Goal: Task Accomplishment & Management: Use online tool/utility

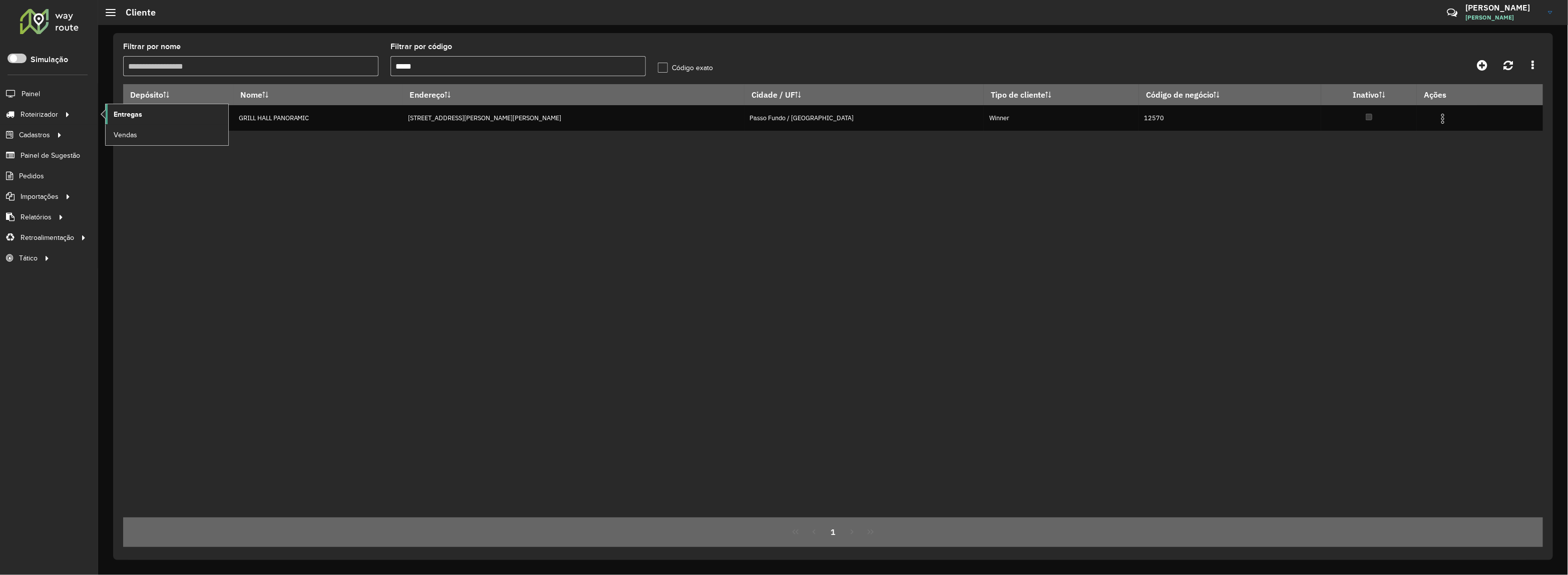
click at [145, 108] on link "Entregas" at bounding box center [167, 114] width 123 height 20
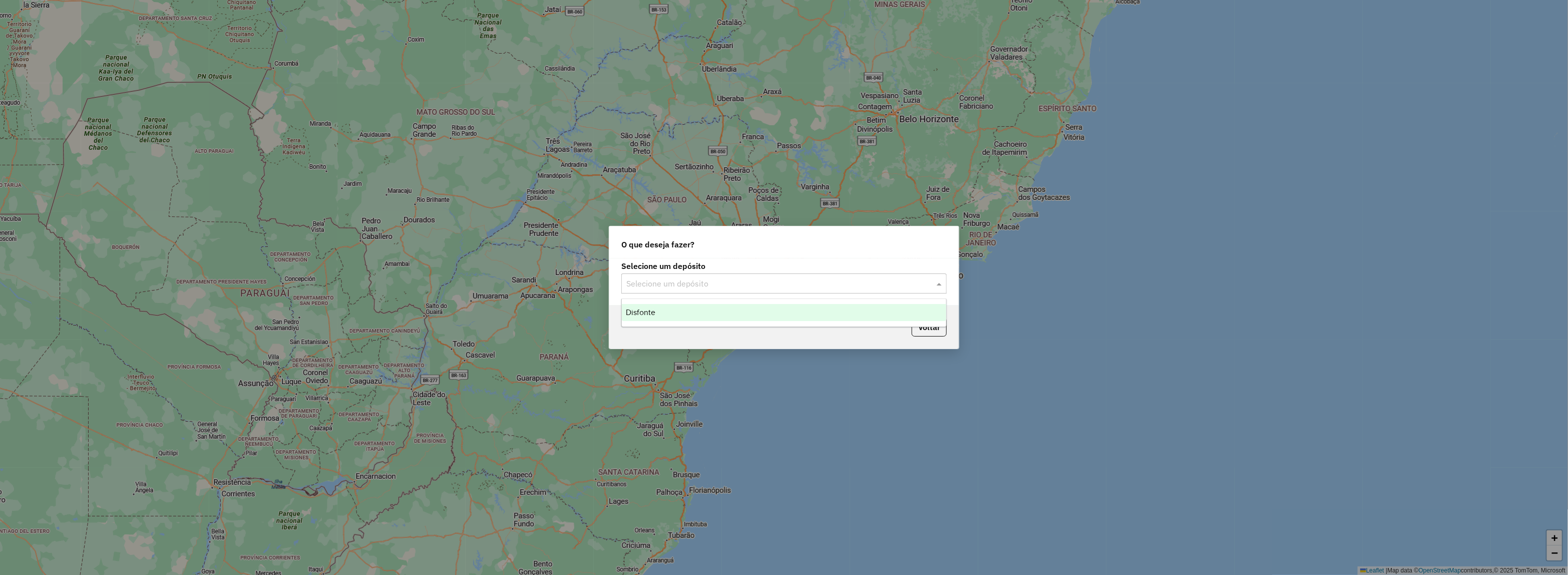
click at [669, 289] on div "Selecione um depósito" at bounding box center [783, 283] width 326 height 20
click at [661, 309] on div "Disfonte" at bounding box center [783, 312] width 324 height 17
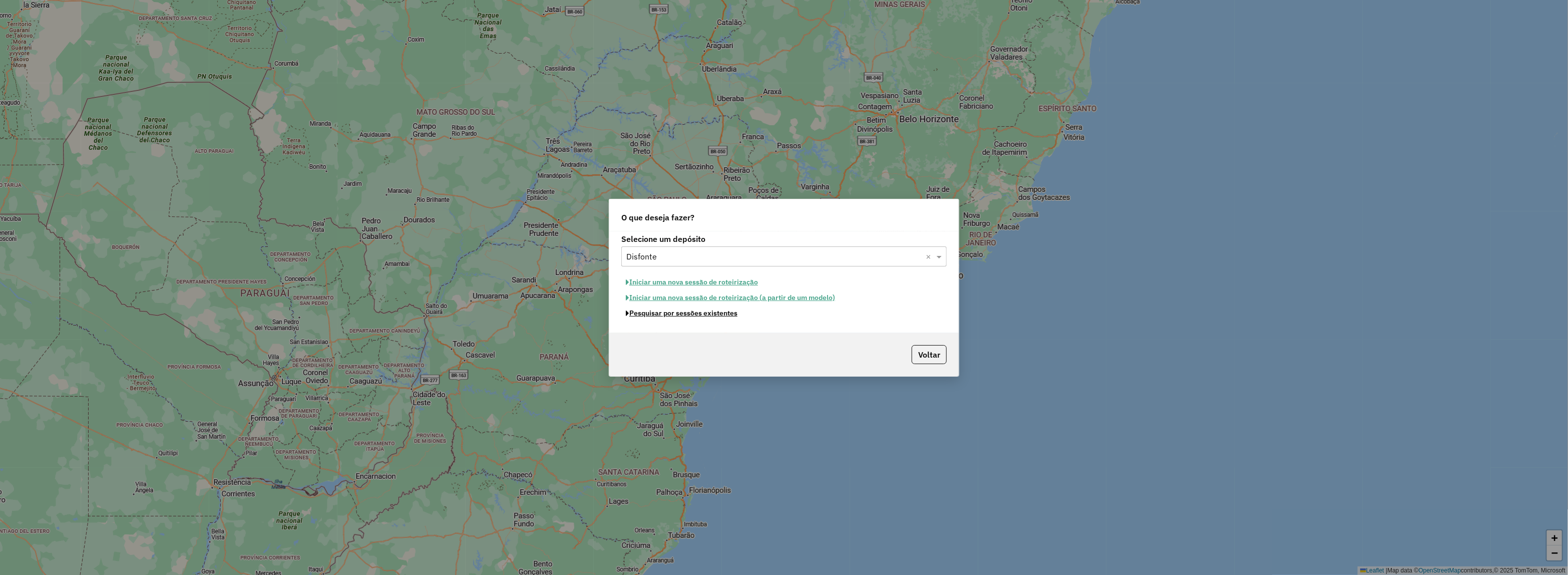
click at [682, 318] on button "Pesquisar por sessões existentes" at bounding box center [681, 313] width 121 height 16
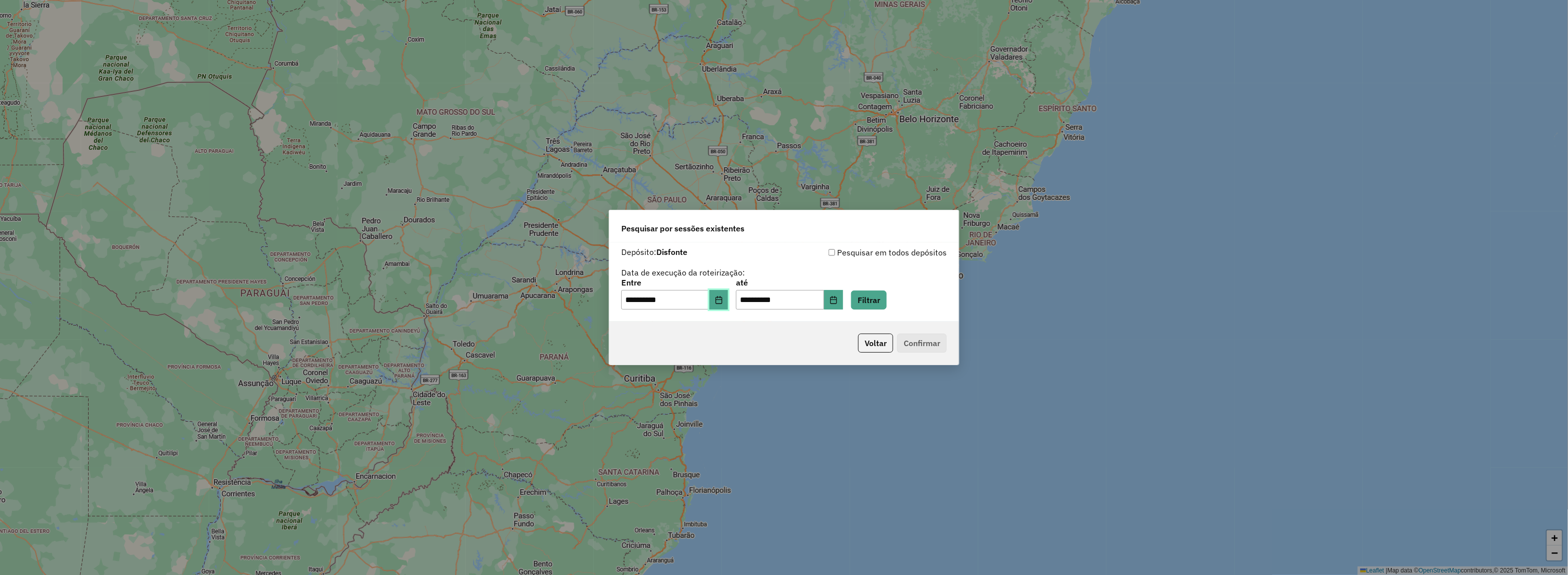
click at [723, 300] on icon "Choose Date" at bounding box center [719, 300] width 8 height 8
click at [875, 331] on div "Voltar Confirmar" at bounding box center [783, 343] width 349 height 43
click at [887, 300] on button "Filtrar" at bounding box center [868, 300] width 35 height 19
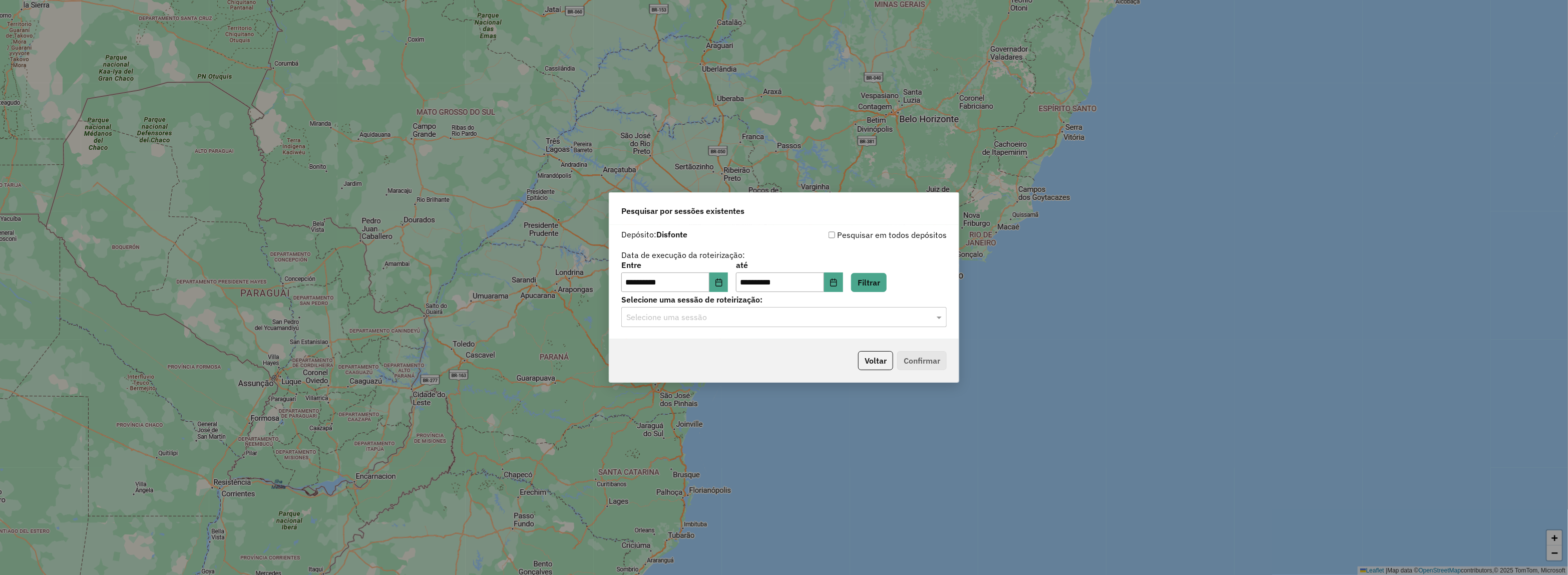
click at [684, 319] on input "text" at bounding box center [773, 317] width 295 height 12
click at [699, 347] on span "991207 - 19/08/2025 18:23" at bounding box center [664, 346] width 76 height 9
click at [910, 358] on button "Confirmar" at bounding box center [921, 360] width 50 height 19
click at [734, 313] on input "text" at bounding box center [773, 317] width 295 height 12
click at [699, 364] on span "991307 - 19/08/2025 19:13" at bounding box center [662, 363] width 74 height 9
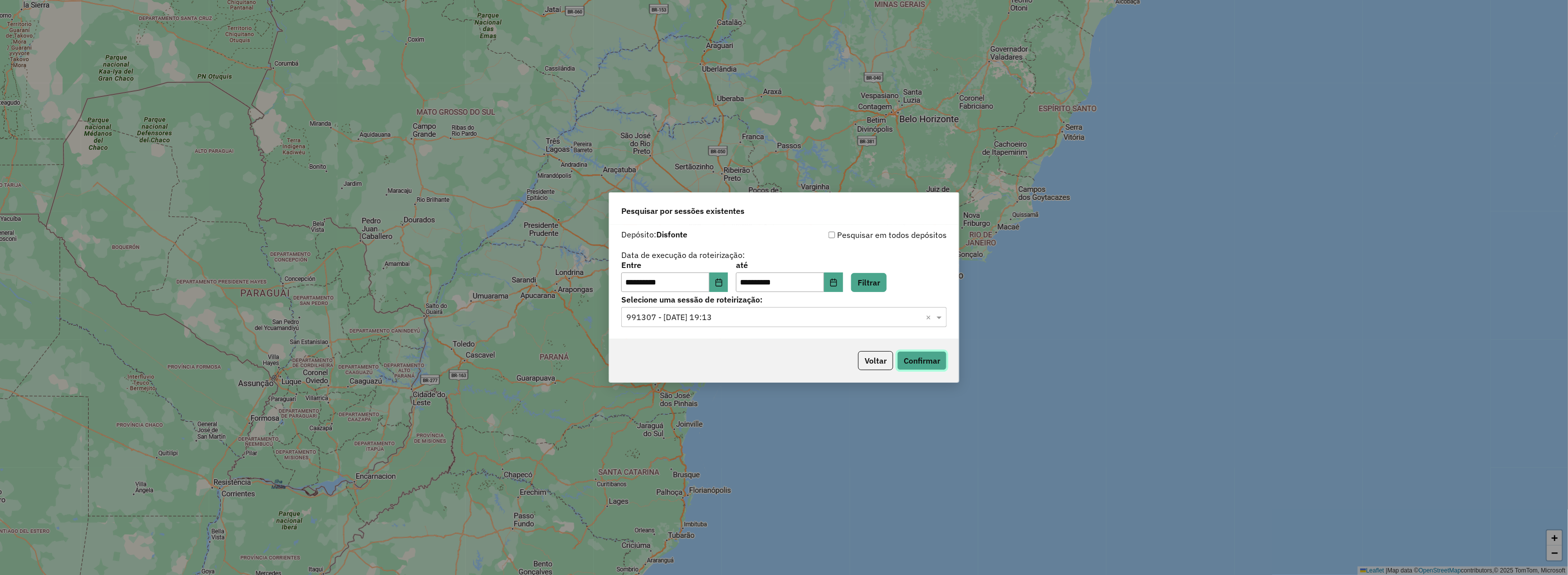
click at [933, 360] on button "Confirmar" at bounding box center [921, 360] width 50 height 19
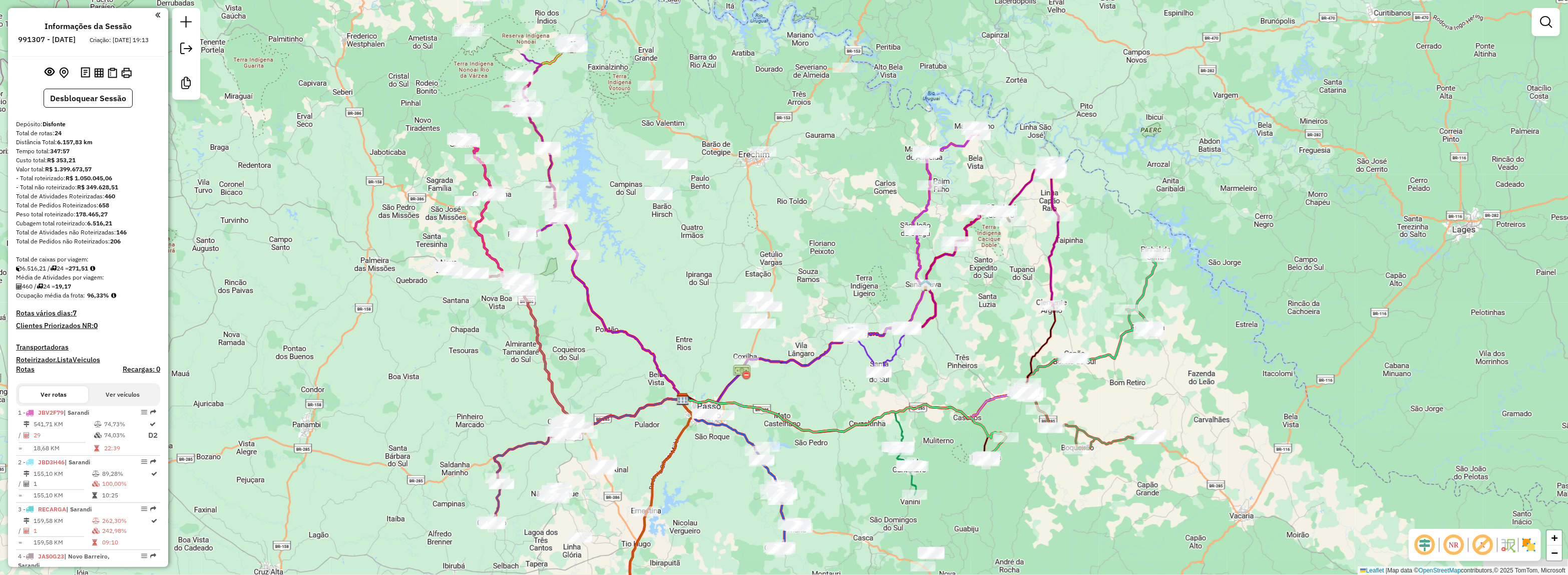
drag, startPoint x: 793, startPoint y: 167, endPoint x: 693, endPoint y: 278, distance: 149.4
click at [693, 278] on div "Janela de atendimento Grade de atendimento Capacidade Transportadoras Veículos …" at bounding box center [784, 287] width 1568 height 575
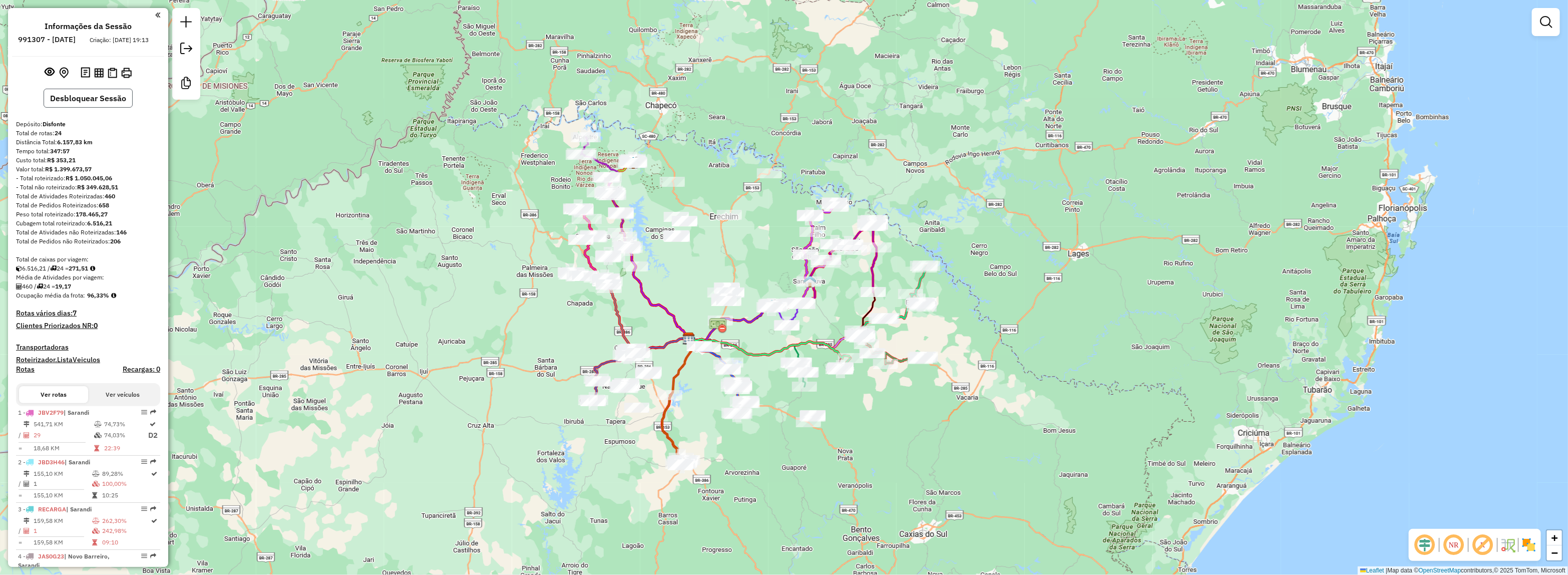
click at [84, 104] on button "Desbloquear Sessão" at bounding box center [88, 98] width 89 height 19
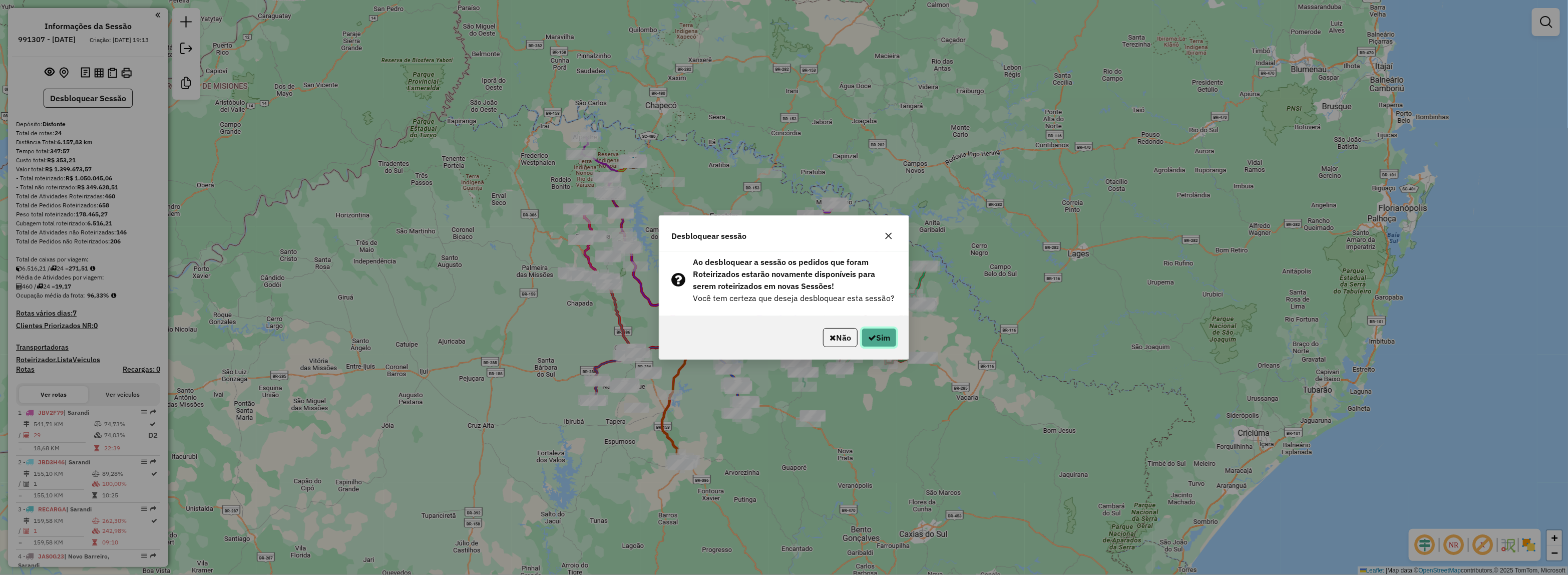
click at [891, 334] on button "Sim" at bounding box center [879, 338] width 35 height 19
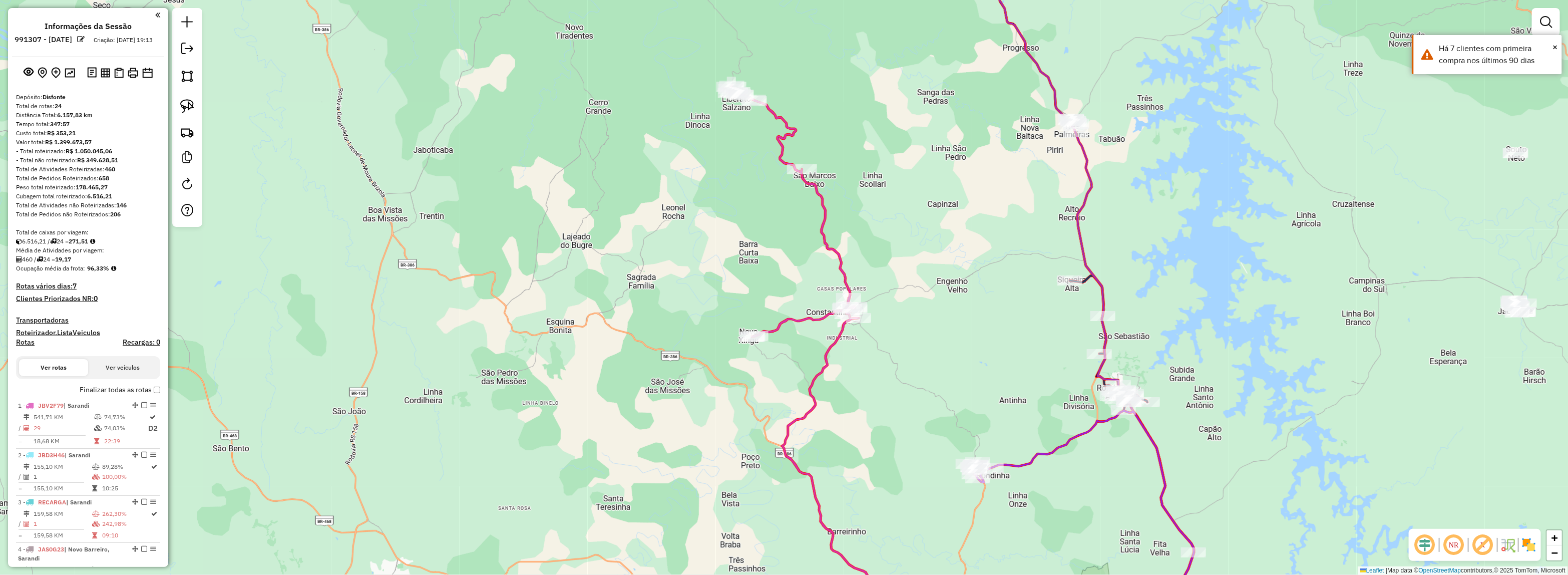
select select "**********"
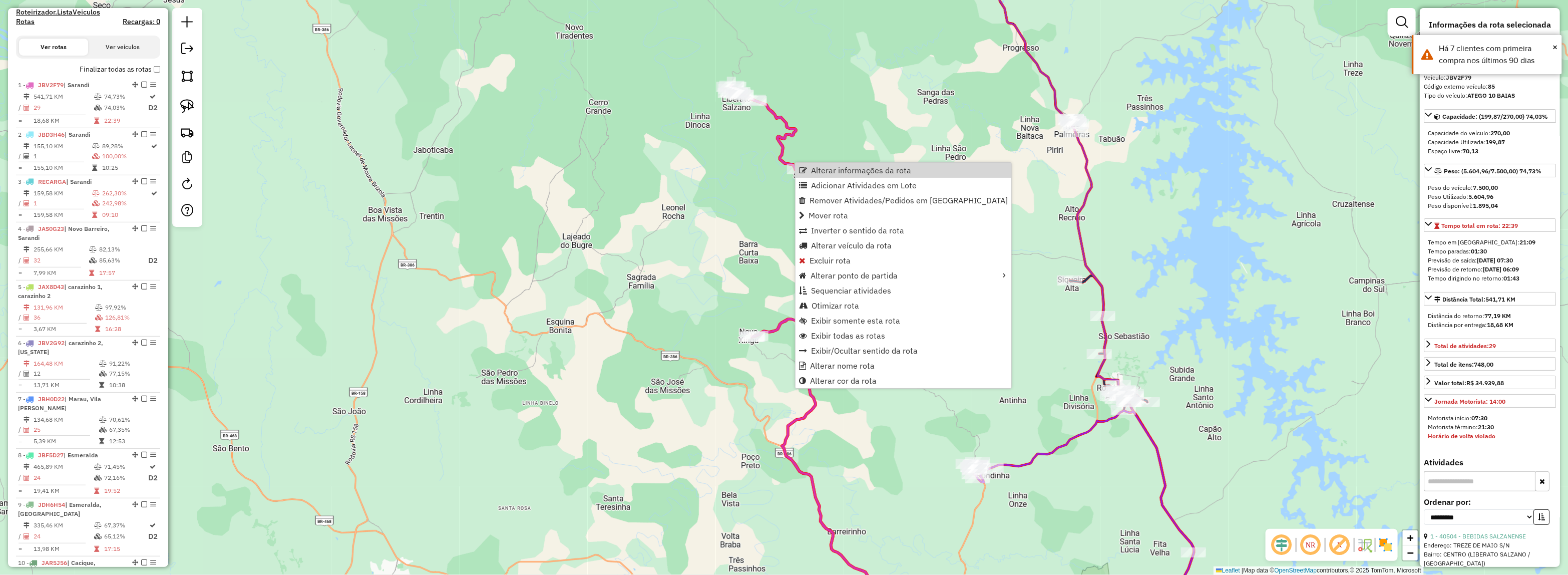
click at [754, 173] on div "Janela de atendimento Grade de atendimento Capacidade Transportadoras Veículos …" at bounding box center [784, 287] width 1568 height 575
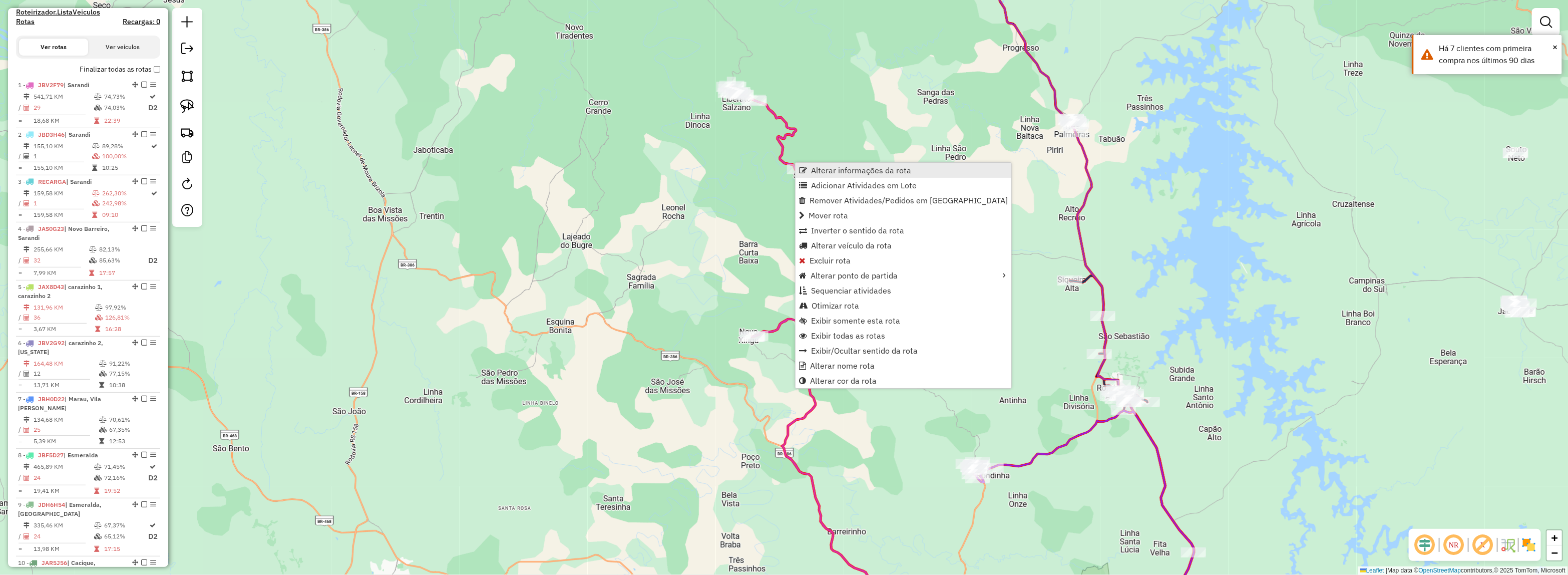
scroll to position [399, 0]
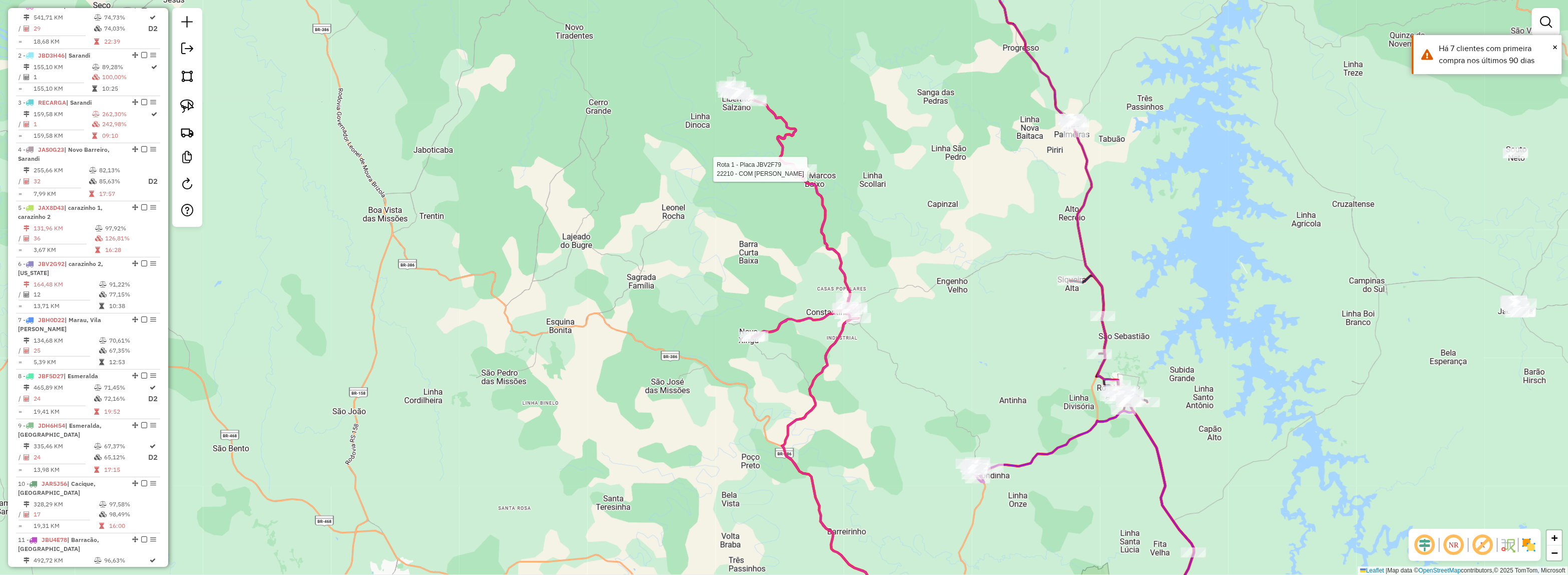
select select "**********"
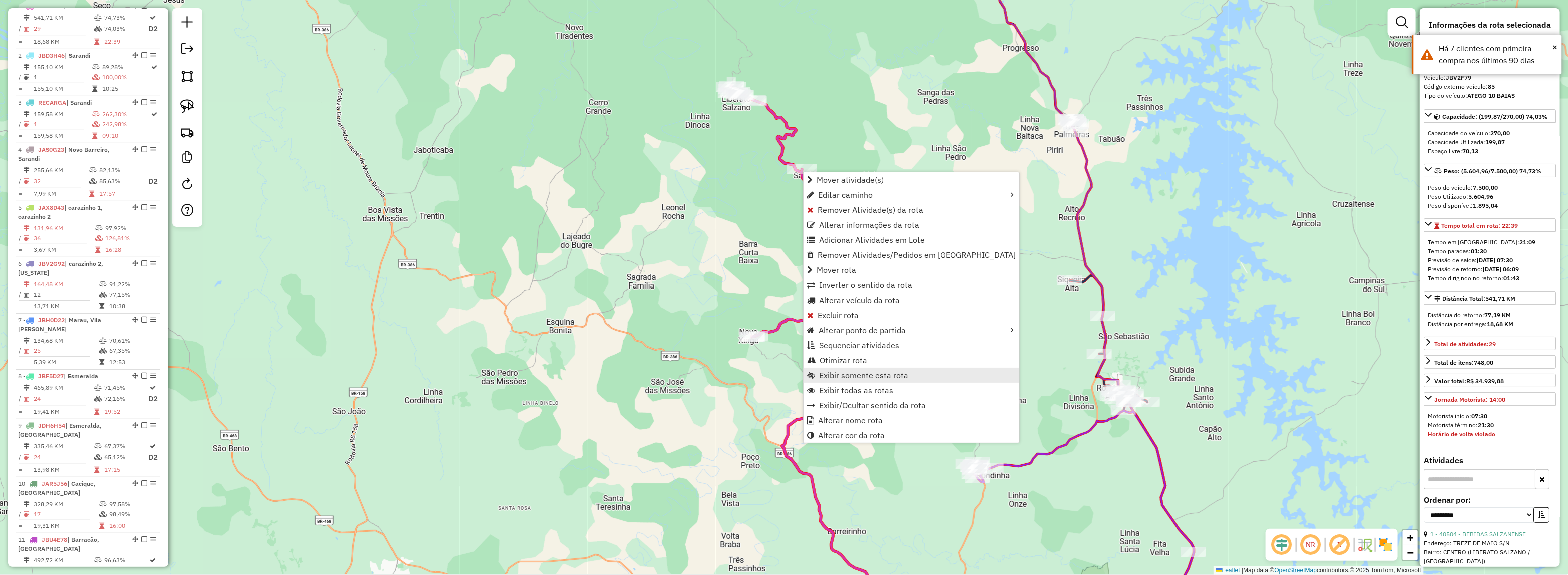
click at [847, 375] on span "Exibir somente esta rota" at bounding box center [863, 375] width 89 height 8
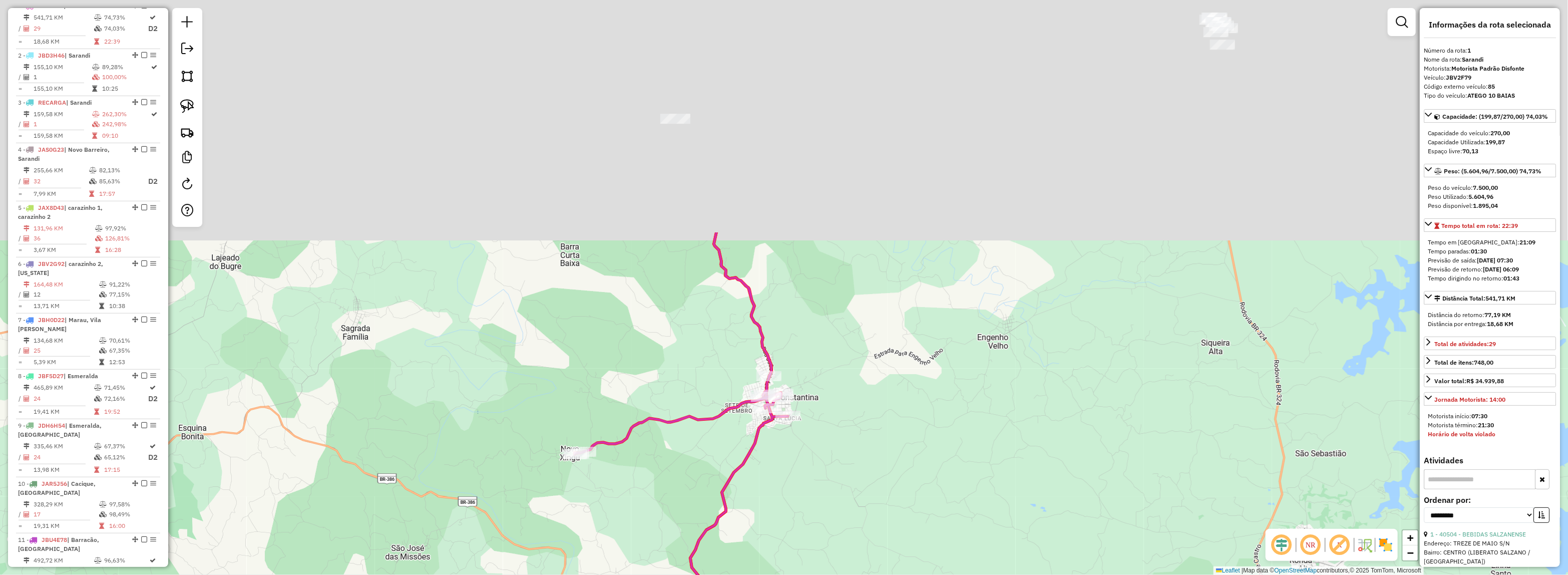
drag, startPoint x: 776, startPoint y: 171, endPoint x: 849, endPoint y: 406, distance: 246.1
click at [849, 406] on div "Janela de atendimento Grade de atendimento Capacidade Transportadoras Veículos …" at bounding box center [784, 287] width 1568 height 575
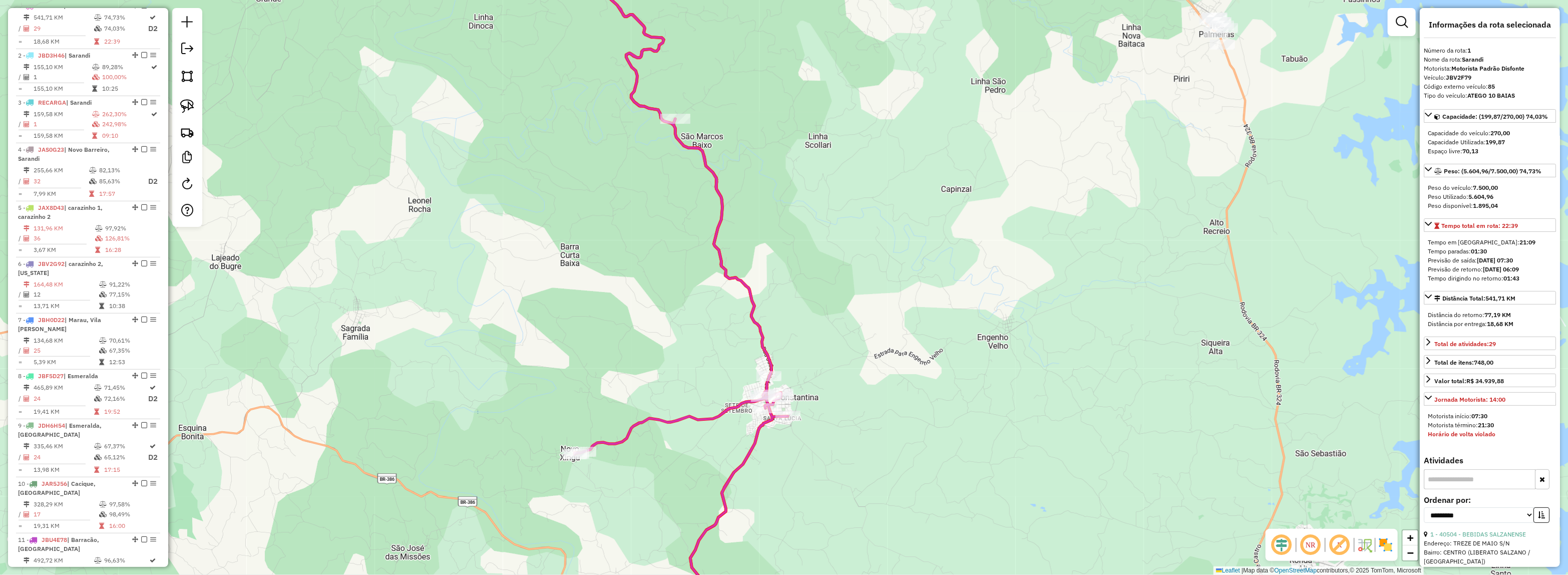
click at [1382, 545] on img at bounding box center [1385, 544] width 16 height 16
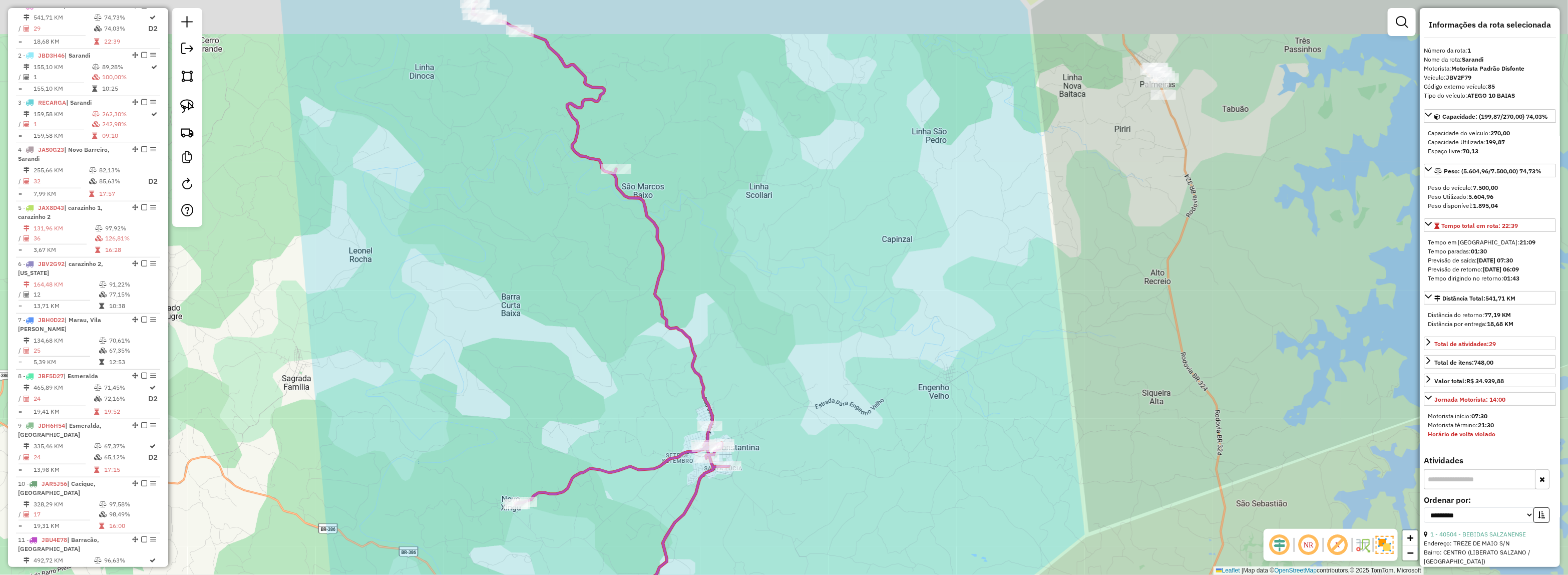
drag, startPoint x: 693, startPoint y: 176, endPoint x: 807, endPoint y: 406, distance: 256.7
click at [809, 406] on div "Janela de atendimento Grade de atendimento Capacidade Transportadoras Veículos …" at bounding box center [784, 287] width 1568 height 575
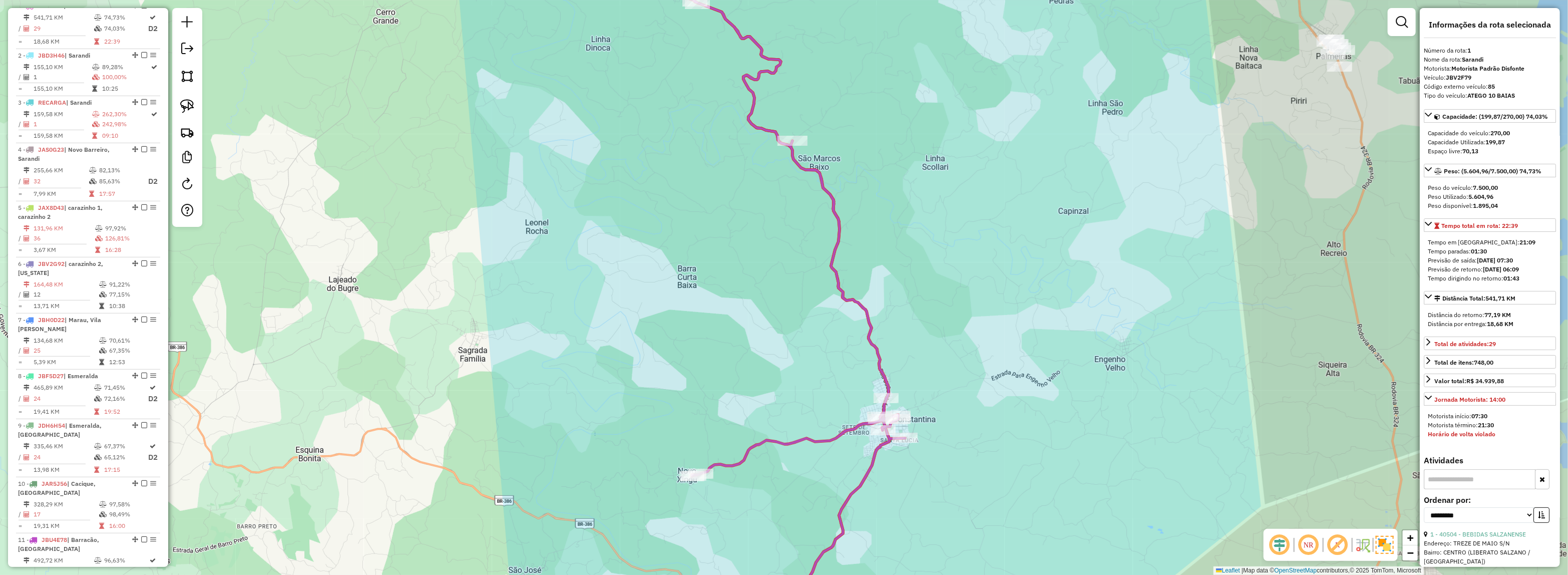
drag, startPoint x: 807, startPoint y: 406, endPoint x: 975, endPoint y: 377, distance: 170.5
click at [975, 377] on div "Janela de atendimento Grade de atendimento Capacidade Transportadoras Veículos …" at bounding box center [784, 287] width 1568 height 575
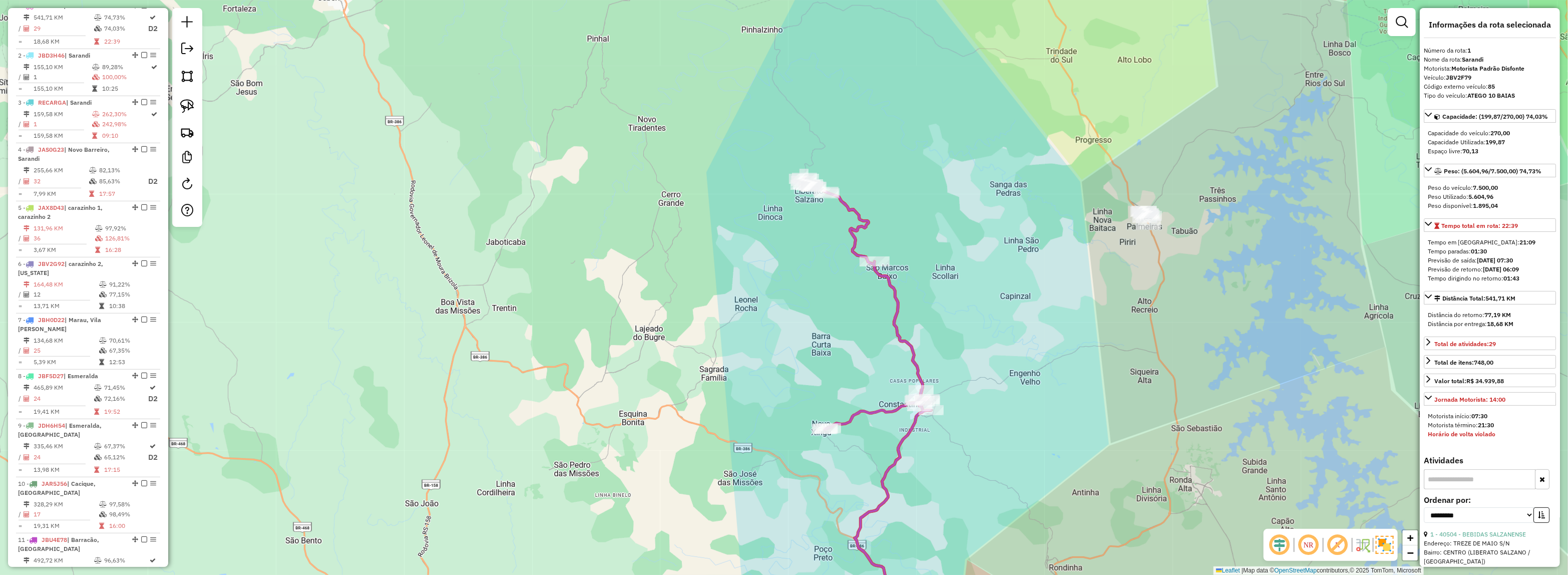
drag, startPoint x: 990, startPoint y: 404, endPoint x: 946, endPoint y: 373, distance: 53.8
click at [966, 389] on div "Janela de atendimento Grade de atendimento Capacidade Transportadoras Veículos …" at bounding box center [784, 287] width 1568 height 575
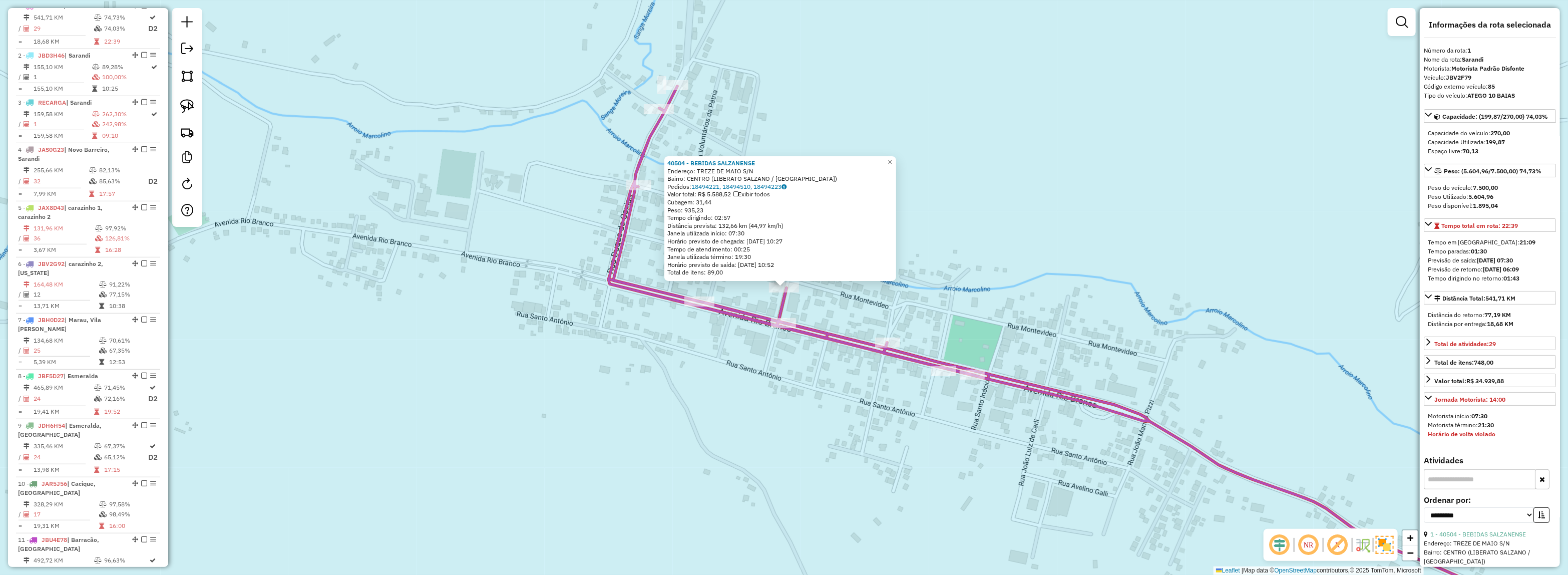
click at [899, 285] on div "40504 - BEBIDAS SALZANENSE Endereço: TREZE DE MAIO S/N Bairro: CENTRO (LIBERATO…" at bounding box center [784, 287] width 1568 height 575
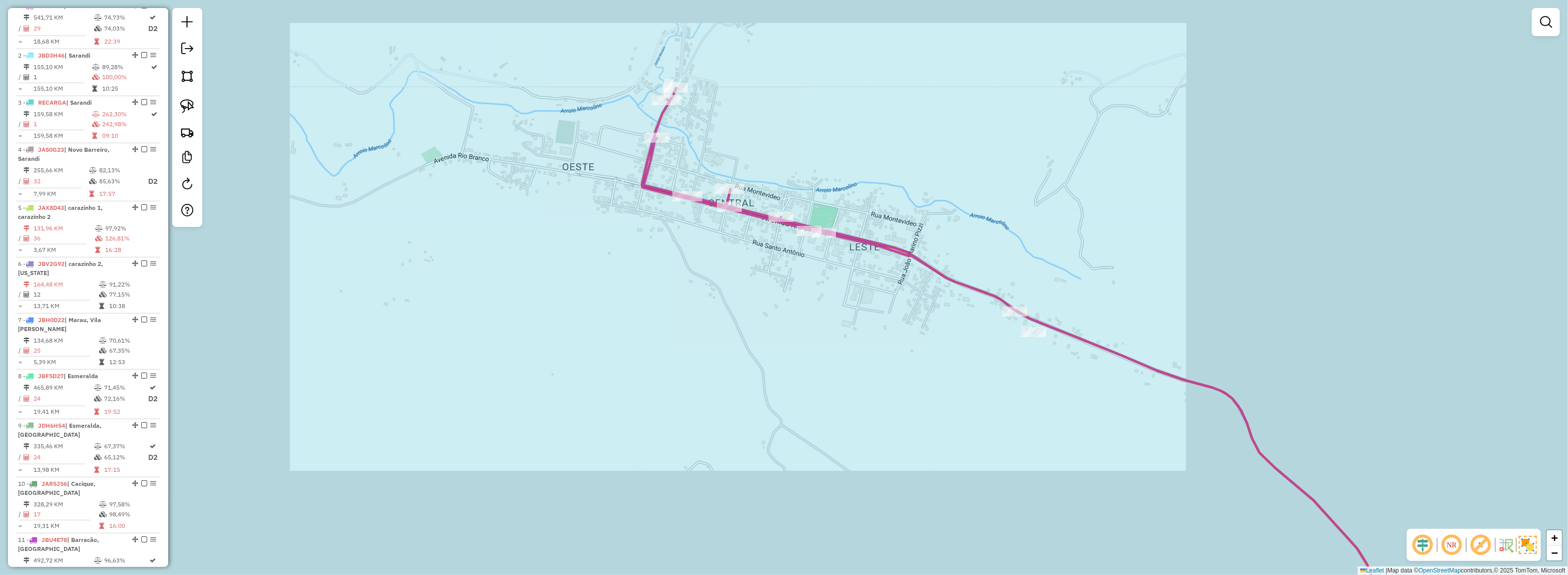
drag, startPoint x: 883, startPoint y: 50, endPoint x: 851, endPoint y: 43, distance: 32.8
click at [852, 43] on div "Janela de atendimento Grade de atendimento Capacidade Transportadoras Veículos …" at bounding box center [784, 287] width 1568 height 575
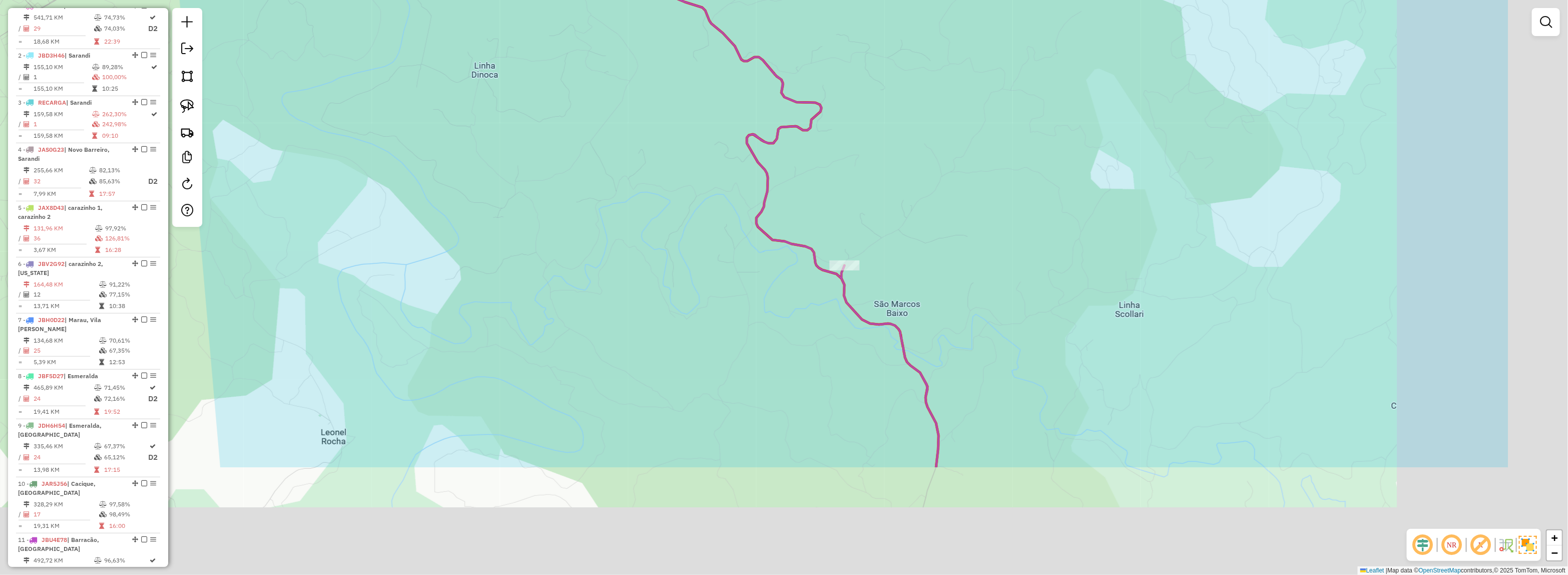
drag, startPoint x: 887, startPoint y: 181, endPoint x: 843, endPoint y: 165, distance: 46.8
click at [844, 159] on div "Janela de atendimento Grade de atendimento Capacidade Transportadoras Veículos …" at bounding box center [784, 287] width 1568 height 575
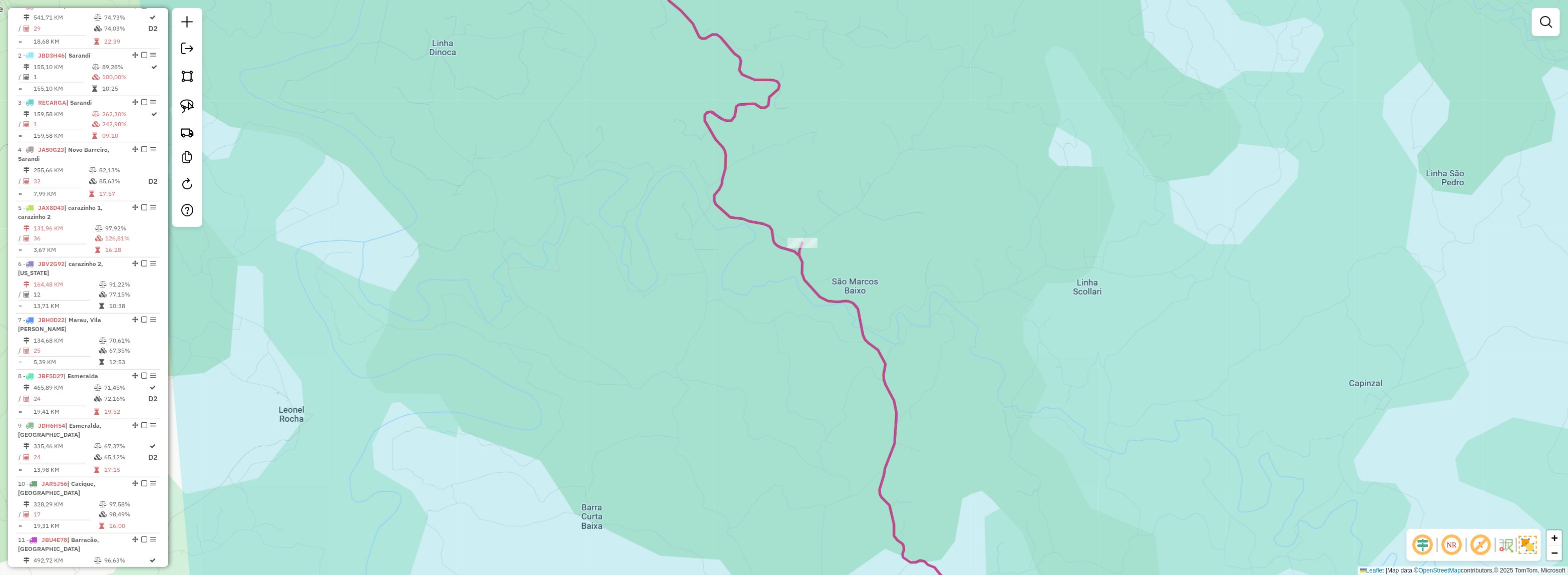
drag, startPoint x: 937, startPoint y: 368, endPoint x: 640, endPoint y: 8, distance: 466.7
click at [640, 8] on div "Janela de atendimento Grade de atendimento Capacidade Transportadoras Veículos …" at bounding box center [784, 287] width 1568 height 575
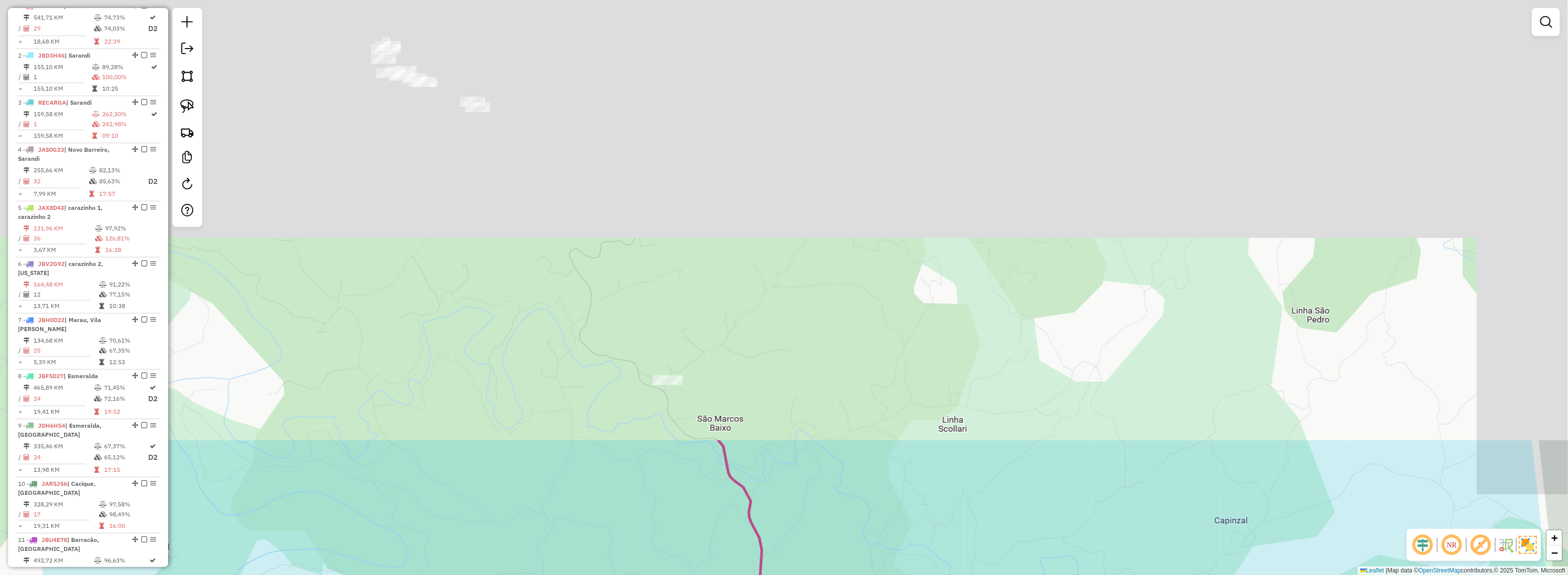
drag, startPoint x: 612, startPoint y: 30, endPoint x: 756, endPoint y: 409, distance: 405.4
click at [781, 523] on div "Janela de atendimento Grade de atendimento Capacidade Transportadoras Veículos …" at bounding box center [784, 287] width 1568 height 575
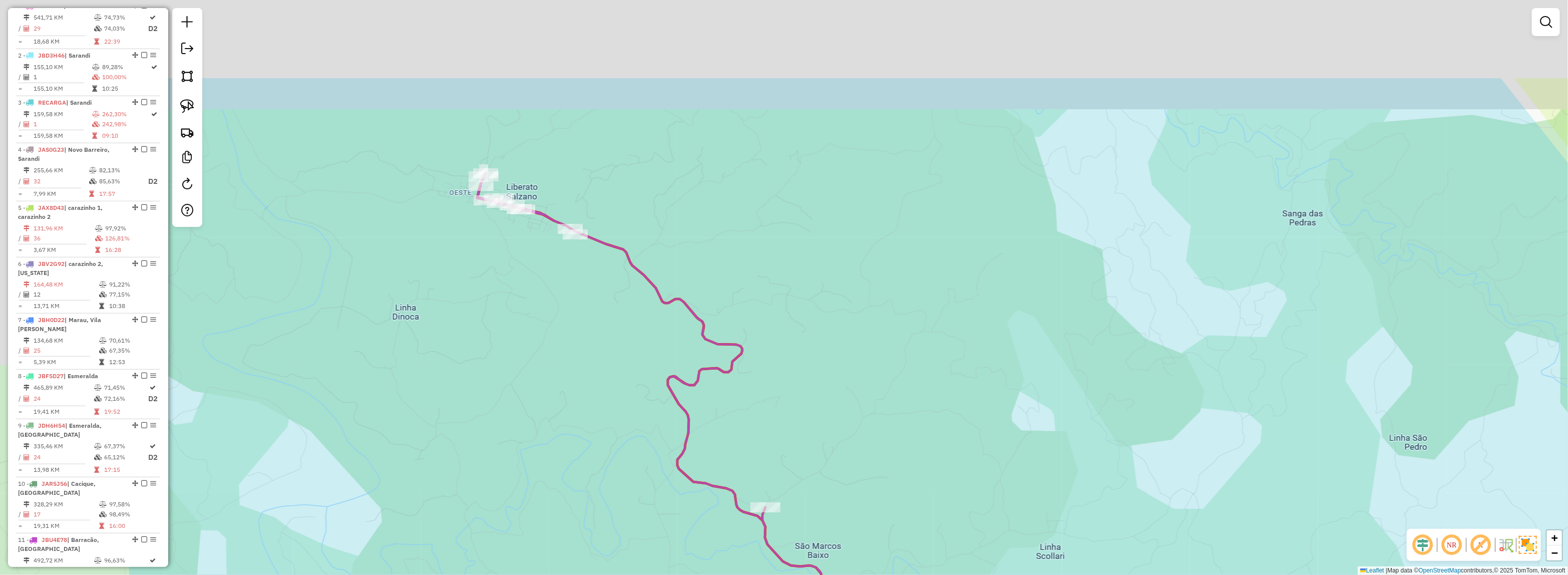
drag, startPoint x: 554, startPoint y: 271, endPoint x: 668, endPoint y: 382, distance: 159.1
click at [668, 384] on div "Janela de atendimento Grade de atendimento Capacidade Transportadoras Veículos …" at bounding box center [784, 287] width 1568 height 575
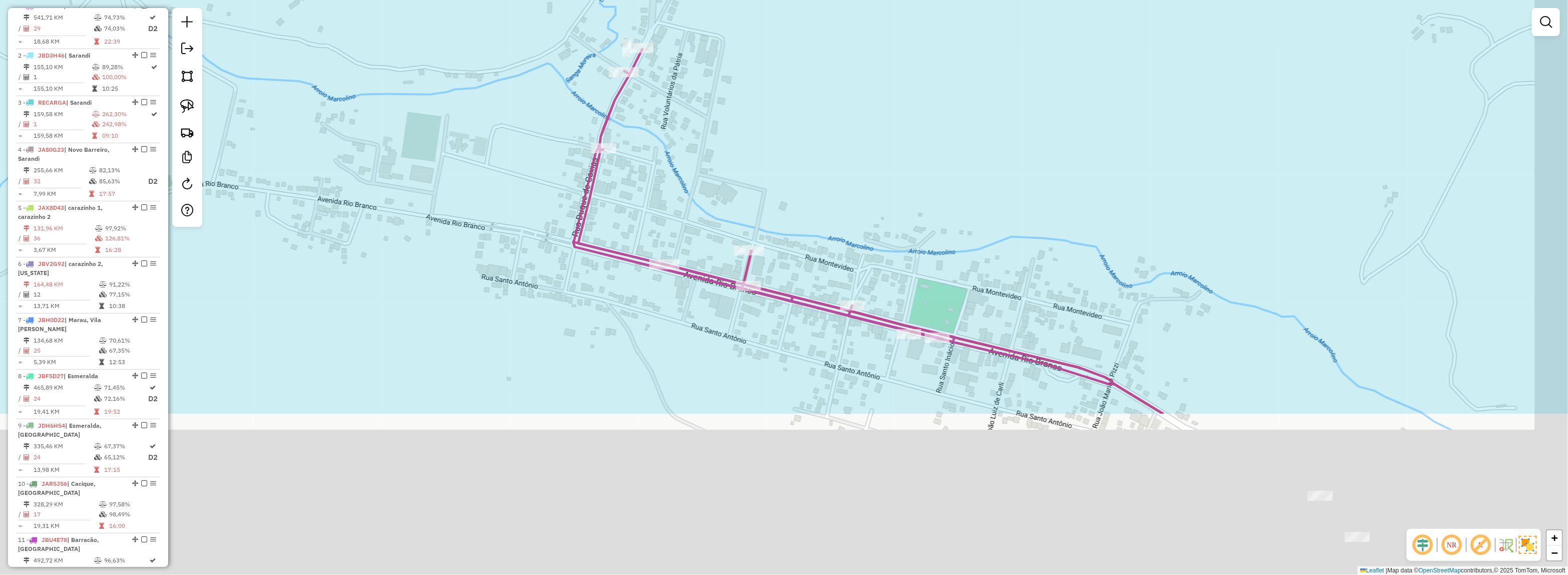
drag, startPoint x: 919, startPoint y: 394, endPoint x: 763, endPoint y: 174, distance: 269.7
click at [763, 174] on div "Janela de atendimento Grade de atendimento Capacidade Transportadoras Veículos …" at bounding box center [784, 287] width 1568 height 575
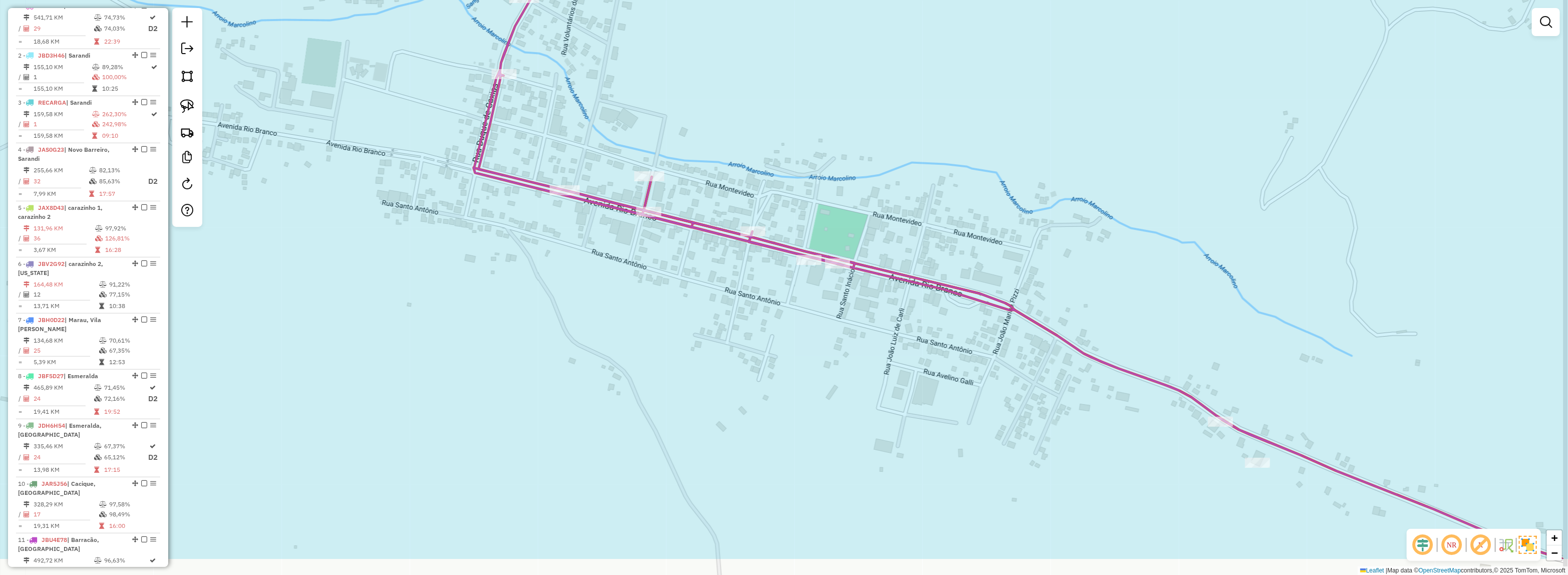
drag, startPoint x: 987, startPoint y: 265, endPoint x: 706, endPoint y: 154, distance: 302.1
click at [687, 133] on div "Janela de atendimento Grade de atendimento Capacidade Transportadoras Veículos …" at bounding box center [784, 287] width 1568 height 575
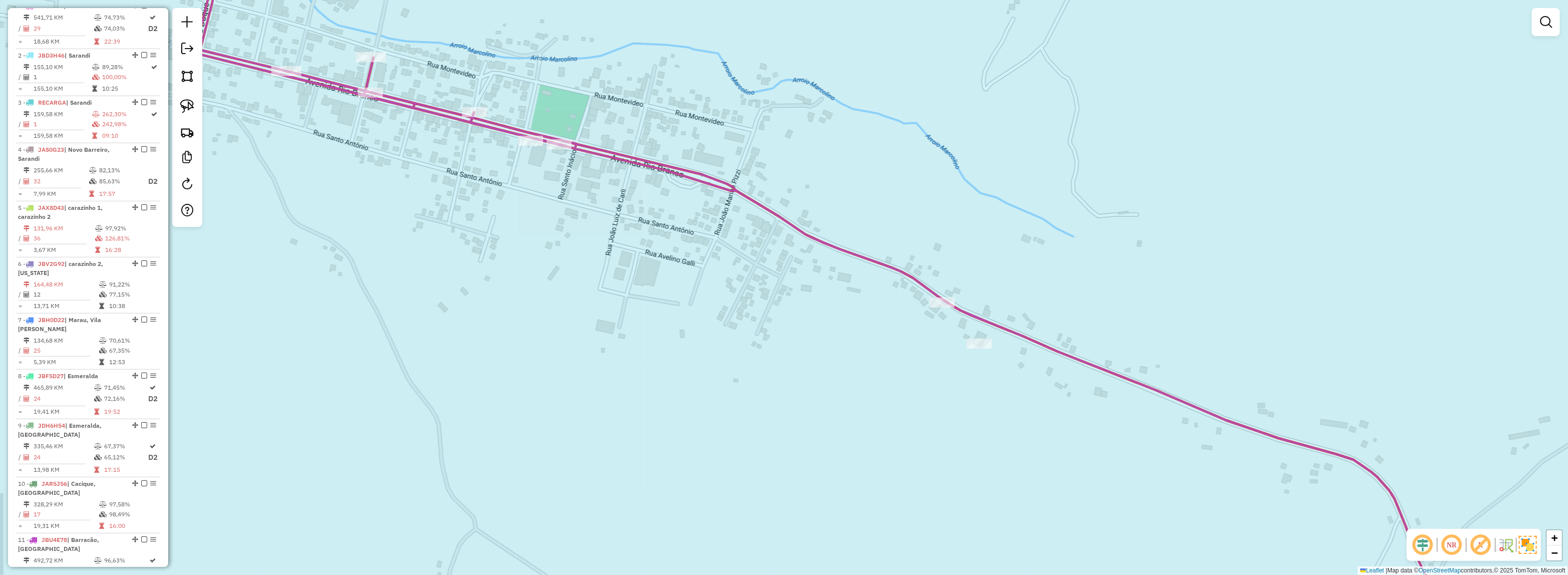
drag, startPoint x: 579, startPoint y: 227, endPoint x: 1013, endPoint y: 438, distance: 482.6
click at [1045, 452] on div "Rota 1 - Placa JBV2F79 92478 - Padaria Do Chico Janela de atendimento Grade de …" at bounding box center [784, 287] width 1568 height 575
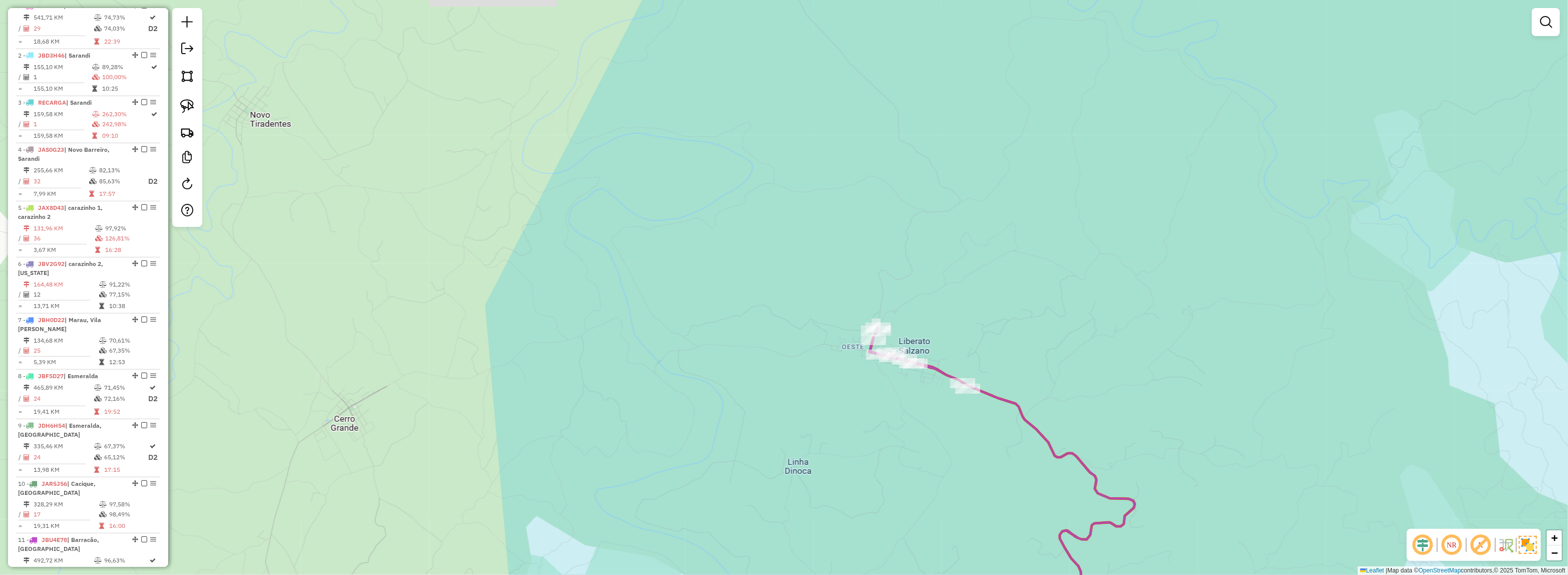
drag, startPoint x: 1107, startPoint y: 427, endPoint x: 657, endPoint y: -25, distance: 637.8
click at [657, 0] on html "Aguarde... Pop-up bloqueado! Seu navegador bloqueou automáticamente a abertura …" at bounding box center [784, 287] width 1568 height 575
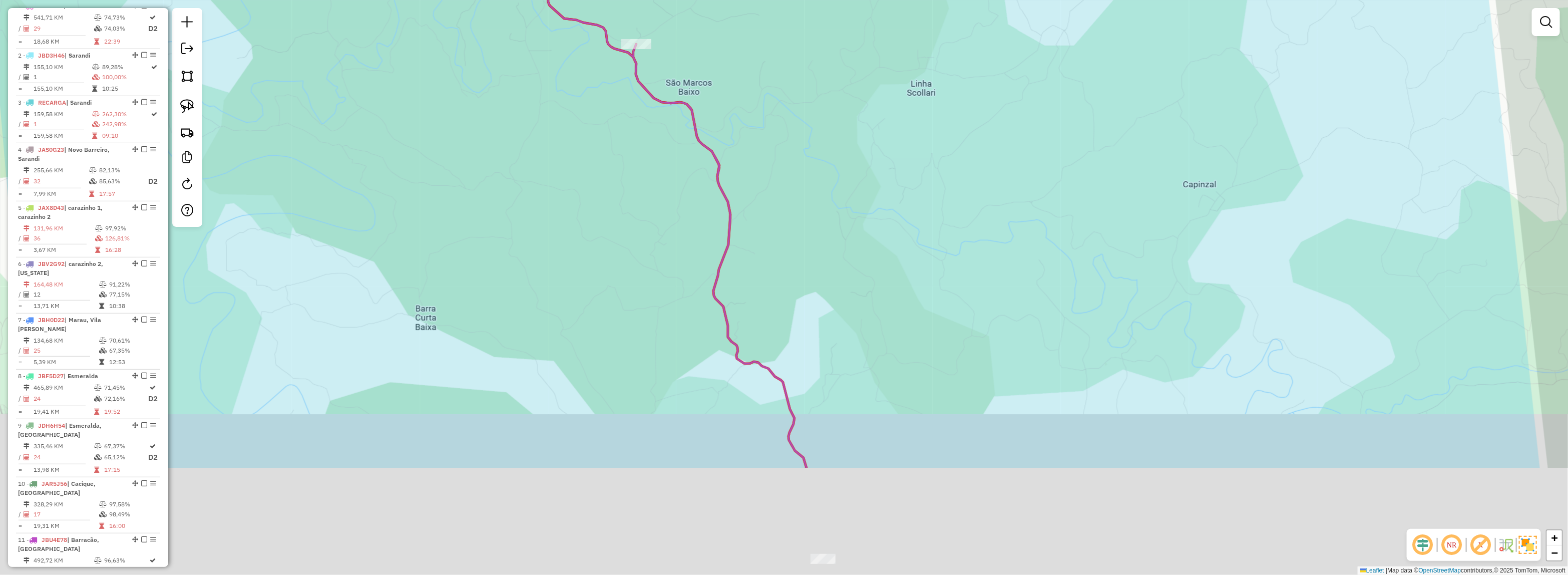
drag, startPoint x: 778, startPoint y: 170, endPoint x: 747, endPoint y: 47, distance: 126.8
click at [749, 0] on html "Aguarde... Pop-up bloqueado! Seu navegador bloqueou automáticamente a abertura …" at bounding box center [784, 287] width 1568 height 575
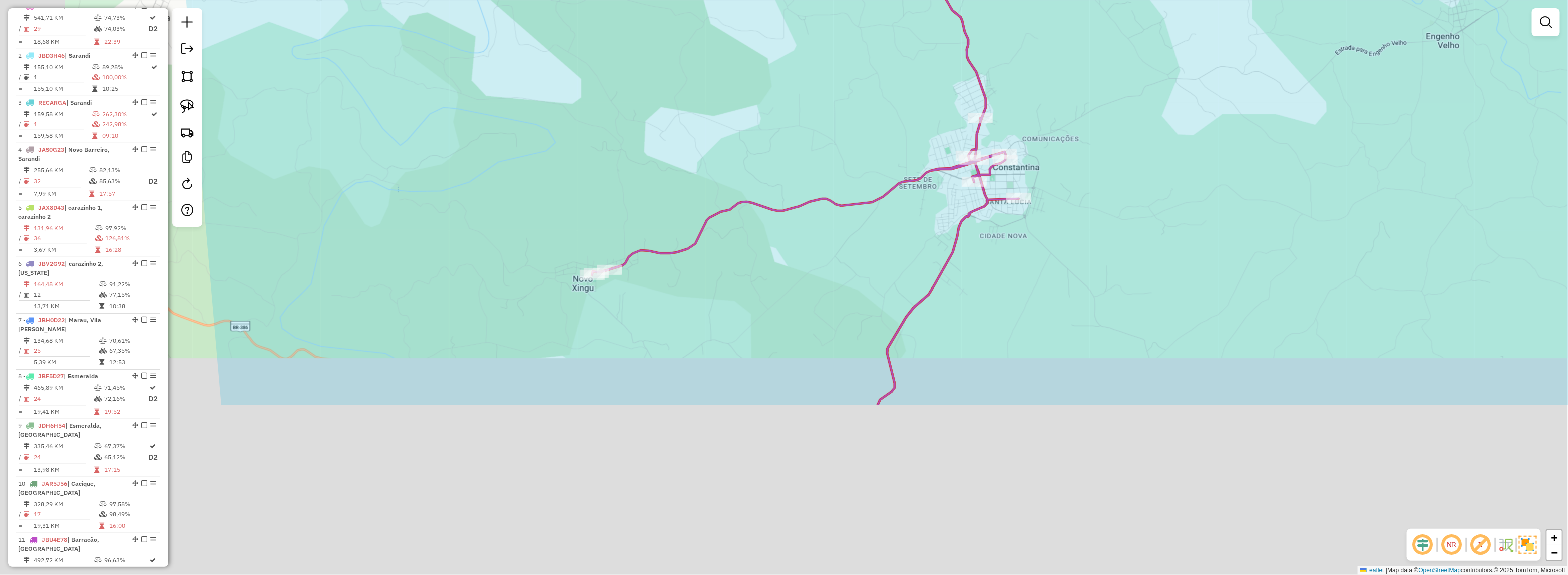
drag, startPoint x: 676, startPoint y: 275, endPoint x: 707, endPoint y: 224, distance: 59.7
click at [707, 224] on icon at bounding box center [805, 60] width 426 height 690
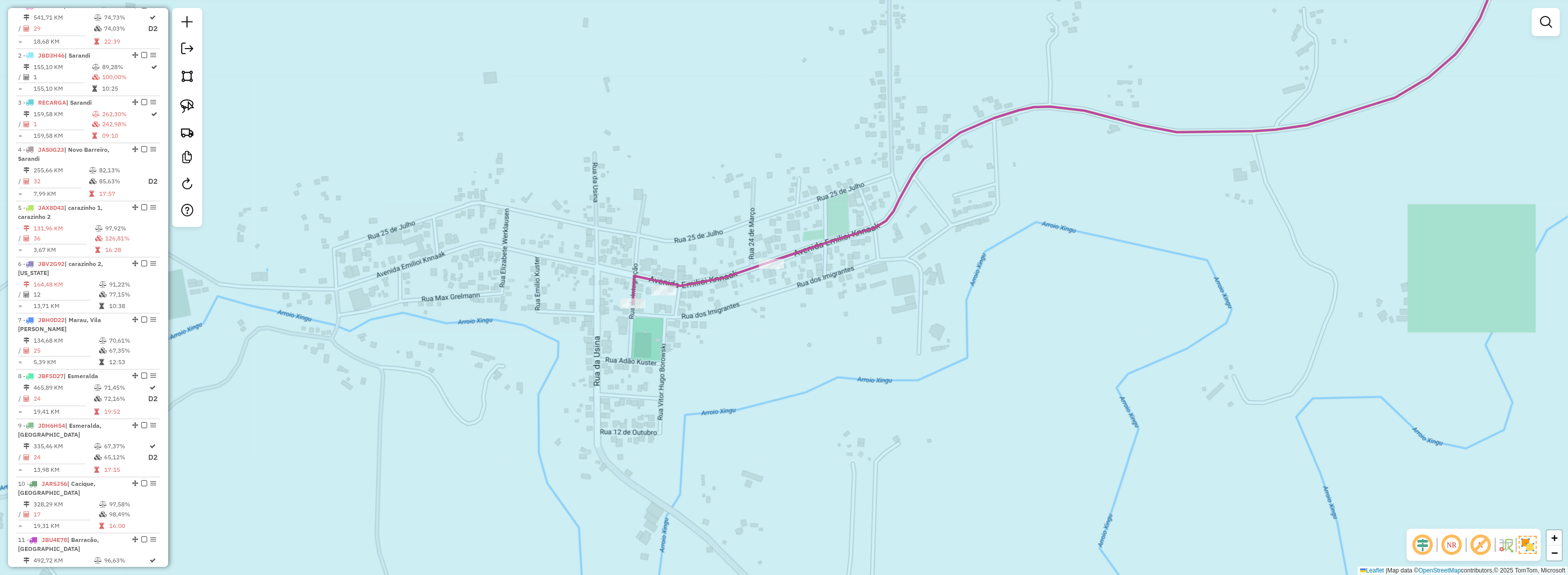
drag, startPoint x: 1131, startPoint y: 224, endPoint x: 725, endPoint y: 225, distance: 406.0
click at [807, 246] on div "Janela de atendimento Grade de atendimento Capacidade Transportadoras Veículos …" at bounding box center [784, 287] width 1568 height 575
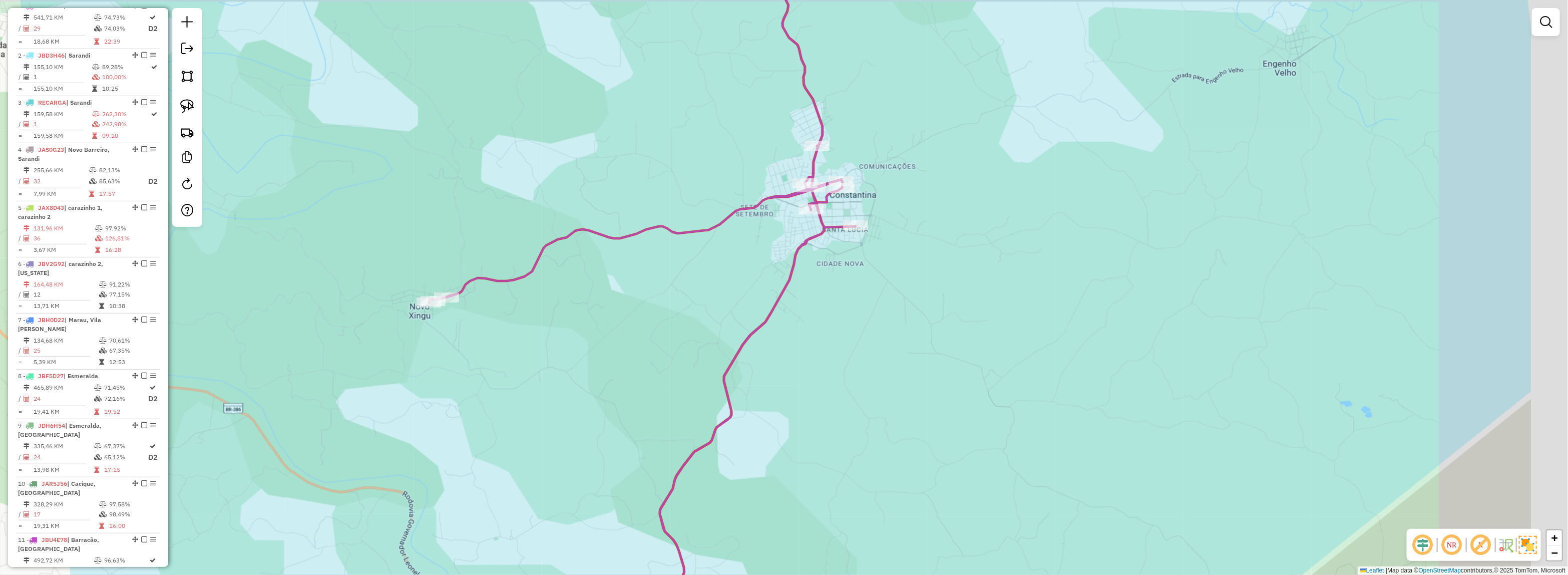
drag, startPoint x: 787, startPoint y: 243, endPoint x: 758, endPoint y: 254, distance: 31.0
click at [758, 254] on div "Janela de atendimento Grade de atendimento Capacidade Transportadoras Veículos …" at bounding box center [784, 287] width 1568 height 575
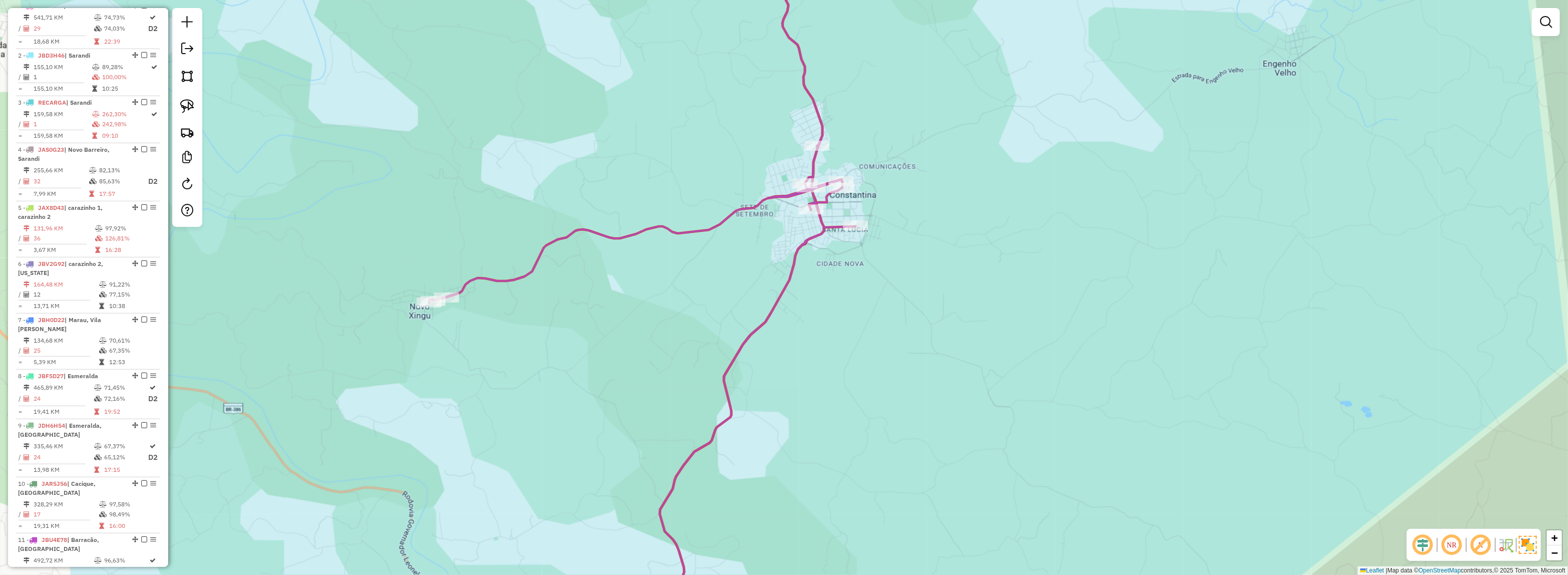
drag, startPoint x: 709, startPoint y: 229, endPoint x: 697, endPoint y: 217, distance: 17.0
click at [707, 224] on icon at bounding box center [642, 288] width 426 height 690
click at [800, 238] on icon at bounding box center [640, 288] width 426 height 690
select select "**********"
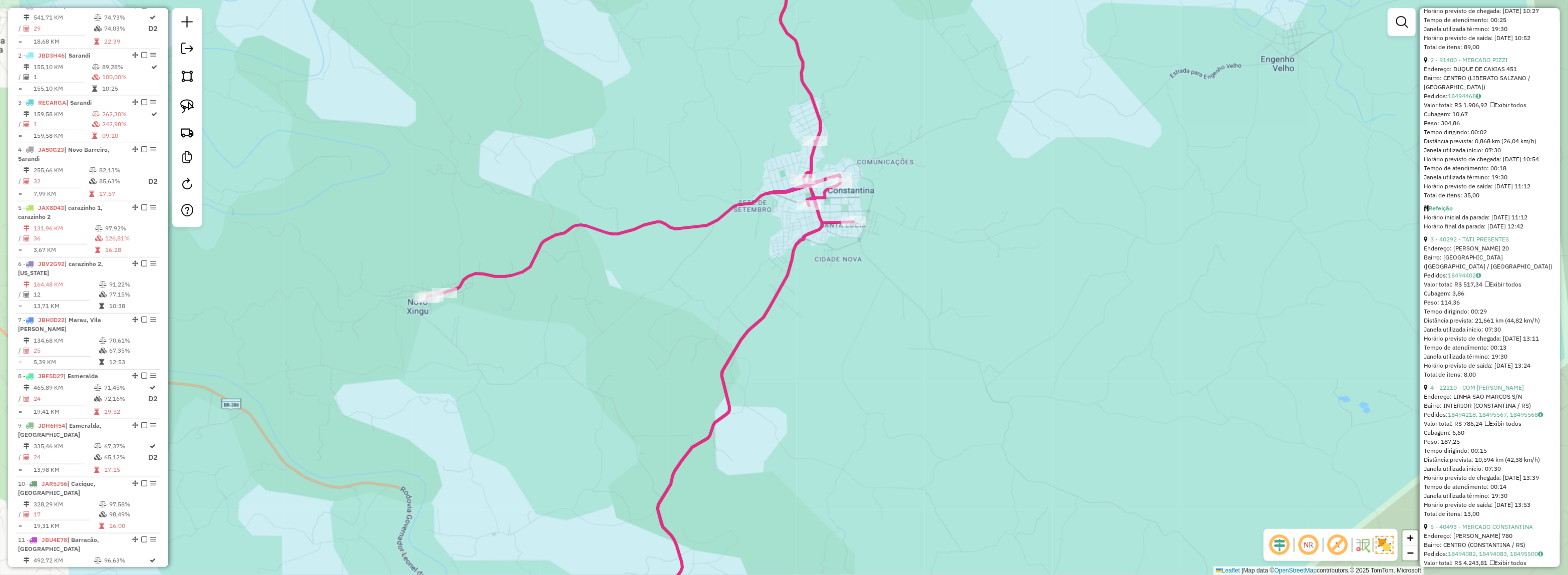
scroll to position [751, 0]
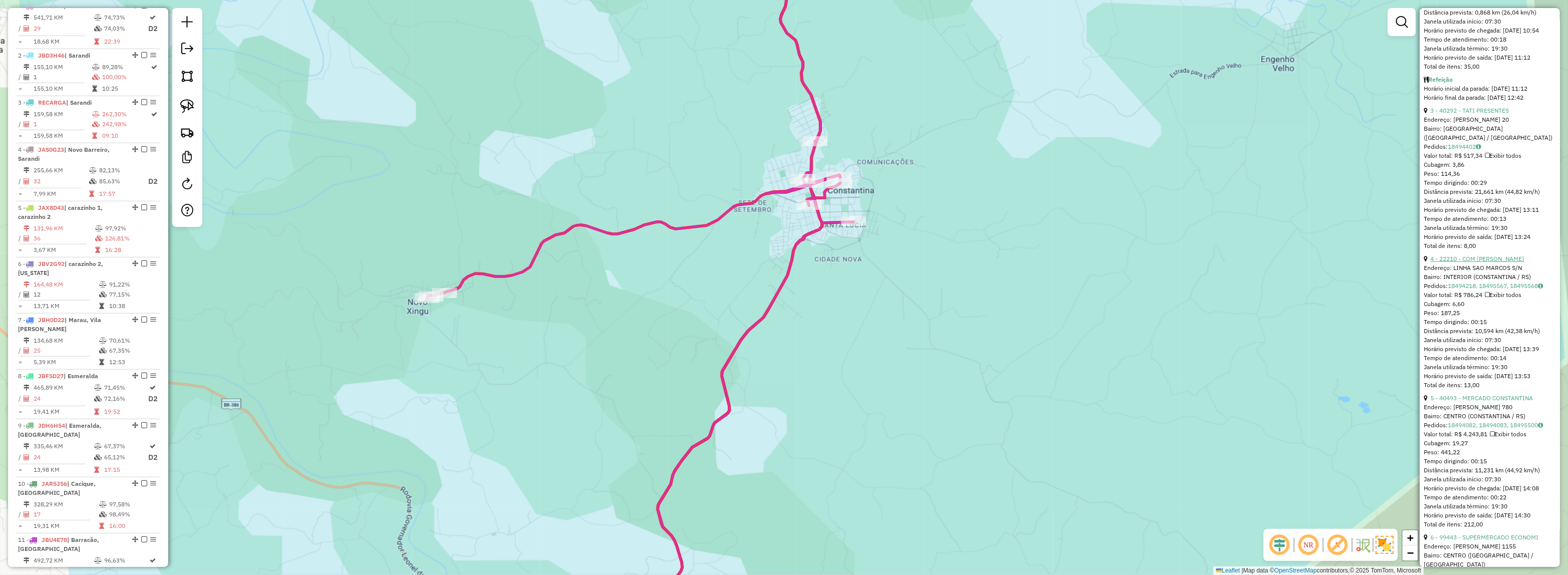
click at [1458, 263] on link "4 - 22210 - COM SAO MARCOS" at bounding box center [1477, 259] width 94 height 8
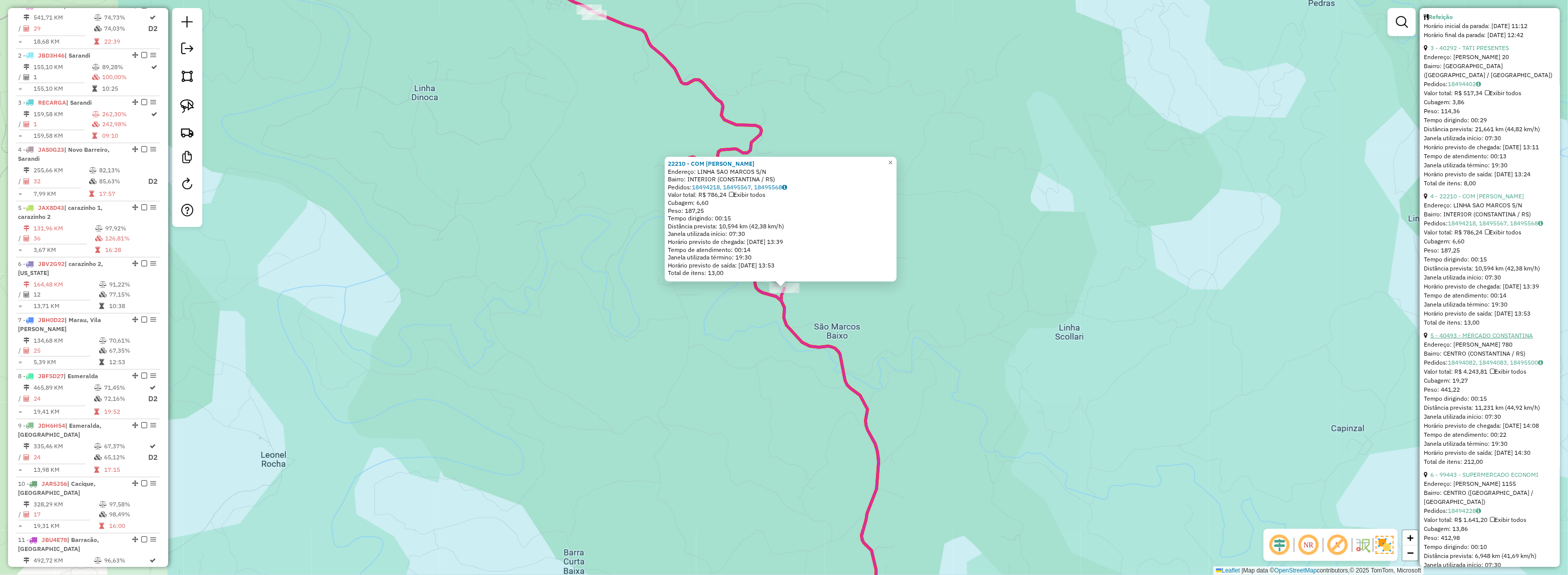
click at [1468, 339] on link "5 - 40493 - MERCADO CONSTANTINA" at bounding box center [1481, 335] width 103 height 8
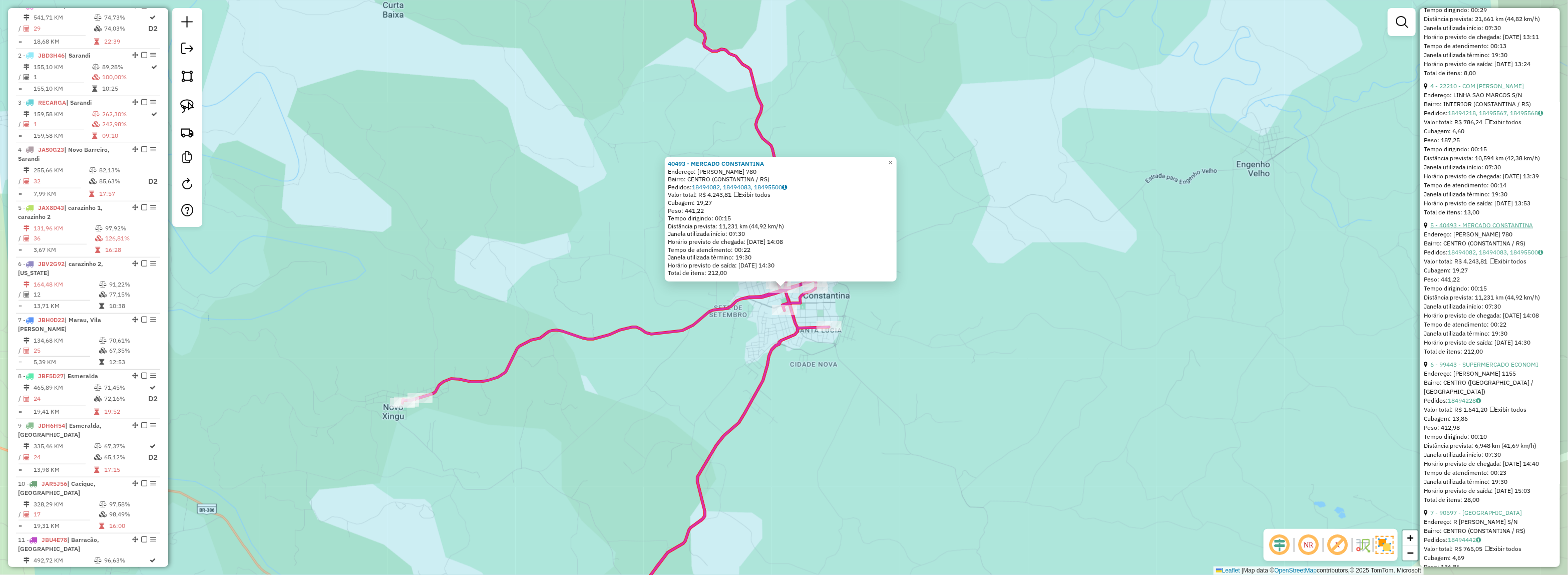
scroll to position [938, 0]
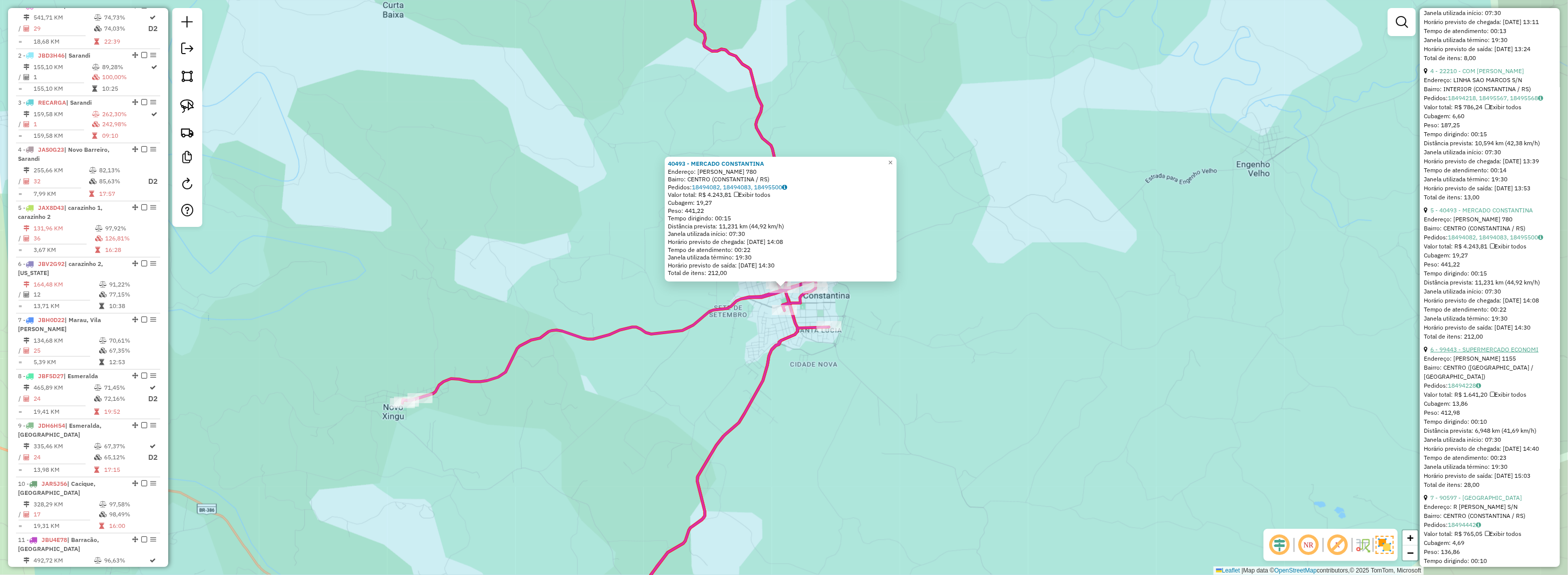
click at [1474, 353] on link "6 - 99443 - SUPERMERCADO ECONOMI" at bounding box center [1484, 349] width 108 height 8
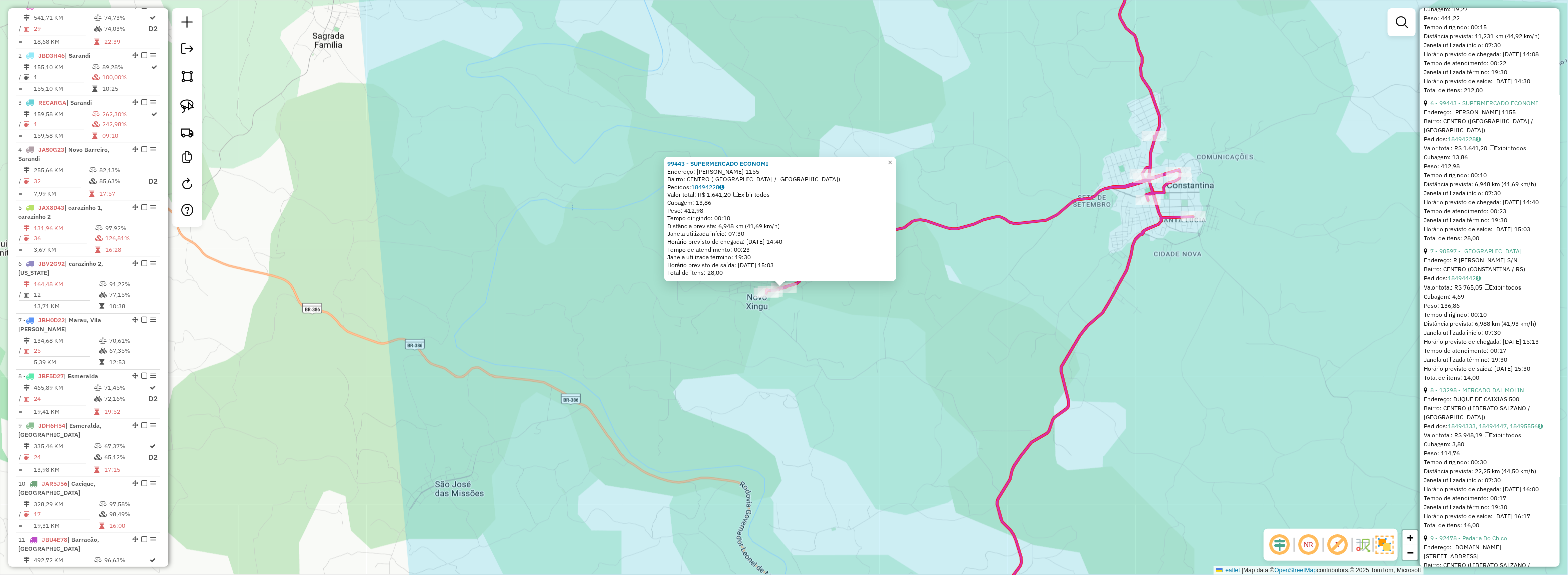
scroll to position [1189, 0]
click at [1475, 261] on div "Endereço: R FRANCISCO ANZILEIRO S/N" at bounding box center [1490, 256] width 132 height 9
click at [1475, 251] on link "7 - 90597 - BAR DO LEONIR" at bounding box center [1475, 247] width 91 height 8
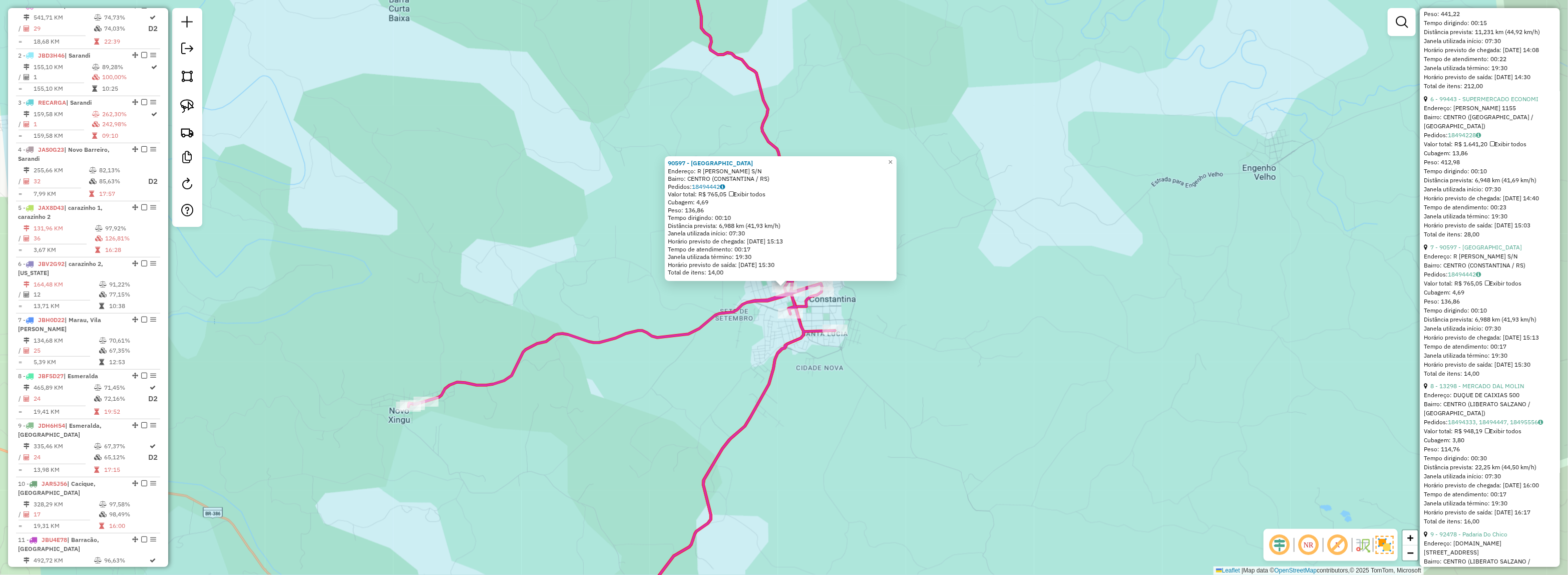
click at [840, 376] on div "90597 - BAR DO LEONIR Endereço: R FRANCISCO ANZILEIRO S/N Bairro: CENTRO (CONST…" at bounding box center [784, 287] width 1568 height 575
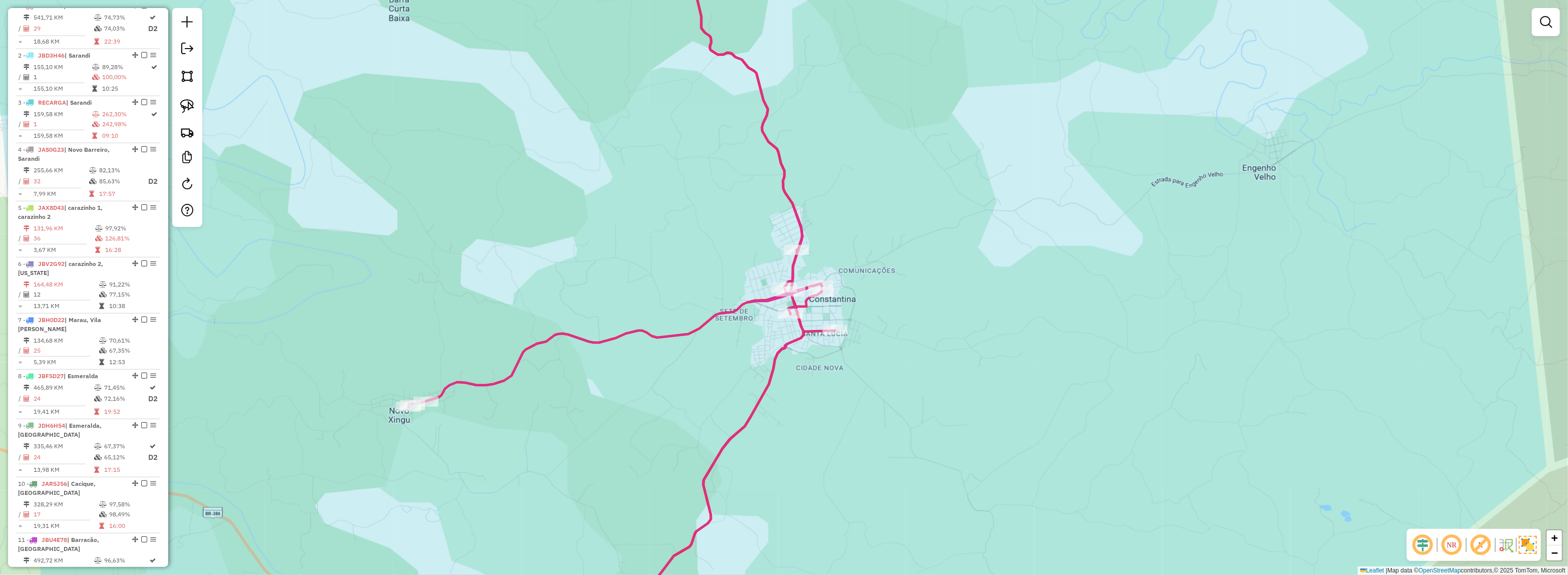
click at [804, 339] on icon at bounding box center [622, 288] width 426 height 690
select select "**********"
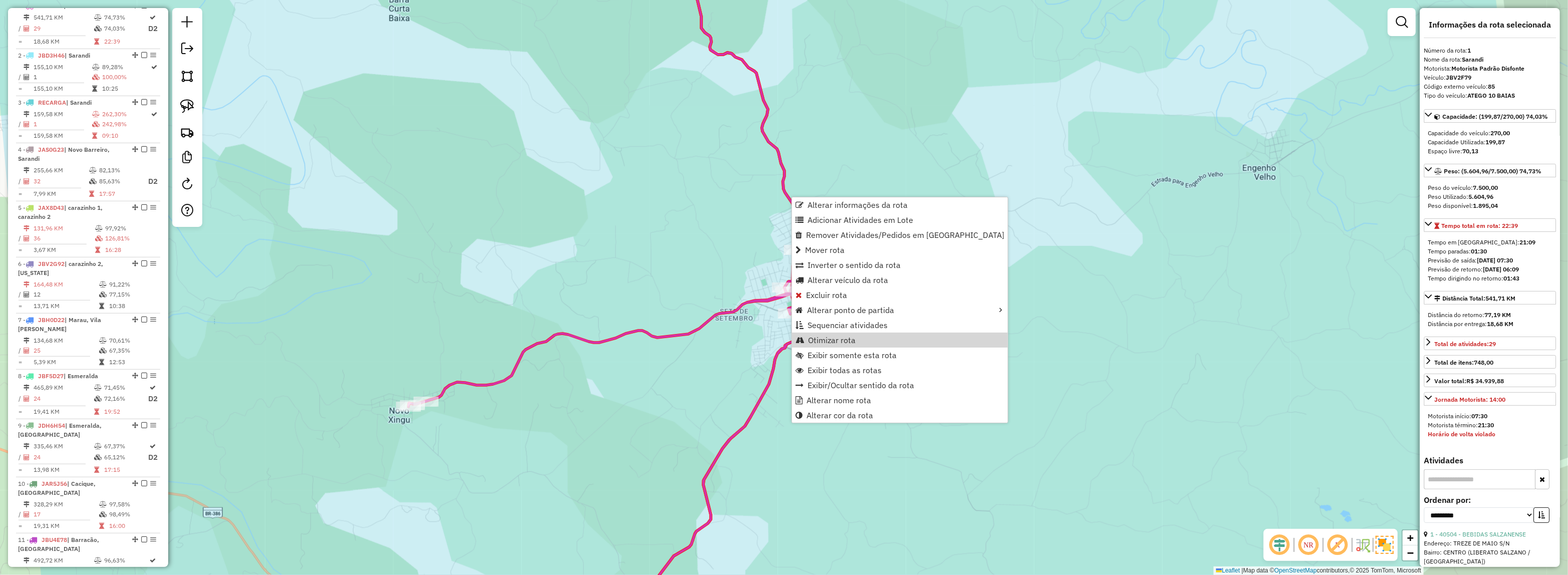
click at [732, 360] on div "Janela de atendimento Grade de atendimento Capacidade Transportadoras Veículos …" at bounding box center [784, 287] width 1568 height 575
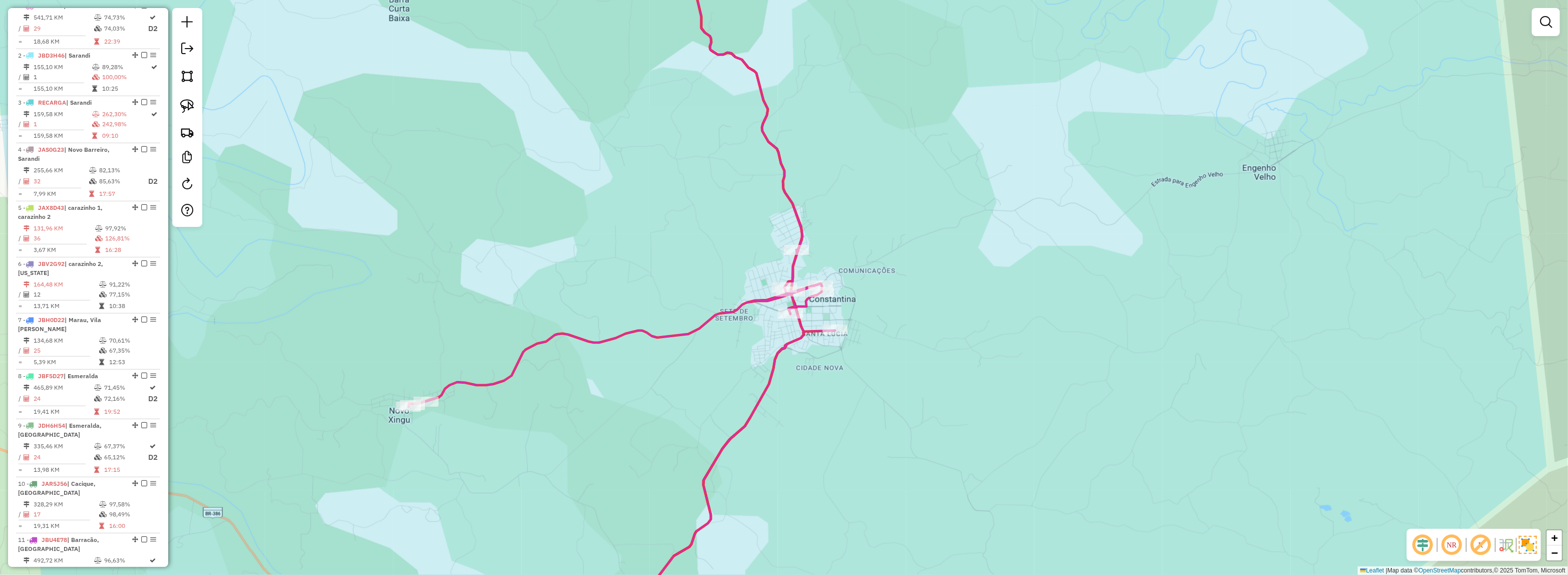
click at [731, 314] on icon at bounding box center [622, 288] width 426 height 690
select select "**********"
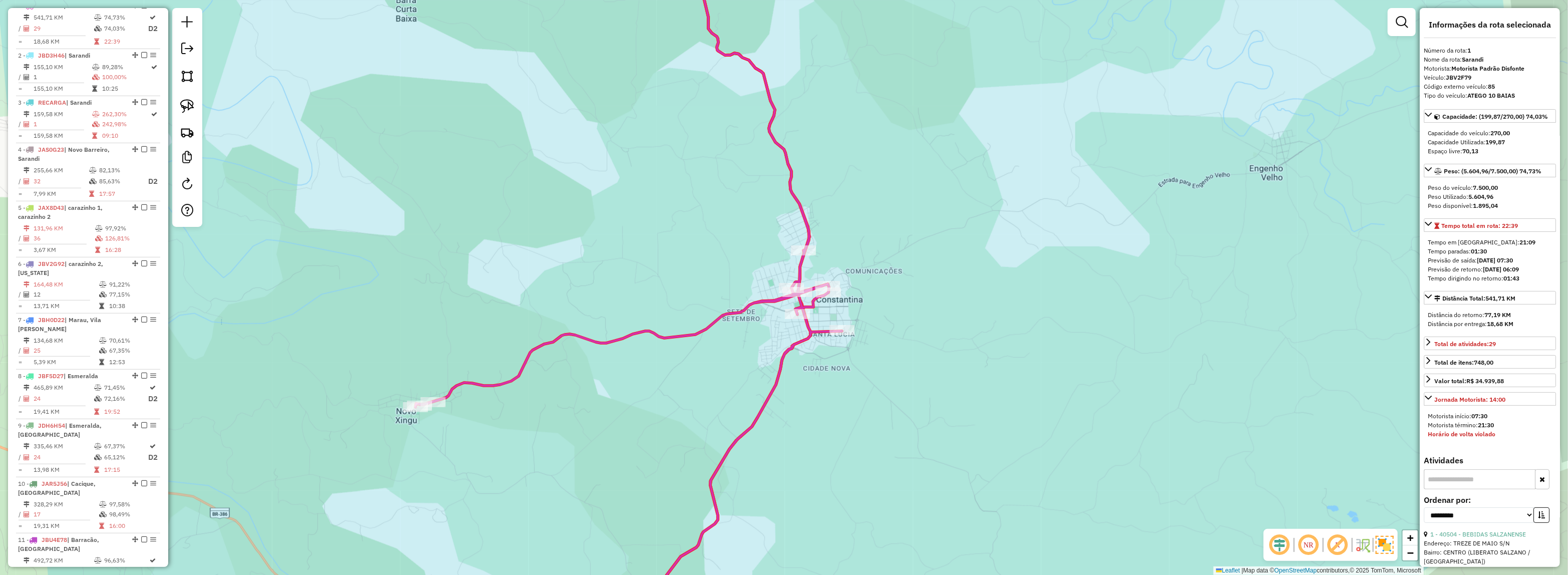
click at [746, 346] on div "Janela de atendimento Grade de atendimento Capacidade Transportadoras Veículos …" at bounding box center [784, 287] width 1568 height 575
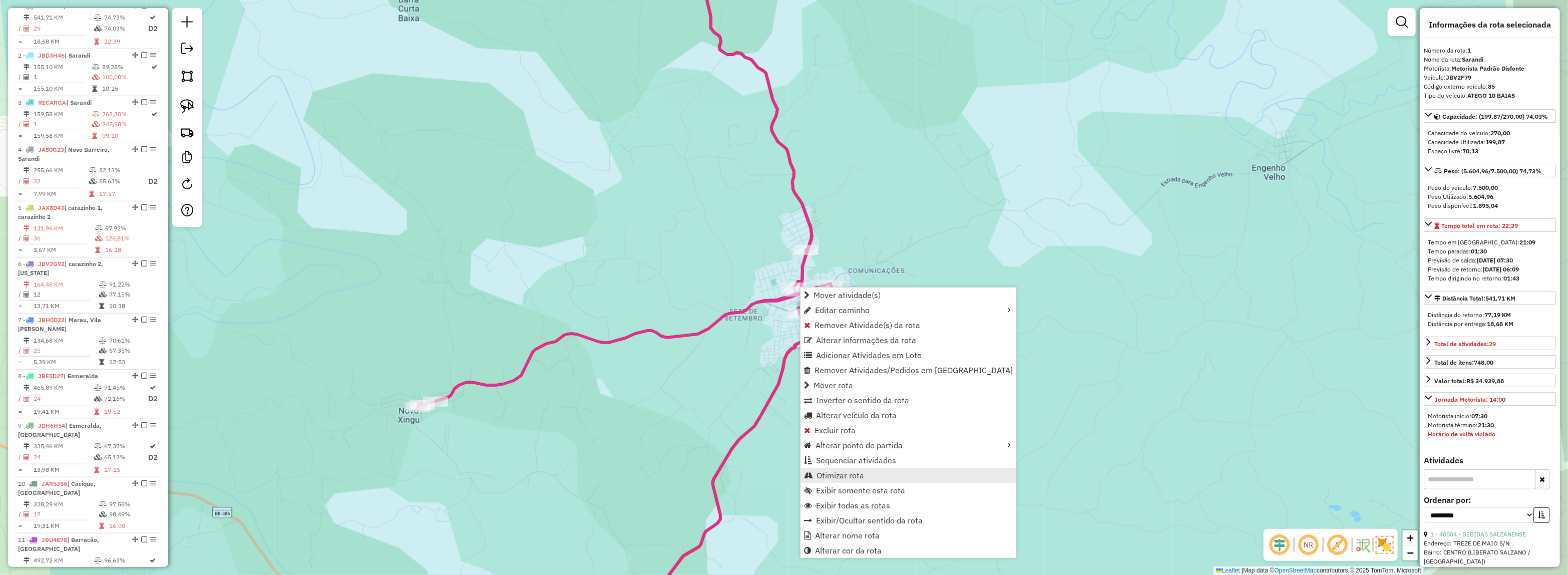
click at [840, 471] on span "Otimizar rota" at bounding box center [840, 475] width 48 height 8
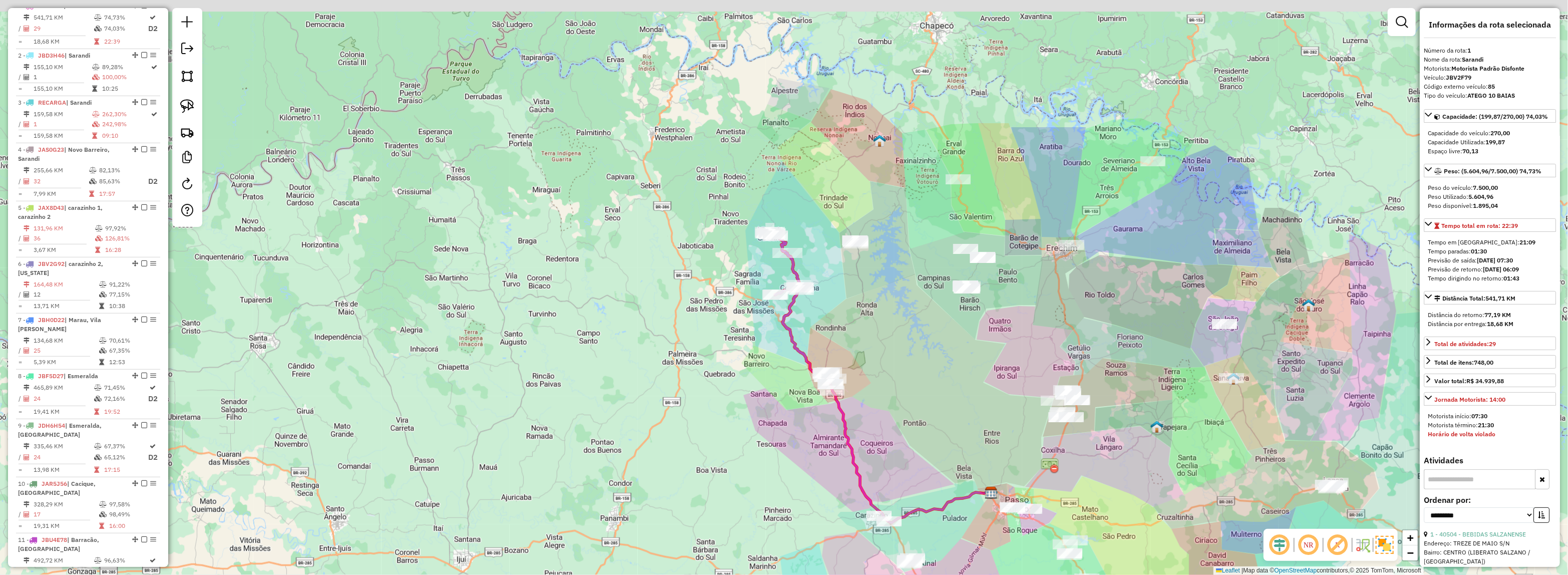
drag, startPoint x: 824, startPoint y: 280, endPoint x: 825, endPoint y: 286, distance: 6.1
click at [825, 286] on div "Janela de atendimento Grade de atendimento Capacidade Transportadoras Veículos …" at bounding box center [784, 287] width 1568 height 575
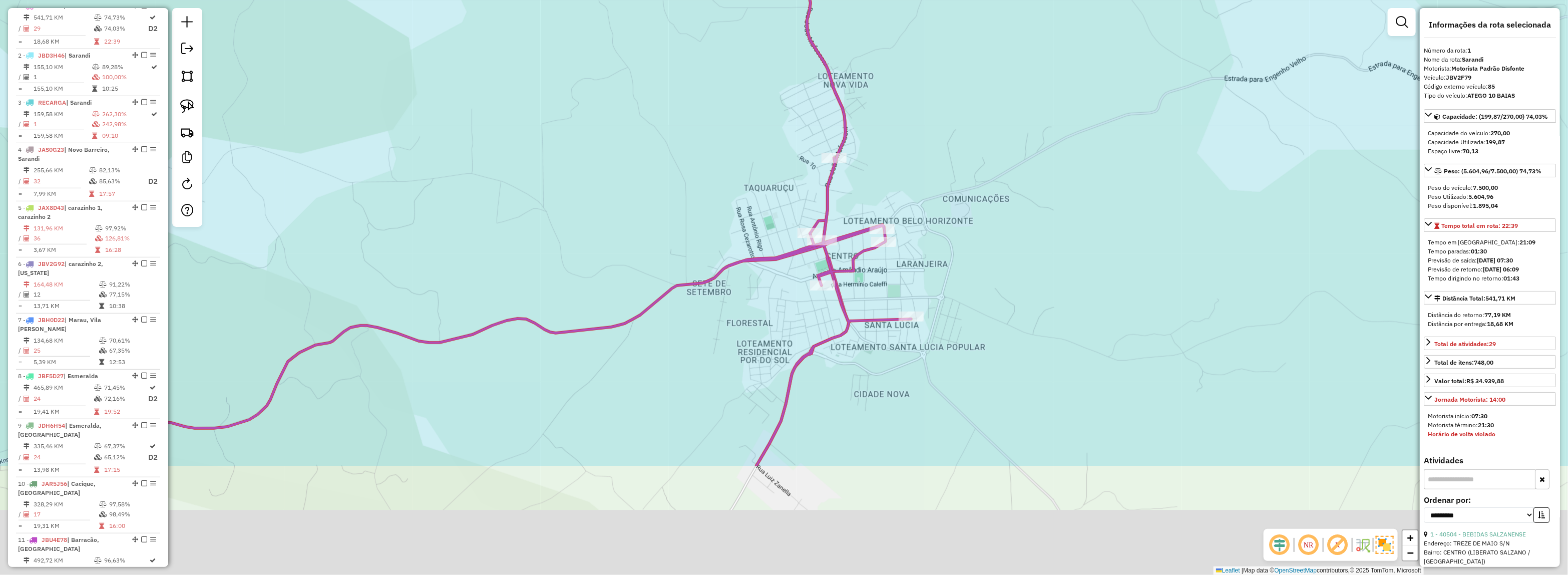
drag, startPoint x: 857, startPoint y: 254, endPoint x: 859, endPoint y: 213, distance: 41.0
click at [859, 213] on div "Janela de atendimento Grade de atendimento Capacidade Transportadoras Veículos …" at bounding box center [784, 287] width 1568 height 575
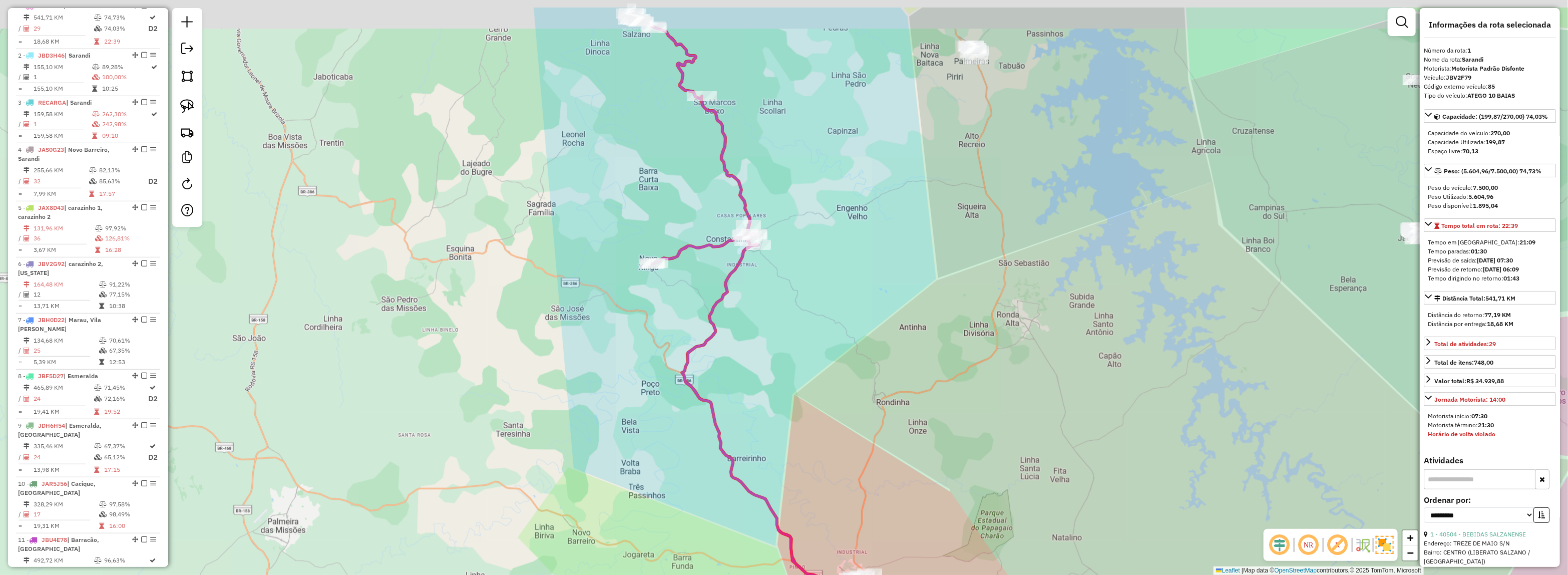
drag, startPoint x: 631, startPoint y: 130, endPoint x: 692, endPoint y: 374, distance: 251.5
click at [692, 460] on div "Rota 1 - Placa JBV2F79 12221 - BUTIQUIN DA PRACA Janela de atendimento Grade de…" at bounding box center [784, 287] width 1568 height 575
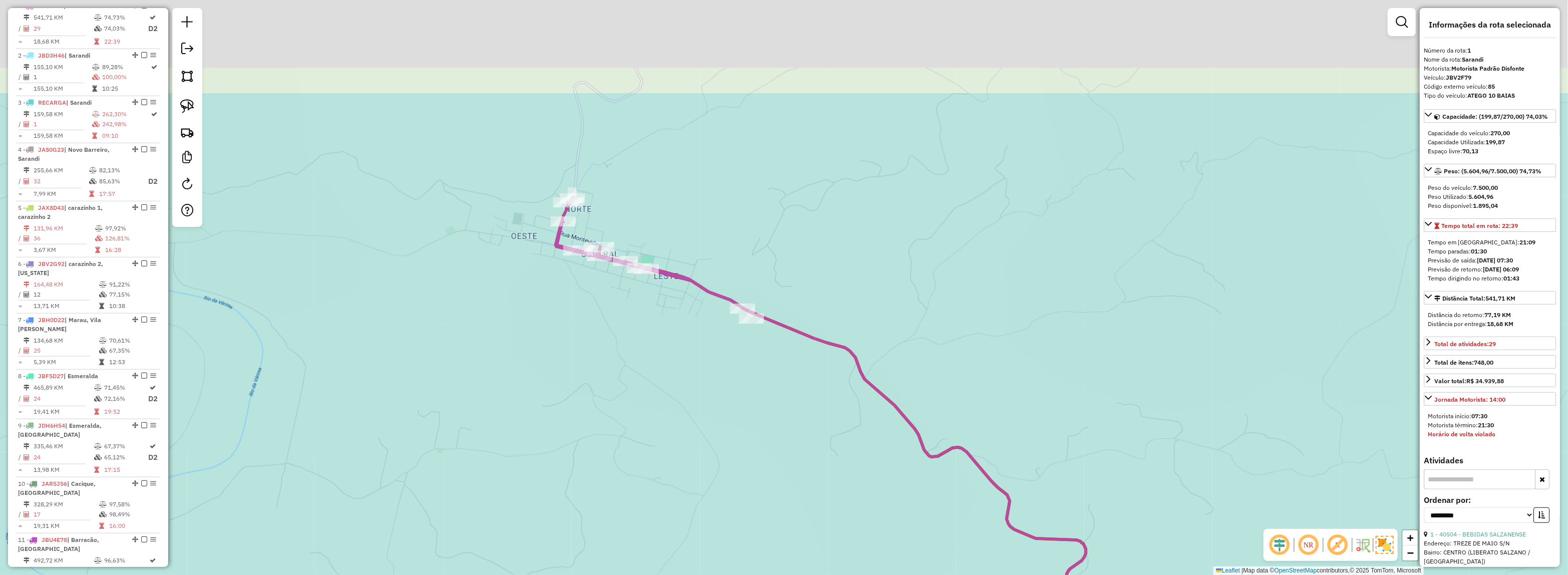
drag, startPoint x: 627, startPoint y: 319, endPoint x: 627, endPoint y: 293, distance: 26.0
click at [629, 319] on div "Janela de atendimento Grade de atendimento Capacidade Transportadoras Veículos …" at bounding box center [784, 287] width 1568 height 575
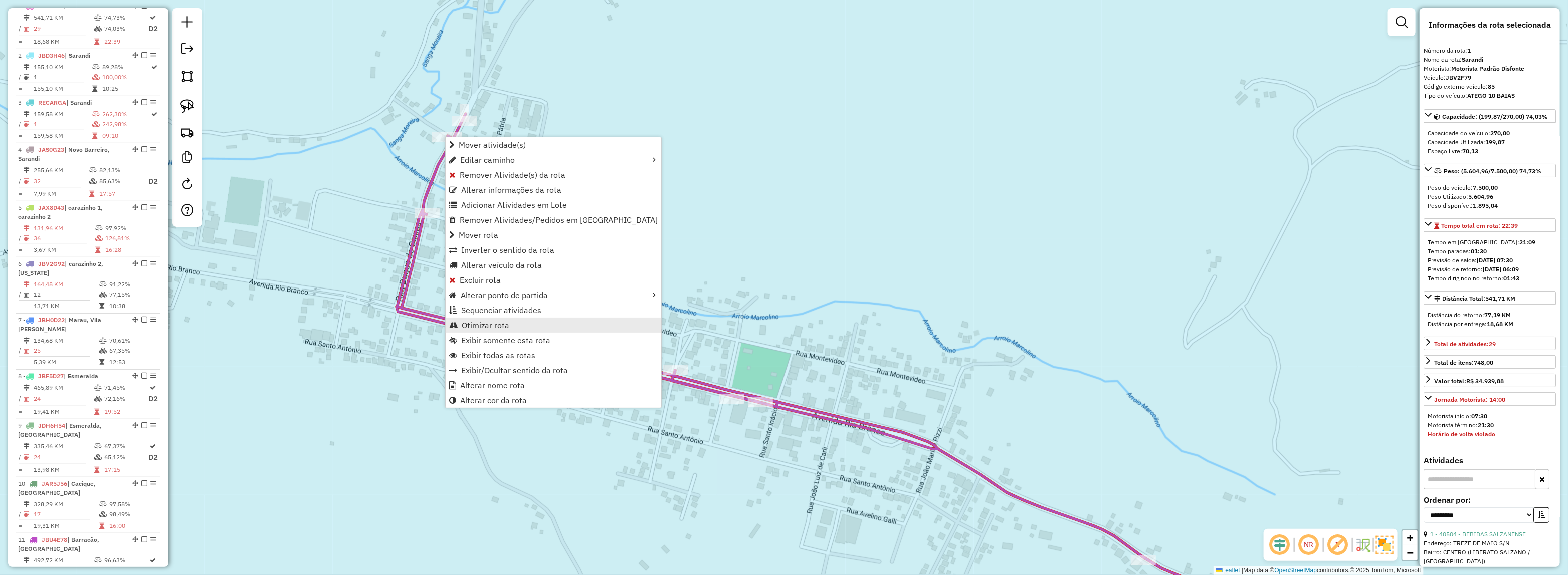
click at [504, 321] on span "Otimizar rota" at bounding box center [486, 325] width 48 height 8
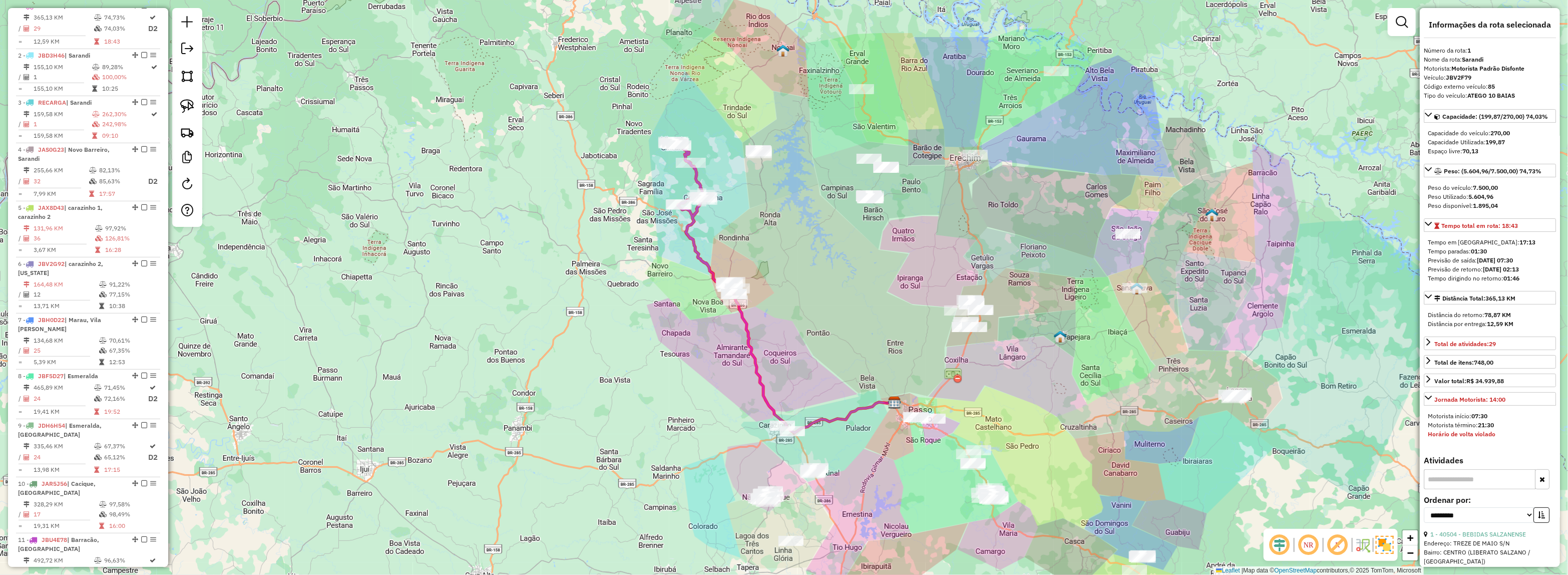
drag, startPoint x: 1093, startPoint y: 369, endPoint x: 1013, endPoint y: 261, distance: 134.4
click at [1013, 265] on div "Janela de atendimento Grade de atendimento Capacidade Transportadoras Veículos …" at bounding box center [784, 287] width 1568 height 575
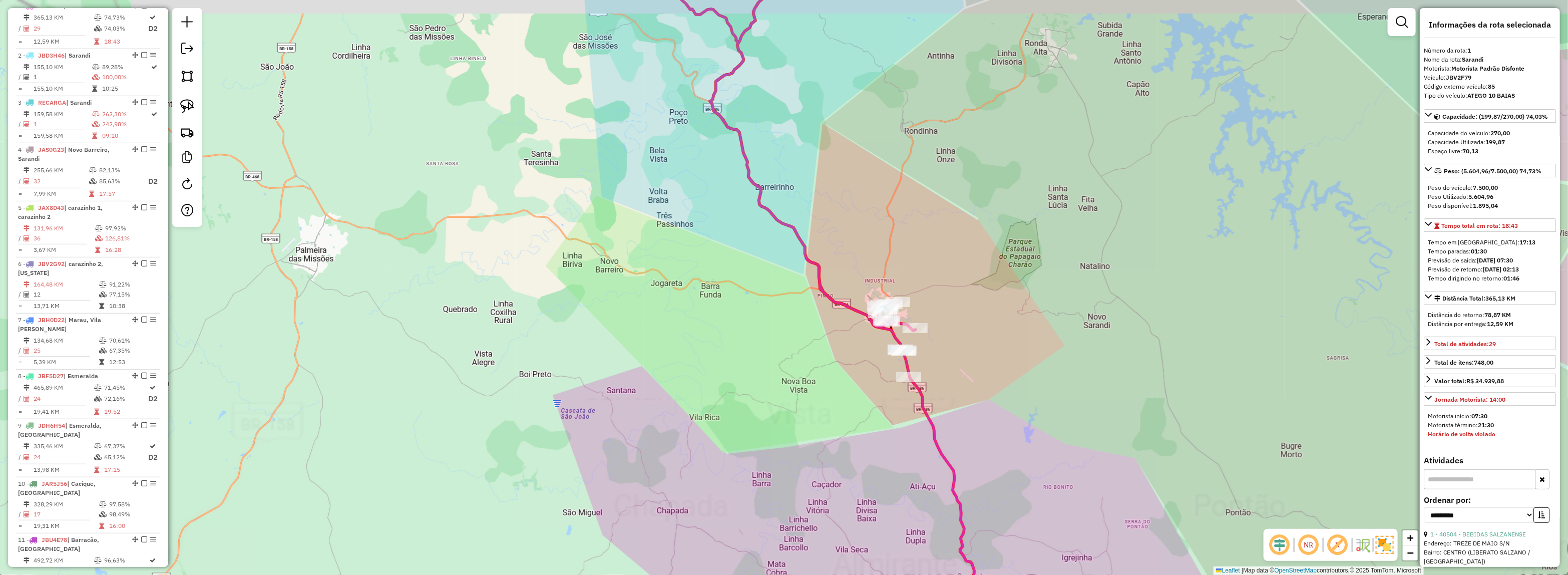
drag, startPoint x: 759, startPoint y: 113, endPoint x: 778, endPoint y: 291, distance: 179.0
click at [778, 293] on div "Janela de atendimento Grade de atendimento Capacidade Transportadoras Veículos …" at bounding box center [784, 287] width 1568 height 575
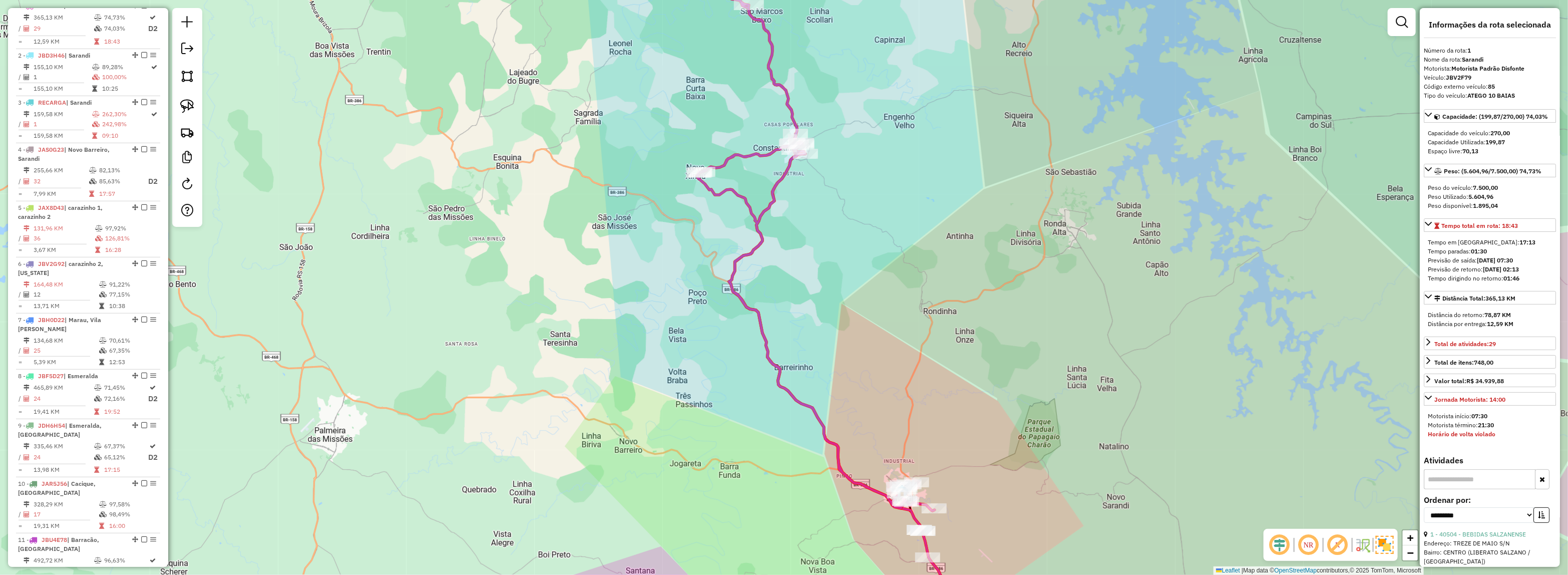
click at [783, 189] on div "Janela de atendimento Grade de atendimento Capacidade Transportadoras Veículos …" at bounding box center [784, 287] width 1568 height 575
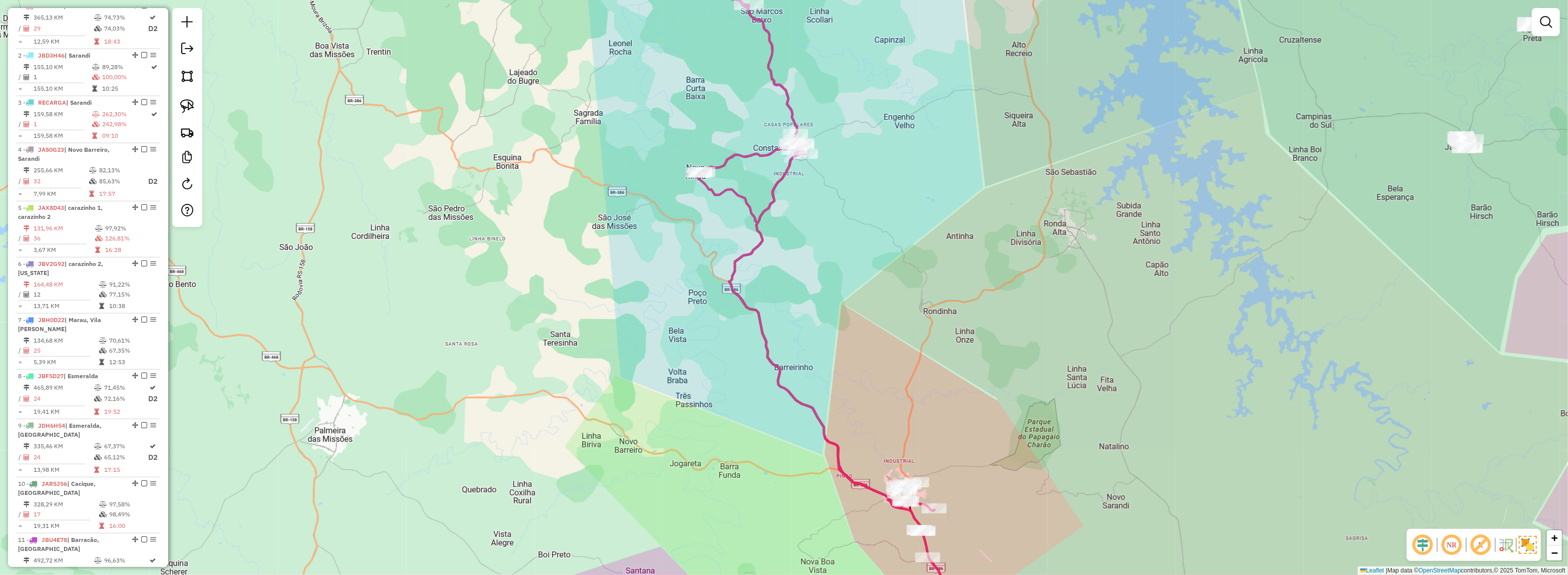
click at [785, 180] on icon at bounding box center [815, 227] width 237 height 568
select select "**********"
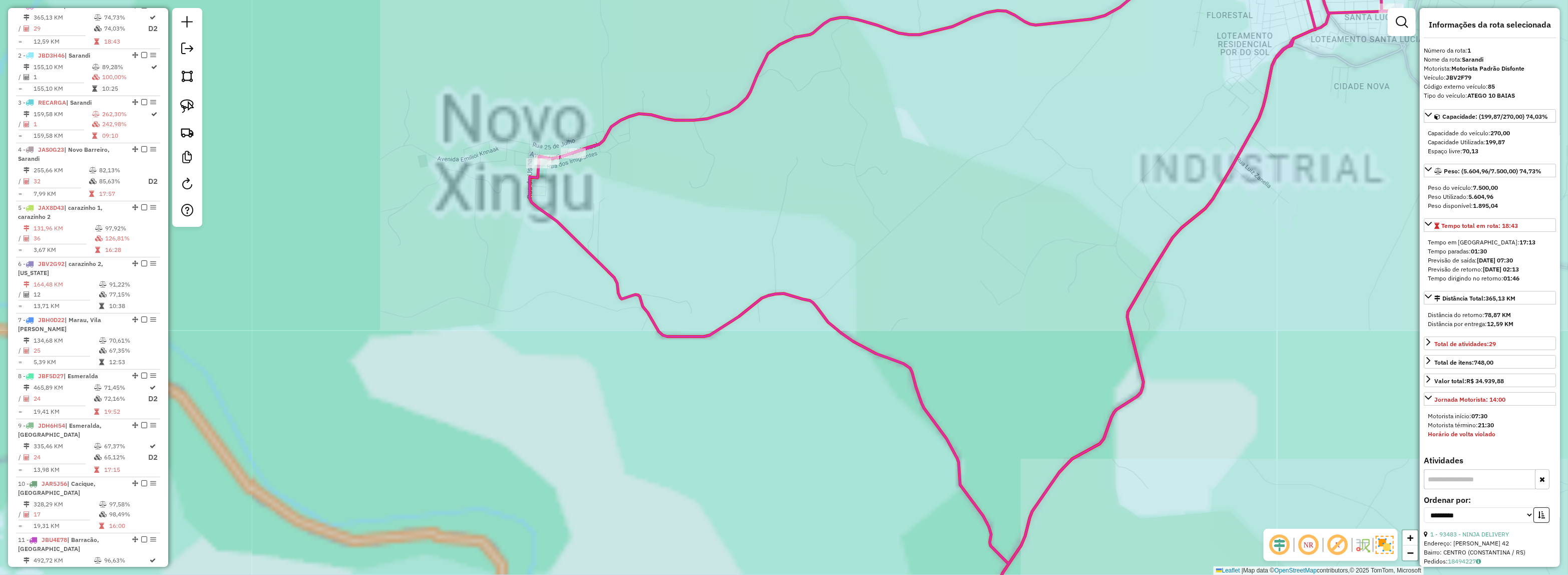
drag, startPoint x: 916, startPoint y: 176, endPoint x: 753, endPoint y: 210, distance: 166.5
click at [753, 210] on div "Janela de atendimento Grade de atendimento Capacidade Transportadoras Veículos …" at bounding box center [784, 287] width 1568 height 575
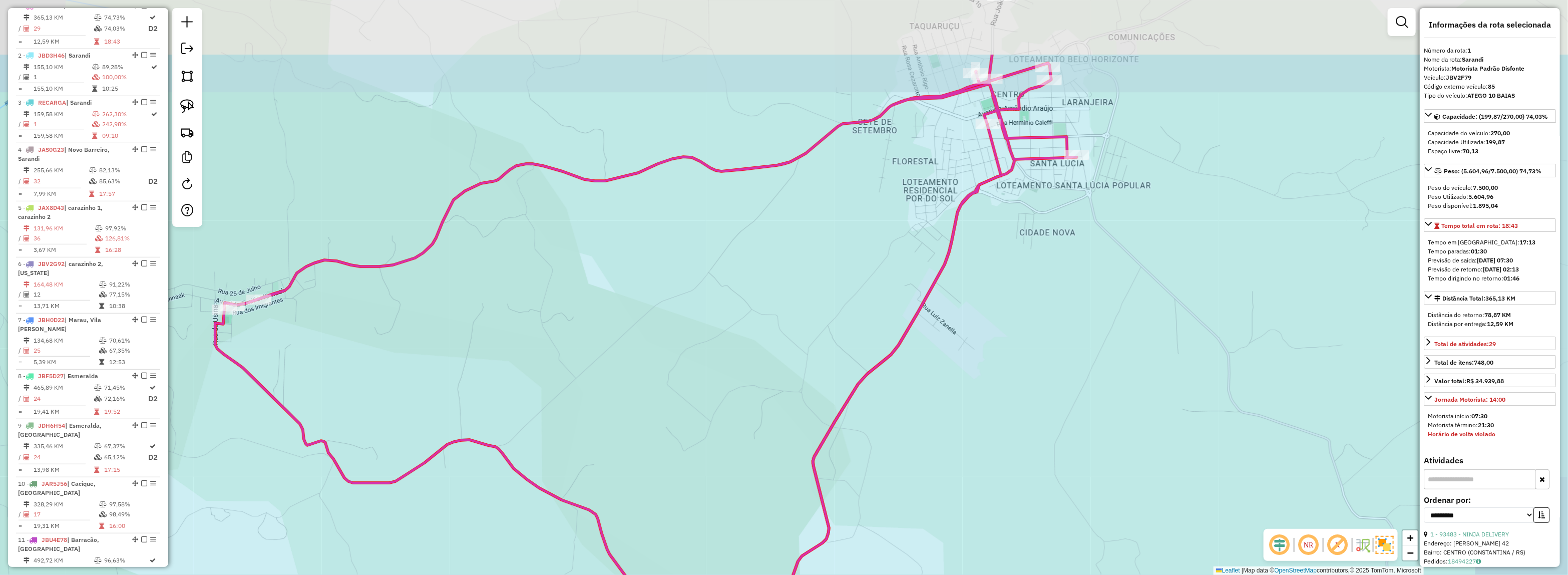
drag, startPoint x: 626, startPoint y: 164, endPoint x: 891, endPoint y: 191, distance: 266.4
click at [473, 276] on div "Janela de atendimento Grade de atendimento Capacidade Transportadoras Veículos …" at bounding box center [784, 287] width 1568 height 575
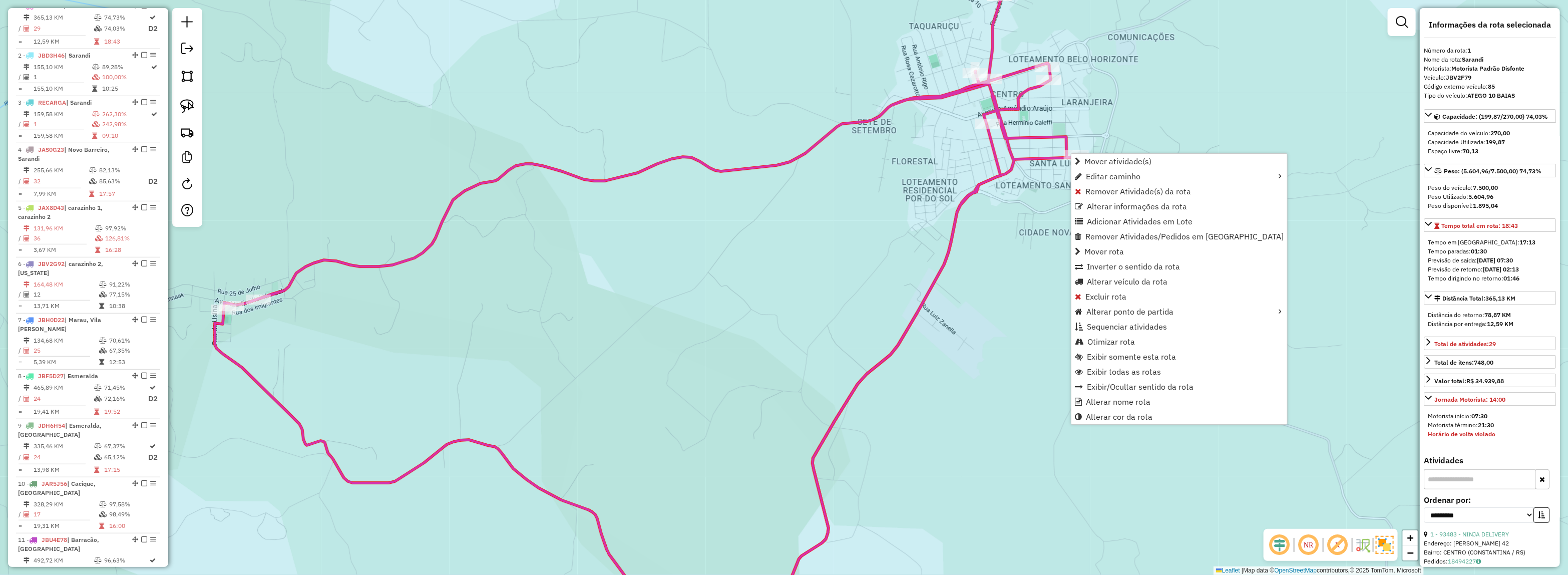
click at [958, 276] on div "Janela de atendimento Grade de atendimento Capacidade Transportadoras Veículos …" at bounding box center [784, 287] width 1568 height 575
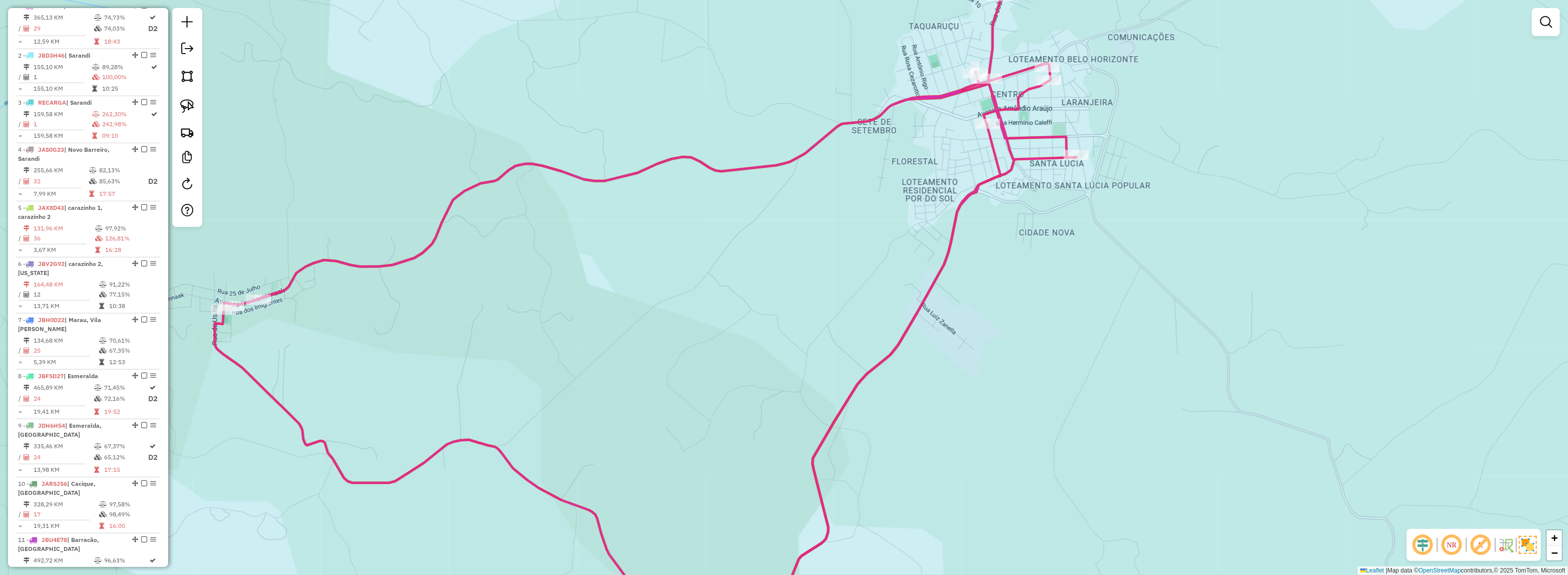
click at [969, 208] on div "Janela de atendimento Grade de atendimento Capacidade Transportadoras Veículos …" at bounding box center [784, 287] width 1568 height 575
click at [972, 195] on icon at bounding box center [645, 288] width 861 height 690
select select "**********"
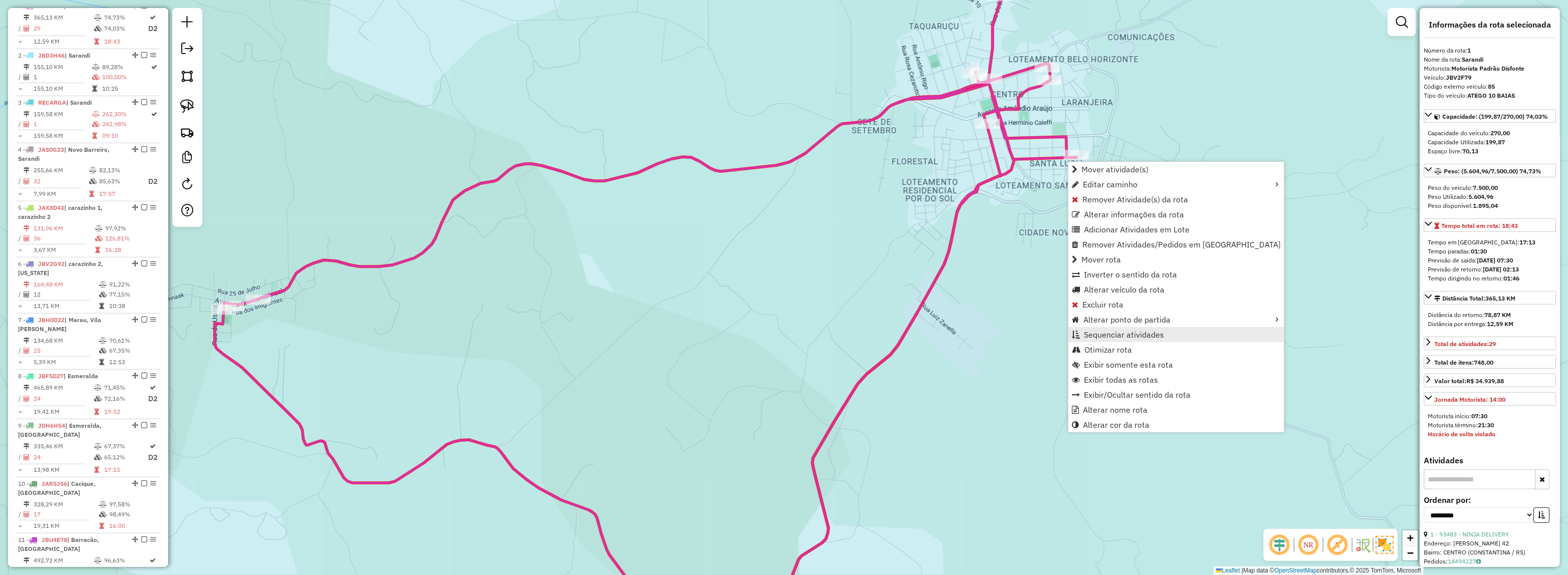
click at [1159, 334] on span "Sequenciar atividades" at bounding box center [1123, 334] width 80 height 8
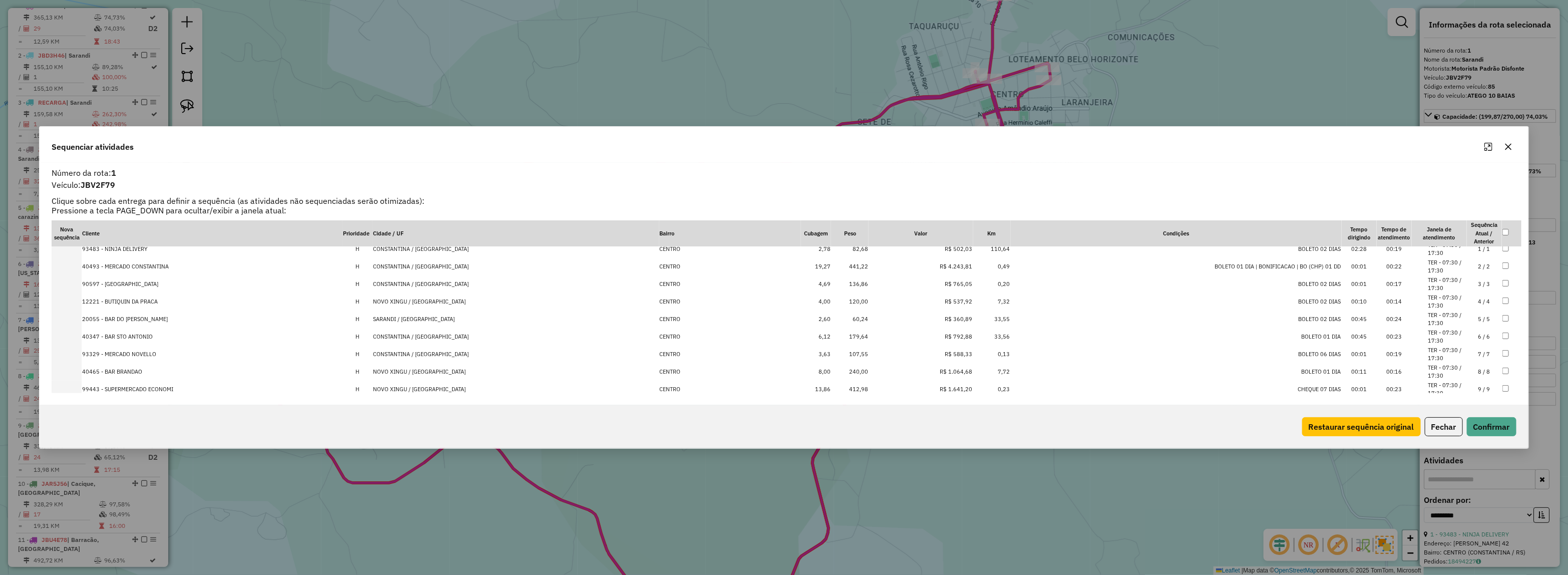
scroll to position [0, 0]
click at [424, 227] on th "Cidade / UF" at bounding box center [515, 233] width 287 height 26
click at [429, 231] on th "Cidade / UF" at bounding box center [515, 233] width 287 height 26
click at [1507, 151] on icon "button" at bounding box center [1508, 147] width 8 height 8
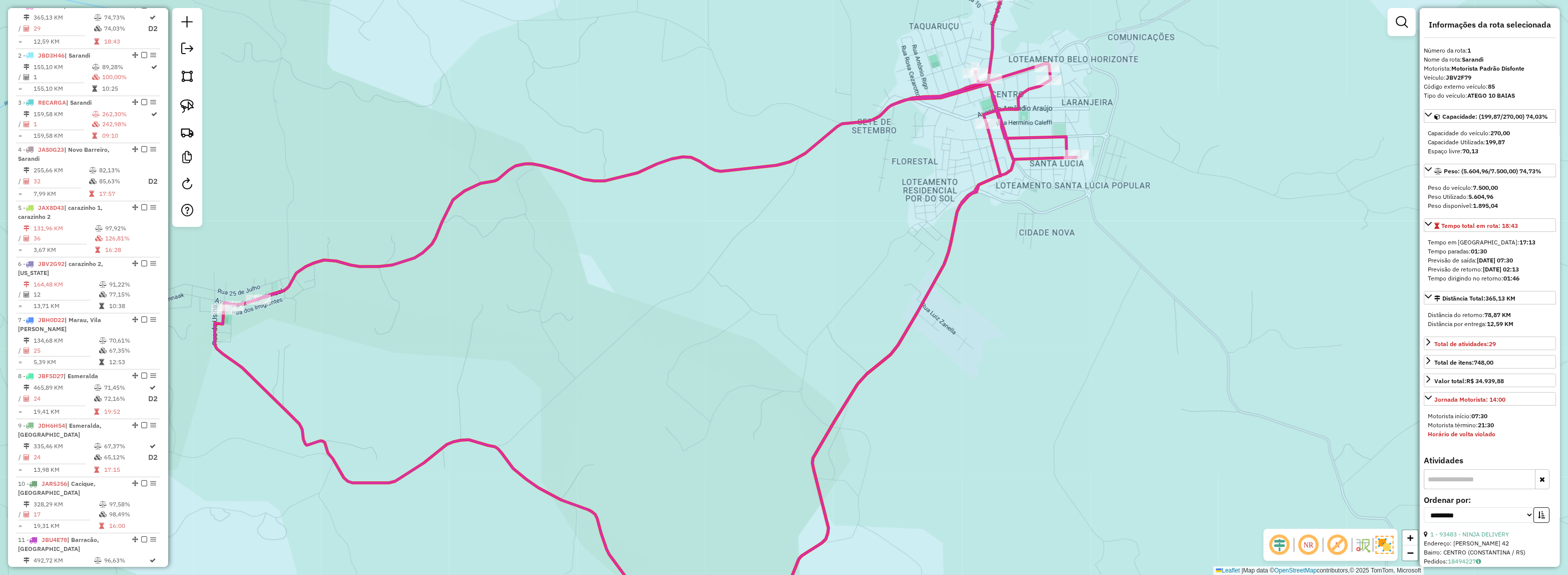
drag, startPoint x: 1037, startPoint y: 204, endPoint x: 1021, endPoint y: 210, distance: 17.1
click at [1036, 207] on div "Rota 1 - Placa JBV2F79 14198 - GINASIO ERNESTO CENC Janela de atendimento Grade…" at bounding box center [784, 287] width 1568 height 575
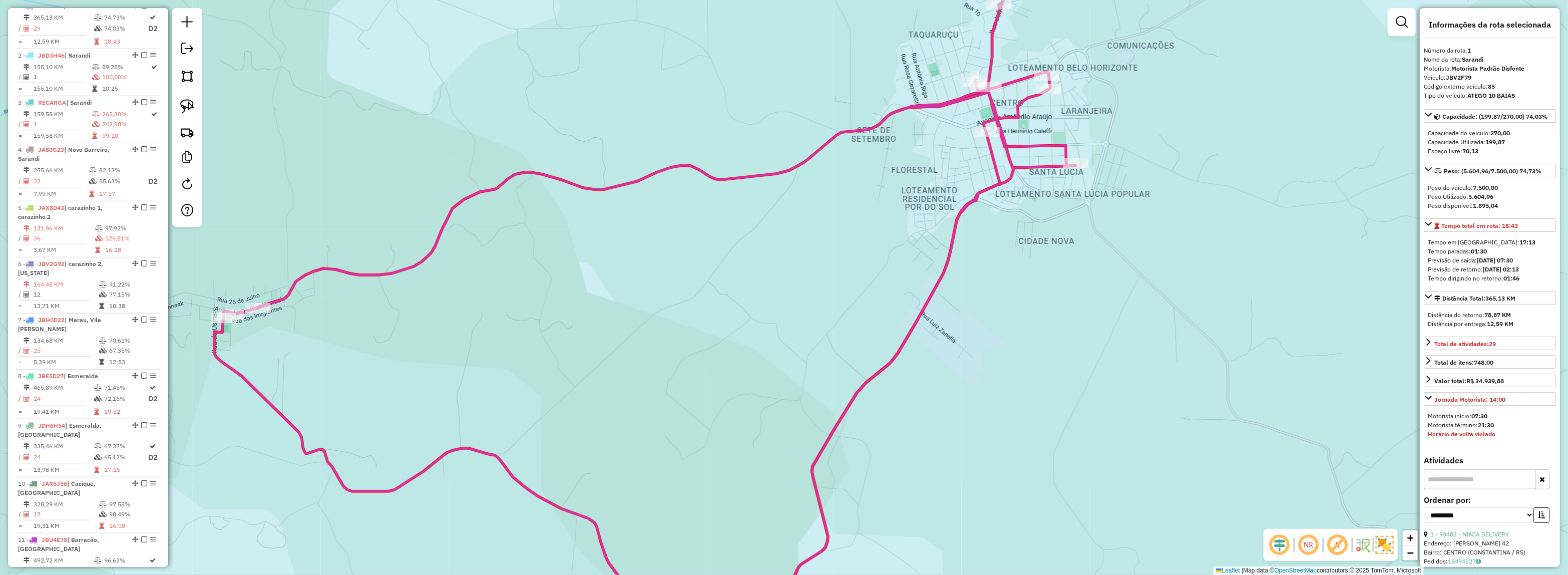
click at [980, 188] on icon at bounding box center [645, 288] width 861 height 690
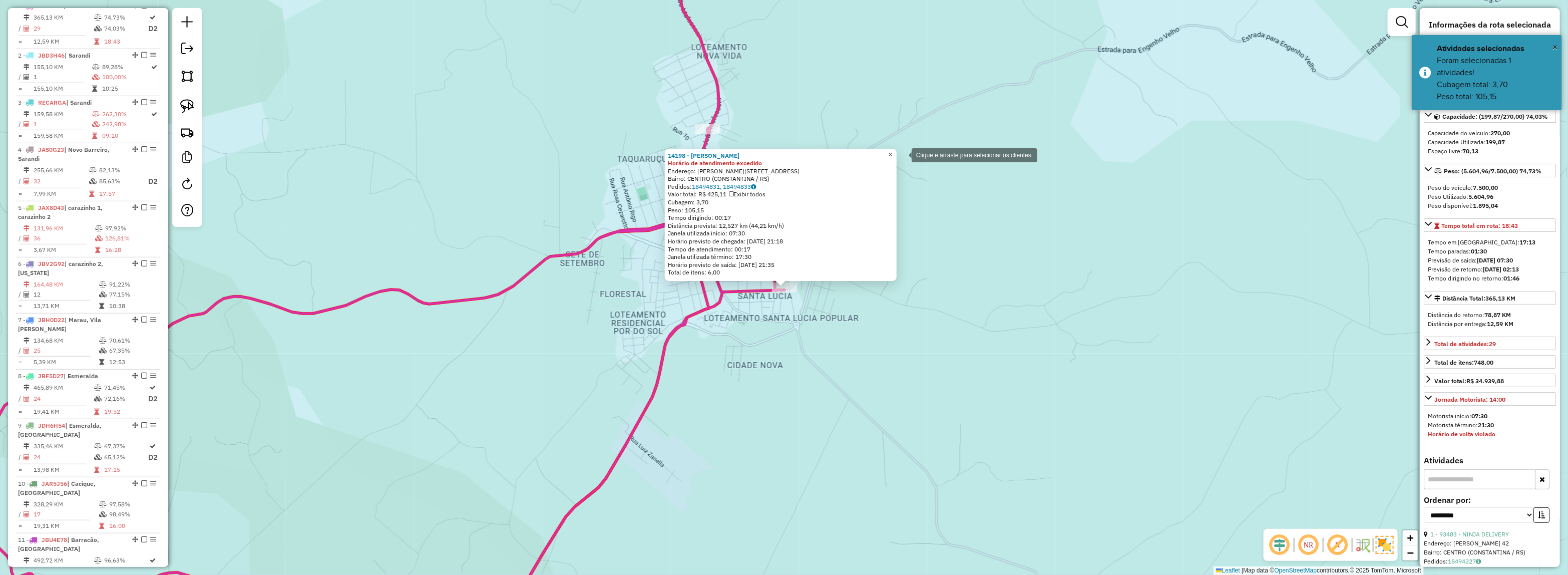
click at [897, 154] on link "×" at bounding box center [890, 154] width 12 height 12
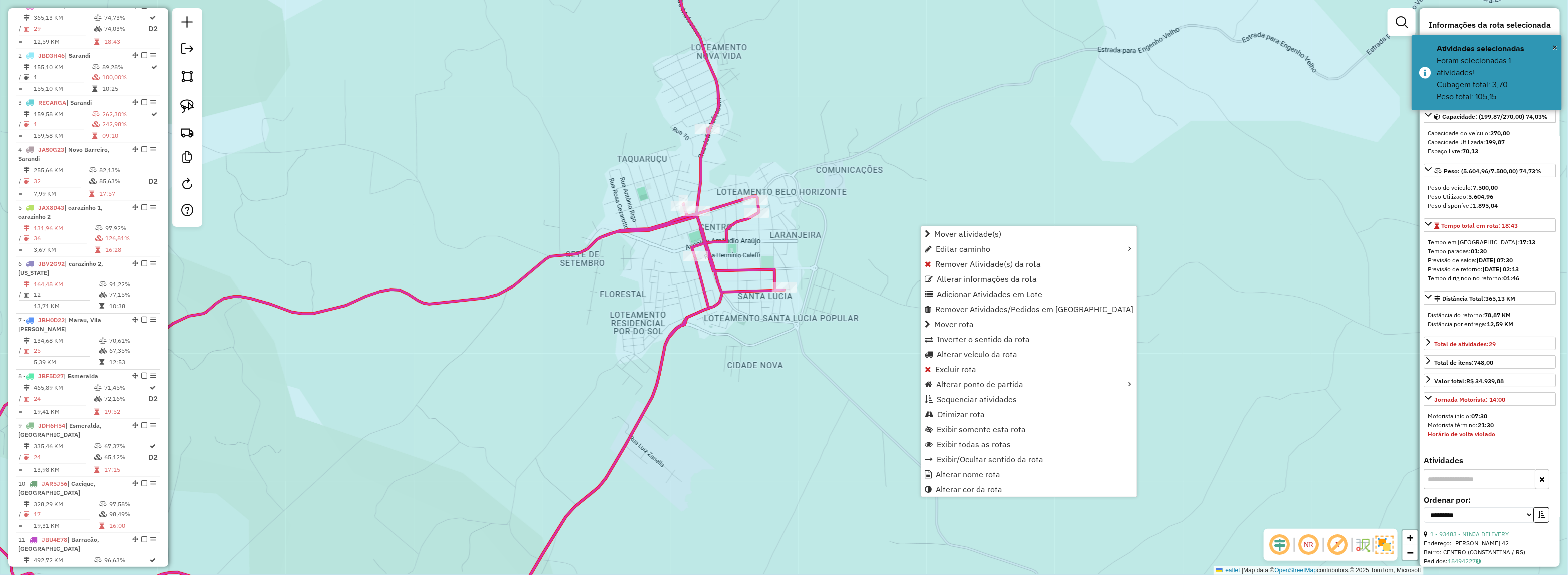
click at [801, 251] on div "Janela de atendimento Grade de atendimento Capacidade Transportadoras Veículos …" at bounding box center [784, 287] width 1568 height 575
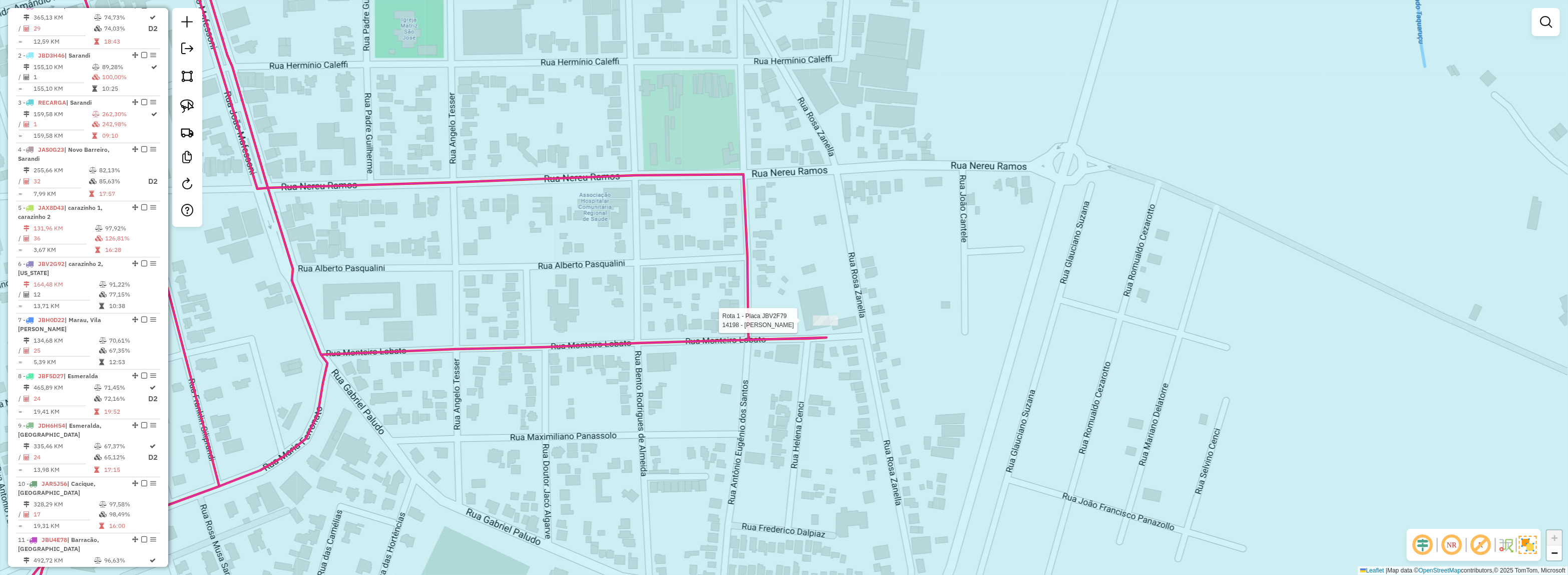
select select "**********"
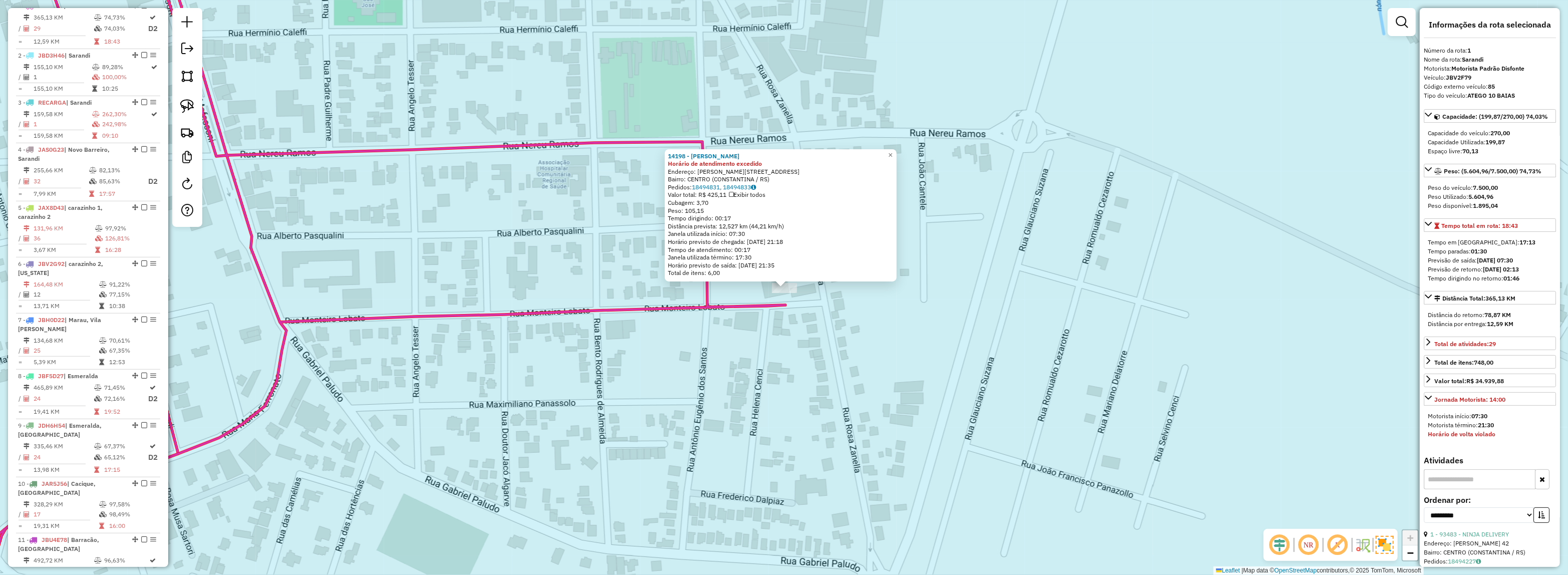
click at [717, 362] on div "14198 - GINASIO ERNESTO CENC Horário de atendimento excedido Endereço: MONTEIRO…" at bounding box center [784, 287] width 1568 height 575
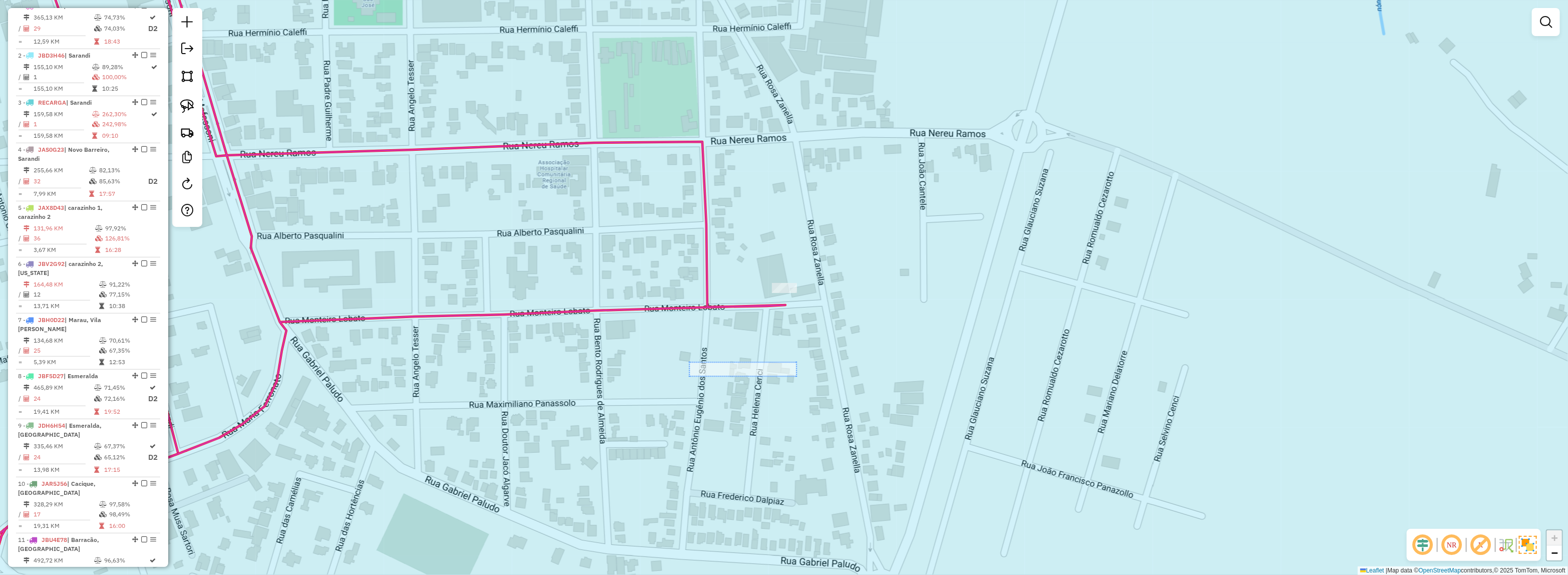
drag, startPoint x: 756, startPoint y: 372, endPoint x: 802, endPoint y: 354, distance: 49.4
click at [802, 358] on div "Janela de atendimento Grade de atendimento Capacidade Transportadoras Veículos …" at bounding box center [784, 287] width 1568 height 575
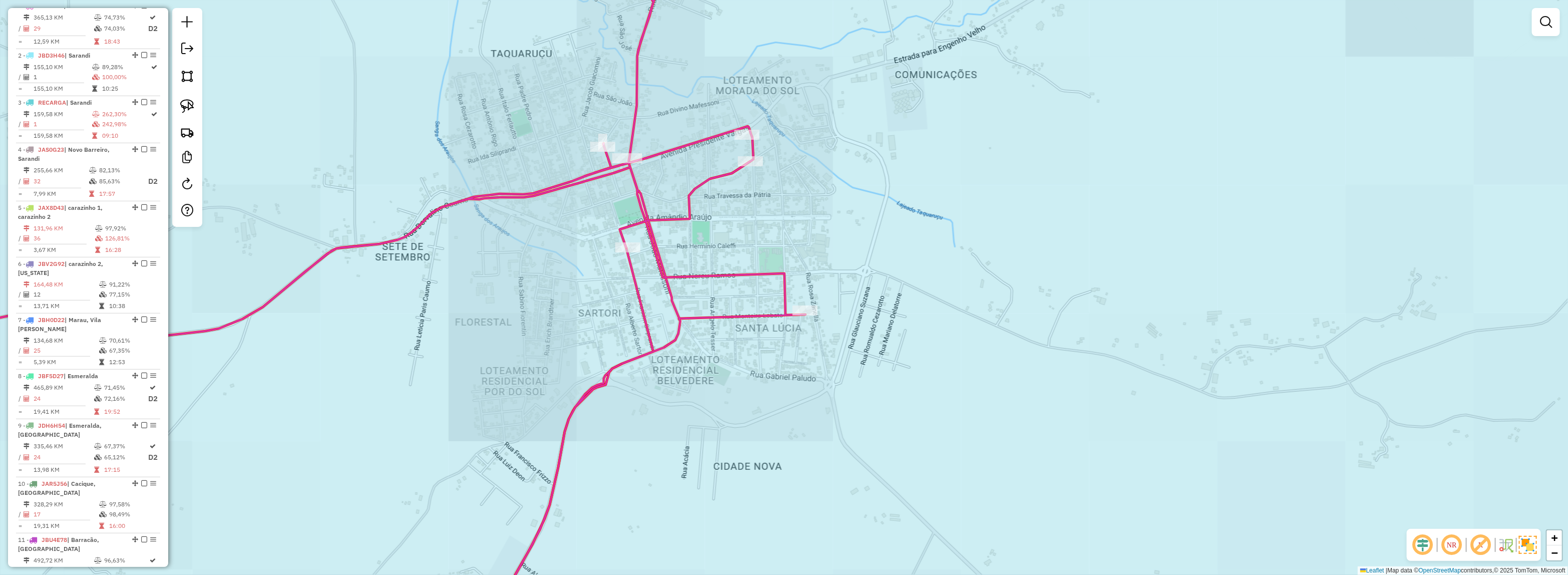
click at [790, 285] on icon at bounding box center [324, 288] width 962 height 690
select select "**********"
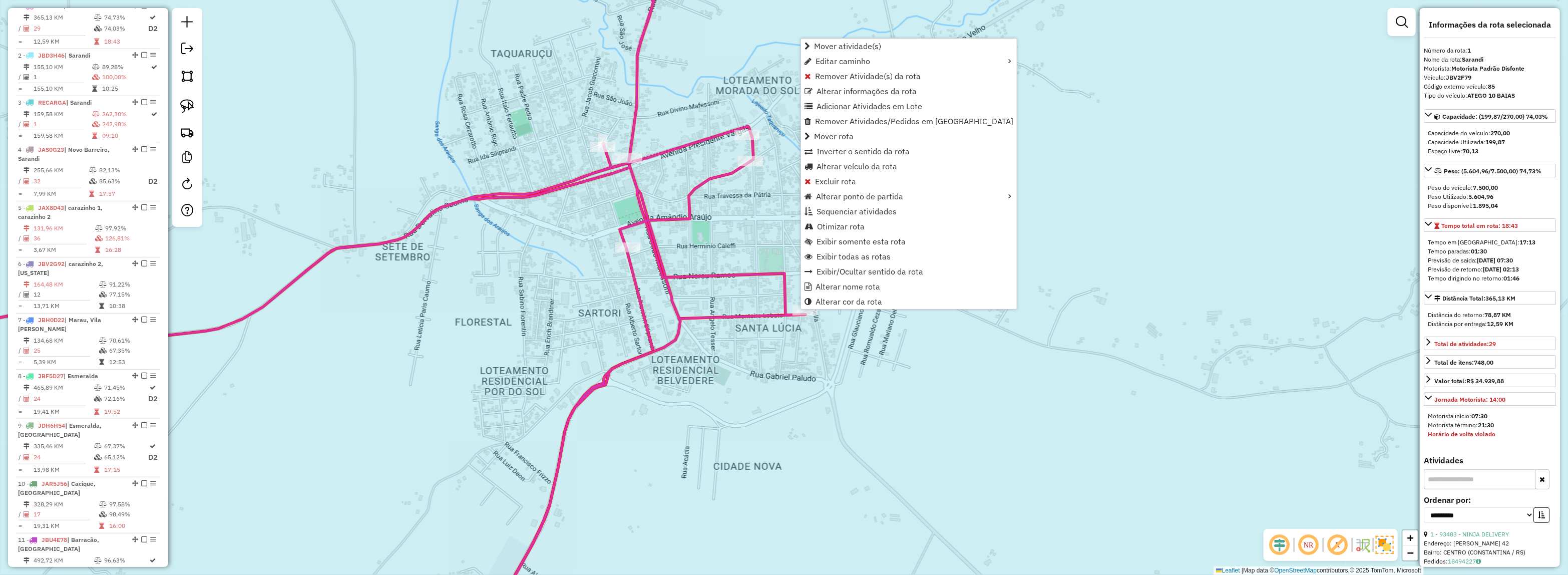
click at [501, 380] on div "Janela de atendimento Grade de atendimento Capacidade Transportadoras Veículos …" at bounding box center [784, 287] width 1568 height 575
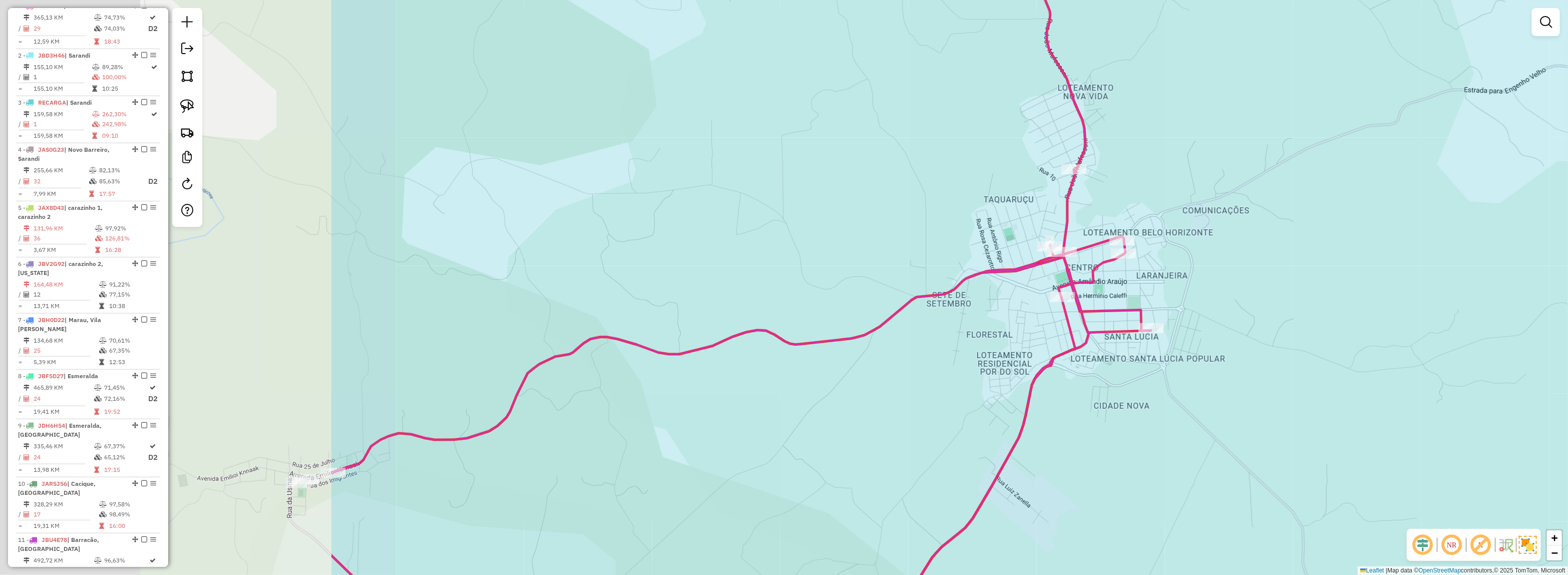
drag, startPoint x: 626, startPoint y: 334, endPoint x: 1015, endPoint y: 324, distance: 389.1
click at [1014, 324] on div "Janela de atendimento Grade de atendimento Capacidade Transportadoras Veículos …" at bounding box center [784, 287] width 1568 height 575
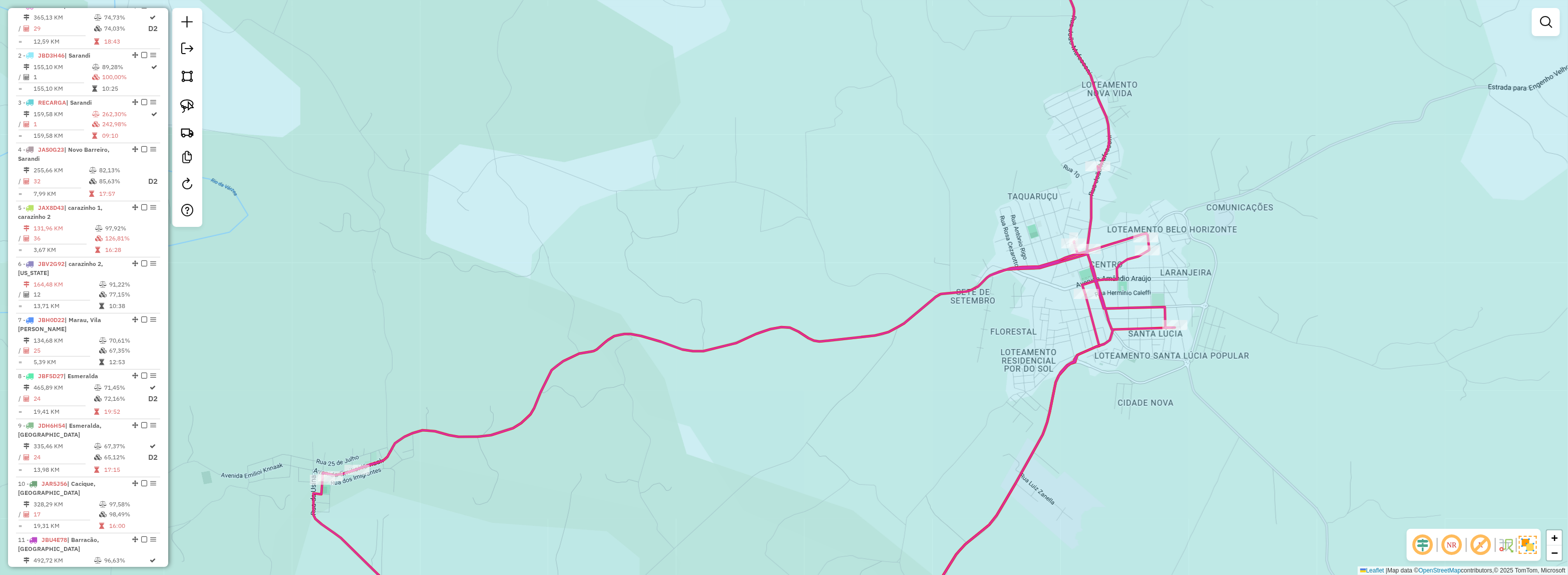
click at [545, 409] on div "Janela de atendimento Grade de atendimento Capacidade Transportadoras Veículos …" at bounding box center [784, 287] width 1568 height 575
click at [543, 403] on div "Janela de atendimento Grade de atendimento Capacidade Transportadoras Veículos …" at bounding box center [784, 287] width 1568 height 575
click at [536, 399] on icon at bounding box center [744, 288] width 861 height 690
select select "**********"
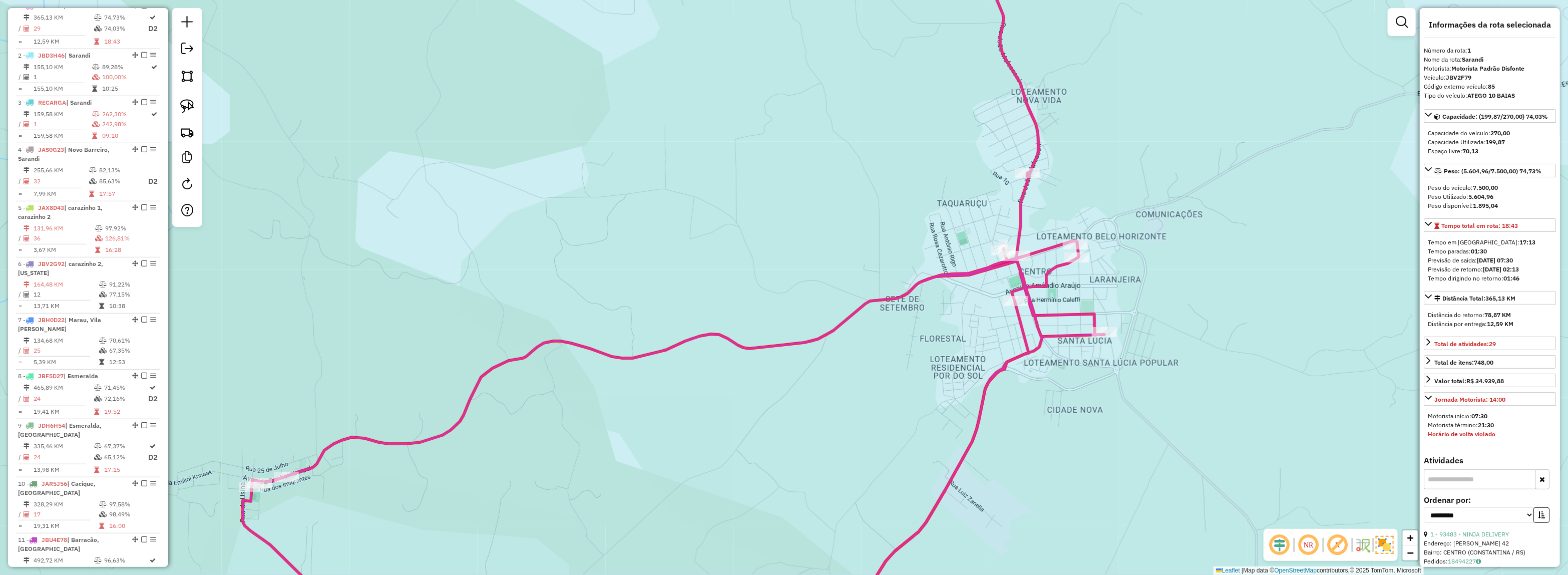
drag, startPoint x: 940, startPoint y: 367, endPoint x: 858, endPoint y: 356, distance: 82.7
click at [856, 368] on div "Janela de atendimento Grade de atendimento Capacidade Transportadoras Veículos …" at bounding box center [784, 287] width 1568 height 575
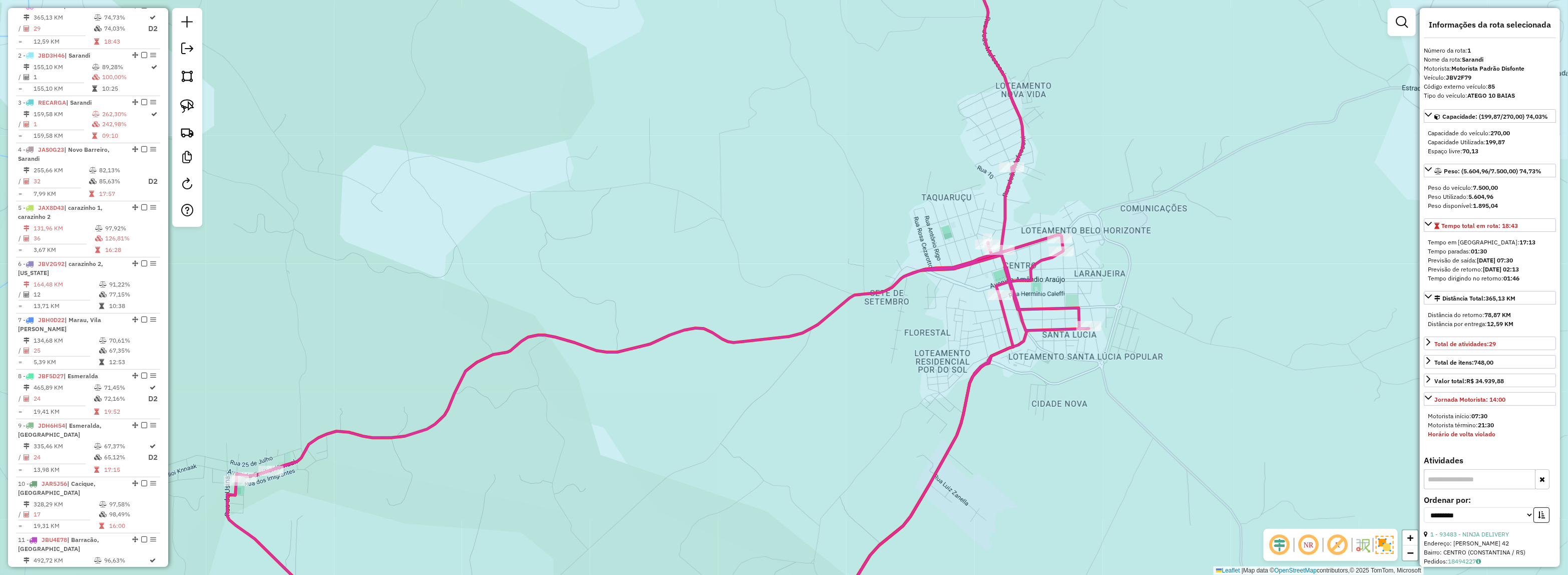
click at [1148, 408] on div "Janela de atendimento Grade de atendimento Capacidade Transportadoras Veículos …" at bounding box center [784, 287] width 1568 height 575
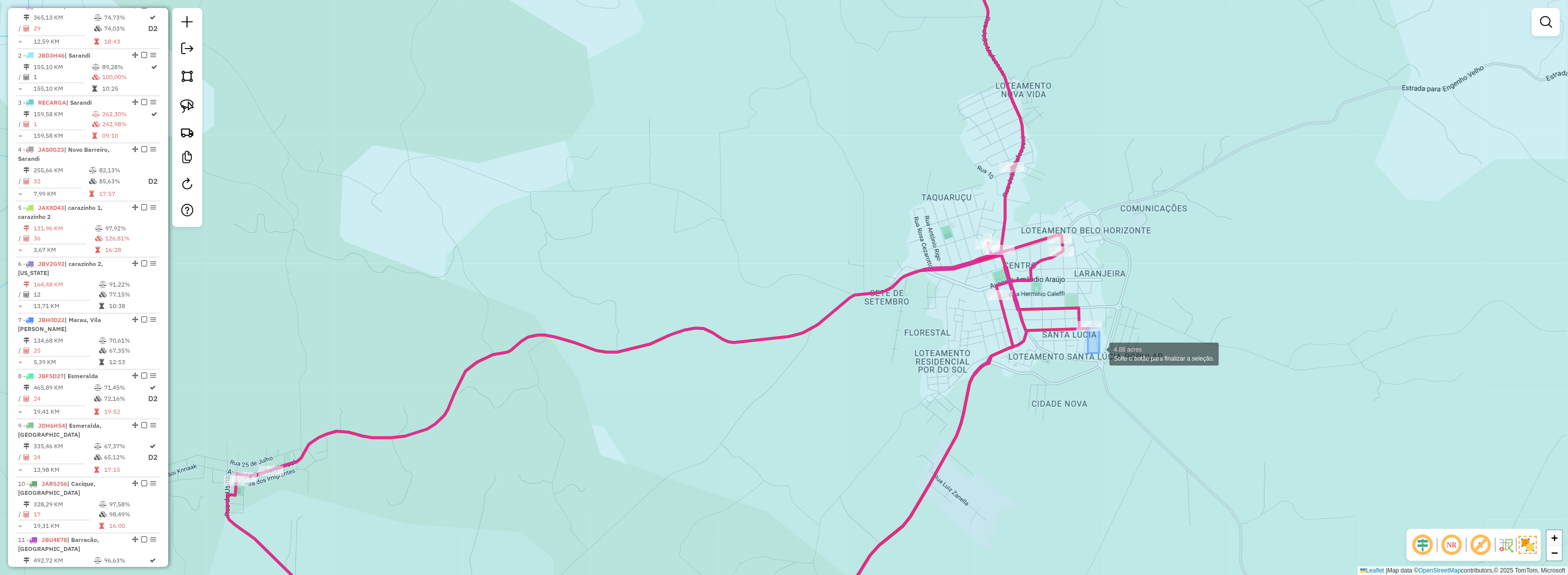
select select "**********"
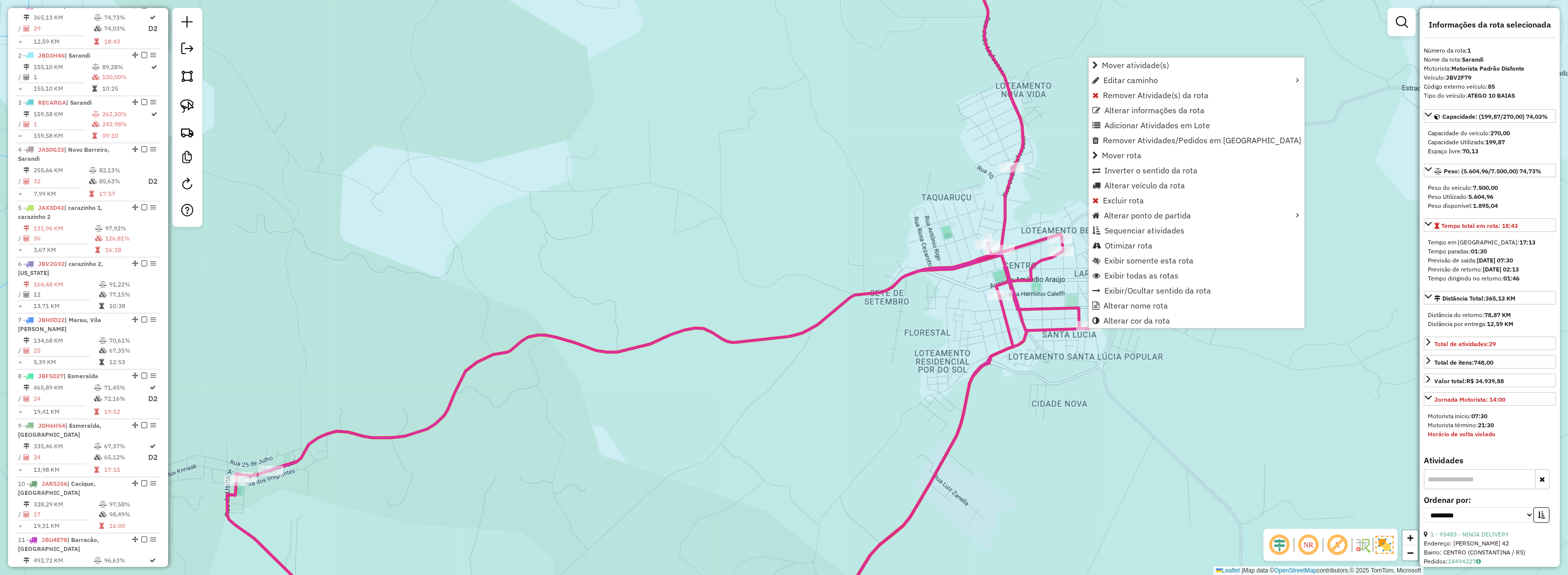
click at [1096, 363] on div "Rota 1 - Placa JBV2F79 14198 - GINASIO ERNESTO CENC Janela de atendimento Grade…" at bounding box center [784, 287] width 1568 height 575
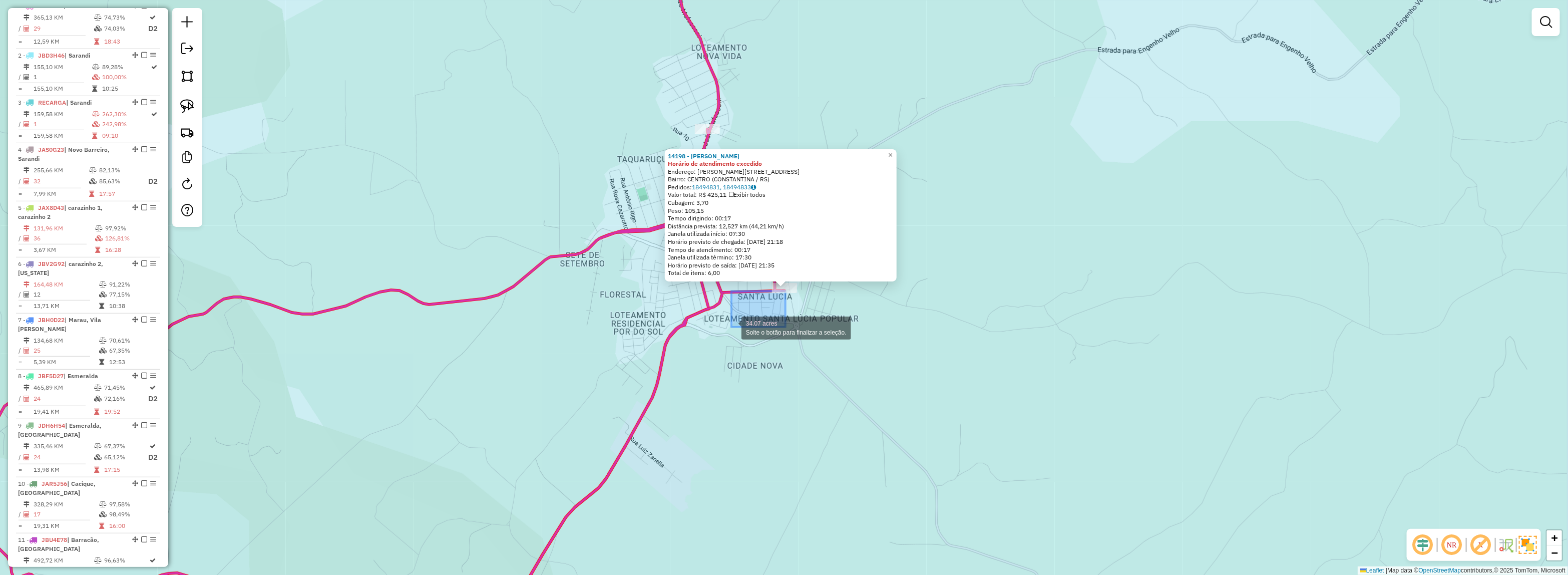
select select "**********"
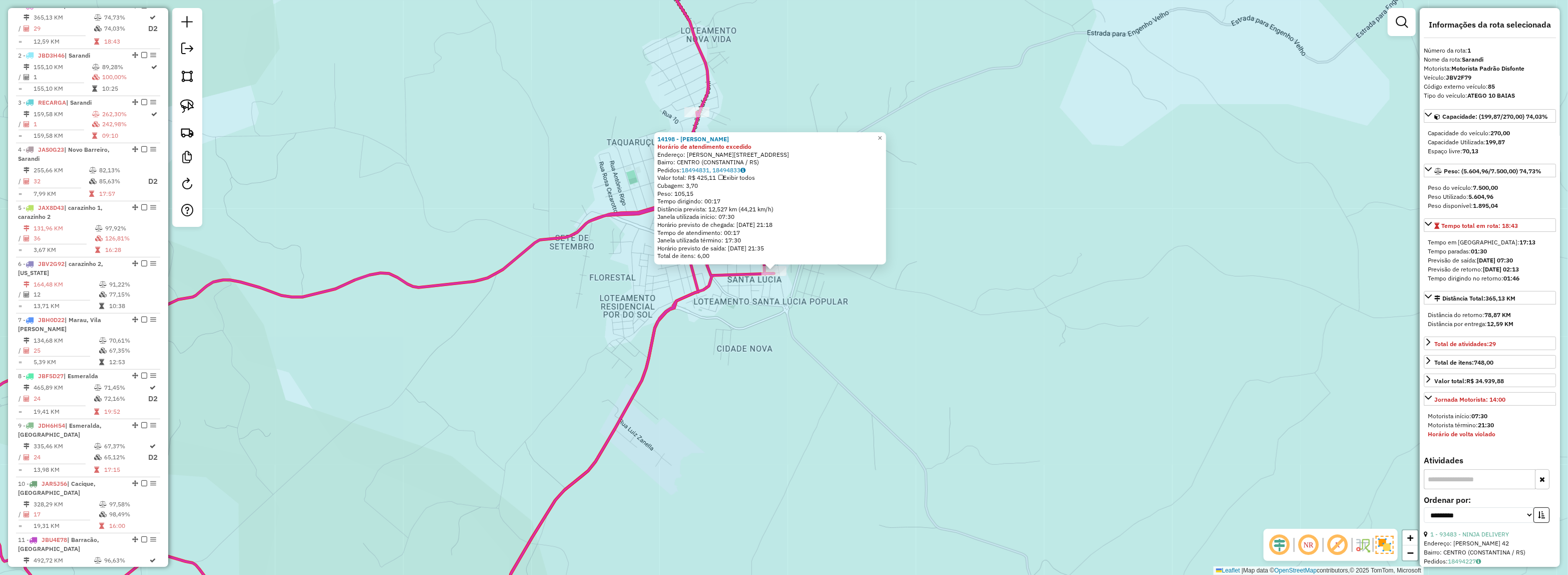
drag, startPoint x: 795, startPoint y: 308, endPoint x: 790, endPoint y: 322, distance: 14.9
click at [790, 322] on div "14198 - GINASIO ERNESTO CENC Horário de atendimento excedido Endereço: MONTEIRO…" at bounding box center [784, 287] width 1568 height 575
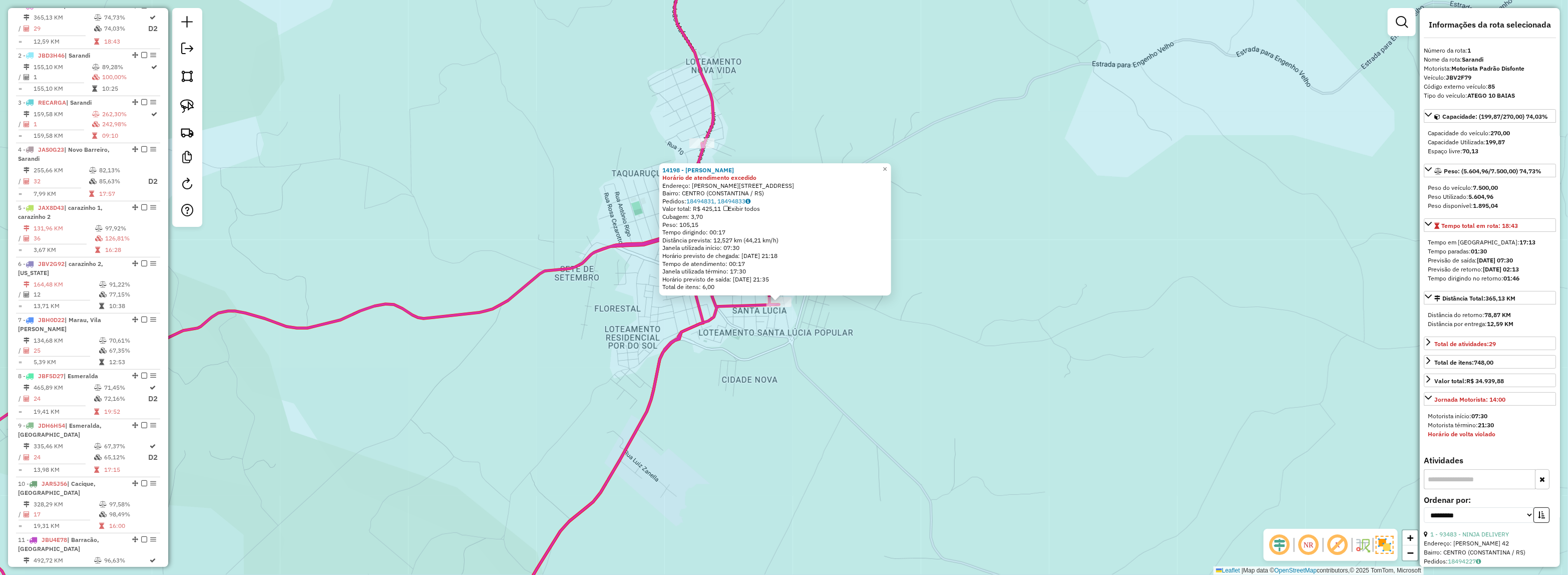
click at [790, 323] on div "14198 - GINASIO ERNESTO CENC Horário de atendimento excedido Endereço: MONTEIRO…" at bounding box center [784, 287] width 1568 height 575
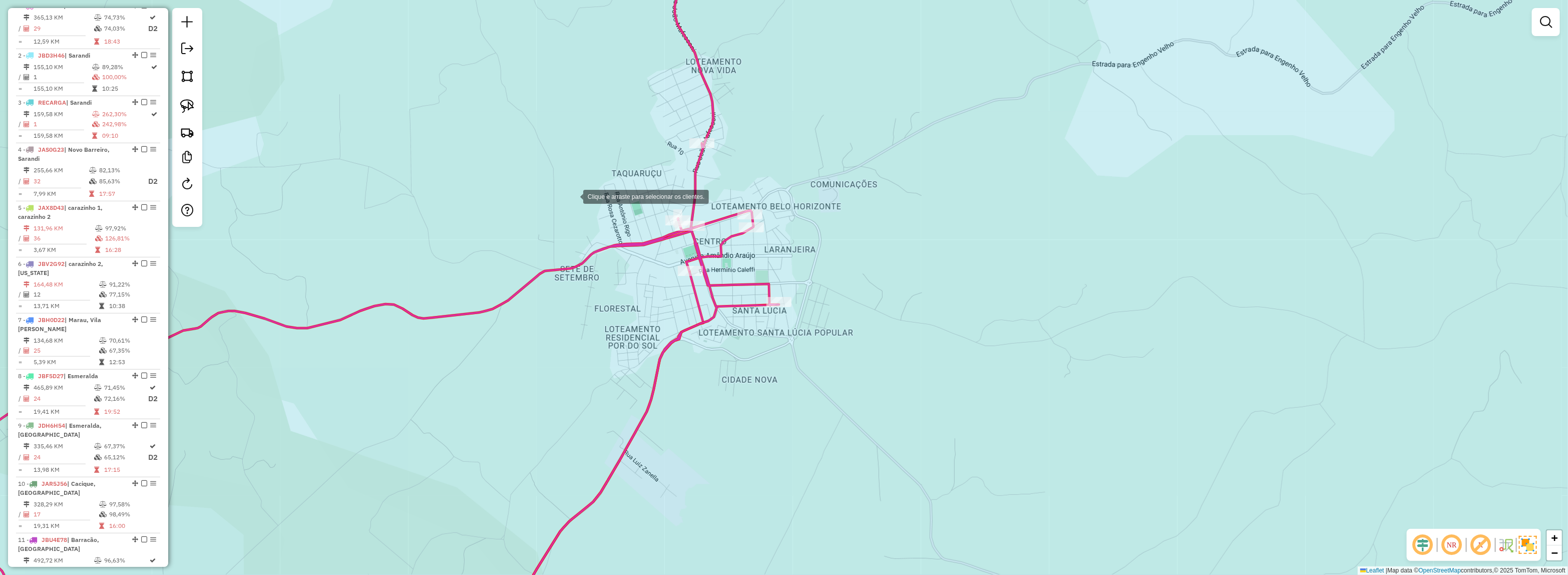
click at [571, 195] on div "Clique e arraste para selecionar os clientes. Janela de atendimento Grade de at…" at bounding box center [784, 287] width 1568 height 575
click at [576, 203] on div "Clique e arraste para selecionar os clientes. Janela de atendimento Grade de at…" at bounding box center [784, 287] width 1568 height 575
click at [797, 414] on div "Janela de atendimento Grade de atendimento Capacidade Transportadoras Veículos …" at bounding box center [784, 287] width 1568 height 575
click at [759, 306] on icon at bounding box center [348, 288] width 861 height 690
select select "**********"
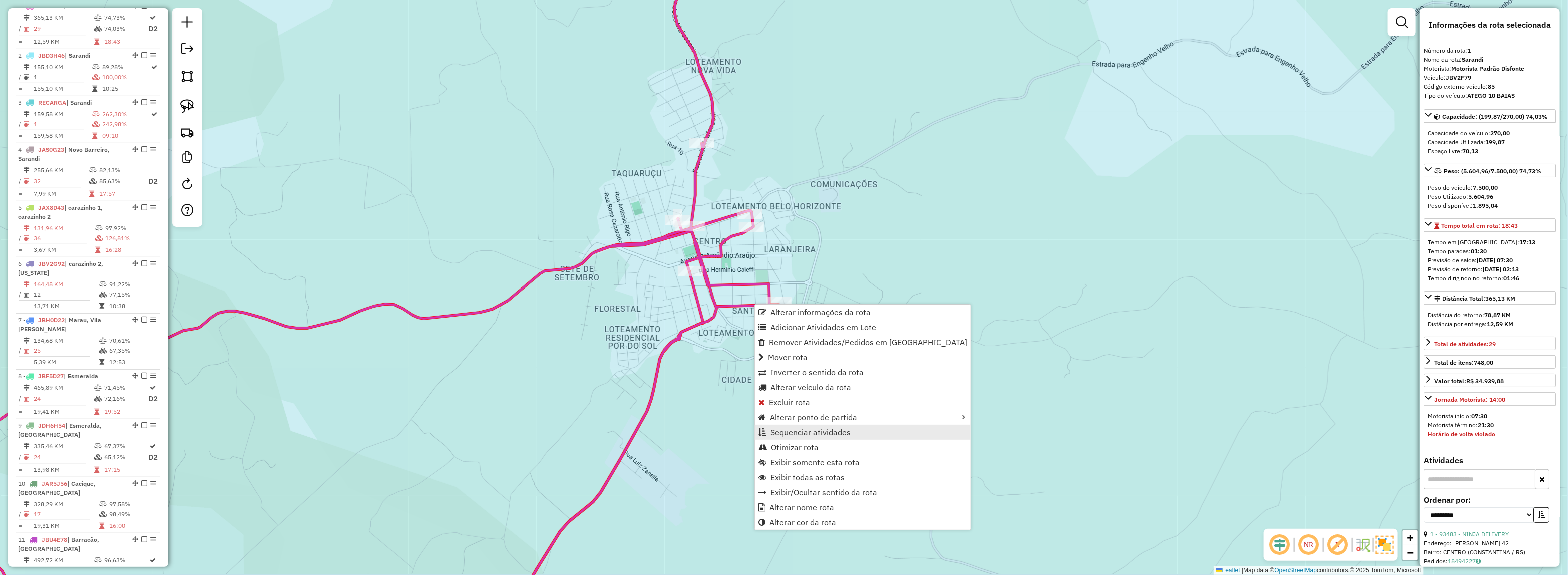
click at [804, 432] on span "Sequenciar atividades" at bounding box center [810, 432] width 80 height 8
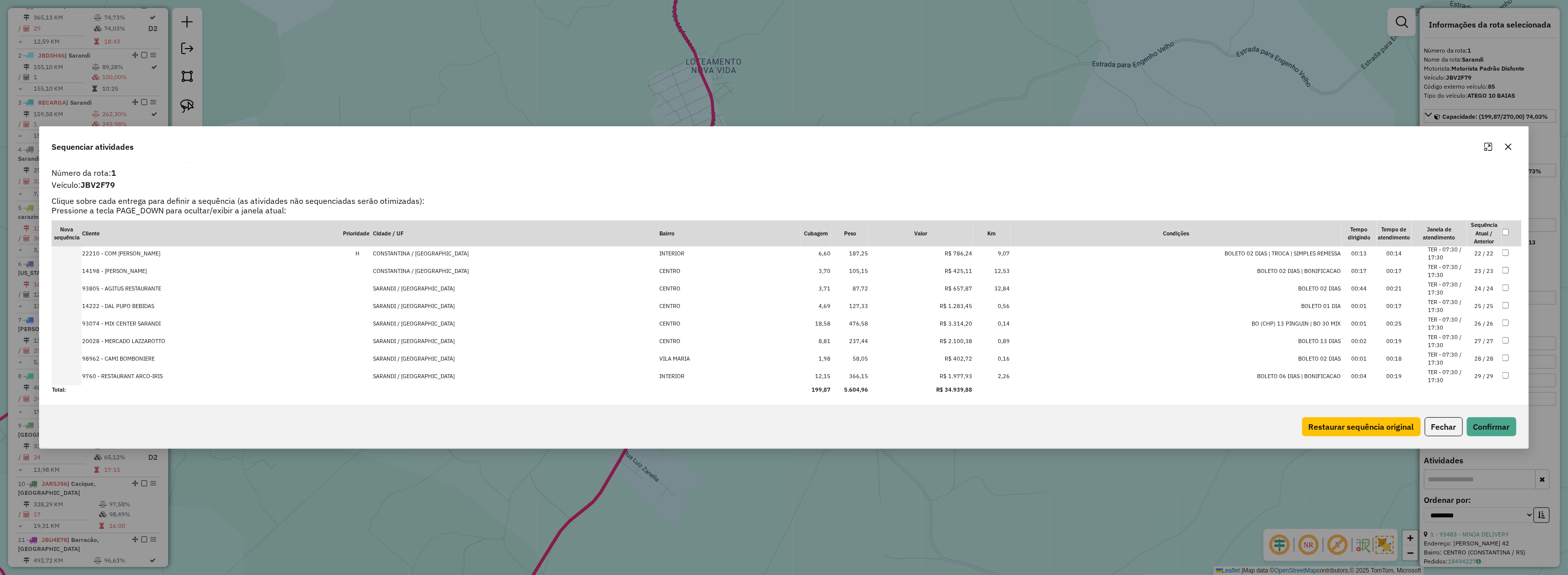
click at [452, 288] on td "SARANDI / RS" at bounding box center [515, 288] width 287 height 18
drag, startPoint x: 450, startPoint y: 299, endPoint x: 444, endPoint y: 305, distance: 8.5
click at [450, 299] on td "SARANDI / RS" at bounding box center [515, 306] width 287 height 18
click at [446, 324] on td "SARANDI / RS" at bounding box center [515, 324] width 287 height 18
click at [463, 344] on td "SARANDI / RS" at bounding box center [515, 341] width 287 height 18
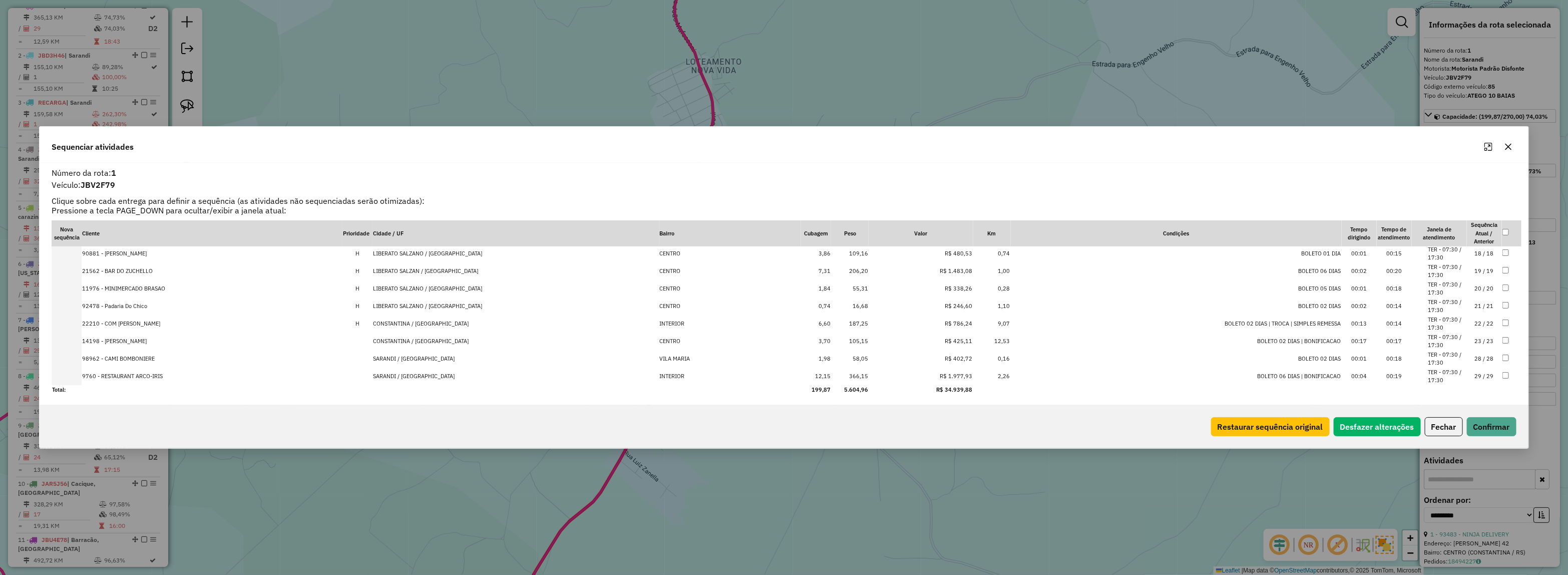
click at [460, 357] on td "SARANDI / RS" at bounding box center [515, 359] width 287 height 18
click at [459, 377] on td "SARANDI / RS" at bounding box center [515, 376] width 287 height 18
click at [435, 300] on td "CONSTANTINA / RS" at bounding box center [515, 298] width 287 height 18
click at [431, 299] on td "CONSTANTINA / RS" at bounding box center [515, 298] width 287 height 18
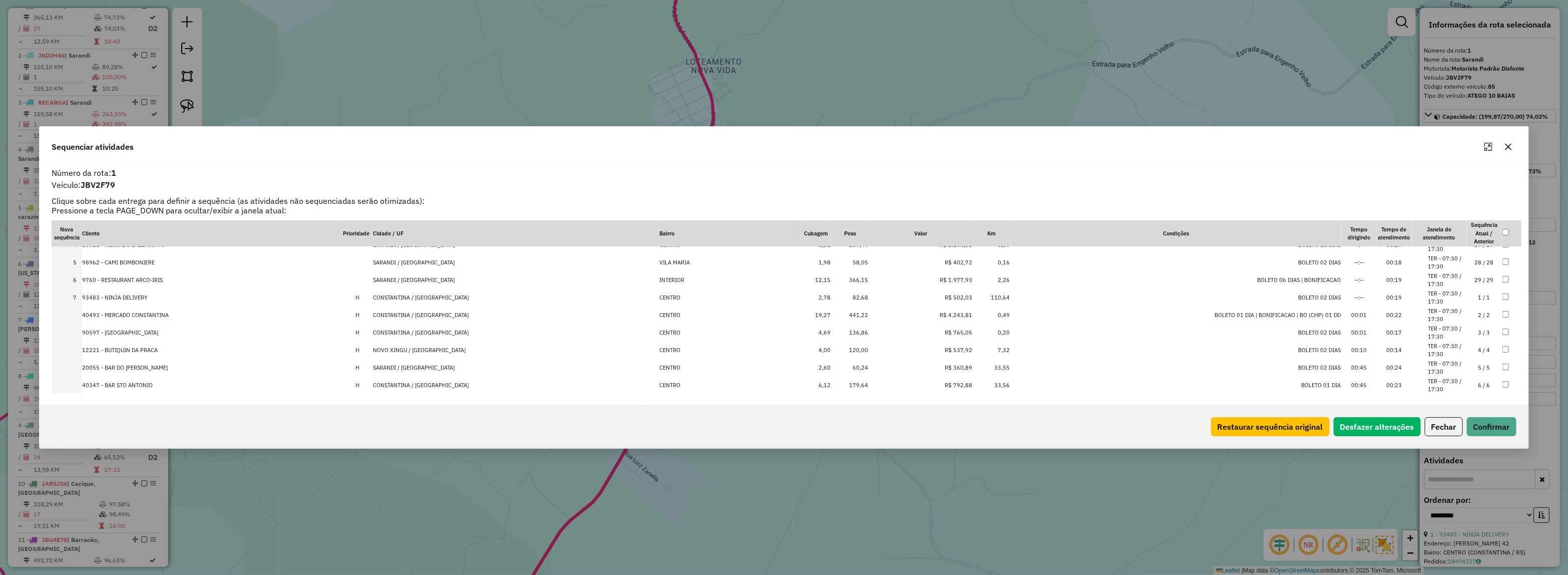
click at [446, 301] on td "CONSTANTINA / RS" at bounding box center [515, 298] width 287 height 18
click at [448, 313] on td "CONSTANTINA / RS" at bounding box center [515, 315] width 287 height 18
click at [449, 334] on td "CONSTANTINA / RS" at bounding box center [515, 333] width 287 height 18
click at [438, 326] on td "CONSTANTINA / RS" at bounding box center [515, 322] width 287 height 18
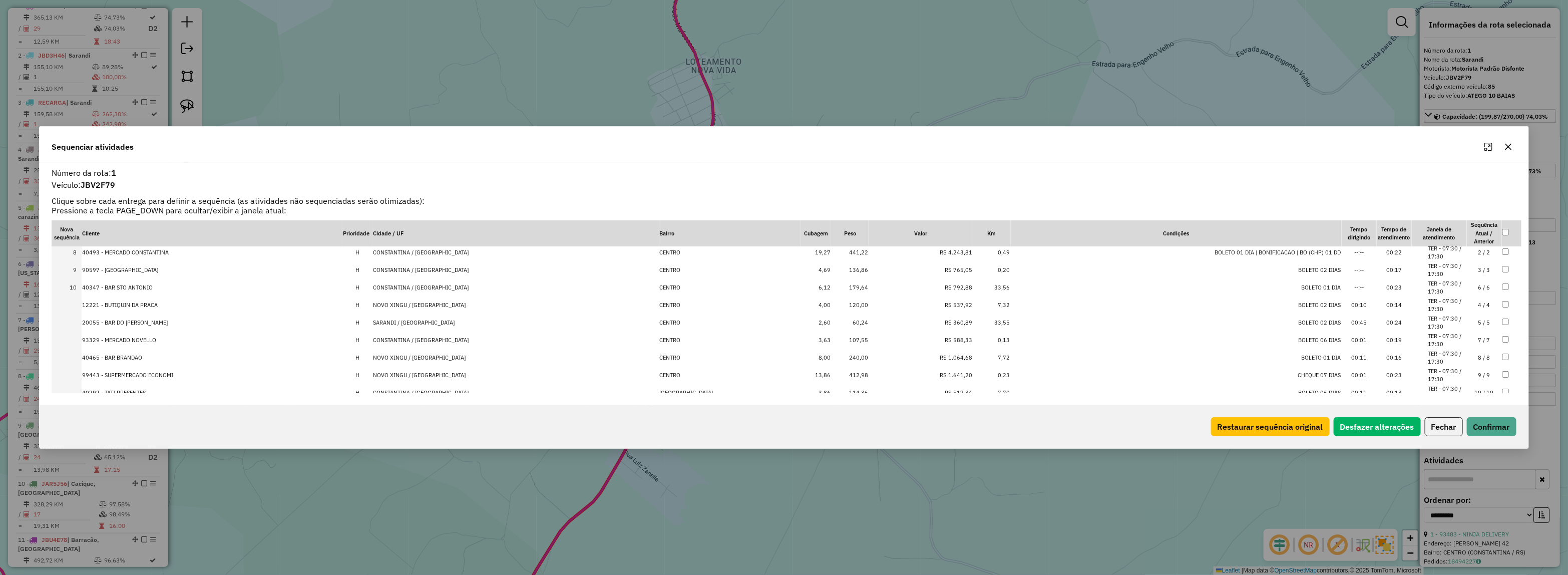
click at [444, 336] on td "CONSTANTINA / RS" at bounding box center [515, 340] width 287 height 18
click at [443, 331] on td "CONSTANTINA / RS" at bounding box center [515, 330] width 287 height 18
click at [451, 354] on td "CONSTANTINA / RS" at bounding box center [515, 359] width 287 height 18
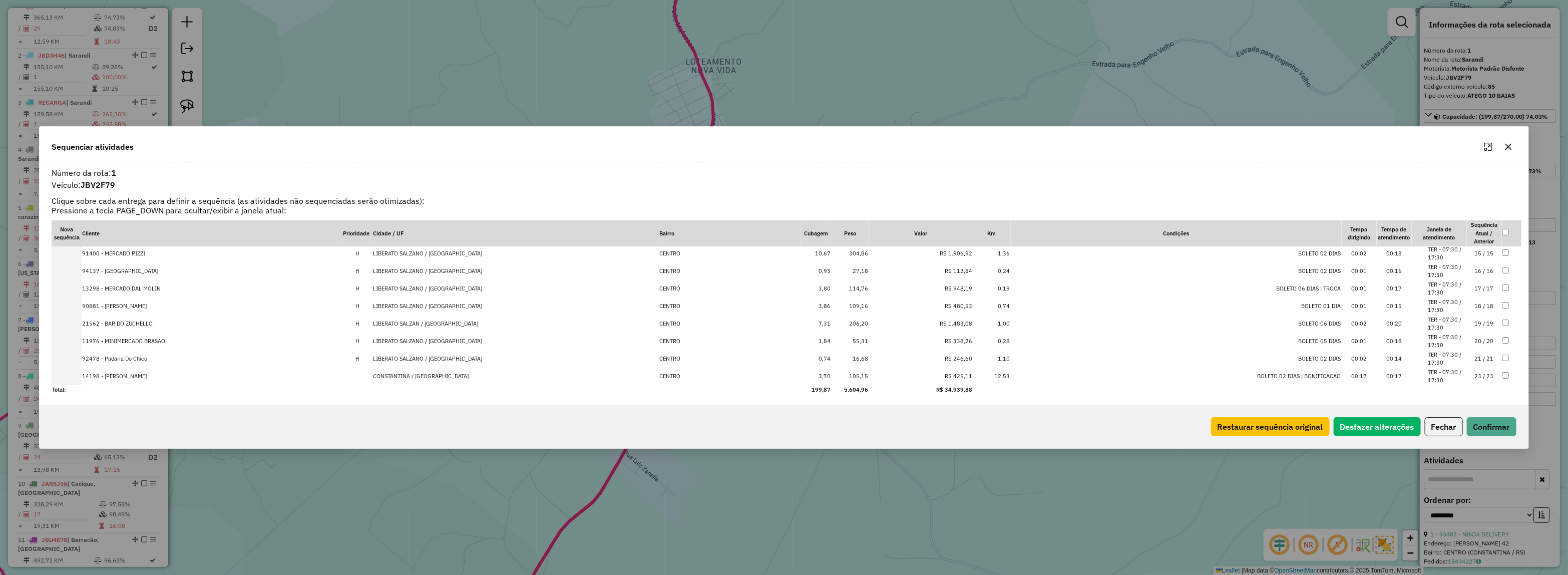
click at [449, 375] on td "CONSTANTINA / RS" at bounding box center [515, 376] width 287 height 18
click at [445, 269] on td "LIBERATO SALZANO / RS" at bounding box center [515, 264] width 287 height 18
click at [446, 263] on td "LIBERATO SALZANO / RS" at bounding box center [515, 264] width 287 height 18
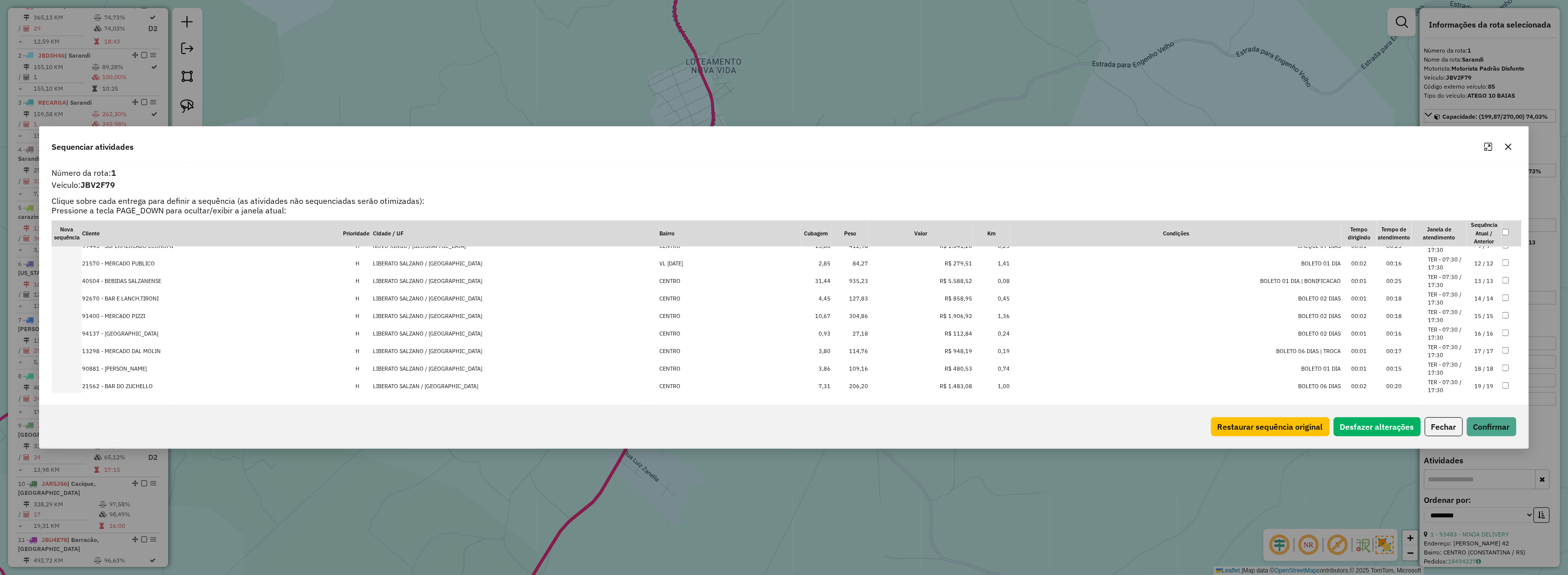
scroll to position [342, 0]
click at [448, 265] on td "LIBERATO SALZANO / RS" at bounding box center [515, 264] width 287 height 18
click at [465, 327] on td "LIBERATO SALZANO / RS" at bounding box center [515, 326] width 287 height 18
click at [467, 339] on td "LIBERATO SALZANO / RS" at bounding box center [515, 344] width 287 height 18
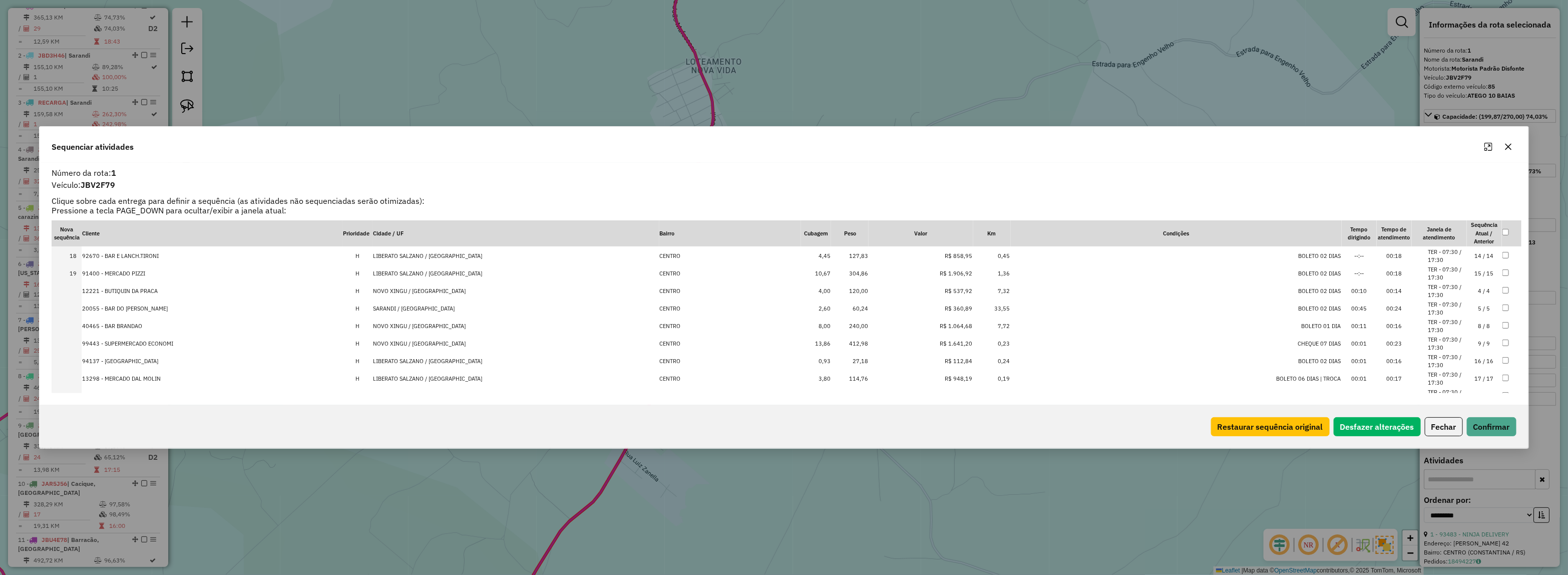
drag, startPoint x: 466, startPoint y: 358, endPoint x: 469, endPoint y: 370, distance: 12.4
click at [466, 359] on td "LIBERATO SALZANO / RS" at bounding box center [515, 362] width 287 height 18
click at [469, 375] on td "LIBERATO SALZANO / RS" at bounding box center [515, 379] width 287 height 18
click at [463, 324] on td "LIBERATO SALZANO / RS" at bounding box center [515, 324] width 287 height 18
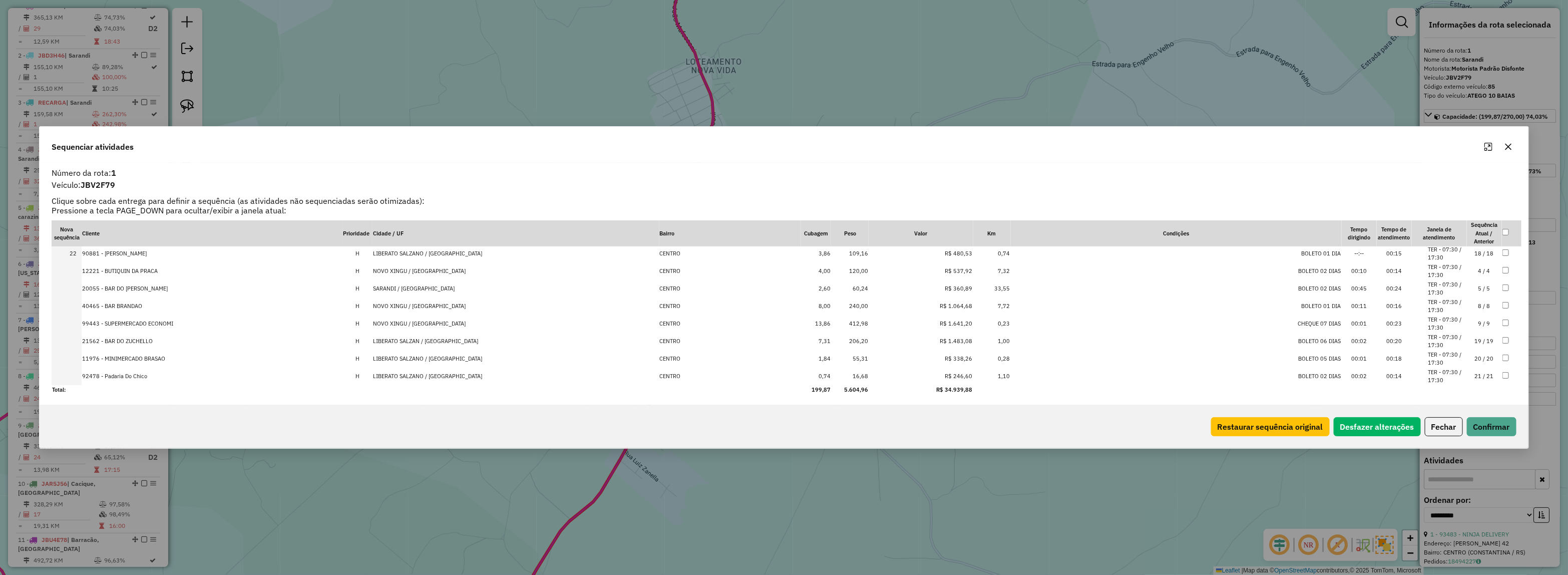
click at [463, 341] on td "LIBERATO SALZAN / RS" at bounding box center [515, 341] width 287 height 18
click at [463, 358] on td "LIBERATO SALZANO / RS" at bounding box center [515, 359] width 287 height 18
click at [467, 376] on td "LIBERATO SALZANO / RS" at bounding box center [515, 376] width 287 height 18
click at [1483, 423] on button "Confirmar" at bounding box center [1491, 426] width 50 height 19
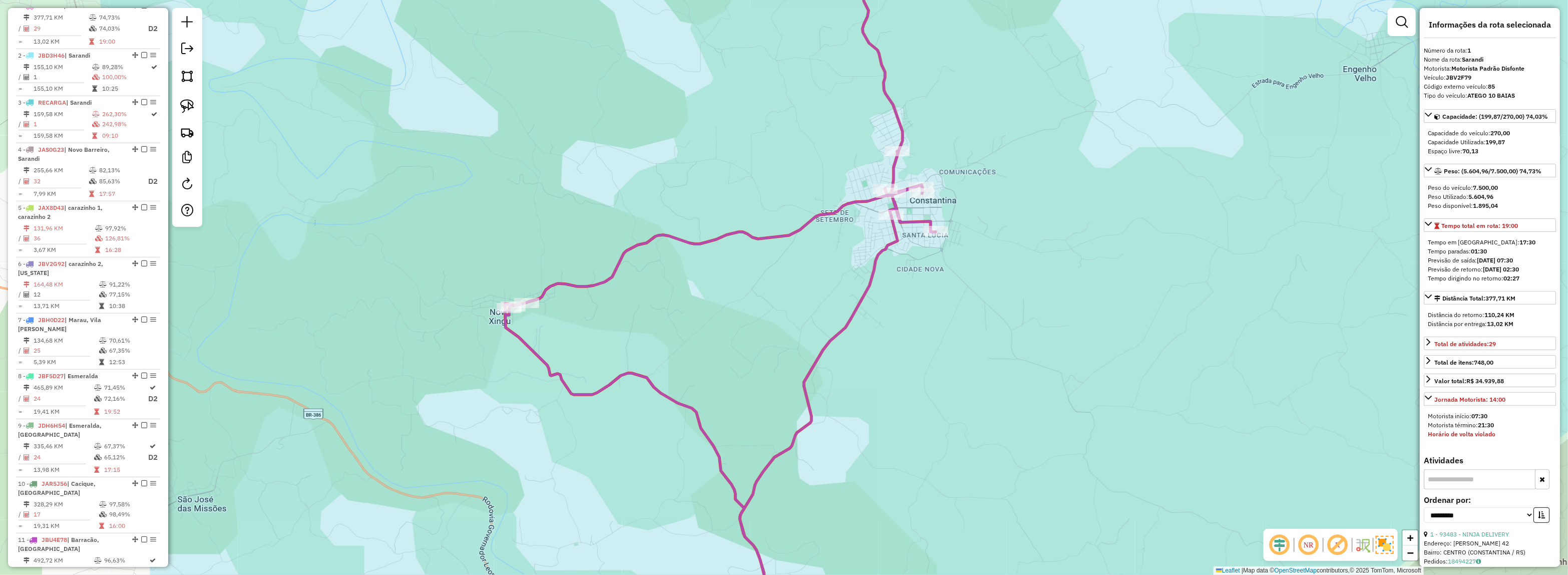
click at [890, 241] on icon at bounding box center [720, 288] width 431 height 690
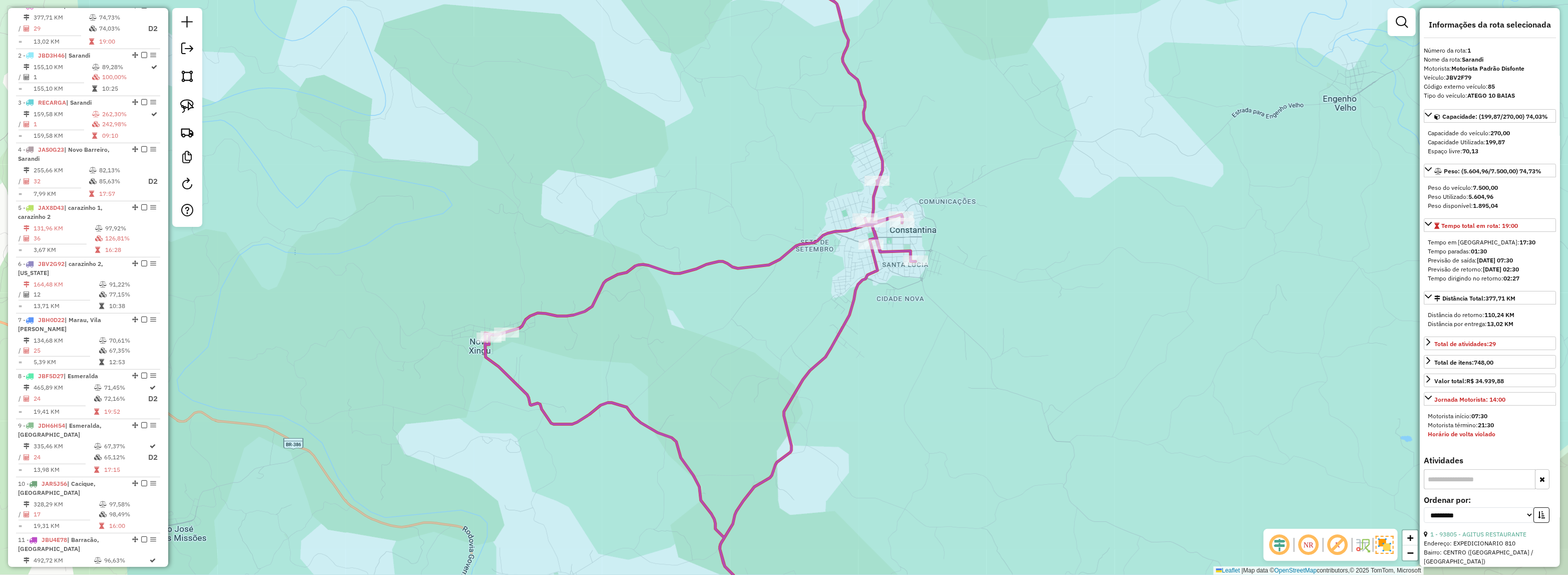
drag, startPoint x: 916, startPoint y: 275, endPoint x: 894, endPoint y: 304, distance: 36.4
click at [895, 304] on div "Janela de atendimento Grade de atendimento Capacidade Transportadoras Veículos …" at bounding box center [784, 287] width 1568 height 575
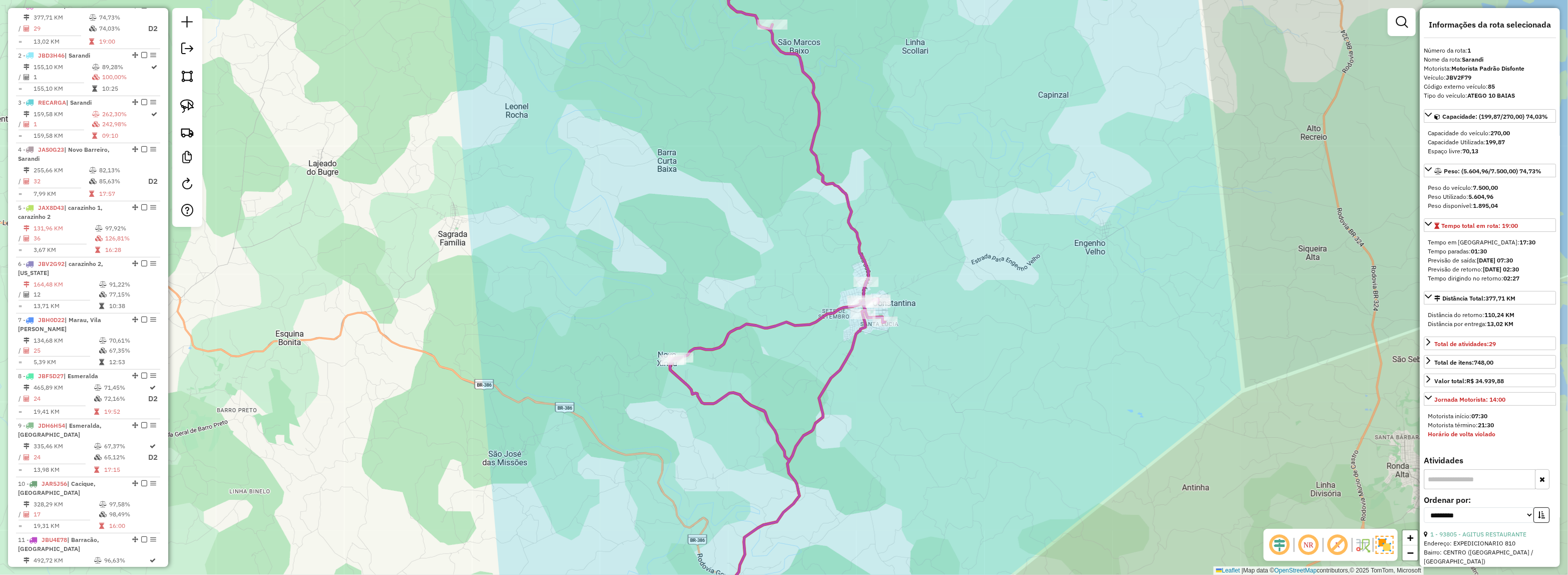
drag, startPoint x: 831, startPoint y: 211, endPoint x: 831, endPoint y: 253, distance: 42.0
click at [831, 253] on div "Janela de atendimento Grade de atendimento Capacidade Transportadoras Veículos …" at bounding box center [784, 287] width 1568 height 575
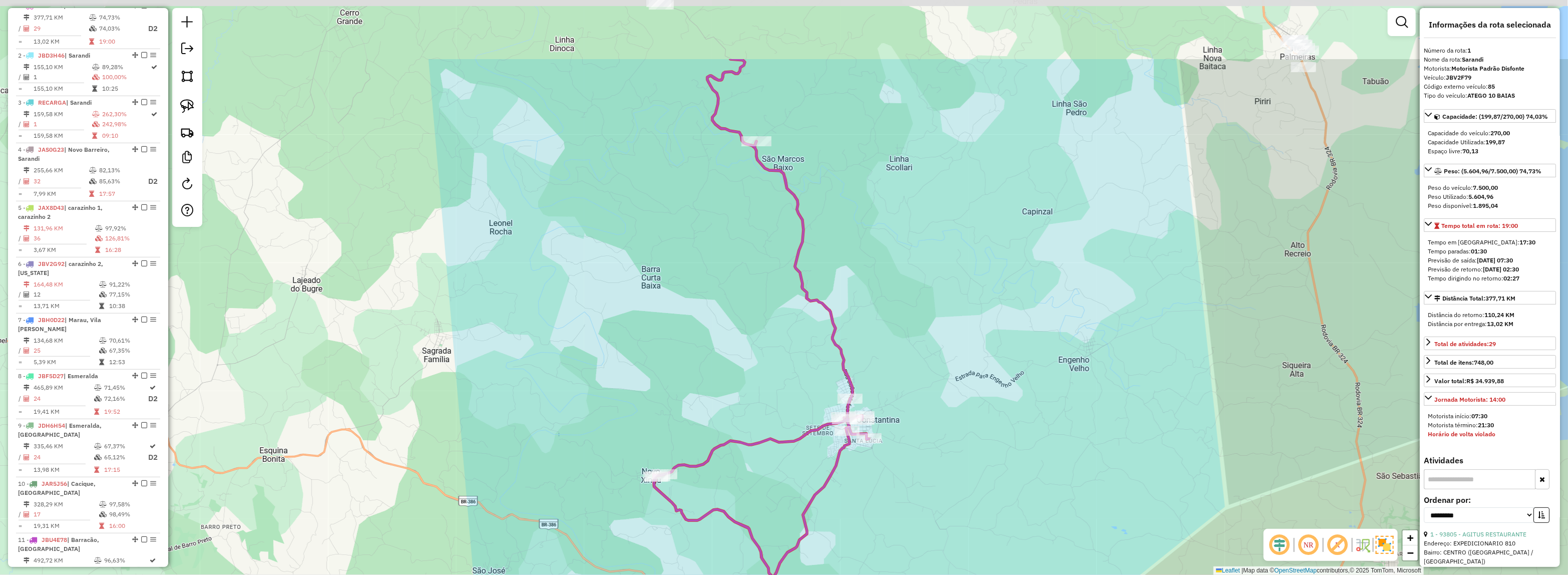
drag, startPoint x: 829, startPoint y: 178, endPoint x: 814, endPoint y: 294, distance: 117.0
click at [814, 294] on icon at bounding box center [761, 404] width 215 height 690
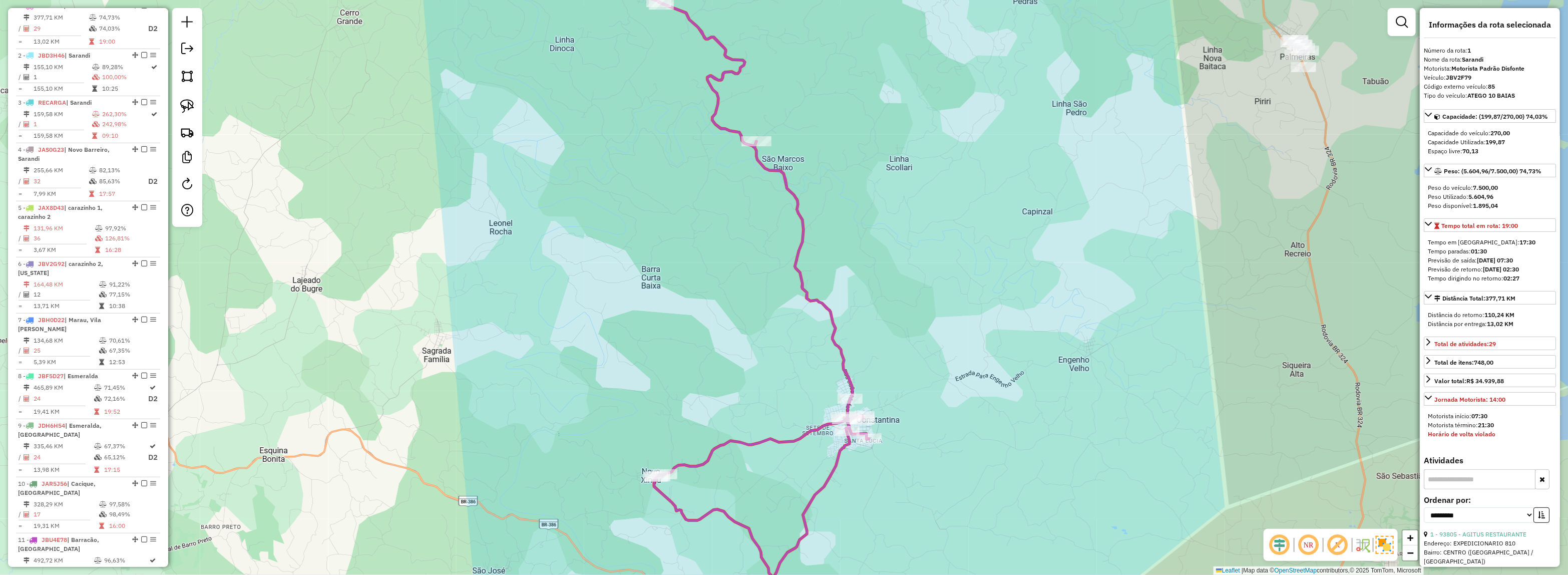
click at [800, 221] on icon at bounding box center [741, 304] width 257 height 659
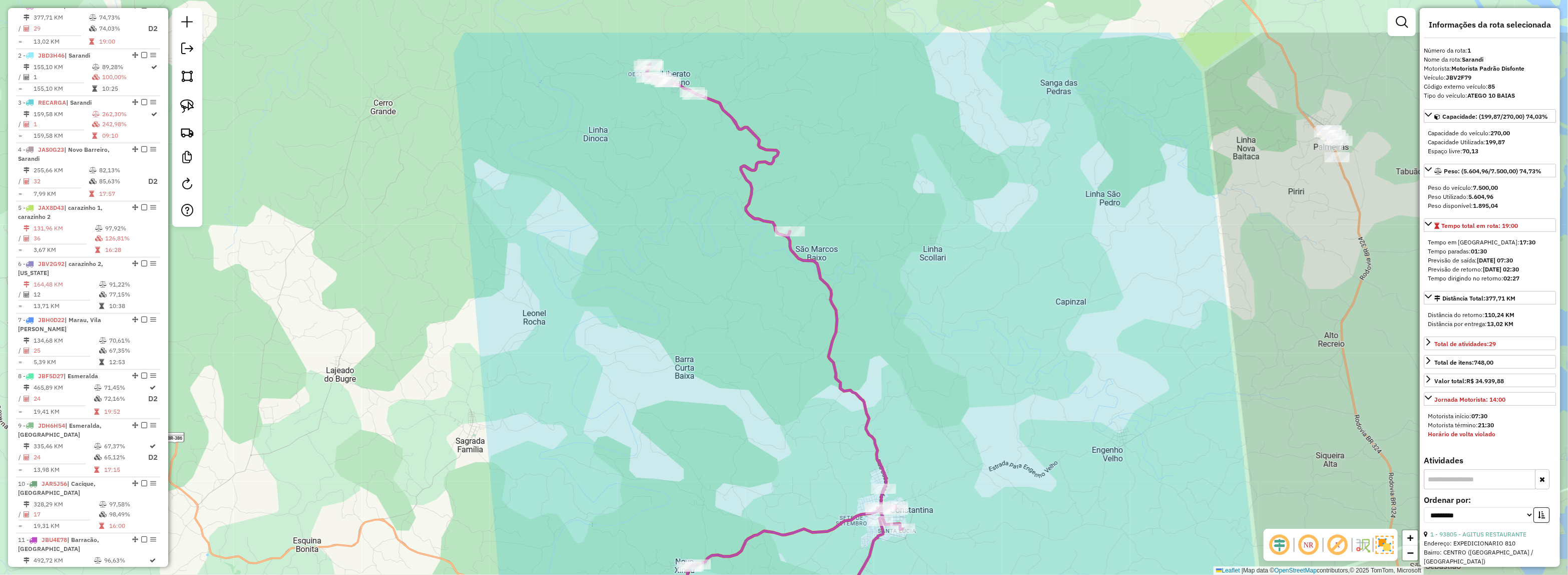
drag, startPoint x: 742, startPoint y: 208, endPoint x: 776, endPoint y: 299, distance: 97.1
click at [776, 299] on div "Janela de atendimento Grade de atendimento Capacidade Transportadoras Veículos …" at bounding box center [784, 287] width 1568 height 575
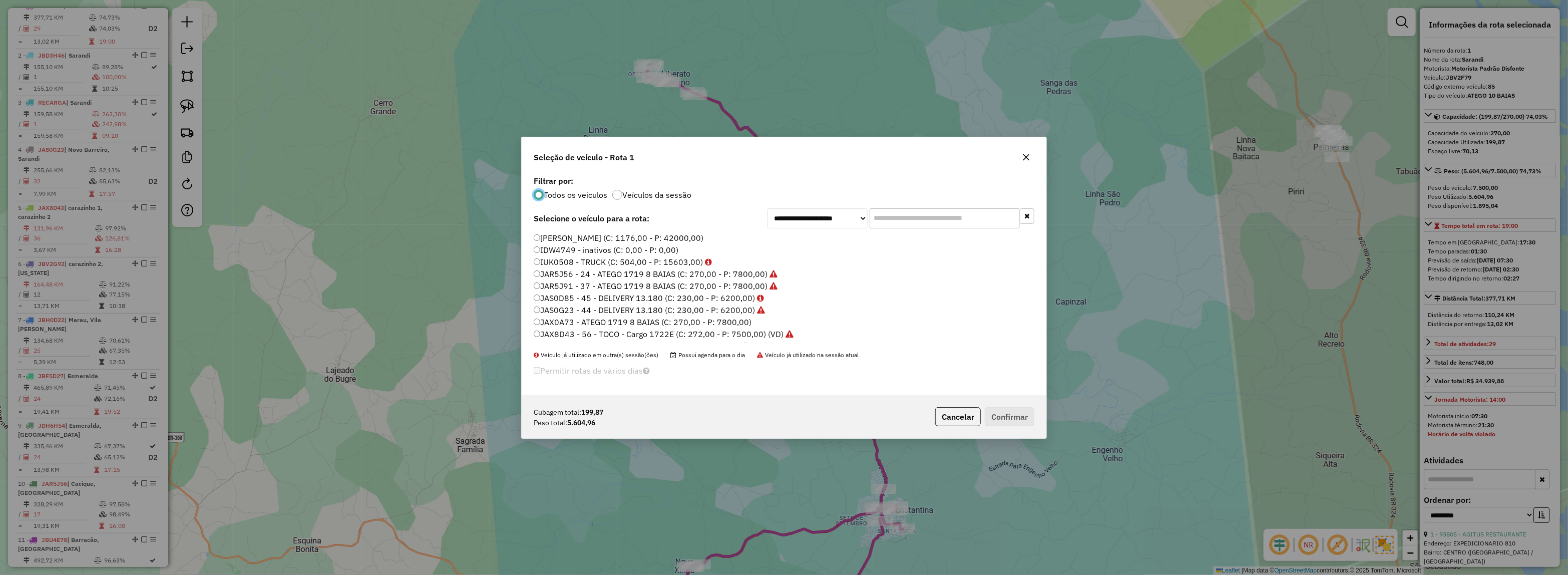
scroll to position [5, 3]
click at [1027, 159] on icon "button" at bounding box center [1026, 157] width 8 height 8
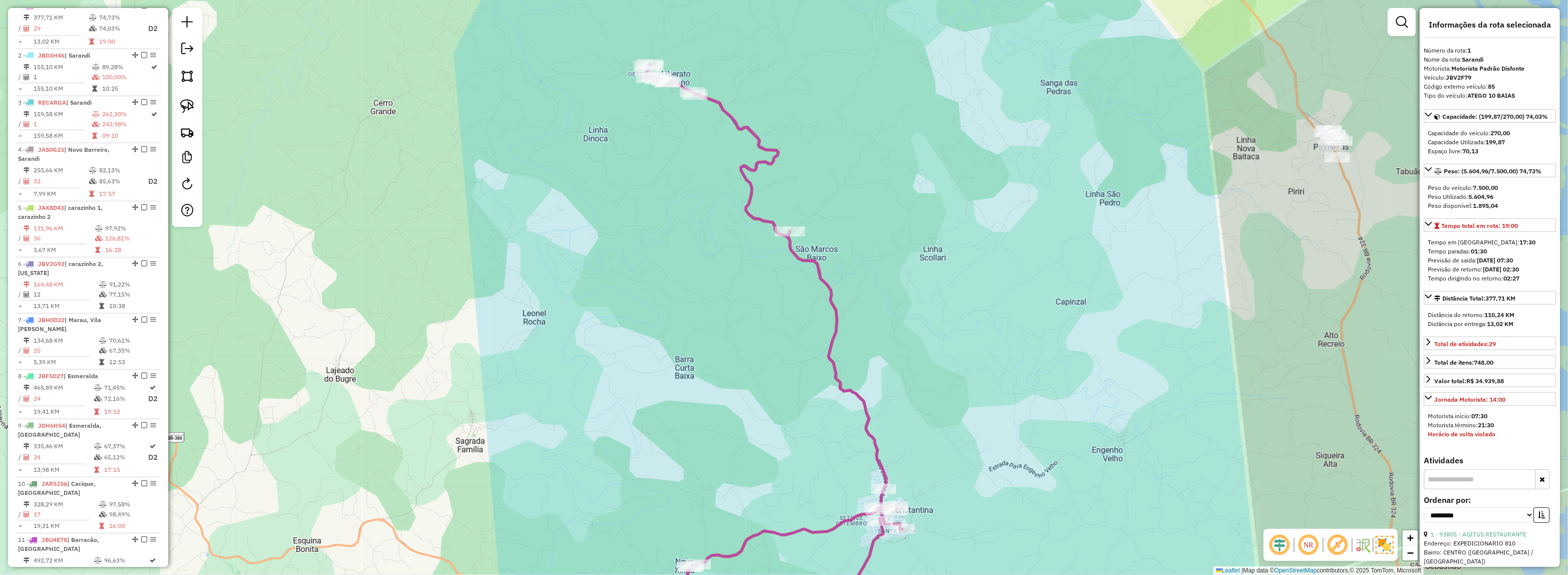
click at [795, 259] on icon at bounding box center [774, 348] width 257 height 569
click at [809, 259] on icon at bounding box center [774, 348] width 257 height 569
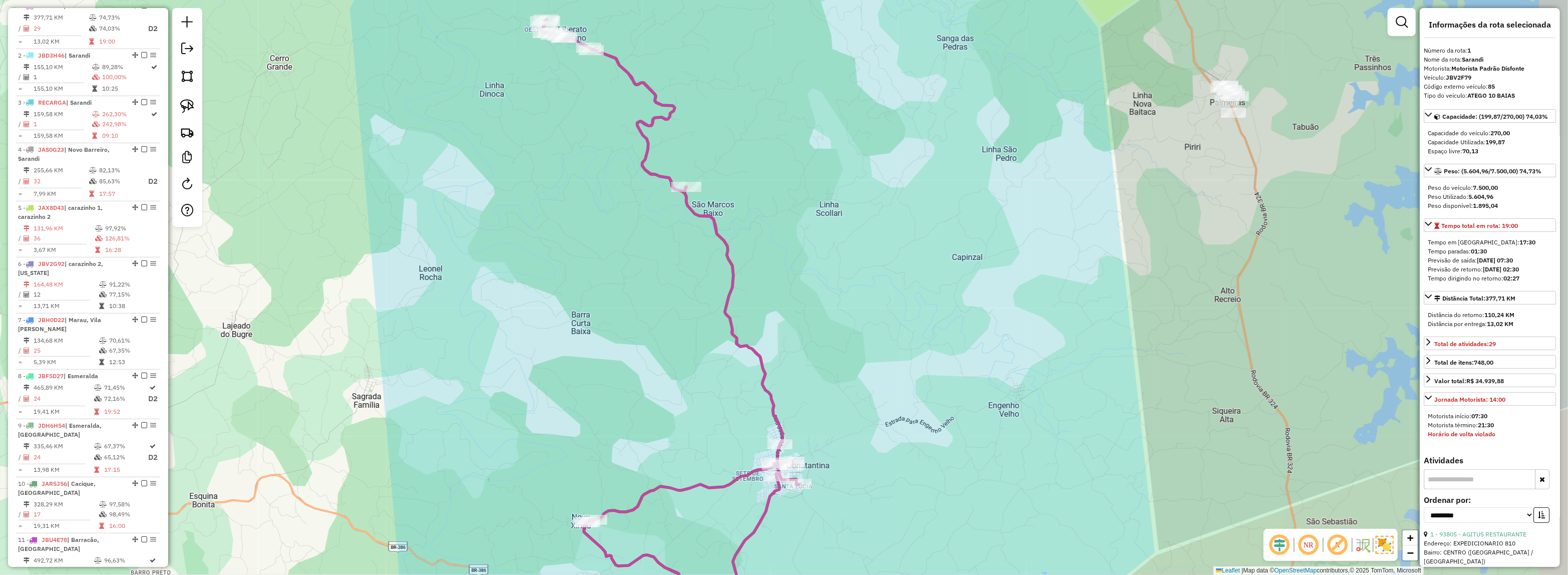
drag, startPoint x: 873, startPoint y: 268, endPoint x: 746, endPoint y: 217, distance: 136.9
click at [749, 218] on div "Janela de atendimento Grade de atendimento Capacidade Transportadoras Veículos …" at bounding box center [784, 287] width 1568 height 575
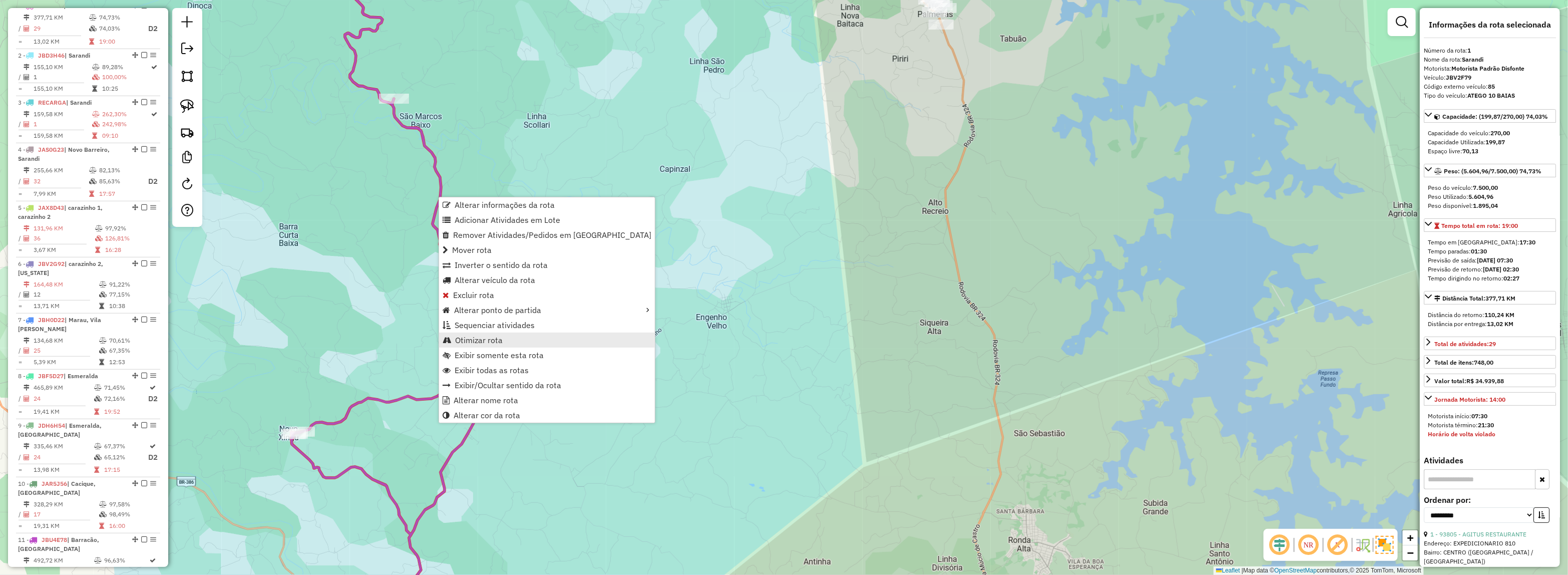
click at [484, 339] on span "Otimizar rota" at bounding box center [479, 339] width 48 height 8
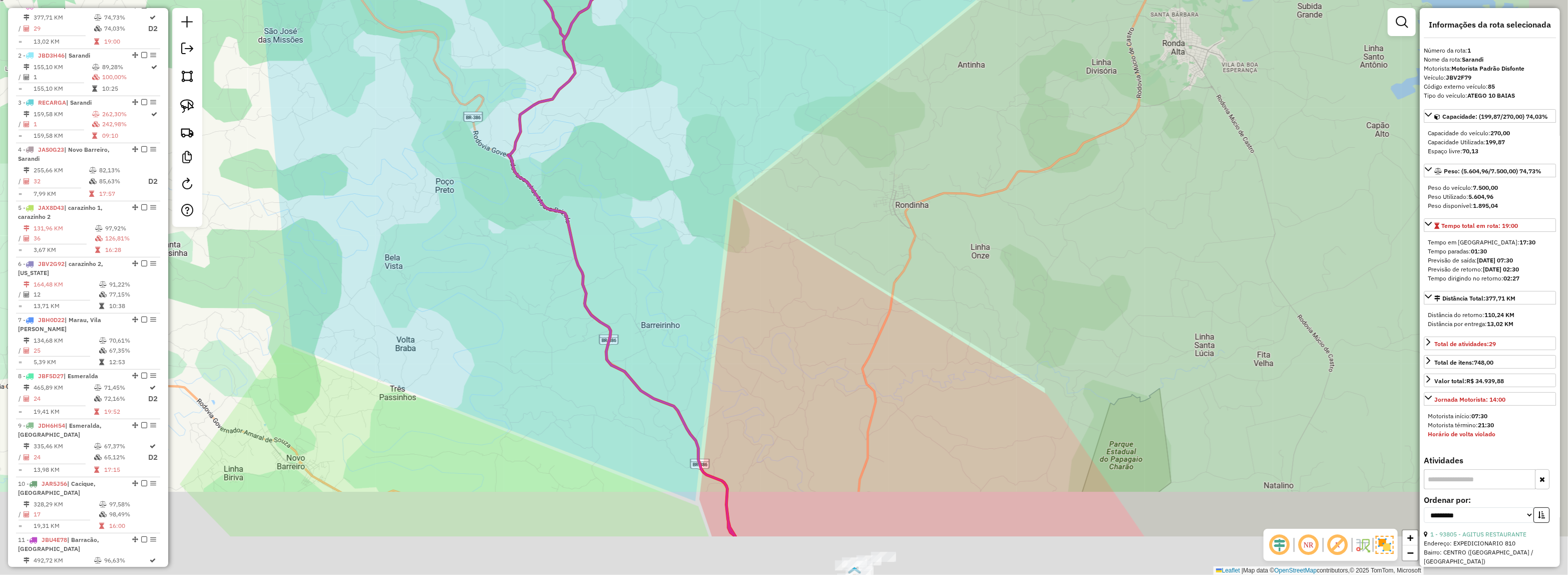
drag, startPoint x: 785, startPoint y: 379, endPoint x: 677, endPoint y: 101, distance: 298.2
click at [674, 108] on div "Janela de atendimento Grade de atendimento Capacidade Transportadoras Veículos …" at bounding box center [784, 287] width 1568 height 575
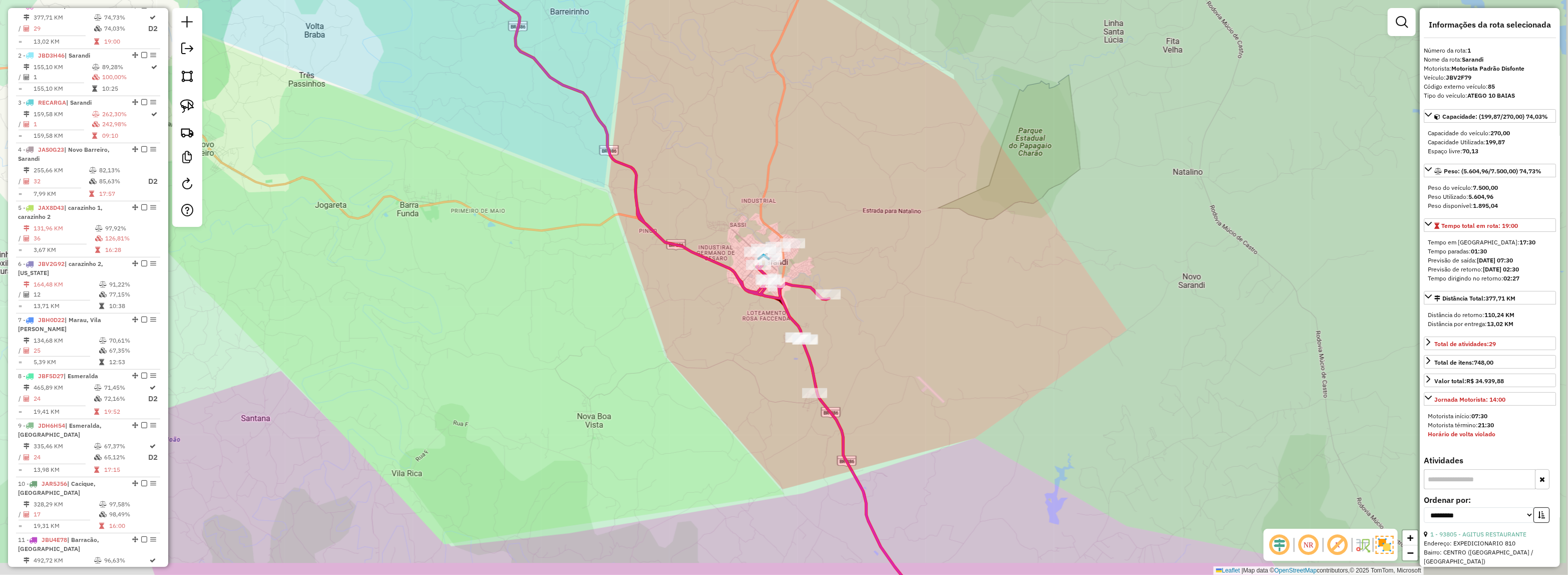
click at [743, 188] on div "Janela de atendimento Grade de atendimento Capacidade Transportadoras Veículos …" at bounding box center [784, 287] width 1568 height 575
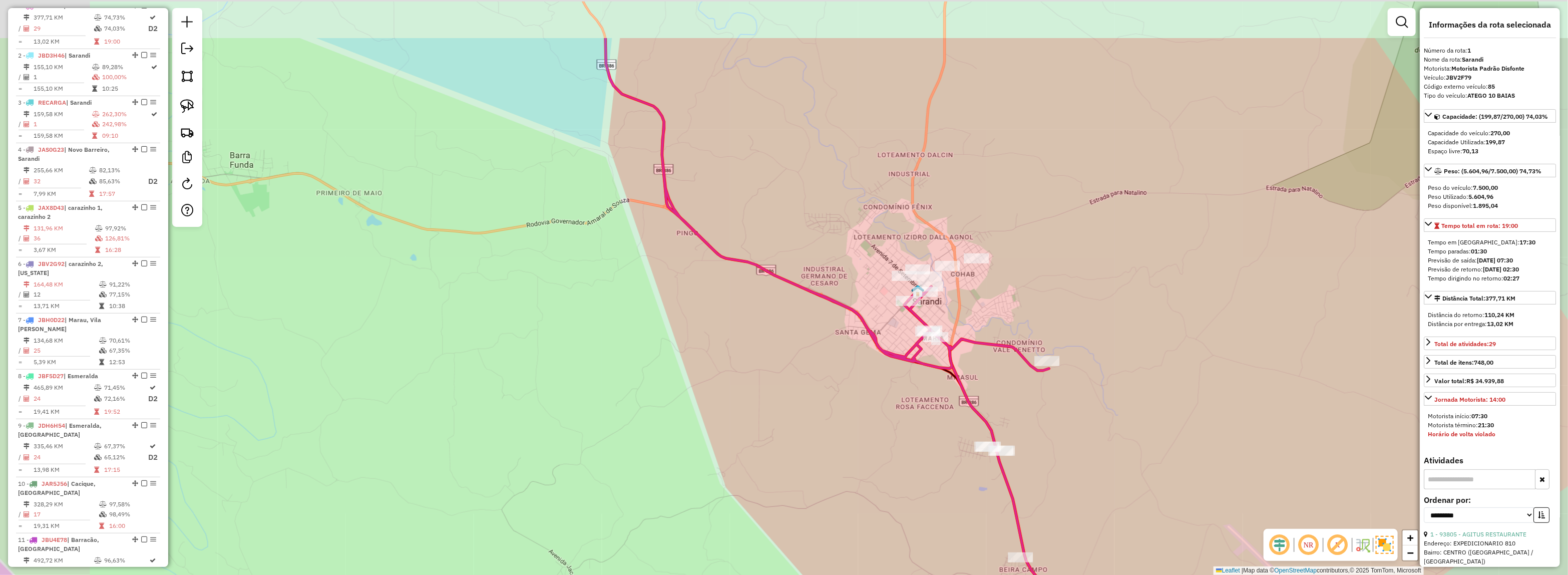
drag, startPoint x: 673, startPoint y: 156, endPoint x: 787, endPoint y: 242, distance: 142.8
click at [789, 251] on div "Janela de atendimento Grade de atendimento Capacidade Transportadoras Veículos …" at bounding box center [784, 287] width 1568 height 575
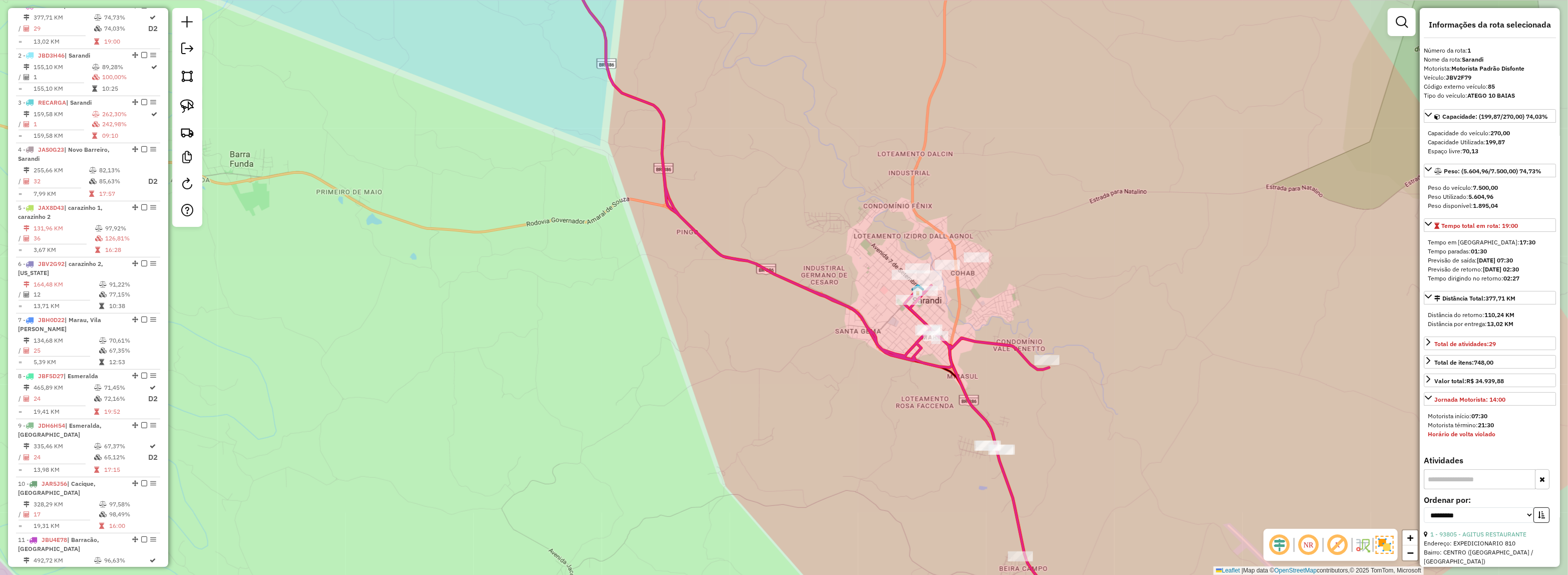
drag, startPoint x: 1197, startPoint y: 553, endPoint x: 1149, endPoint y: 501, distance: 70.8
click at [1190, 543] on div "Janela de atendimento Grade de atendimento Capacidade Transportadoras Veículos …" at bounding box center [784, 287] width 1568 height 575
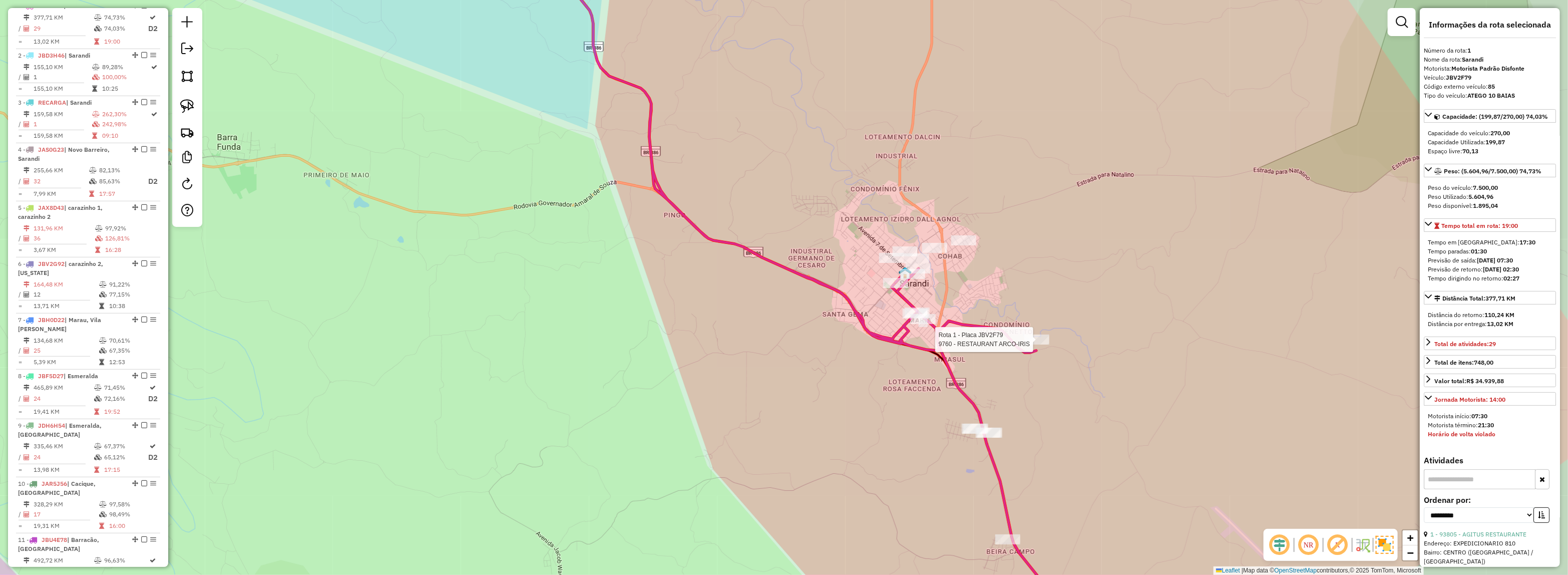
click at [1037, 342] on div "Rota 1 - Placa JBV2F79 9760 - RESTAURANT ARCO-IRIS Janela de atendimento Grade …" at bounding box center [784, 287] width 1568 height 575
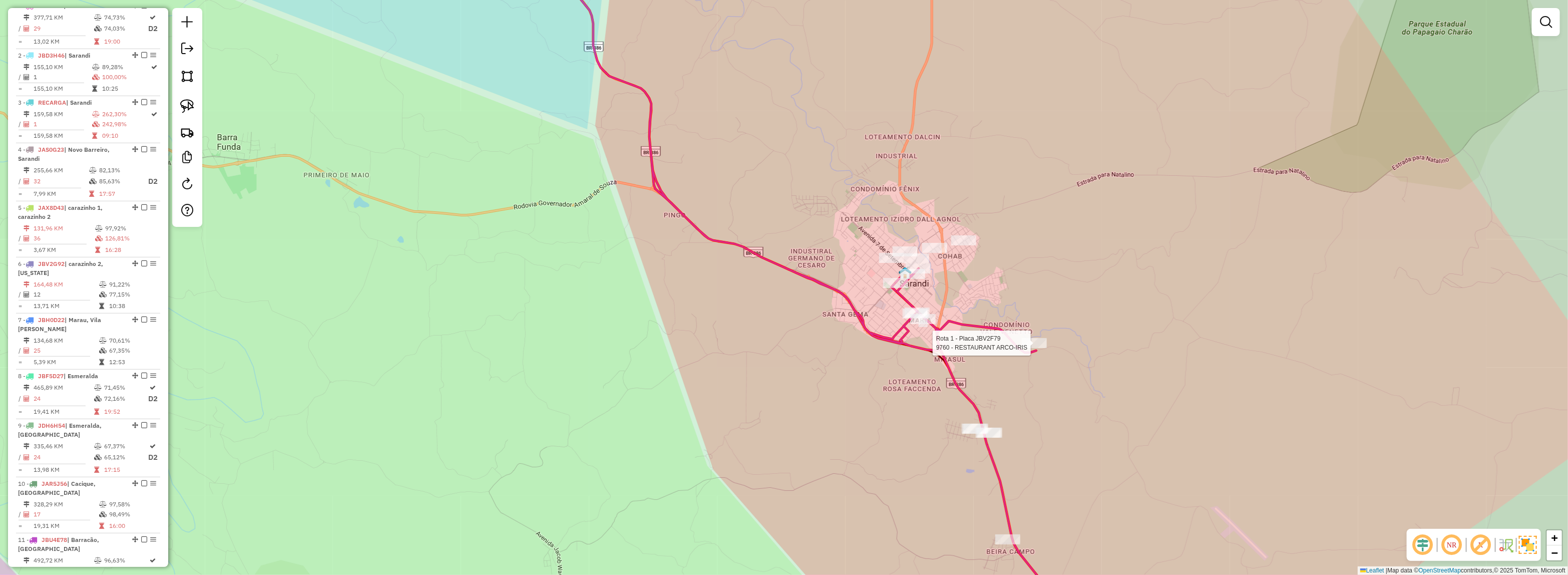
select select "**********"
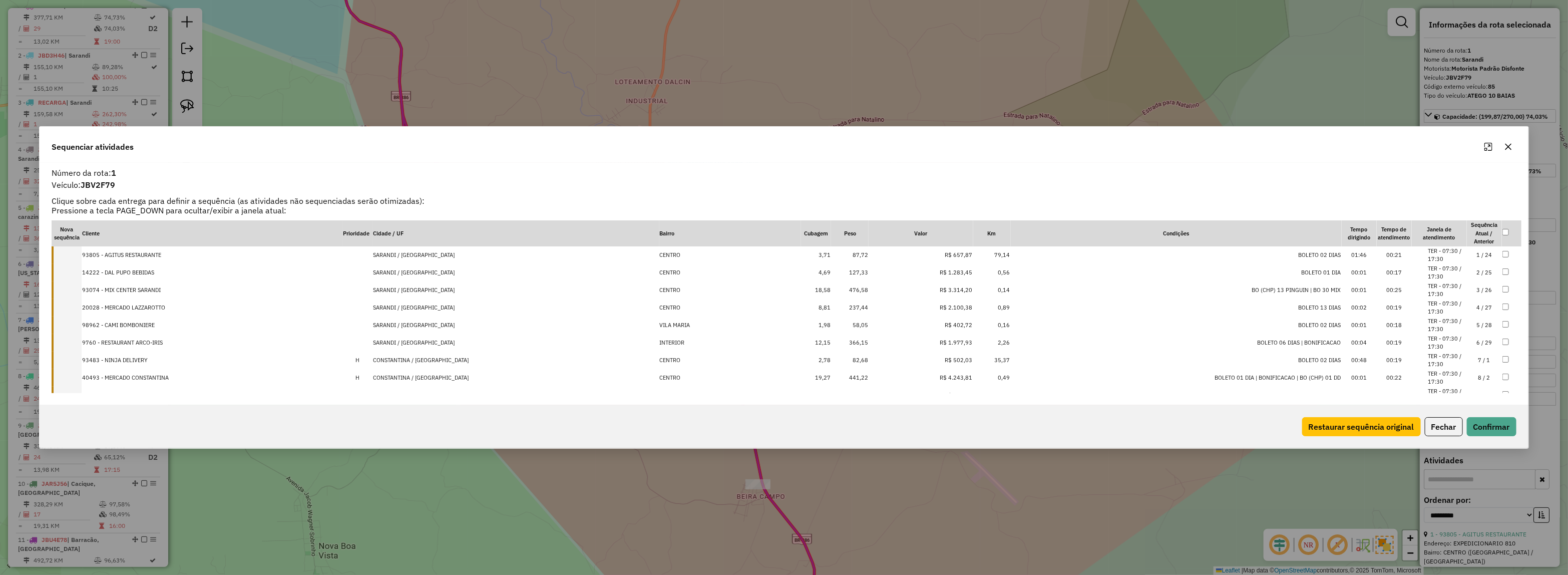
click at [1508, 146] on icon "button" at bounding box center [1508, 147] width 6 height 6
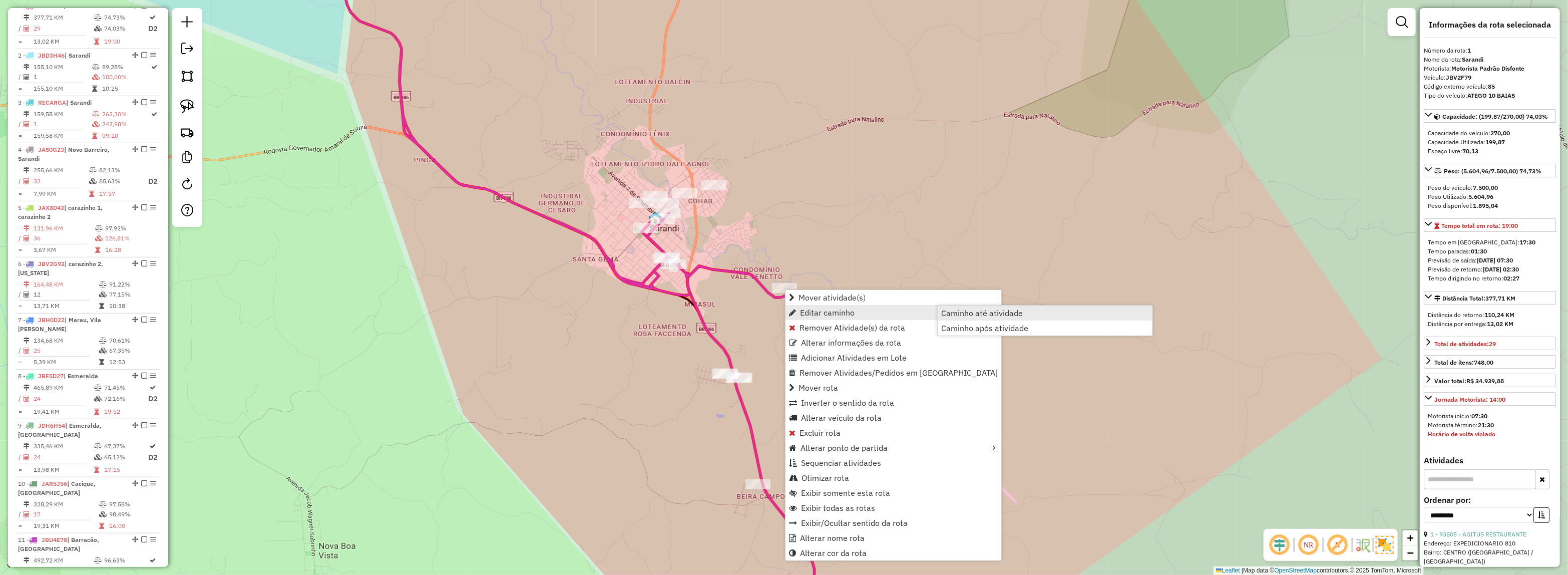
click at [979, 312] on span "Caminho até atividade" at bounding box center [982, 312] width 82 height 8
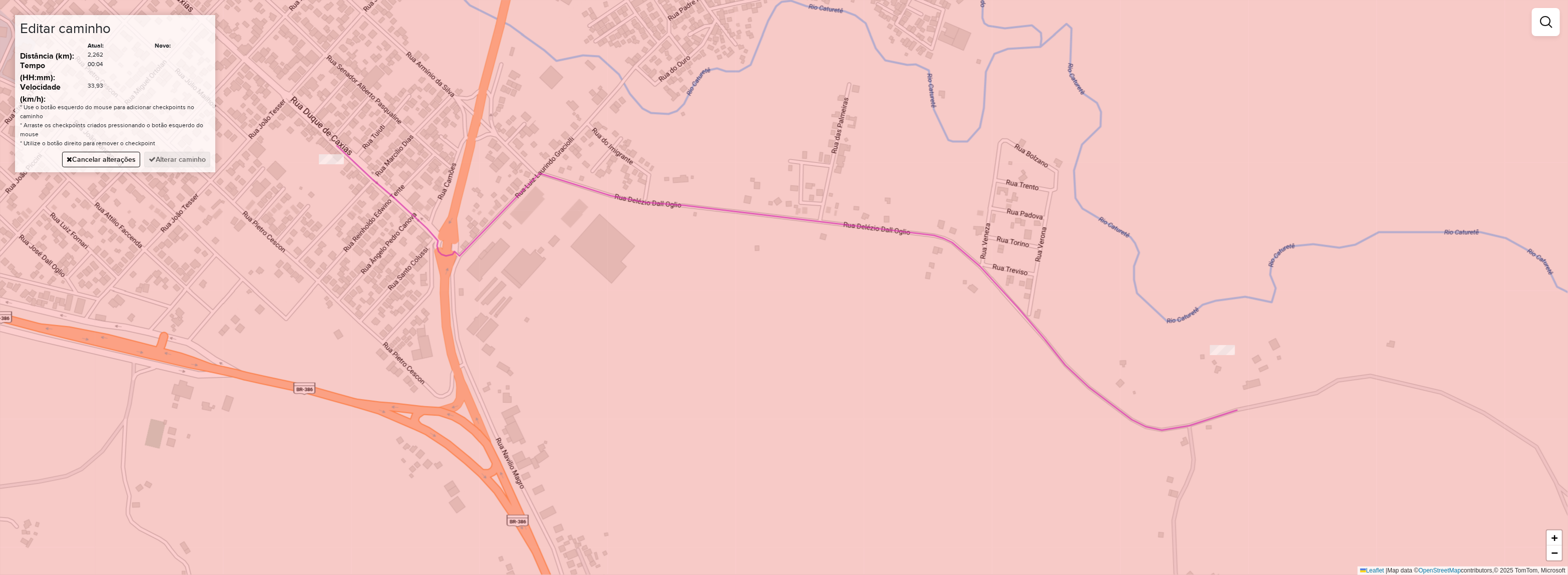
click at [1215, 355] on div at bounding box center [1222, 350] width 25 height 10
drag, startPoint x: 1202, startPoint y: 359, endPoint x: 1233, endPoint y: 361, distance: 31.1
click at [1233, 361] on div "Janela de atendimento Grade de atendimento Capacidade Transportadoras Veículos …" at bounding box center [784, 287] width 1568 height 575
click at [108, 162] on button "Cancelar alterações" at bounding box center [101, 159] width 78 height 16
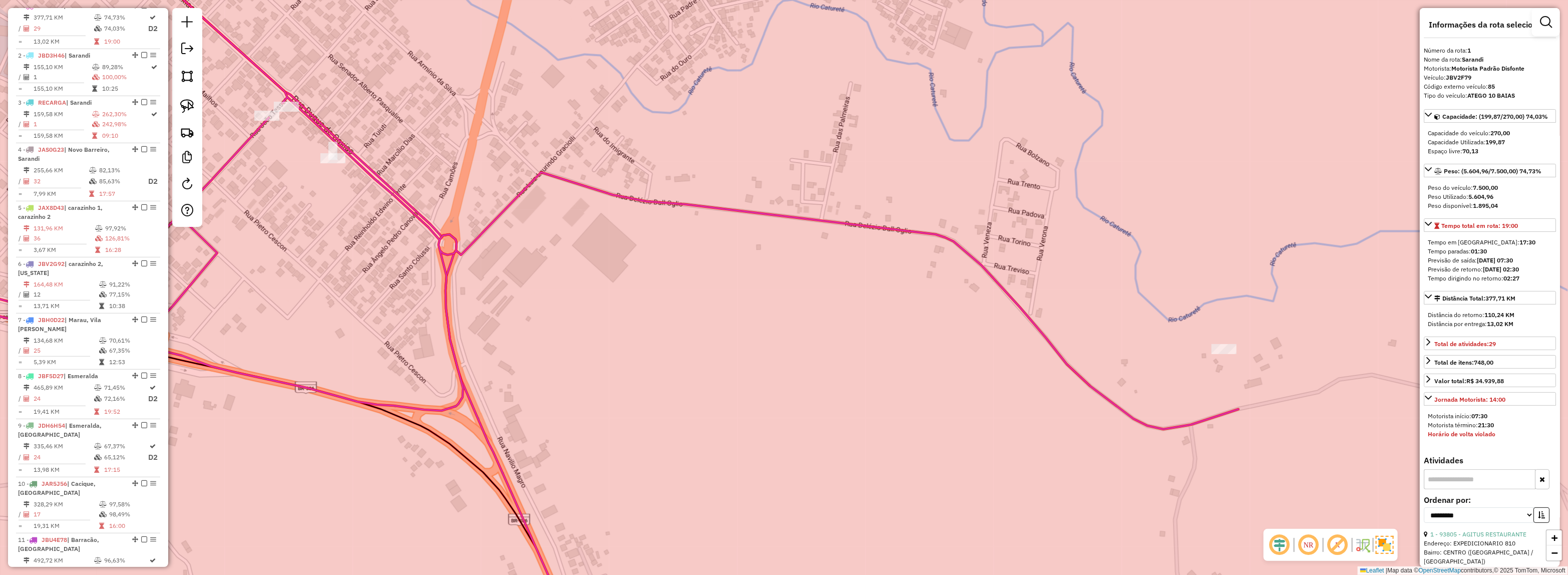
drag, startPoint x: 685, startPoint y: 291, endPoint x: 707, endPoint y: 288, distance: 22.2
click at [693, 287] on div "Janela de atendimento Grade de atendimento Capacidade Transportadoras Veículos …" at bounding box center [784, 287] width 1568 height 575
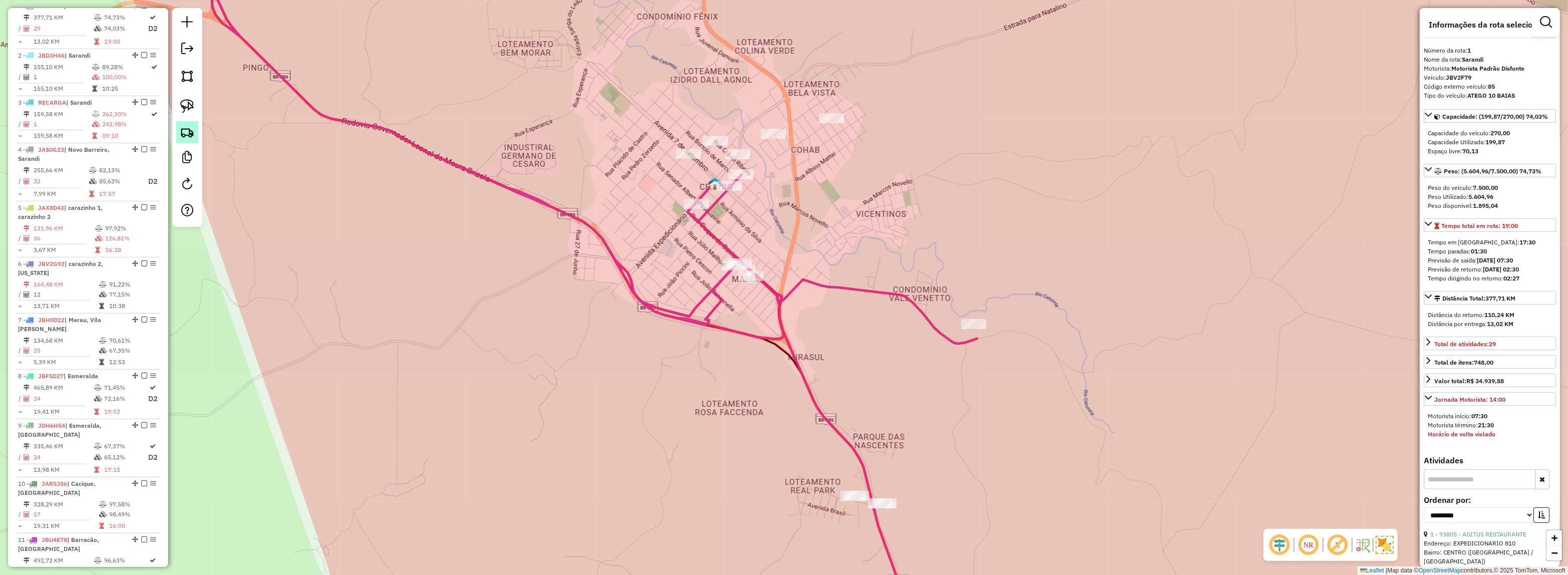
click at [191, 130] on img at bounding box center [187, 132] width 14 height 14
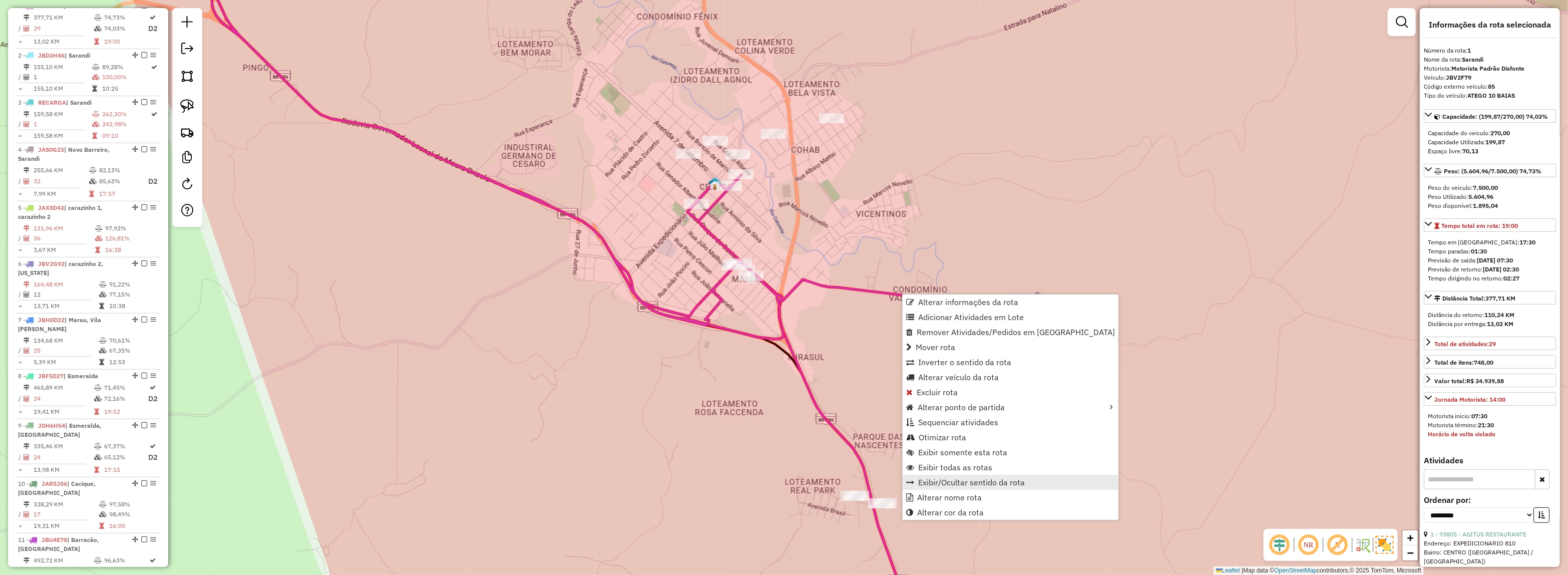
click at [982, 479] on span "Exibir/Ocultar sentido da rota" at bounding box center [971, 482] width 106 height 8
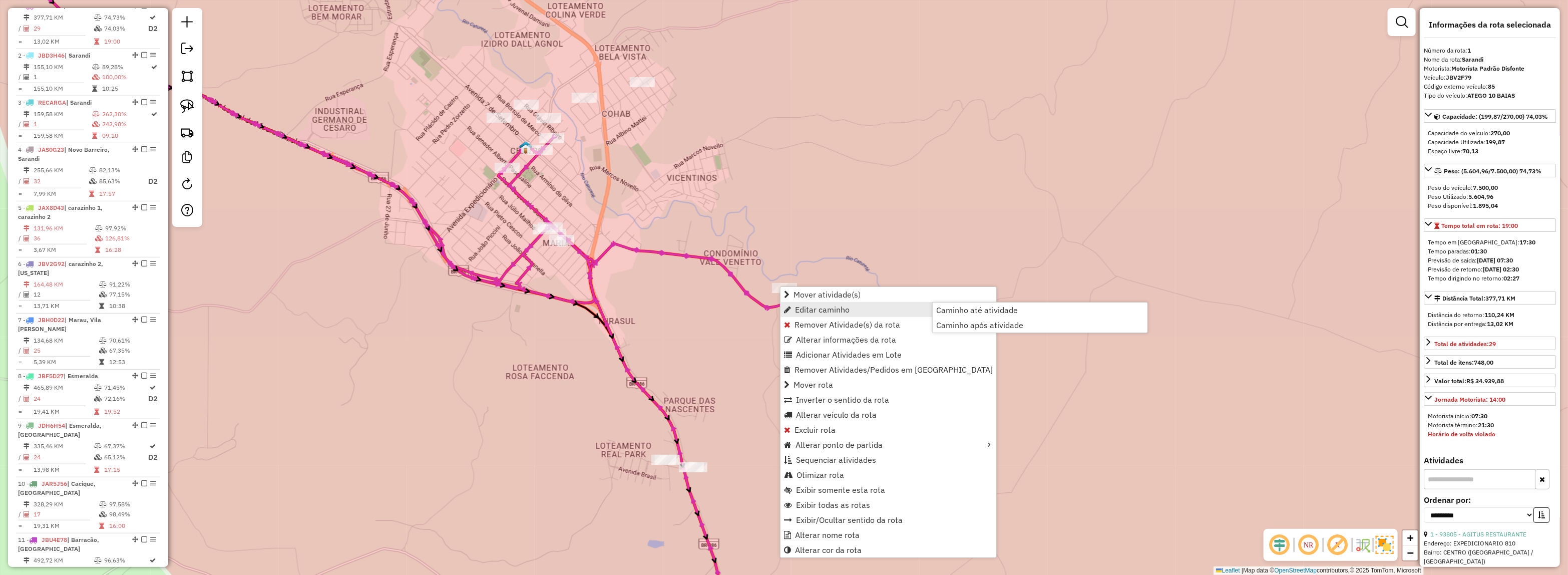
click at [873, 308] on link "Editar caminho" at bounding box center [888, 309] width 216 height 15
click at [966, 321] on span "Caminho após atividade" at bounding box center [979, 325] width 87 height 8
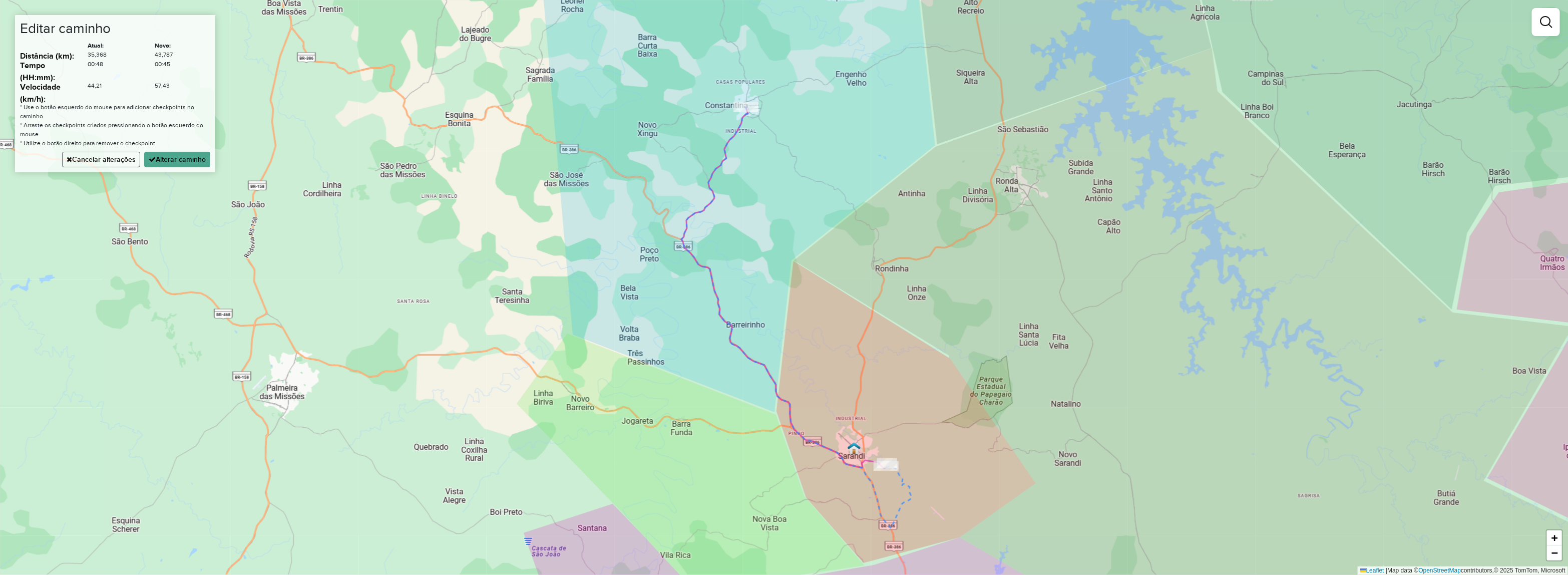
click at [121, 167] on button "Cancelar alterações" at bounding box center [101, 159] width 78 height 16
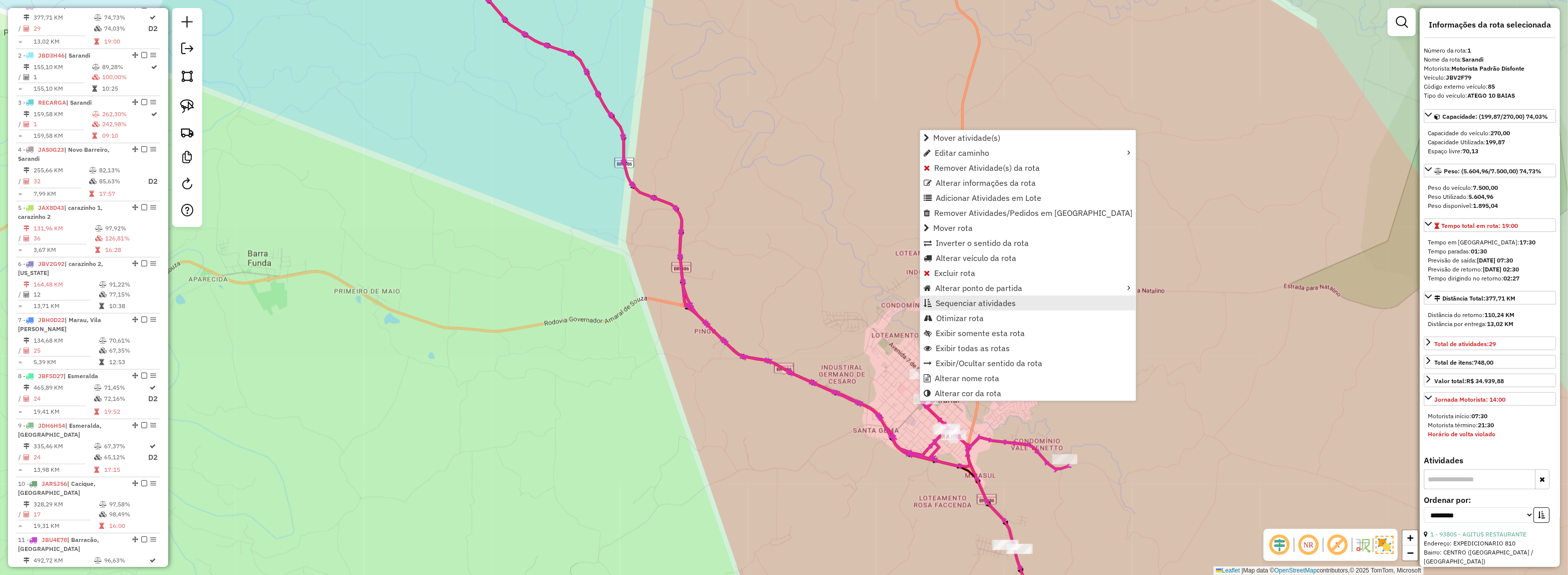
click at [1000, 302] on span "Sequenciar atividades" at bounding box center [975, 303] width 80 height 8
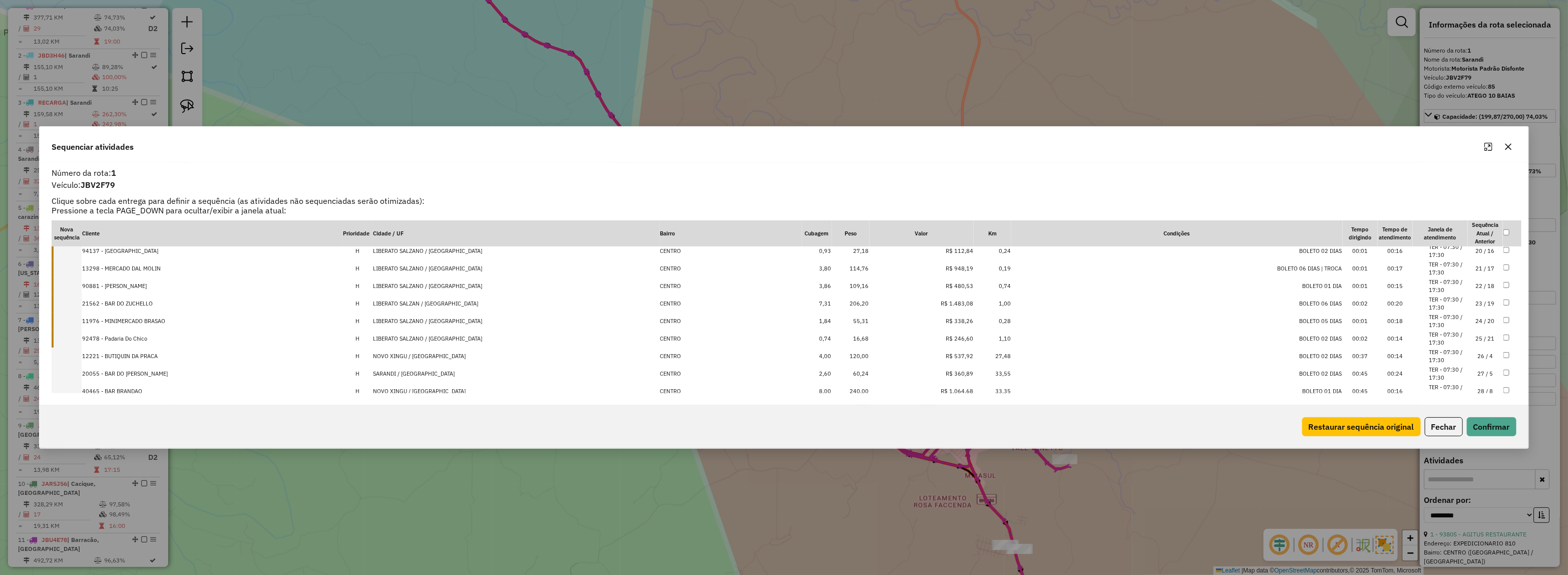
scroll to position [370, 0]
click at [440, 341] on td "SARANDI / RS" at bounding box center [515, 341] width 287 height 18
click at [1497, 426] on button "Confirmar" at bounding box center [1491, 426] width 50 height 19
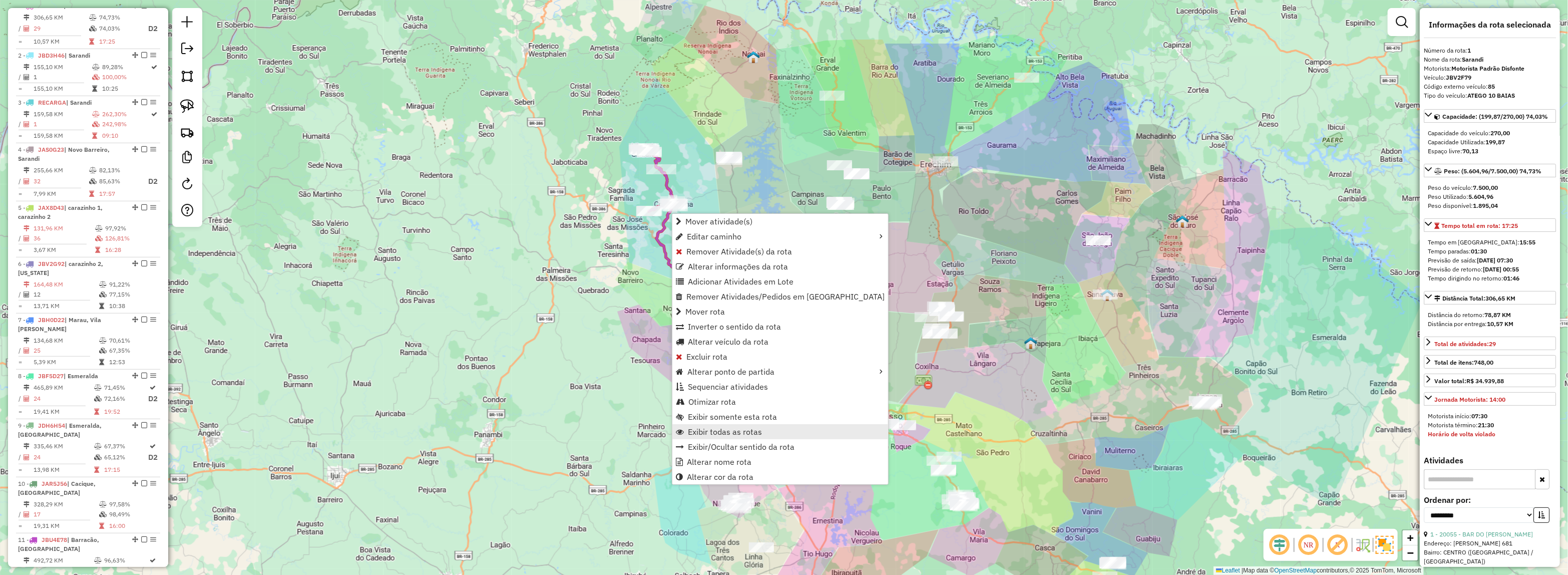
click at [727, 428] on span "Exibir todas as rotas" at bounding box center [725, 431] width 74 height 8
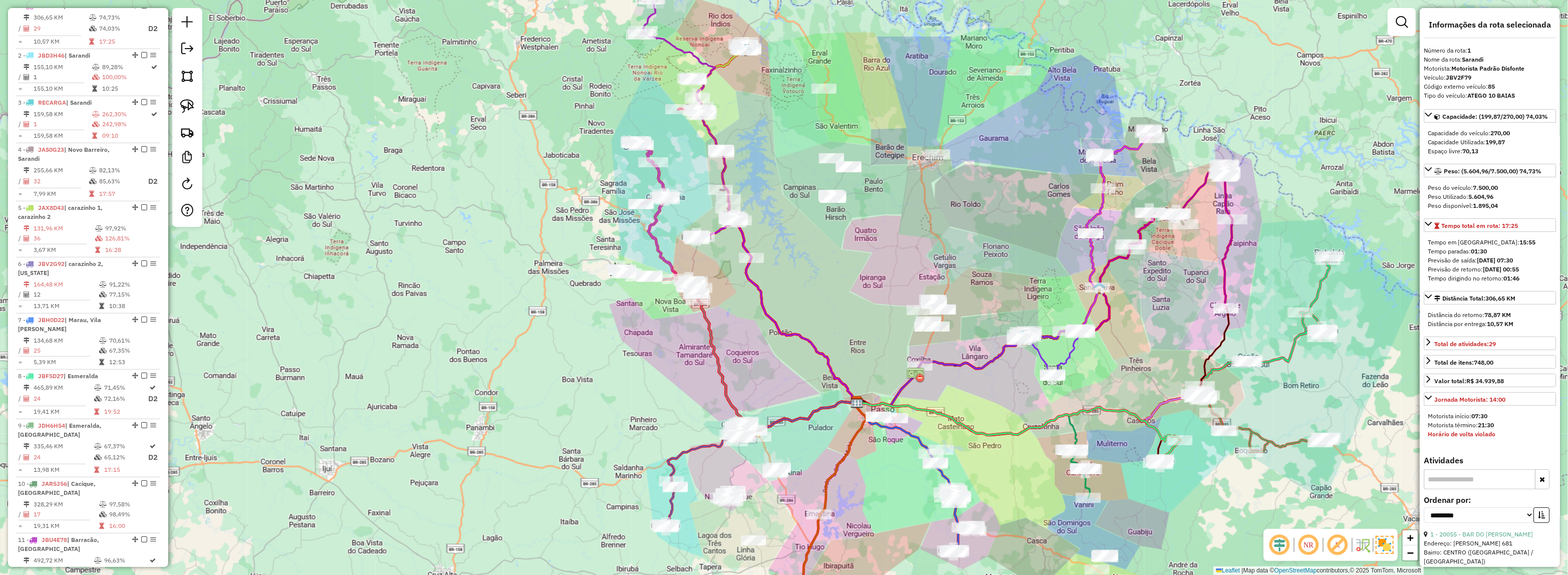
drag, startPoint x: 1132, startPoint y: 351, endPoint x: 1065, endPoint y: 336, distance: 68.7
click at [1067, 334] on div "Janela de atendimento Grade de atendimento Capacidade Transportadoras Veículos …" at bounding box center [784, 287] width 1568 height 575
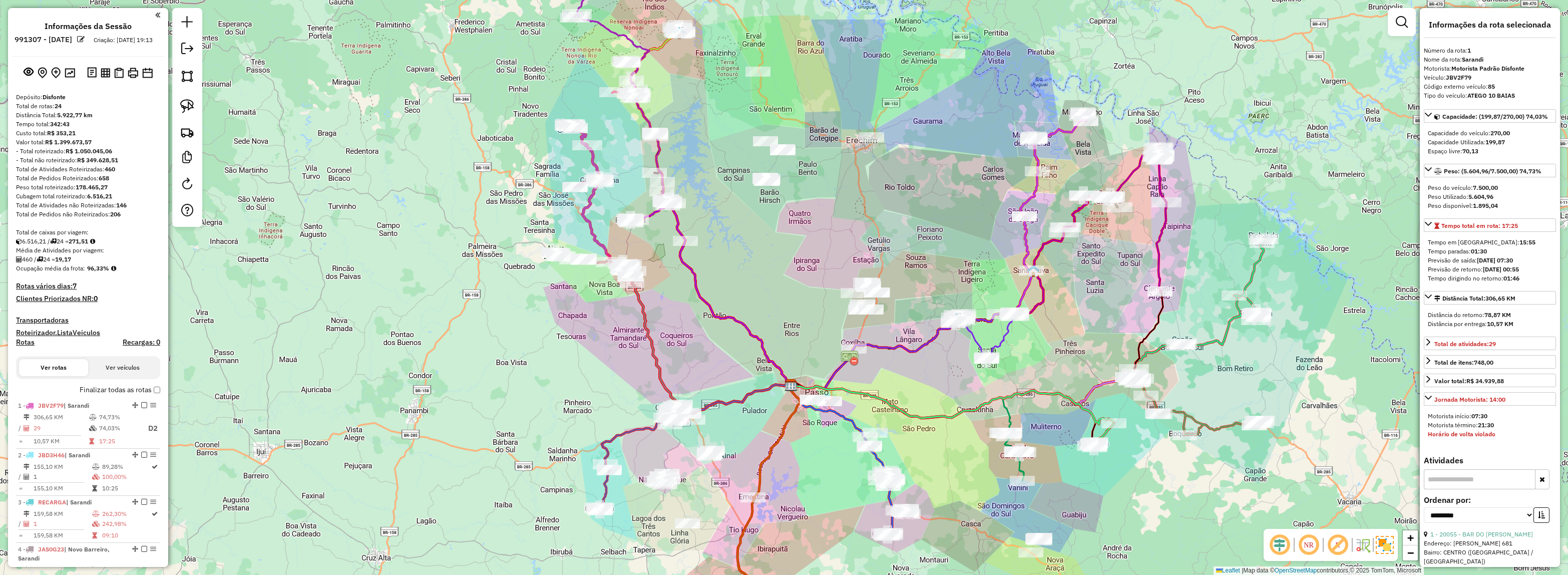
select select "**********"
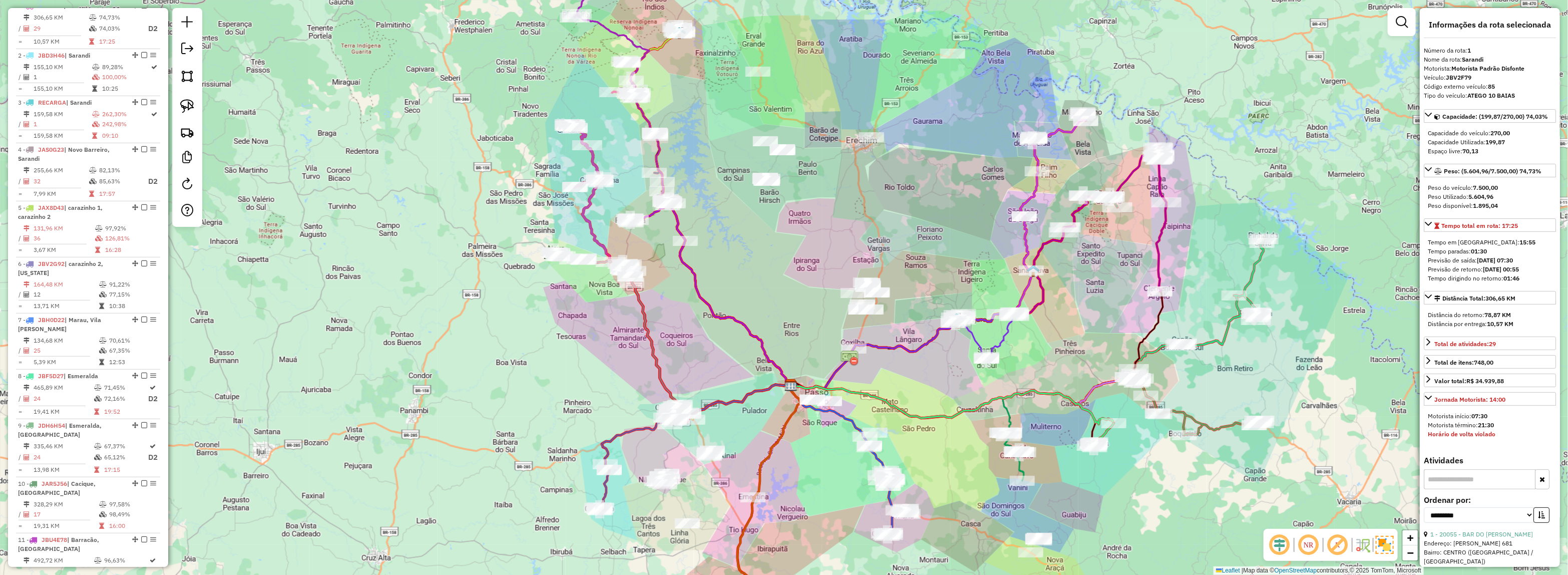
drag, startPoint x: 1117, startPoint y: 241, endPoint x: 1043, endPoint y: 189, distance: 90.4
click at [1044, 189] on div "Janela de atendimento Grade de atendimento Capacidade Transportadoras Veículos …" at bounding box center [784, 287] width 1568 height 575
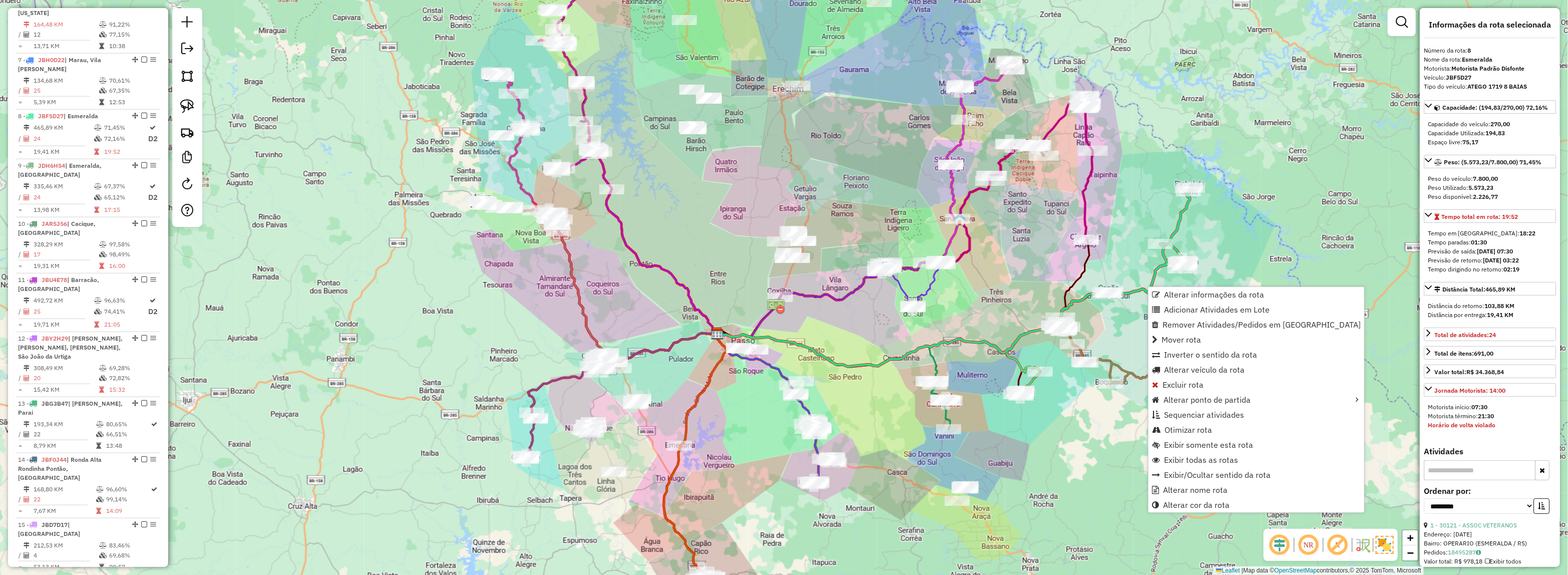
scroll to position [770, 0]
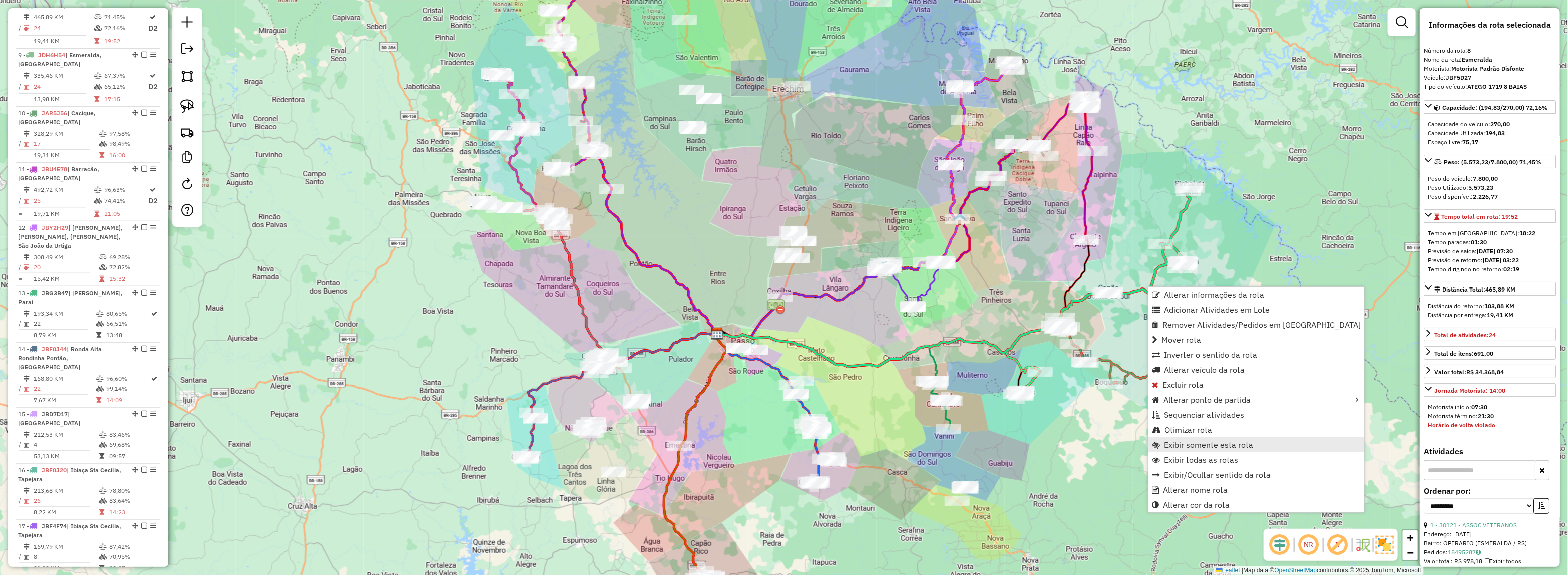
click at [1237, 444] on span "Exibir somente esta rota" at bounding box center [1208, 445] width 89 height 8
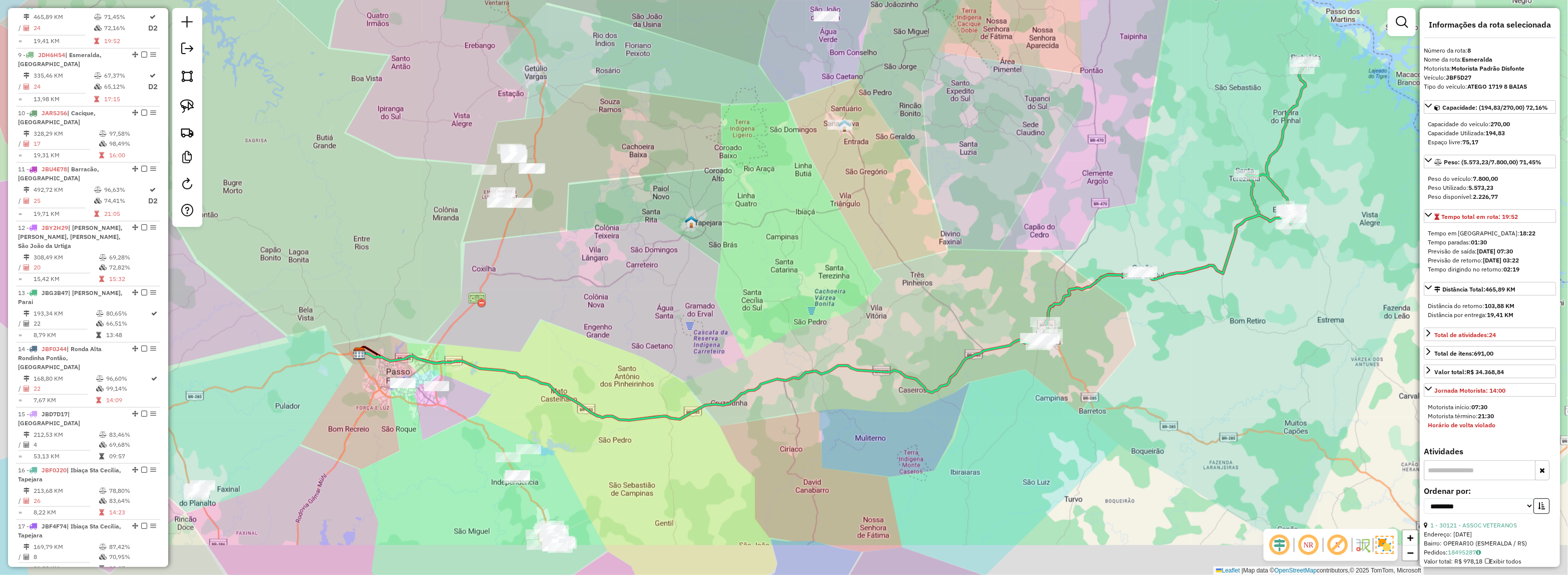
drag, startPoint x: 1149, startPoint y: 408, endPoint x: 1215, endPoint y: 331, distance: 101.4
click at [1214, 338] on div "Janela de atendimento Grade de atendimento Capacidade Transportadoras Veículos …" at bounding box center [784, 287] width 1568 height 575
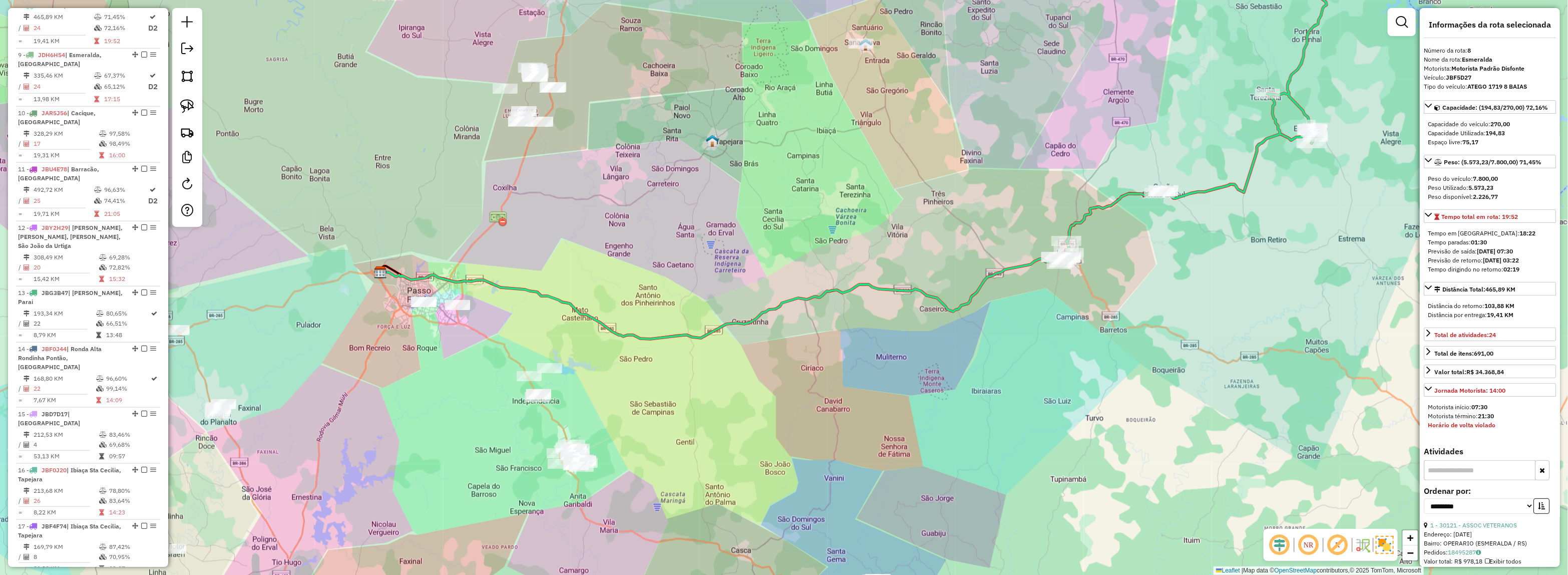
drag, startPoint x: 964, startPoint y: 413, endPoint x: 956, endPoint y: 370, distance: 43.7
click at [956, 370] on div "Janela de atendimento Grade de atendimento Capacidade Transportadoras Veículos …" at bounding box center [784, 287] width 1568 height 575
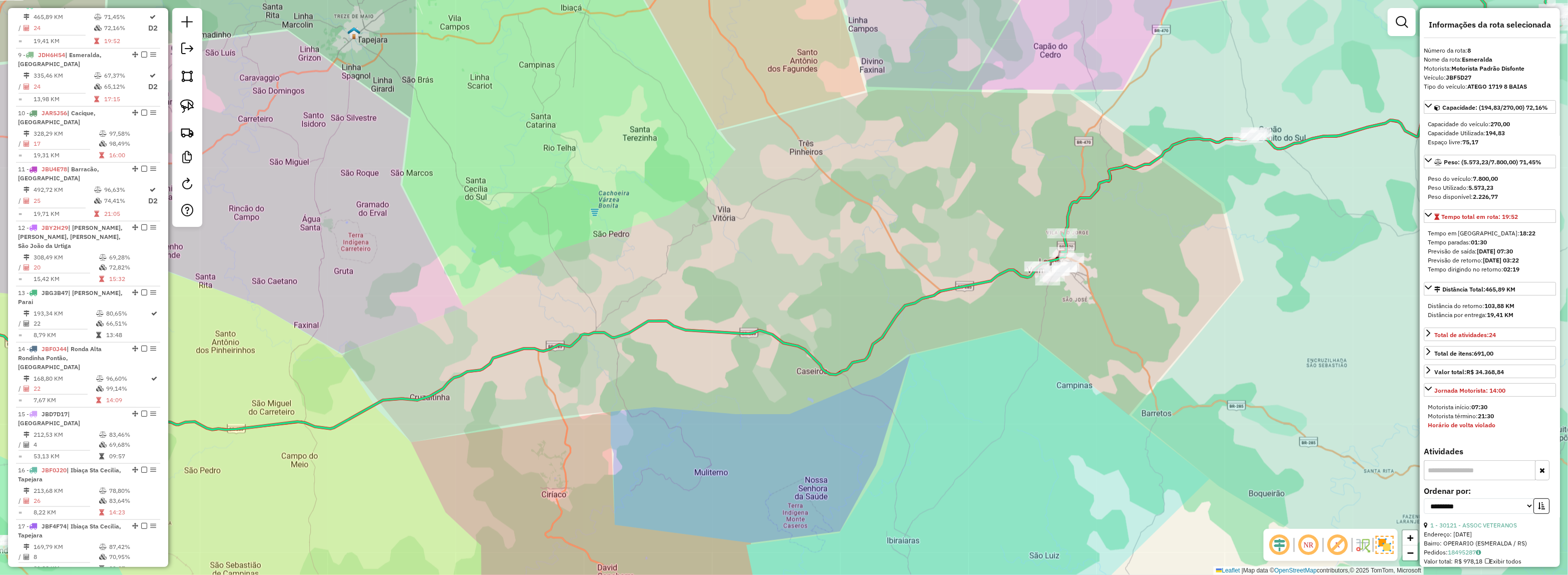
drag, startPoint x: 1270, startPoint y: 161, endPoint x: 1150, endPoint y: 213, distance: 130.8
click at [1153, 213] on div "Janela de atendimento Grade de atendimento Capacidade Transportadoras Veículos …" at bounding box center [784, 287] width 1568 height 575
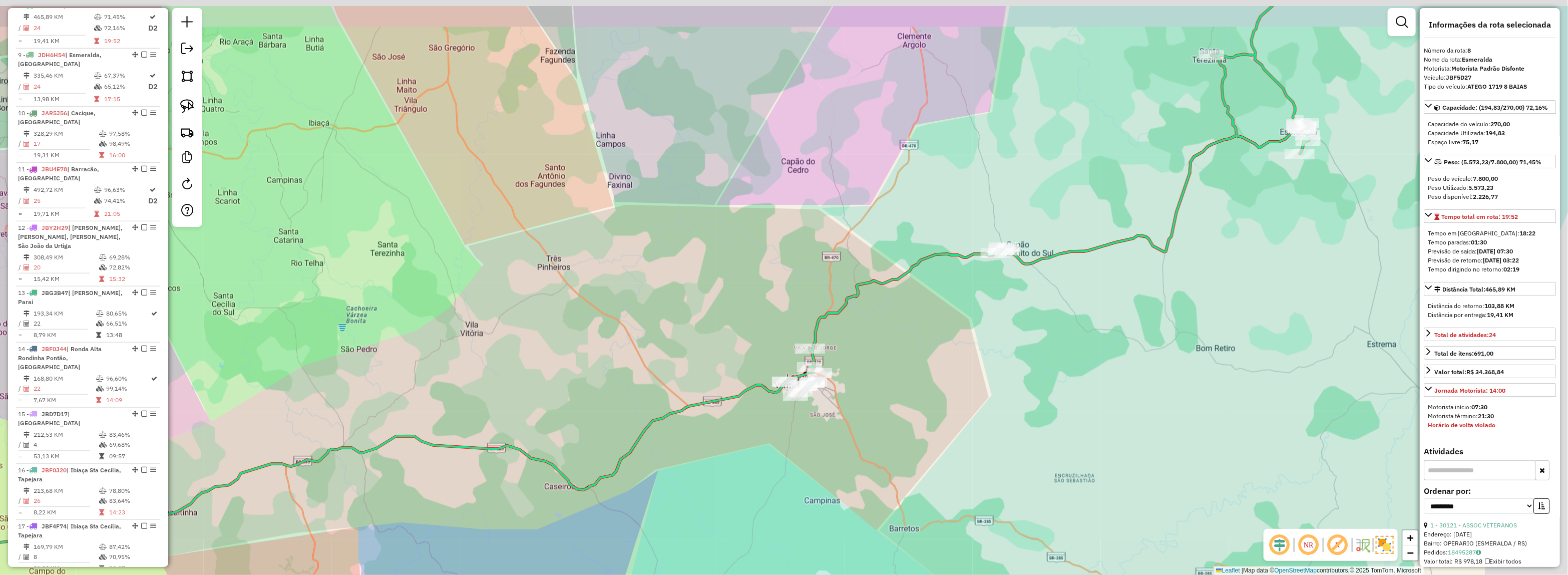
drag, startPoint x: 1258, startPoint y: 205, endPoint x: 1099, endPoint y: 271, distance: 172.2
click at [1087, 287] on div "Janela de atendimento Grade de atendimento Capacidade Transportadoras Veículos …" at bounding box center [784, 287] width 1568 height 575
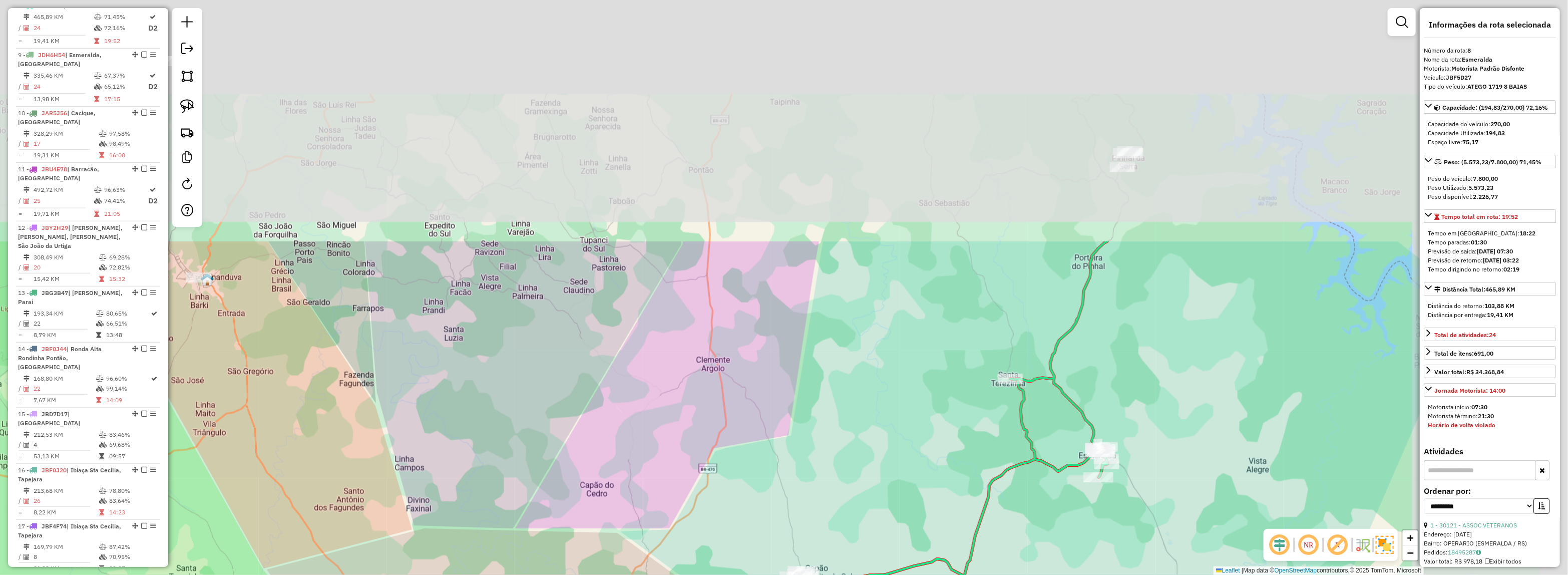
drag, startPoint x: 1250, startPoint y: 57, endPoint x: 1054, endPoint y: 397, distance: 392.4
click at [1059, 394] on div "Janela de atendimento Grade de atendimento Capacidade Transportadoras Veículos …" at bounding box center [784, 287] width 1568 height 575
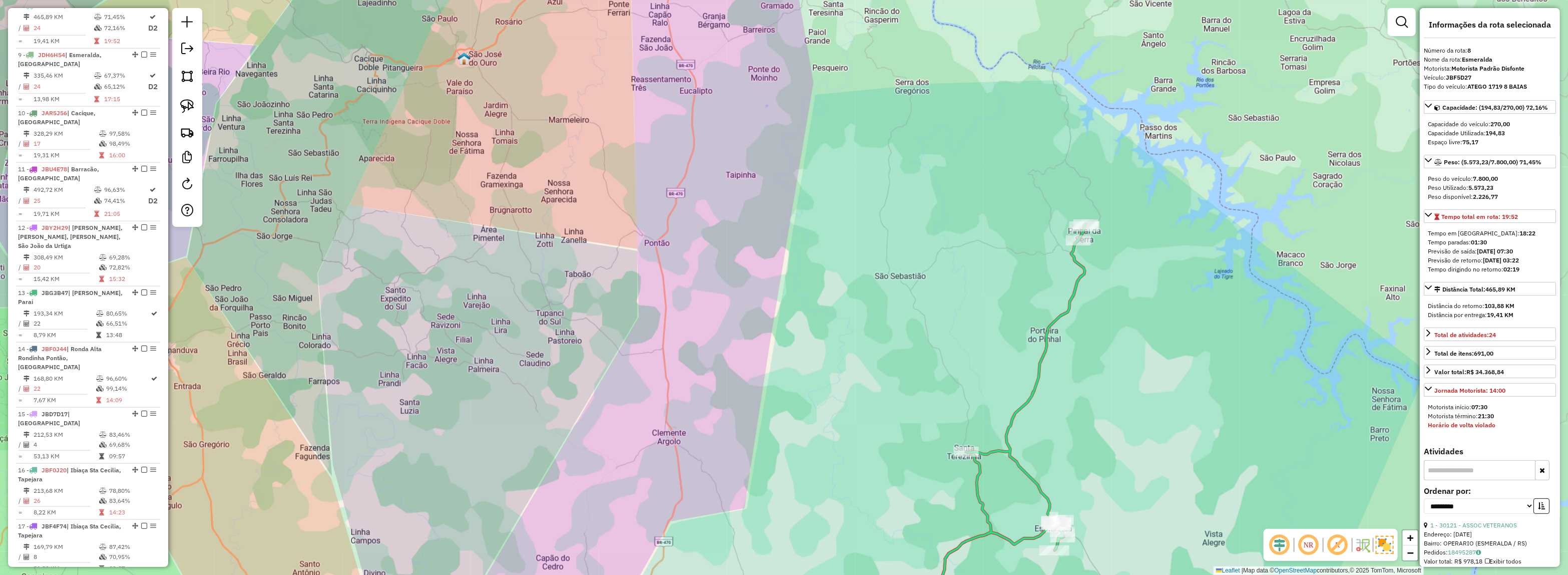
drag, startPoint x: 1079, startPoint y: 486, endPoint x: 1124, endPoint y: 253, distance: 237.3
click at [1120, 255] on div "Janela de atendimento Grade de atendimento Capacidade Transportadoras Veículos …" at bounding box center [784, 287] width 1568 height 575
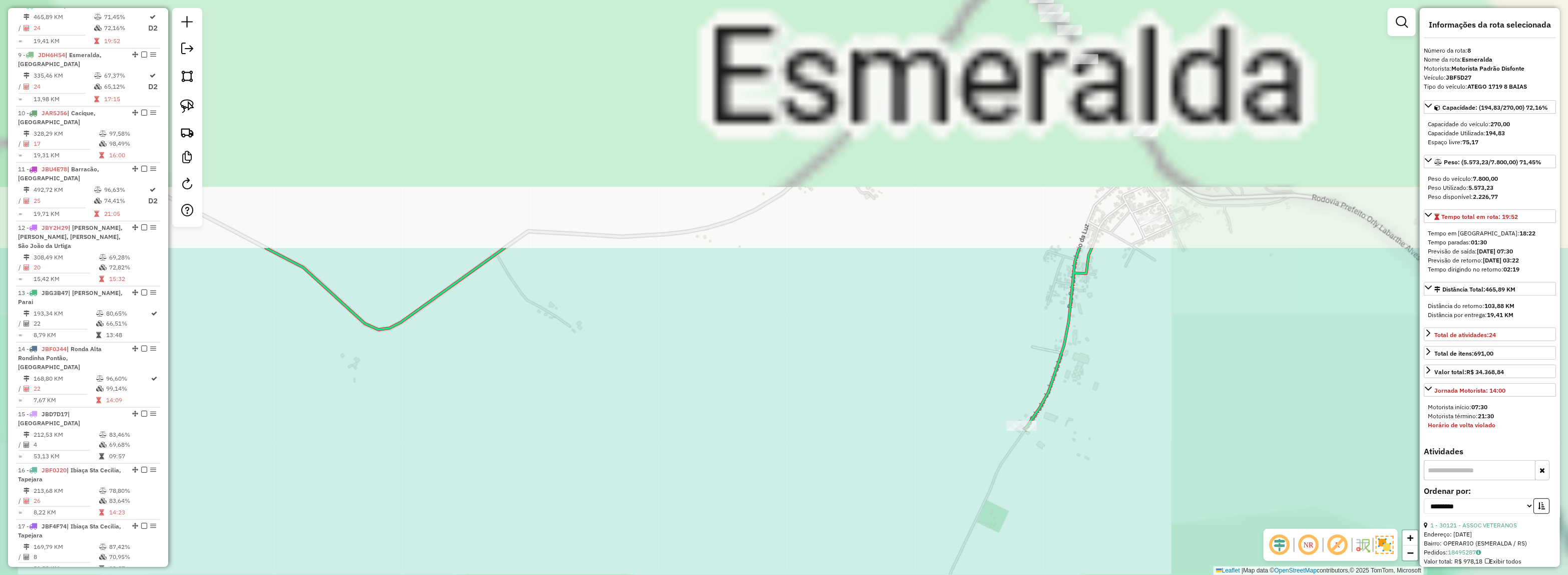
drag, startPoint x: 1106, startPoint y: 149, endPoint x: 947, endPoint y: 445, distance: 336.0
click at [951, 460] on div "Janela de atendimento Grade de atendimento Capacidade Transportadoras Veículos …" at bounding box center [784, 287] width 1568 height 575
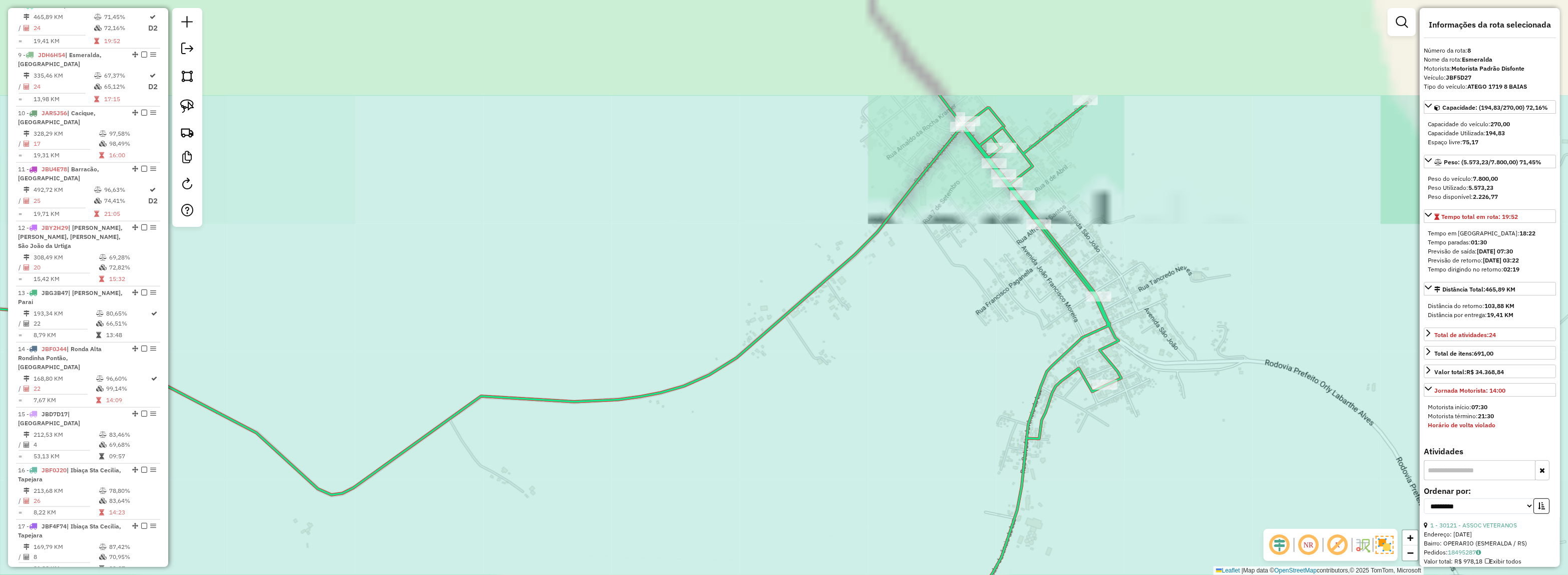
drag, startPoint x: 977, startPoint y: 243, endPoint x: 904, endPoint y: 486, distance: 253.7
click at [909, 484] on div "Janela de atendimento Grade de atendimento Capacidade Transportadoras Veículos …" at bounding box center [784, 287] width 1568 height 575
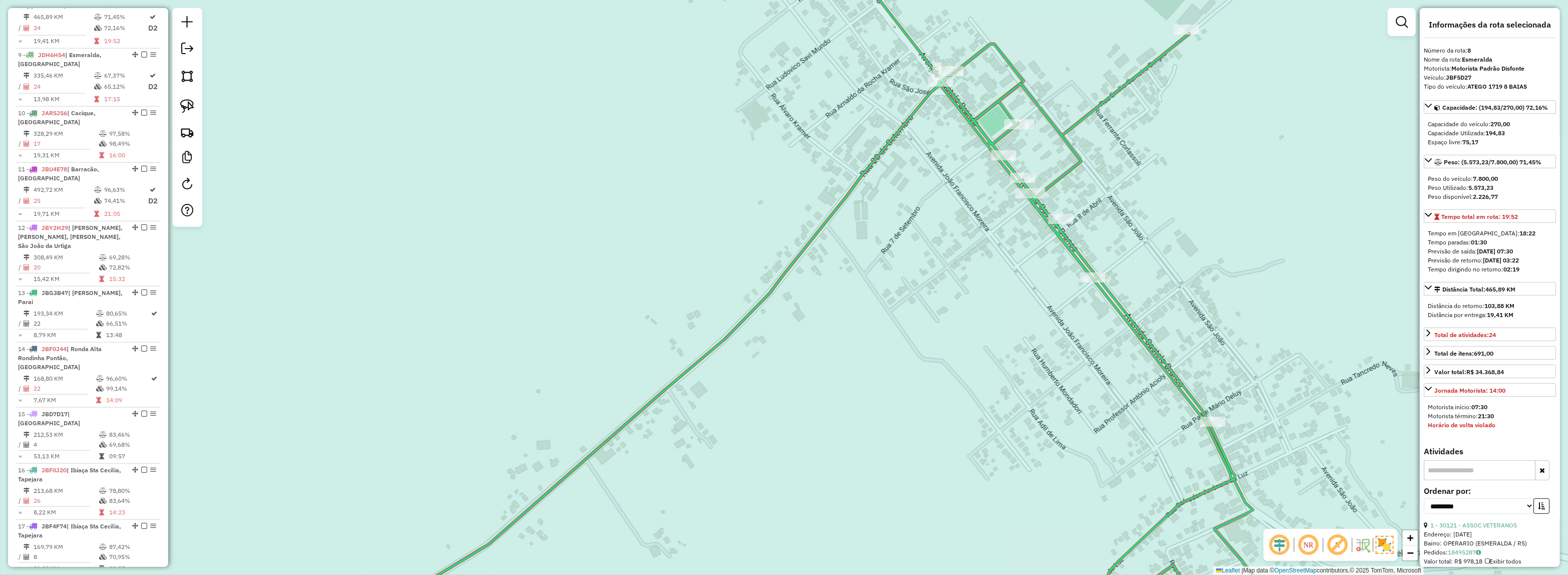
drag, startPoint x: 962, startPoint y: 302, endPoint x: 958, endPoint y: 324, distance: 22.4
click at [958, 324] on div "Janela de atendimento Grade de atendimento Capacidade Transportadoras Veículos …" at bounding box center [784, 287] width 1568 height 575
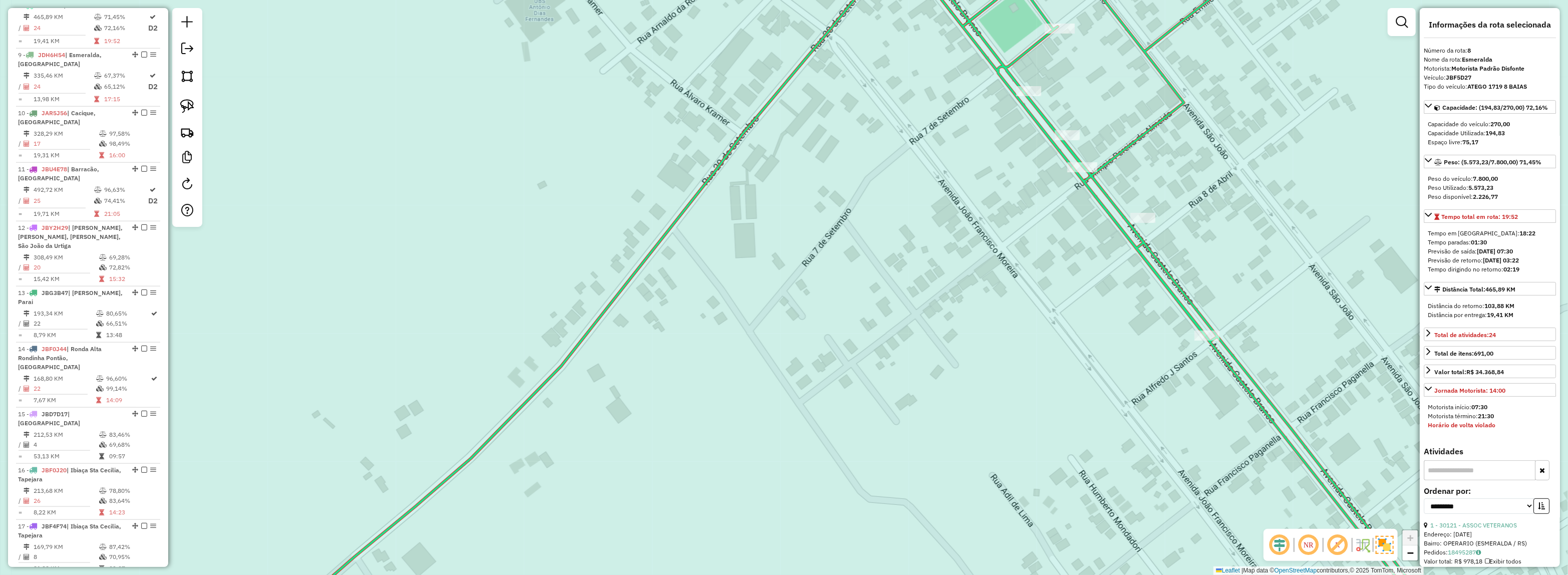
drag, startPoint x: 957, startPoint y: 271, endPoint x: 886, endPoint y: 372, distance: 123.5
click at [889, 373] on div "Janela de atendimento Grade de atendimento Capacidade Transportadoras Veículos …" at bounding box center [784, 287] width 1568 height 575
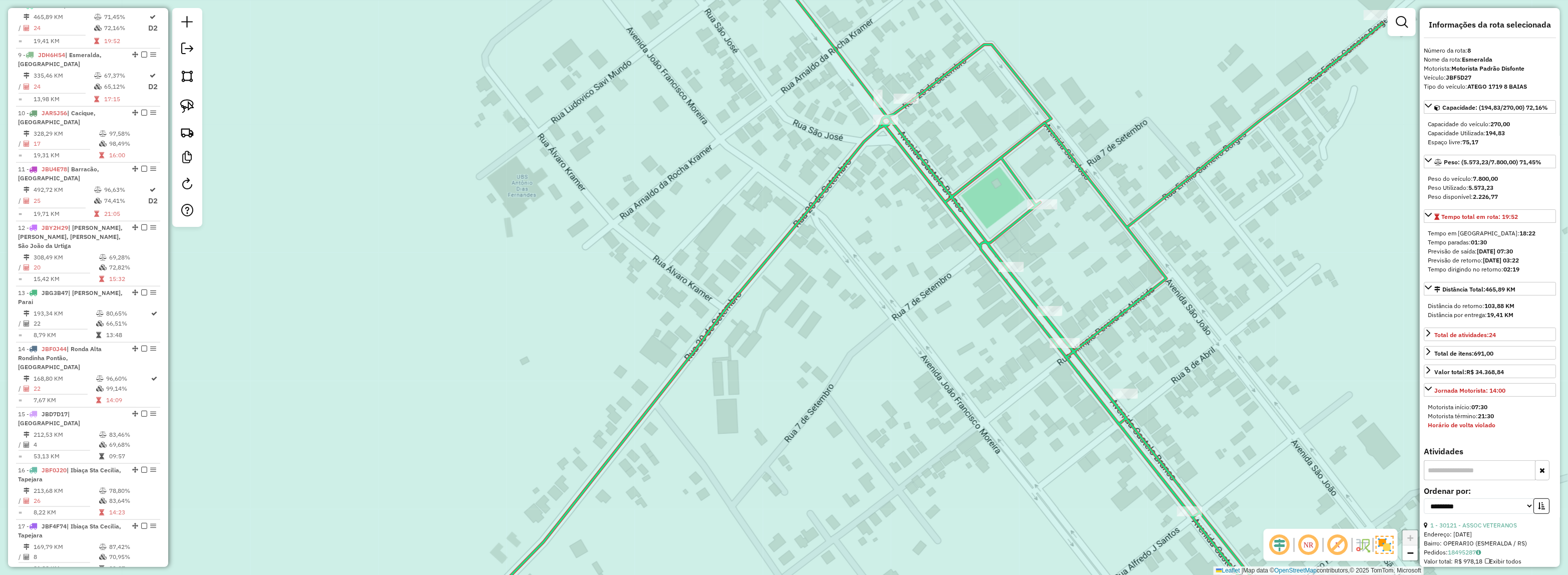
drag, startPoint x: 1070, startPoint y: 354, endPoint x: 1097, endPoint y: 313, distance: 49.1
click at [1096, 314] on div "Janela de atendimento Grade de atendimento Capacidade Transportadoras Veículos …" at bounding box center [784, 287] width 1568 height 575
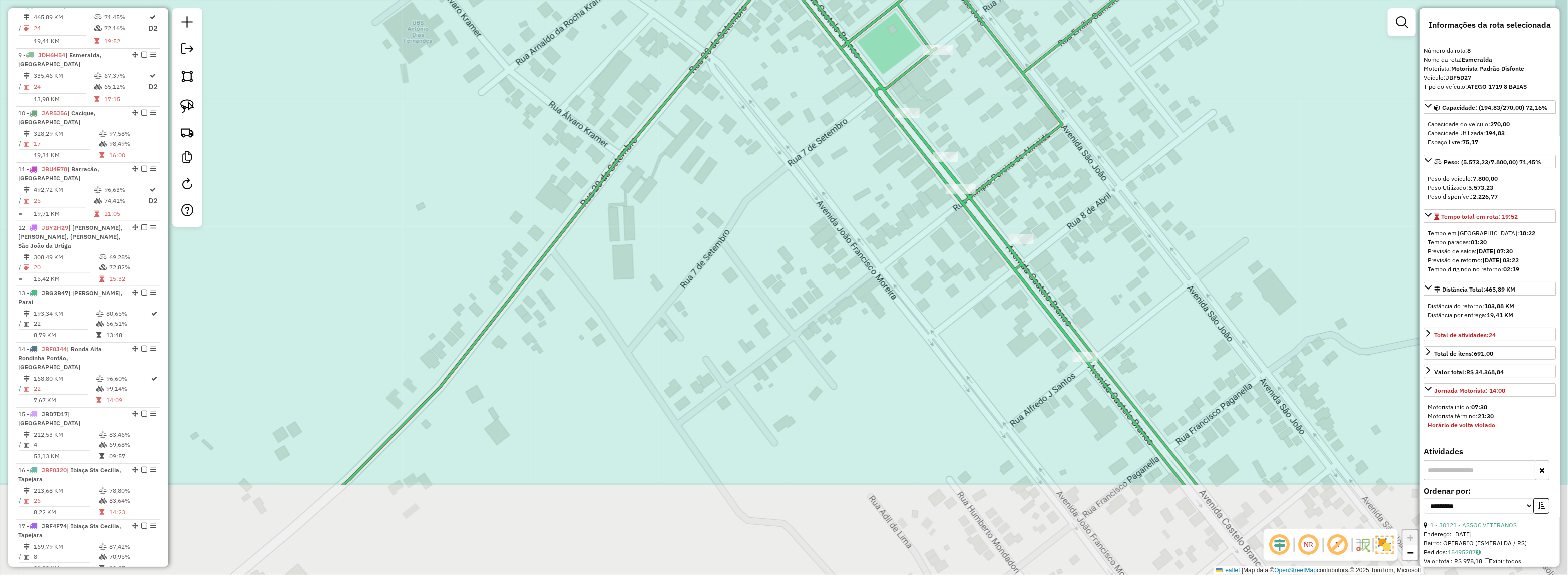
drag, startPoint x: 1176, startPoint y: 492, endPoint x: 1092, endPoint y: 411, distance: 116.7
click at [1091, 390] on div "Janela de atendimento Grade de atendimento Capacidade Transportadoras Veículos …" at bounding box center [784, 287] width 1568 height 575
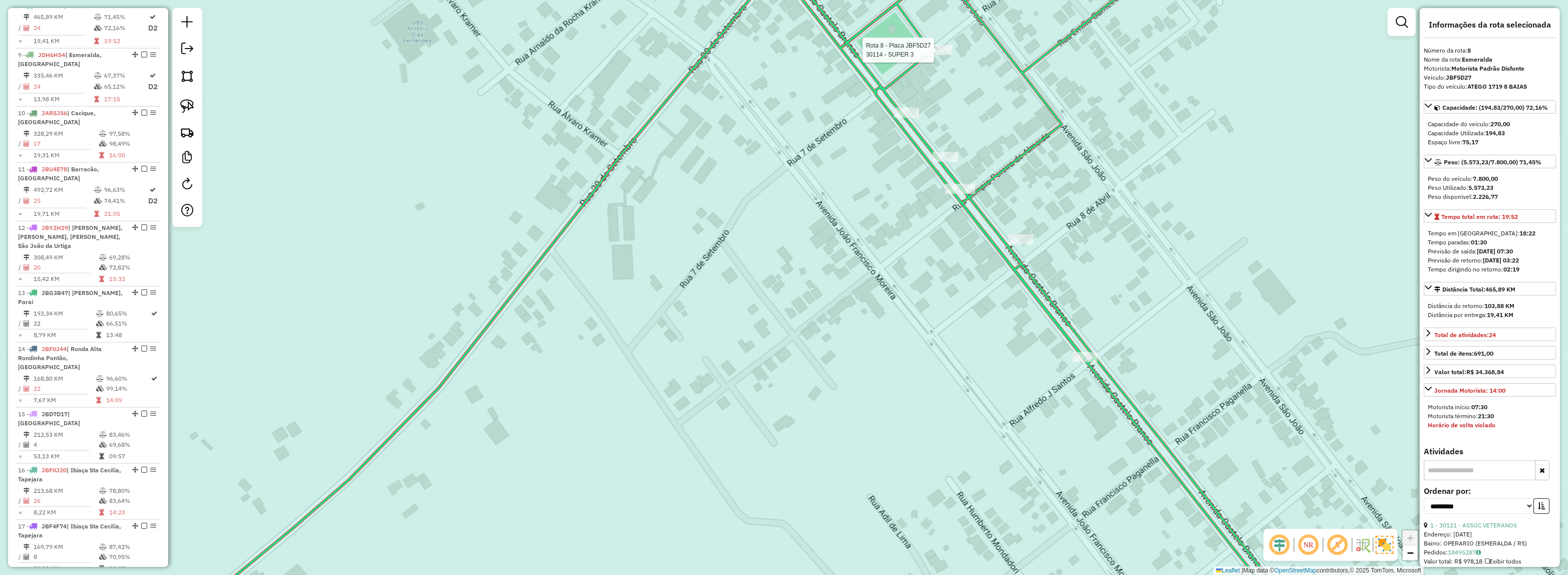
drag, startPoint x: 940, startPoint y: 55, endPoint x: 949, endPoint y: 221, distance: 166.2
click at [923, 55] on div at bounding box center [938, 50] width 30 height 10
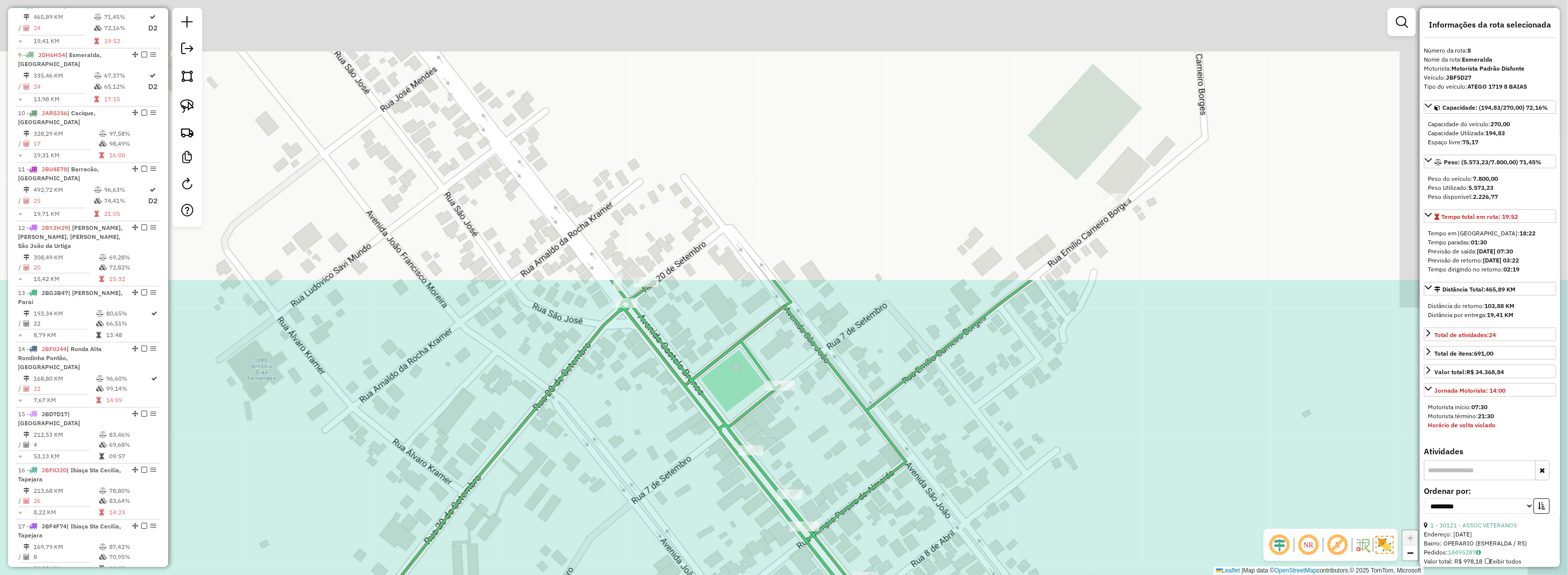
drag, startPoint x: 982, startPoint y: 206, endPoint x: 882, endPoint y: 435, distance: 249.9
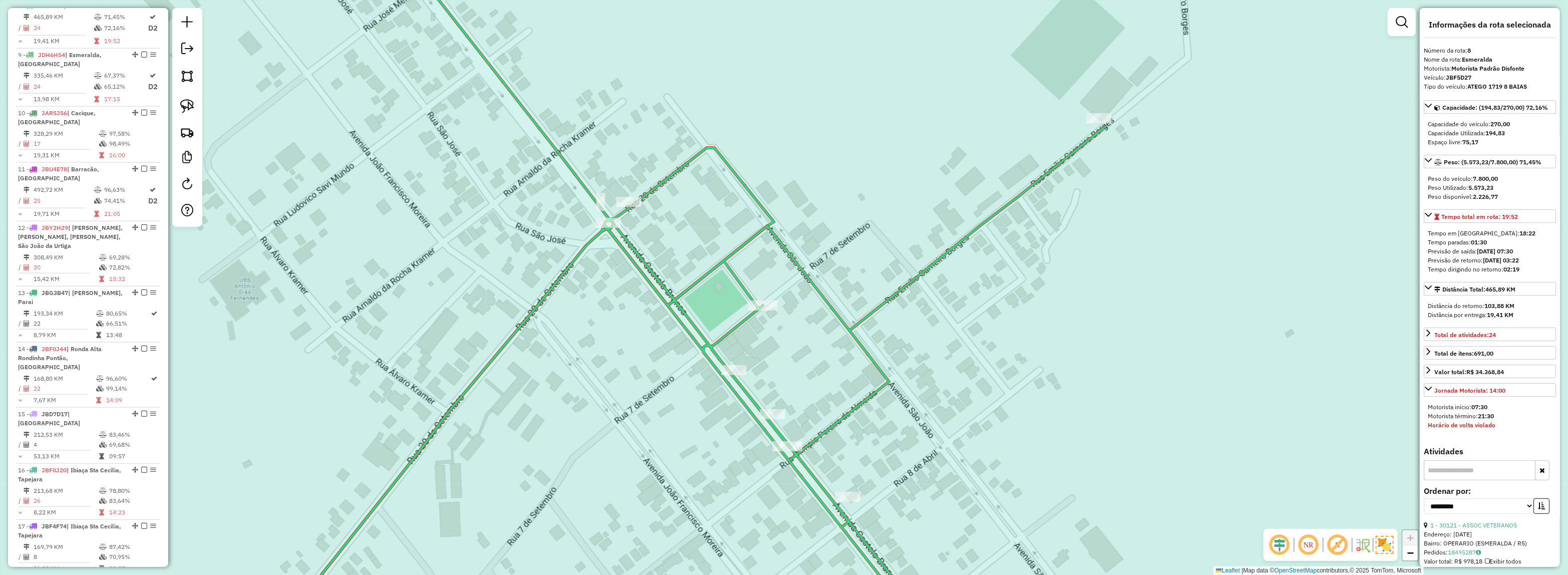
drag, startPoint x: 1173, startPoint y: 345, endPoint x: 1080, endPoint y: 81, distance: 279.9
click at [1080, 101] on div "Janela de atendimento Grade de atendimento Capacidade Transportadoras Veículos …" at bounding box center [784, 287] width 1568 height 575
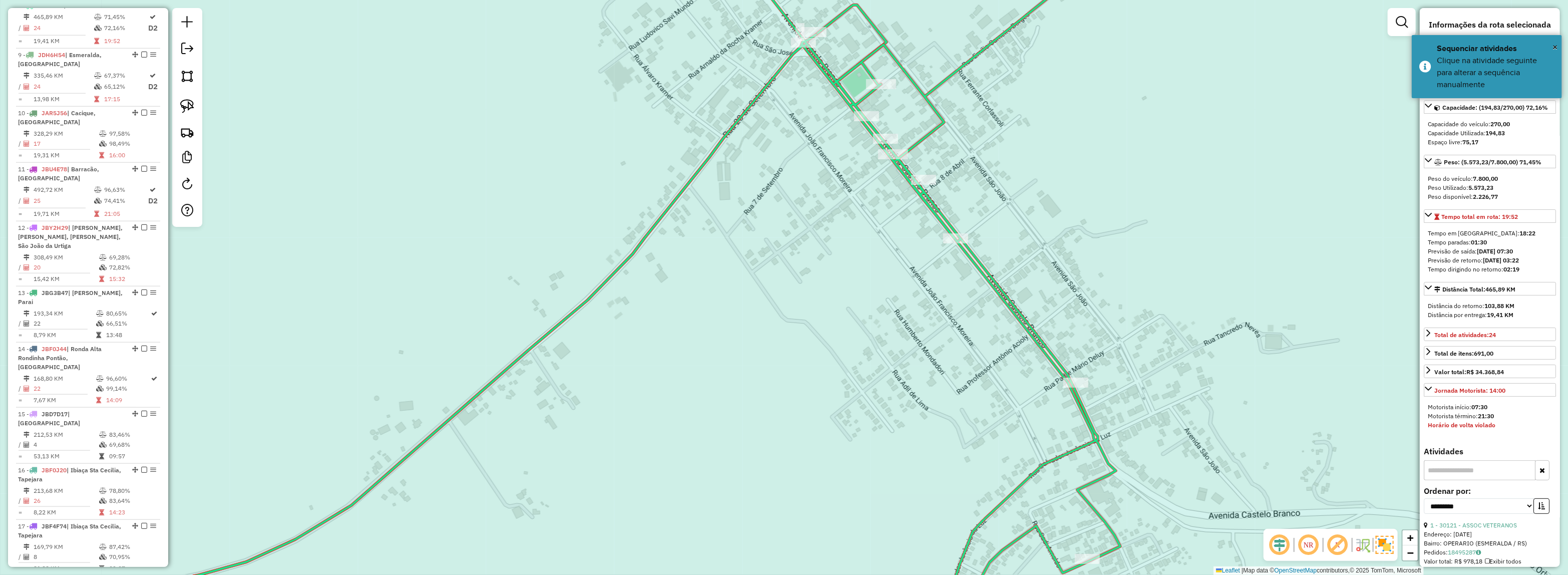
drag, startPoint x: 811, startPoint y: 55, endPoint x: 775, endPoint y: 118, distance: 72.6
click at [775, 118] on div "Janela de atendimento Grade de atendimento Capacidade Transportadoras Veículos …" at bounding box center [784, 287] width 1568 height 575
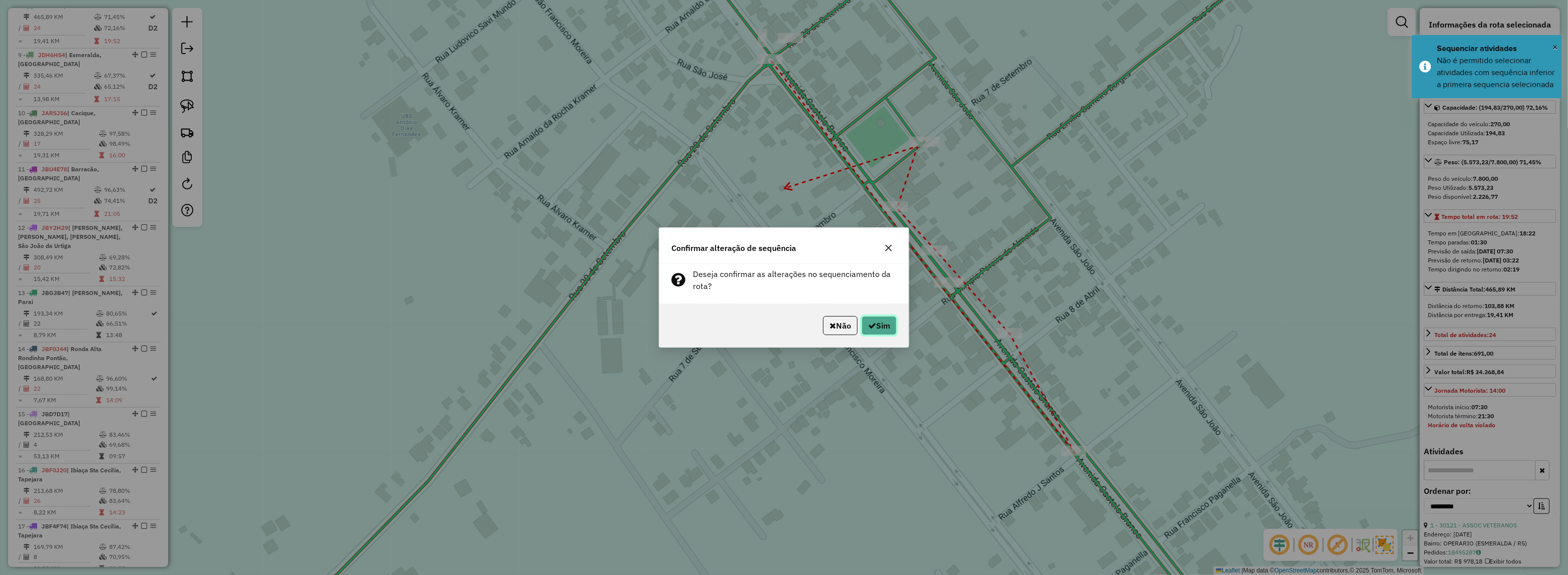
click at [878, 324] on button "Sim" at bounding box center [879, 326] width 35 height 19
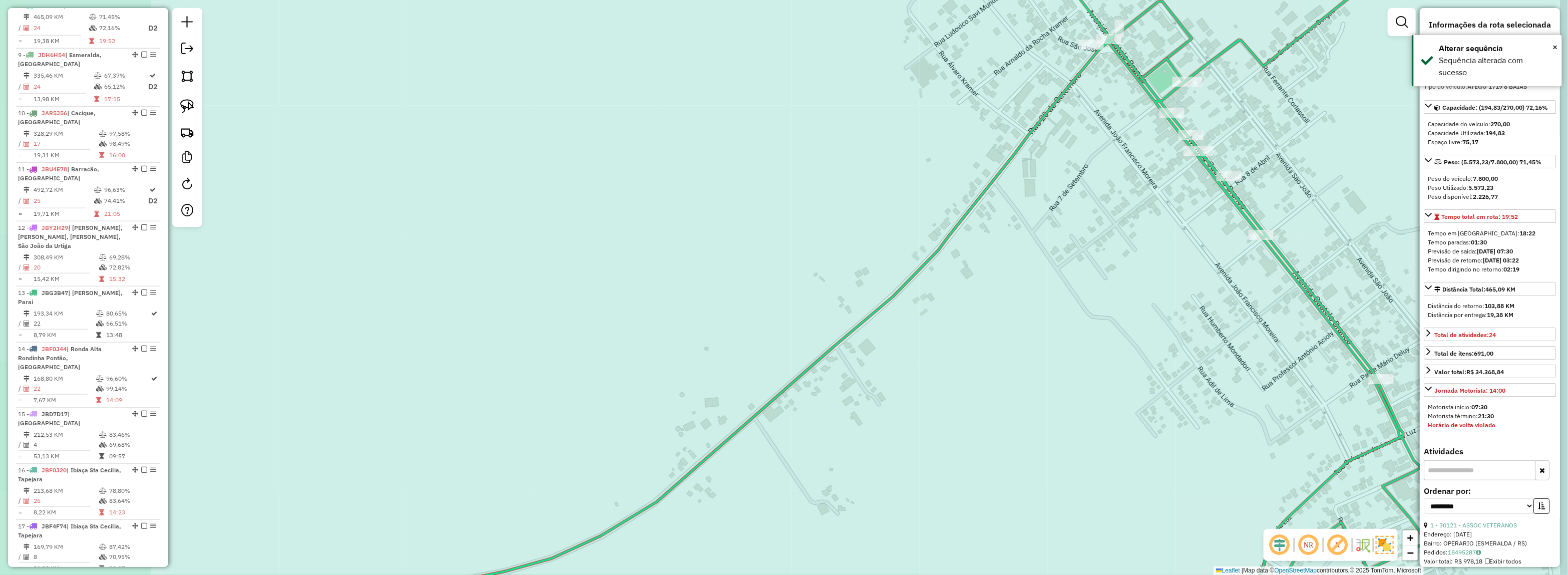
drag, startPoint x: 1220, startPoint y: 188, endPoint x: 1082, endPoint y: 248, distance: 150.5
click at [1084, 248] on div "Janela de atendimento Grade de atendimento Capacidade Transportadoras Veículos …" at bounding box center [784, 287] width 1568 height 575
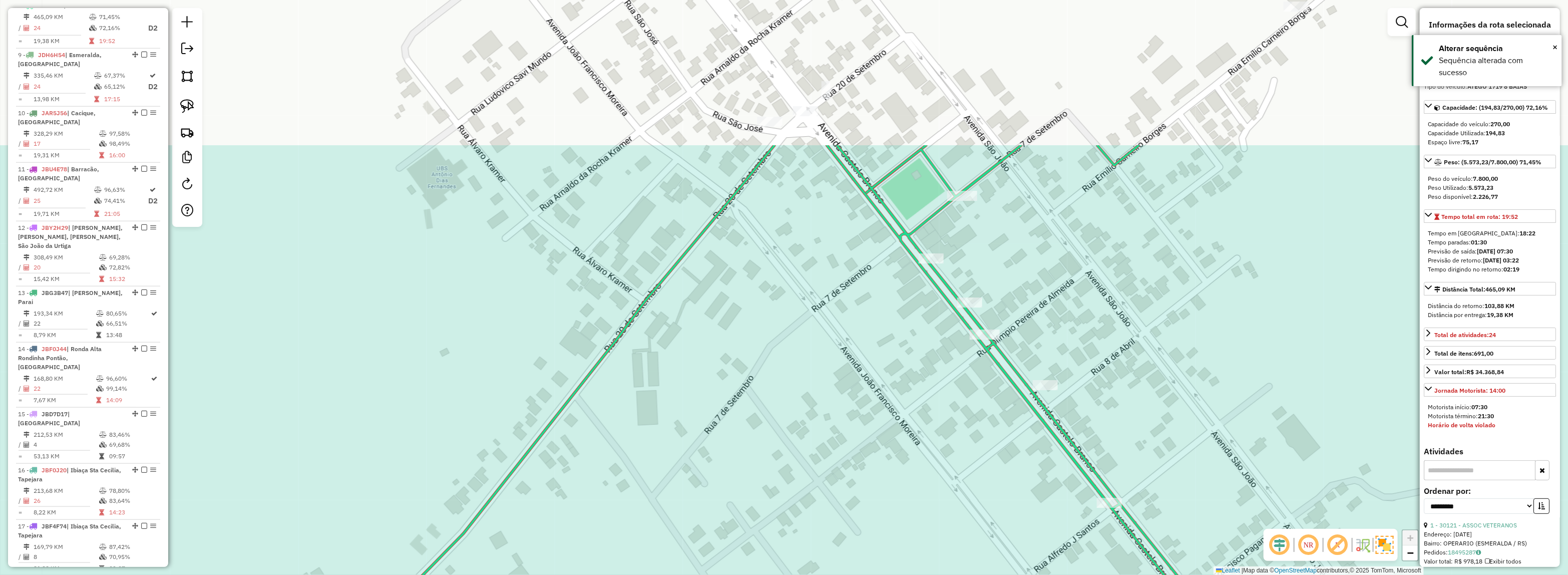
drag, startPoint x: 1059, startPoint y: 219, endPoint x: 912, endPoint y: 421, distance: 249.8
click at [912, 421] on div "Janela de atendimento Grade de atendimento Capacidade Transportadoras Veículos …" at bounding box center [784, 287] width 1568 height 575
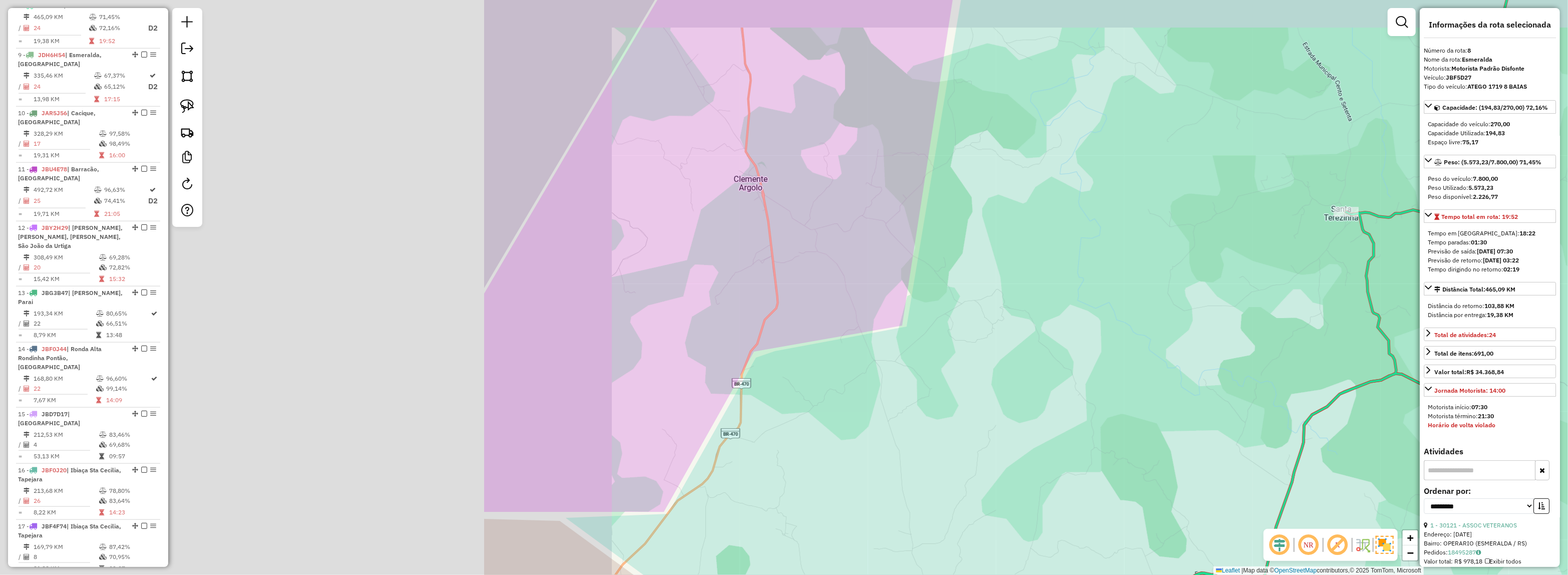
drag, startPoint x: 713, startPoint y: 336, endPoint x: 1195, endPoint y: 352, distance: 482.3
click at [1356, 375] on div "Janela de atendimento Grade de atendimento Capacidade Transportadoras Veículos …" at bounding box center [784, 287] width 1568 height 575
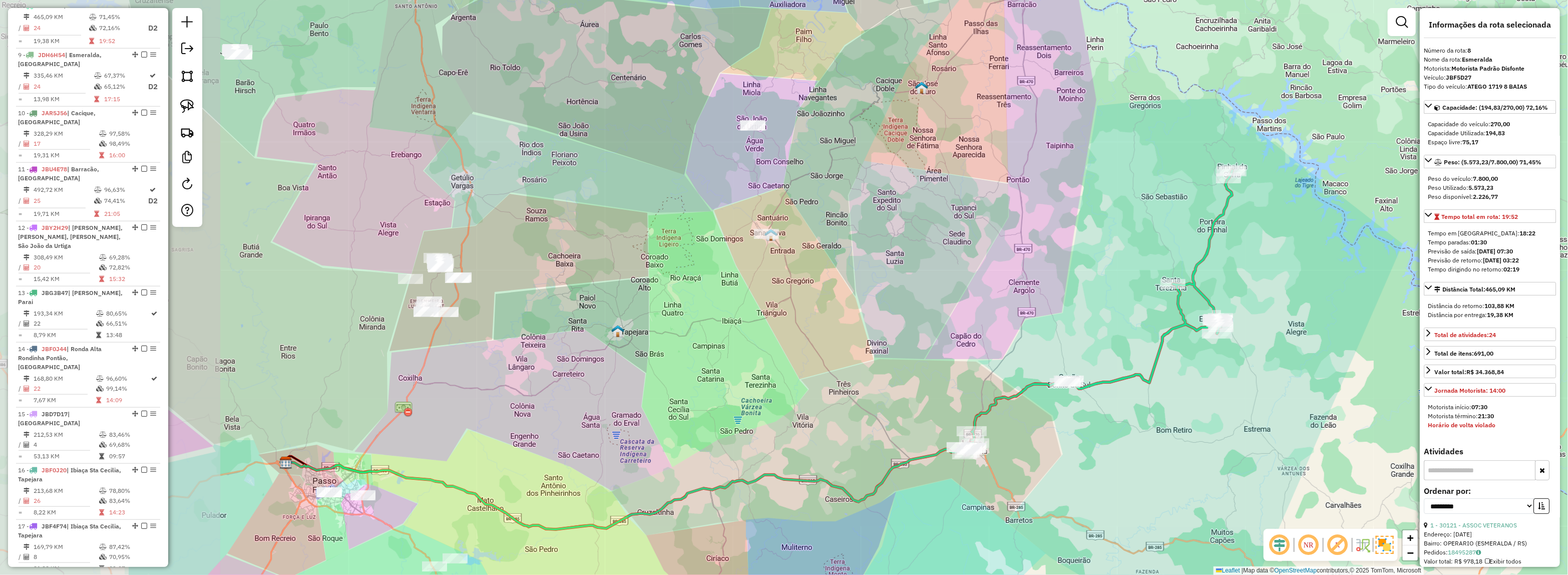
drag, startPoint x: 606, startPoint y: 306, endPoint x: 896, endPoint y: 313, distance: 290.1
click at [896, 313] on div "Janela de atendimento Grade de atendimento Capacidade Transportadoras Veículos …" at bounding box center [784, 287] width 1568 height 575
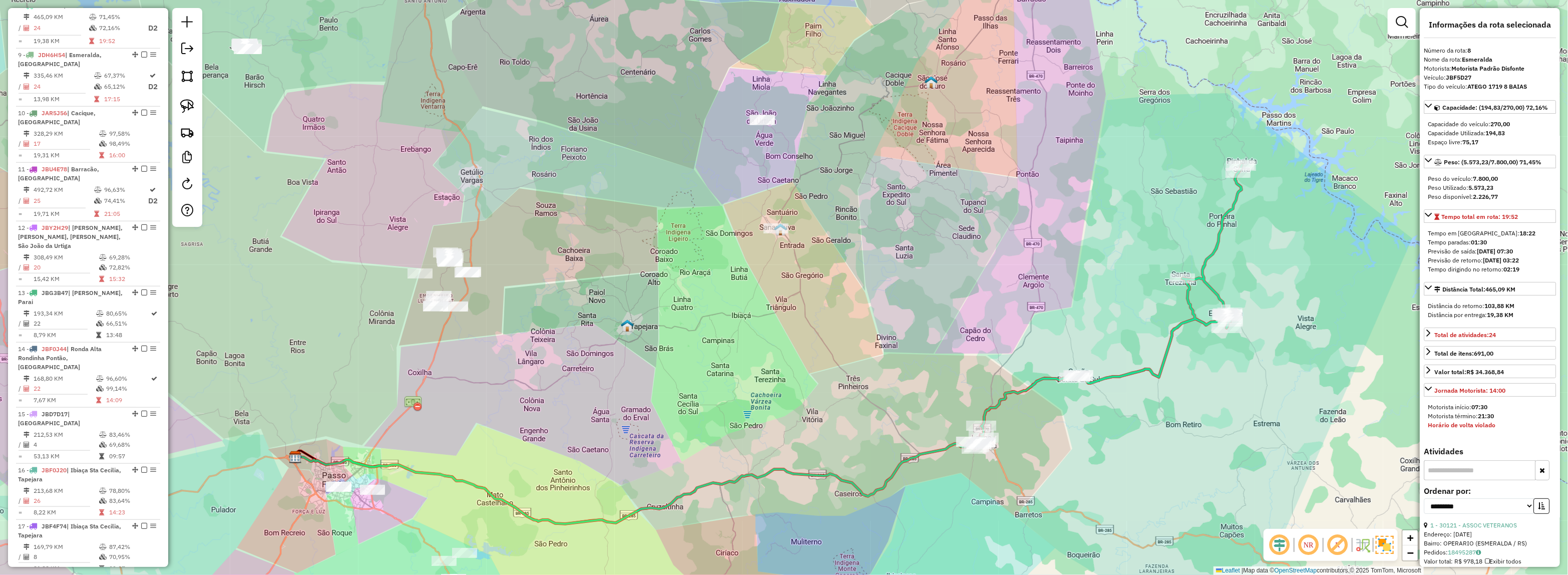
drag, startPoint x: 942, startPoint y: 379, endPoint x: 986, endPoint y: 366, distance: 45.9
click at [990, 366] on div "Janela de atendimento Grade de atendimento Capacidade Transportadoras Veículos …" at bounding box center [784, 287] width 1568 height 575
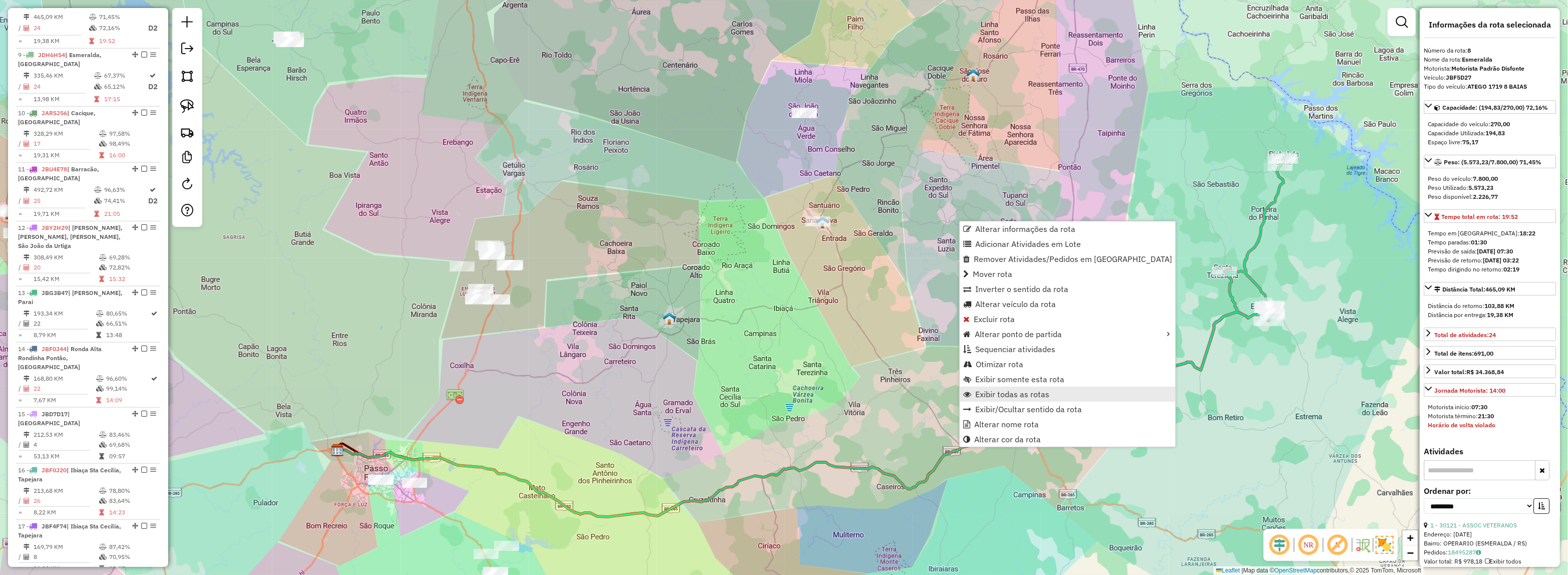
click at [1035, 390] on span "Exibir todas as rotas" at bounding box center [1012, 394] width 74 height 8
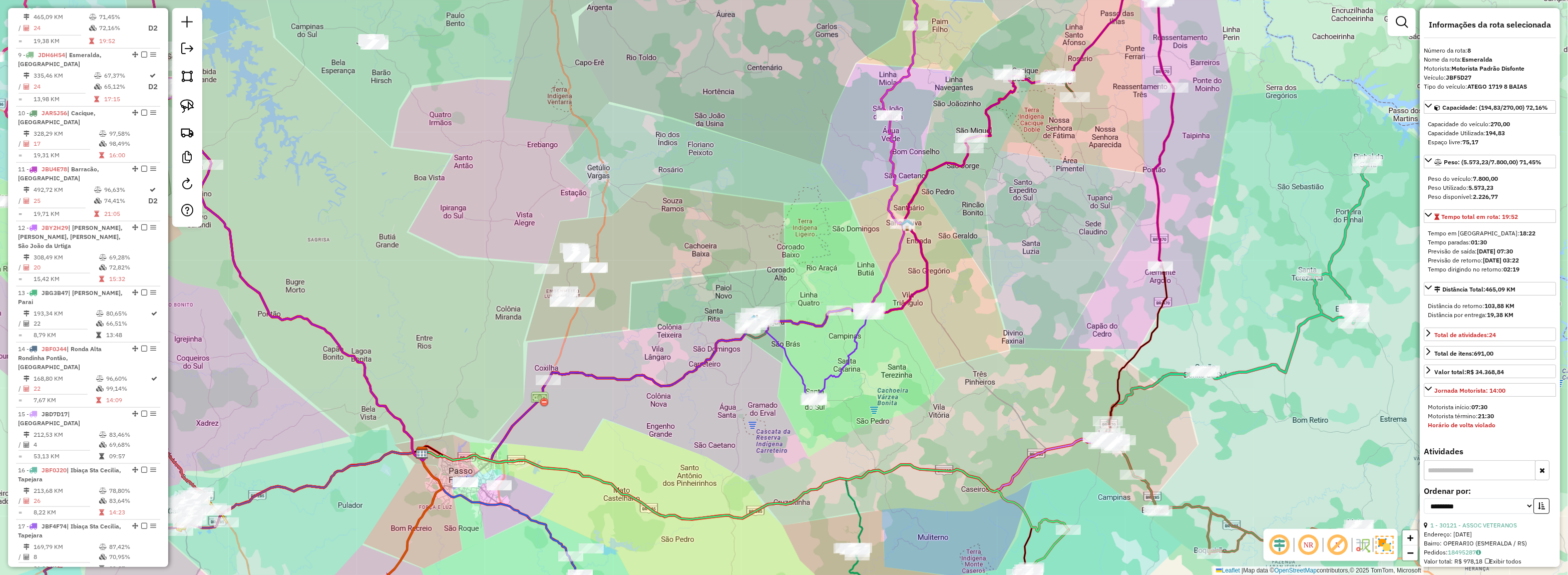
drag, startPoint x: 918, startPoint y: 349, endPoint x: 1278, endPoint y: 363, distance: 360.3
click at [1276, 363] on div "Janela de atendimento Grade de atendimento Capacidade Transportadoras Veículos …" at bounding box center [784, 287] width 1568 height 575
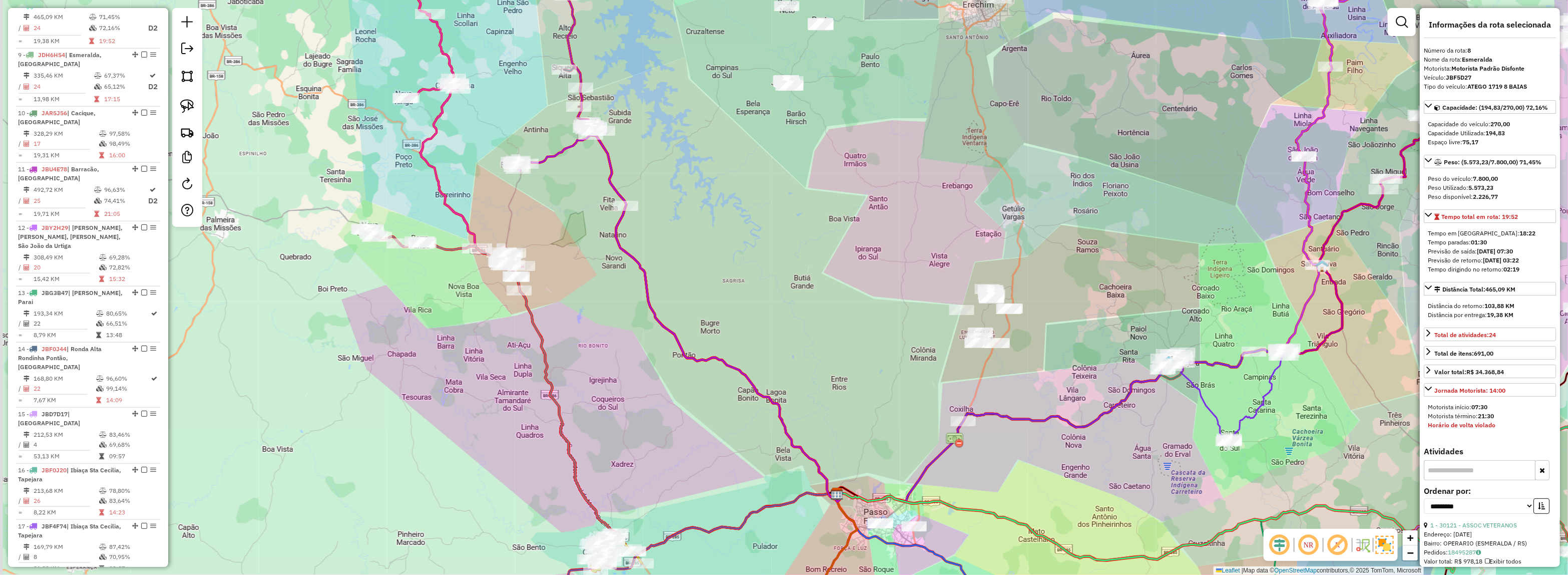
drag, startPoint x: 742, startPoint y: 328, endPoint x: 997, endPoint y: 397, distance: 264.2
click at [1026, 407] on div "Janela de atendimento Grade de atendimento Capacidade Transportadoras Veículos …" at bounding box center [784, 287] width 1568 height 575
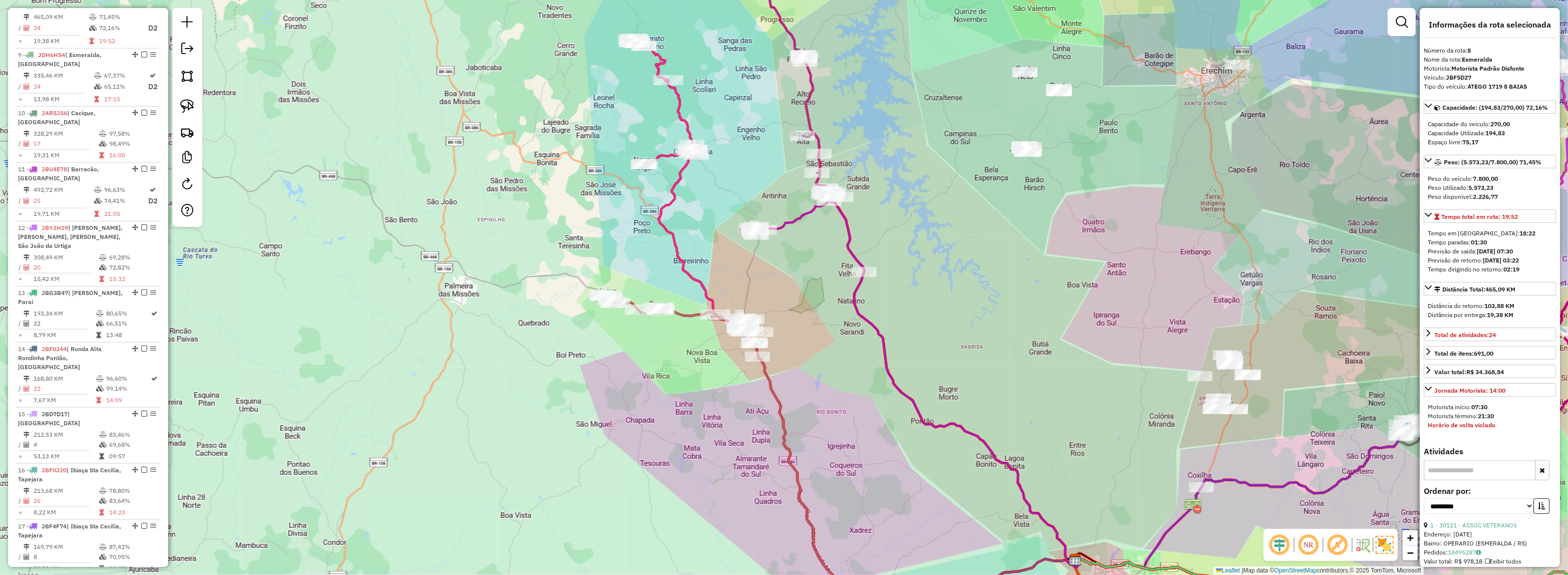
drag, startPoint x: 887, startPoint y: 375, endPoint x: 967, endPoint y: 408, distance: 86.5
click at [967, 408] on div "Janela de atendimento Grade de atendimento Capacidade Transportadoras Veículos …" at bounding box center [784, 287] width 1568 height 575
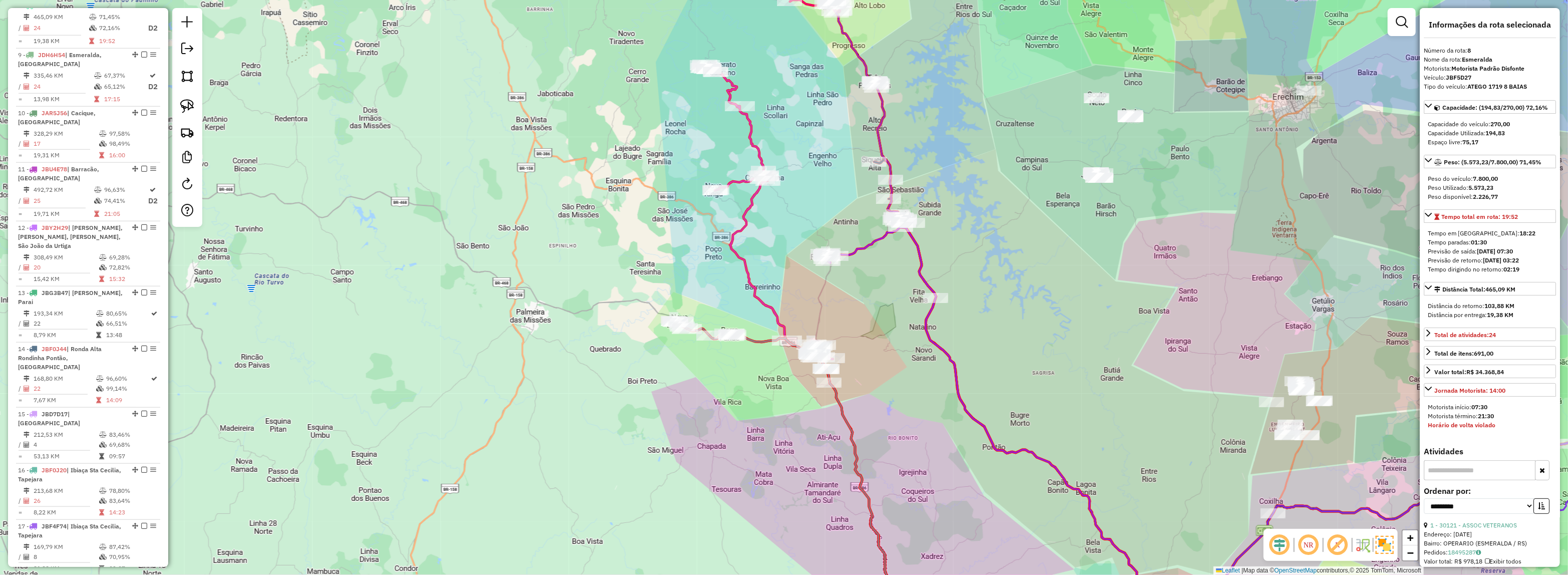
drag, startPoint x: 1035, startPoint y: 385, endPoint x: 1192, endPoint y: 372, distance: 157.5
click at [1184, 378] on div "Janela de atendimento Grade de atendimento Capacidade Transportadoras Veículos …" at bounding box center [784, 287] width 1568 height 575
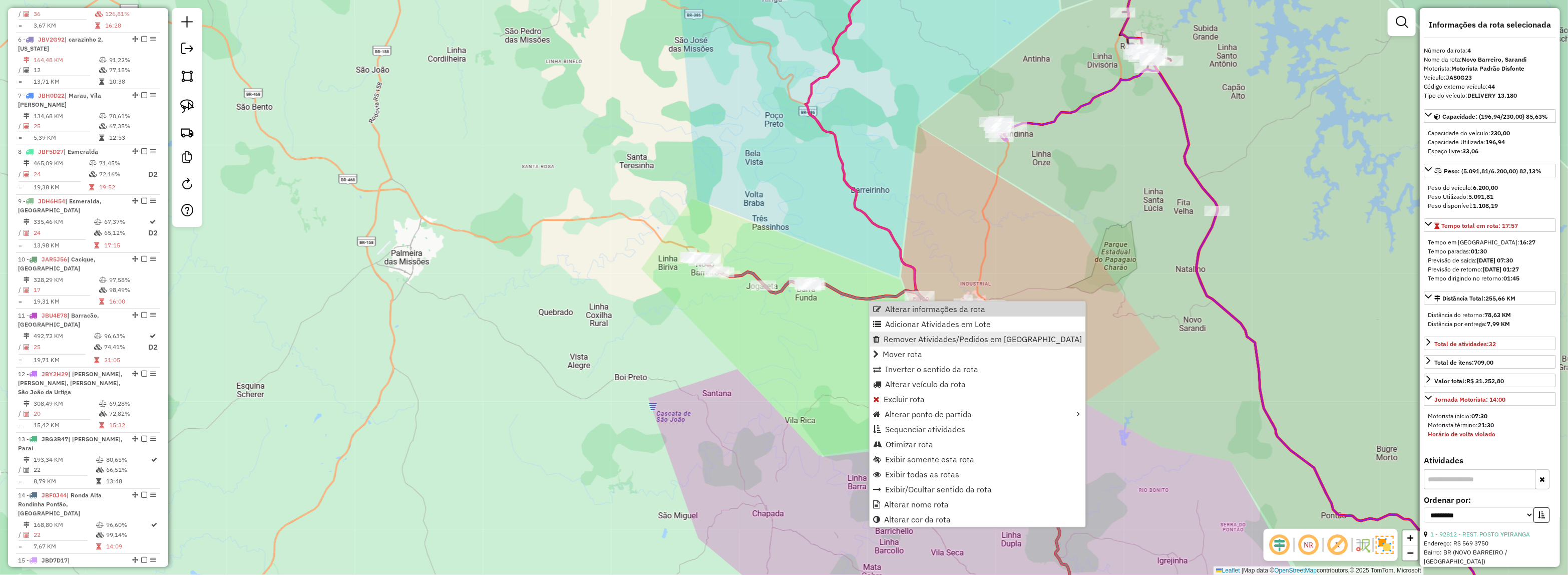
scroll to position [544, 0]
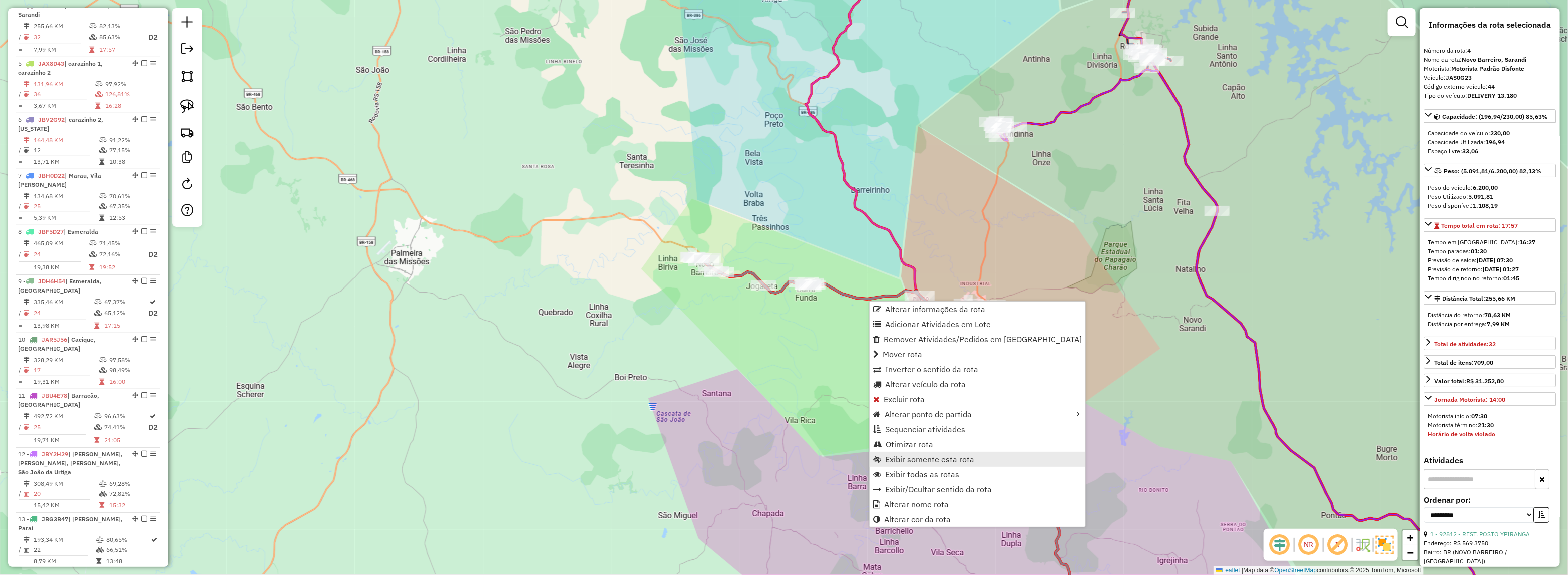
click at [952, 460] on span "Exibir somente esta rota" at bounding box center [929, 459] width 89 height 8
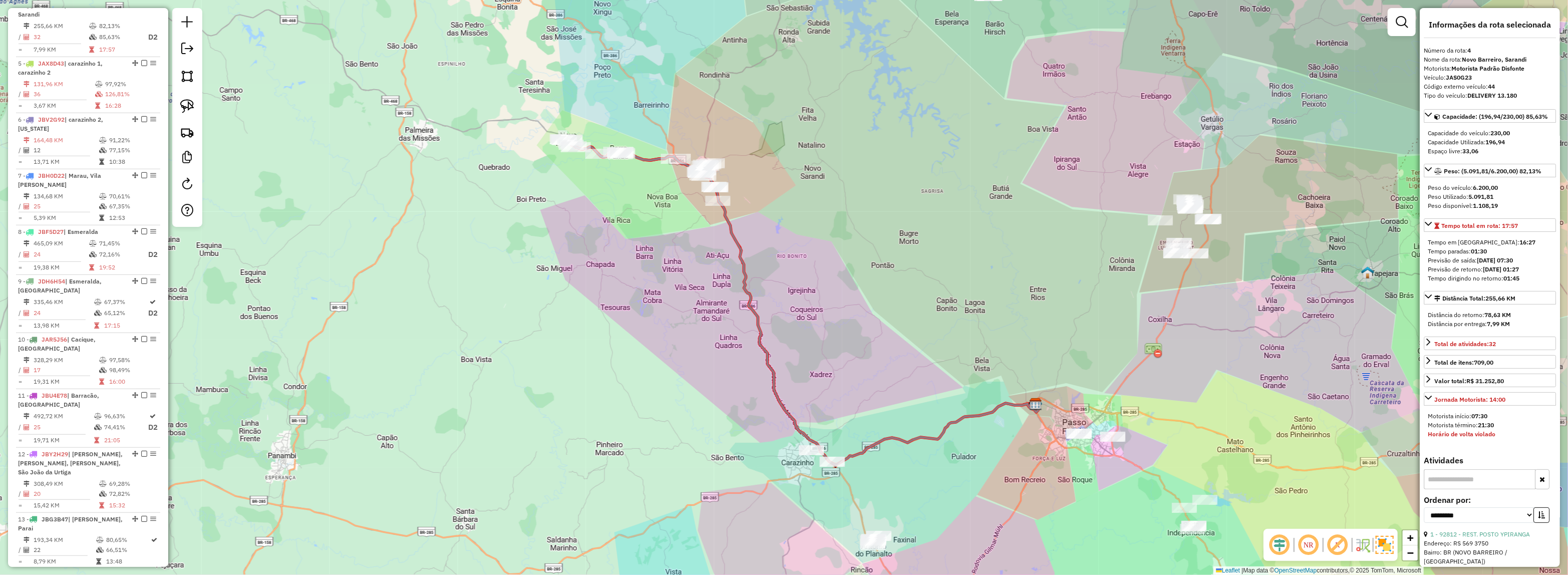
drag, startPoint x: 811, startPoint y: 291, endPoint x: 1011, endPoint y: 411, distance: 233.2
click at [1044, 460] on div "Janela de atendimento Grade de atendimento Capacidade Transportadoras Veículos …" at bounding box center [784, 287] width 1568 height 575
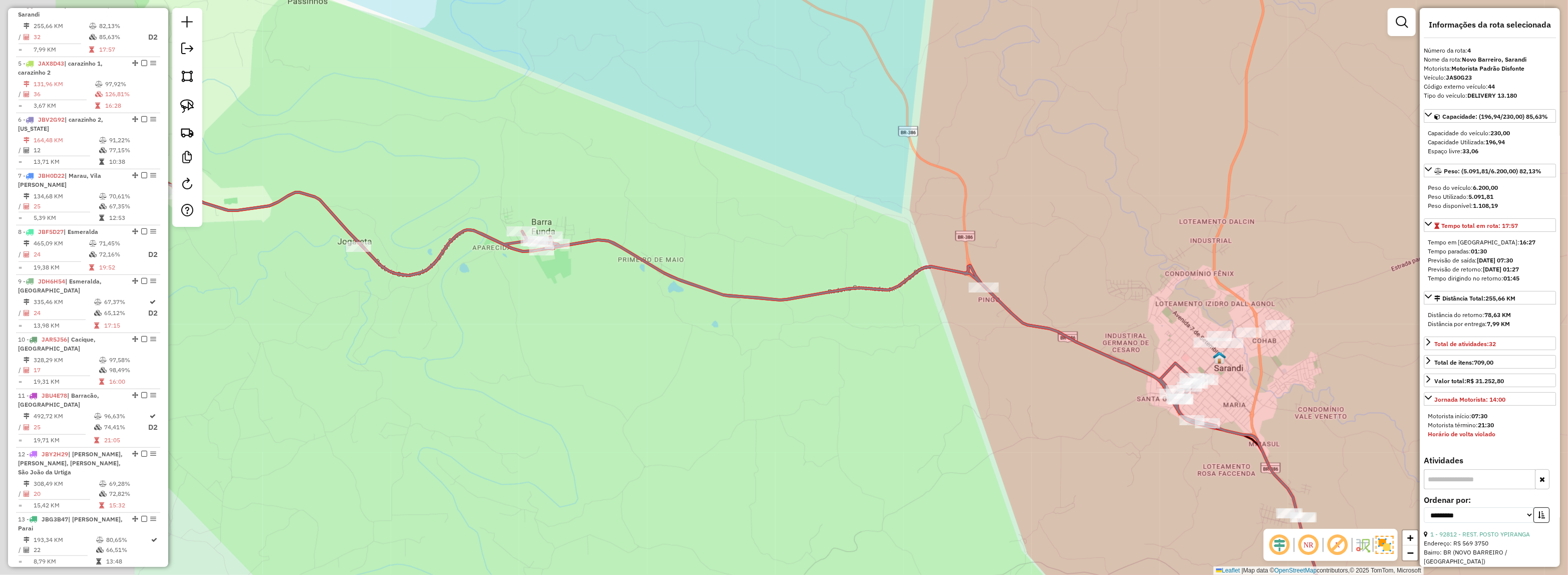
drag, startPoint x: 836, startPoint y: 318, endPoint x: 1110, endPoint y: 355, distance: 276.5
click at [1102, 349] on div "Janela de atendimento Grade de atendimento Capacidade Transportadoras Veículos …" at bounding box center [784, 287] width 1568 height 575
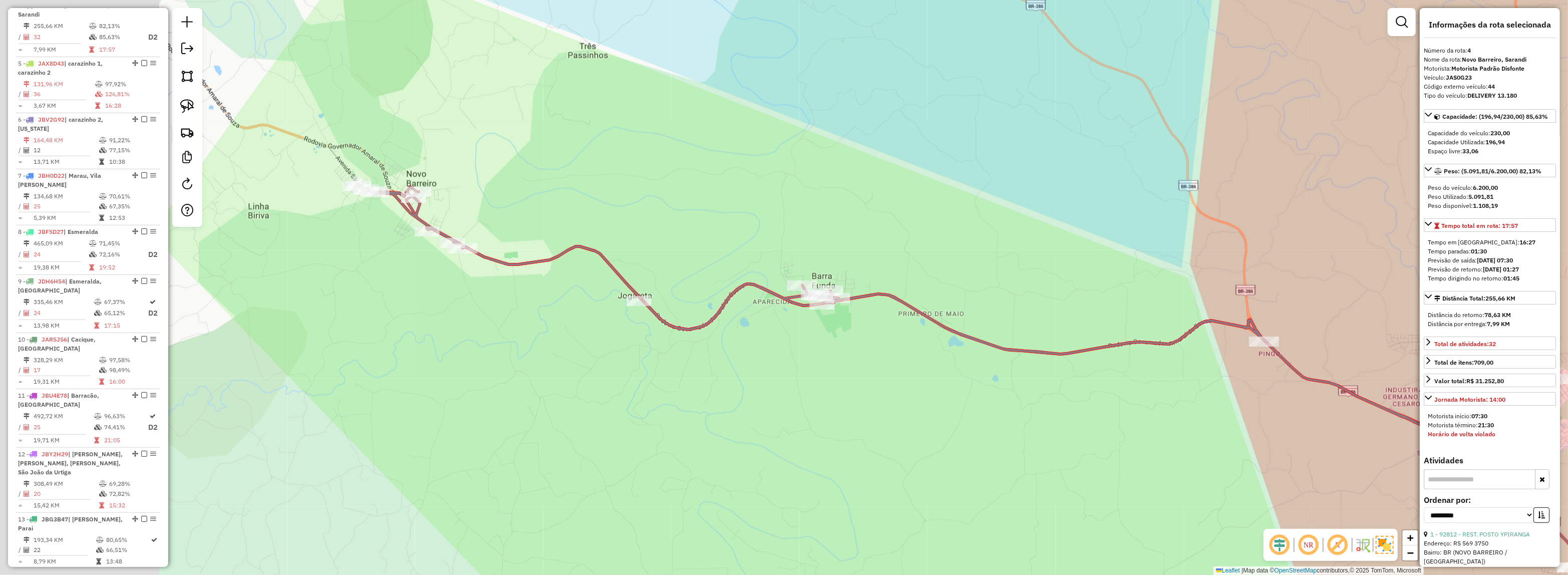
drag, startPoint x: 674, startPoint y: 316, endPoint x: 886, endPoint y: 349, distance: 214.6
click at [904, 362] on div "Janela de atendimento Grade de atendimento Capacidade Transportadoras Veículos …" at bounding box center [784, 287] width 1568 height 575
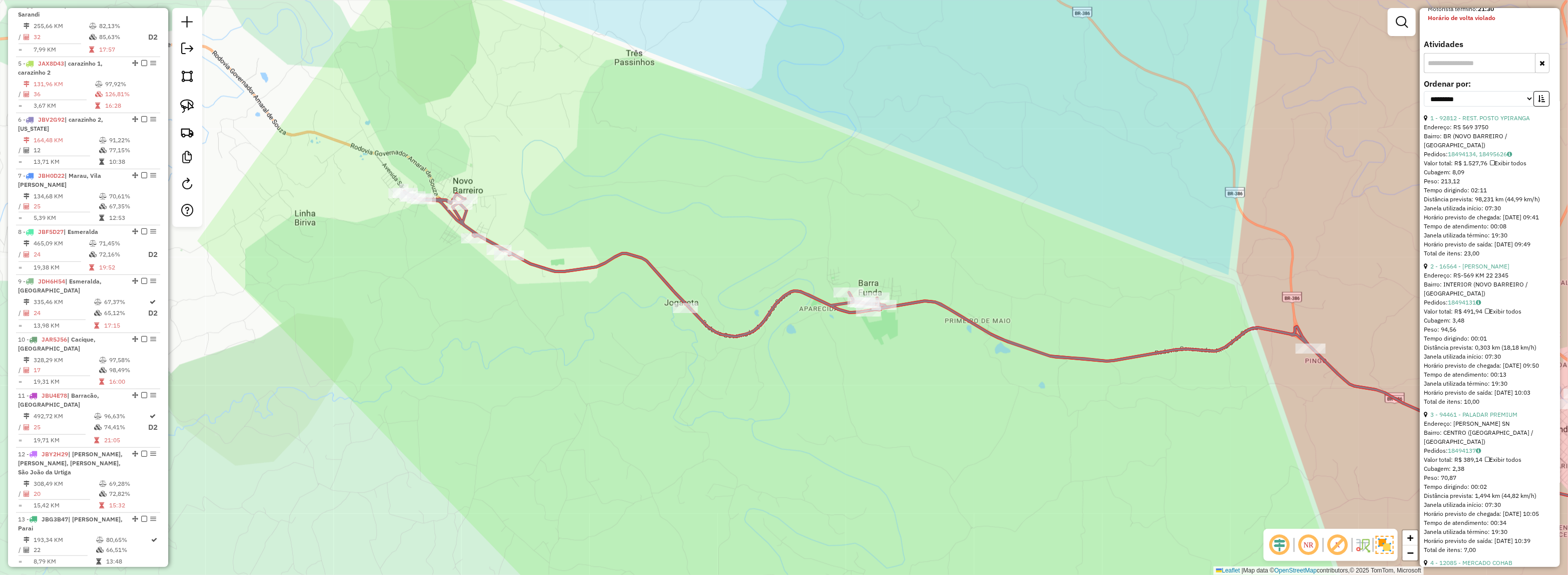
scroll to position [438, 0]
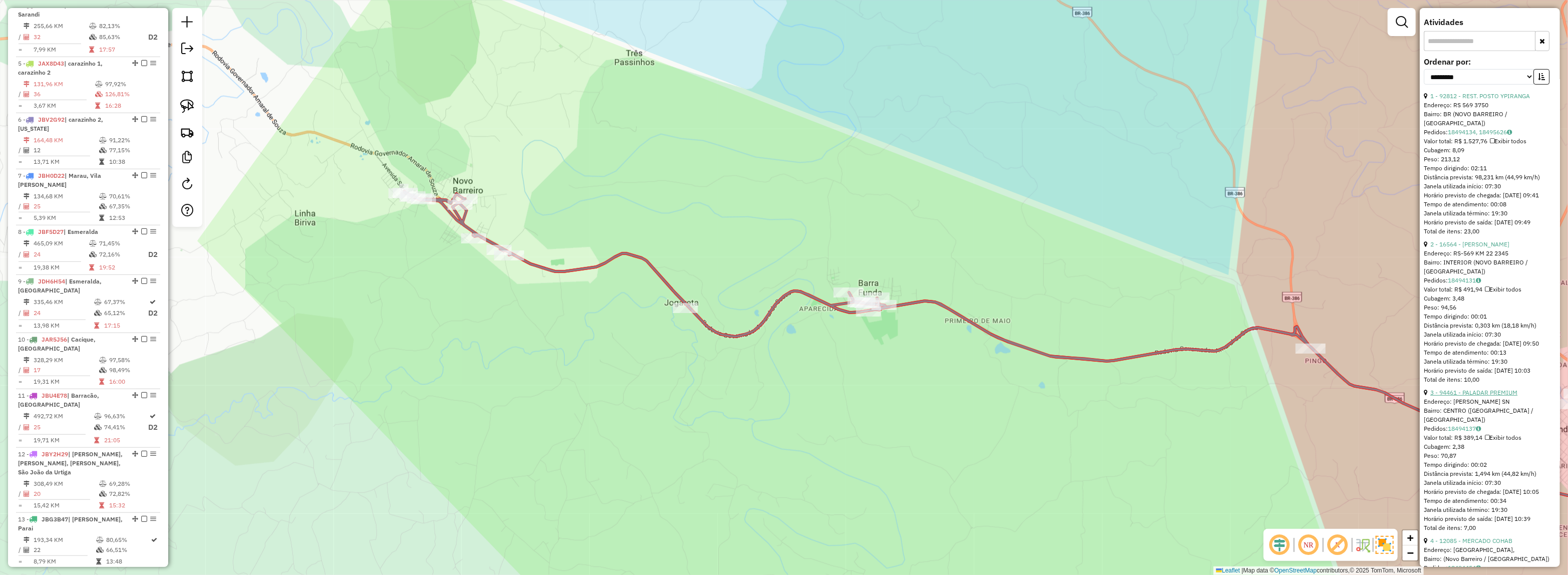
click at [1478, 396] on link "3 - 94461 - PALADAR PREMIUM" at bounding box center [1474, 392] width 87 height 8
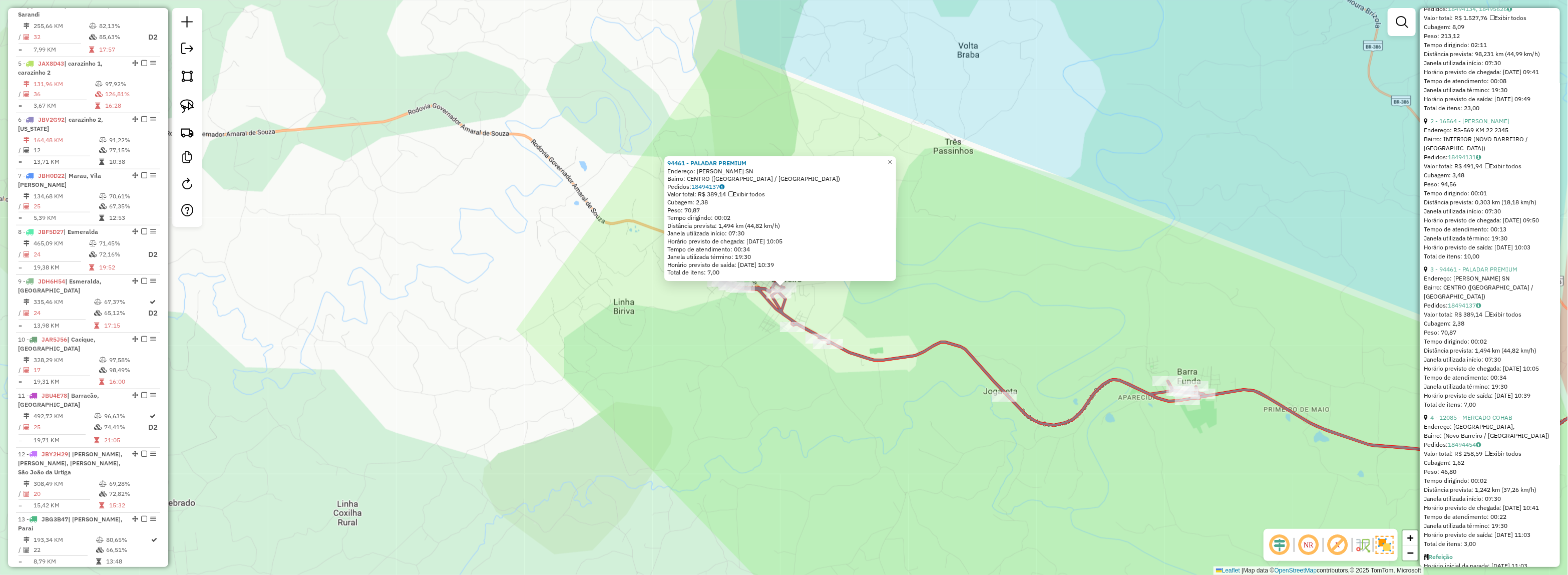
scroll to position [563, 0]
click at [1460, 419] on link "4 - 12085 - MERCADO COHAB" at bounding box center [1471, 415] width 82 height 8
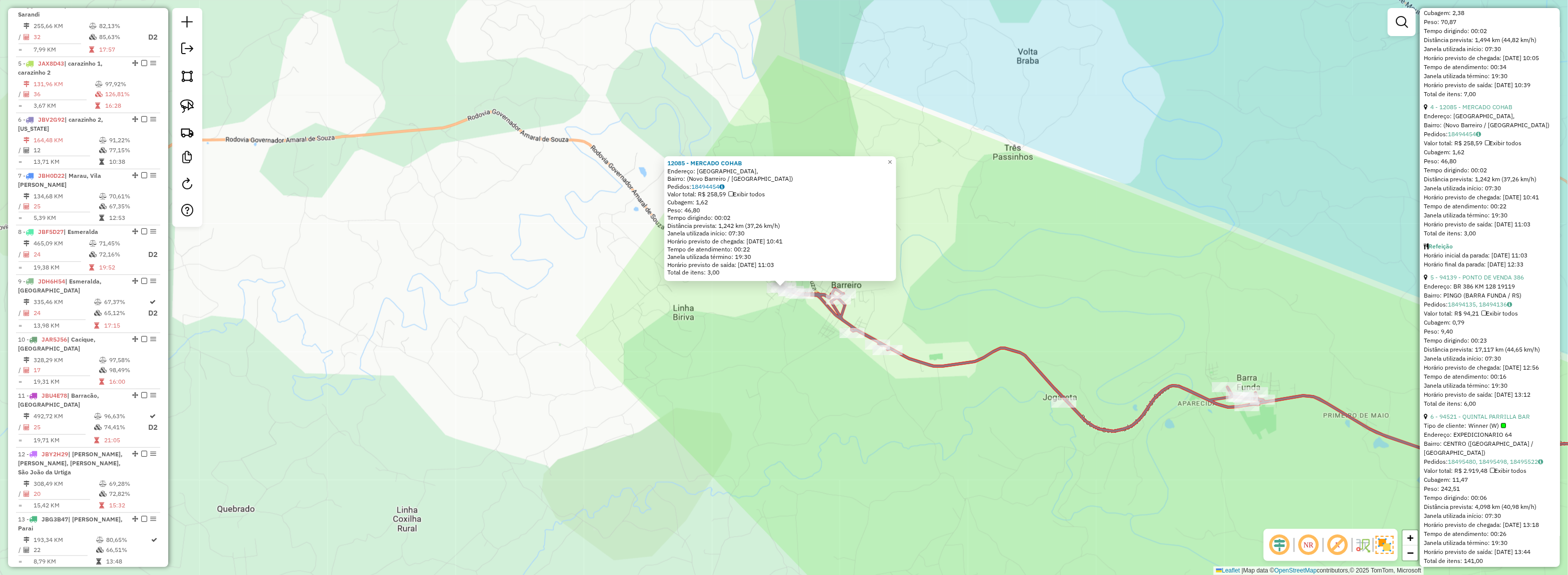
scroll to position [876, 0]
click at [1463, 416] on link "6 - 94521 - QUINTAL PARRILLA BAR" at bounding box center [1480, 412] width 99 height 8
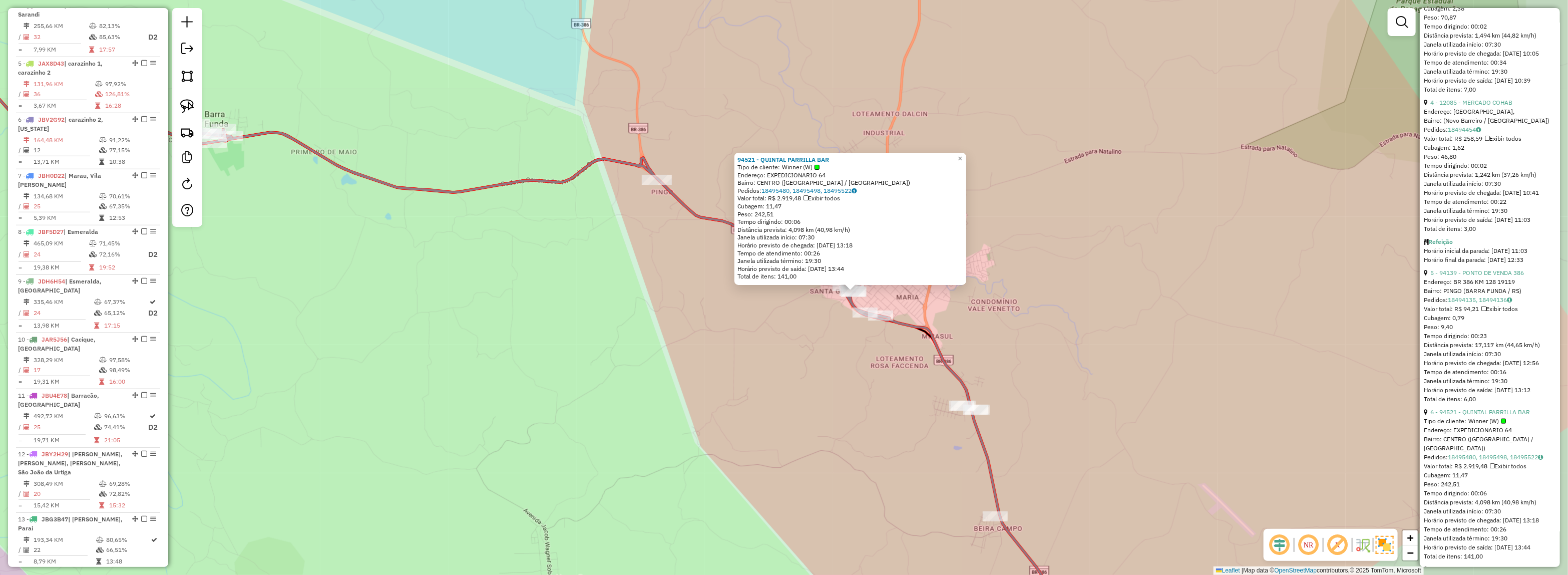
drag, startPoint x: 969, startPoint y: 306, endPoint x: 1060, endPoint y: 308, distance: 91.0
click at [1060, 308] on div "94521 - QUINTAL PARRILLA BAR Tipo de cliente: Winner (W) Endereço: EXPEDICIONAR…" at bounding box center [784, 287] width 1568 height 575
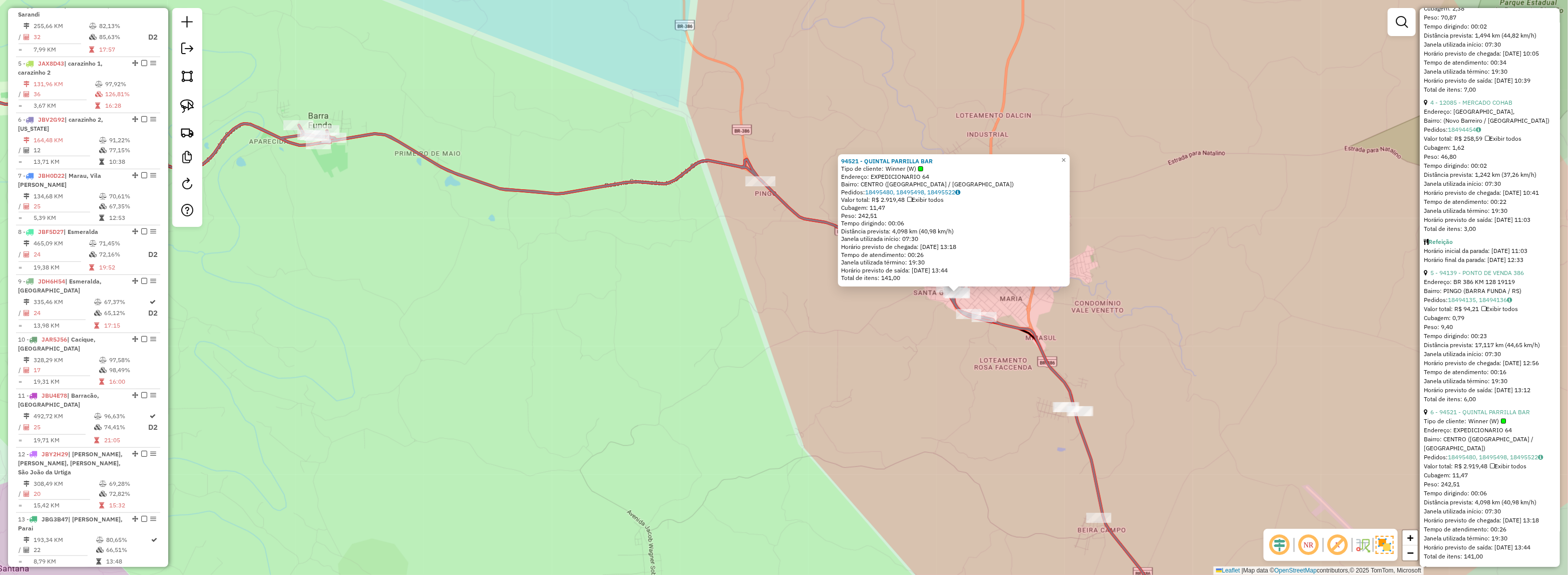
drag, startPoint x: 742, startPoint y: 338, endPoint x: 907, endPoint y: 341, distance: 165.0
click at [907, 341] on div "94521 - QUINTAL PARRILLA BAR Tipo de cliente: Winner (W) Endereço: EXPEDICIONAR…" at bounding box center [784, 287] width 1568 height 575
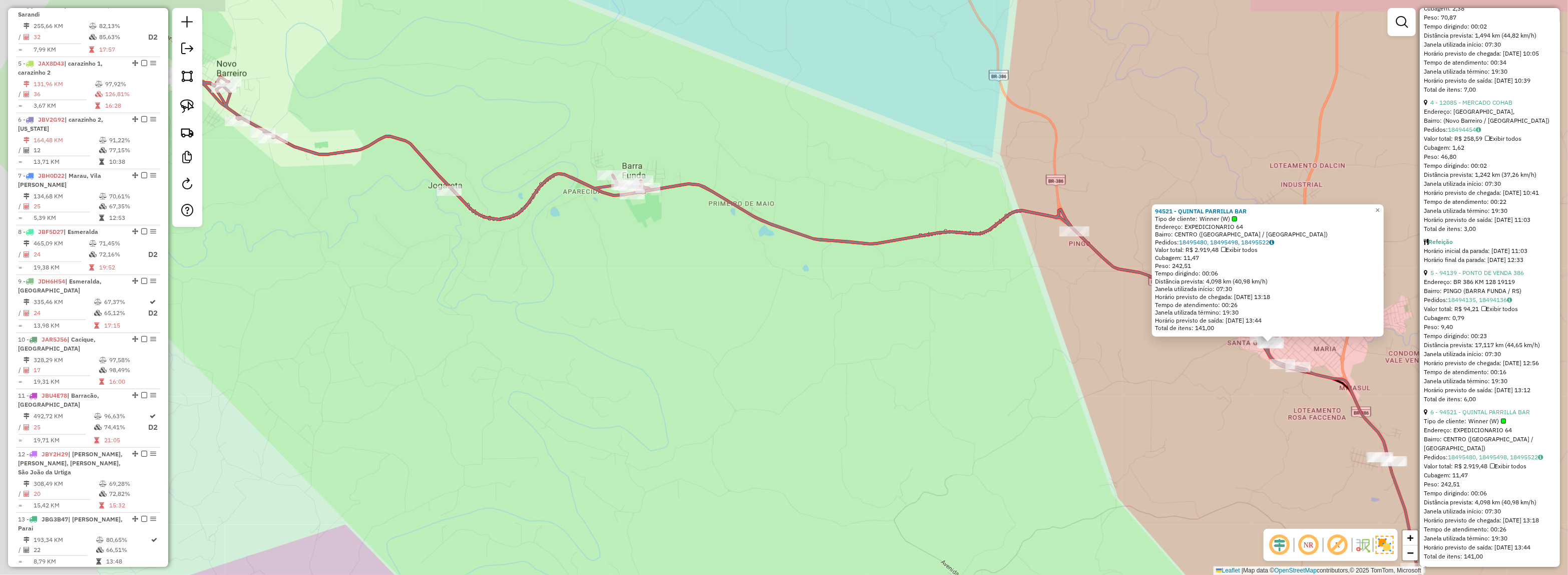
drag, startPoint x: 419, startPoint y: 221, endPoint x: 557, endPoint y: 254, distance: 141.9
click at [576, 268] on div "94521 - QUINTAL PARRILLA BAR Tipo de cliente: Winner (W) Endereço: EXPEDICIONAR…" at bounding box center [784, 287] width 1568 height 575
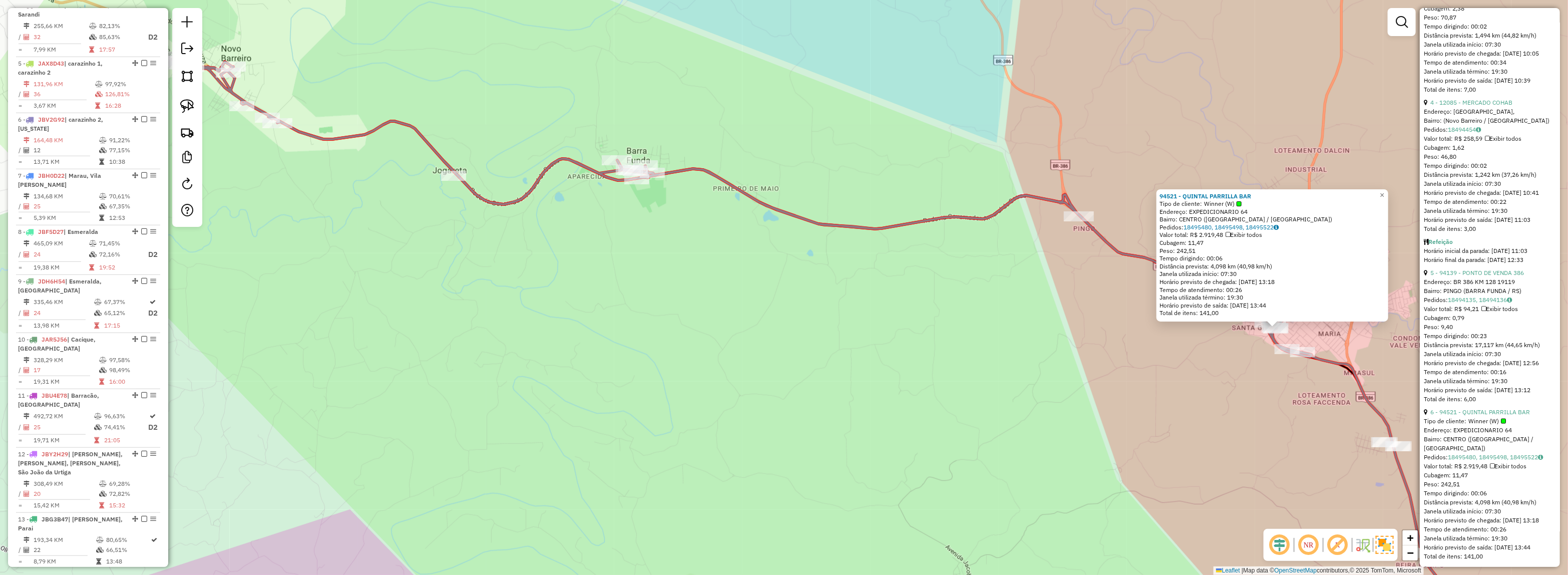
drag, startPoint x: 628, startPoint y: 346, endPoint x: 599, endPoint y: 299, distance: 55.2
click at [599, 299] on div "94521 - QUINTAL PARRILLA BAR Tipo de cliente: Winner (W) Endereço: EXPEDICIONAR…" at bounding box center [784, 287] width 1568 height 575
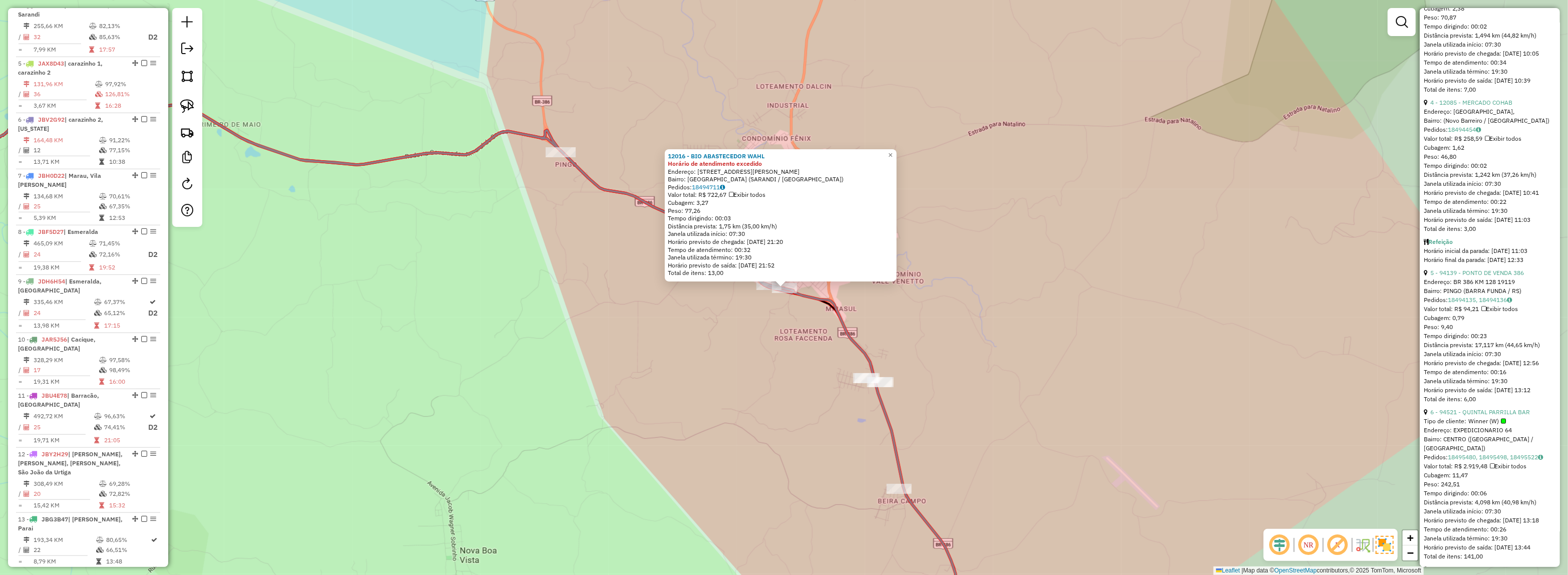
drag, startPoint x: 810, startPoint y: 347, endPoint x: 783, endPoint y: 350, distance: 27.2
click at [809, 348] on div "Rota 4 - Placa JAS0G23 12016 - BIO ABASTECEDOR WAHL 12016 - BIO ABASTECEDOR WAH…" at bounding box center [784, 287] width 1568 height 575
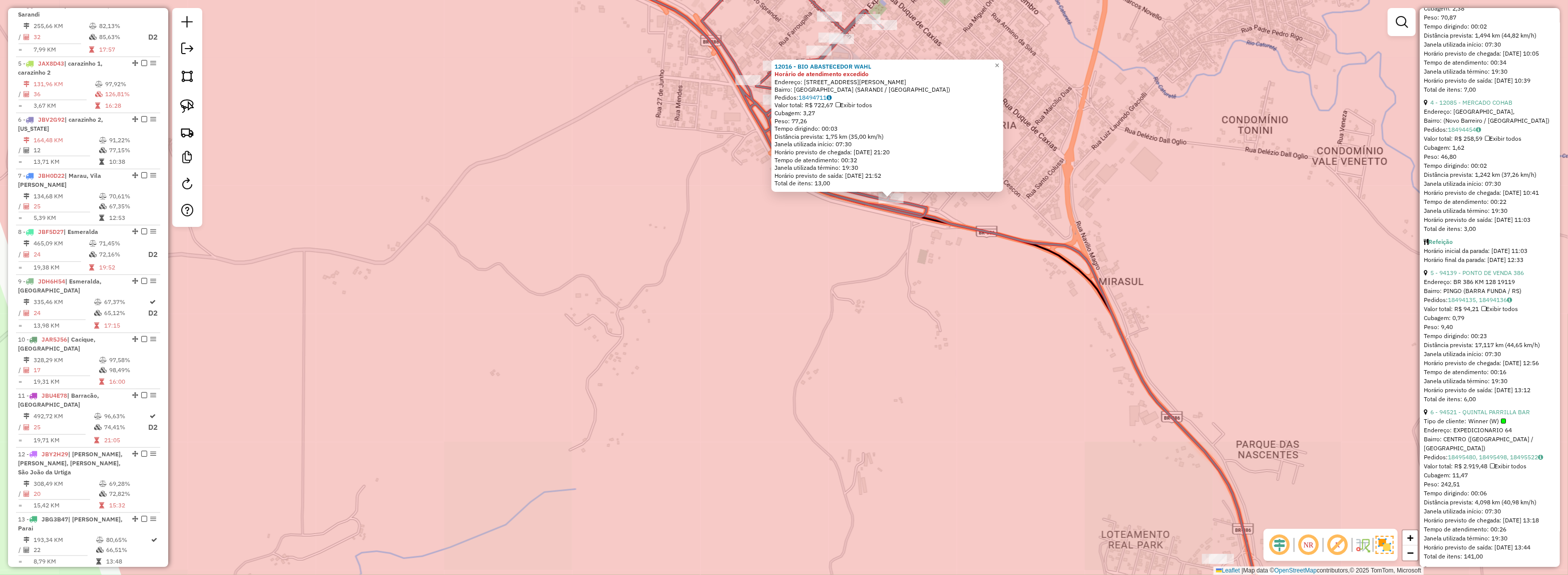
drag, startPoint x: 831, startPoint y: 277, endPoint x: 839, endPoint y: 396, distance: 119.3
click at [837, 414] on div "12016 - BIO ABASTECEDOR WAHL Horário de atendimento excedido Endereço: R JOAO T…" at bounding box center [784, 287] width 1568 height 575
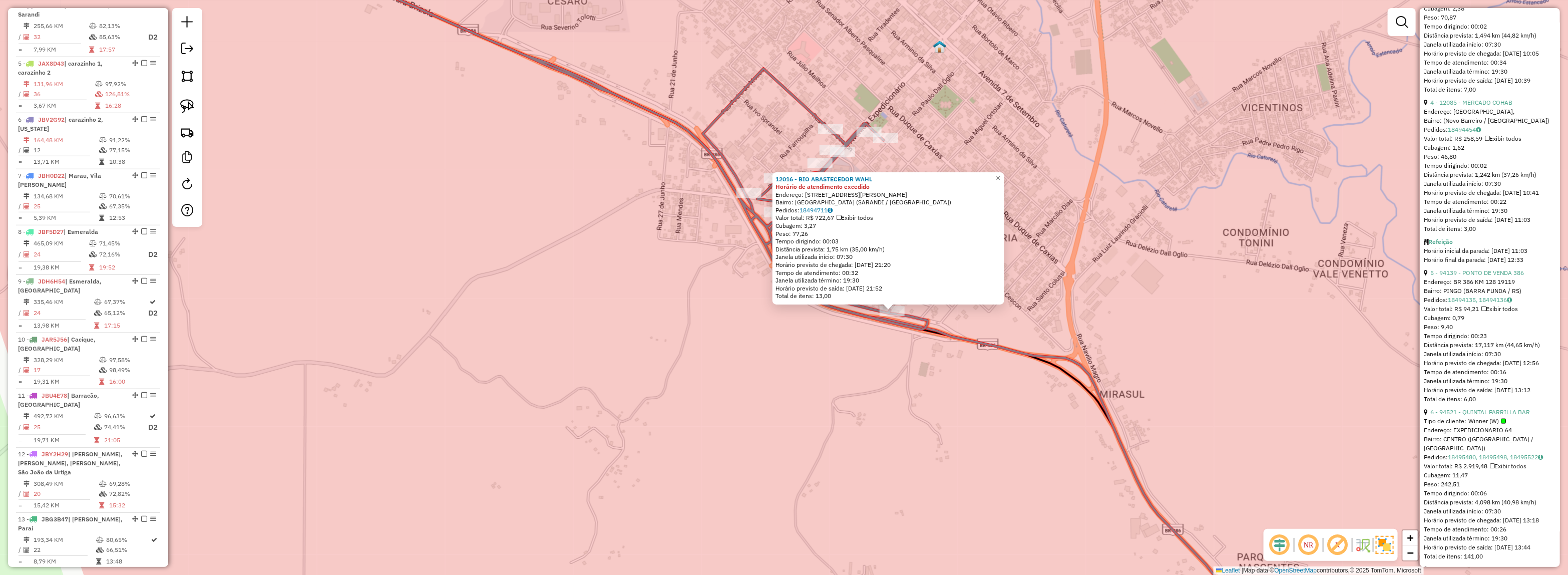
click at [870, 352] on div "12016 - BIO ABASTECEDOR WAHL Horário de atendimento excedido Endereço: R JOAO T…" at bounding box center [784, 287] width 1568 height 575
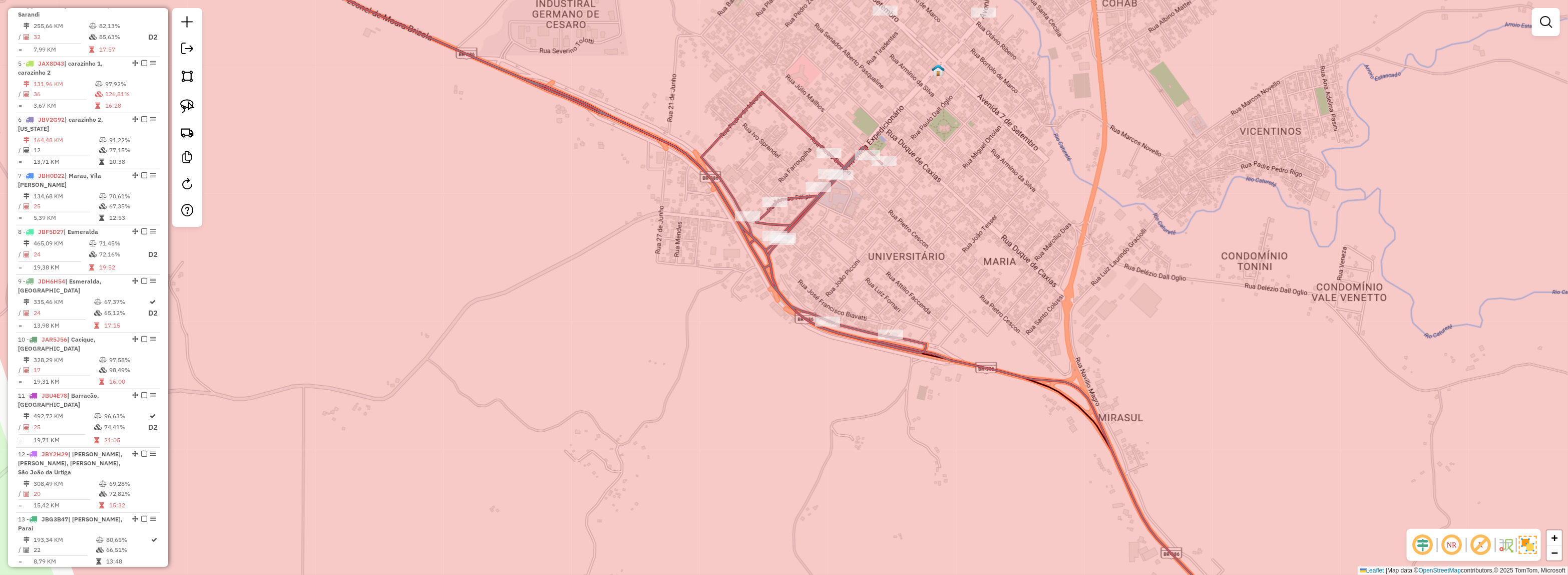
drag, startPoint x: 806, startPoint y: 343, endPoint x: 806, endPoint y: 355, distance: 12.0
click at [806, 355] on div "Janela de atendimento Grade de atendimento Capacidade Transportadoras Veículos …" at bounding box center [784, 287] width 1568 height 575
select select "**********"
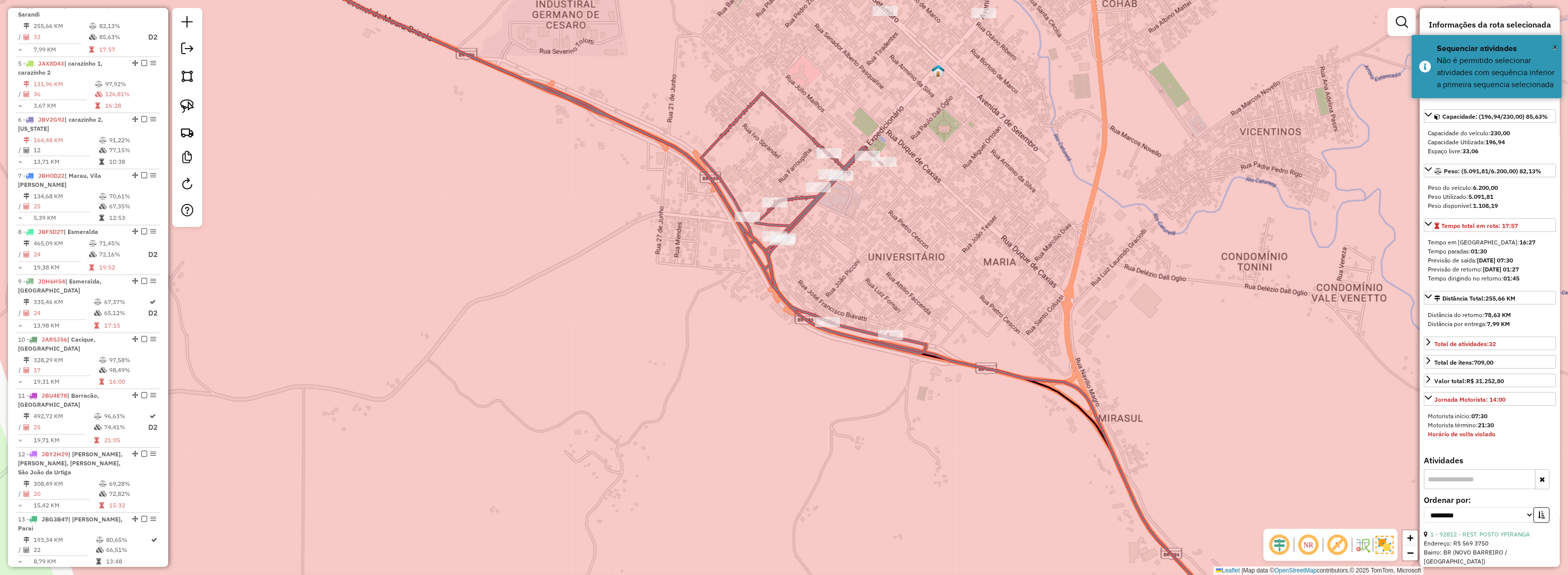
click at [822, 361] on div "Janela de atendimento Grade de atendimento Capacidade Transportadoras Veículos …" at bounding box center [784, 287] width 1568 height 575
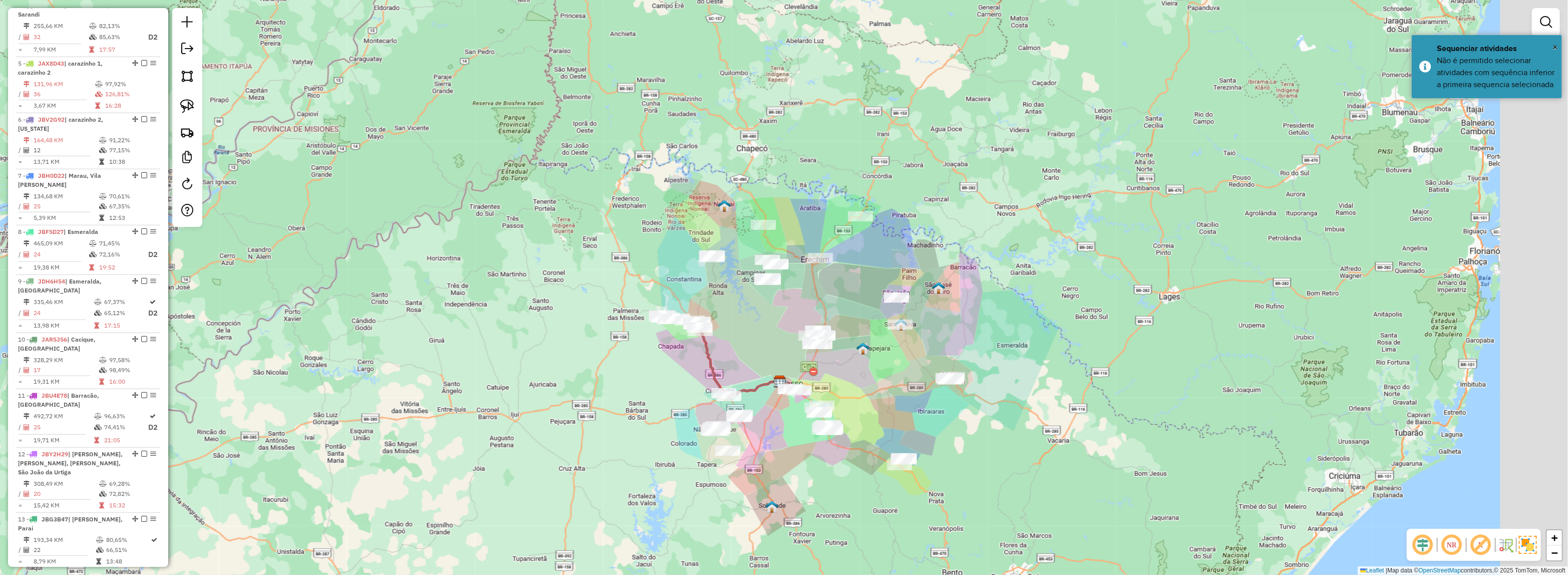
drag, startPoint x: 910, startPoint y: 353, endPoint x: 765, endPoint y: 333, distance: 146.4
click at [765, 333] on div "Janela de atendimento Grade de atendimento Capacidade Transportadoras Veículos …" at bounding box center [784, 287] width 1568 height 575
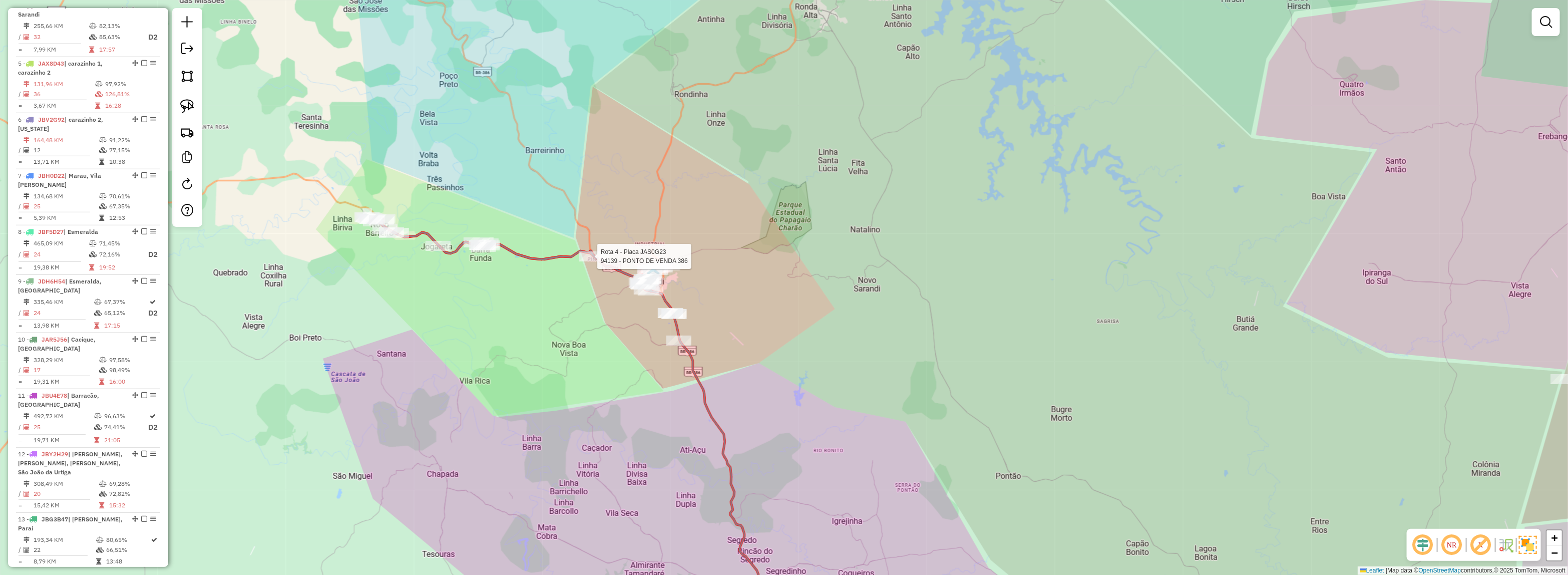
select select "**********"
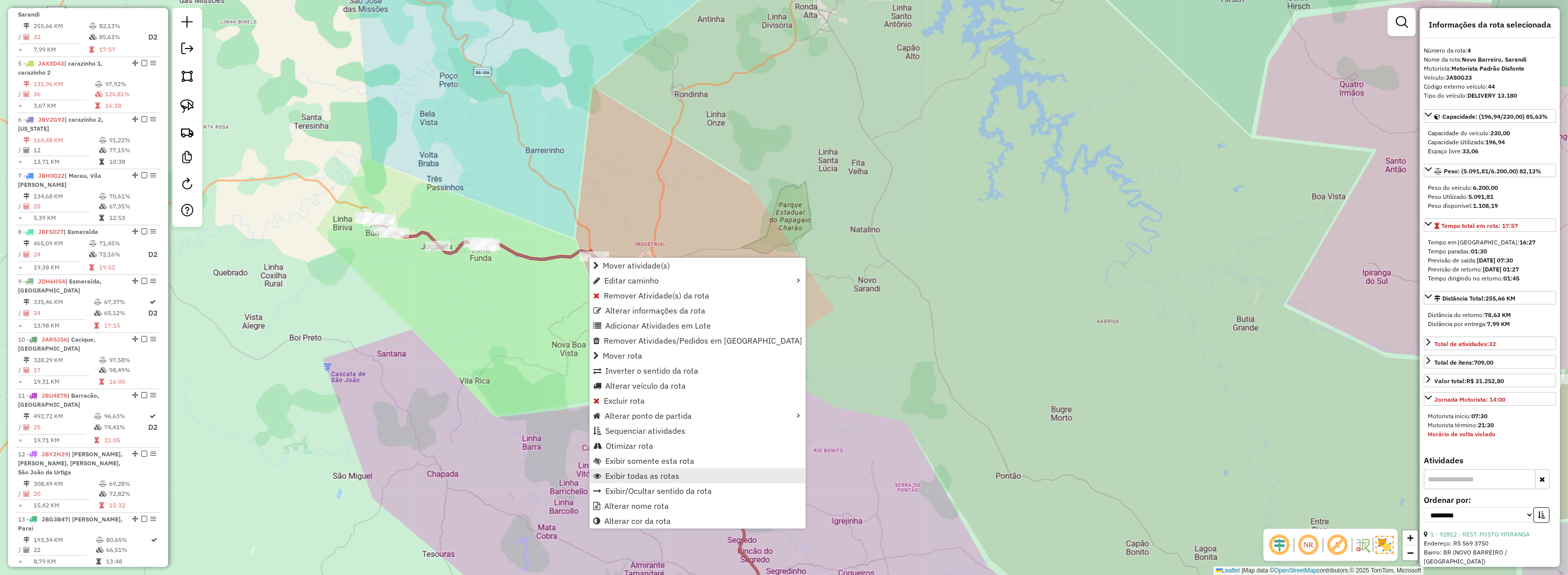
click at [626, 472] on span "Exibir todas as rotas" at bounding box center [642, 475] width 74 height 8
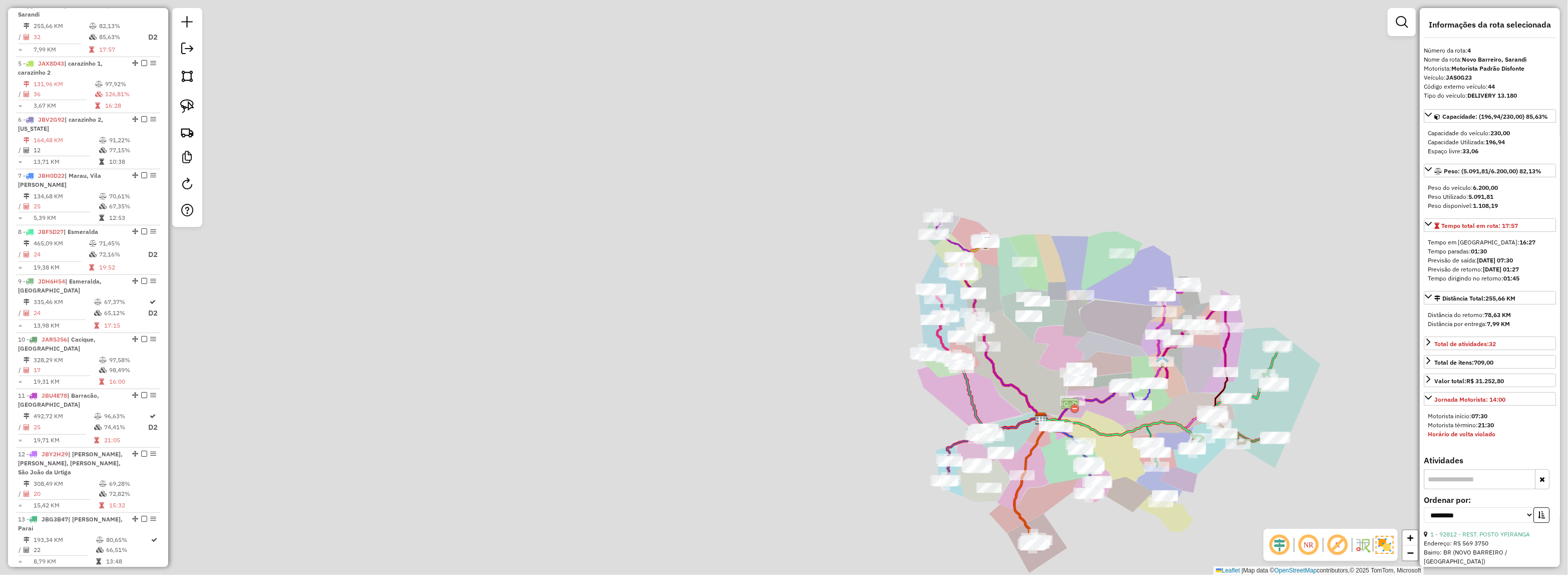
drag, startPoint x: 940, startPoint y: 338, endPoint x: 934, endPoint y: 338, distance: 6.0
click at [934, 338] on div "Janela de atendimento Grade de atendimento Capacidade Transportadoras Veículos …" at bounding box center [784, 287] width 1568 height 575
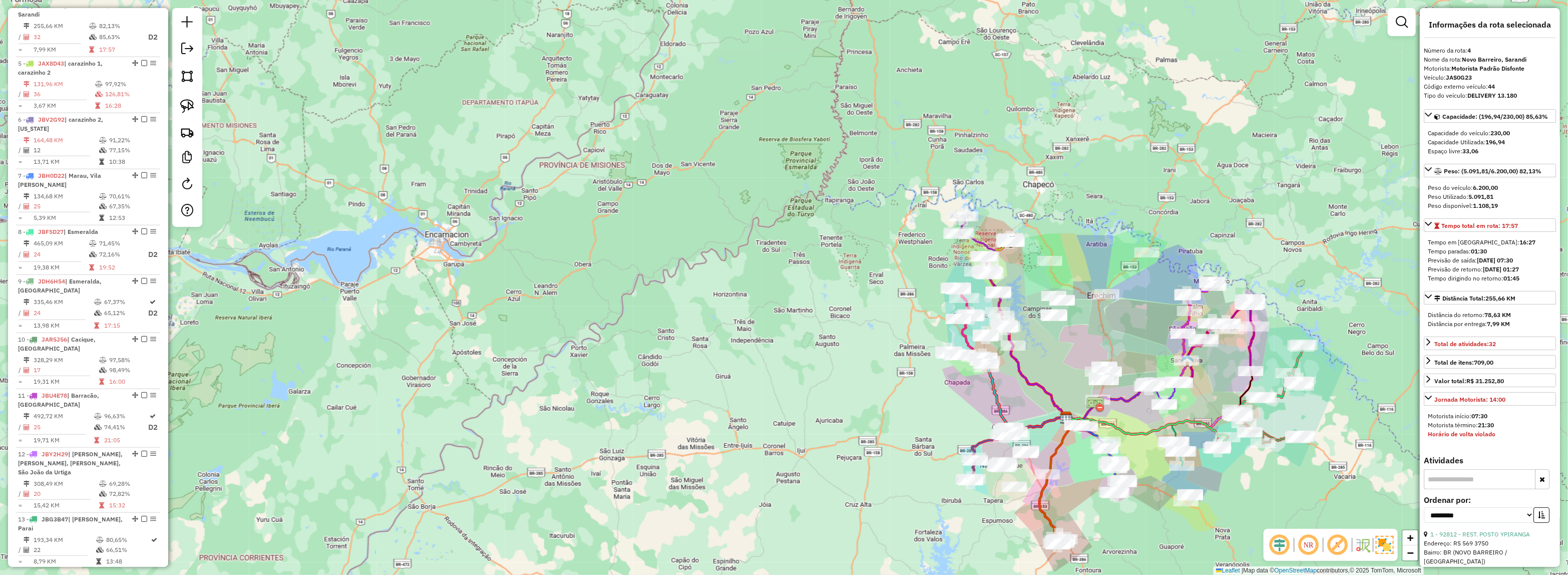
drag, startPoint x: 895, startPoint y: 377, endPoint x: 1018, endPoint y: 375, distance: 123.0
click at [1025, 375] on icon at bounding box center [1026, 373] width 80 height 91
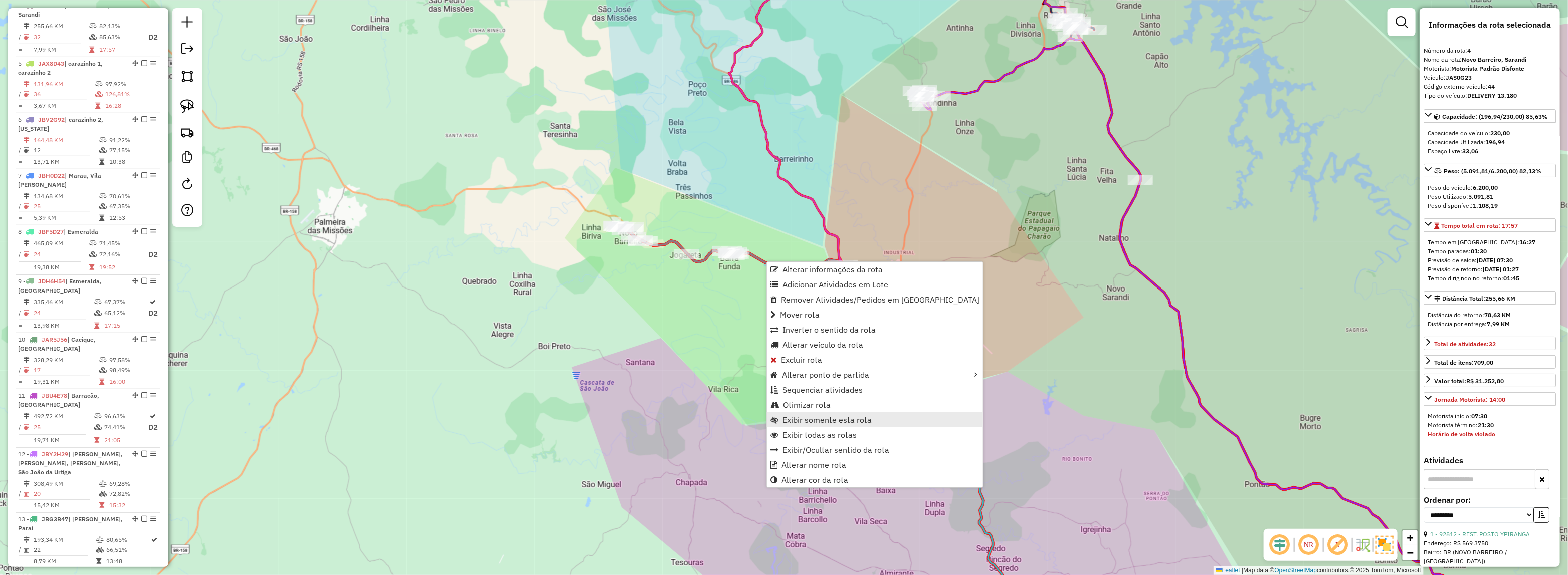
click at [834, 419] on span "Exibir somente esta rota" at bounding box center [826, 419] width 89 height 8
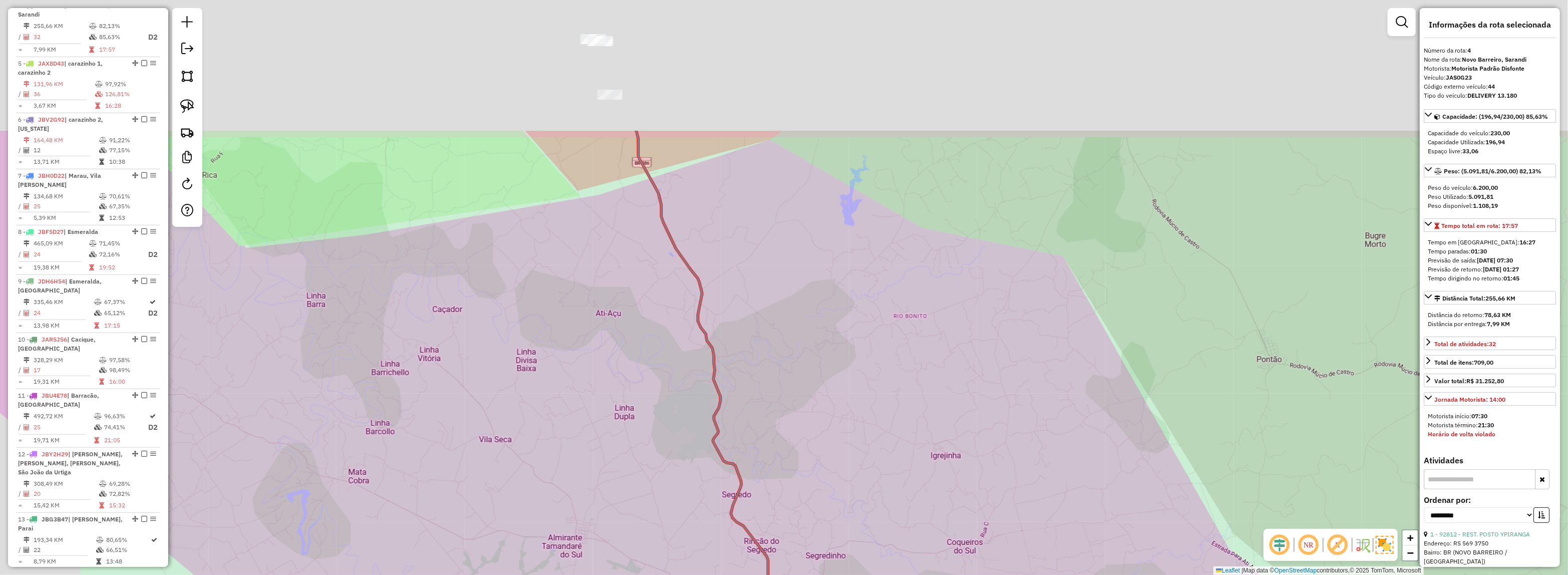
drag, startPoint x: 699, startPoint y: 211, endPoint x: 915, endPoint y: 507, distance: 366.4
click at [924, 534] on div "Janela de atendimento Grade de atendimento Capacidade Transportadoras Veículos …" at bounding box center [784, 287] width 1568 height 575
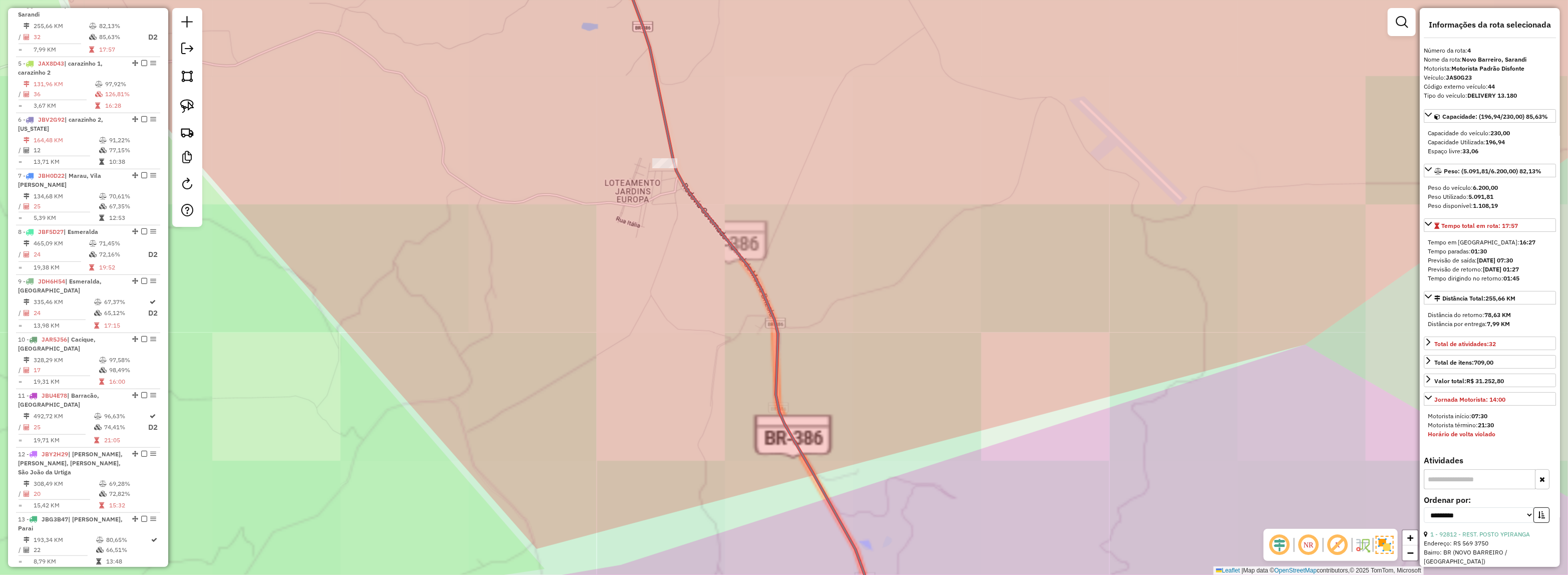
drag, startPoint x: 782, startPoint y: 170, endPoint x: 1021, endPoint y: 552, distance: 450.6
click at [1021, 552] on div "Janela de atendimento Grade de atendimento Capacidade Transportadoras Veículos …" at bounding box center [784, 287] width 1568 height 575
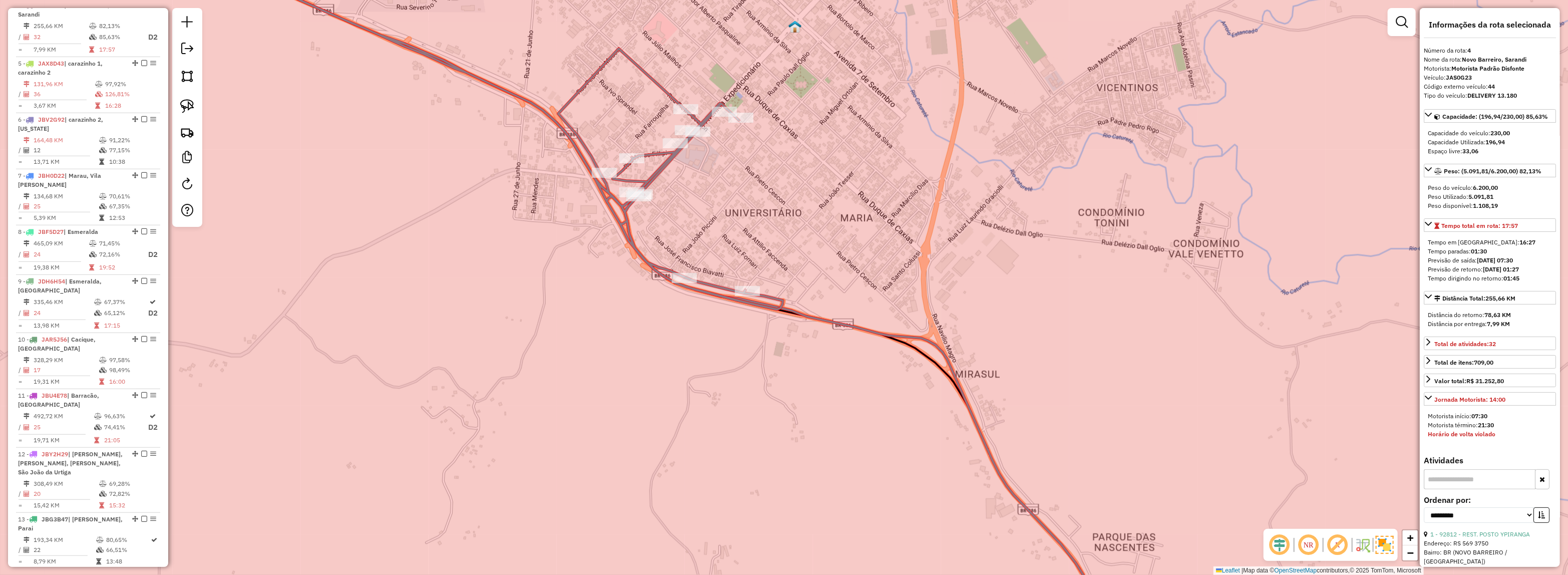
drag, startPoint x: 802, startPoint y: 324, endPoint x: 890, endPoint y: 414, distance: 125.9
click at [890, 414] on div "Janela de atendimento Grade de atendimento Capacidade Transportadoras Veículos …" at bounding box center [784, 287] width 1568 height 575
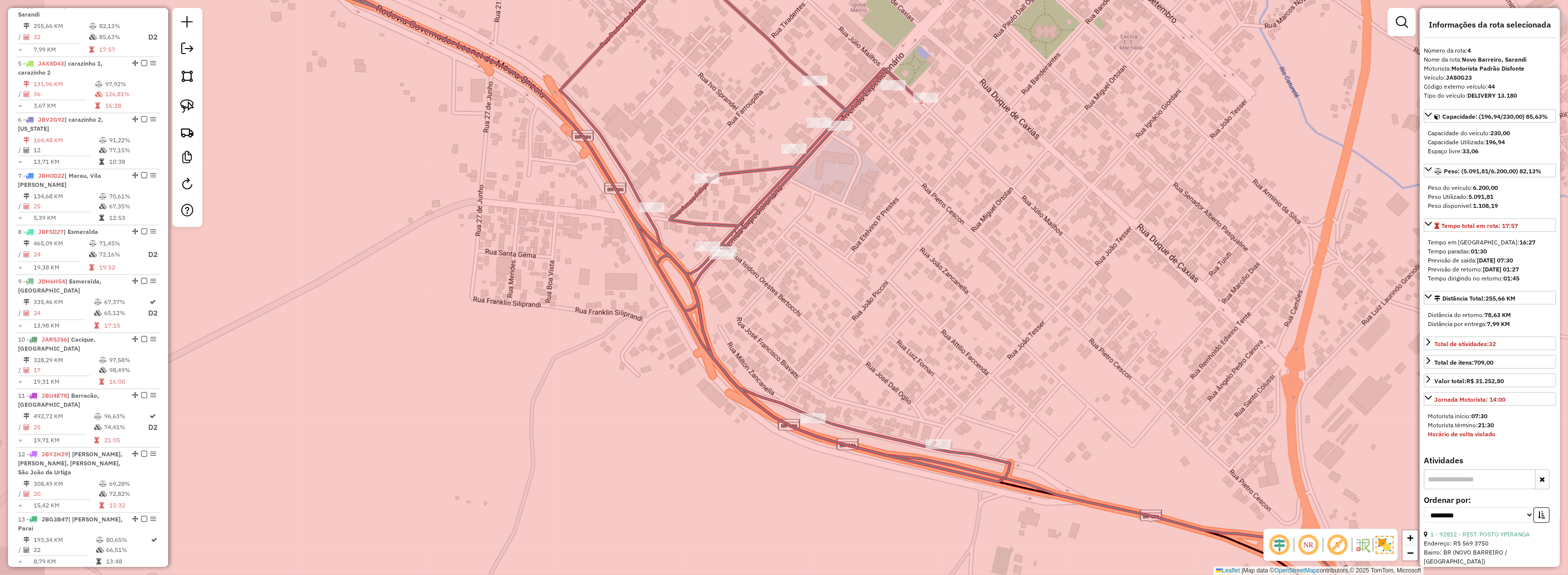
drag, startPoint x: 810, startPoint y: 324, endPoint x: 861, endPoint y: 341, distance: 53.8
click at [861, 341] on div "Janela de atendimento Grade de atendimento Capacidade Transportadoras Veículos …" at bounding box center [784, 287] width 1568 height 575
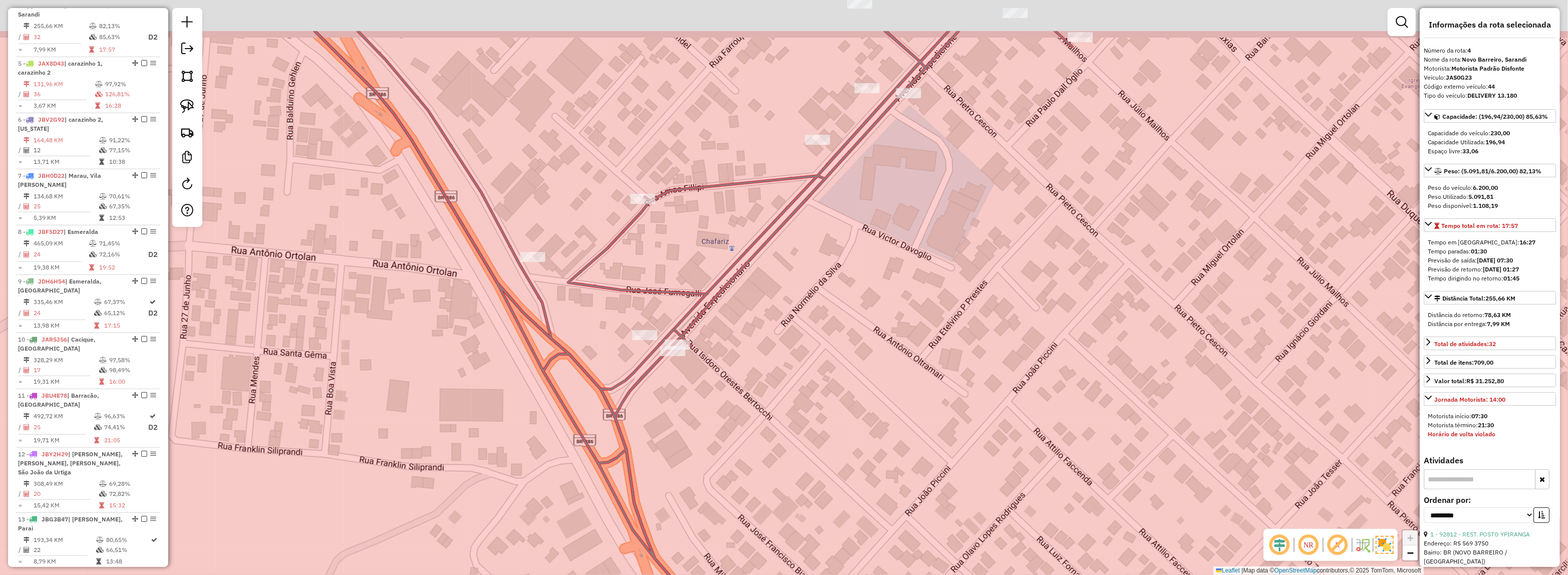
drag, startPoint x: 859, startPoint y: 224, endPoint x: 814, endPoint y: 338, distance: 122.6
click at [804, 348] on div "Janela de atendimento Grade de atendimento Capacidade Transportadoras Veículos …" at bounding box center [784, 287] width 1568 height 575
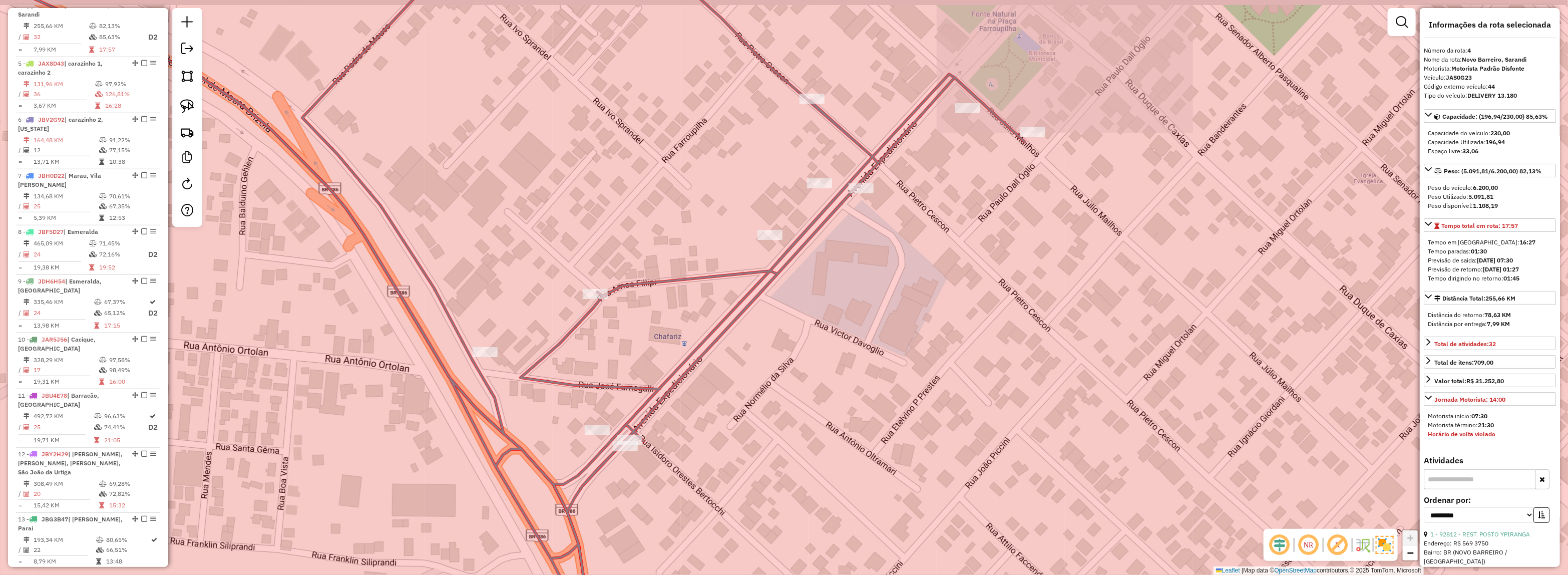
drag, startPoint x: 889, startPoint y: 249, endPoint x: 848, endPoint y: 292, distance: 59.4
click at [848, 295] on div "Janela de atendimento Grade de atendimento Capacidade Transportadoras Veículos …" at bounding box center [784, 287] width 1568 height 575
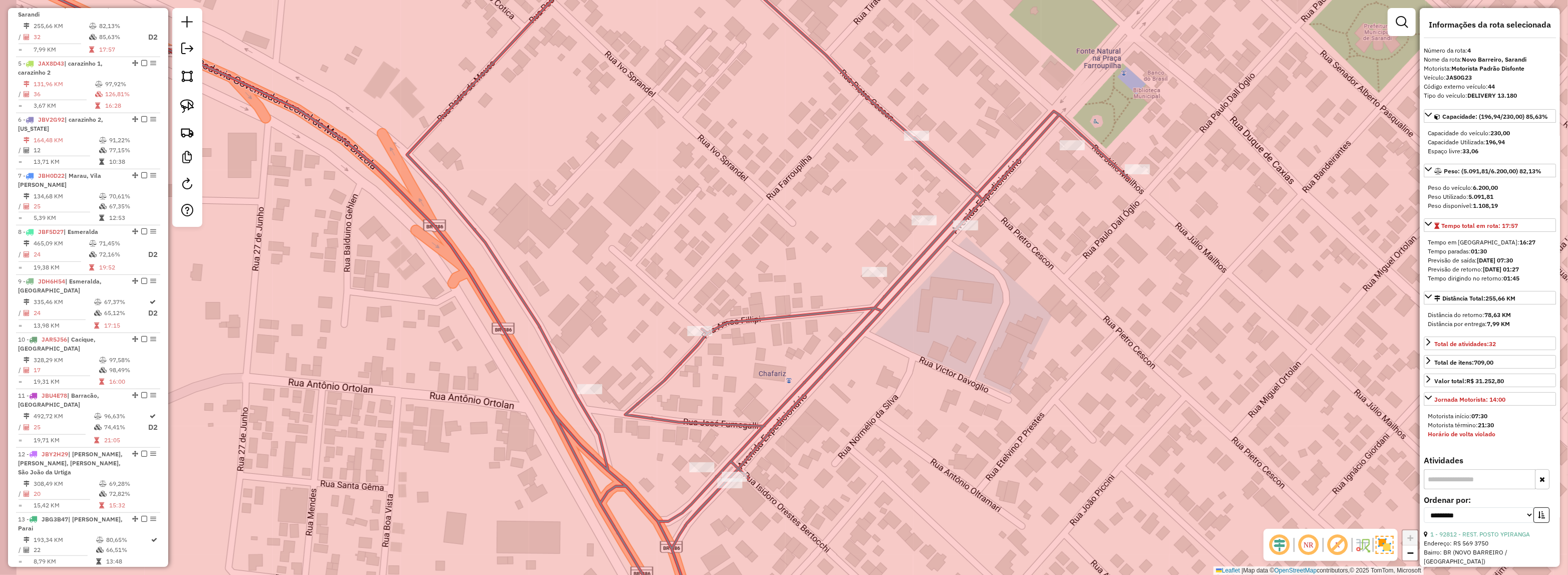
drag, startPoint x: 458, startPoint y: 350, endPoint x: 639, endPoint y: 367, distance: 181.8
click at [639, 367] on div "Janela de atendimento Grade de atendimento Capacidade Transportadoras Veículos …" at bounding box center [784, 287] width 1568 height 575
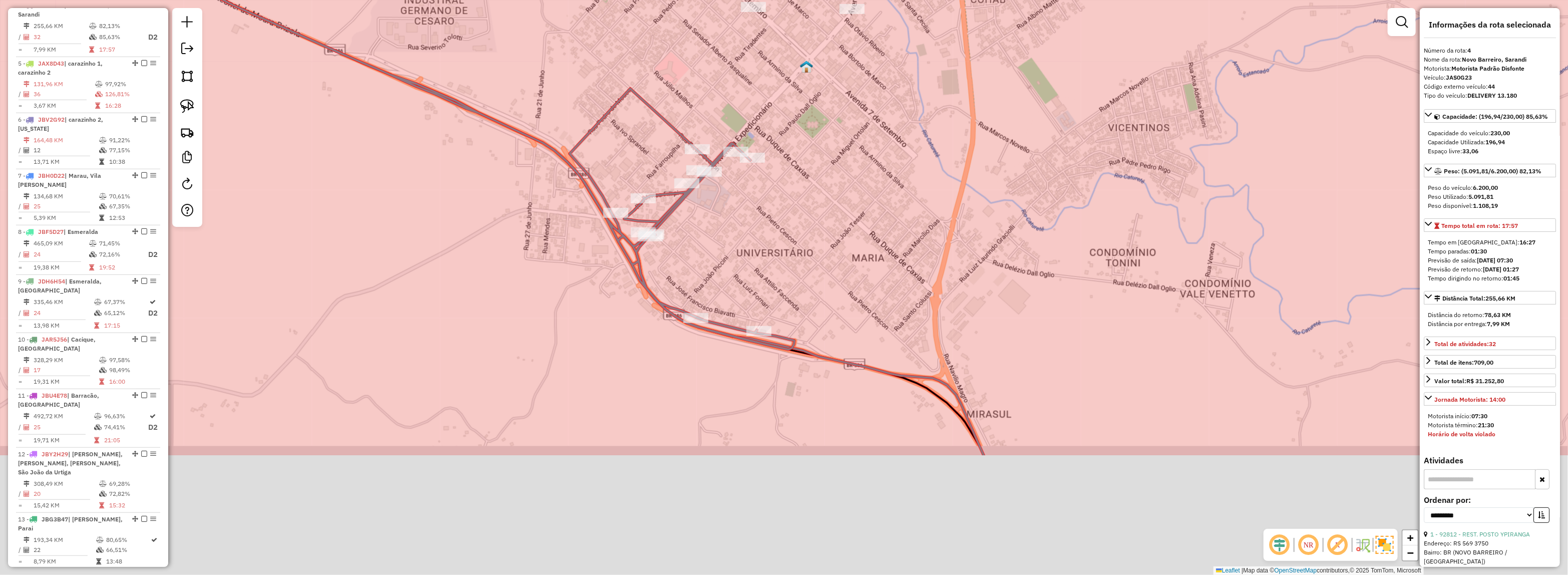
drag, startPoint x: 996, startPoint y: 256, endPoint x: 1011, endPoint y: 168, distance: 89.3
click at [1032, 158] on div "Janela de atendimento Grade de atendimento Capacidade Transportadoras Veículos …" at bounding box center [784, 287] width 1568 height 575
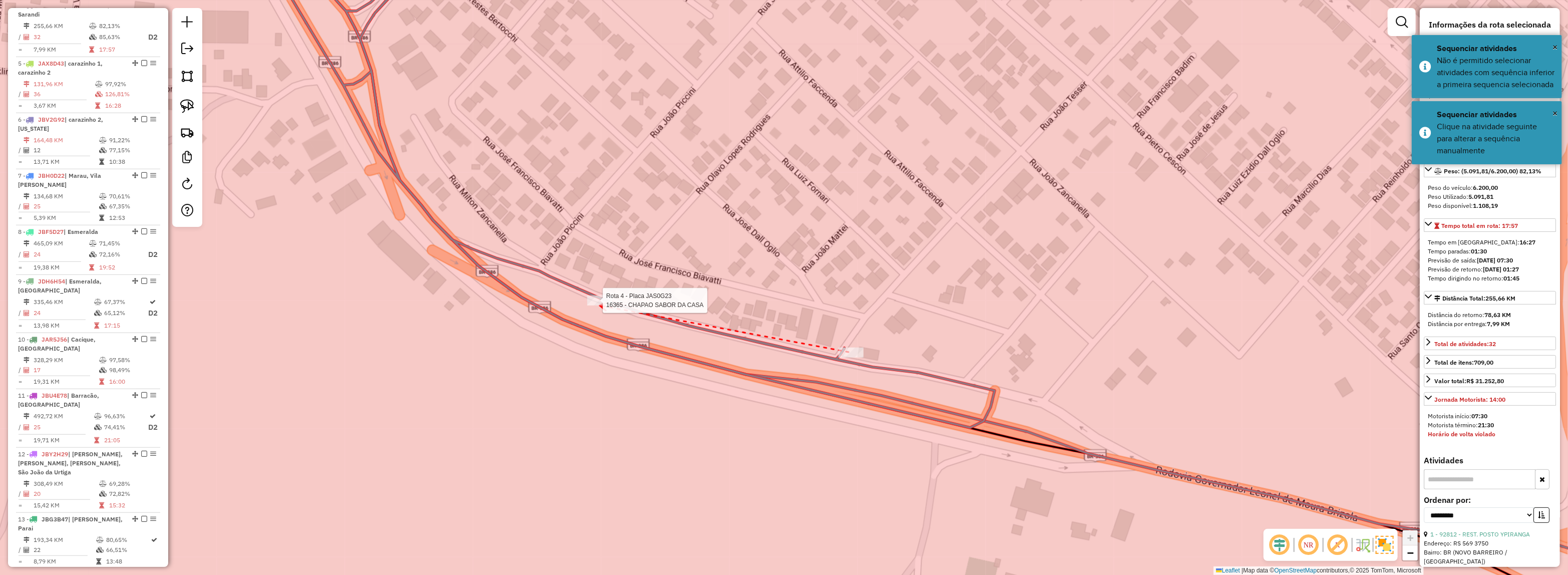
click at [599, 305] on div at bounding box center [599, 300] width 25 height 10
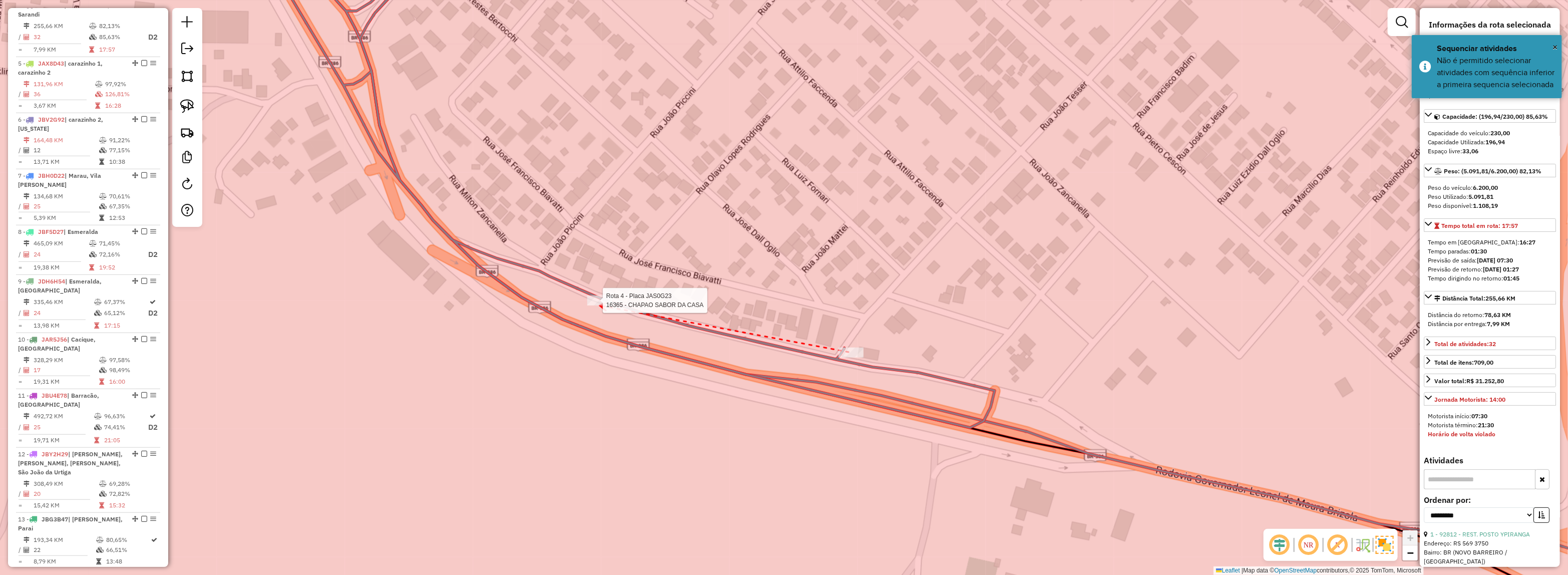
click at [599, 305] on div at bounding box center [599, 300] width 25 height 10
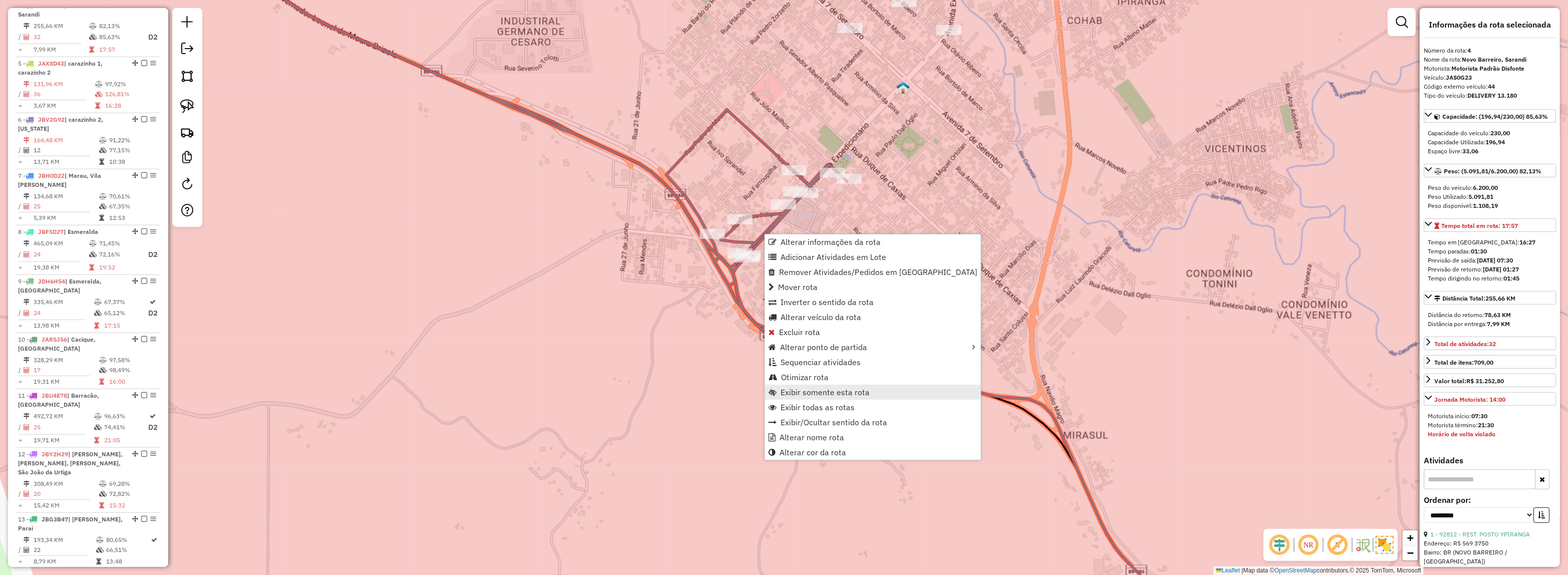
click at [848, 392] on span "Exibir somente esta rota" at bounding box center [824, 392] width 89 height 8
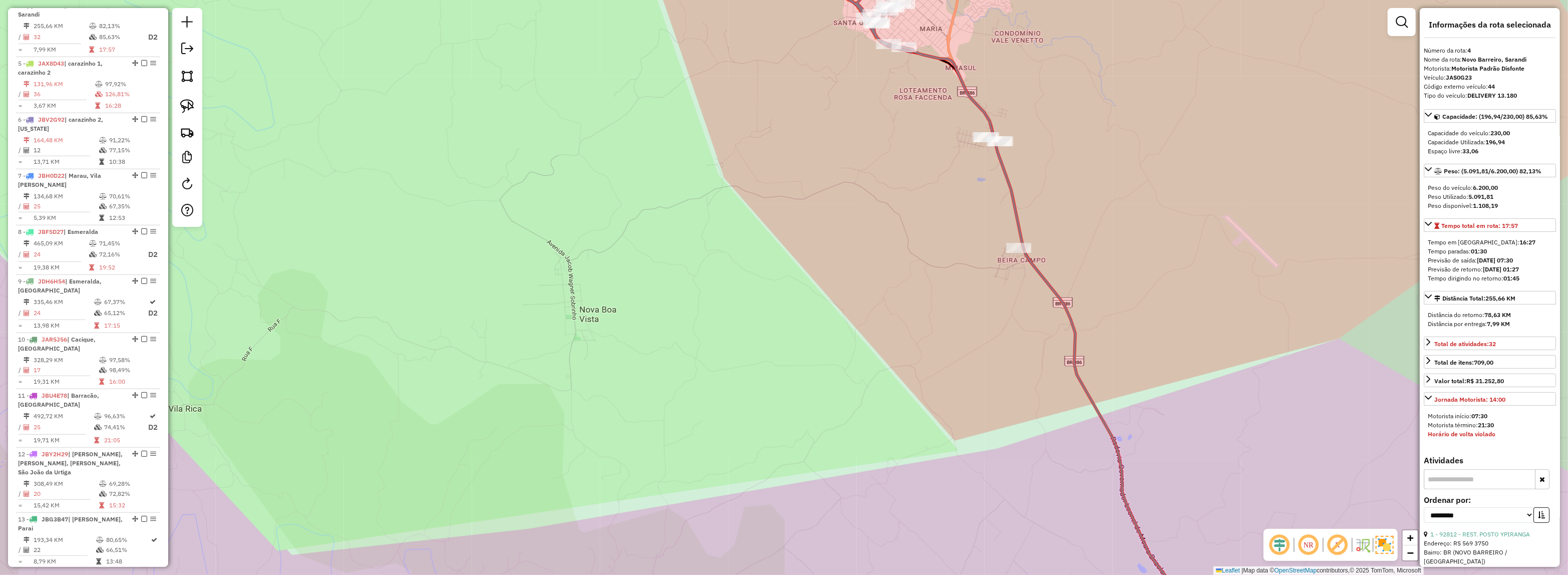
drag, startPoint x: 912, startPoint y: 95, endPoint x: 912, endPoint y: 111, distance: 16.0
click at [912, 111] on div "Janela de atendimento Grade de atendimento Capacidade Transportadoras Veículos …" at bounding box center [784, 287] width 1568 height 575
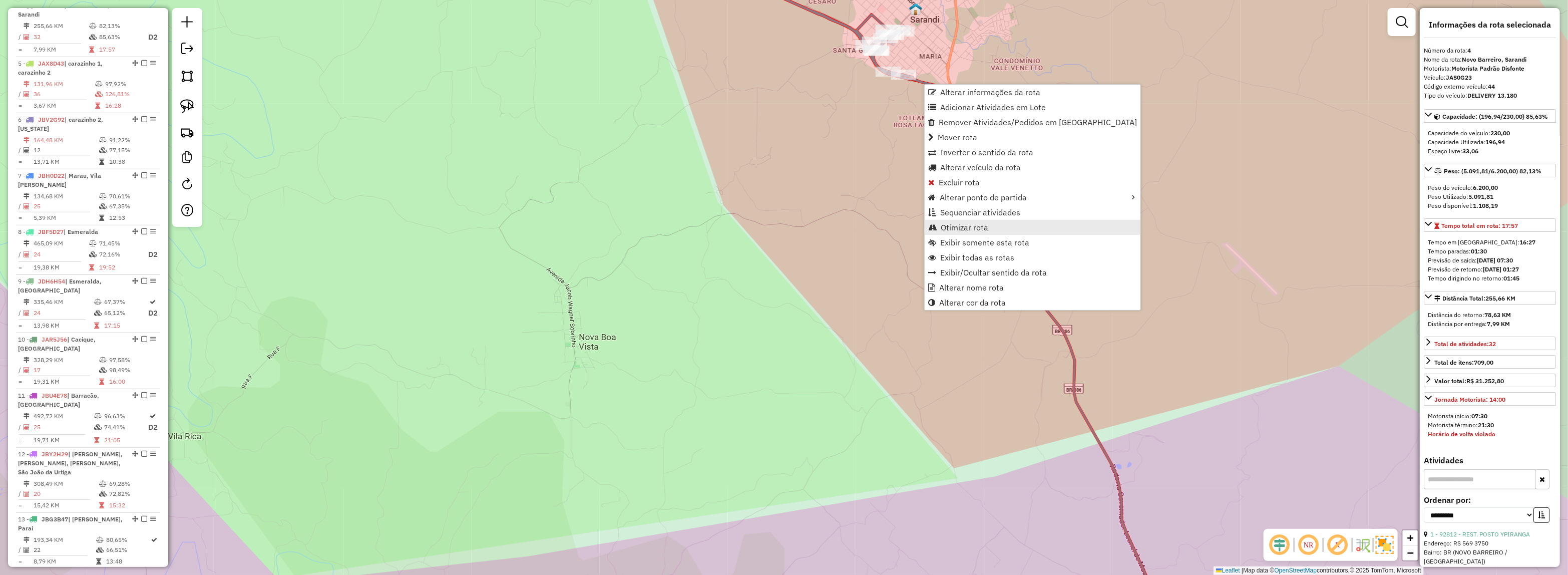
click at [997, 231] on link "Otimizar rota" at bounding box center [1032, 227] width 216 height 15
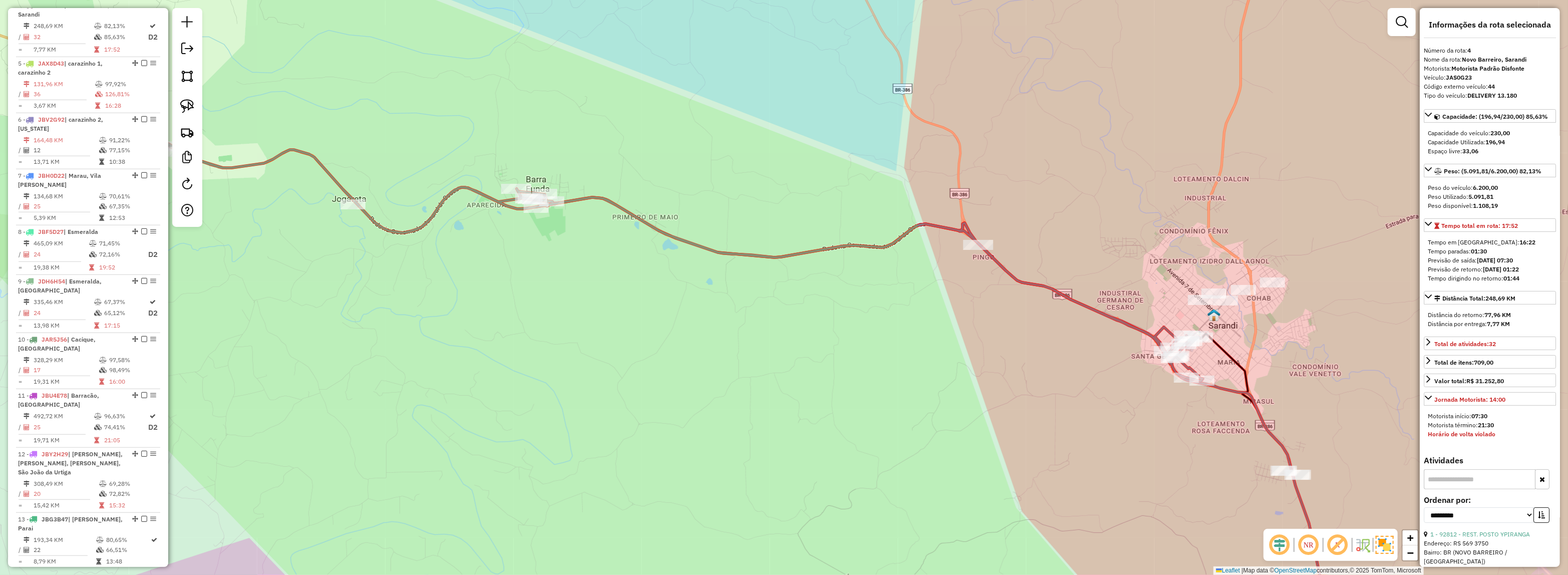
drag, startPoint x: 987, startPoint y: 324, endPoint x: 968, endPoint y: 319, distance: 19.6
click at [969, 319] on div "Janela de atendimento Grade de atendimento Capacidade Transportadoras Veículos …" at bounding box center [784, 287] width 1568 height 575
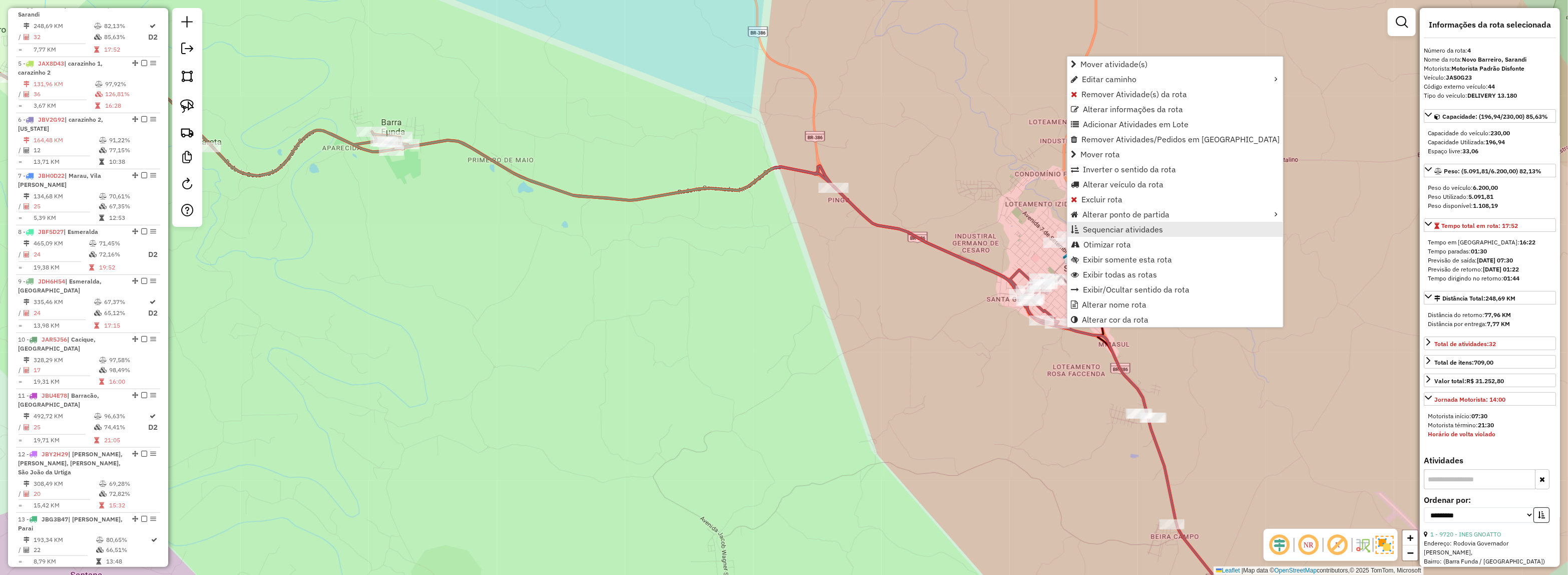
click at [1148, 231] on span "Sequenciar atividades" at bounding box center [1122, 229] width 80 height 8
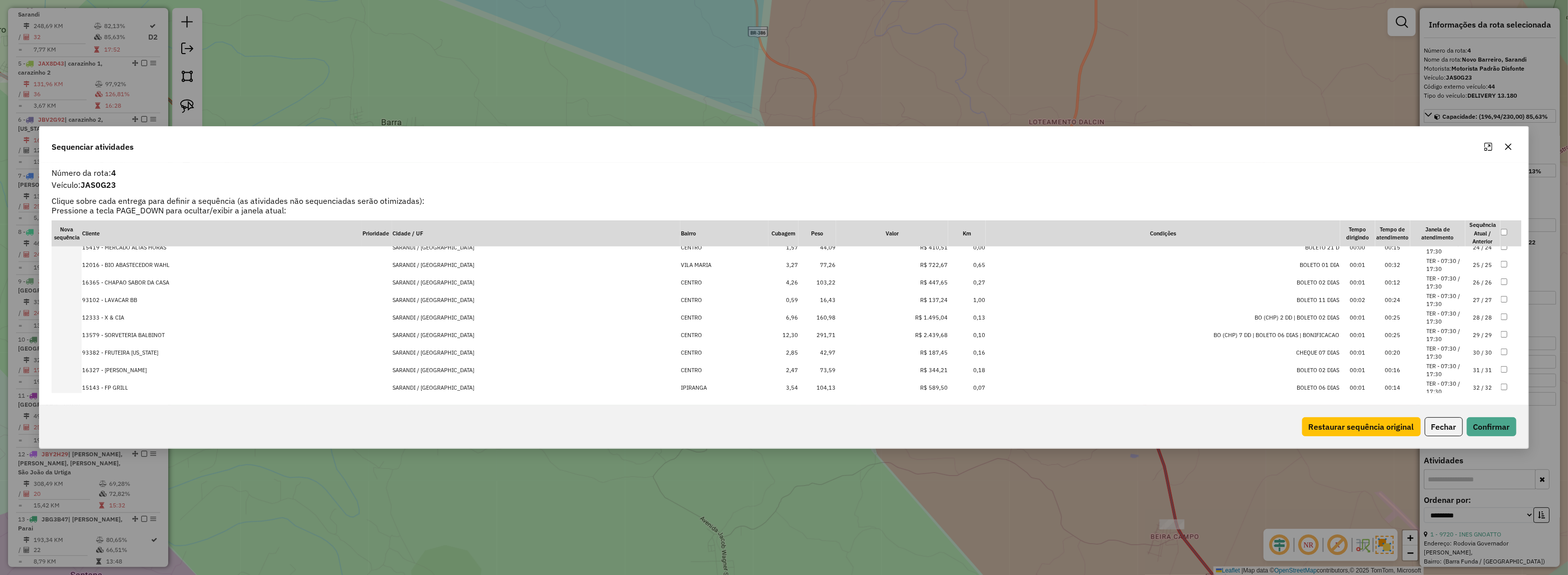
scroll to position [422, 0]
click at [461, 375] on td "SARANDI / RS" at bounding box center [536, 376] width 288 height 18
click at [463, 375] on td "SARANDI / RS" at bounding box center [536, 376] width 288 height 18
click at [463, 367] on td "SARANDI / RS" at bounding box center [536, 359] width 288 height 18
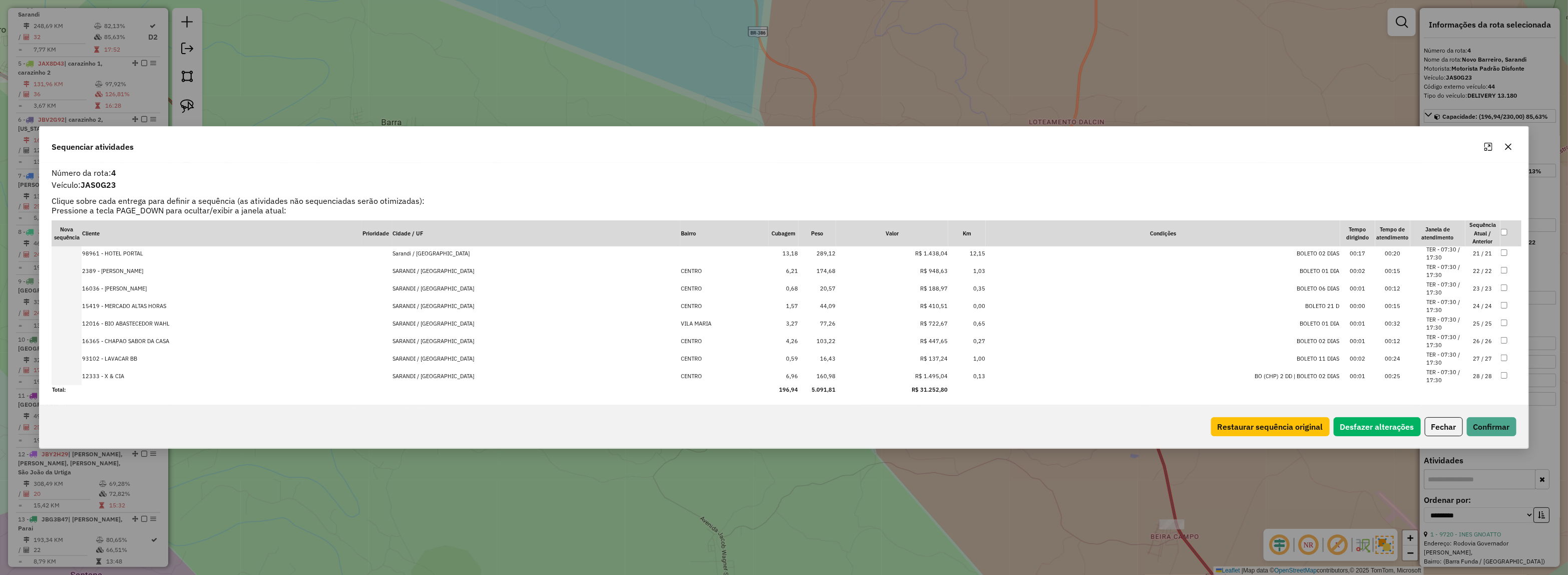
click at [463, 375] on td "SARANDI / RS" at bounding box center [536, 376] width 288 height 18
click at [463, 367] on td "SARANDI / RS" at bounding box center [536, 359] width 288 height 18
click at [463, 375] on td "SARANDI / RS" at bounding box center [536, 376] width 288 height 18
click at [463, 367] on td "SARANDI / RS" at bounding box center [536, 359] width 288 height 18
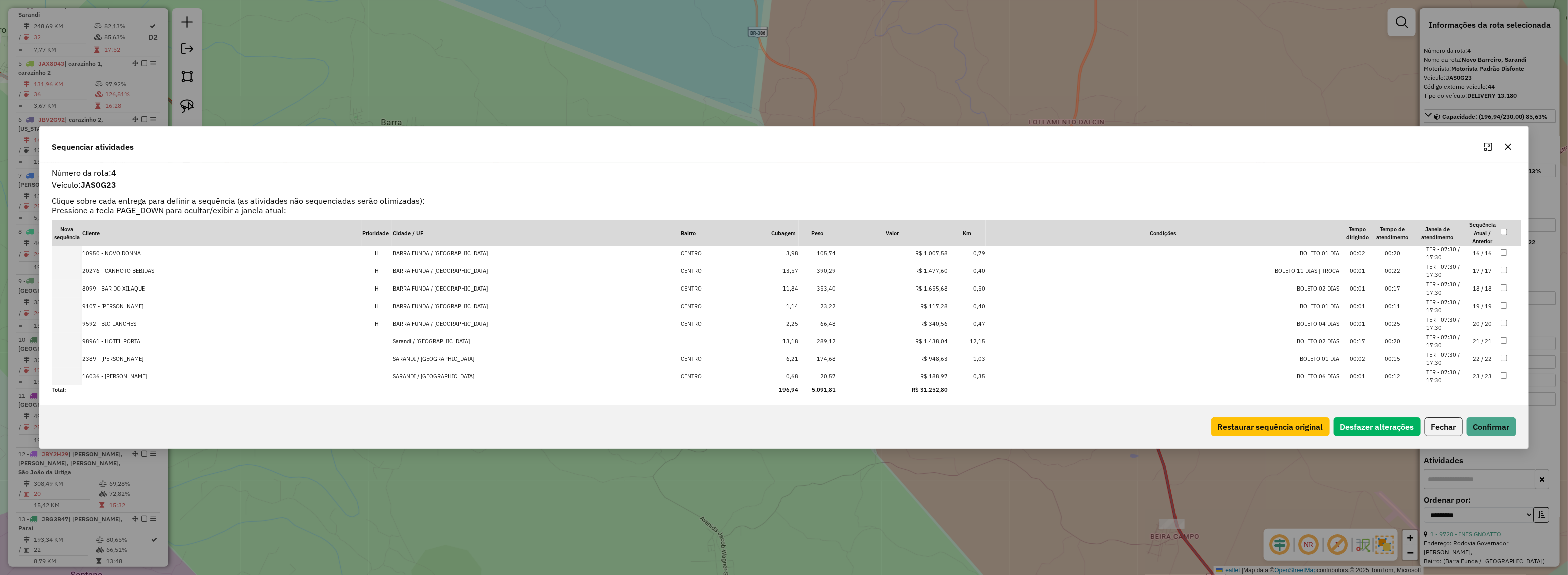
click at [463, 375] on td "SARANDI / RS" at bounding box center [536, 376] width 288 height 18
click at [467, 377] on td "Sarandi / RS" at bounding box center [536, 376] width 288 height 18
click at [463, 384] on td "SARANDI / RS" at bounding box center [536, 381] width 288 height 18
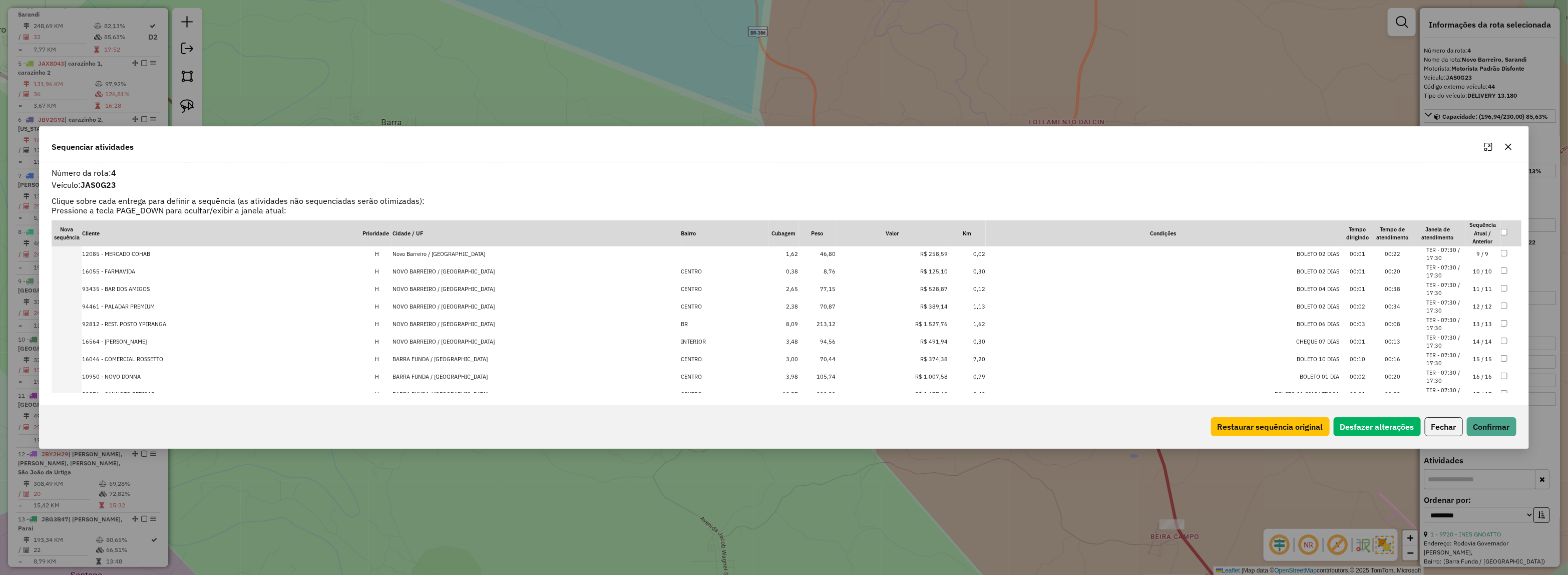
scroll to position [422, 0]
click at [462, 377] on td "BARRA FUNDA / RS" at bounding box center [536, 376] width 288 height 18
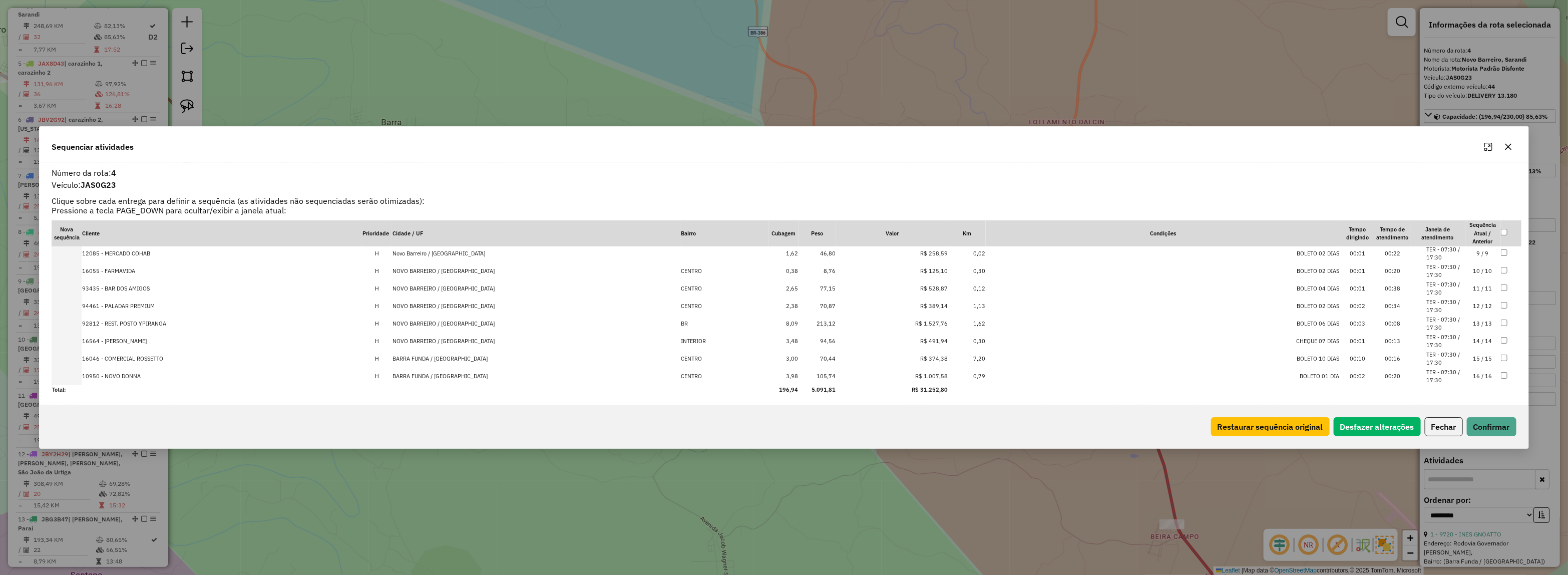
click at [462, 377] on td "BARRA FUNDA / RS" at bounding box center [536, 376] width 288 height 18
click at [470, 360] on td "BARRA FUNDA / RS" at bounding box center [536, 362] width 288 height 18
click at [467, 344] on td "BARRA FUNDA / RS" at bounding box center [536, 344] width 288 height 18
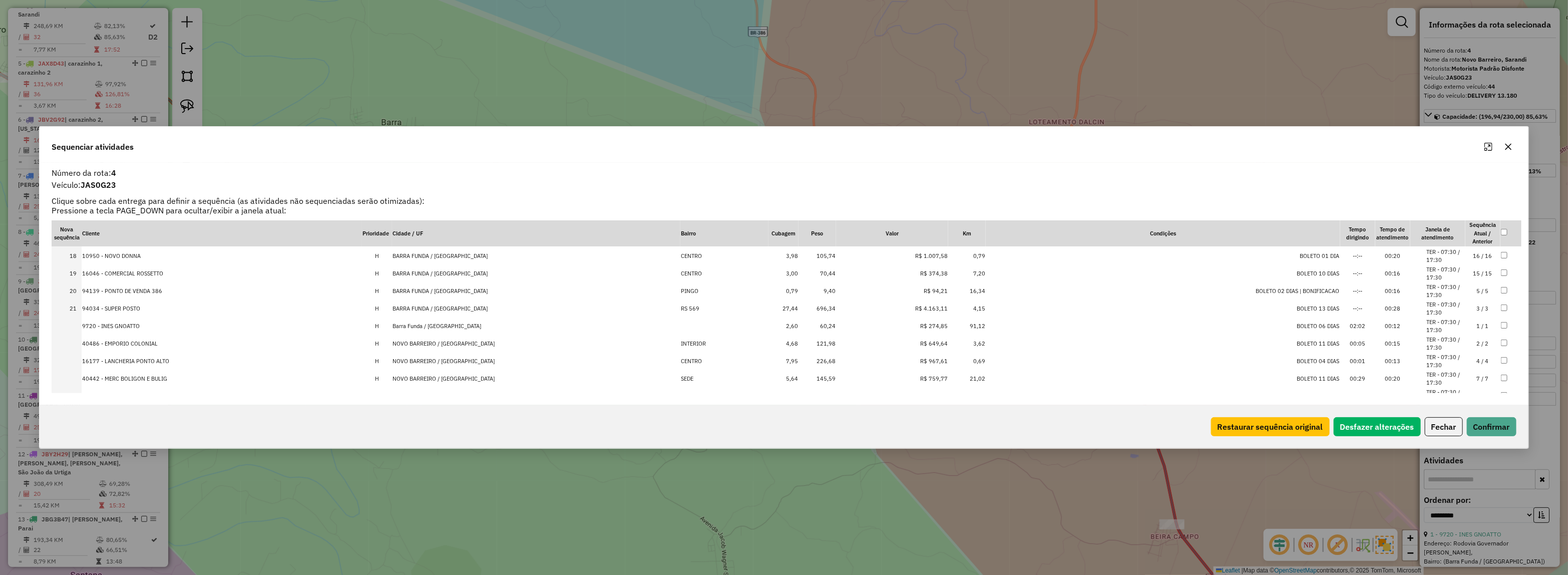
click at [463, 326] on td "Barra Funda / RS" at bounding box center [536, 326] width 288 height 18
click at [1482, 424] on button "Confirmar" at bounding box center [1491, 426] width 50 height 19
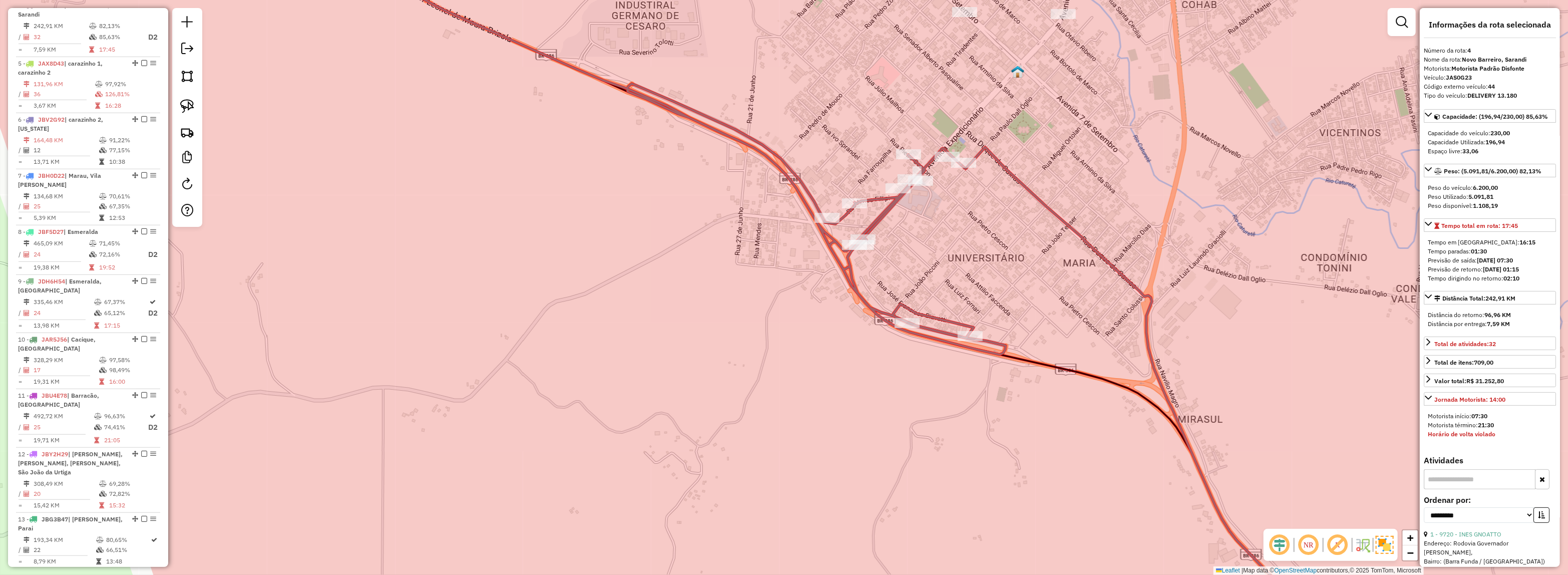
drag, startPoint x: 937, startPoint y: 218, endPoint x: 924, endPoint y: 247, distance: 31.8
click at [924, 247] on div "Janela de atendimento Grade de atendimento Capacidade Transportadoras Veículos …" at bounding box center [784, 287] width 1568 height 575
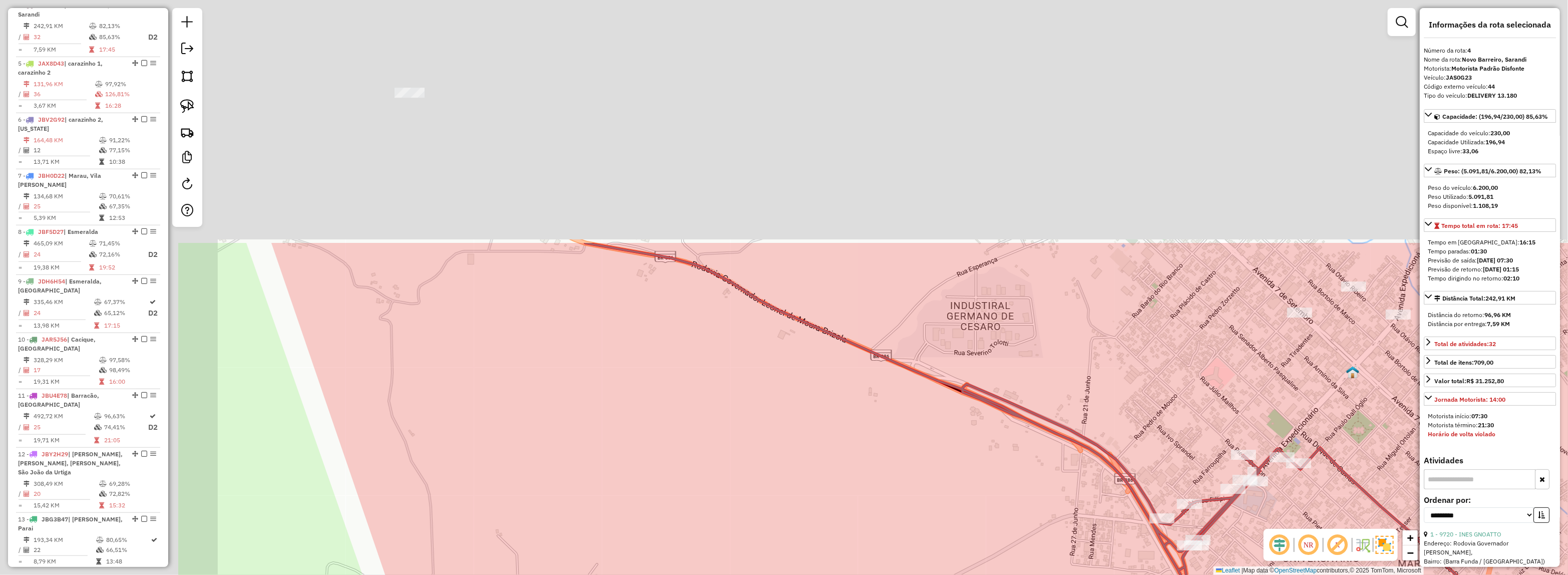
drag, startPoint x: 685, startPoint y: 211, endPoint x: 895, endPoint y: 409, distance: 288.6
click at [1009, 497] on div "Janela de atendimento Grade de atendimento Capacidade Transportadoras Veículos …" at bounding box center [784, 287] width 1568 height 575
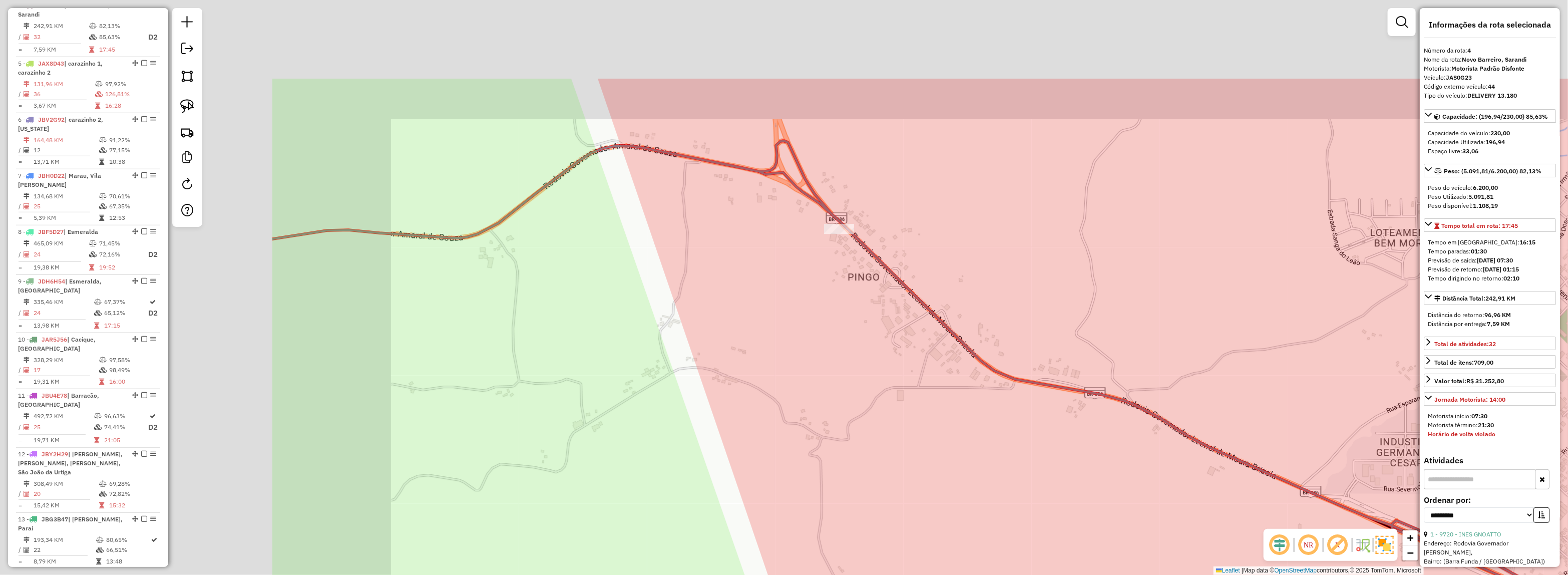
drag, startPoint x: 441, startPoint y: 229, endPoint x: 897, endPoint y: 326, distance: 466.2
click at [886, 329] on div "Janela de atendimento Grade de atendimento Capacidade Transportadoras Veículos …" at bounding box center [784, 287] width 1568 height 575
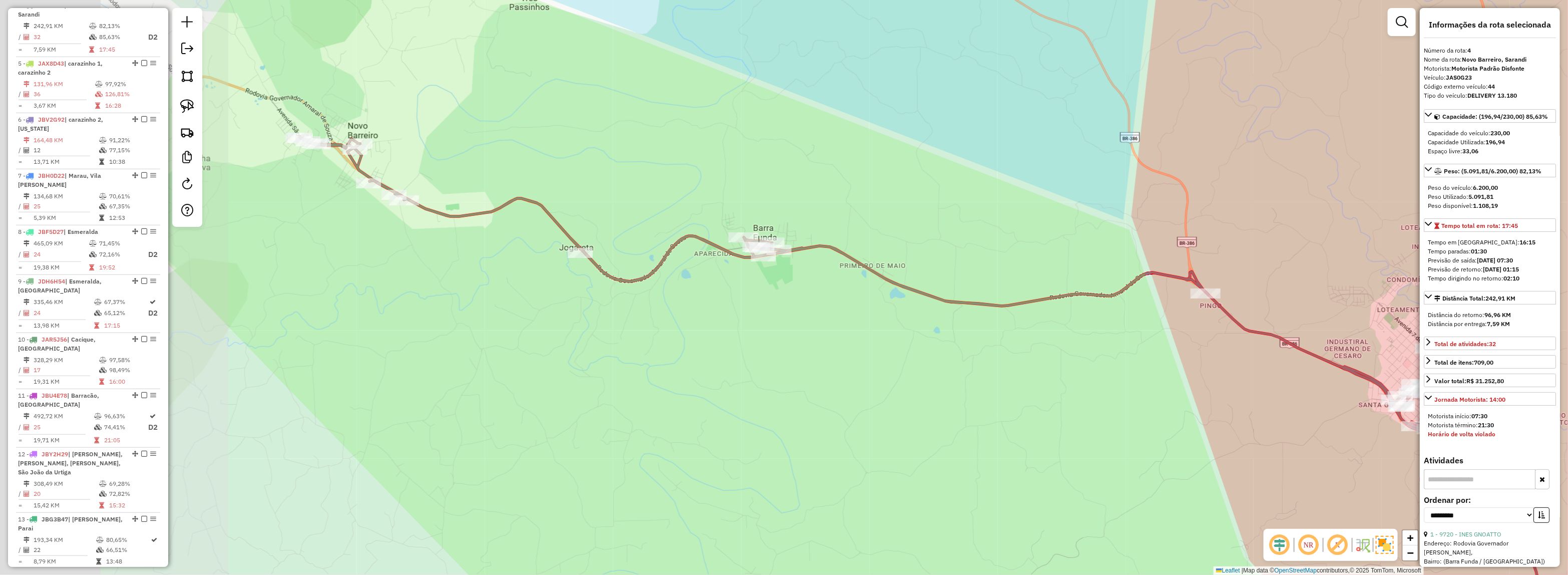
drag, startPoint x: 801, startPoint y: 337, endPoint x: 933, endPoint y: 337, distance: 132.0
click at [933, 337] on div "Janela de atendimento Grade de atendimento Capacidade Transportadoras Veículos …" at bounding box center [784, 287] width 1568 height 575
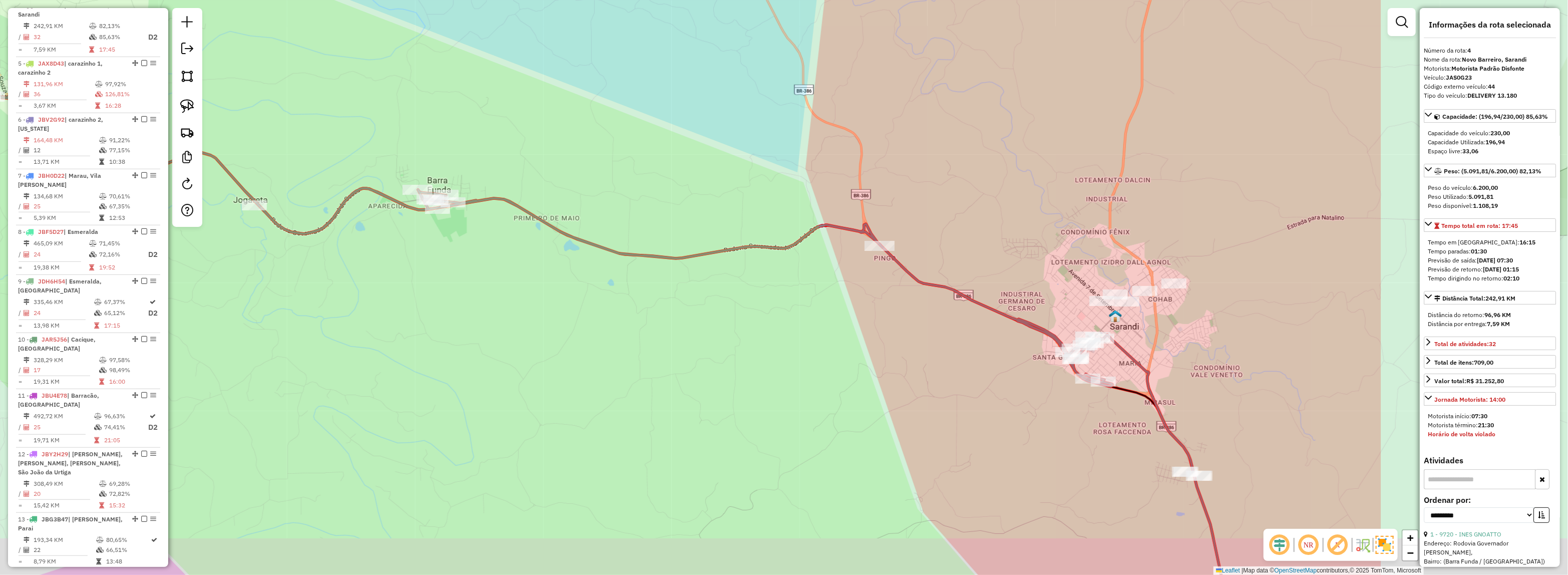
drag, startPoint x: 1004, startPoint y: 369, endPoint x: 696, endPoint y: 316, distance: 312.5
click at [644, 319] on div "Janela de atendimento Grade de atendimento Capacidade Transportadoras Veículos …" at bounding box center [784, 287] width 1568 height 575
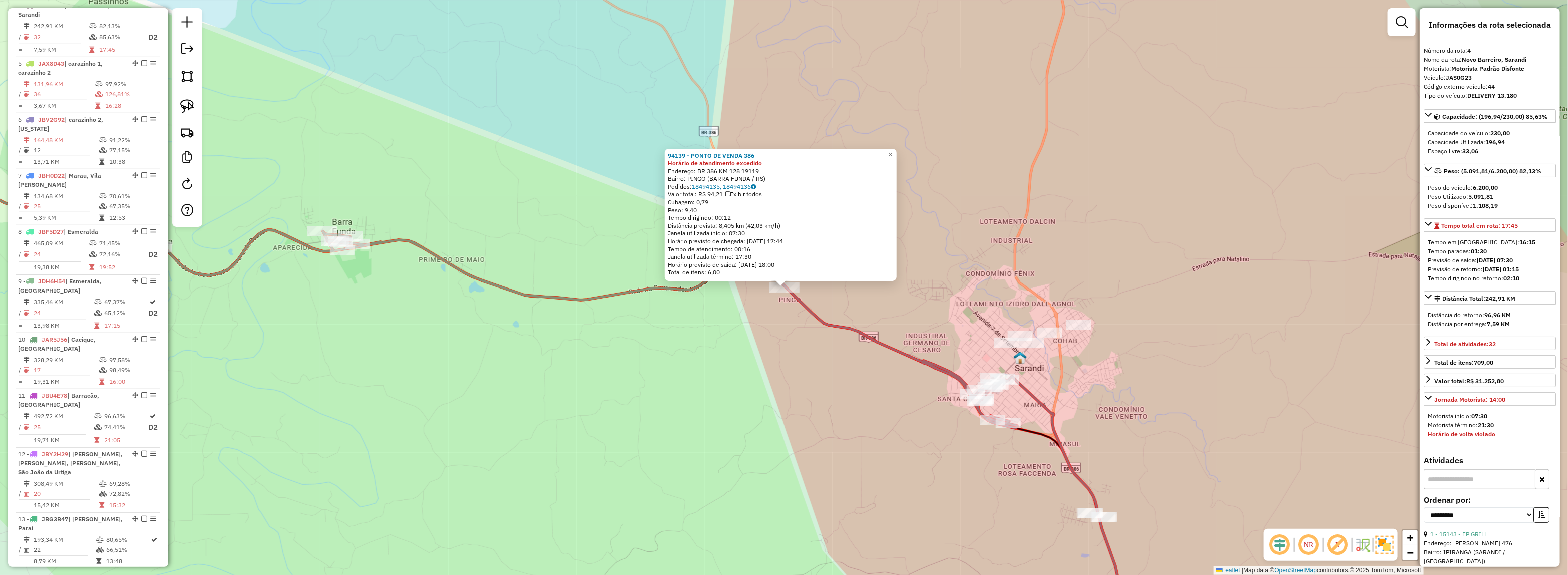
drag, startPoint x: 714, startPoint y: 179, endPoint x: 734, endPoint y: 178, distance: 20.0
click at [734, 178] on div "Bairro: PINGO (BARRA FUNDA / RS)" at bounding box center [780, 178] width 225 height 8
click at [744, 176] on div "Bairro: PINGO (BARRA FUNDA / RS)" at bounding box center [780, 178] width 225 height 8
click at [900, 360] on div "94139 - PONTO DE VENDA 386 Horário de atendimento excedido Endereço: BR 386 KM …" at bounding box center [784, 287] width 1568 height 575
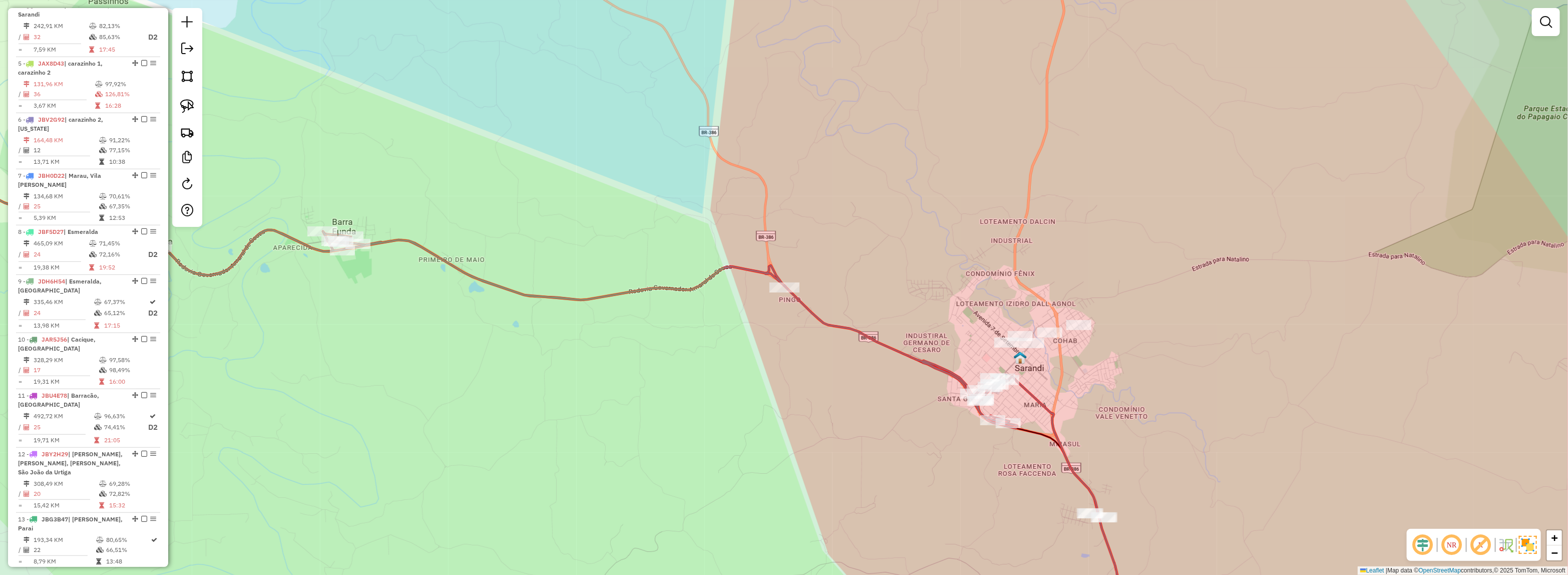
drag, startPoint x: 904, startPoint y: 419, endPoint x: 873, endPoint y: 404, distance: 34.4
click at [875, 404] on div "Janela de atendimento Grade de atendimento Capacidade Transportadoras Veículos …" at bounding box center [784, 287] width 1568 height 575
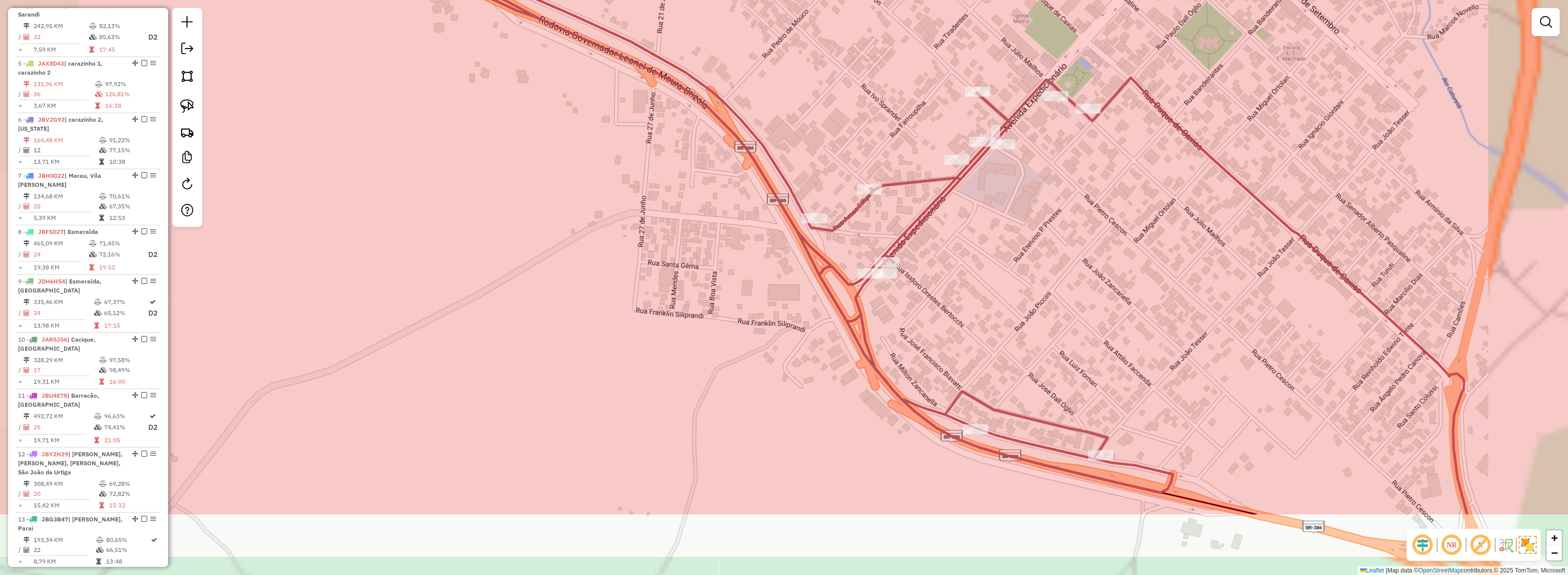
drag, startPoint x: 1212, startPoint y: 437, endPoint x: 1123, endPoint y: 341, distance: 130.9
click at [1123, 341] on div "Janela de atendimento Grade de atendimento Capacidade Transportadoras Veículos …" at bounding box center [784, 287] width 1568 height 575
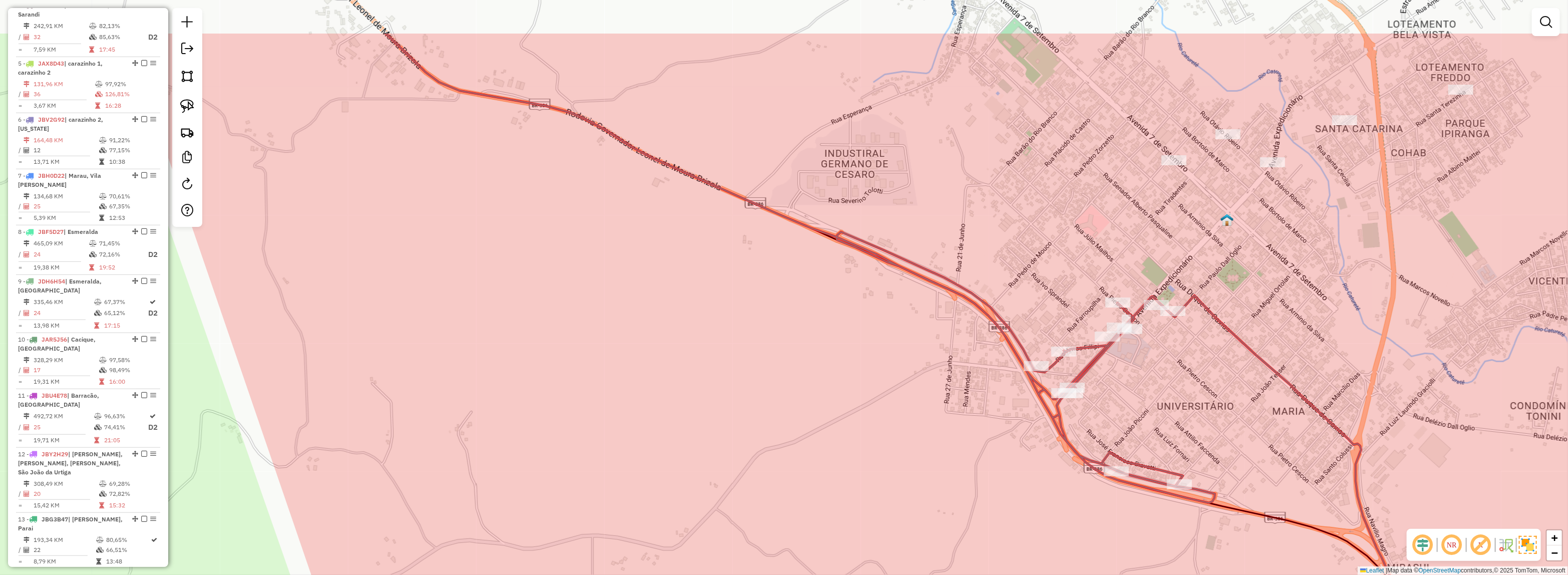
drag, startPoint x: 1070, startPoint y: 323, endPoint x: 1164, endPoint y: 411, distance: 128.8
click at [1164, 411] on div "Janela de atendimento Grade de atendimento Capacidade Transportadoras Veículos …" at bounding box center [784, 287] width 1568 height 575
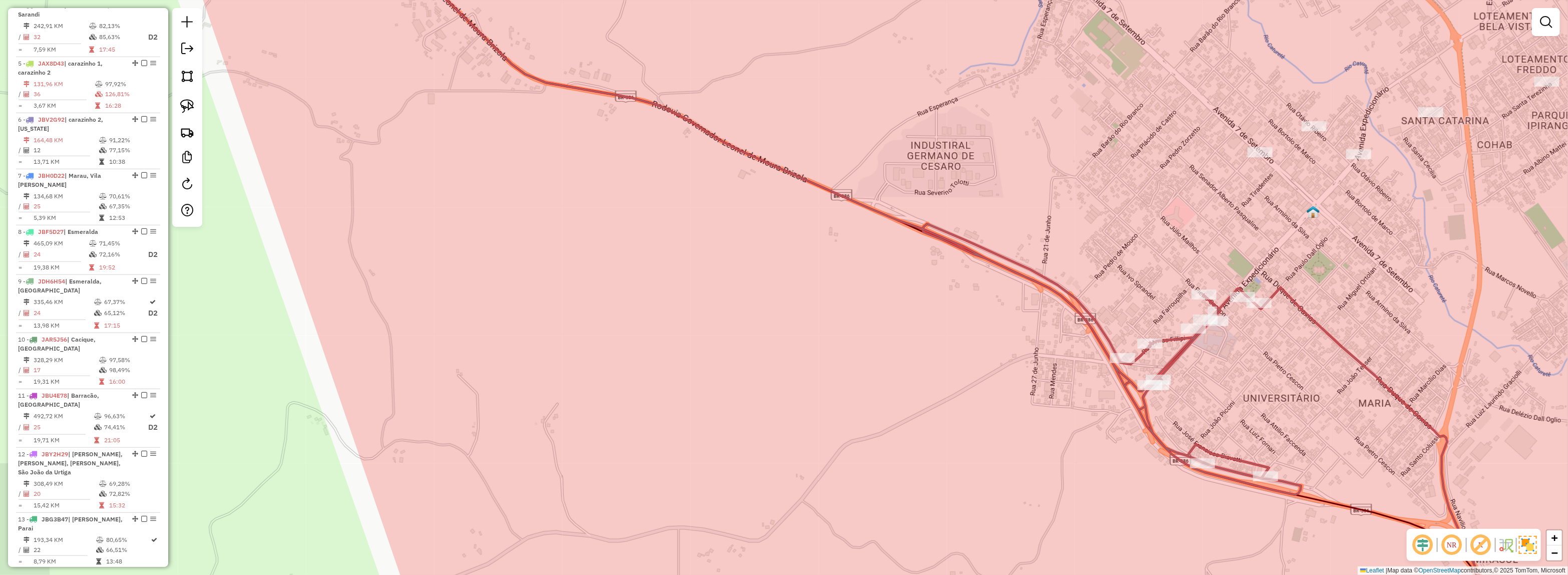
drag, startPoint x: 1163, startPoint y: 382, endPoint x: 1227, endPoint y: 377, distance: 64.2
click at [1227, 377] on div "Janela de atendimento Grade de atendimento Capacidade Transportadoras Veículos …" at bounding box center [784, 287] width 1568 height 575
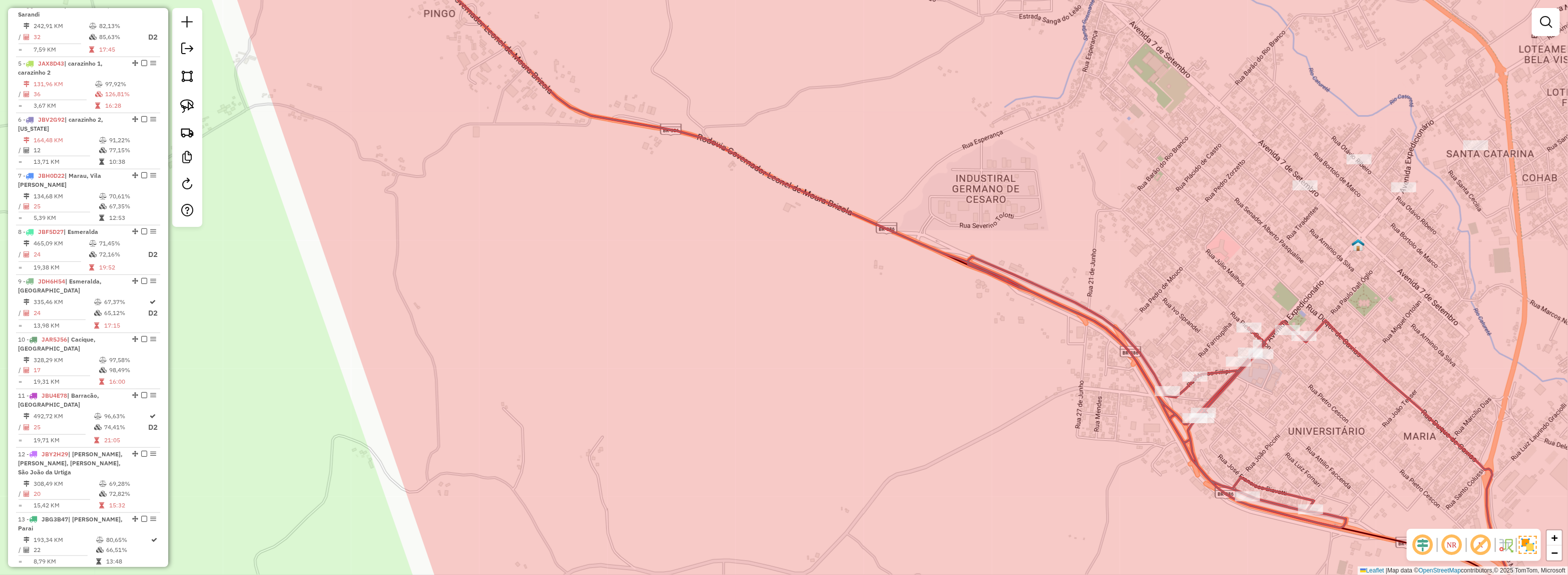
drag, startPoint x: 784, startPoint y: 259, endPoint x: 769, endPoint y: 213, distance: 48.4
click at [769, 215] on div "Janela de atendimento Grade de atendimento Capacidade Transportadoras Veículos …" at bounding box center [784, 287] width 1568 height 575
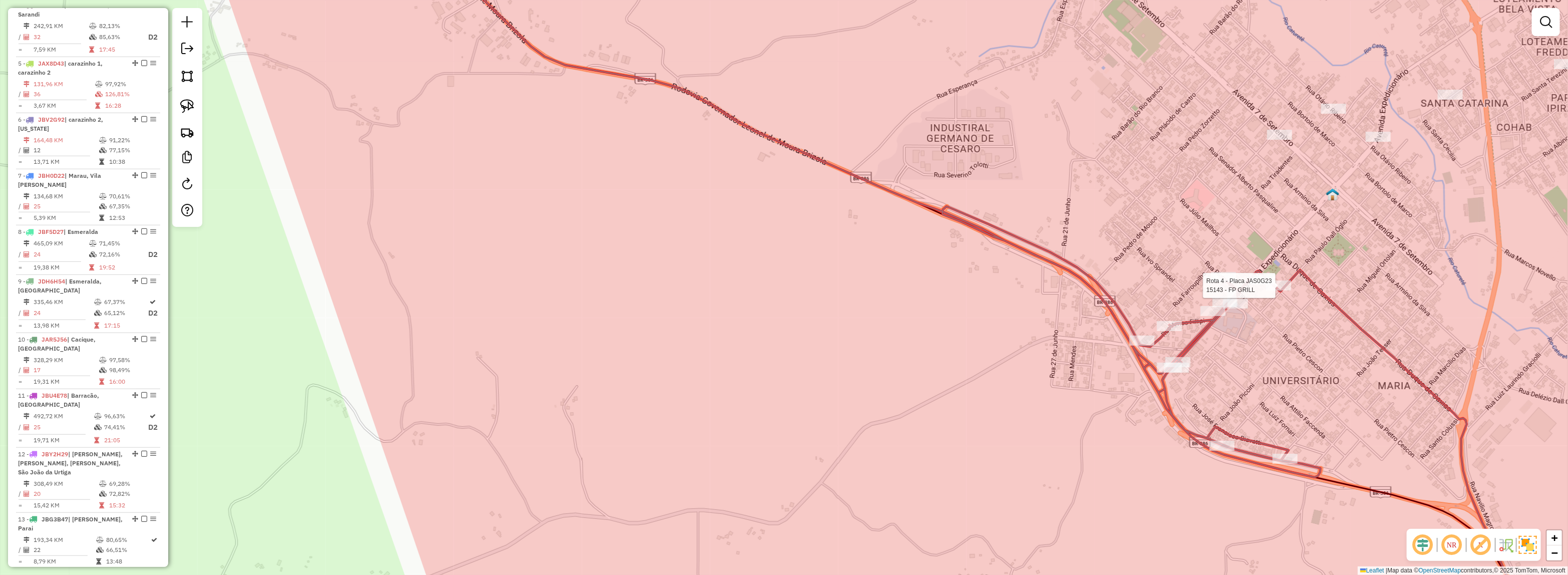
click at [1273, 290] on div at bounding box center [1278, 285] width 25 height 10
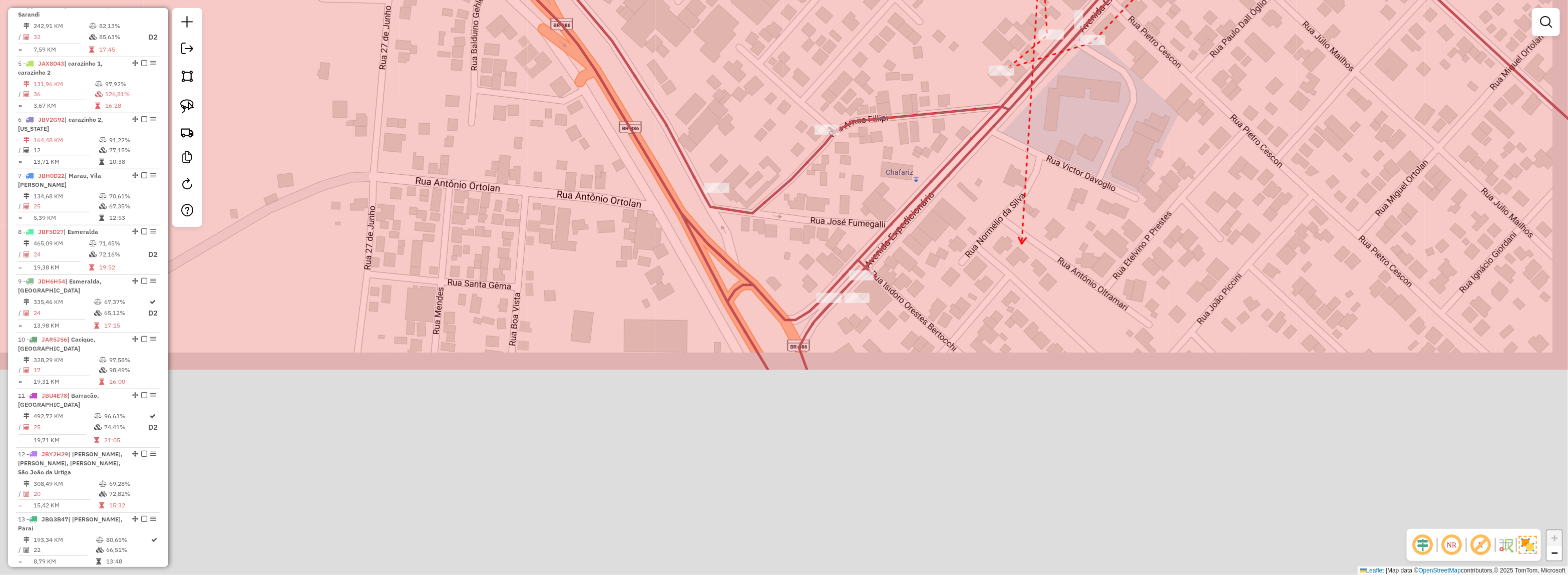
drag, startPoint x: 1099, startPoint y: 516, endPoint x: 1020, endPoint y: 209, distance: 317.0
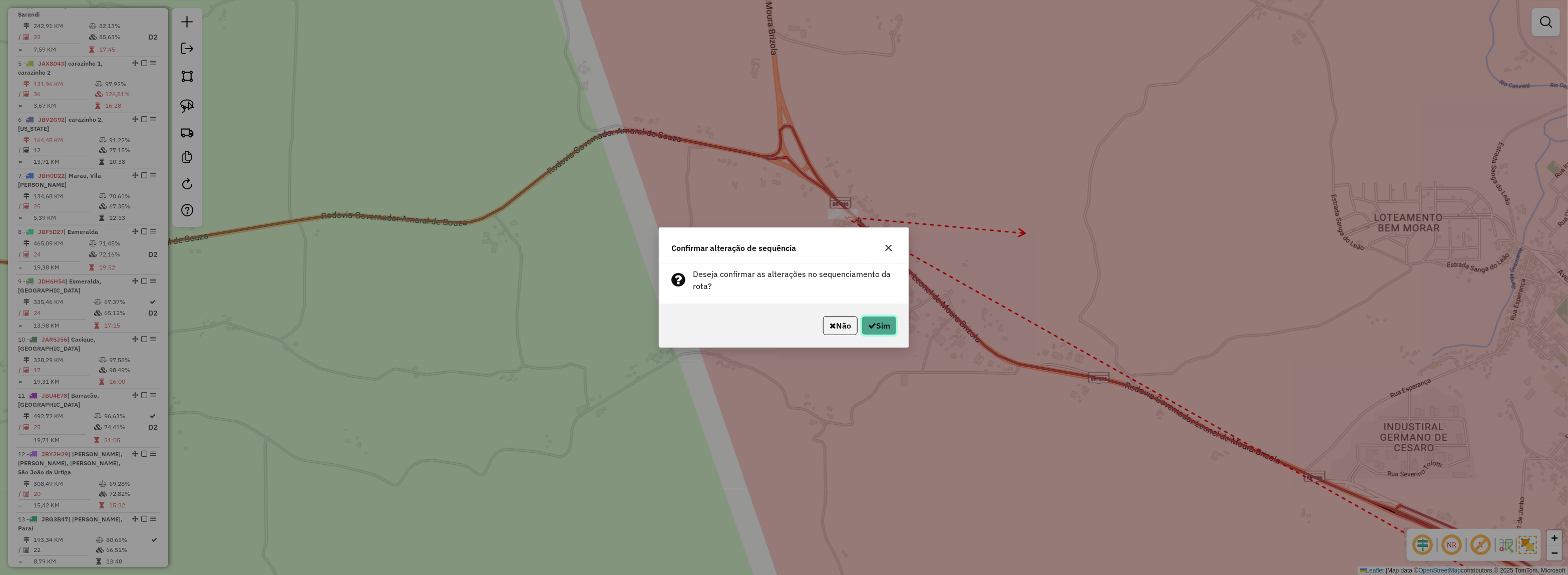
click at [867, 319] on button "Sim" at bounding box center [879, 326] width 35 height 19
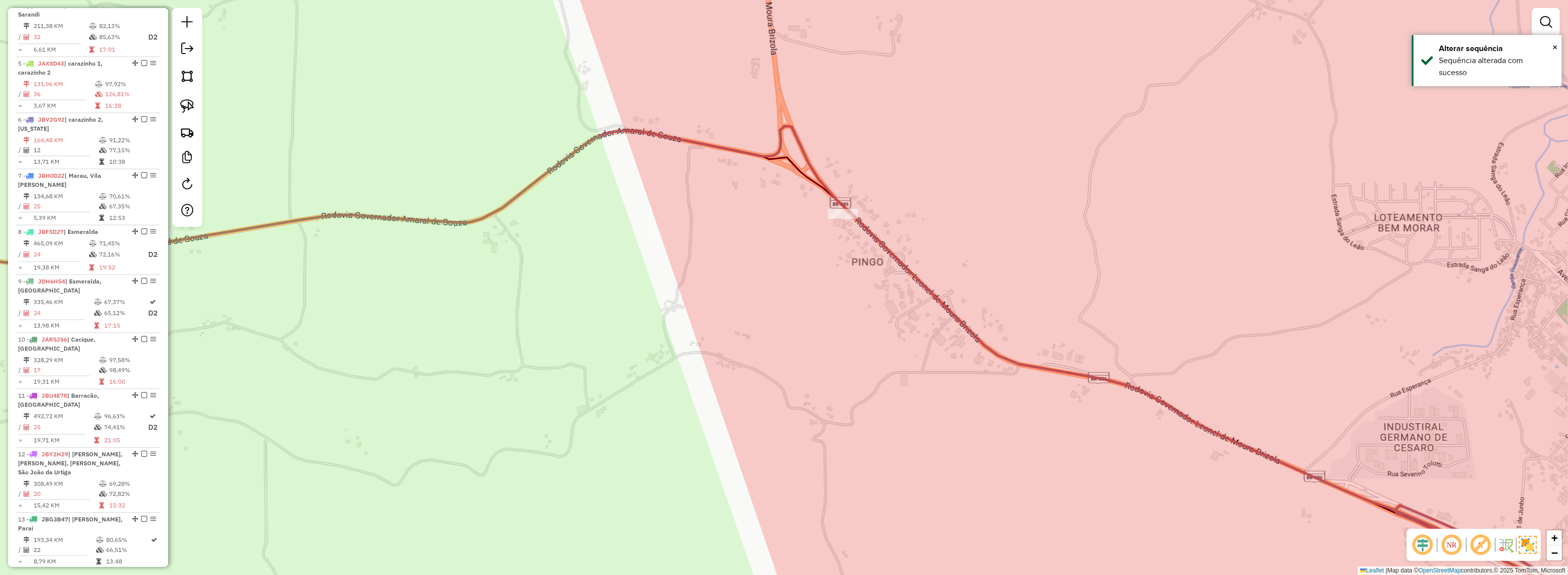
drag, startPoint x: 1027, startPoint y: 329, endPoint x: 624, endPoint y: 114, distance: 456.8
click at [625, 115] on div "Janela de atendimento Grade de atendimento Capacidade Transportadoras Veículos …" at bounding box center [784, 287] width 1568 height 575
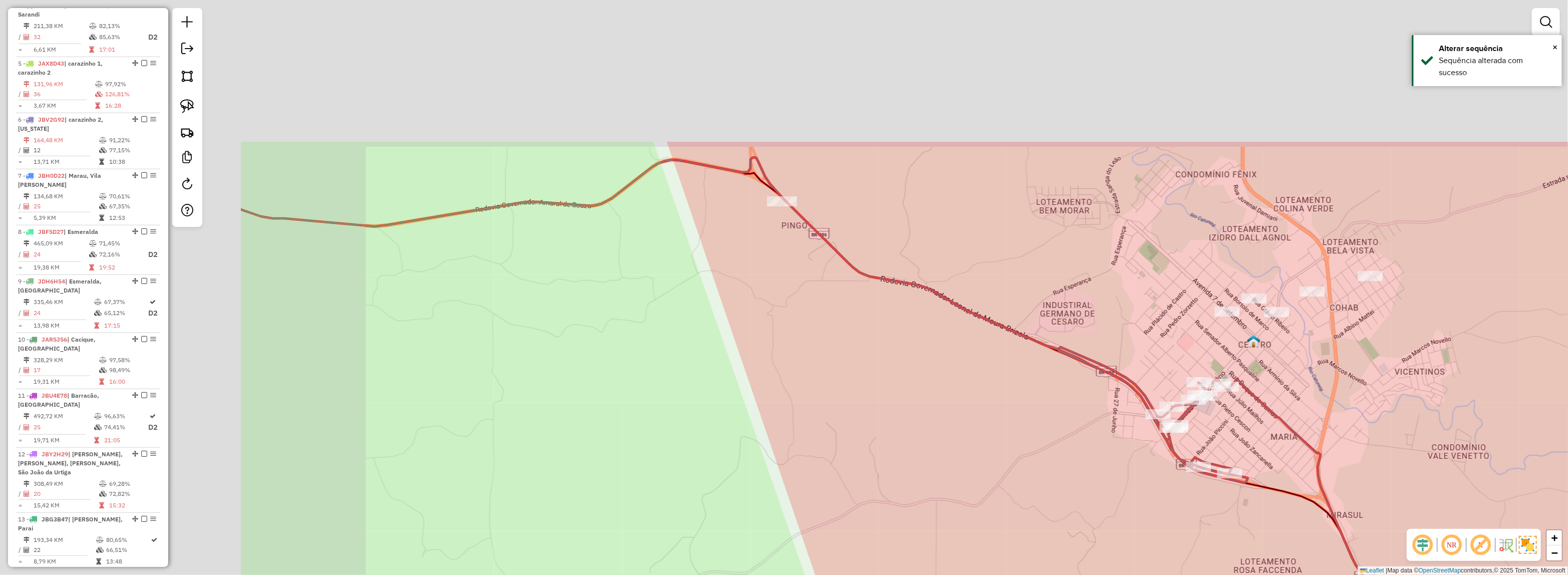
drag, startPoint x: 601, startPoint y: 189, endPoint x: 966, endPoint y: 350, distance: 398.9
click at [1040, 409] on div "Janela de atendimento Grade de atendimento Capacidade Transportadoras Veículos …" at bounding box center [784, 287] width 1568 height 575
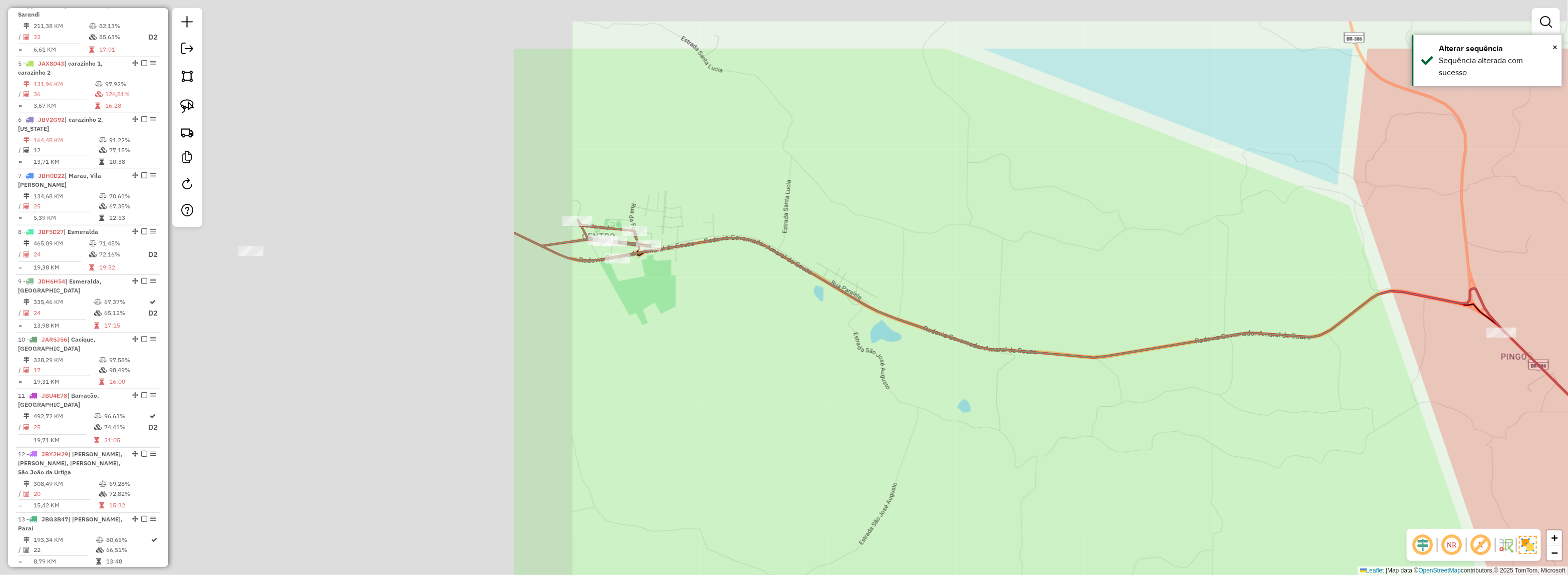
drag, startPoint x: 1140, startPoint y: 397, endPoint x: 1118, endPoint y: 384, distance: 25.6
click at [1181, 394] on div "Janela de atendimento Grade de atendimento Capacidade Transportadoras Veículos …" at bounding box center [784, 287] width 1568 height 575
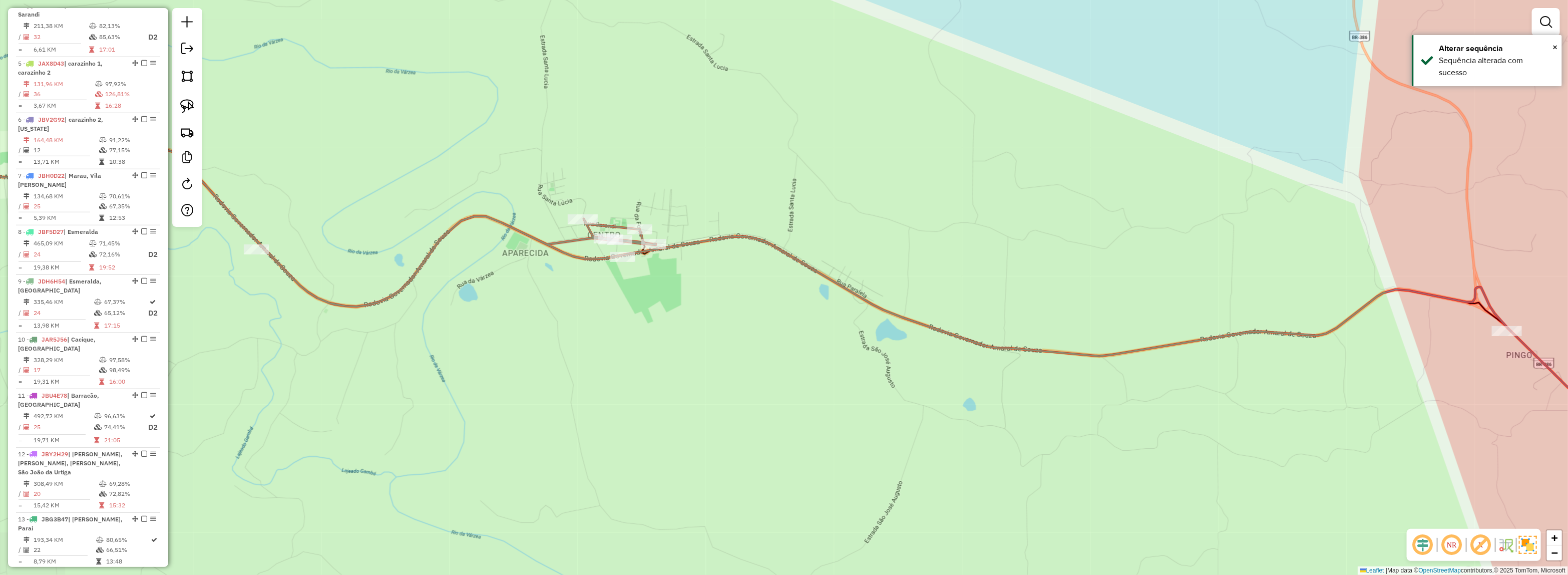
click at [1004, 355] on div "Janela de atendimento Grade de atendimento Capacidade Transportadoras Veículos …" at bounding box center [784, 287] width 1568 height 575
click at [1026, 353] on icon at bounding box center [784, 280] width 1882 height 350
select select "**********"
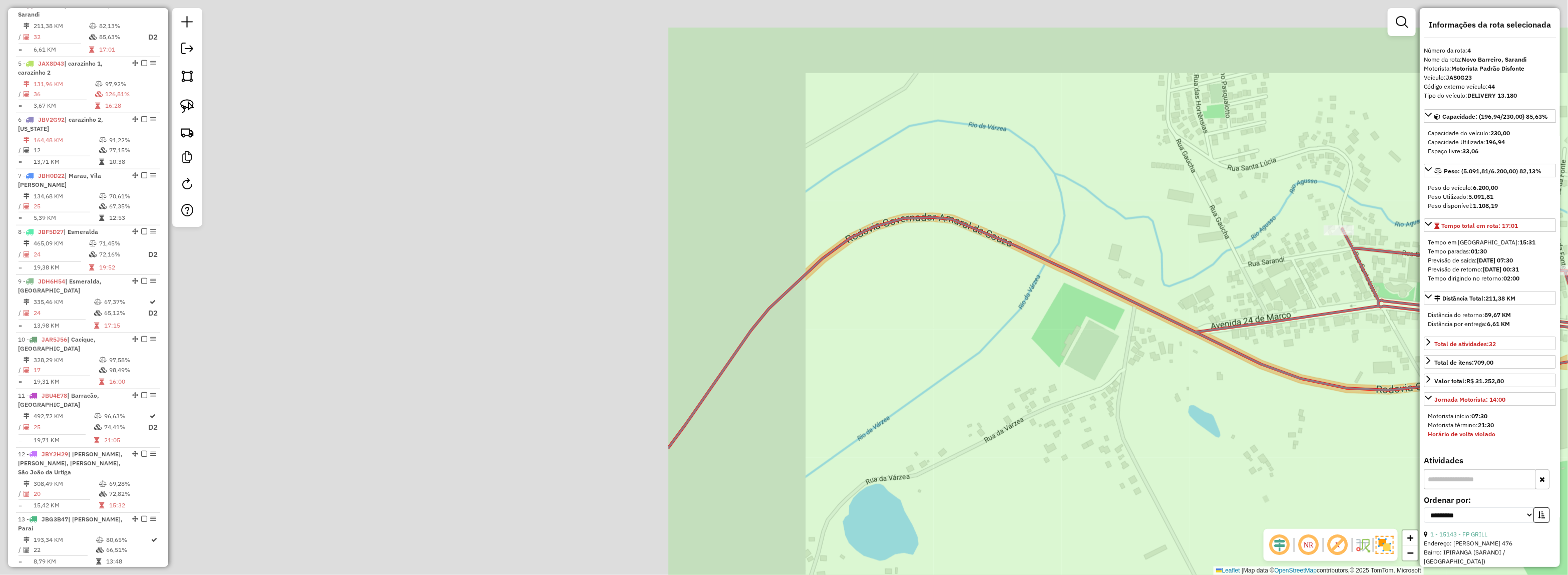
drag, startPoint x: 545, startPoint y: 302, endPoint x: 1422, endPoint y: 380, distance: 880.5
click at [1421, 389] on hb-router-mapa "Informações da Sessão 991307 - 19/08/2025 Criação: 18/08/2025 19:13 Depósito: D…" at bounding box center [784, 287] width 1568 height 575
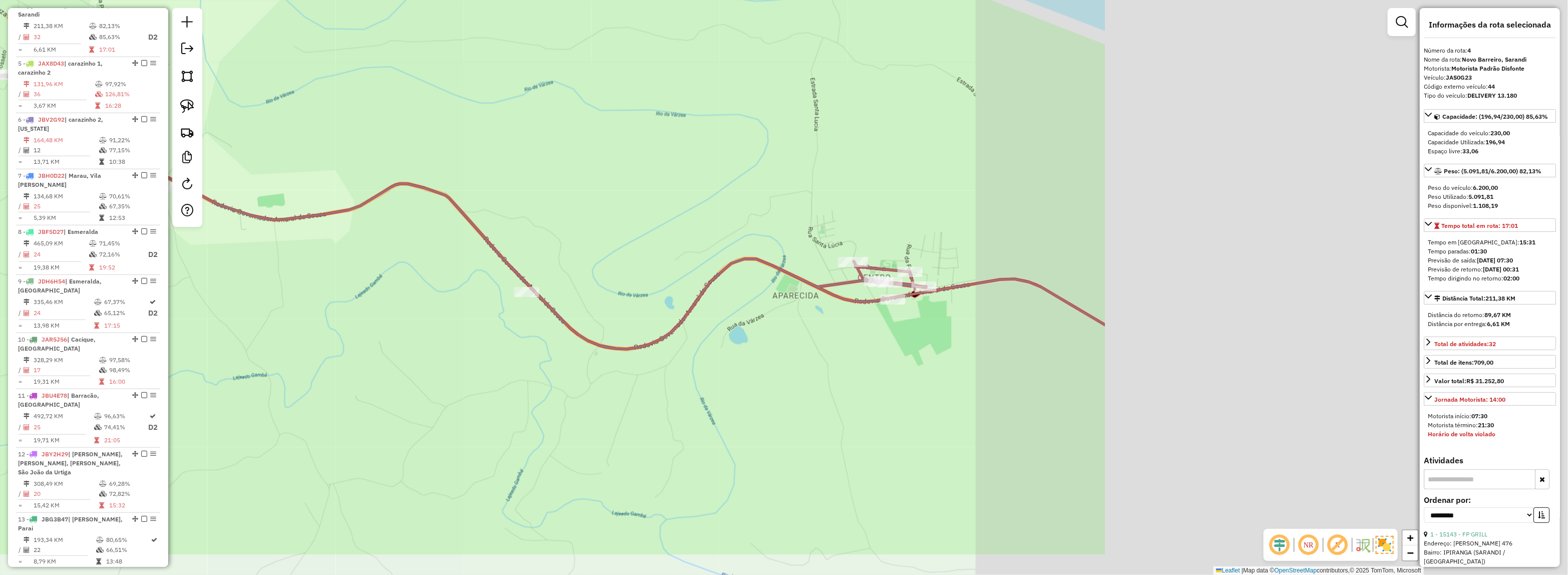
drag, startPoint x: 1264, startPoint y: 237, endPoint x: 616, endPoint y: 156, distance: 653.0
click at [615, 157] on div "Janela de atendimento Grade de atendimento Capacidade Transportadoras Veículos …" at bounding box center [784, 287] width 1568 height 575
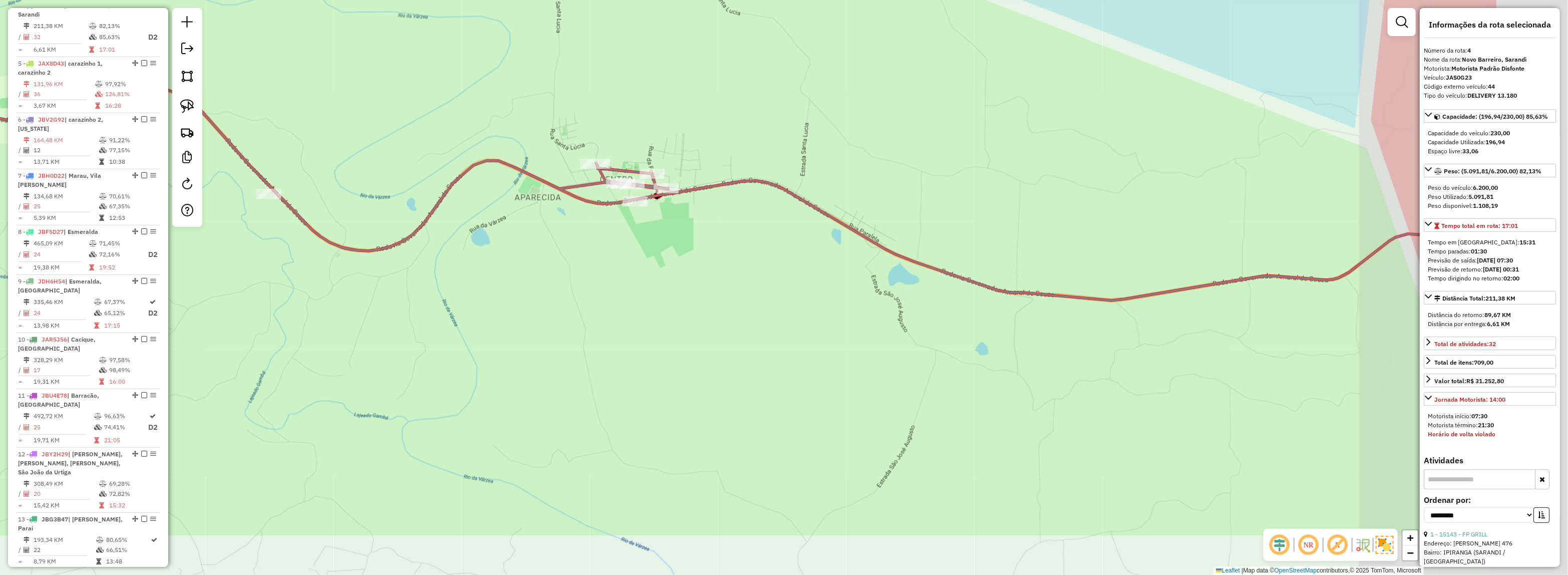
drag, startPoint x: 1235, startPoint y: 329, endPoint x: 626, endPoint y: 136, distance: 638.9
click at [604, 139] on div "Janela de atendimento Grade de atendimento Capacidade Transportadoras Veículos …" at bounding box center [784, 287] width 1568 height 575
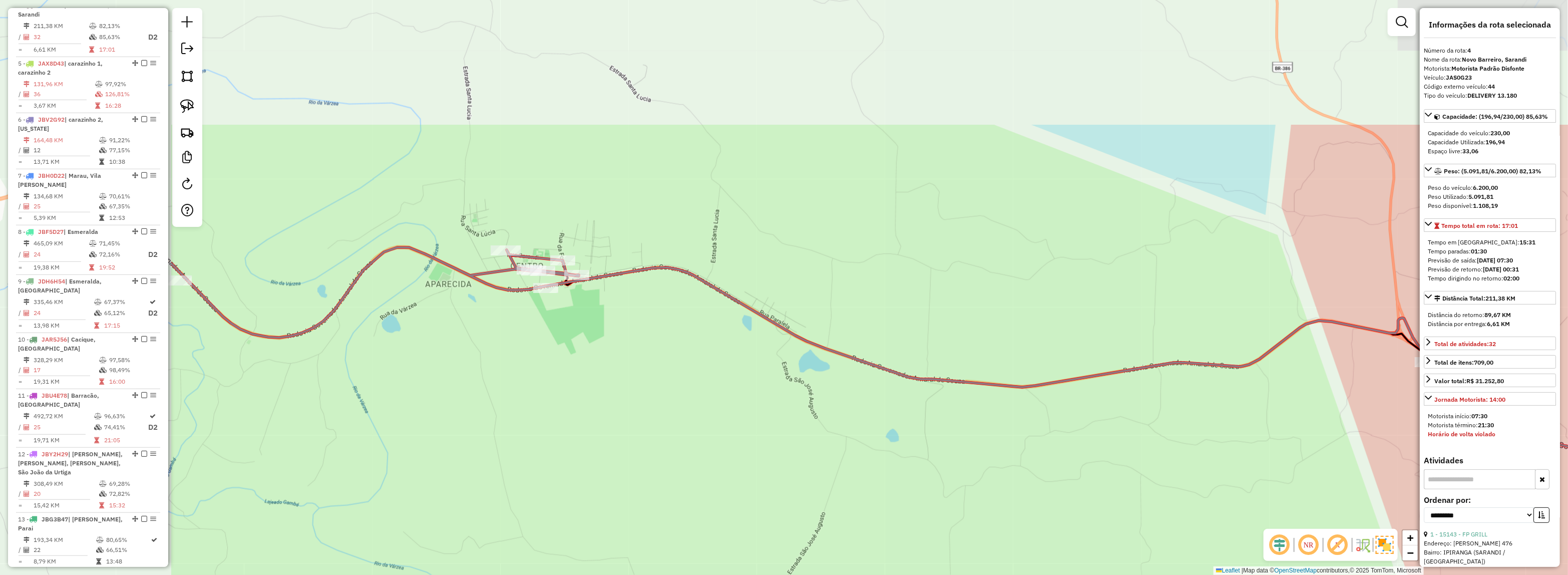
drag, startPoint x: 849, startPoint y: 162, endPoint x: 1117, endPoint y: 336, distance: 319.5
click at [1180, 344] on div "Janela de atendimento Grade de atendimento Capacidade Transportadoras Veículos …" at bounding box center [784, 287] width 1568 height 575
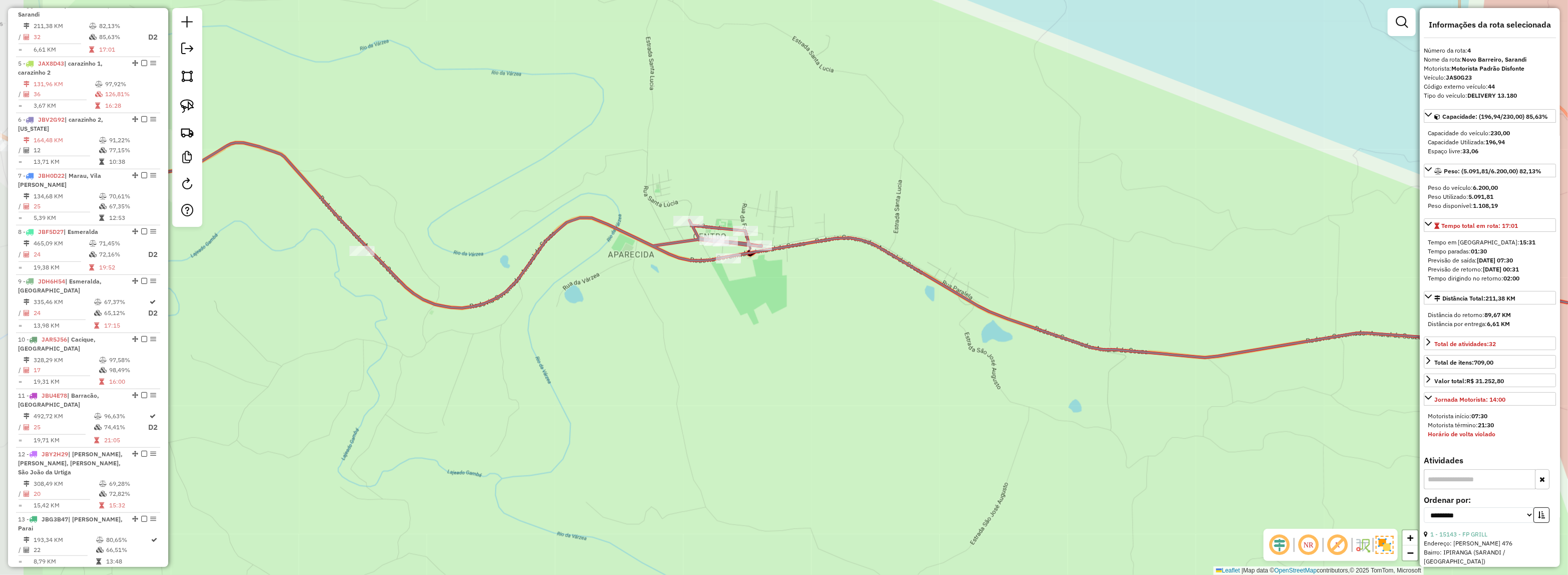
drag, startPoint x: 702, startPoint y: 234, endPoint x: 882, endPoint y: 204, distance: 182.5
click at [882, 204] on div "Janela de atendimento Grade de atendimento Capacidade Transportadoras Veículos …" at bounding box center [784, 287] width 1568 height 575
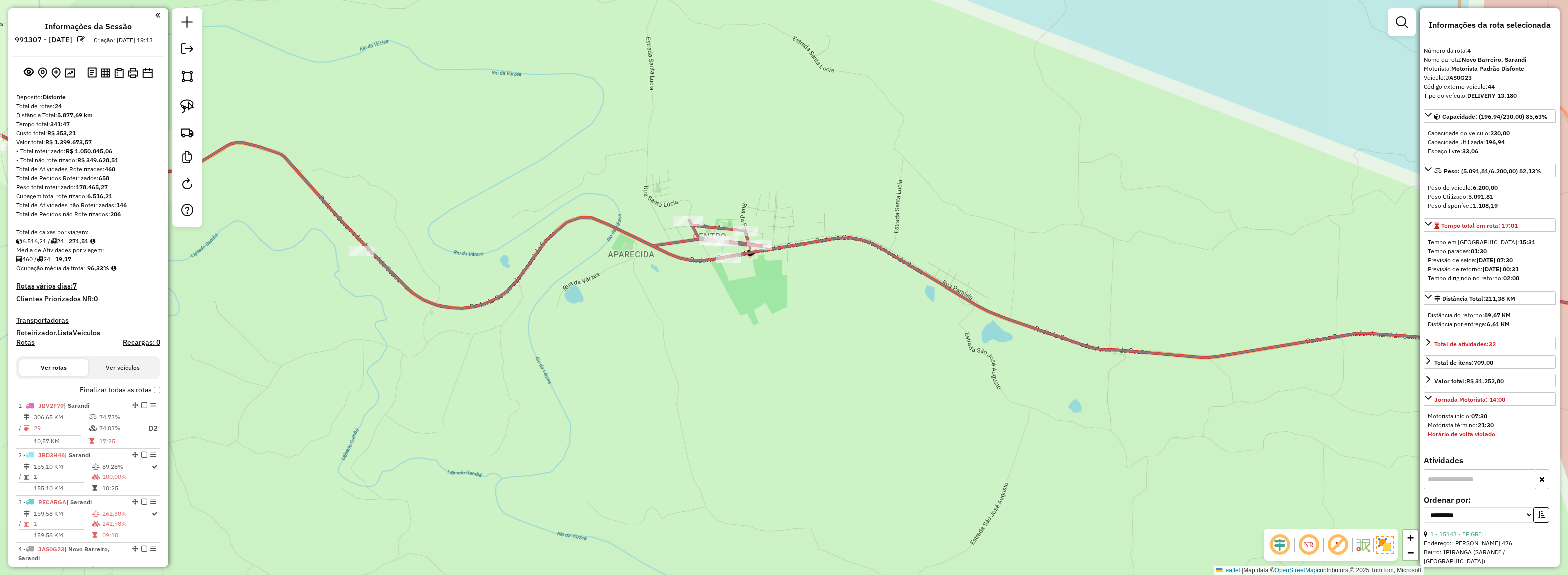
select select "**********"
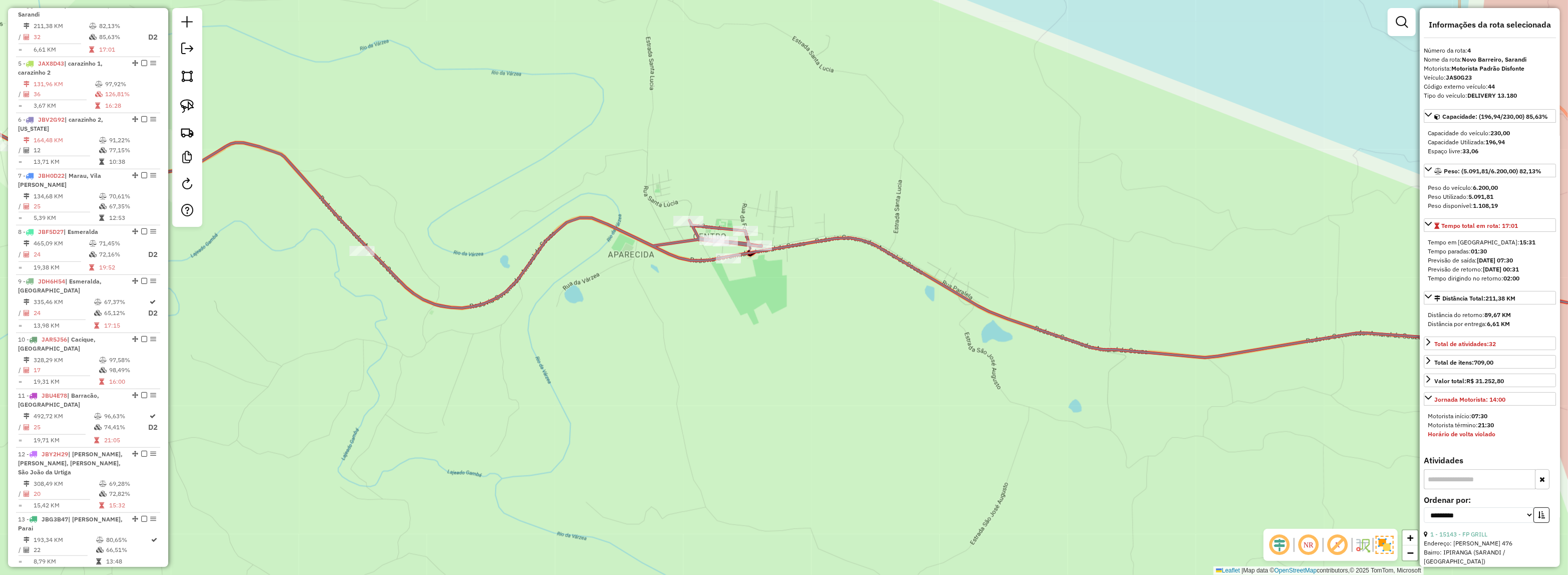
click at [905, 259] on icon at bounding box center [784, 218] width 1882 height 389
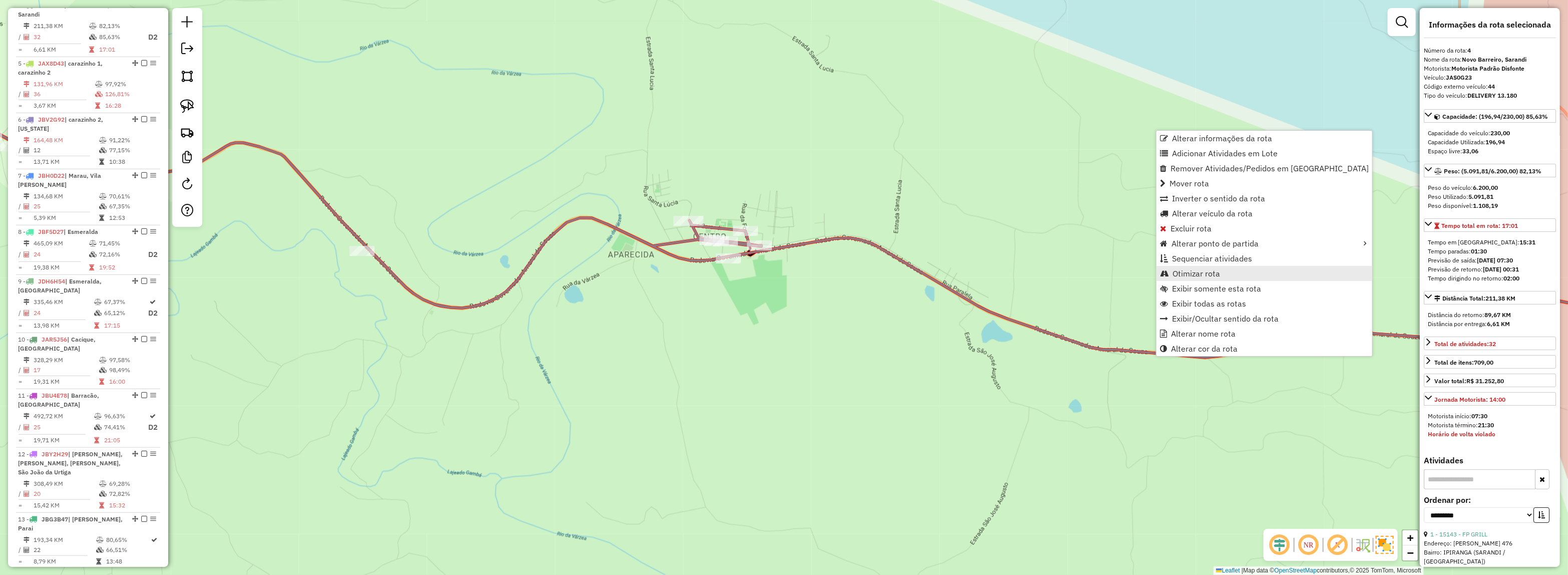
click at [1220, 270] on link "Otimizar rota" at bounding box center [1264, 273] width 216 height 15
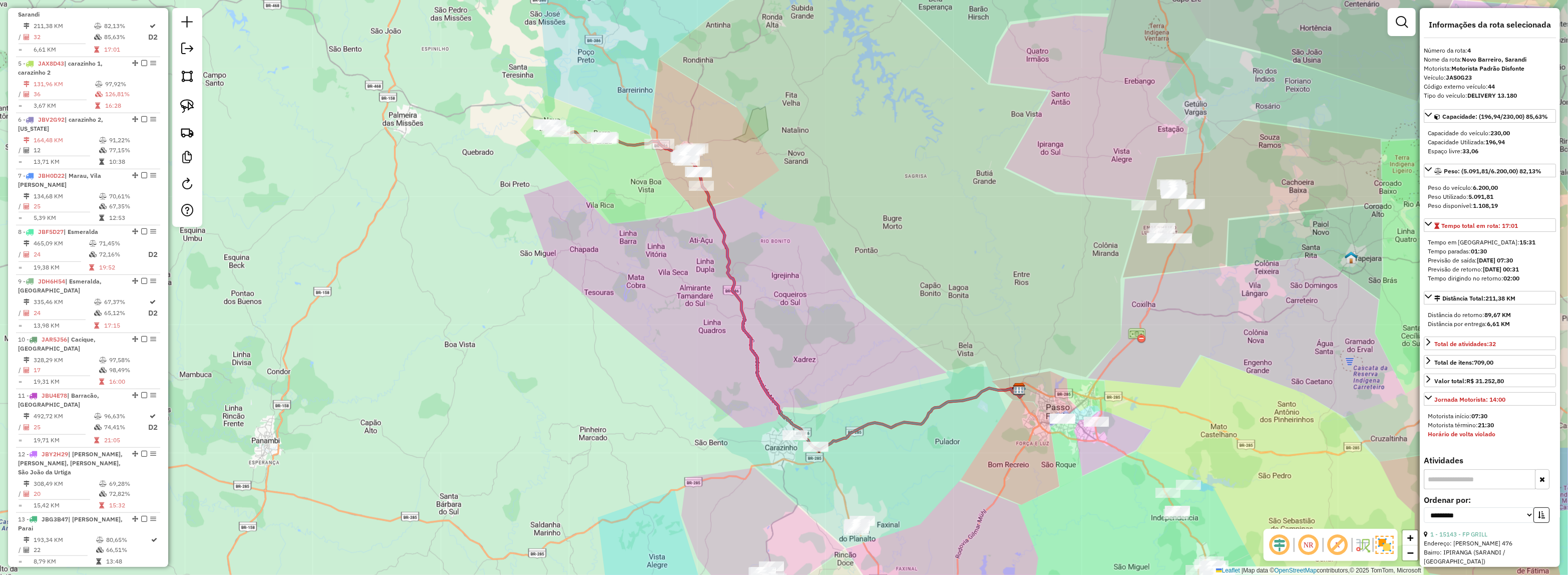
drag, startPoint x: 750, startPoint y: 182, endPoint x: 897, endPoint y: 231, distance: 155.0
click at [897, 231] on div "Janela de atendimento Grade de atendimento Capacidade Transportadoras Veículos …" at bounding box center [784, 287] width 1568 height 575
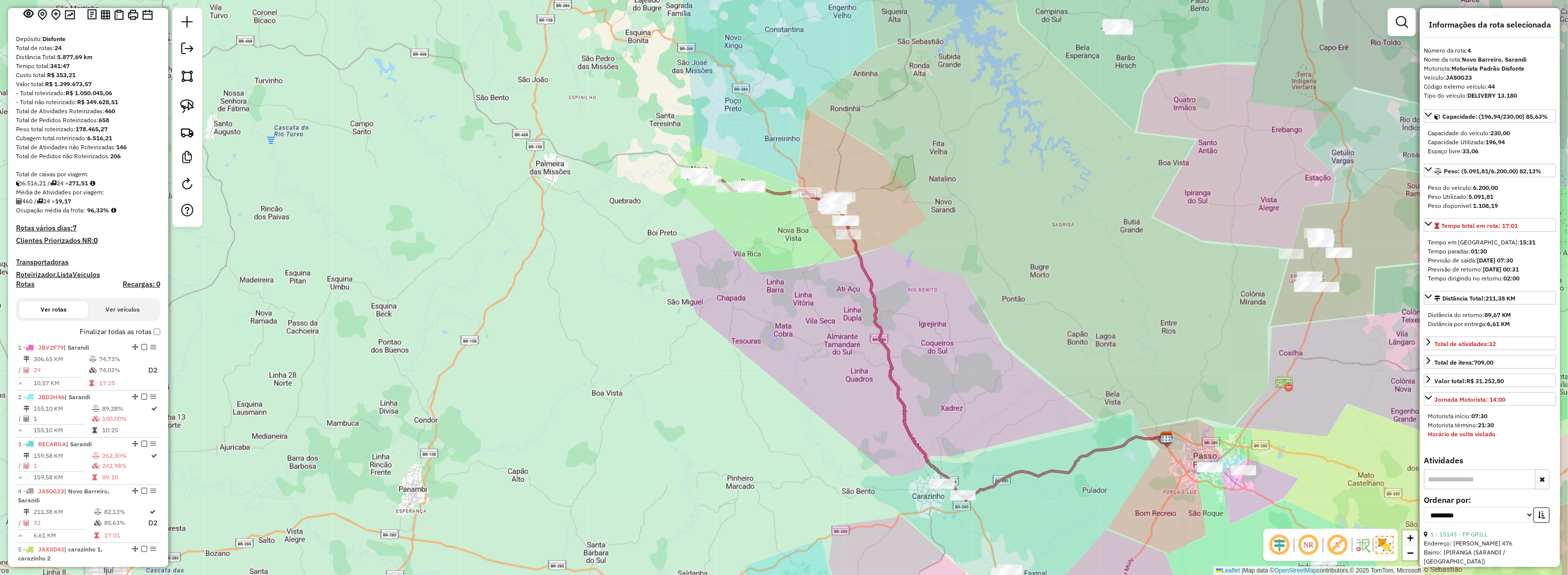
scroll to position [0, 0]
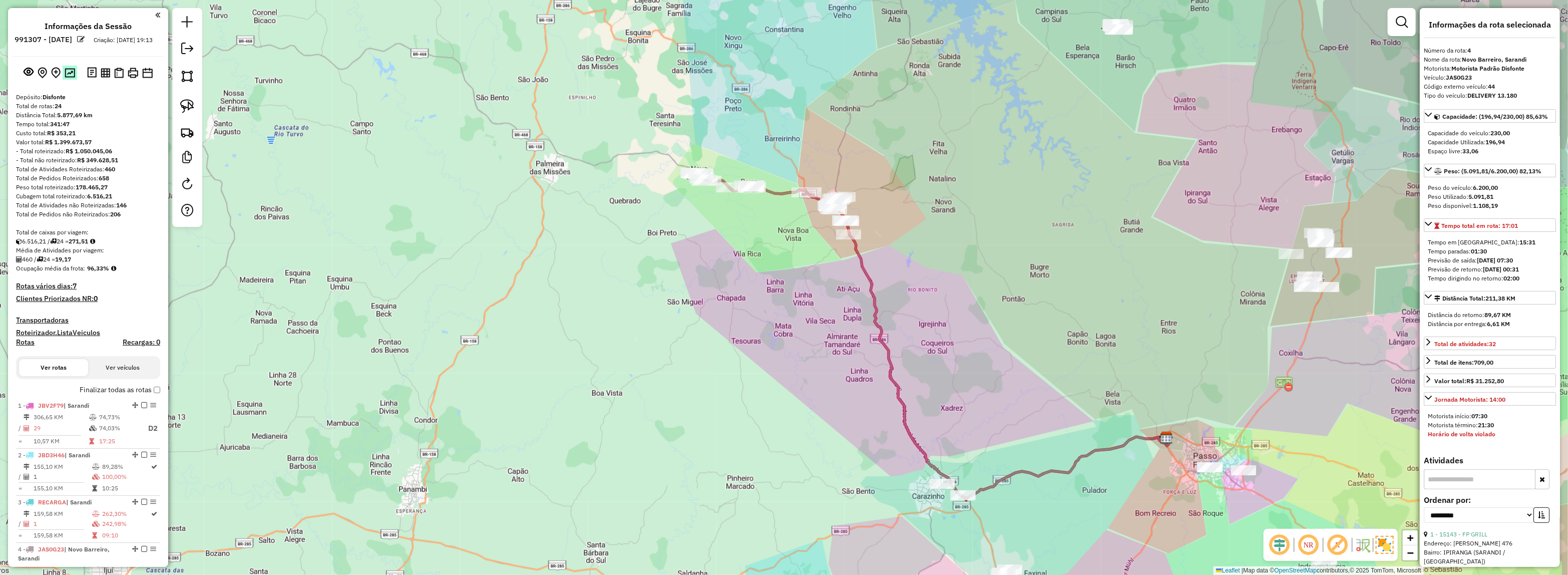
click at [72, 77] on img at bounding box center [70, 72] width 11 height 9
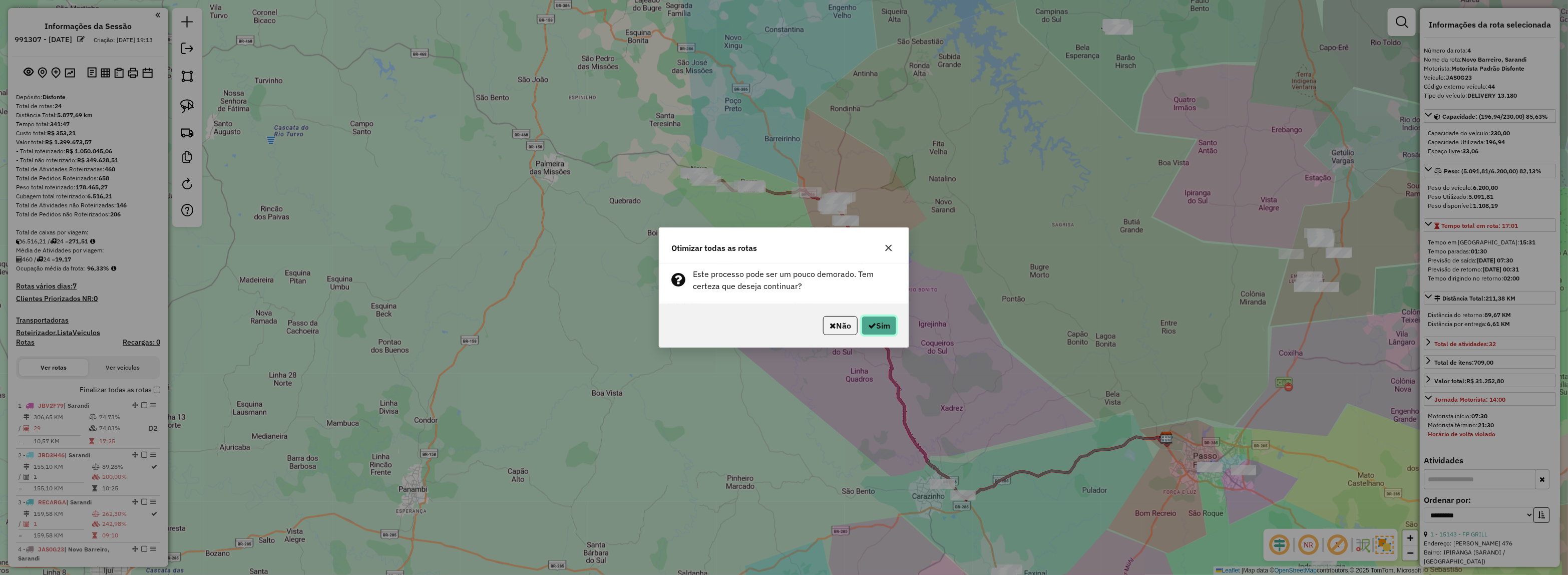
click at [890, 331] on button "Sim" at bounding box center [879, 326] width 35 height 19
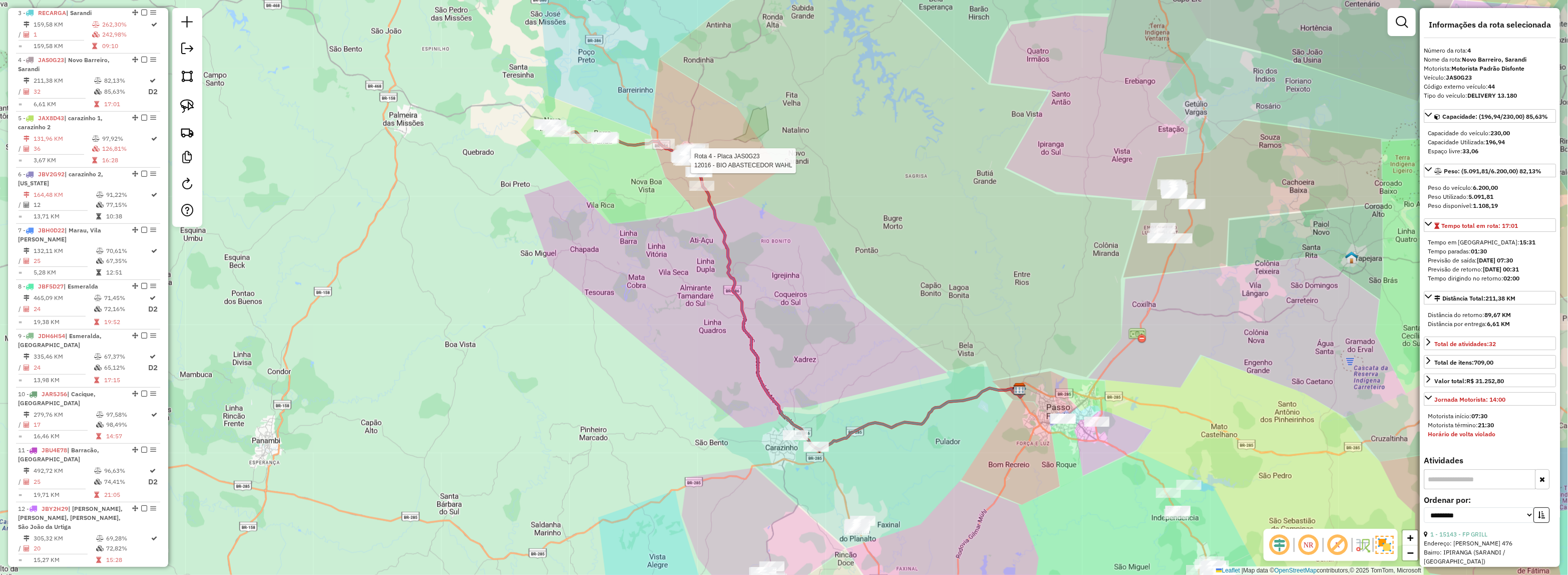
scroll to position [544, 0]
drag, startPoint x: 882, startPoint y: 250, endPoint x: 832, endPoint y: 224, distance: 56.4
click at [832, 224] on div "Rota 4 - Placa JAS0G23 12016 - BIO ABASTECEDOR WAHL Janela de atendimento Grade…" at bounding box center [784, 287] width 1568 height 575
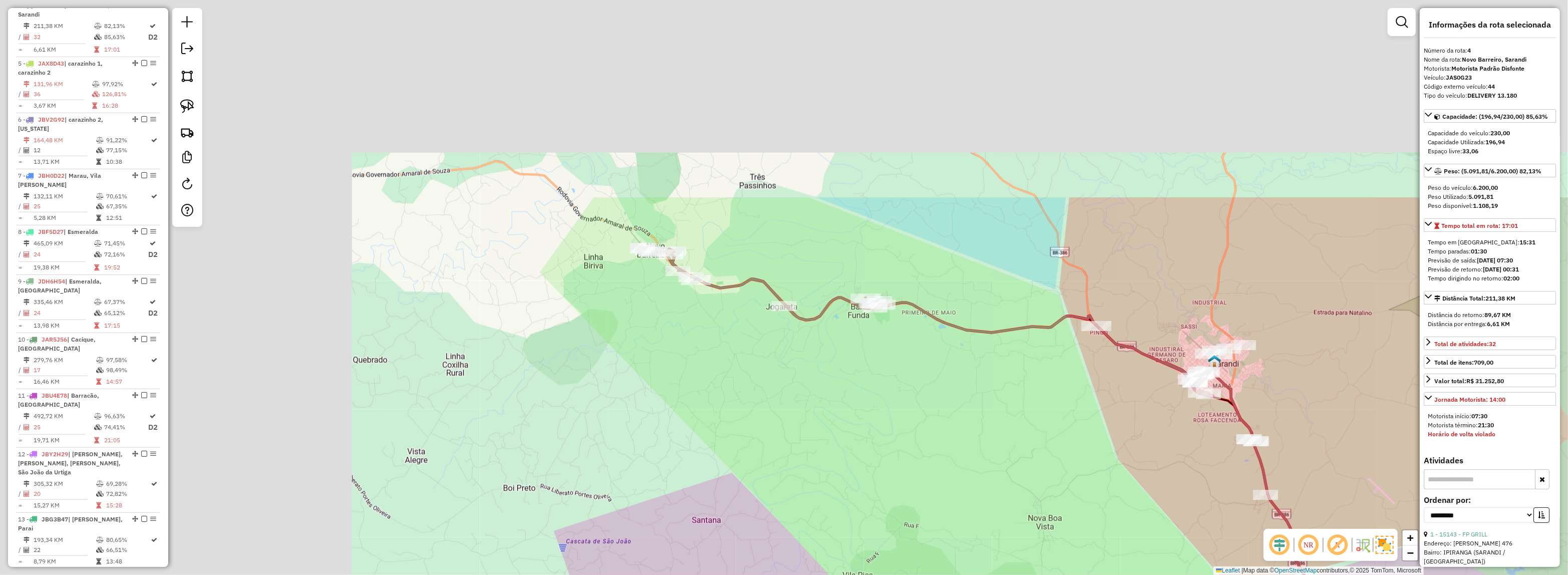
drag, startPoint x: 697, startPoint y: 212, endPoint x: 1009, endPoint y: 396, distance: 362.2
click at [1009, 399] on div "Janela de atendimento Grade de atendimento Capacidade Transportadoras Veículos …" at bounding box center [784, 287] width 1568 height 575
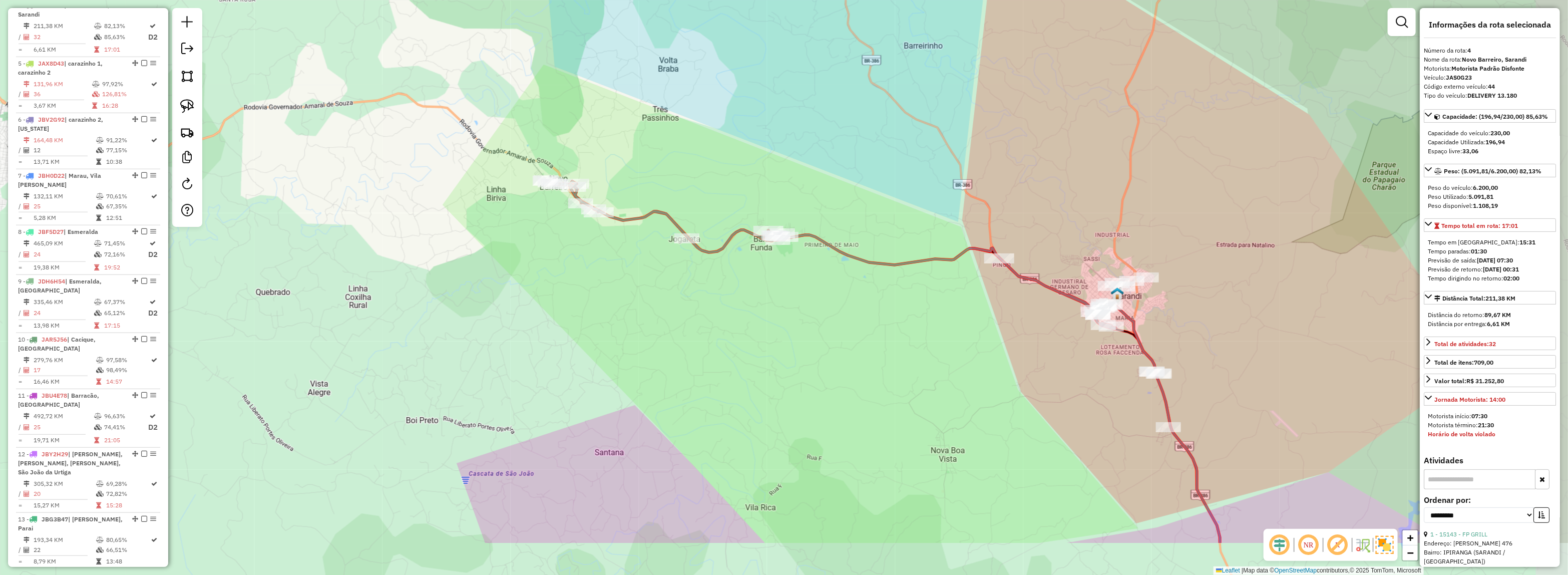
drag, startPoint x: 1015, startPoint y: 414, endPoint x: 885, endPoint y: 319, distance: 161.0
click at [887, 321] on div "Janela de atendimento Grade de atendimento Capacidade Transportadoras Veículos …" at bounding box center [784, 287] width 1568 height 575
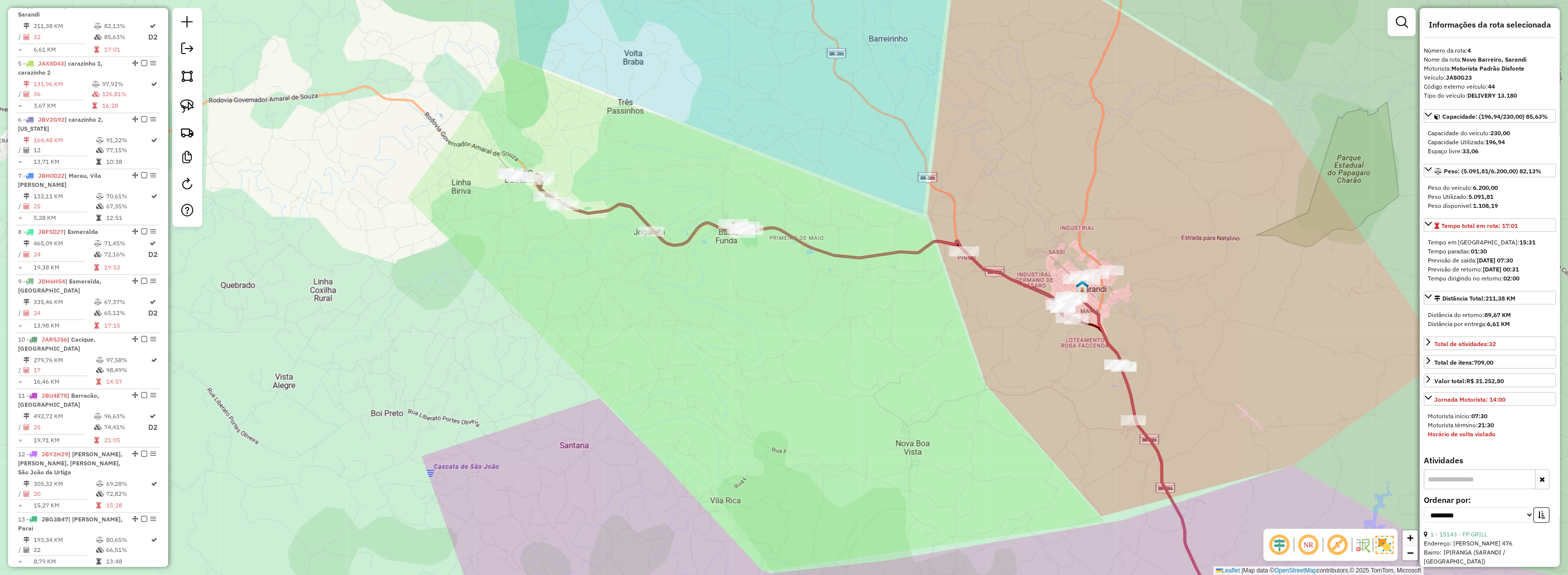
drag, startPoint x: 980, startPoint y: 336, endPoint x: 822, endPoint y: 284, distance: 166.3
click at [822, 284] on div "Janela de atendimento Grade de atendimento Capacidade Transportadoras Veículos …" at bounding box center [784, 287] width 1568 height 575
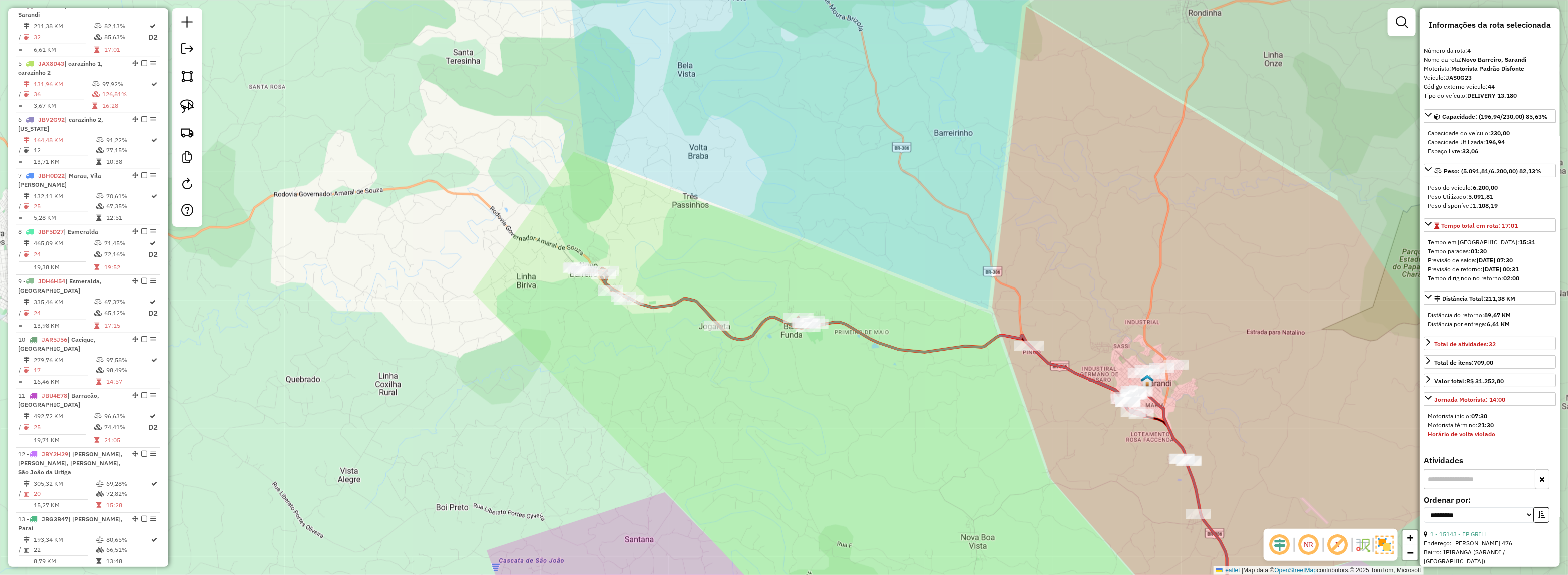
drag, startPoint x: 1007, startPoint y: 419, endPoint x: 599, endPoint y: 152, distance: 487.6
click at [604, 156] on div "Janela de atendimento Grade de atendimento Capacidade Transportadoras Veículos …" at bounding box center [784, 287] width 1568 height 575
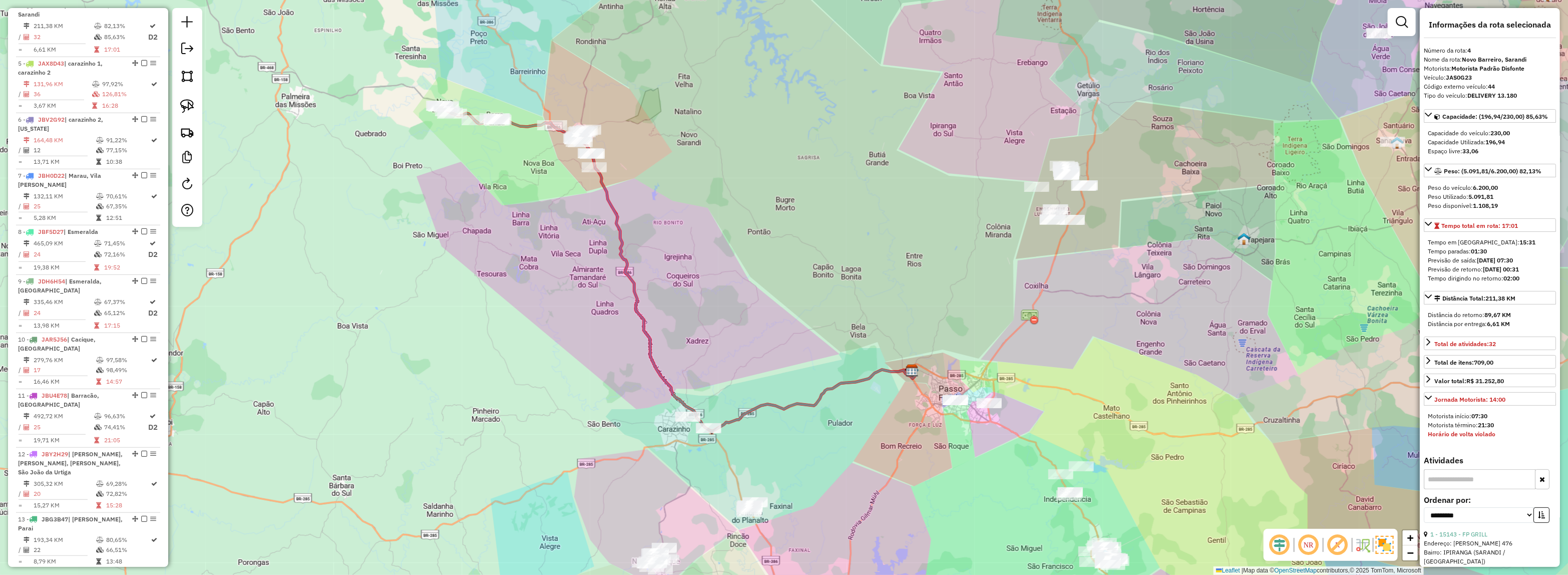
drag, startPoint x: 894, startPoint y: 238, endPoint x: 809, endPoint y: 251, distance: 86.0
click at [809, 251] on div "Janela de atendimento Grade de atendimento Capacidade Transportadoras Veículos …" at bounding box center [784, 287] width 1568 height 575
click at [746, 111] on div "Janela de atendimento Grade de atendimento Capacidade Transportadoras Veículos …" at bounding box center [784, 287] width 1568 height 575
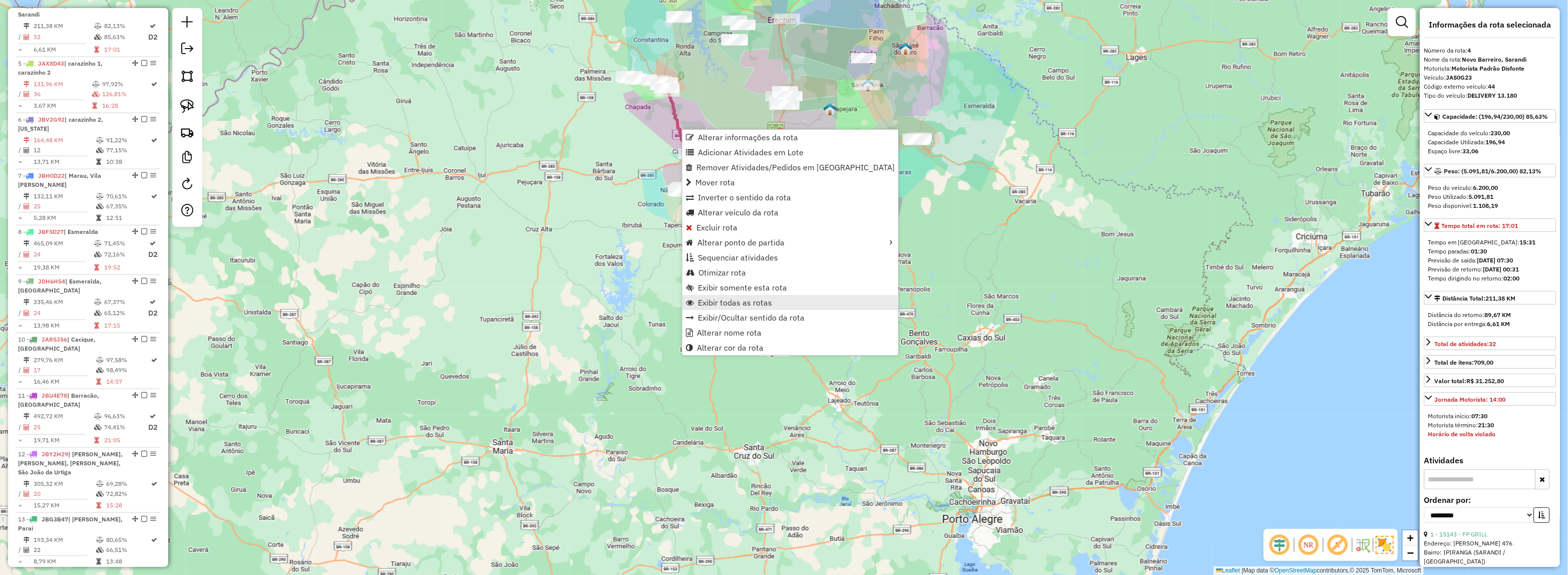
click at [753, 299] on span "Exibir todas as rotas" at bounding box center [735, 302] width 74 height 8
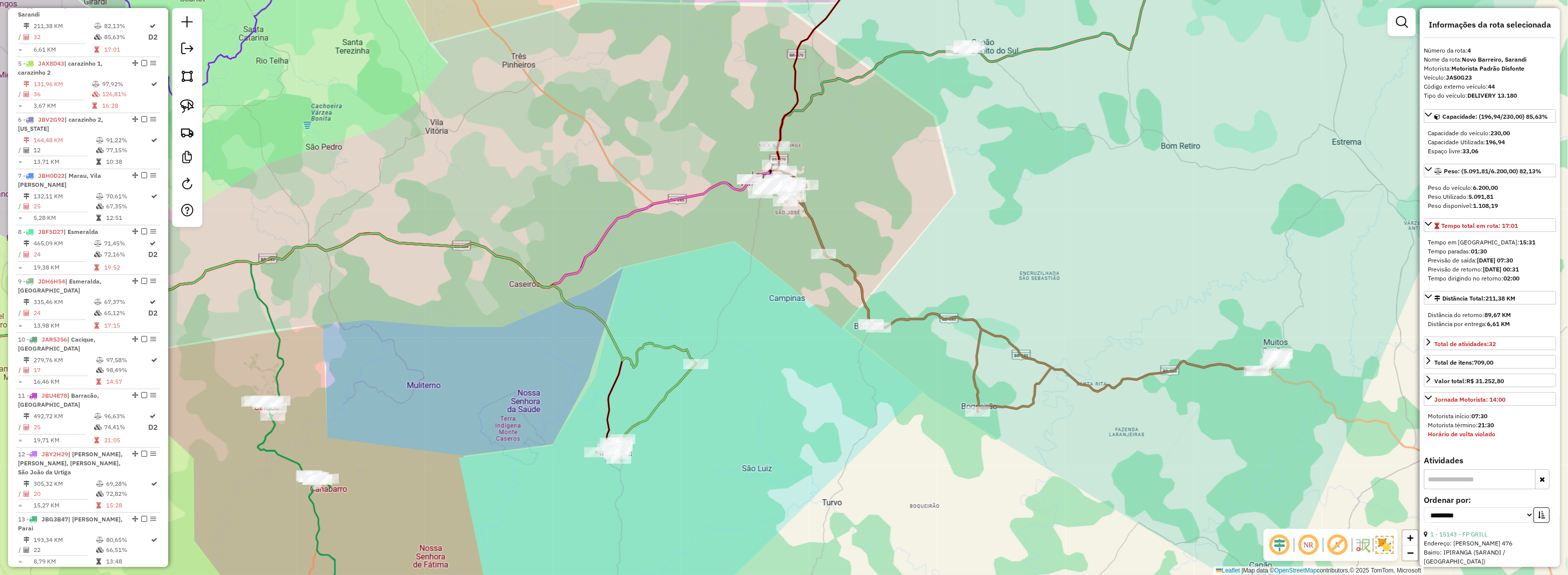
click at [1020, 52] on icon at bounding box center [1021, 54] width 494 height 222
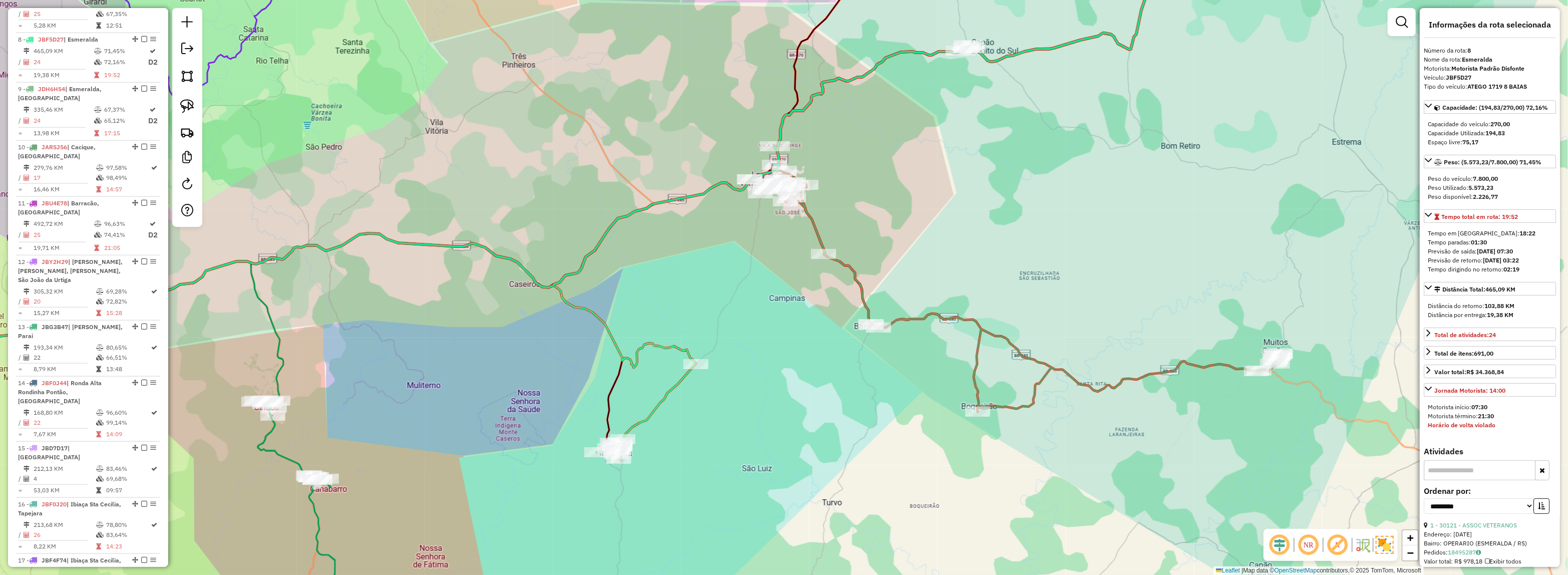
scroll to position [770, 0]
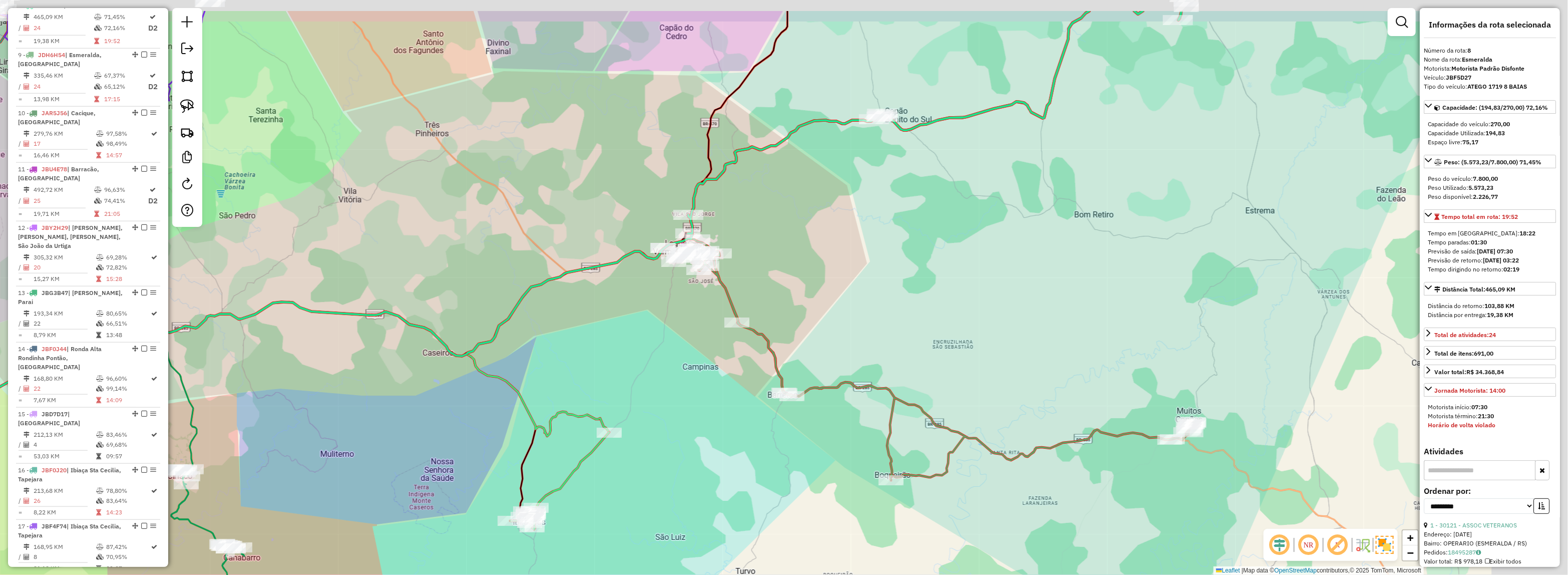
drag, startPoint x: 1067, startPoint y: 86, endPoint x: 992, endPoint y: 144, distance: 94.8
click at [992, 144] on div "Janela de atendimento Grade de atendimento Capacidade Transportadoras Veículos …" at bounding box center [784, 287] width 1568 height 575
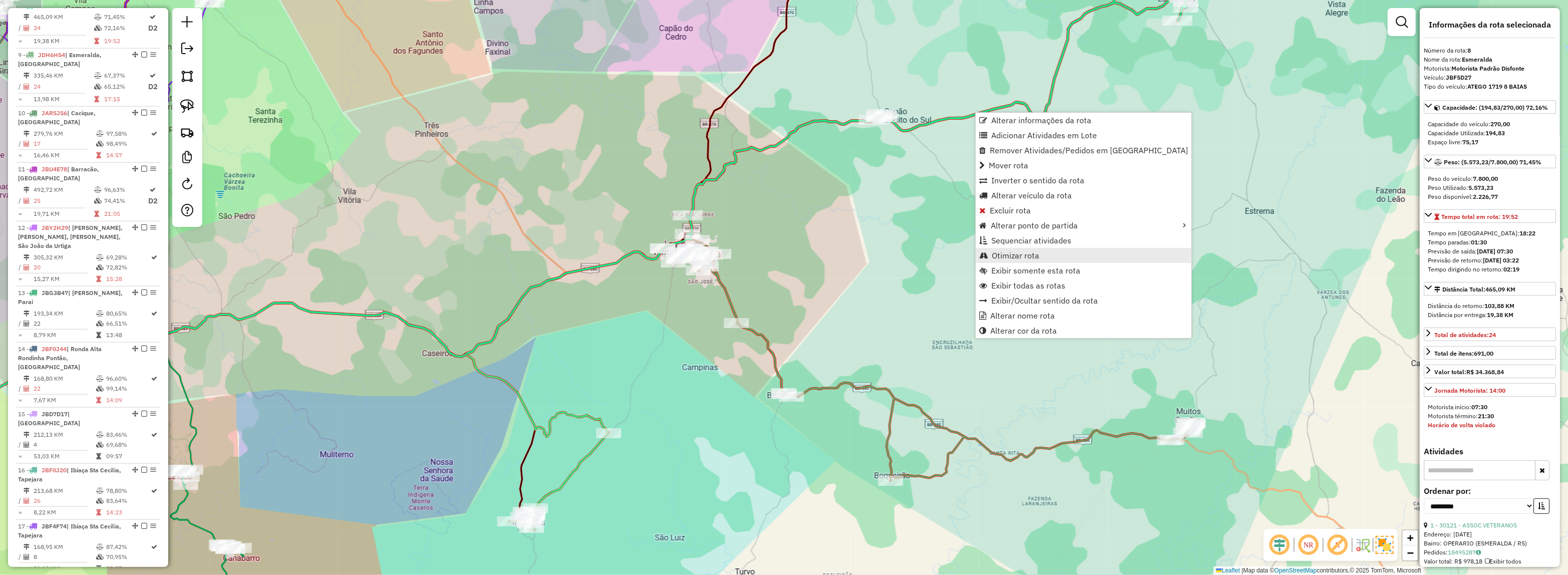
click at [1041, 253] on link "Otimizar rota" at bounding box center [1083, 255] width 216 height 15
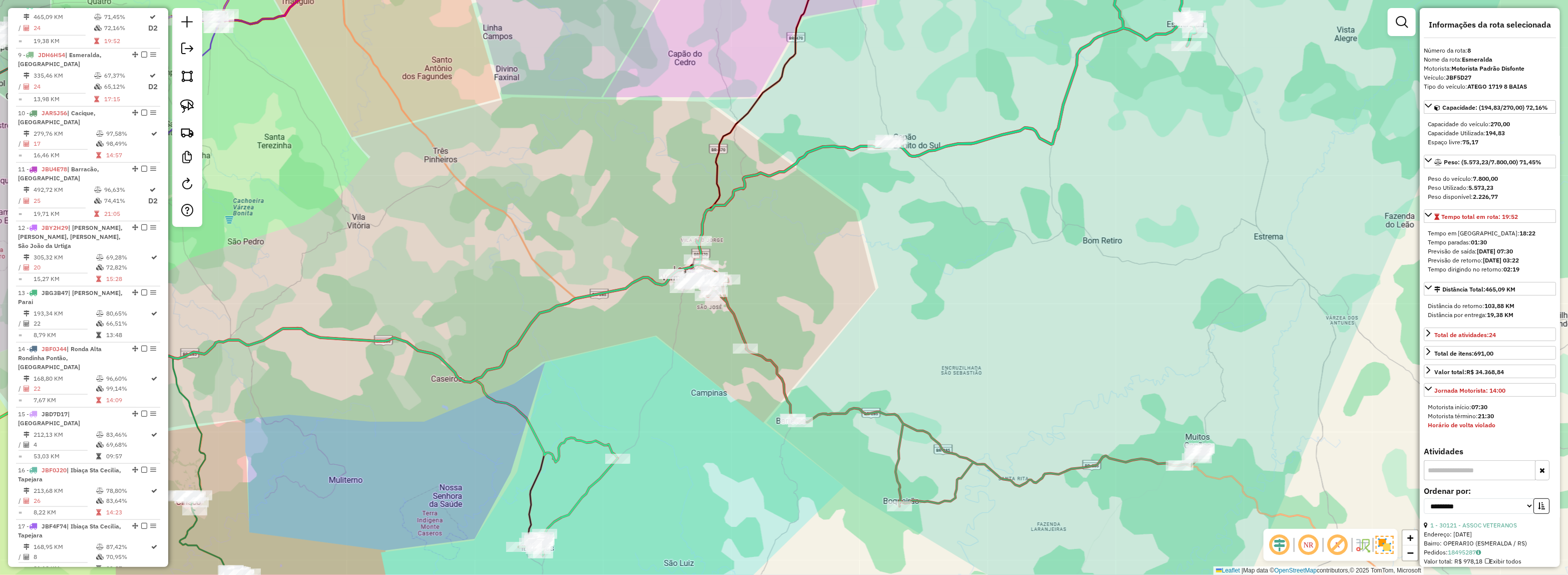
drag, startPoint x: 1004, startPoint y: 191, endPoint x: 1204, endPoint y: 256, distance: 210.3
click at [1204, 260] on div "Janela de atendimento Grade de atendimento Capacidade Transportadoras Veículos …" at bounding box center [784, 287] width 1568 height 575
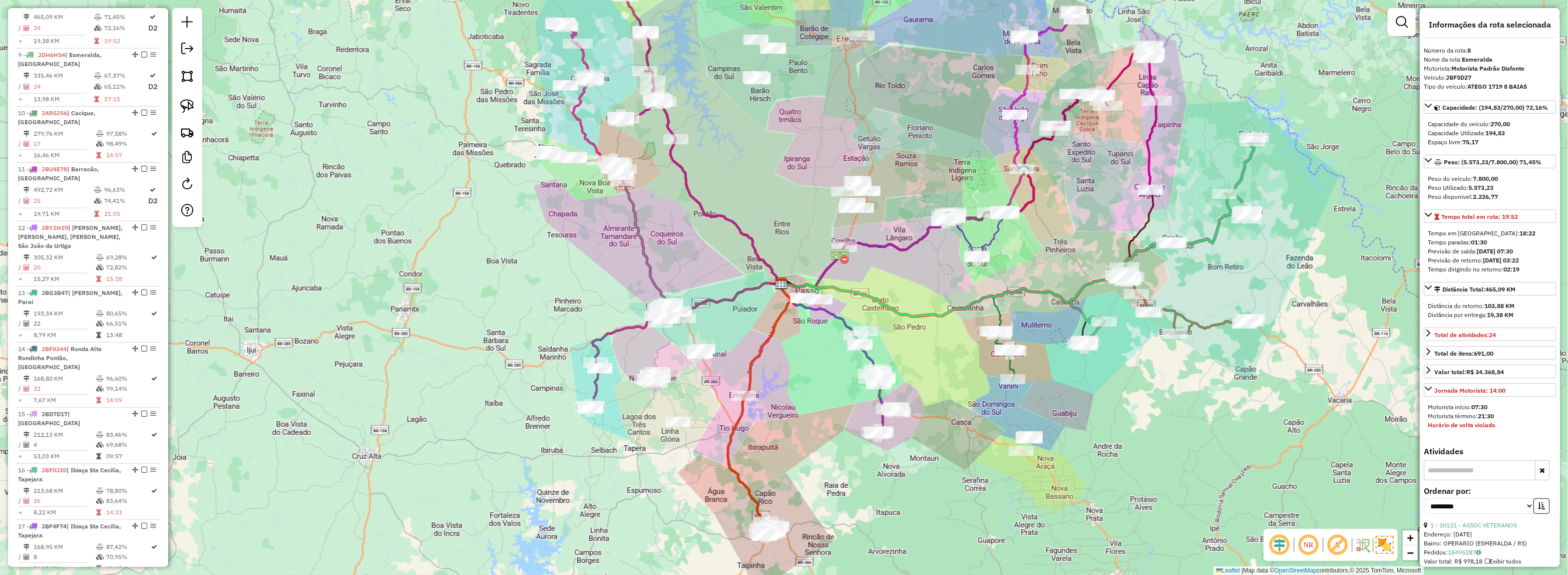
click at [1199, 246] on icon at bounding box center [1189, 205] width 130 height 135
drag, startPoint x: 1232, startPoint y: 266, endPoint x: 1220, endPoint y: 256, distance: 15.6
click at [1220, 257] on div "Janela de atendimento Grade de atendimento Capacidade Transportadoras Veículos …" at bounding box center [784, 287] width 1568 height 575
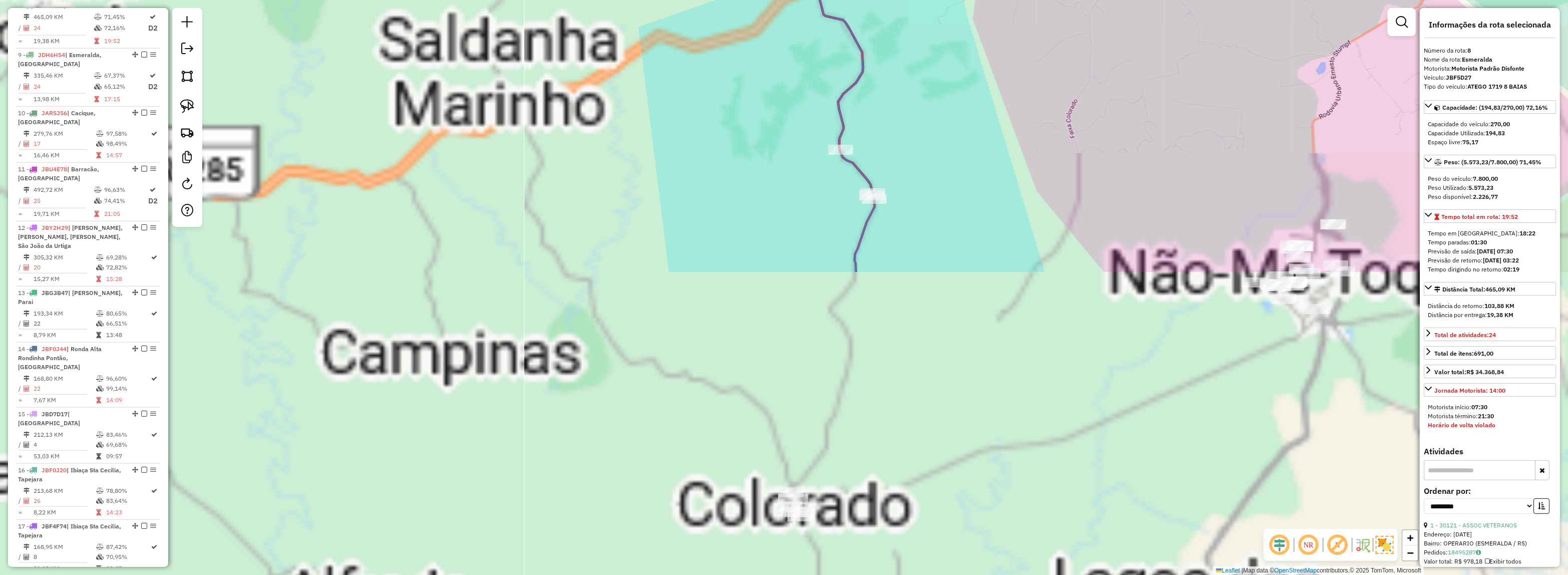
drag, startPoint x: 1038, startPoint y: 26, endPoint x: 1029, endPoint y: 33, distance: 11.4
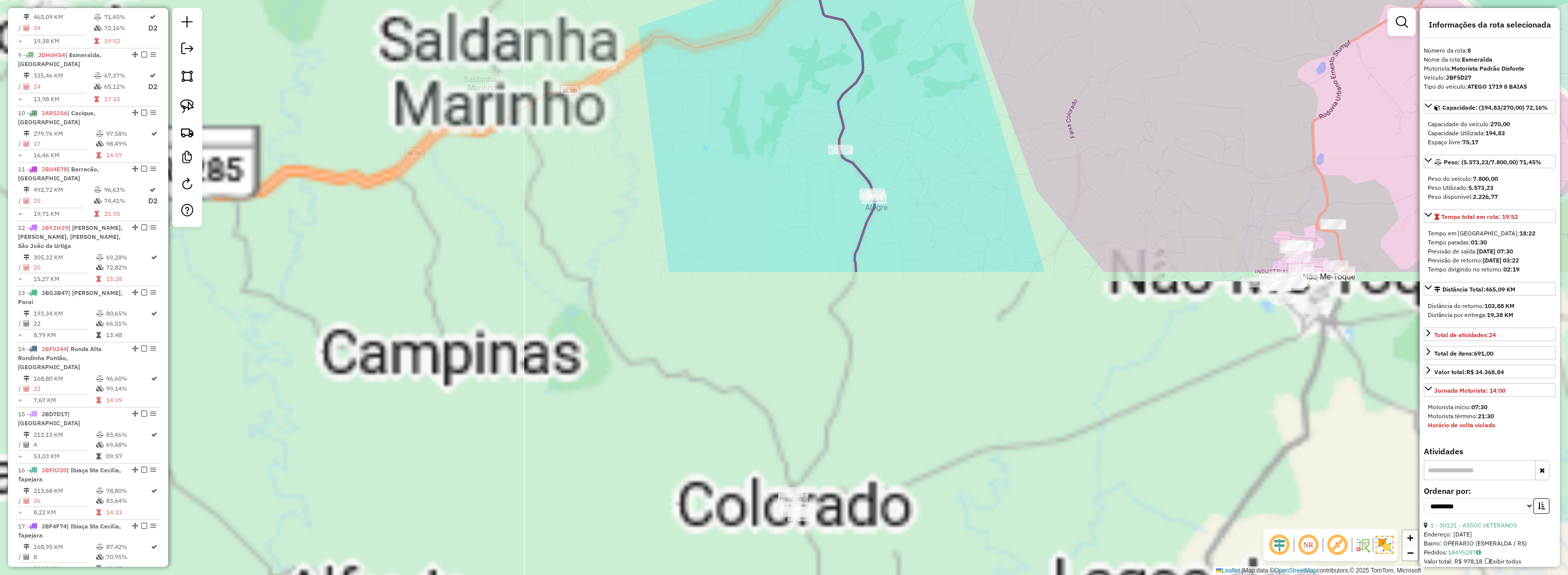
click at [1029, 33] on div "Janela de atendimento Grade de atendimento Capacidade Transportadoras Veículos …" at bounding box center [784, 287] width 1568 height 575
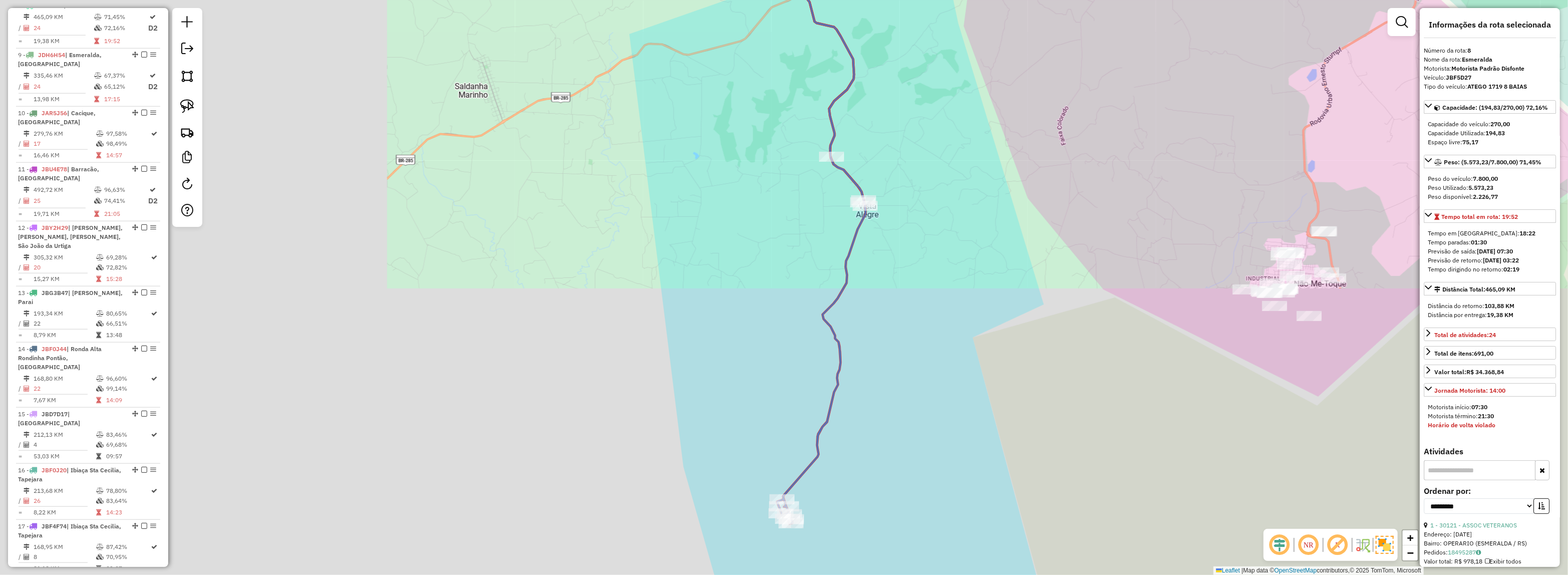
drag, startPoint x: 890, startPoint y: 206, endPoint x: 807, endPoint y: 398, distance: 209.2
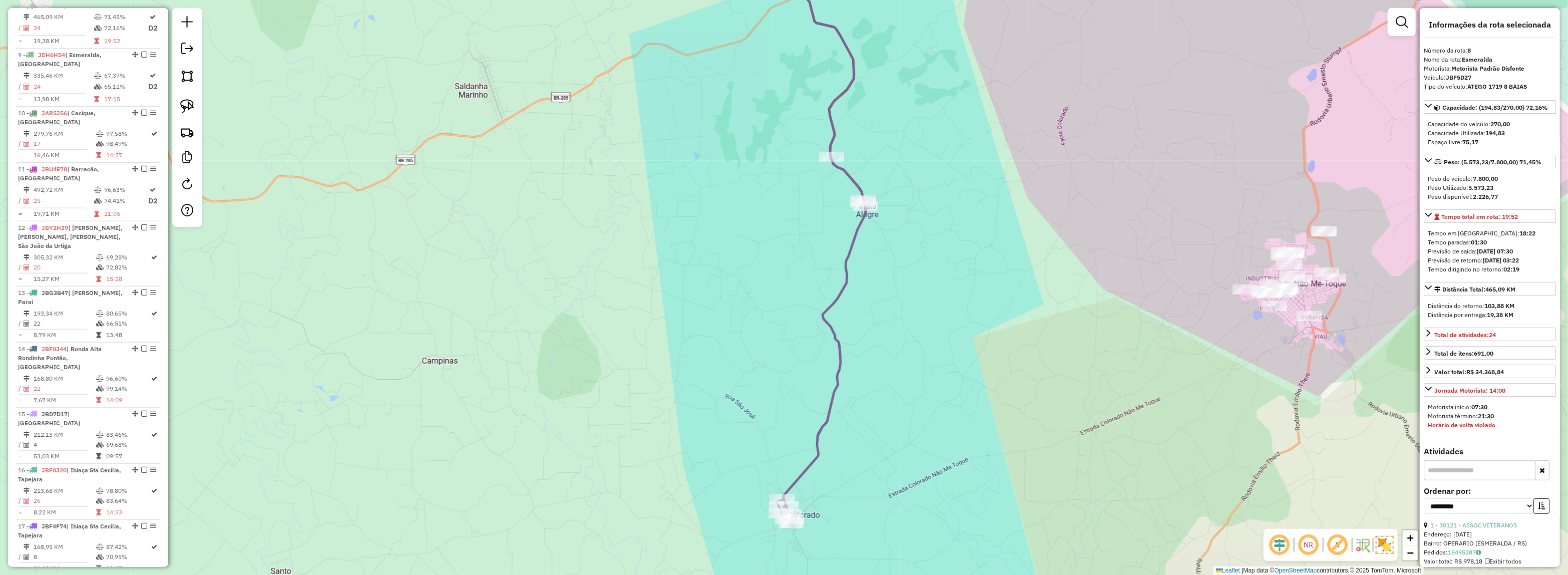
click at [892, 201] on div "Janela de atendimento Grade de atendimento Capacidade Transportadoras Veículos …" at bounding box center [784, 287] width 1568 height 575
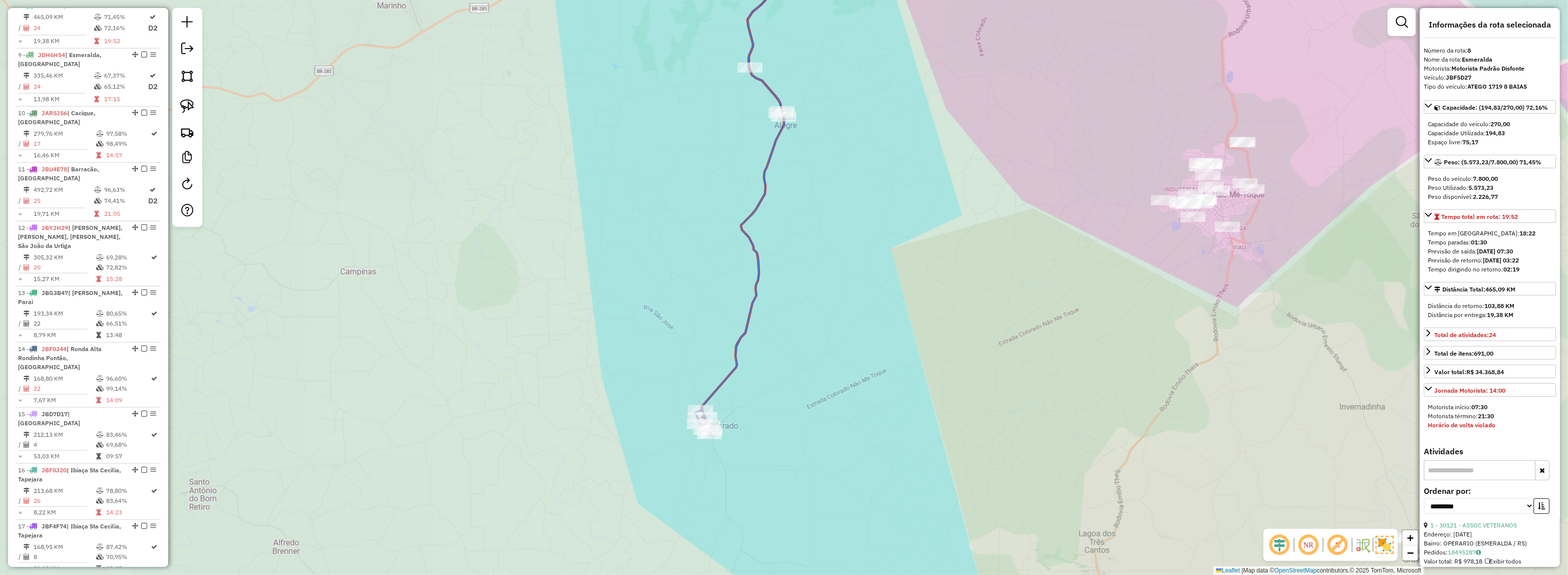
drag, startPoint x: 868, startPoint y: 239, endPoint x: 786, endPoint y: 435, distance: 212.5
click at [786, 435] on div "Janela de atendimento Grade de atendimento Capacidade Transportadoras Veículos …" at bounding box center [784, 287] width 1568 height 575
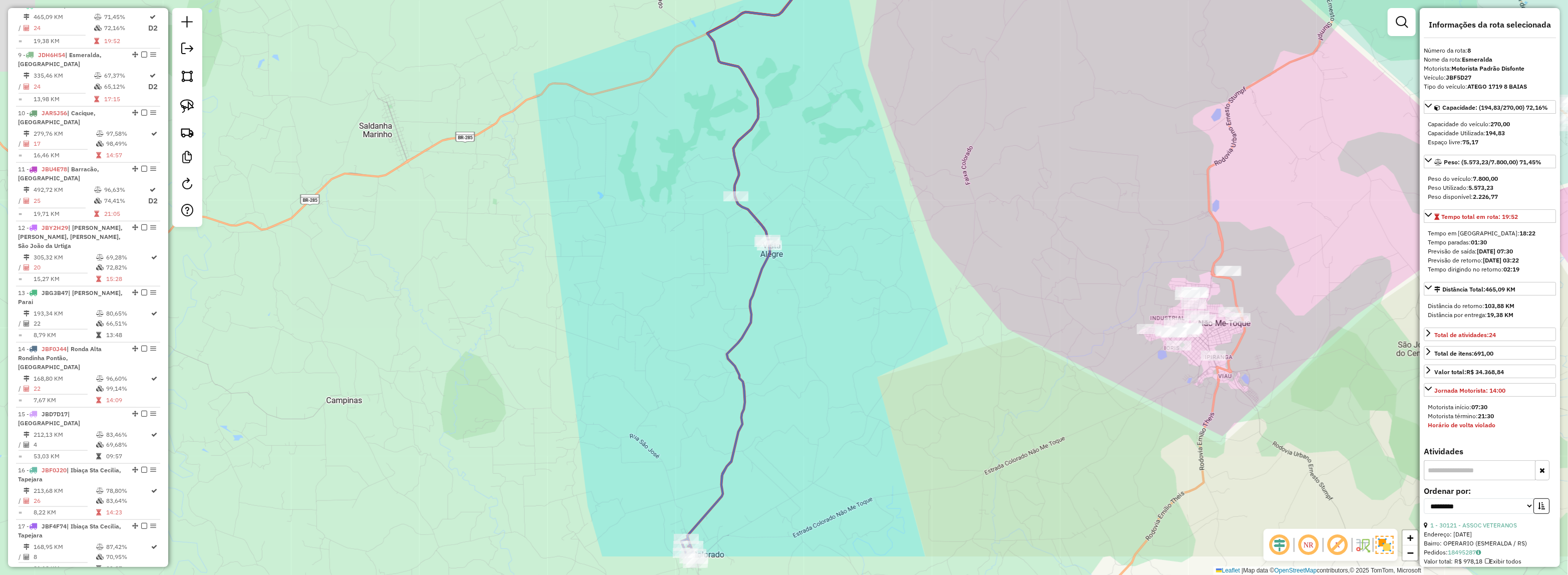
drag, startPoint x: 676, startPoint y: 268, endPoint x: 885, endPoint y: 93, distance: 272.6
click at [885, 93] on div "Janela de atendimento Grade de atendimento Capacidade Transportadoras Veículos …" at bounding box center [784, 287] width 1568 height 575
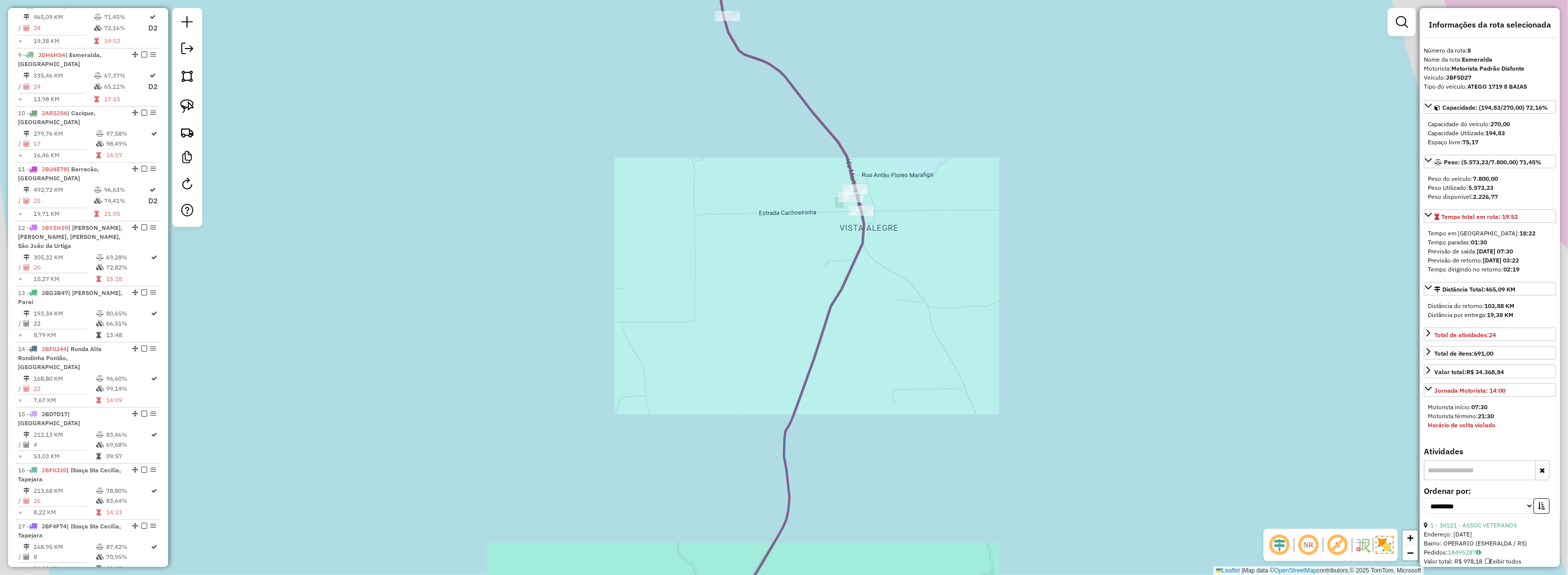
click at [852, 157] on icon at bounding box center [784, 288] width 160 height 690
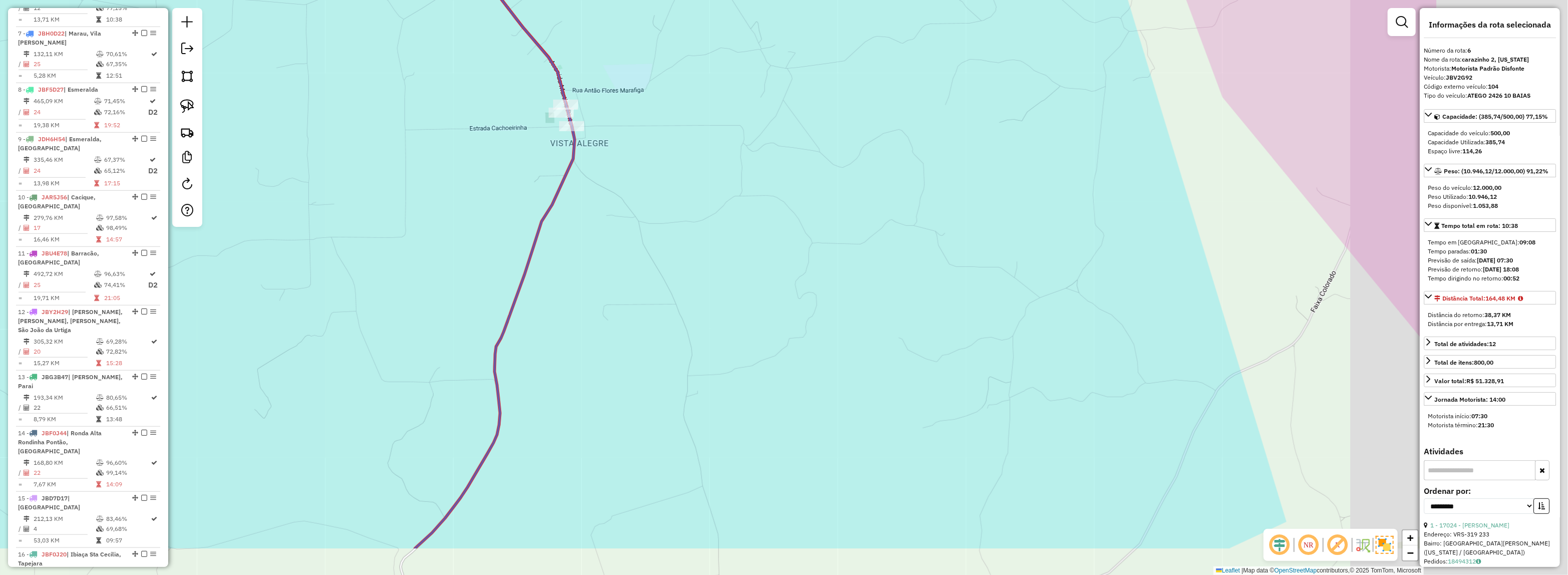
drag, startPoint x: 1149, startPoint y: 224, endPoint x: 826, endPoint y: 123, distance: 338.4
click at [829, 124] on div "Janela de atendimento Grade de atendimento Capacidade Transportadoras Veículos …" at bounding box center [784, 287] width 1568 height 575
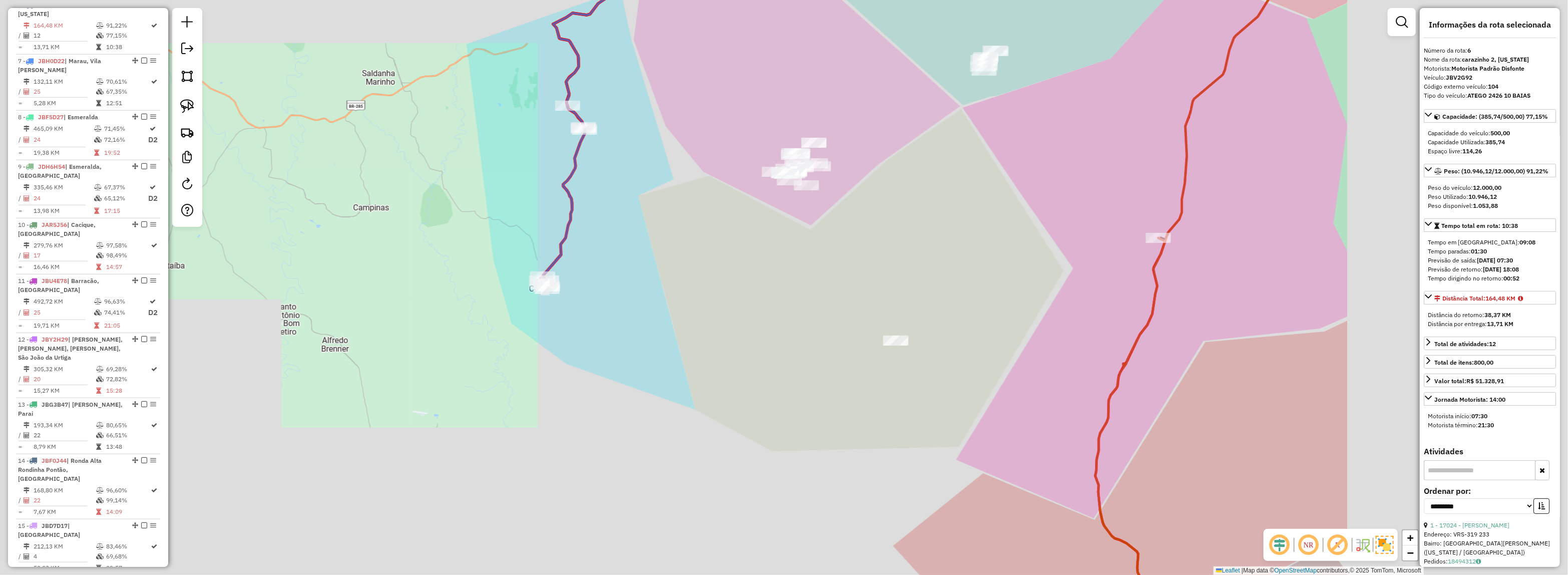
drag, startPoint x: 777, startPoint y: 132, endPoint x: 727, endPoint y: 132, distance: 50.0
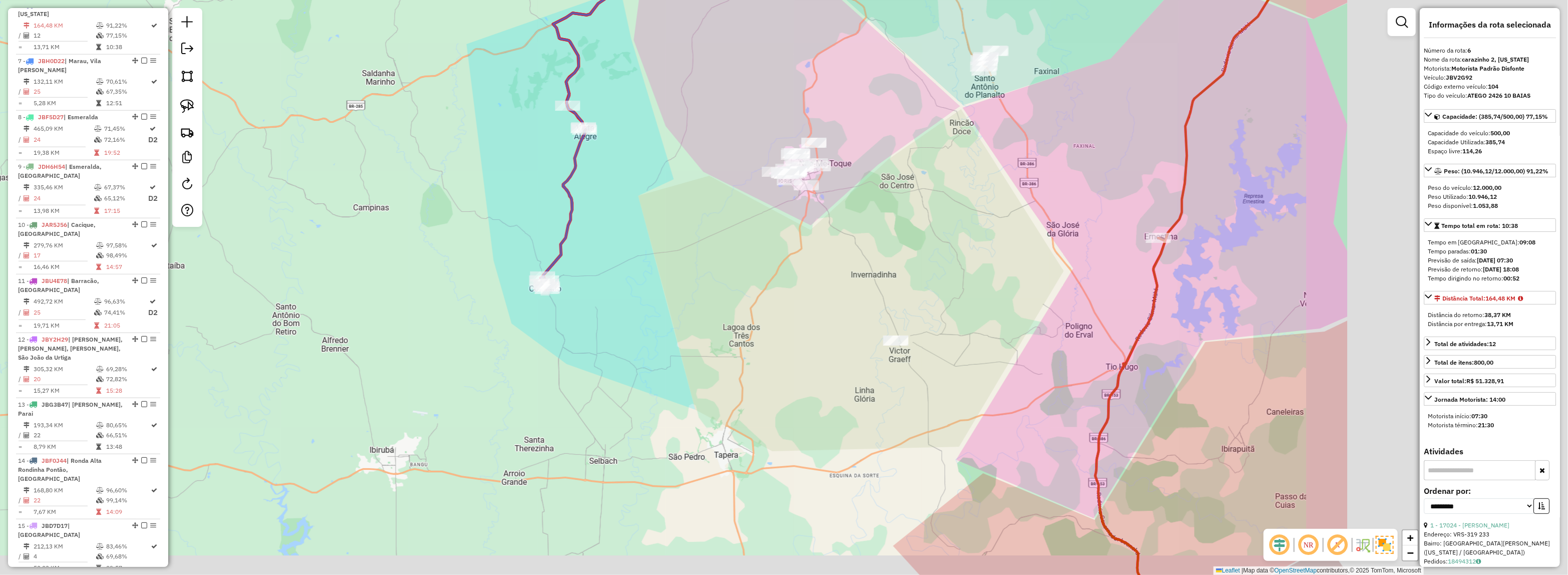
click at [691, 144] on div "Janela de atendimento Grade de atendimento Capacidade Transportadoras Veículos …" at bounding box center [784, 287] width 1568 height 575
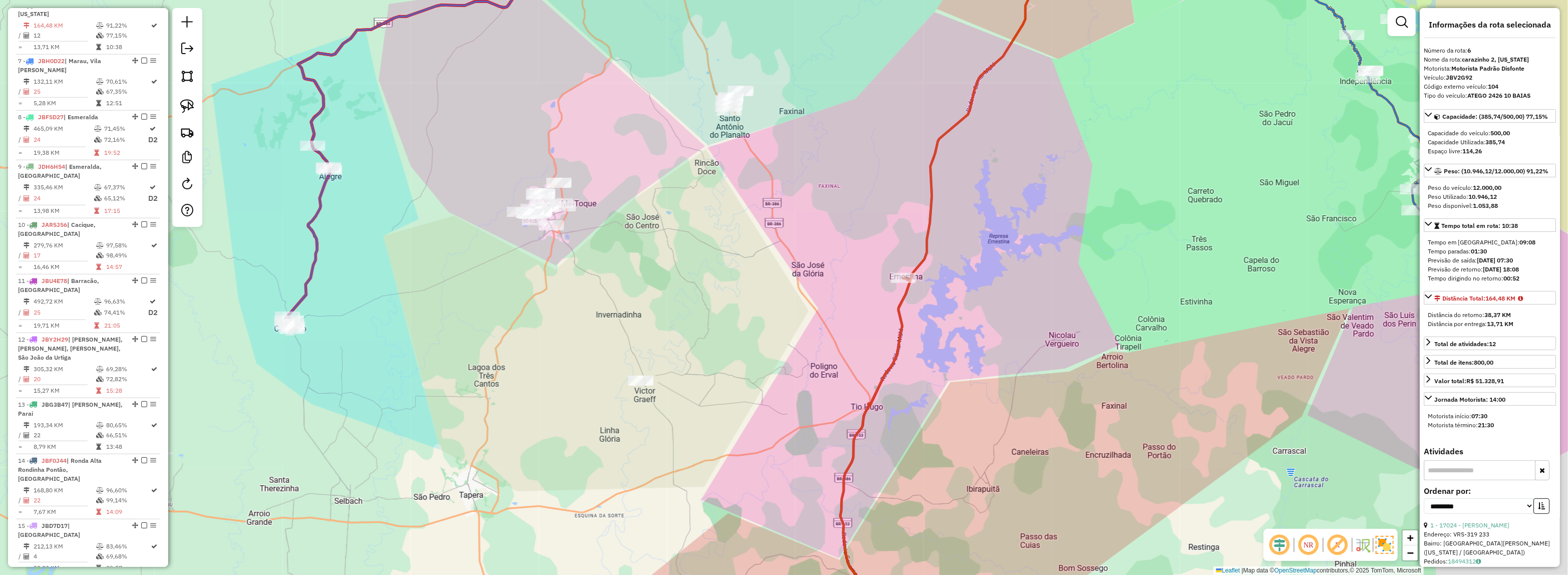
drag, startPoint x: 1128, startPoint y: 121, endPoint x: 686, endPoint y: 206, distance: 450.1
click at [687, 209] on div "Janela de atendimento Grade de atendimento Capacidade Transportadoras Veículos …" at bounding box center [784, 287] width 1568 height 575
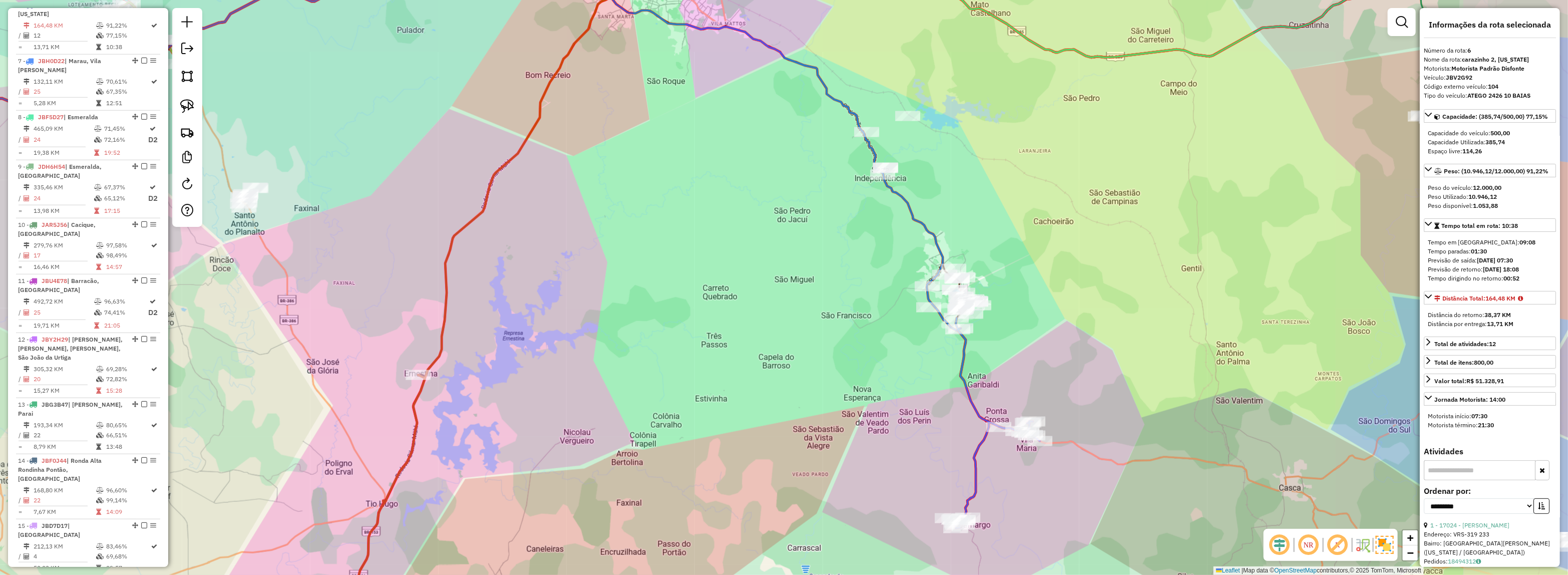
drag, startPoint x: 1130, startPoint y: 146, endPoint x: 1017, endPoint y: 155, distance: 113.4
click at [1017, 156] on div "Janela de atendimento Grade de atendimento Capacidade Transportadoras Veículos …" at bounding box center [784, 287] width 1568 height 575
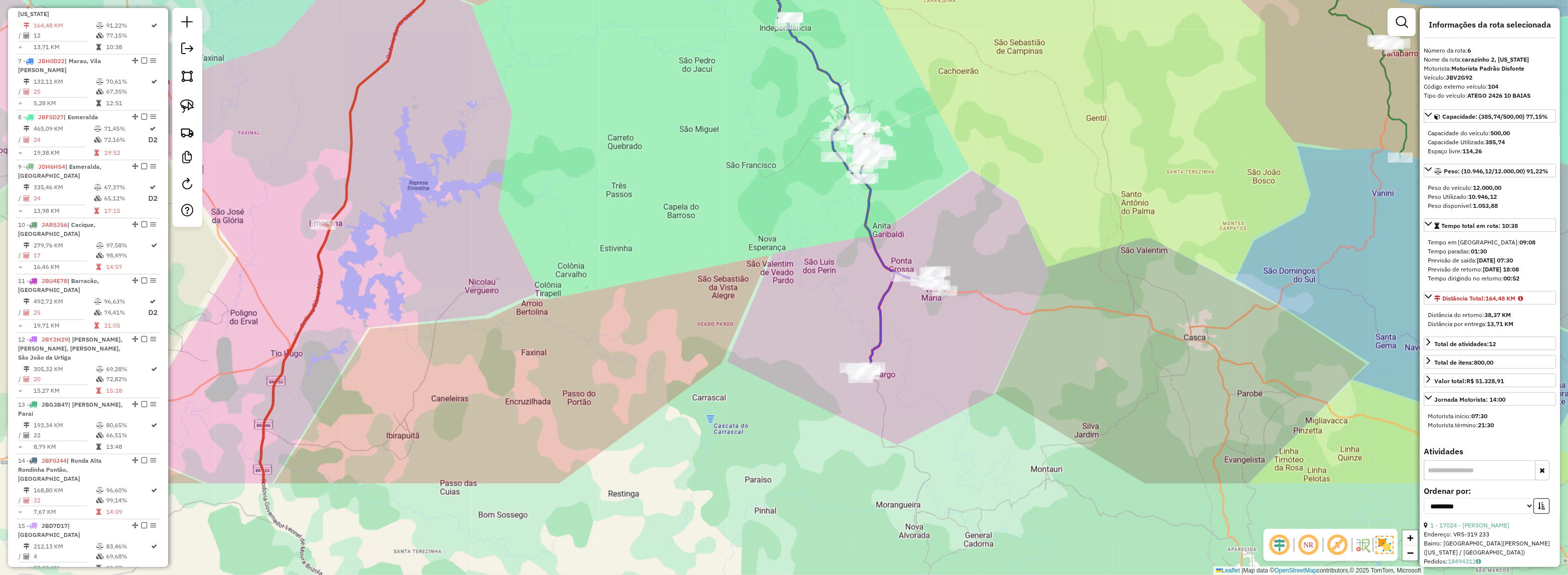
drag, startPoint x: 1113, startPoint y: 377, endPoint x: 1379, endPoint y: 323, distance: 271.4
click at [1377, 324] on div "Janela de atendimento Grade de atendimento Capacidade Transportadoras Veículos …" at bounding box center [784, 287] width 1568 height 575
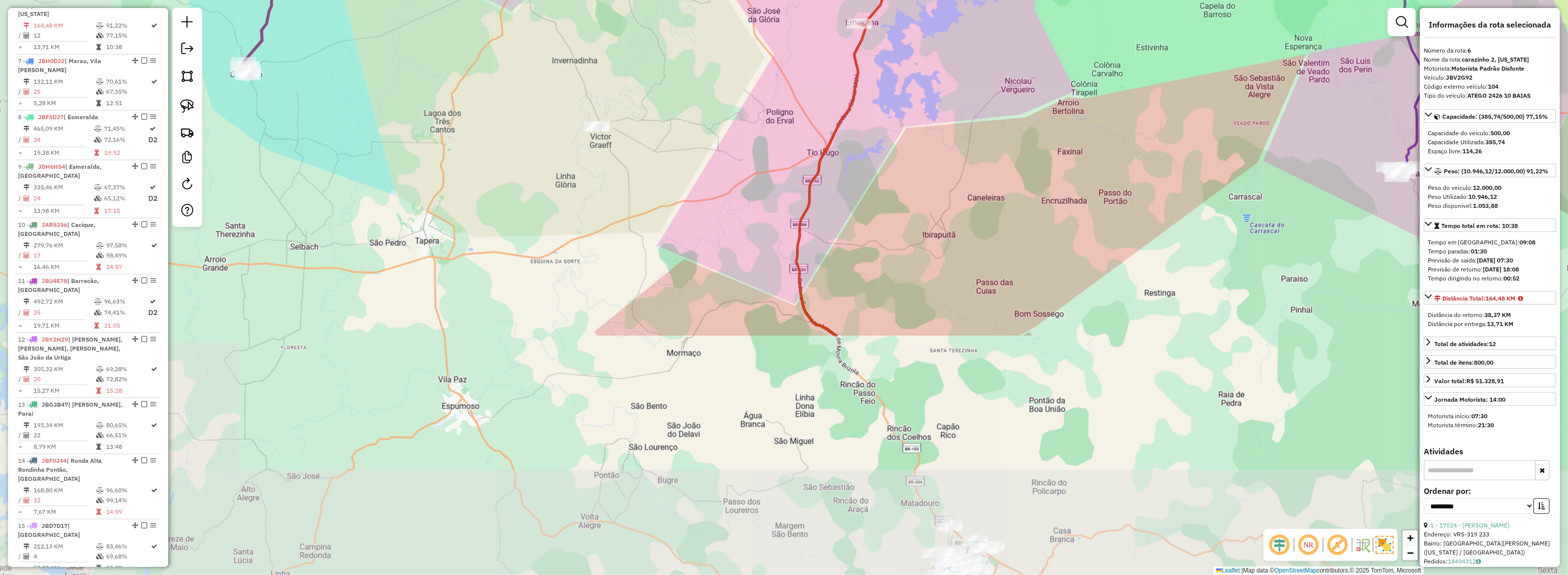
drag, startPoint x: 697, startPoint y: 401, endPoint x: 872, endPoint y: 113, distance: 337.0
click at [872, 113] on div "Janela de atendimento Grade de atendimento Capacidade Transportadoras Veículos …" at bounding box center [784, 287] width 1568 height 575
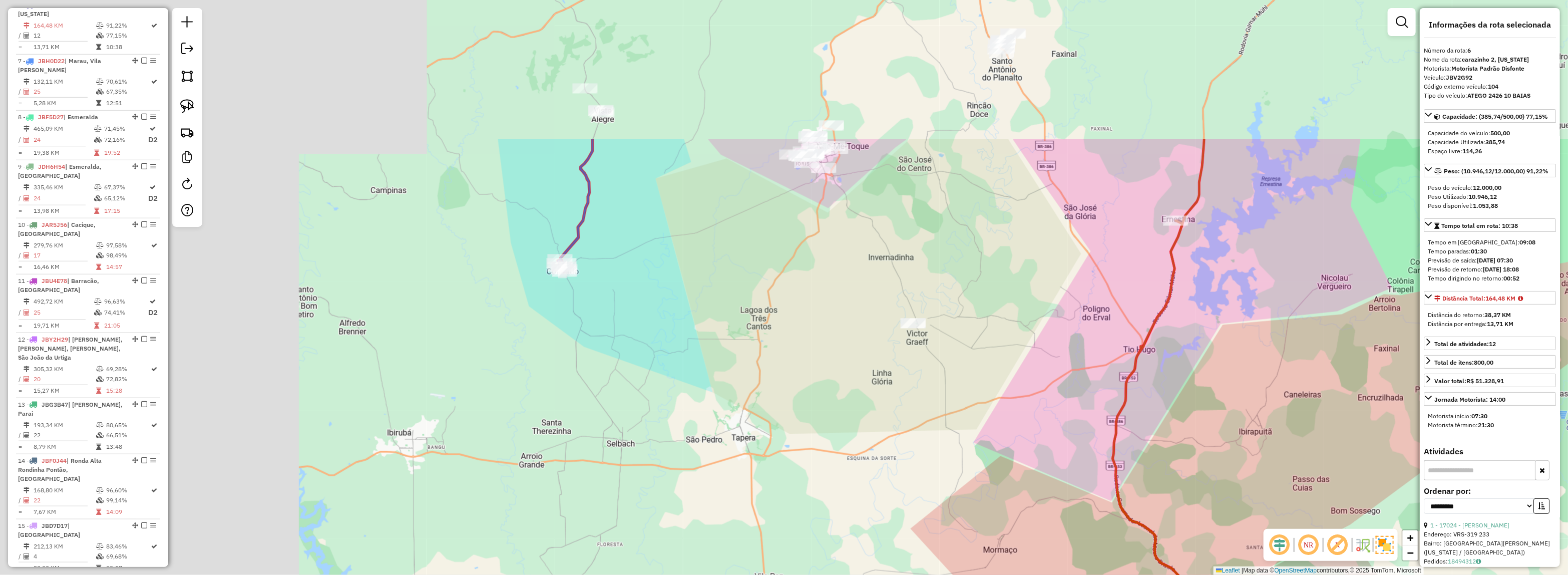
drag, startPoint x: 992, startPoint y: 306, endPoint x: 1047, endPoint y: 365, distance: 80.7
click at [1129, 408] on div "Janela de atendimento Grade de atendimento Capacidade Transportadoras Veículos …" at bounding box center [784, 287] width 1568 height 575
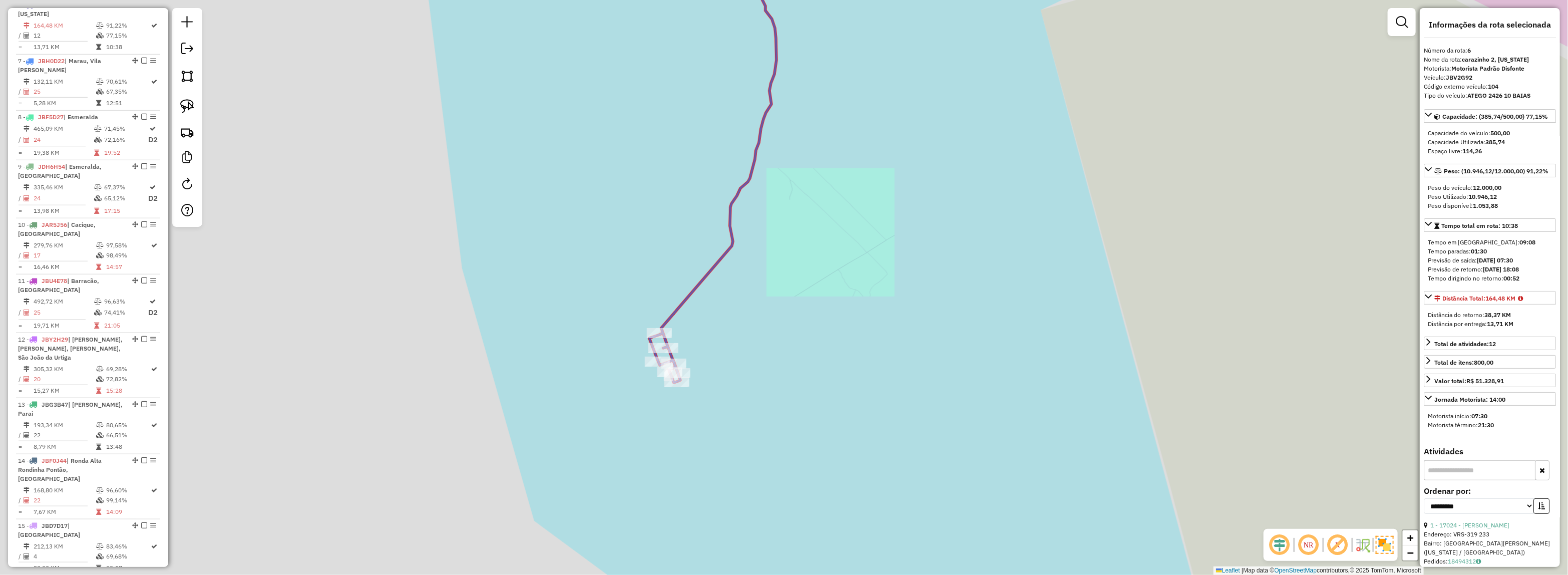
click at [719, 261] on icon at bounding box center [713, 162] width 127 height 440
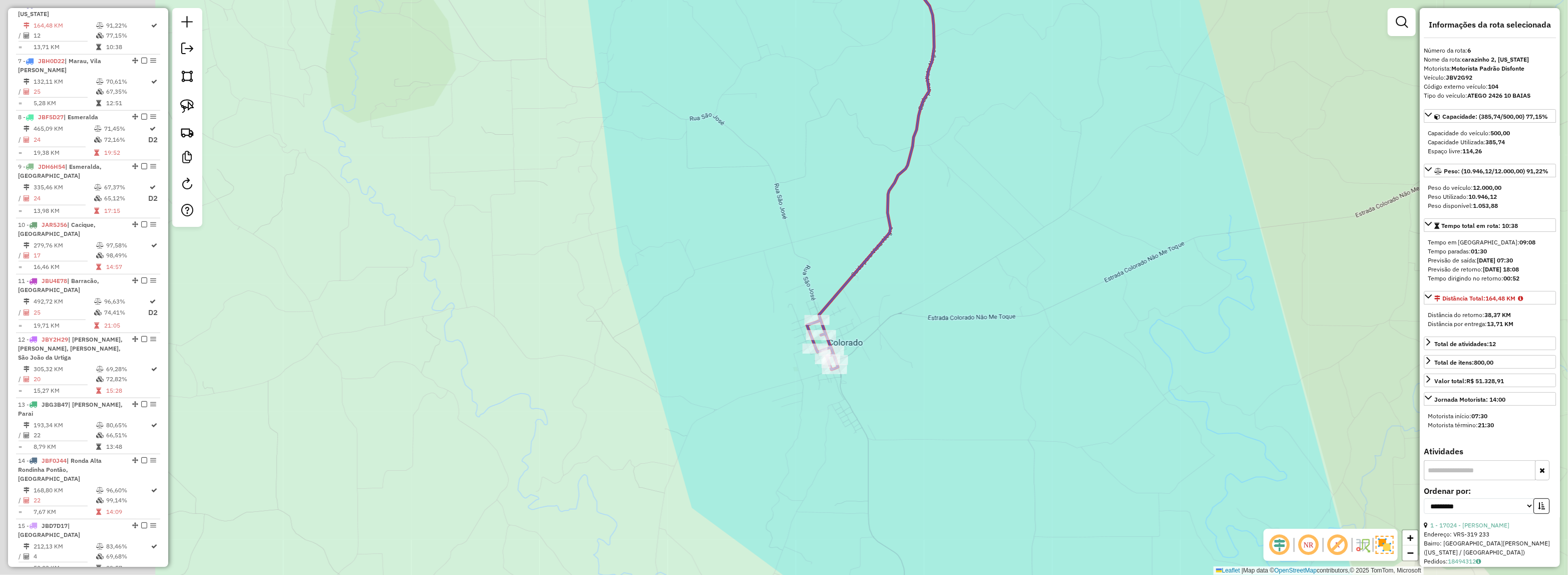
drag, startPoint x: 817, startPoint y: 276, endPoint x: 958, endPoint y: 263, distance: 141.6
click at [958, 263] on div "Janela de atendimento Grade de atendimento Capacidade Transportadoras Veículos …" at bounding box center [784, 287] width 1568 height 575
drag, startPoint x: 989, startPoint y: 477, endPoint x: 963, endPoint y: 530, distance: 59.0
click at [976, 527] on div "Janela de atendimento Grade de atendimento Capacidade Transportadoras Veículos …" at bounding box center [784, 287] width 1568 height 575
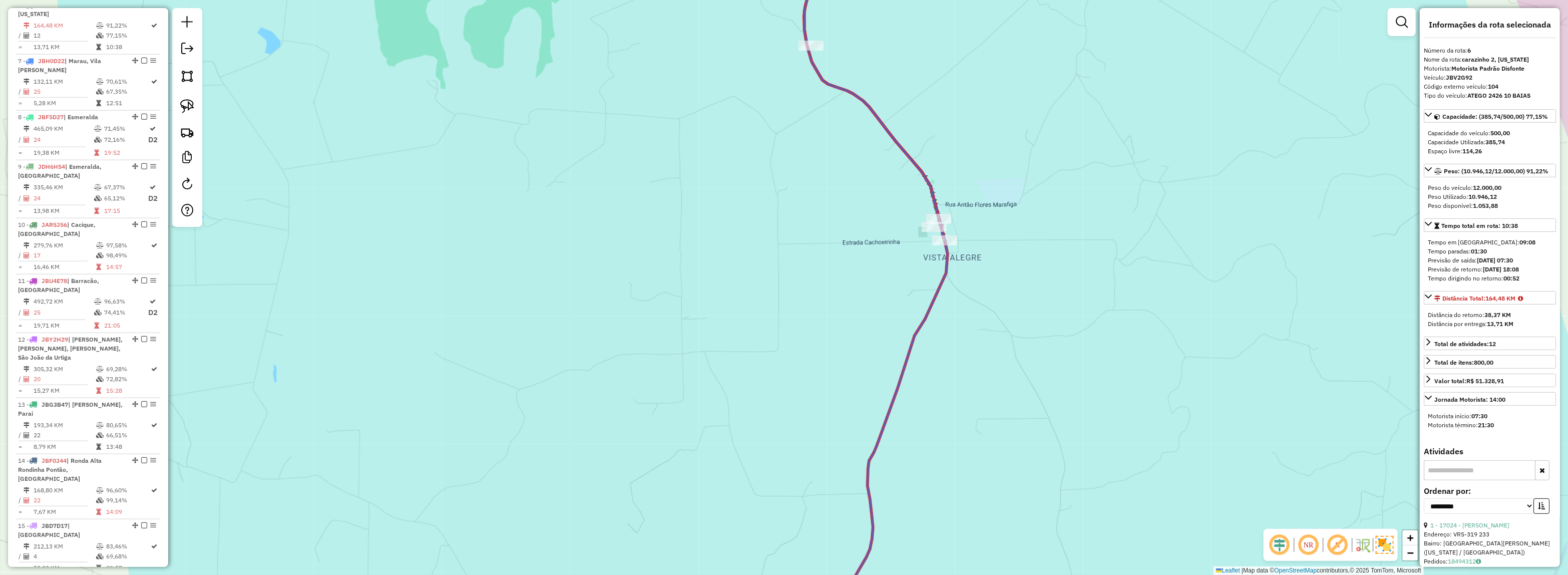
drag, startPoint x: 999, startPoint y: 350, endPoint x: 957, endPoint y: 35, distance: 317.8
click at [954, 54] on div "Janela de atendimento Grade de atendimento Capacidade Transportadoras Veículos …" at bounding box center [784, 287] width 1568 height 575
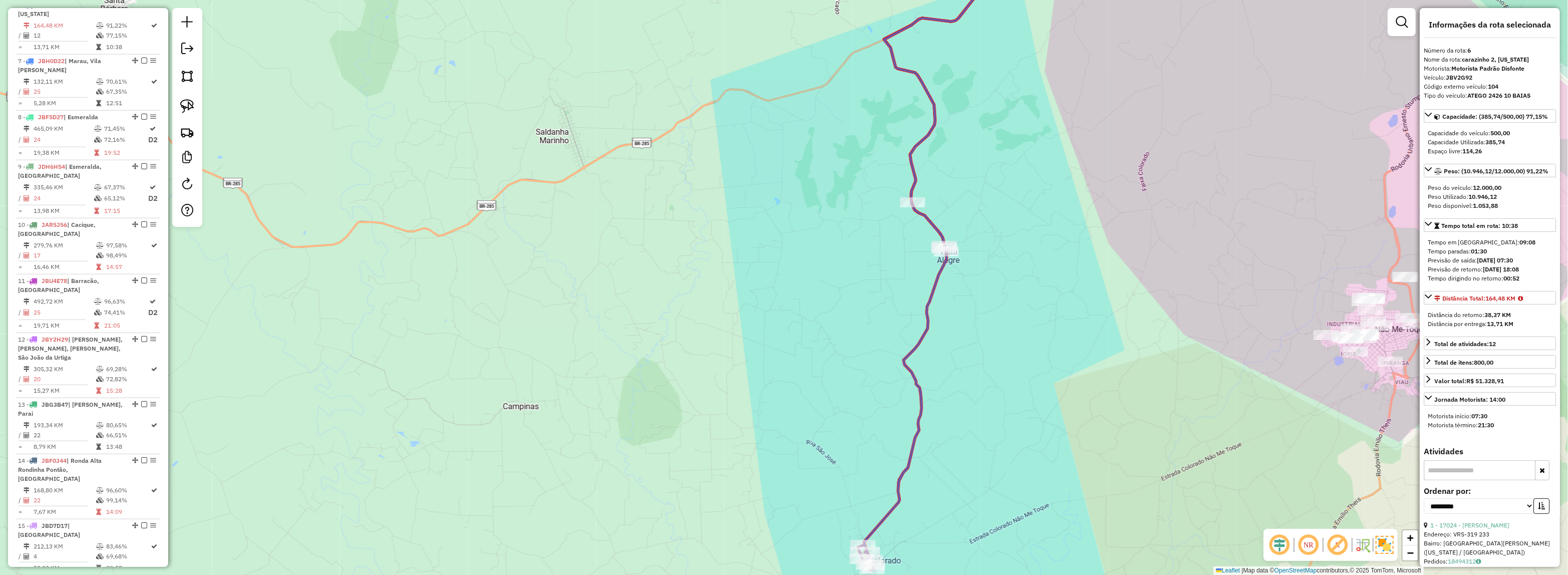
click at [923, 313] on icon at bounding box center [982, 256] width 248 height 627
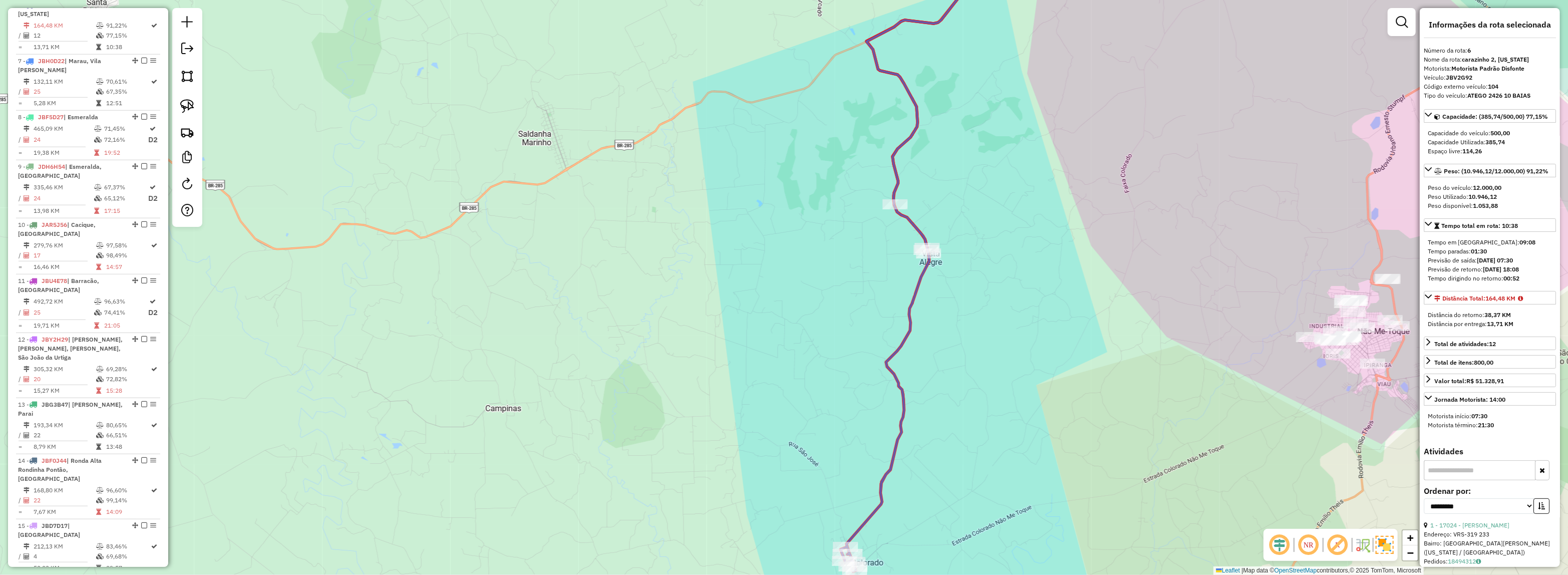
drag, startPoint x: 1016, startPoint y: 309, endPoint x: 844, endPoint y: 329, distance: 173.2
click at [838, 337] on div "Janela de atendimento Grade de atendimento Capacidade Transportadoras Veículos …" at bounding box center [784, 287] width 1568 height 575
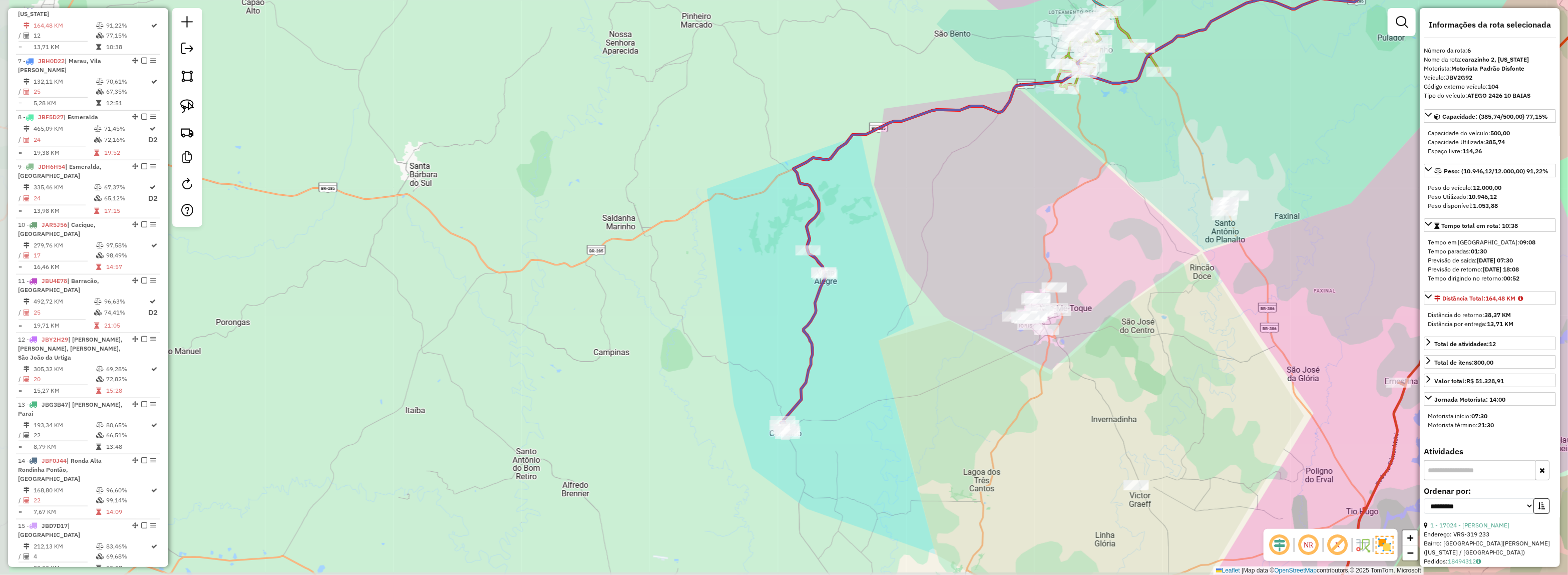
drag, startPoint x: 945, startPoint y: 196, endPoint x: 759, endPoint y: 388, distance: 267.3
click at [736, 433] on div "Janela de atendimento Grade de atendimento Capacidade Transportadoras Veículos …" at bounding box center [784, 287] width 1568 height 575
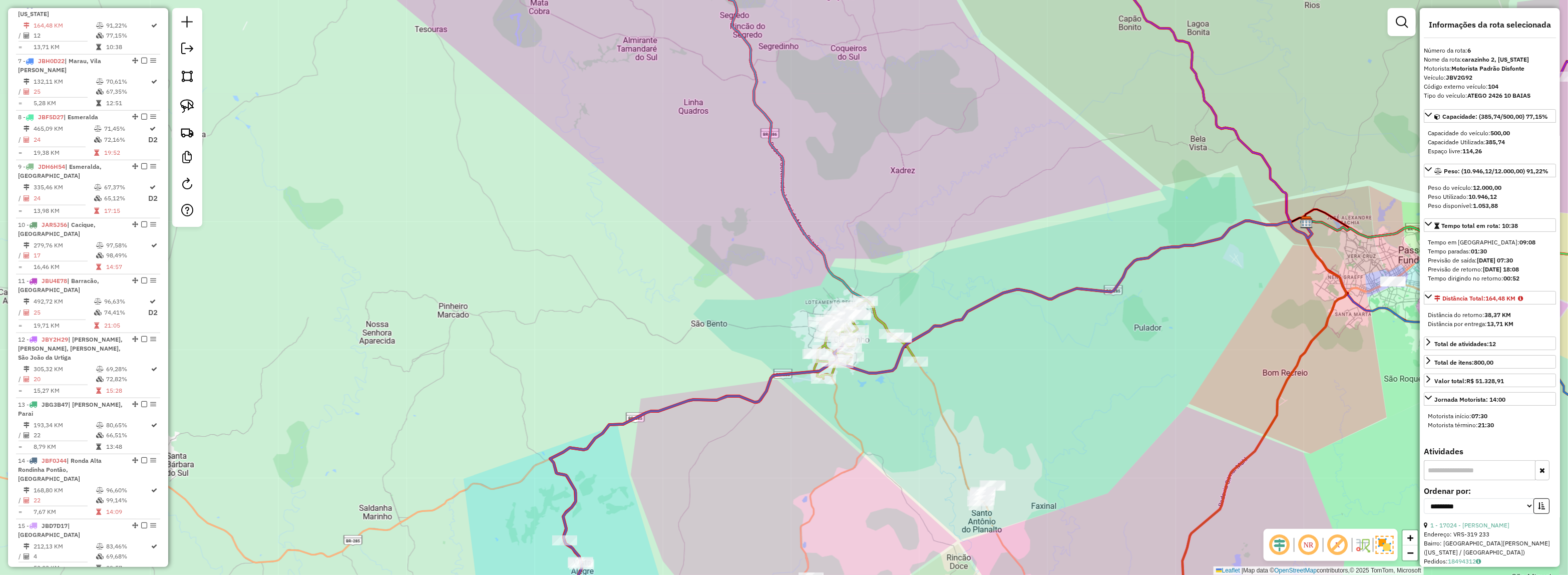
drag, startPoint x: 1178, startPoint y: 130, endPoint x: 994, endPoint y: 446, distance: 365.7
click at [994, 446] on div "Janela de atendimento Grade de atendimento Capacidade Transportadoras Veículos …" at bounding box center [784, 287] width 1568 height 575
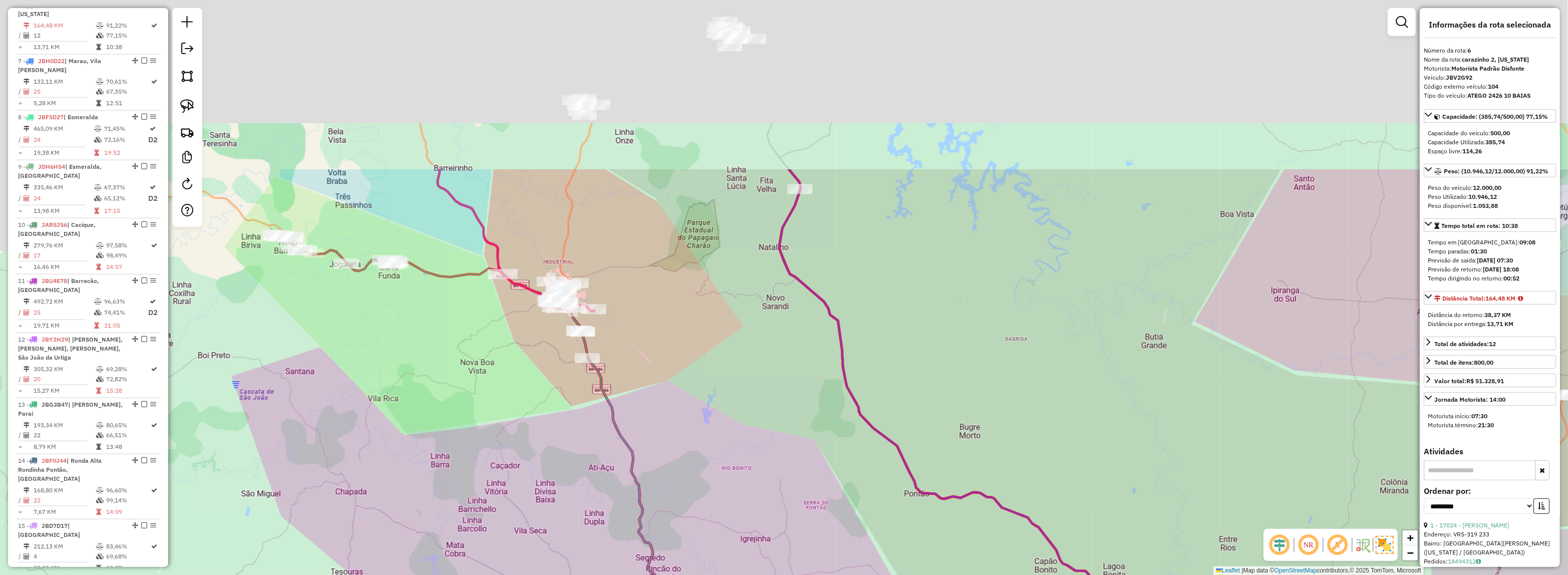
drag, startPoint x: 1108, startPoint y: 458, endPoint x: 989, endPoint y: 304, distance: 194.6
click at [1111, 460] on div "Janela de atendimento Grade de atendimento Capacidade Transportadoras Veículos …" at bounding box center [784, 287] width 1568 height 575
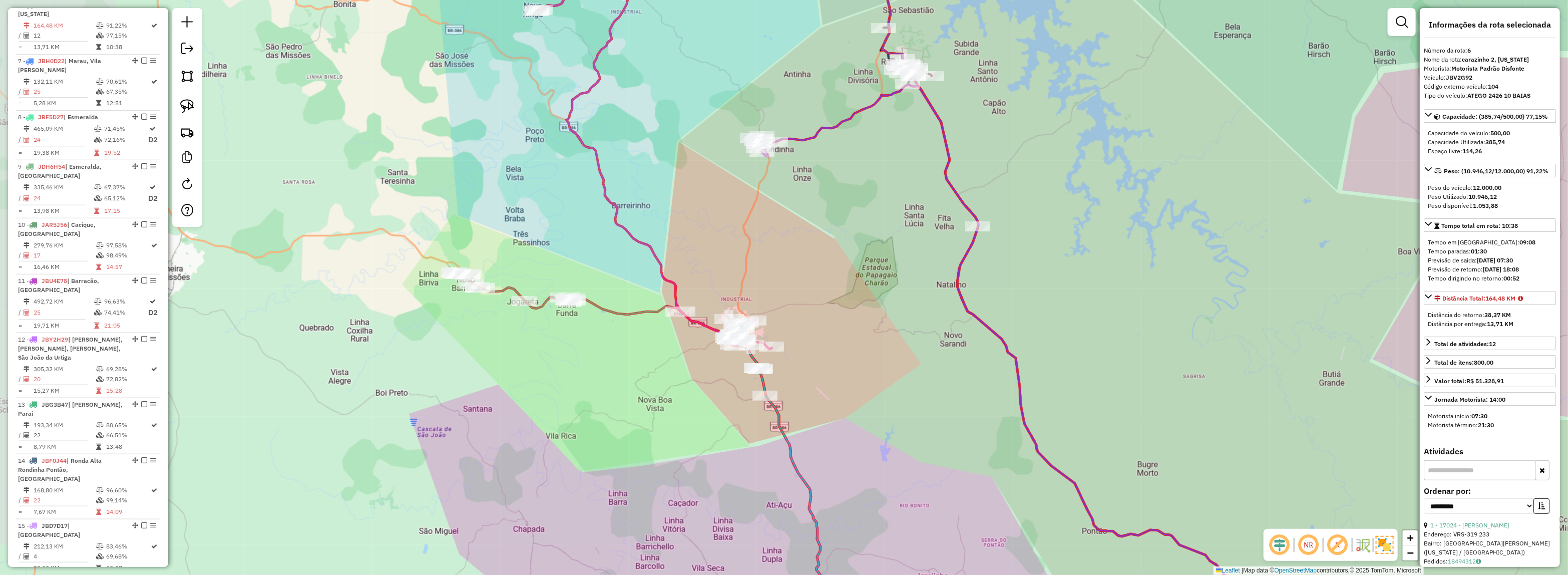
drag, startPoint x: 984, startPoint y: 297, endPoint x: 1175, endPoint y: 382, distance: 209.1
click at [1175, 382] on div "Janela de atendimento Grade de atendimento Capacidade Transportadoras Veículos …" at bounding box center [784, 287] width 1568 height 575
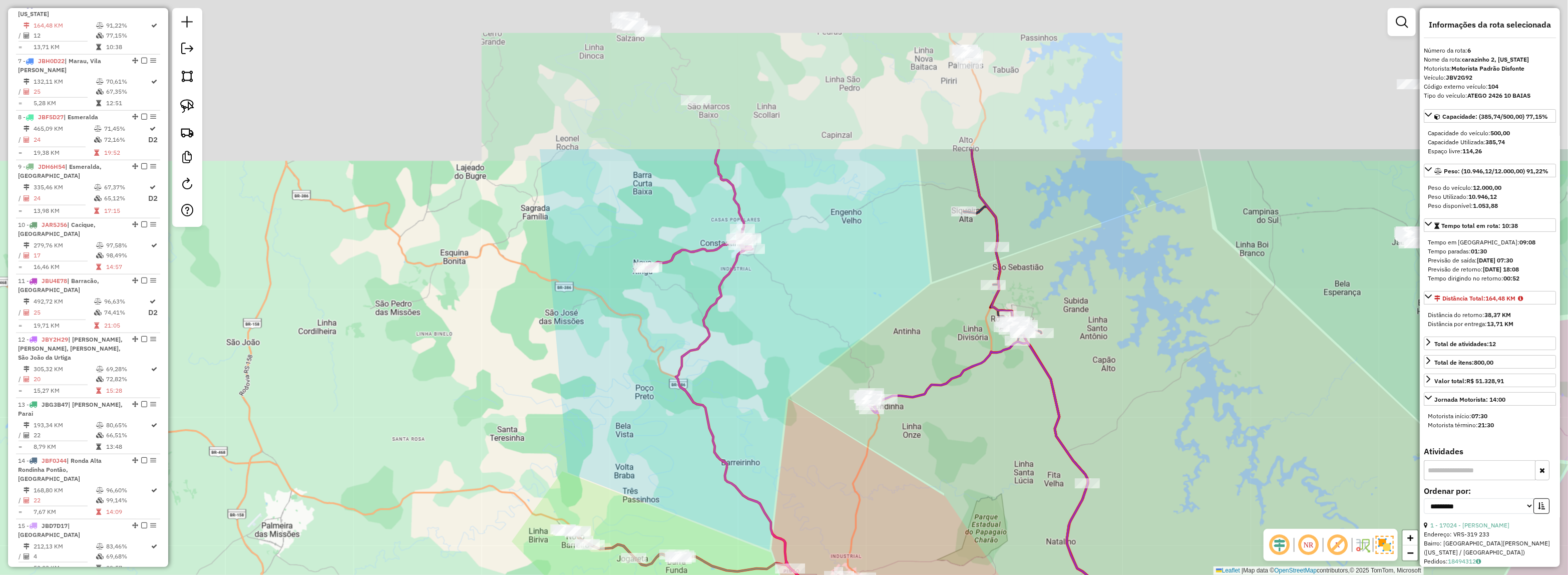
drag, startPoint x: 1025, startPoint y: 195, endPoint x: 1119, endPoint y: 334, distance: 167.8
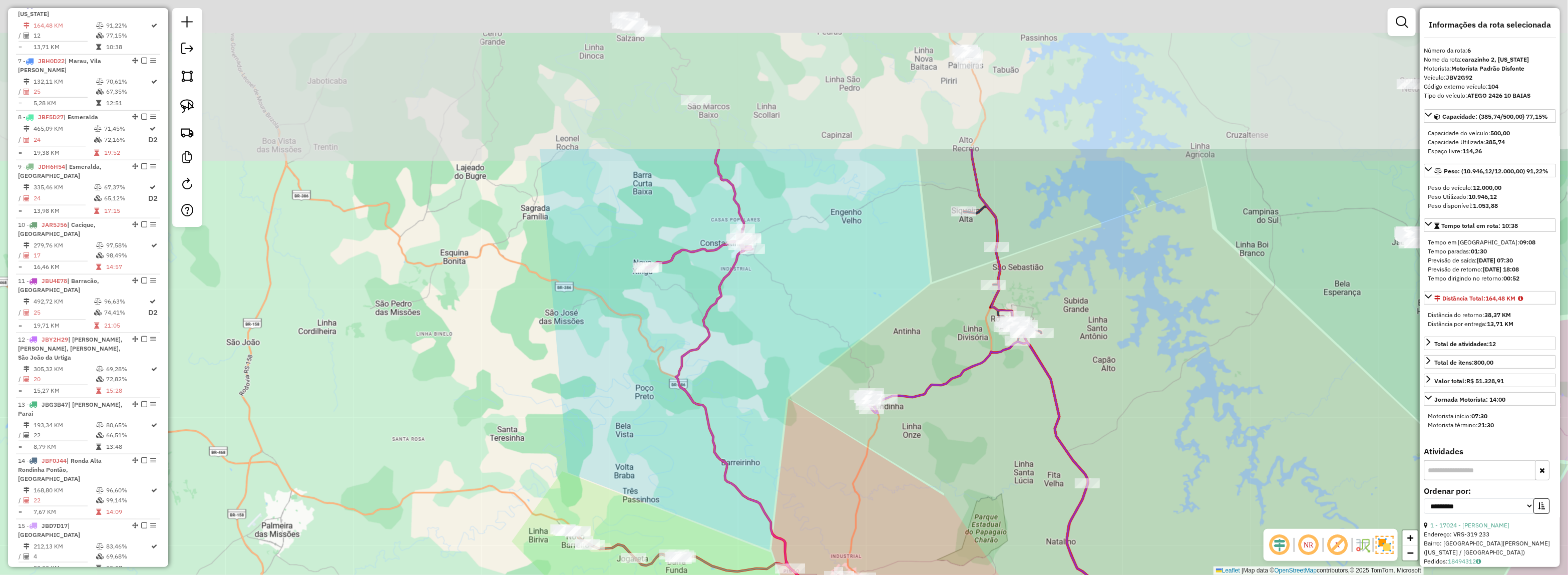
click at [1119, 334] on div "Janela de atendimento Grade de atendimento Capacidade Transportadoras Veículos …" at bounding box center [784, 287] width 1568 height 575
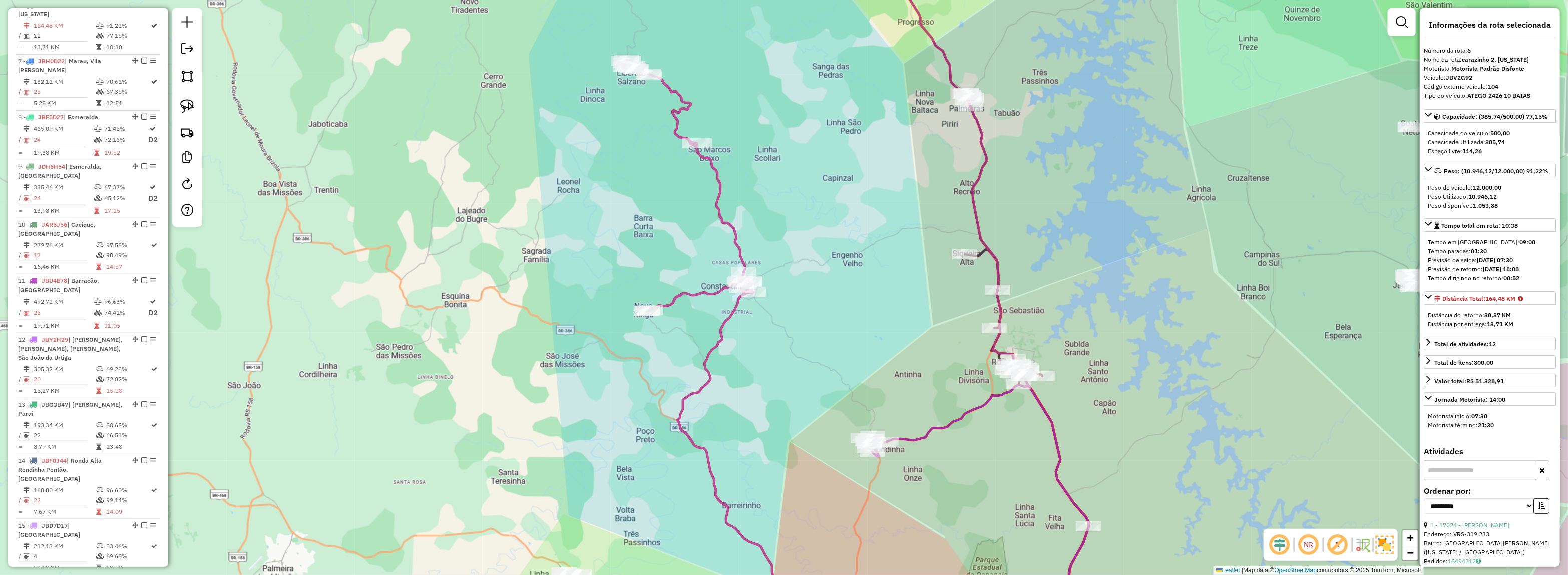
click at [1076, 266] on div "Janela de atendimento Grade de atendimento Capacidade Transportadoras Veículos …" at bounding box center [784, 287] width 1568 height 575
click at [974, 259] on div at bounding box center [965, 254] width 25 height 10
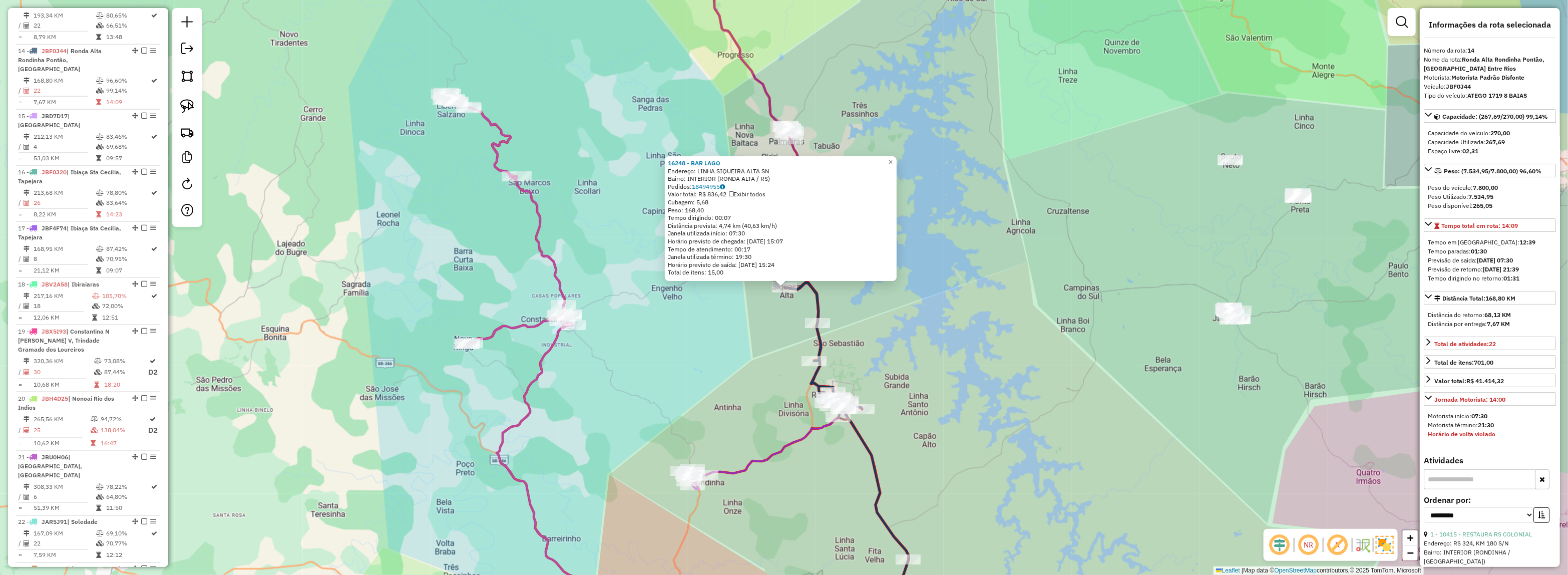
scroll to position [1114, 0]
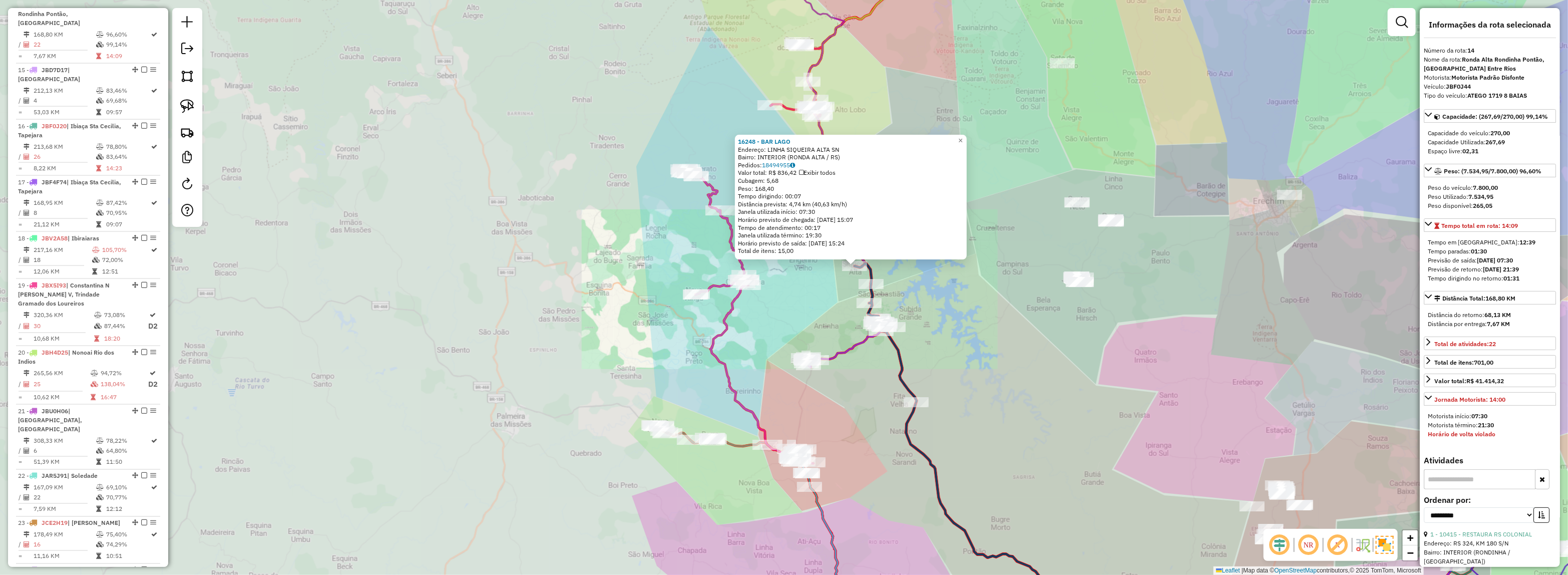
click at [939, 309] on div "16248 - BAR LAGO Endereço: LINHA SIQUEIRA ALTA SN Bairro: INTERIOR (RONDA ALTA …" at bounding box center [784, 287] width 1568 height 575
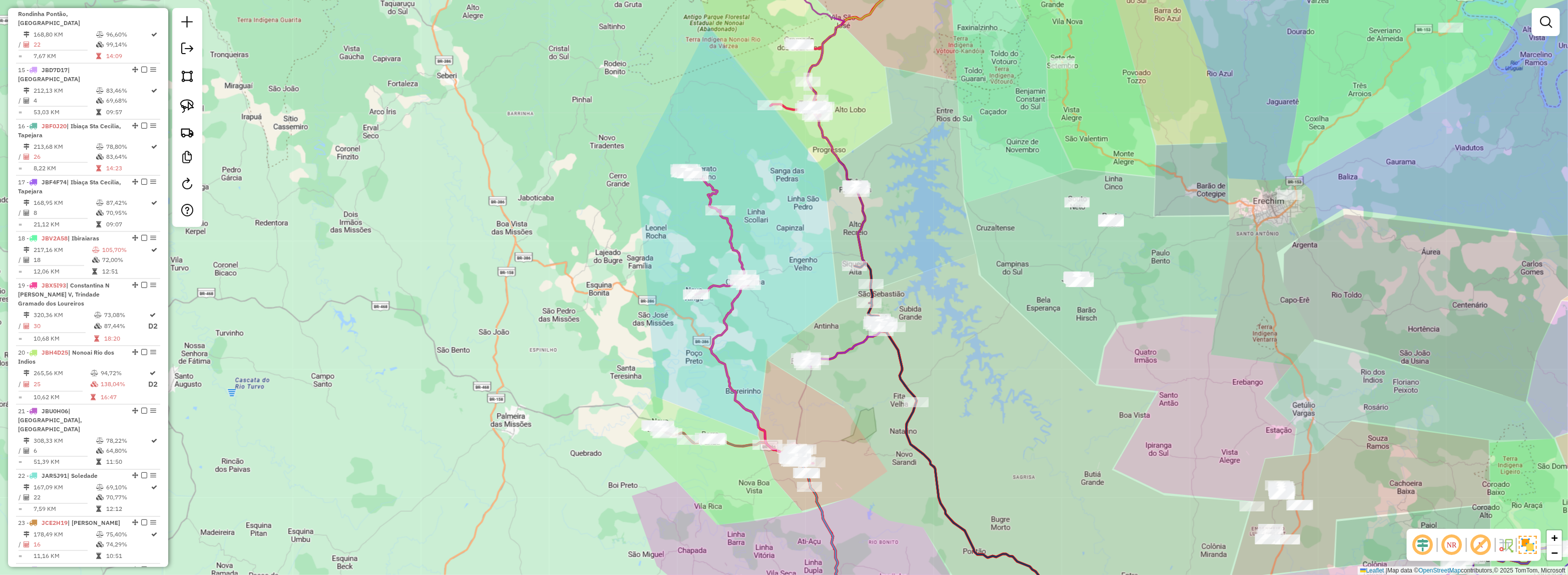
drag, startPoint x: 944, startPoint y: 295, endPoint x: 1040, endPoint y: 417, distance: 155.2
click at [1040, 417] on div "Janela de atendimento Grade de atendimento Capacidade Transportadoras Veículos …" at bounding box center [784, 287] width 1568 height 575
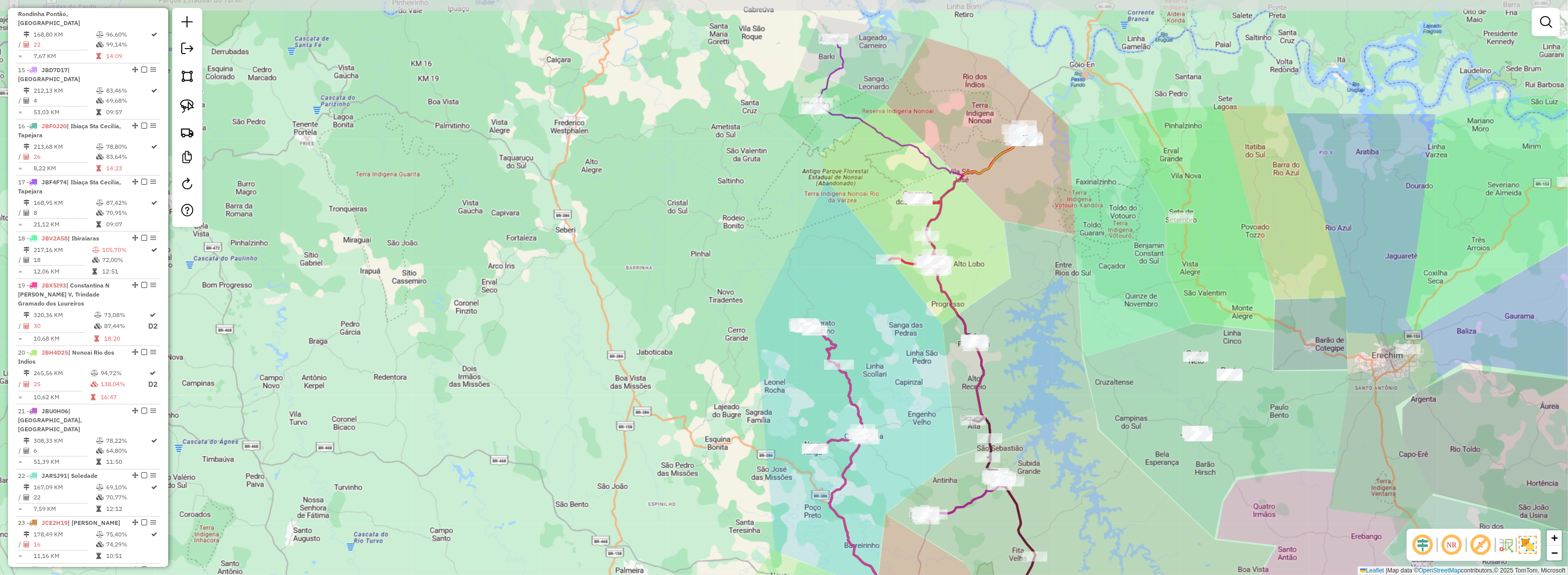
drag, startPoint x: 963, startPoint y: 219, endPoint x: 982, endPoint y: 238, distance: 26.9
click at [982, 238] on div "Janela de atendimento Grade de atendimento Capacidade Transportadoras Veículos …" at bounding box center [784, 287] width 1568 height 575
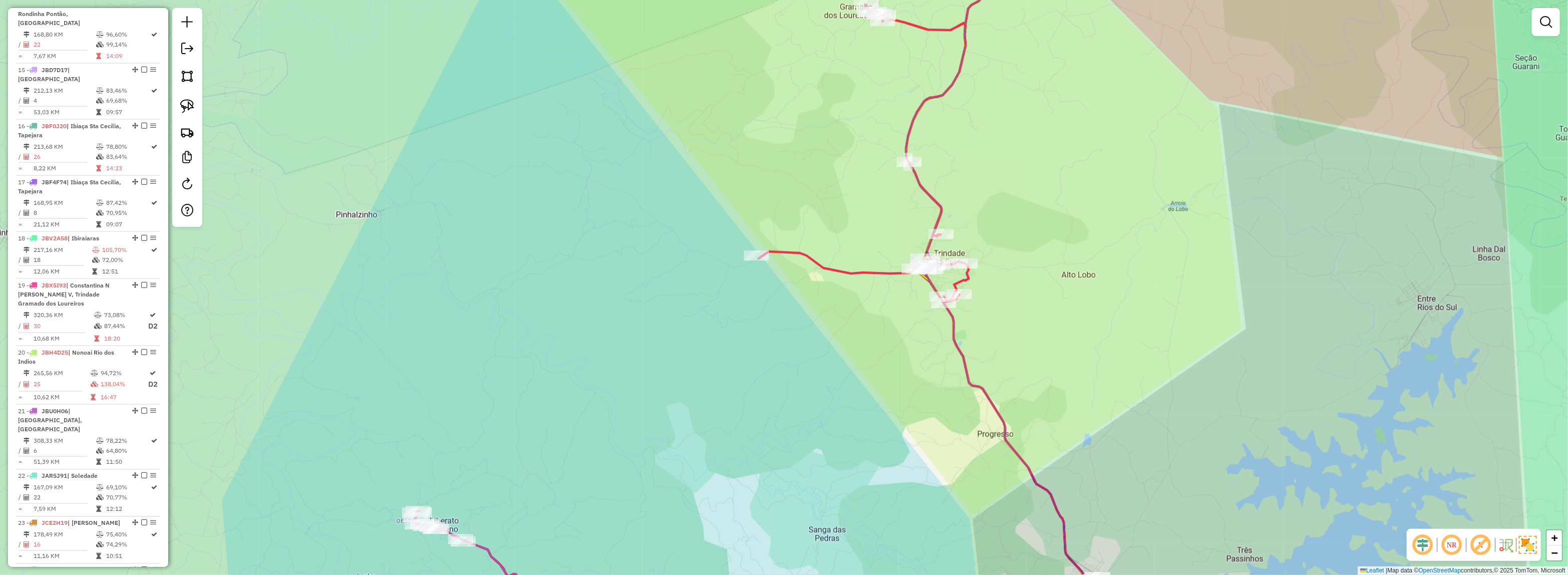
drag, startPoint x: 1128, startPoint y: 224, endPoint x: 1119, endPoint y: 358, distance: 134.3
click at [1119, 357] on div "Janela de atendimento Grade de atendimento Capacidade Transportadoras Veículos …" at bounding box center [784, 287] width 1568 height 575
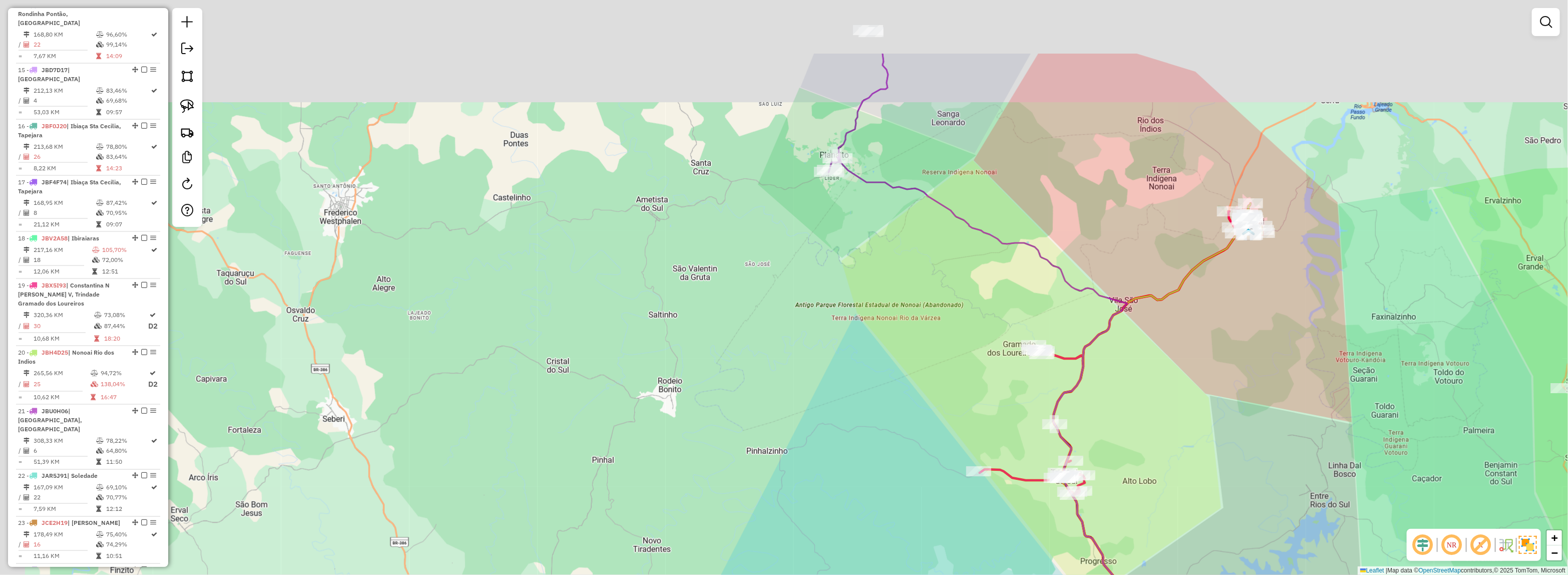
click at [1158, 370] on div "Janela de atendimento Grade de atendimento Capacidade Transportadoras Veículos …" at bounding box center [784, 287] width 1568 height 575
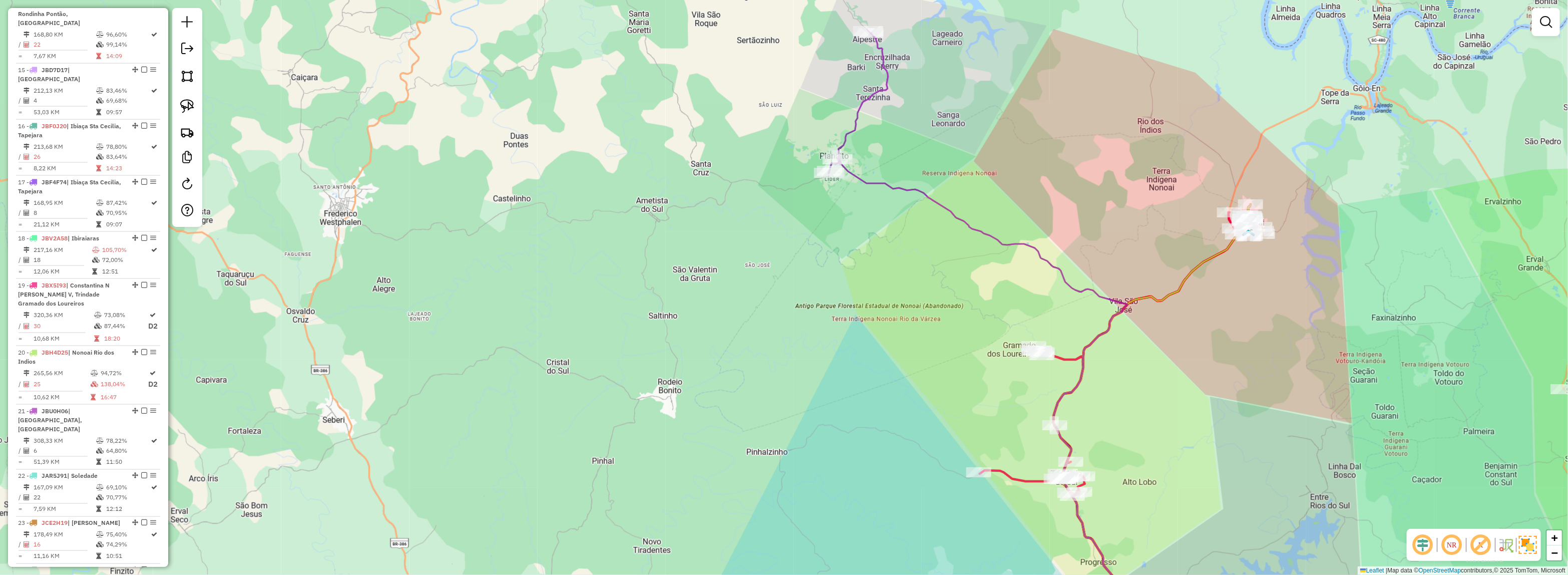
click at [880, 64] on icon at bounding box center [978, 253] width 299 height 448
select select "**********"
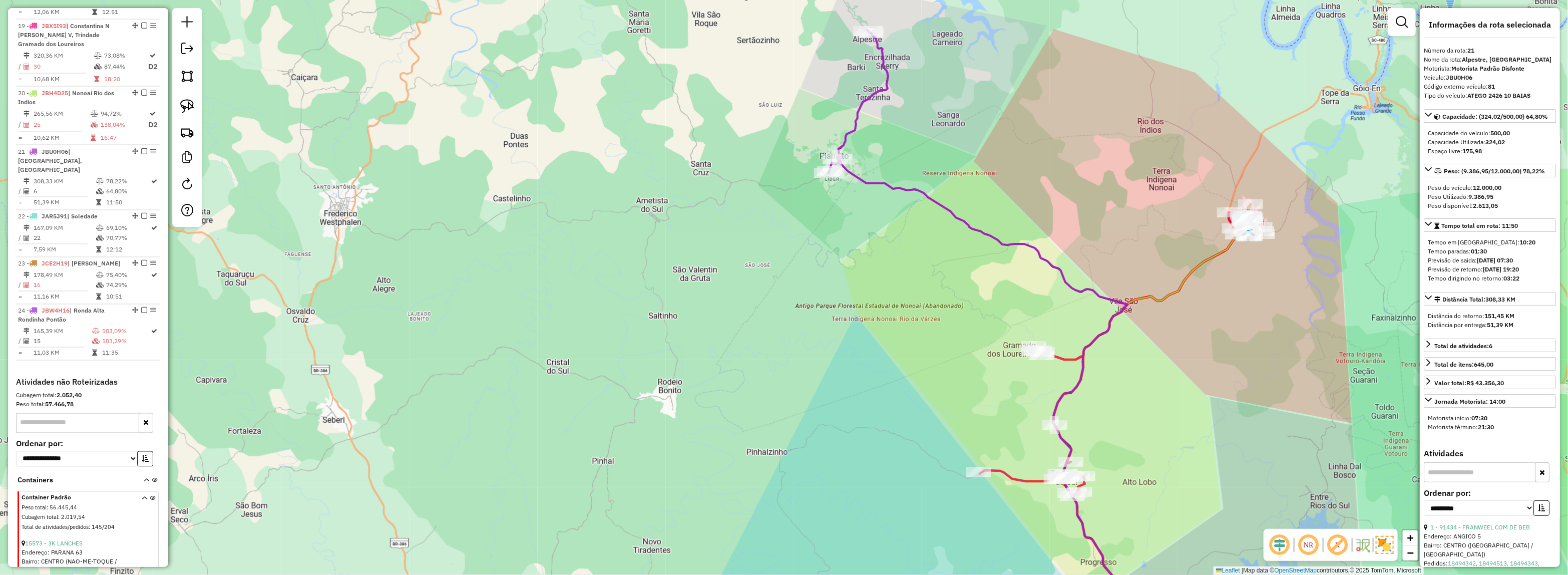
scroll to position [1511, 0]
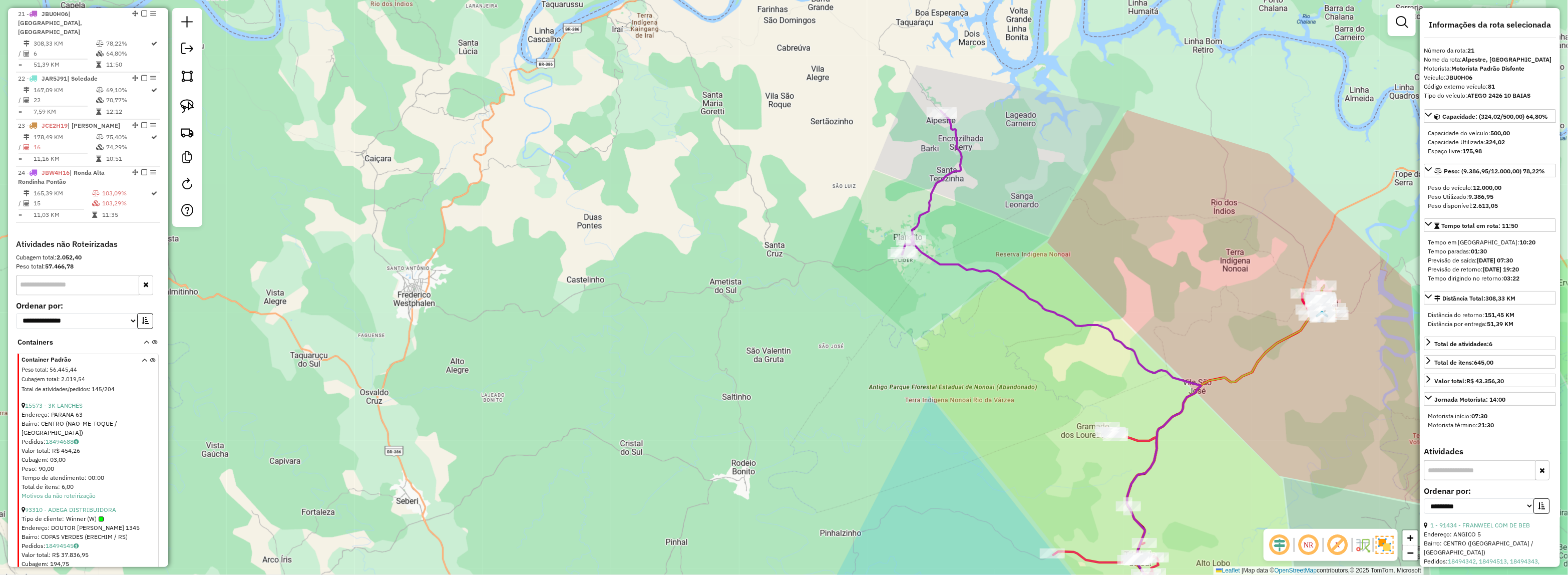
drag, startPoint x: 919, startPoint y: 119, endPoint x: 956, endPoint y: 162, distance: 56.7
click at [956, 163] on icon at bounding box center [1051, 334] width 299 height 448
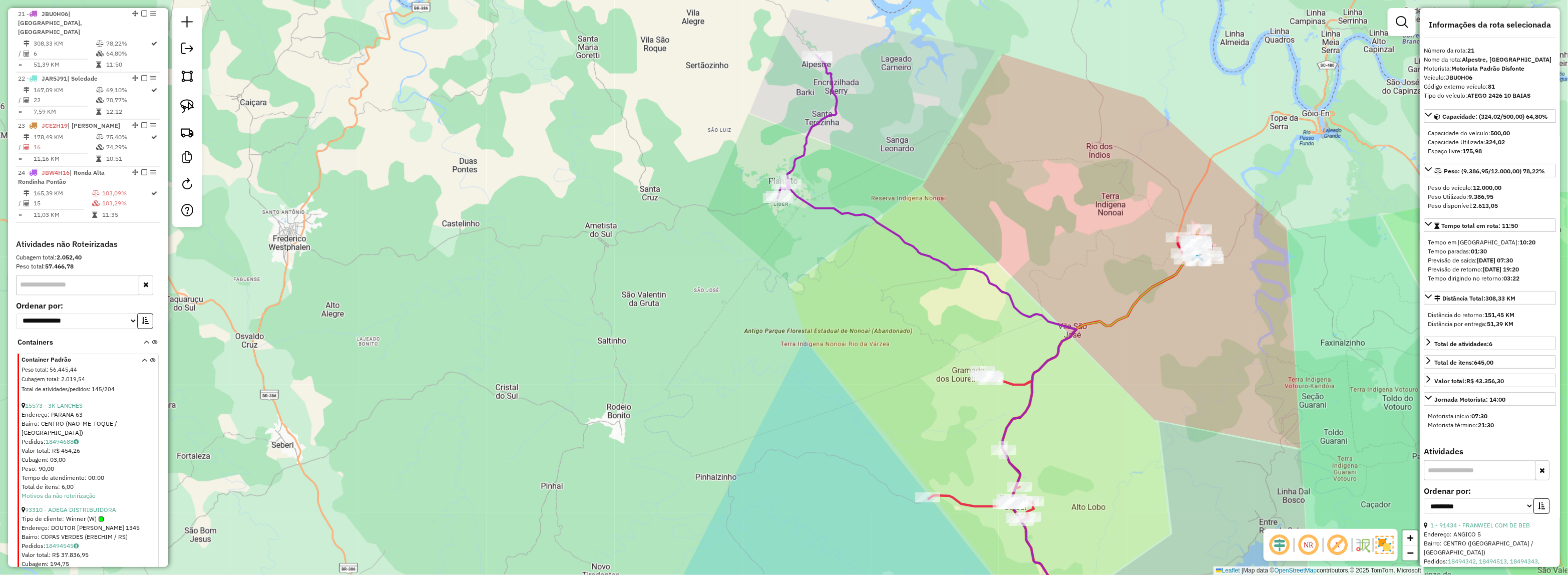
drag, startPoint x: 1110, startPoint y: 209, endPoint x: 972, endPoint y: 146, distance: 151.7
click at [972, 146] on div "Janela de atendimento Grade de atendimento Capacidade Transportadoras Veículos …" at bounding box center [784, 287] width 1568 height 575
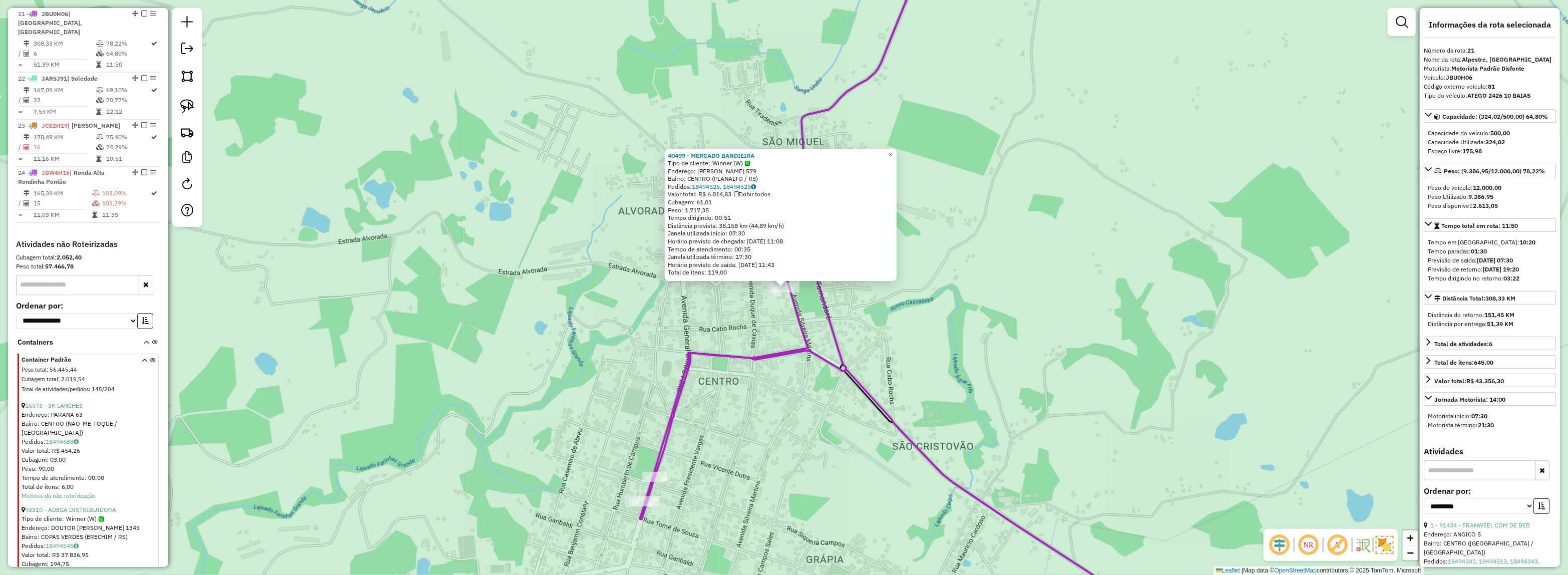
click at [809, 308] on div "40499 - MERCADO BANDIEIRA Tipo de cliente: Winner (W) Endereço: [PERSON_NAME] 5…" at bounding box center [784, 287] width 1568 height 575
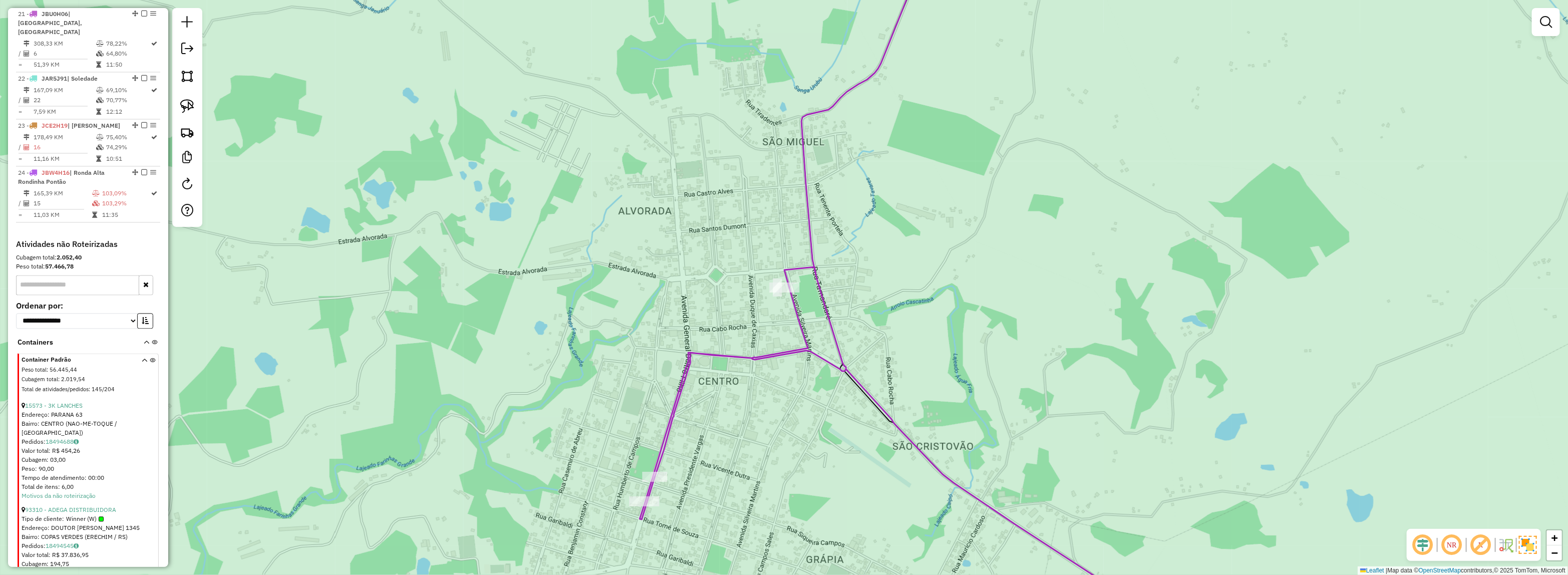
click at [799, 308] on icon at bounding box center [911, 288] width 543 height 690
select select "**********"
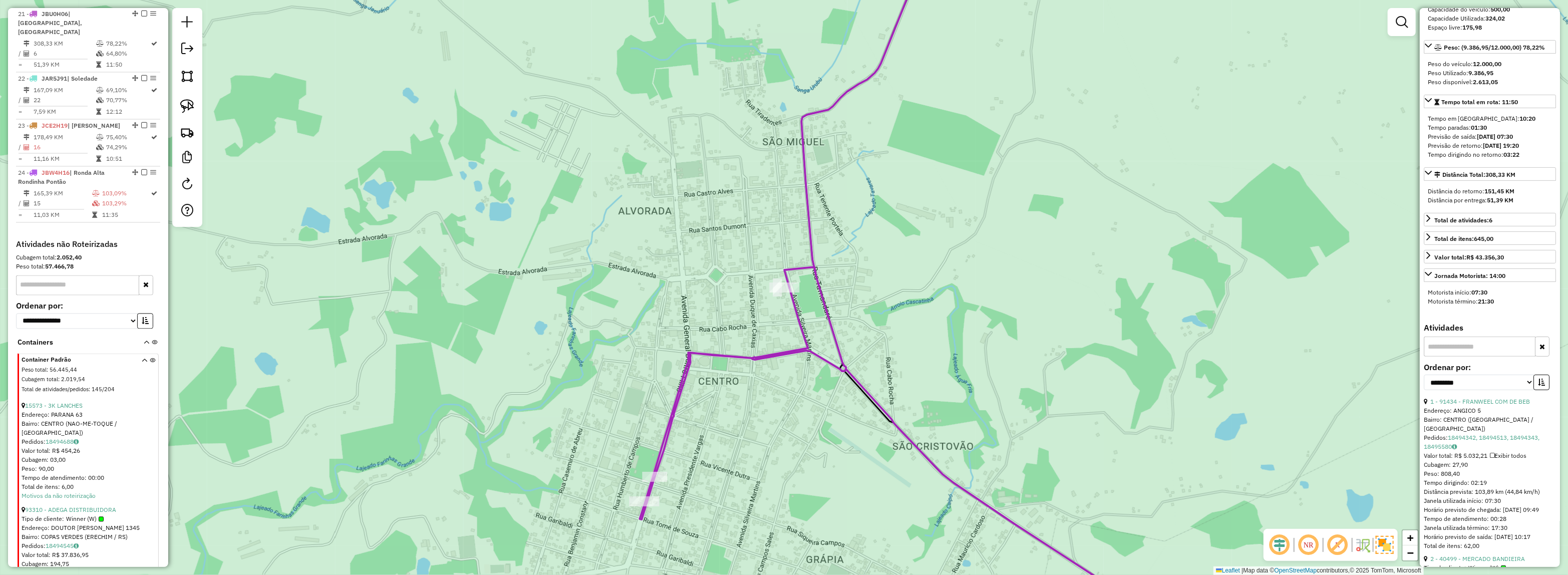
scroll to position [125, 0]
click at [1492, 404] on link "1 - 91434 - FRANWEEL COM DE BEB" at bounding box center [1480, 400] width 99 height 8
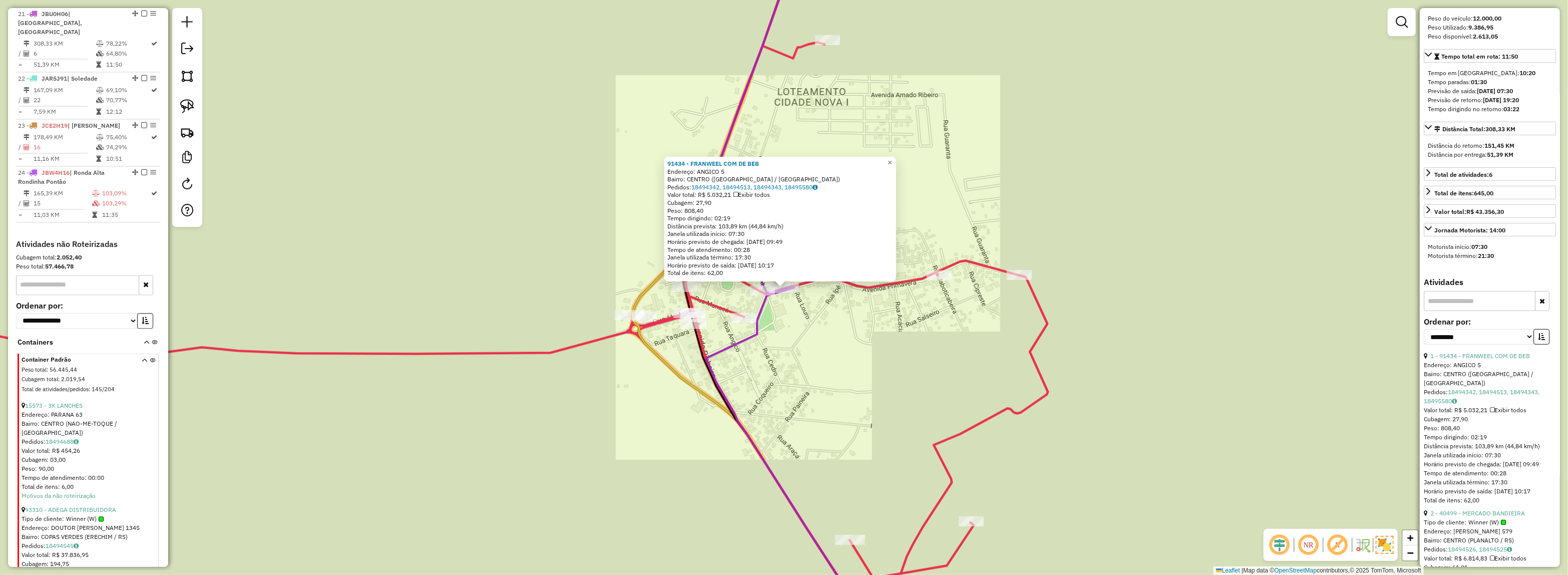
scroll to position [188, 0]
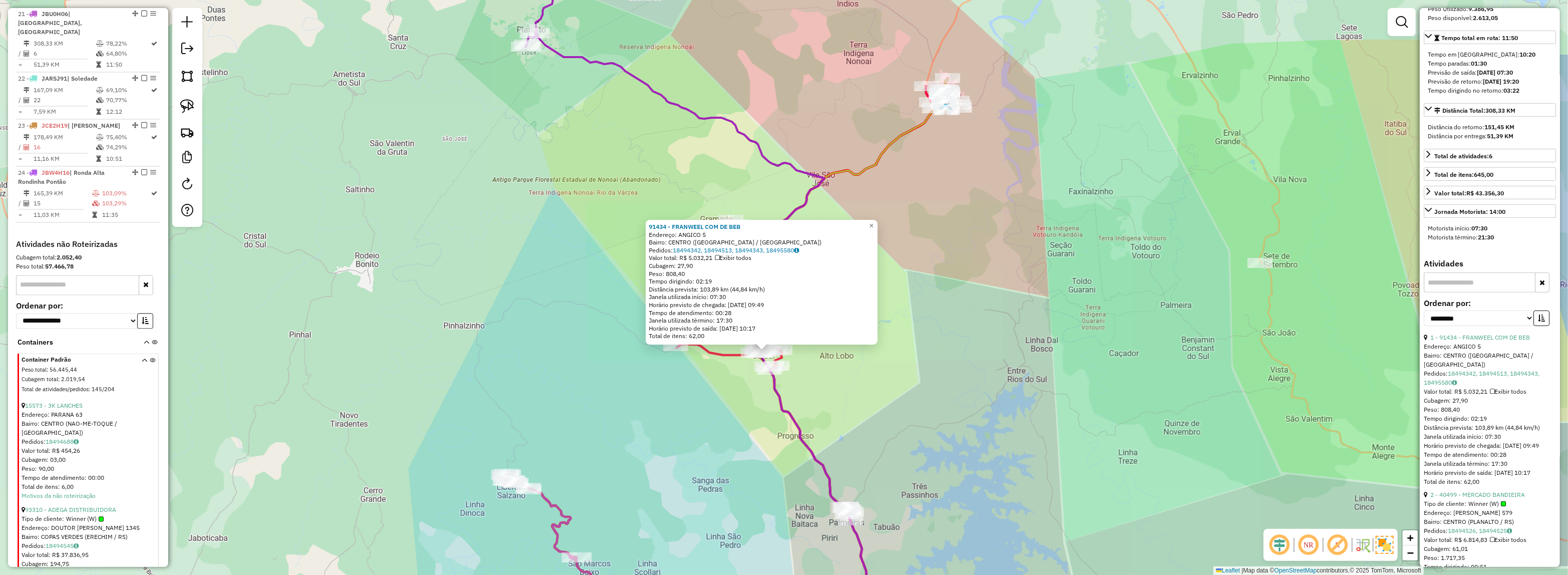
click at [830, 375] on div "Rota 19 - Placa JBX5I93 12531 - MERCADO JS 91434 - FRANWEEL COM DE BEB Endereço…" at bounding box center [784, 287] width 1568 height 575
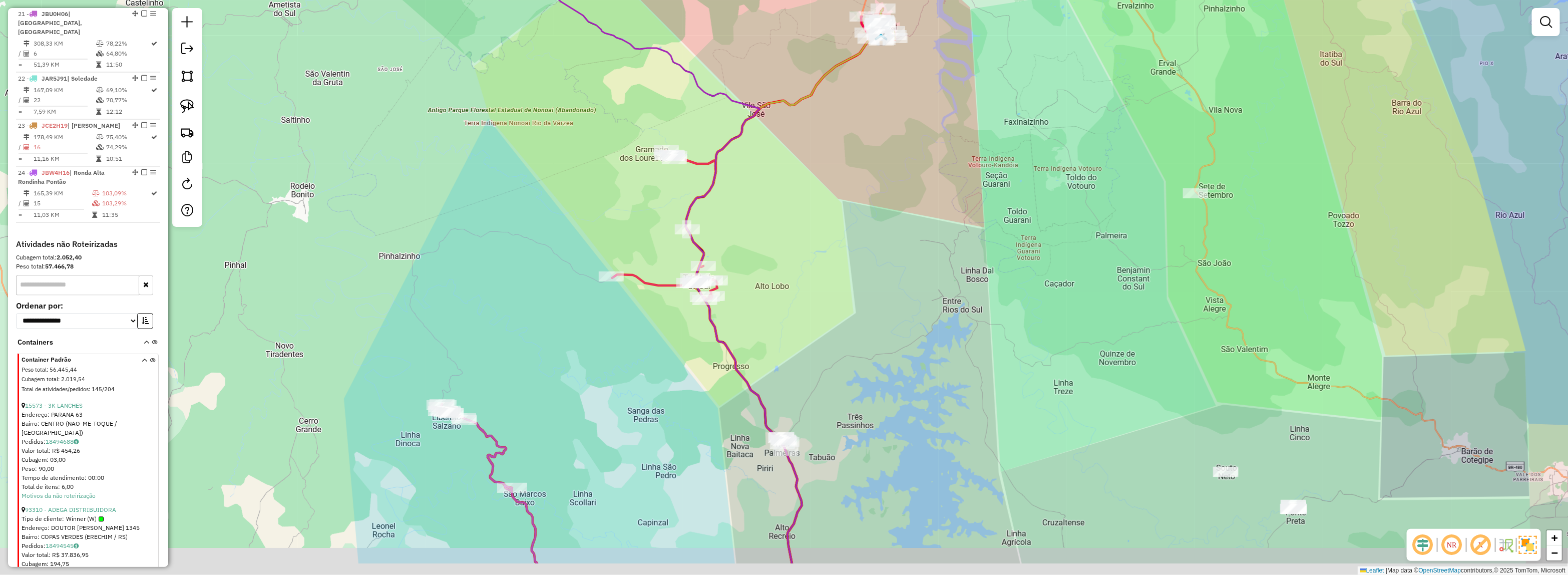
drag, startPoint x: 775, startPoint y: 98, endPoint x: 699, endPoint y: 14, distance: 113.3
click at [701, 16] on div "Janela de atendimento Grade de atendimento Capacidade Transportadoras Veículos …" at bounding box center [784, 287] width 1568 height 575
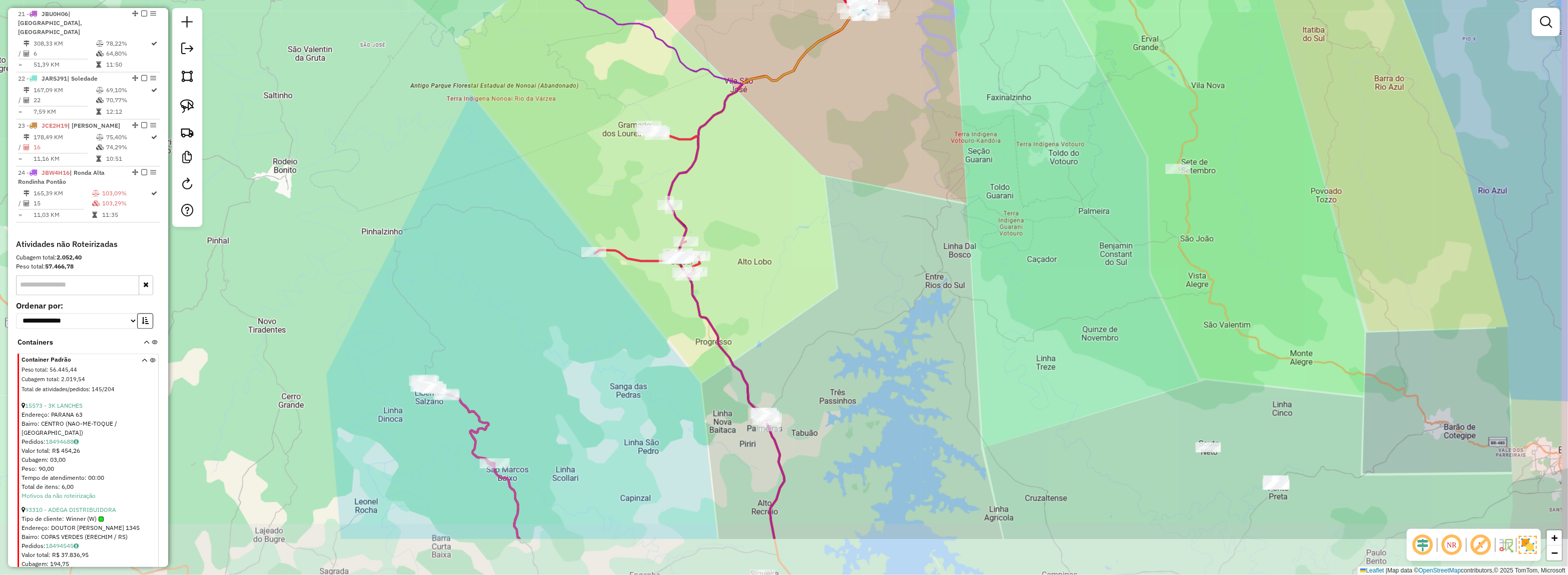
click at [972, 241] on div "Janela de atendimento Grade de atendimento Capacidade Transportadoras Veículos …" at bounding box center [784, 287] width 1568 height 575
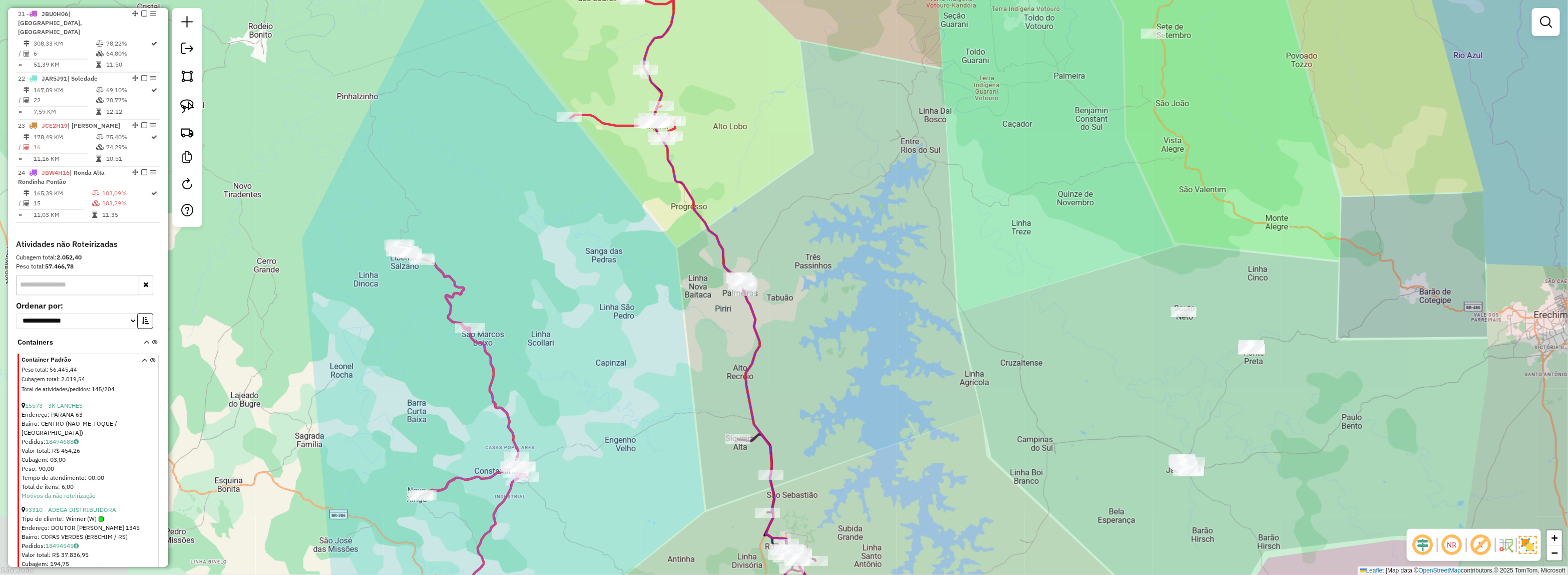
drag, startPoint x: 862, startPoint y: 257, endPoint x: 877, endPoint y: 208, distance: 51.2
click at [990, 266] on div "Janela de atendimento Grade de atendimento Capacidade Transportadoras Veículos …" at bounding box center [784, 287] width 1568 height 575
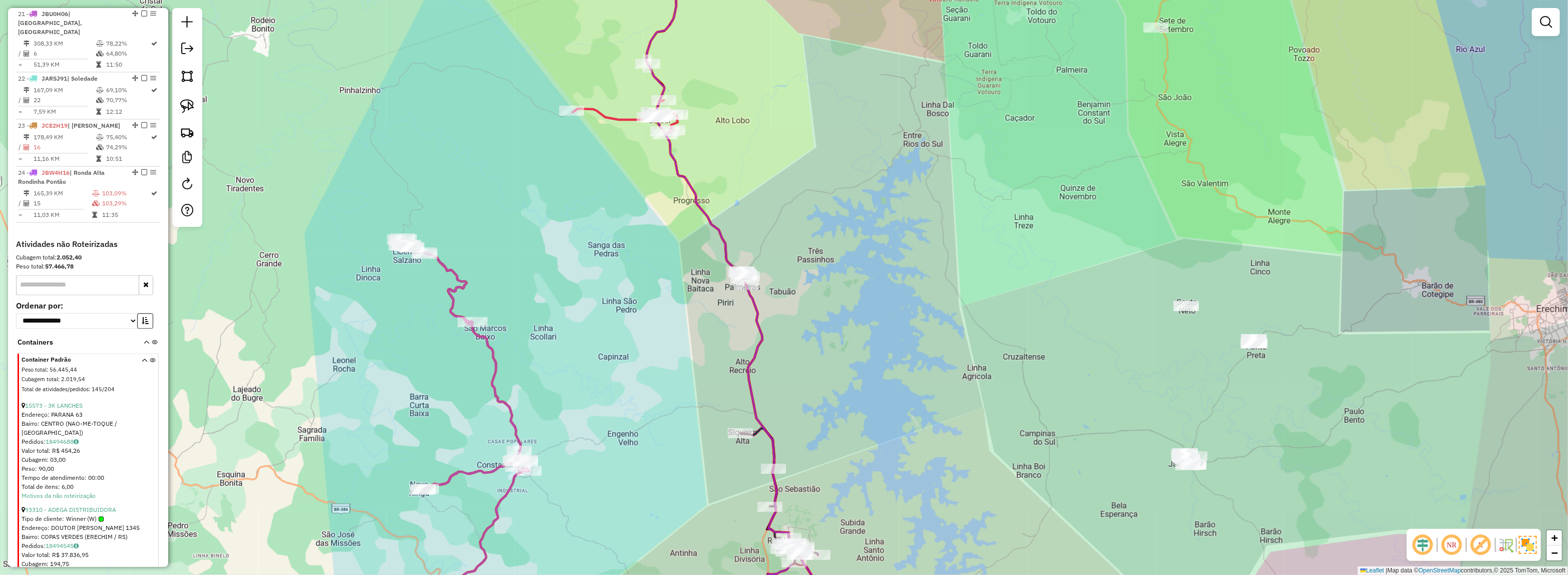
drag, startPoint x: 762, startPoint y: 104, endPoint x: 904, endPoint y: 316, distance: 255.2
click at [904, 316] on div "Janela de atendimento Grade de atendimento Capacidade Transportadoras Veículos …" at bounding box center [784, 287] width 1568 height 575
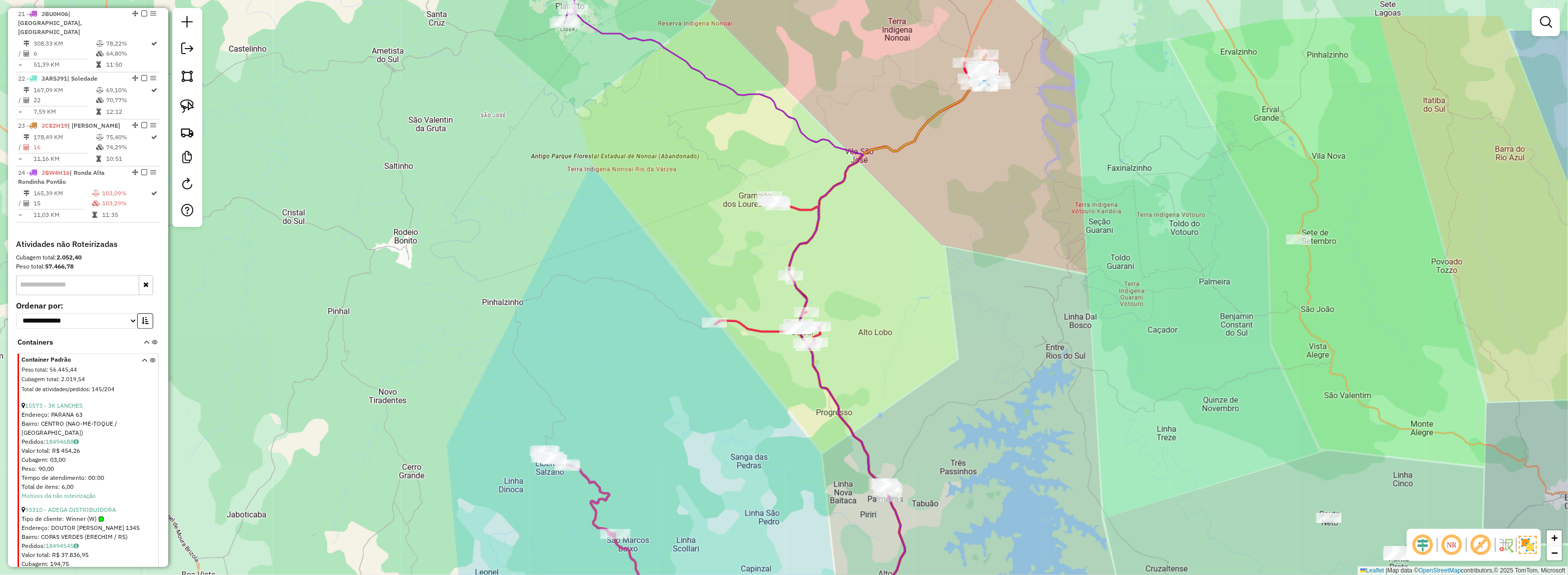
click at [812, 139] on icon at bounding box center [713, 135] width 299 height 385
select select "**********"
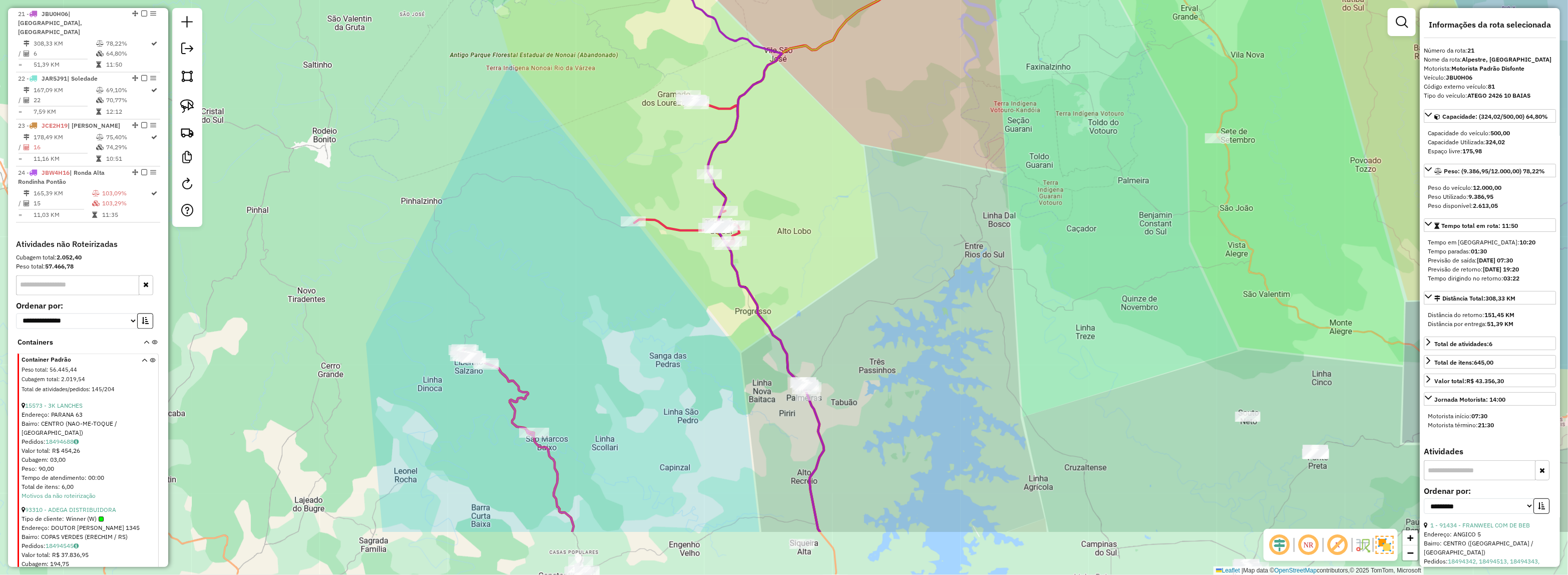
drag, startPoint x: 1068, startPoint y: 333, endPoint x: 985, endPoint y: 223, distance: 137.8
click at [985, 224] on div "Janela de atendimento Grade de atendimento Capacidade Transportadoras Veículos …" at bounding box center [784, 287] width 1568 height 575
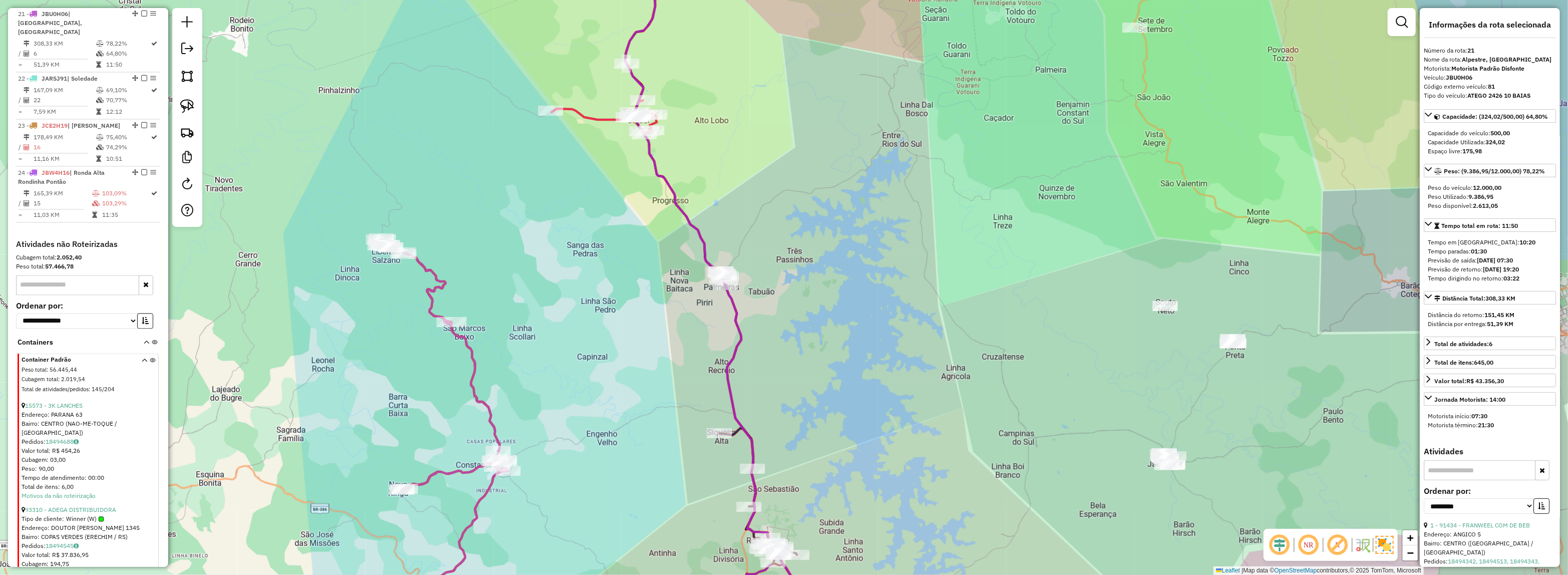
drag, startPoint x: 867, startPoint y: 270, endPoint x: 1117, endPoint y: 116, distance: 293.6
click at [1116, 118] on div "Janela de atendimento Grade de atendimento Capacidade Transportadoras Veículos …" at bounding box center [784, 287] width 1568 height 575
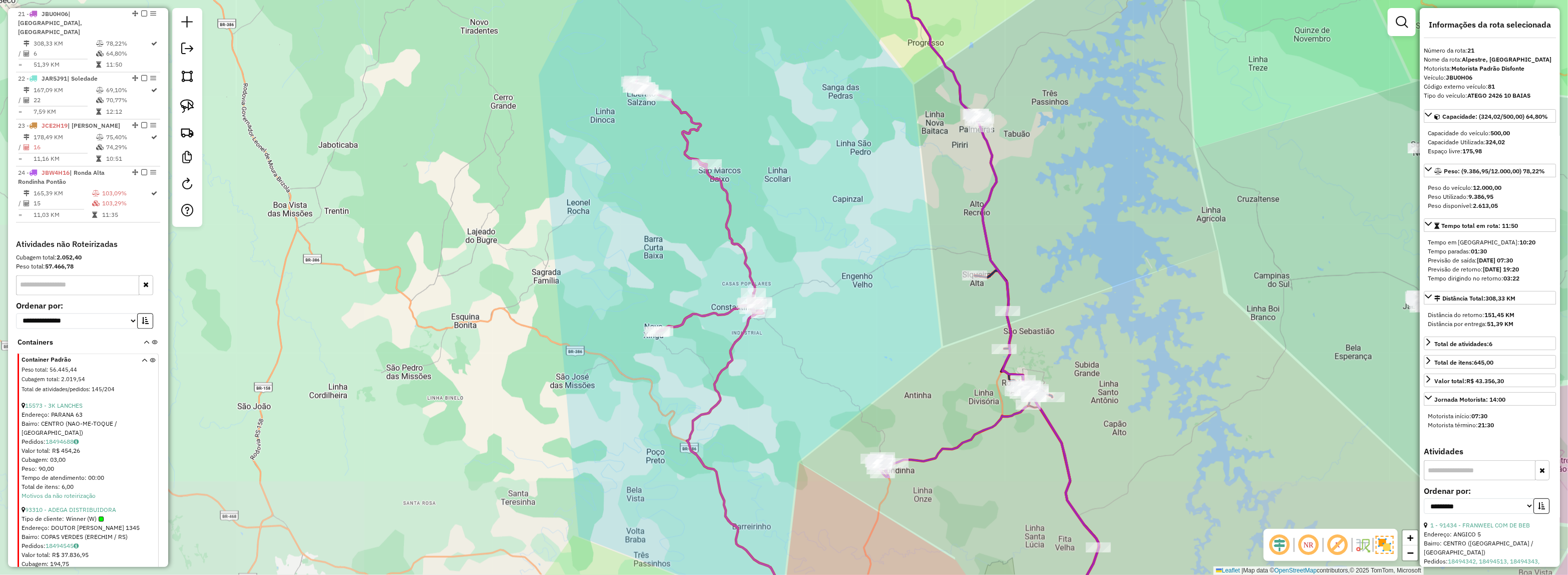
drag, startPoint x: 979, startPoint y: 319, endPoint x: 957, endPoint y: 176, distance: 144.7
click at [960, 180] on div "Janela de atendimento Grade de atendimento Capacidade Transportadoras Veículos …" at bounding box center [784, 287] width 1568 height 575
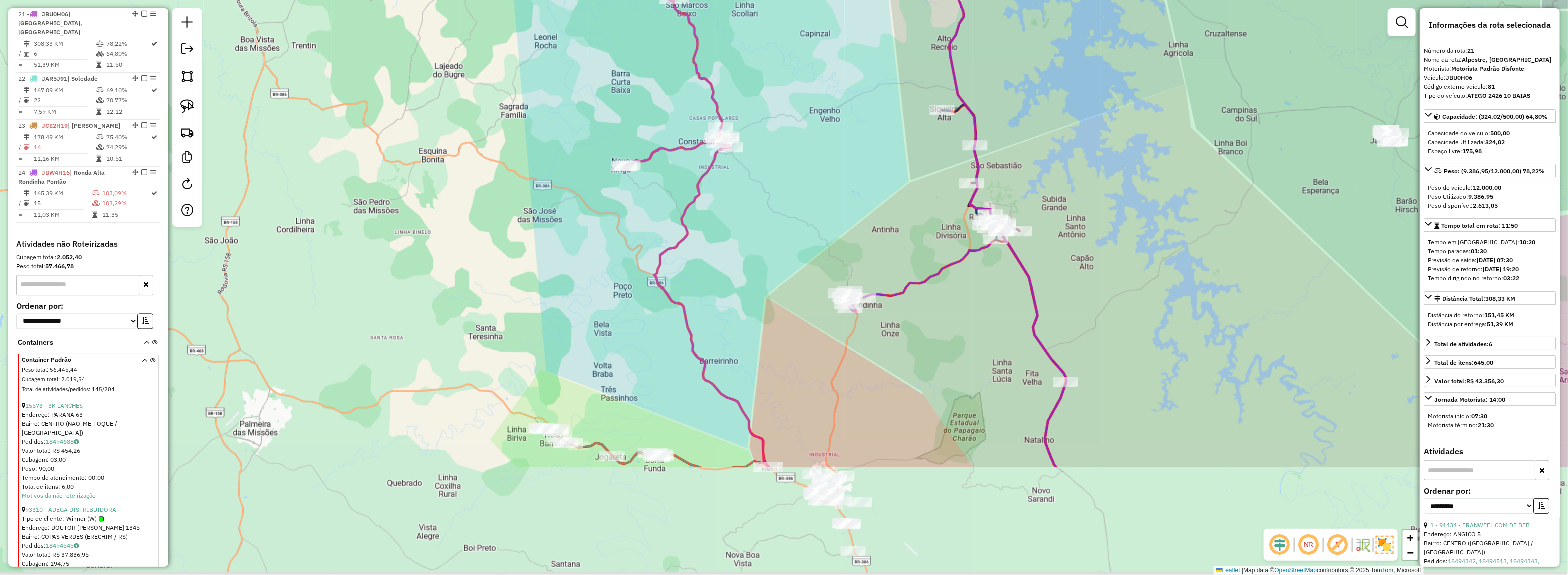
click at [1217, 309] on div "Rota 14 - Placa JBF0J44 99732 - PESQUE PAGUE ORBAK Janela de atendimento Grade …" at bounding box center [784, 287] width 1568 height 575
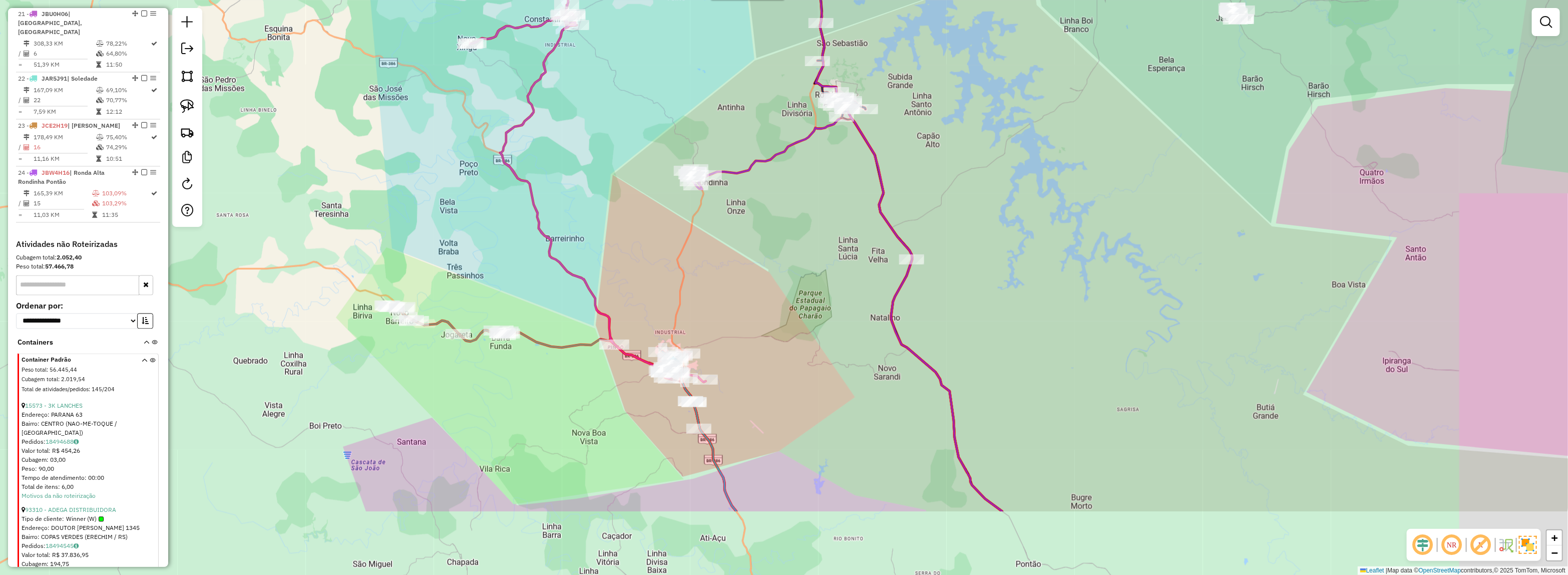
drag, startPoint x: 1240, startPoint y: 357, endPoint x: 1086, endPoint y: 228, distance: 200.9
click at [1085, 231] on div "Rota 14 - Placa JBF0J44 16248 - BAR LAGO Janela de atendimento Grade de atendim…" at bounding box center [784, 287] width 1568 height 575
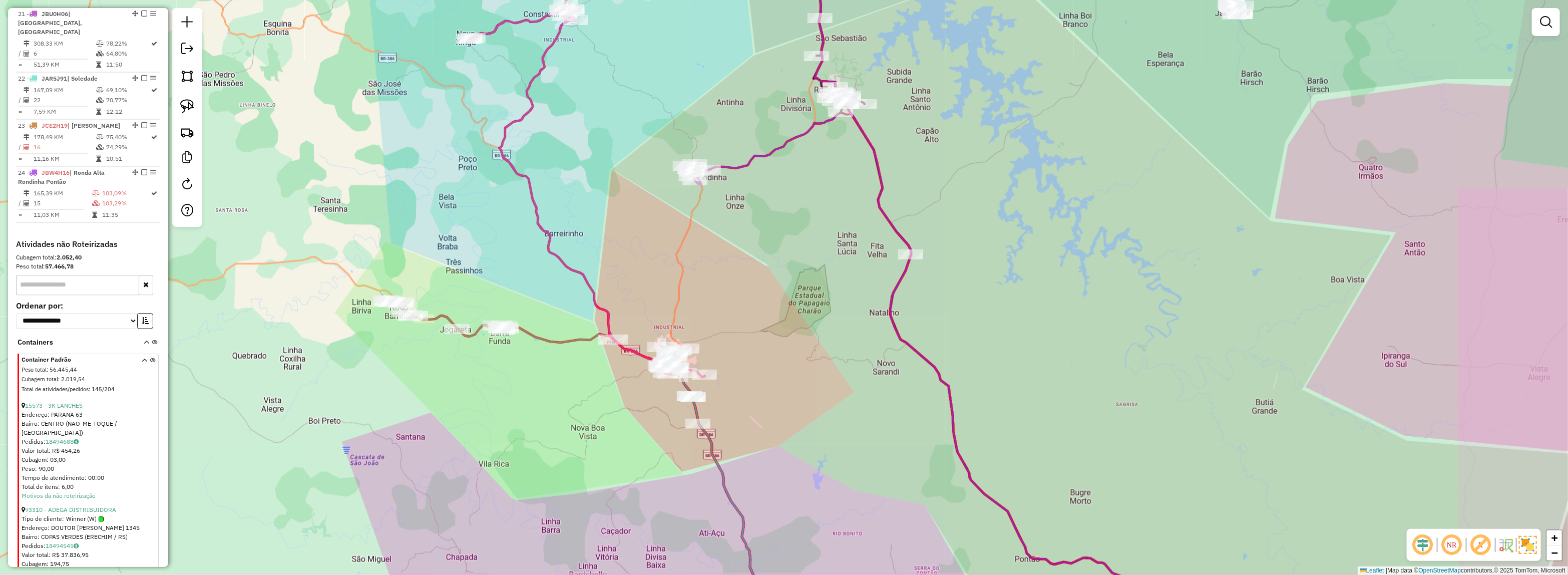
click at [1084, 219] on div "Rota 14 - Placa JBF0J44 16248 - BAR LAGO Janela de atendimento Grade de atendim…" at bounding box center [784, 287] width 1568 height 575
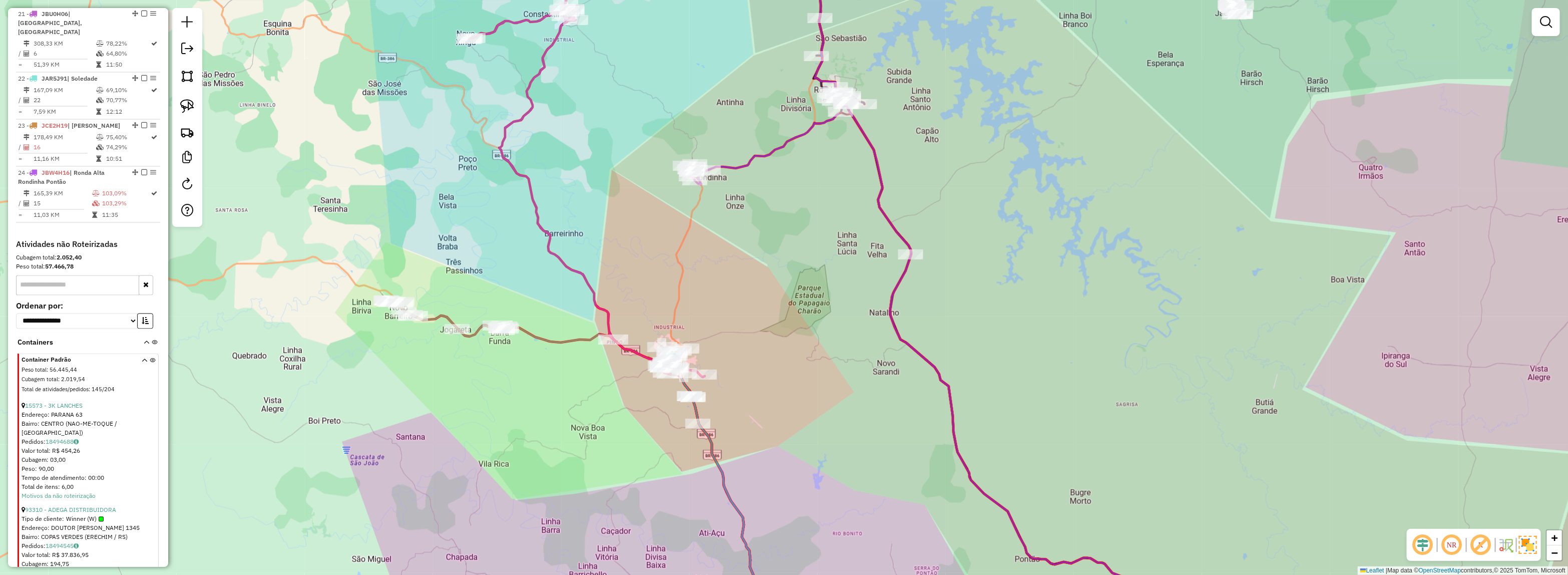
drag, startPoint x: 1200, startPoint y: 372, endPoint x: 867, endPoint y: 84, distance: 440.3
click at [792, 18] on div "Janela de atendimento Grade de atendimento Capacidade Transportadoras Veículos …" at bounding box center [784, 287] width 1568 height 575
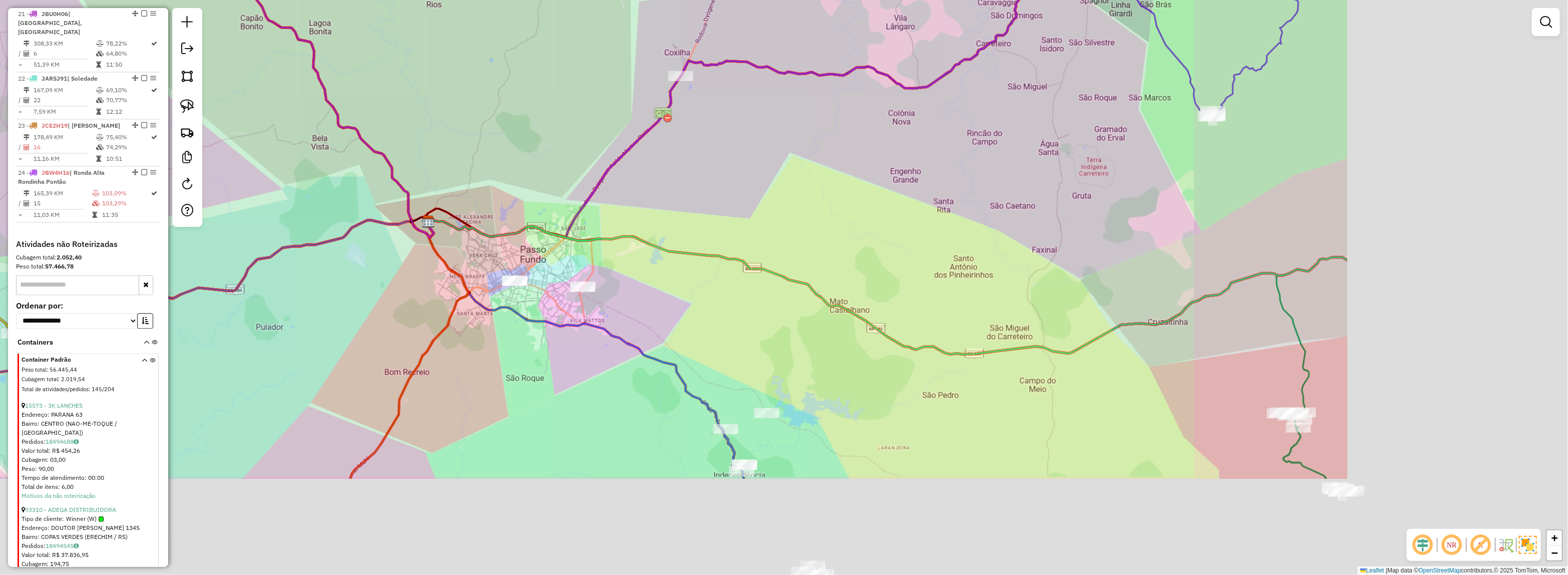
drag, startPoint x: 1320, startPoint y: 328, endPoint x: 799, endPoint y: 117, distance: 562.1
click at [754, 103] on div "Janela de atendimento Grade de atendimento Capacidade Transportadoras Veículos …" at bounding box center [784, 287] width 1568 height 575
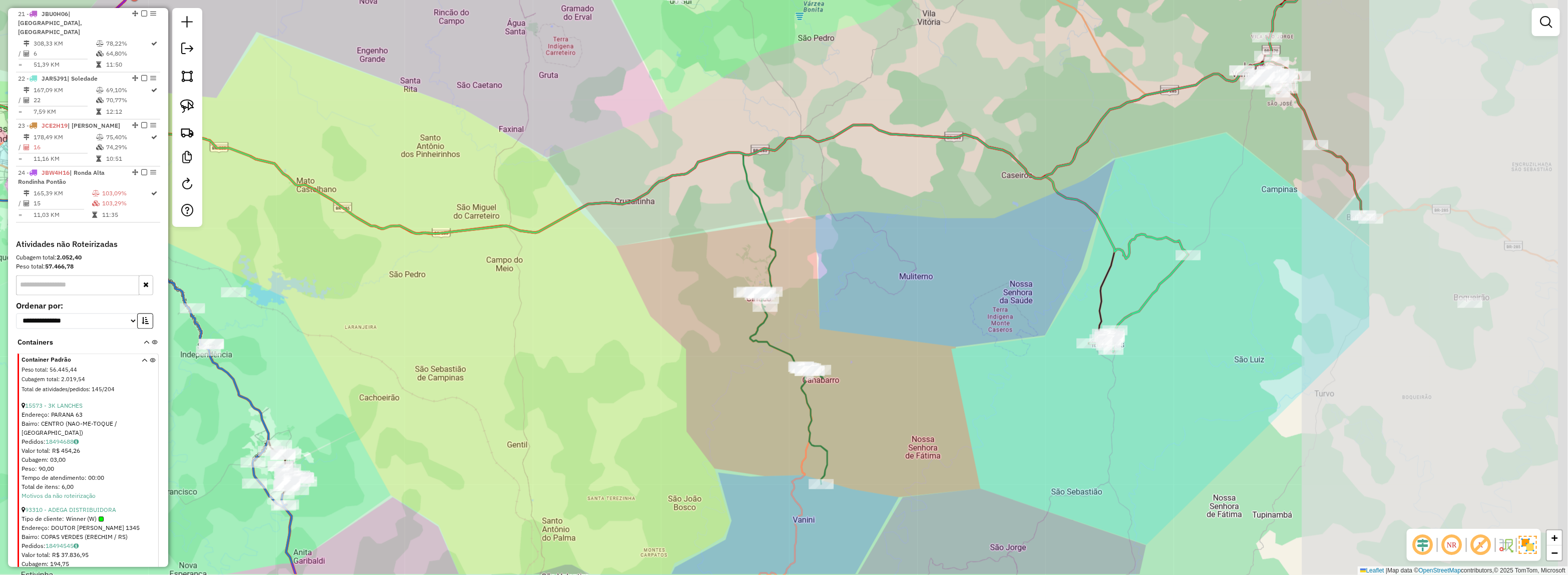
drag, startPoint x: 1120, startPoint y: 179, endPoint x: 785, endPoint y: 100, distance: 344.2
click at [765, 120] on div "Janela de atendimento Grade de atendimento Capacidade Transportadoras Veículos …" at bounding box center [784, 287] width 1568 height 575
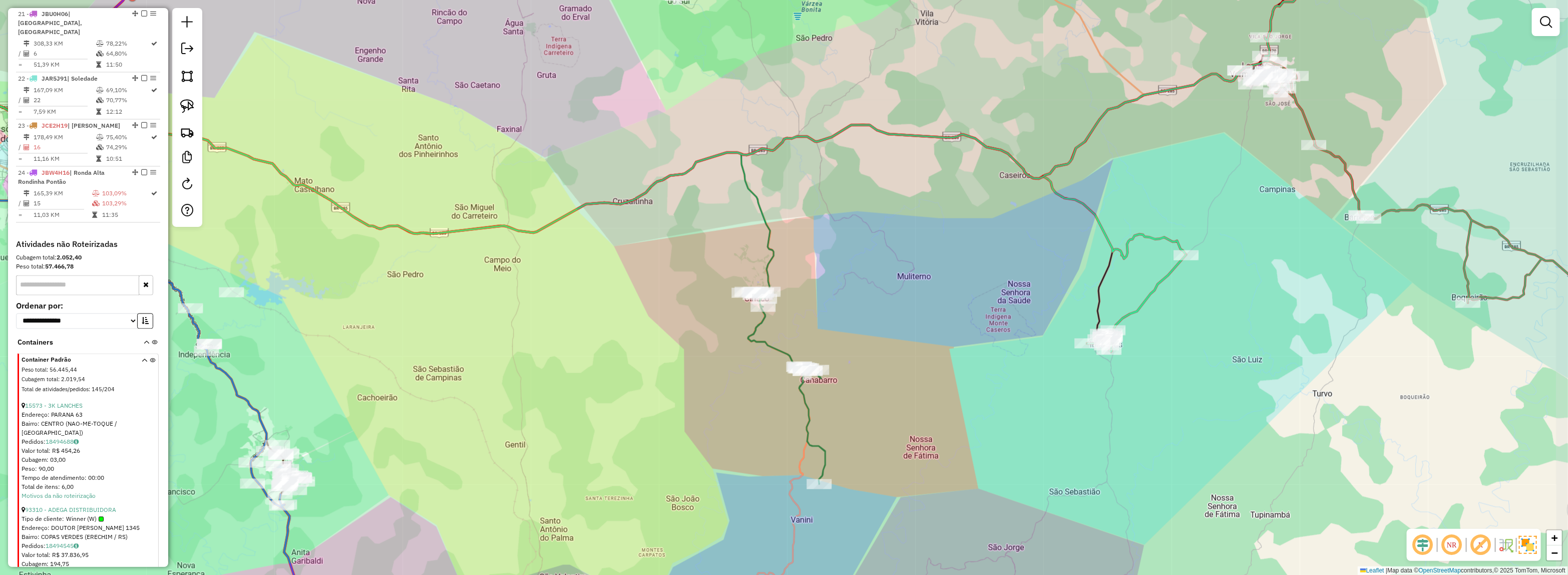
drag, startPoint x: 1043, startPoint y: 206, endPoint x: 875, endPoint y: 122, distance: 187.8
click at [875, 122] on div "Janela de atendimento Grade de atendimento Capacidade Transportadoras Veículos …" at bounding box center [784, 287] width 1568 height 575
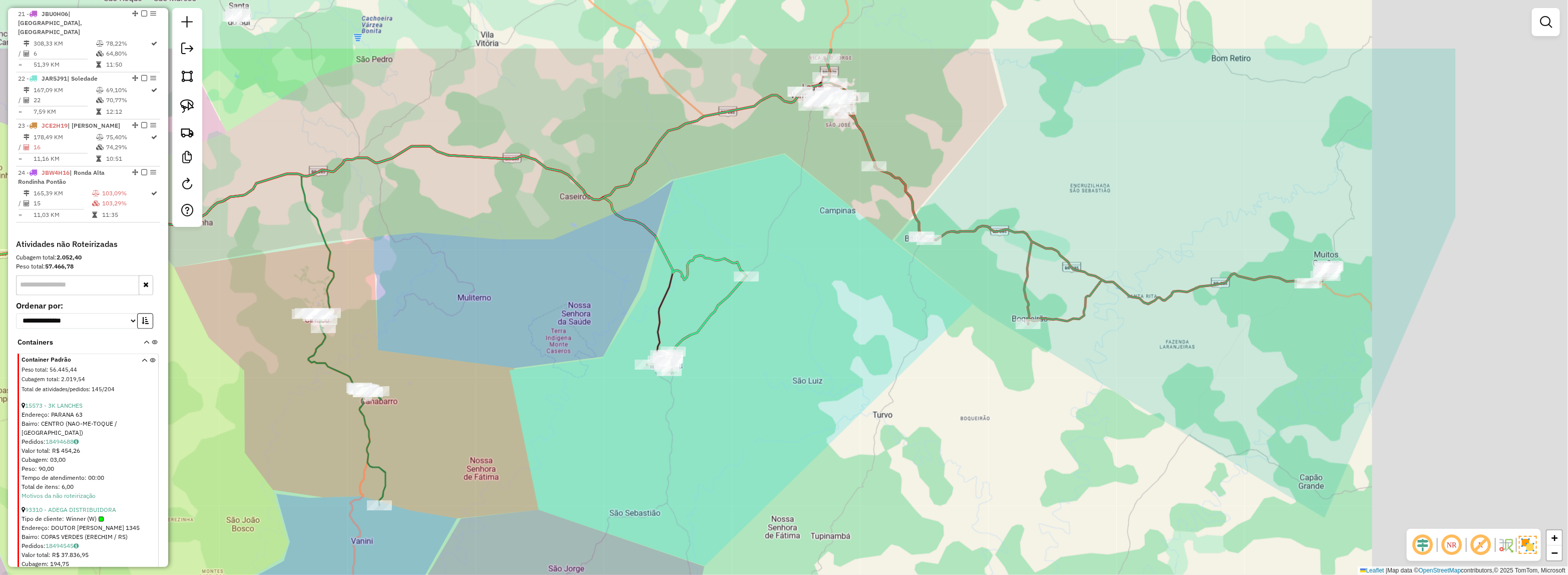
drag, startPoint x: 1249, startPoint y: 202, endPoint x: 875, endPoint y: 314, distance: 390.4
click at [874, 317] on div "Janela de atendimento Grade de atendimento Capacidade Transportadoras Veículos …" at bounding box center [784, 287] width 1568 height 575
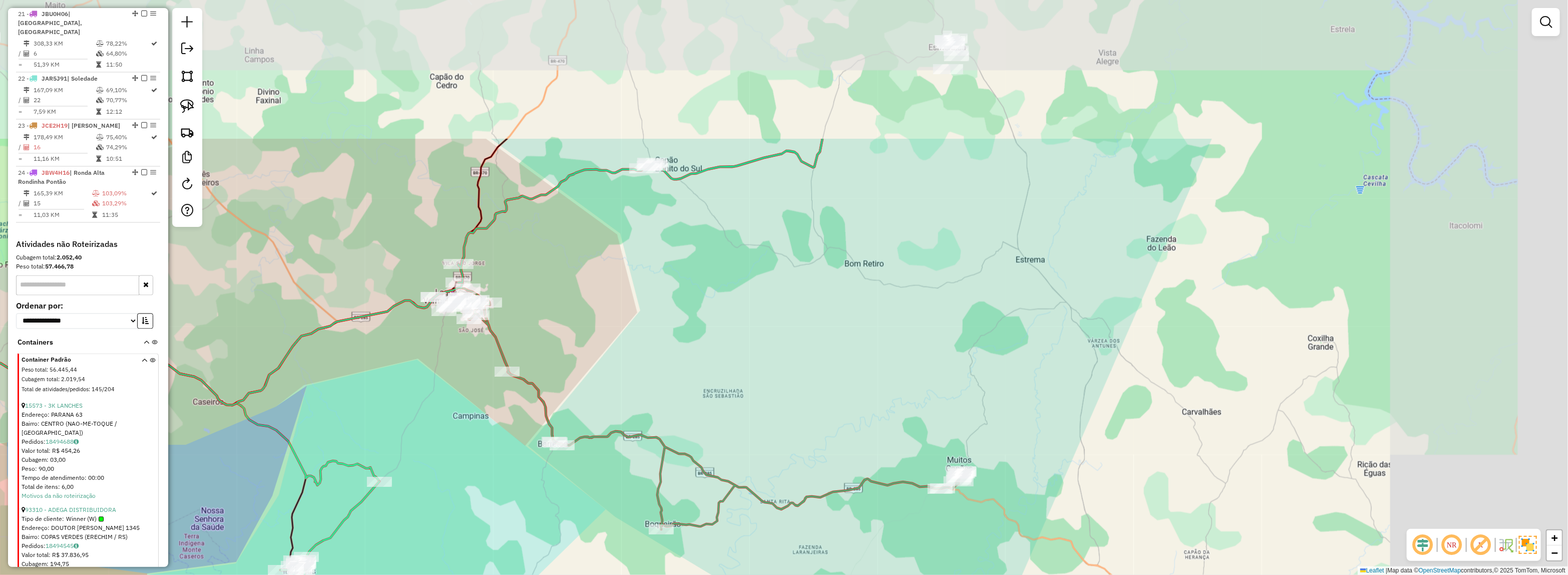
drag, startPoint x: 1210, startPoint y: 125, endPoint x: 952, endPoint y: 321, distance: 324.0
click at [952, 321] on div "Janela de atendimento Grade de atendimento Capacidade Transportadoras Veículos …" at bounding box center [784, 287] width 1568 height 575
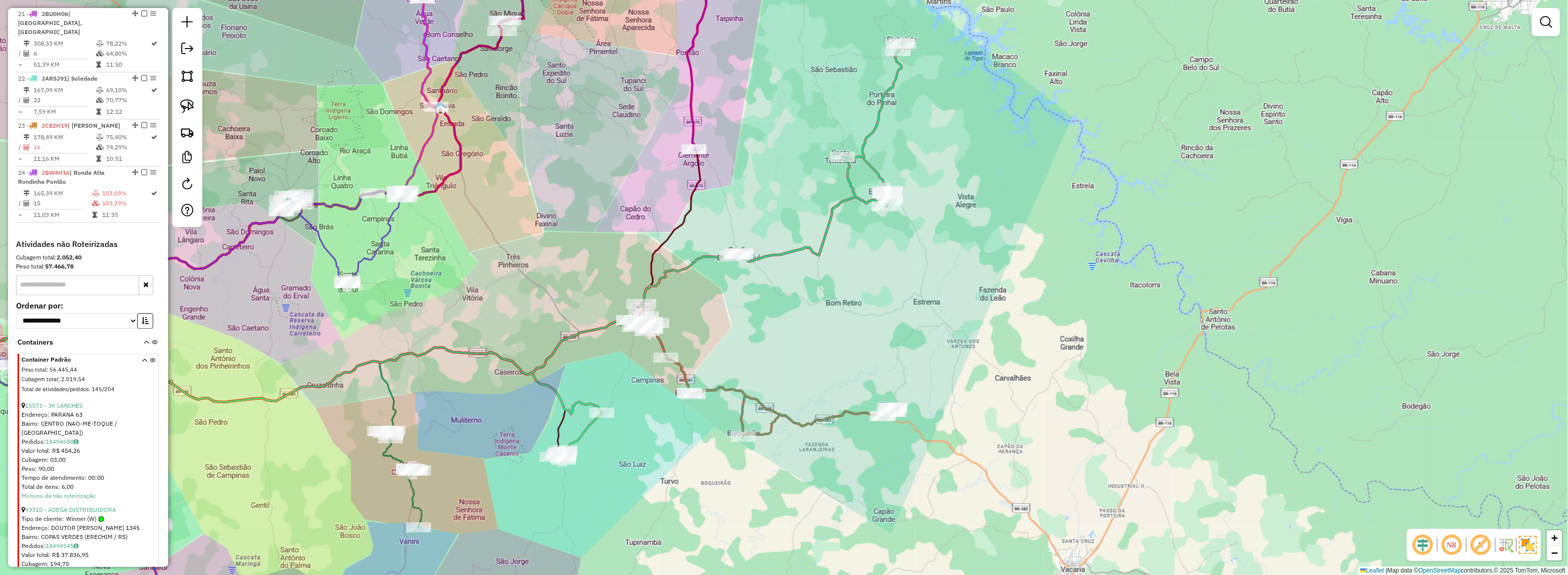
click at [863, 116] on div "Janela de atendimento Grade de atendimento Capacidade Transportadoras Veículos …" at bounding box center [784, 287] width 1568 height 575
click at [866, 114] on div "Janela de atendimento Grade de atendimento Capacidade Transportadoras Veículos …" at bounding box center [784, 287] width 1568 height 575
click at [882, 118] on icon at bounding box center [771, 178] width 261 height 270
select select "**********"
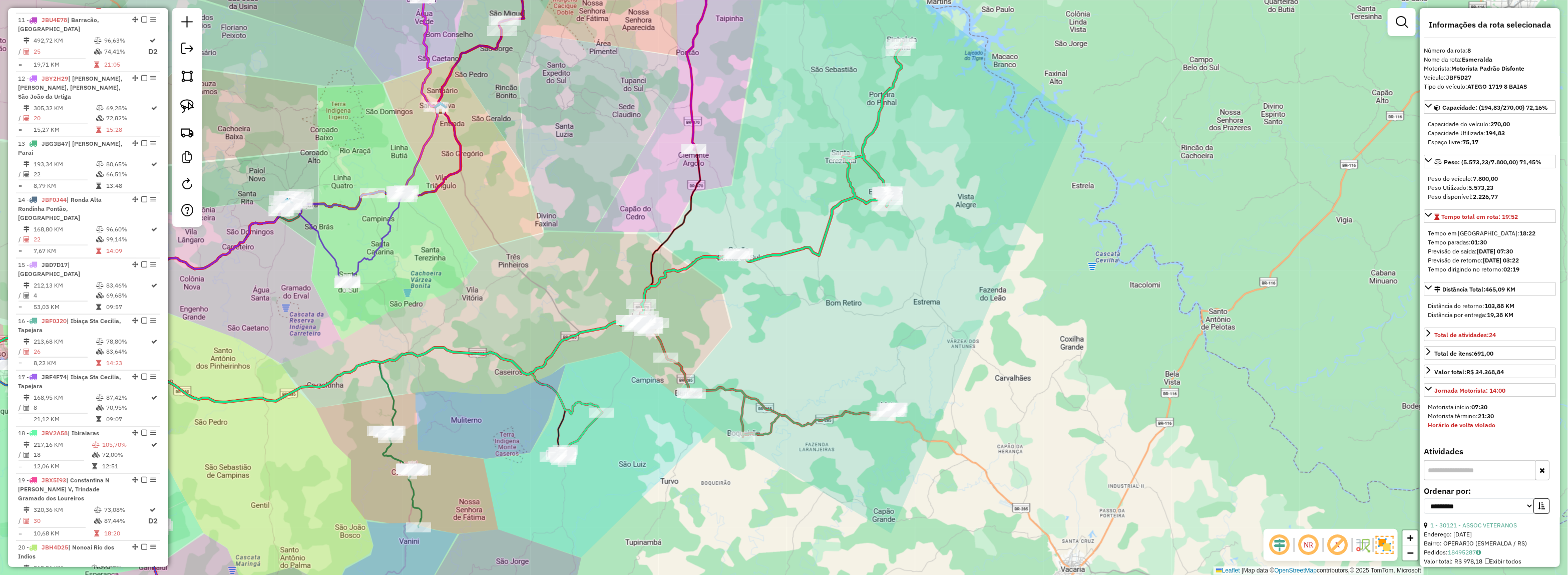
scroll to position [770, 0]
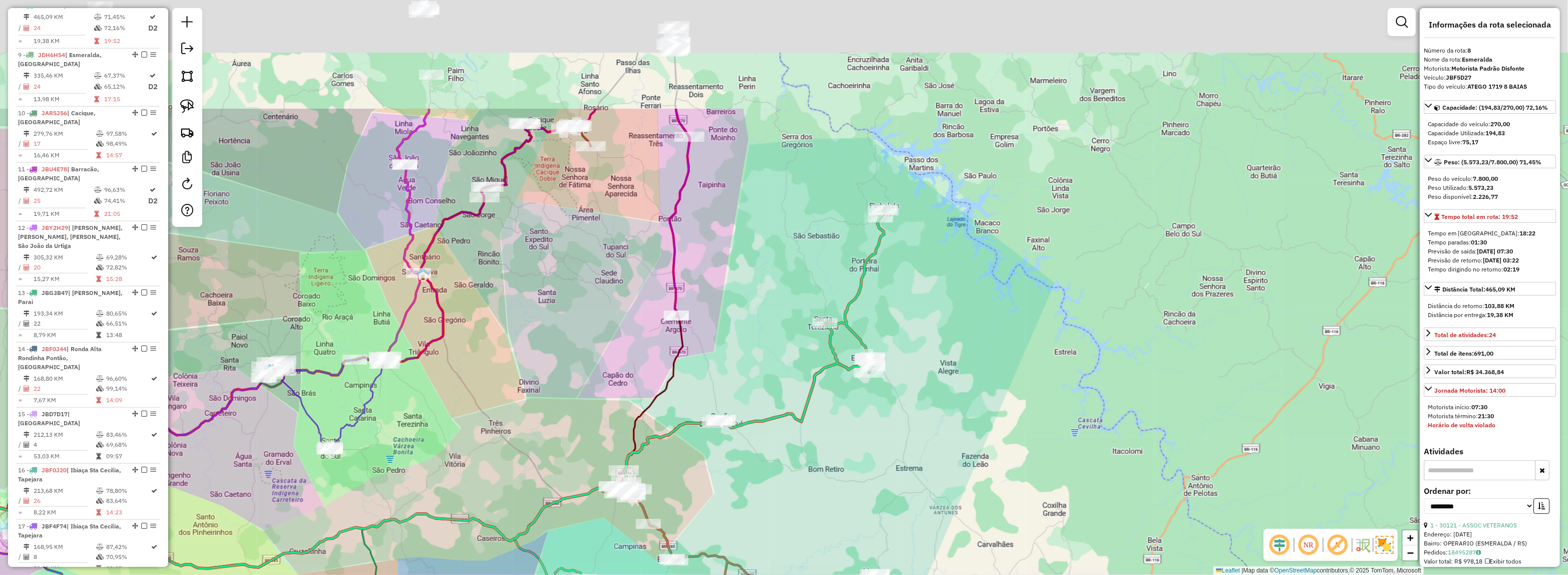
drag, startPoint x: 883, startPoint y: 178, endPoint x: 882, endPoint y: 224, distance: 46.0
click at [877, 274] on div "Janela de atendimento Grade de atendimento Capacidade Transportadoras Veículos …" at bounding box center [784, 287] width 1568 height 575
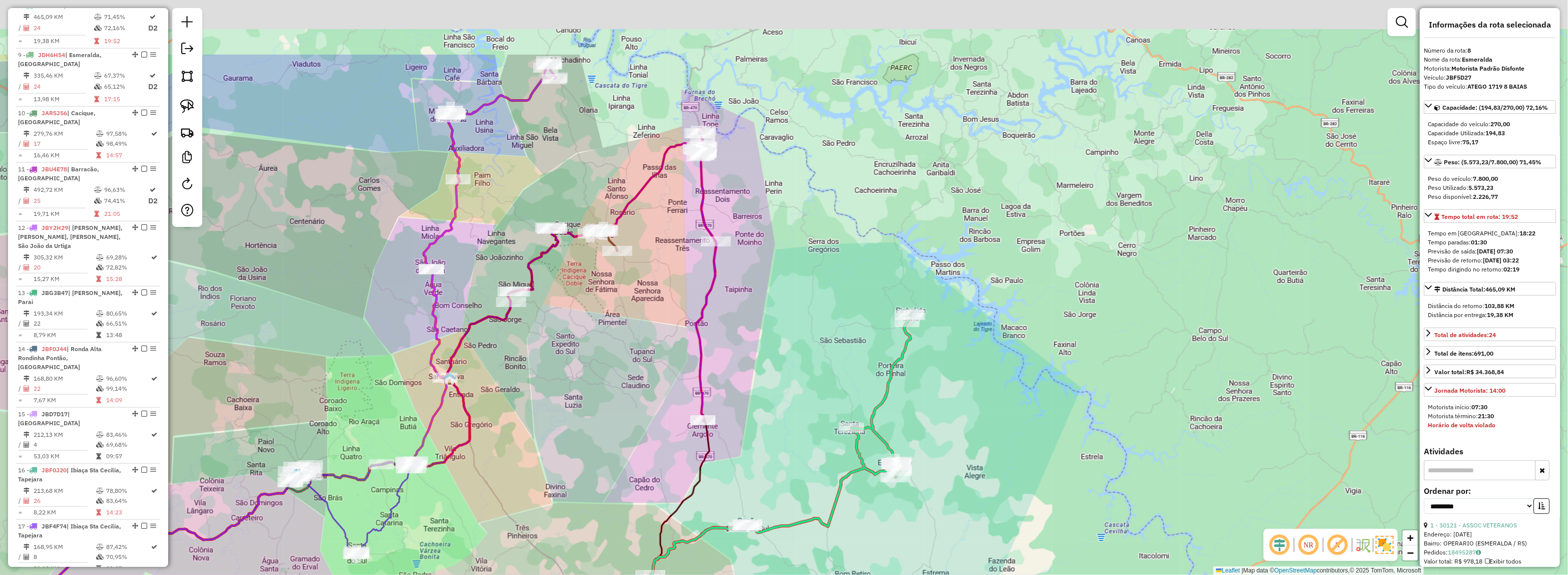
drag, startPoint x: 791, startPoint y: 256, endPoint x: 814, endPoint y: 345, distance: 91.9
click at [827, 360] on div "Janela de atendimento Grade de atendimento Capacidade Transportadoras Veículos …" at bounding box center [784, 287] width 1568 height 575
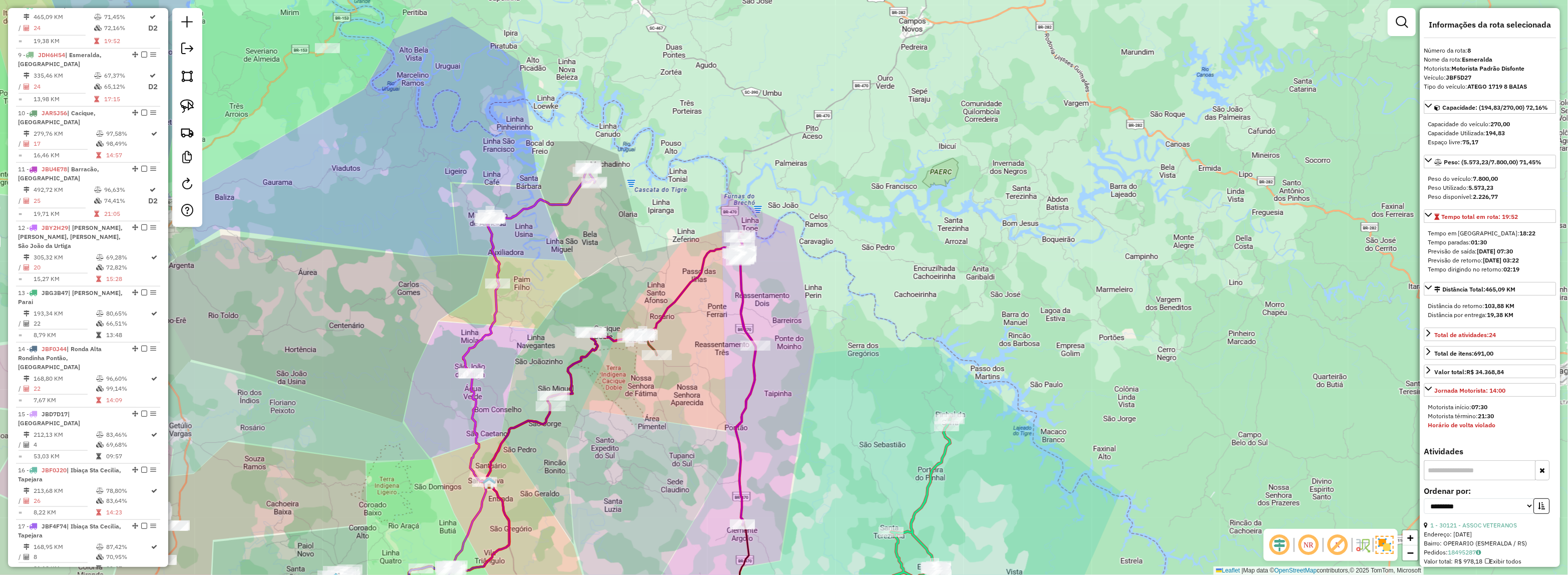
drag, startPoint x: 587, startPoint y: 212, endPoint x: 775, endPoint y: 241, distance: 190.2
click at [775, 241] on div "Janela de atendimento Grade de atendimento Capacidade Transportadoras Veículos …" at bounding box center [784, 287] width 1568 height 575
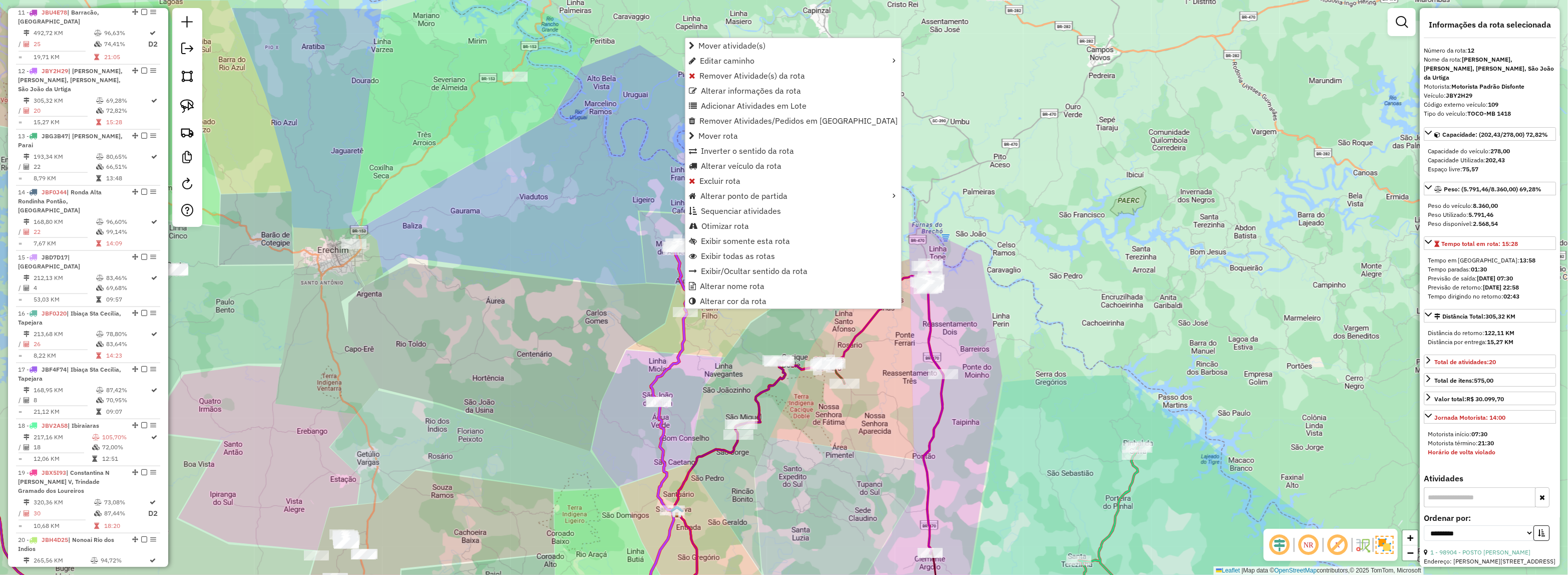
scroll to position [992, 0]
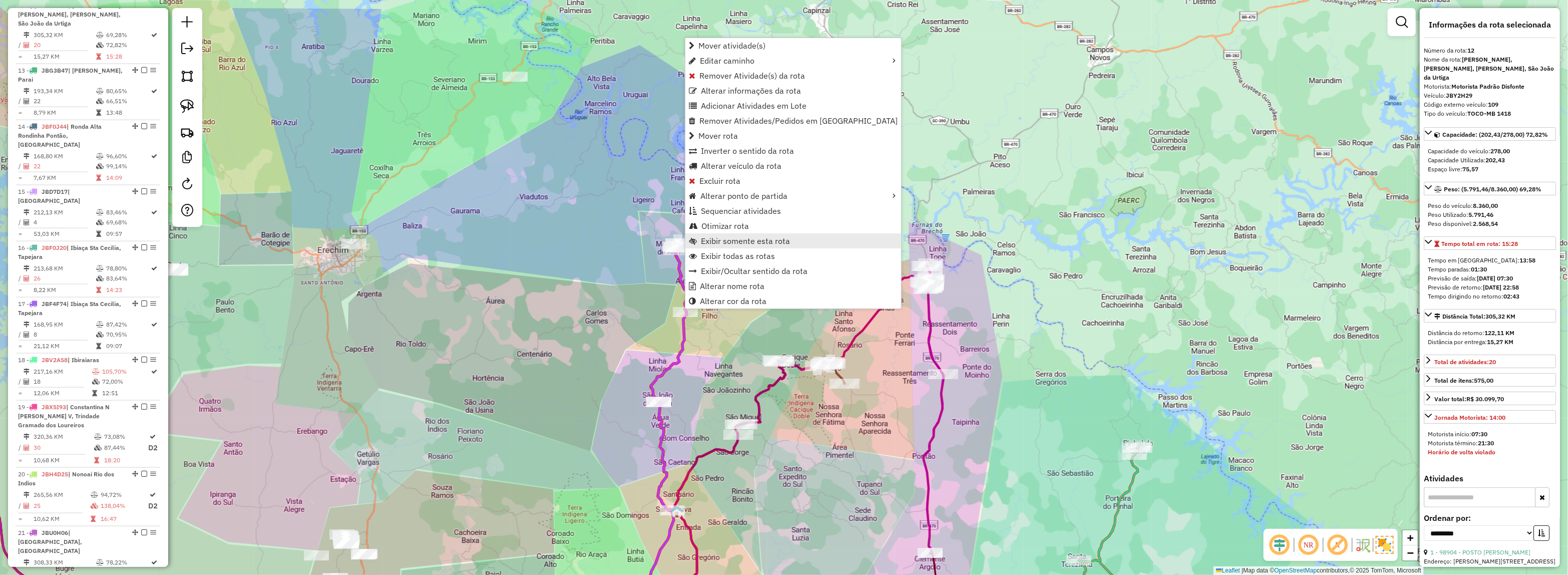
click at [713, 238] on span "Exibir somente esta rota" at bounding box center [745, 241] width 89 height 8
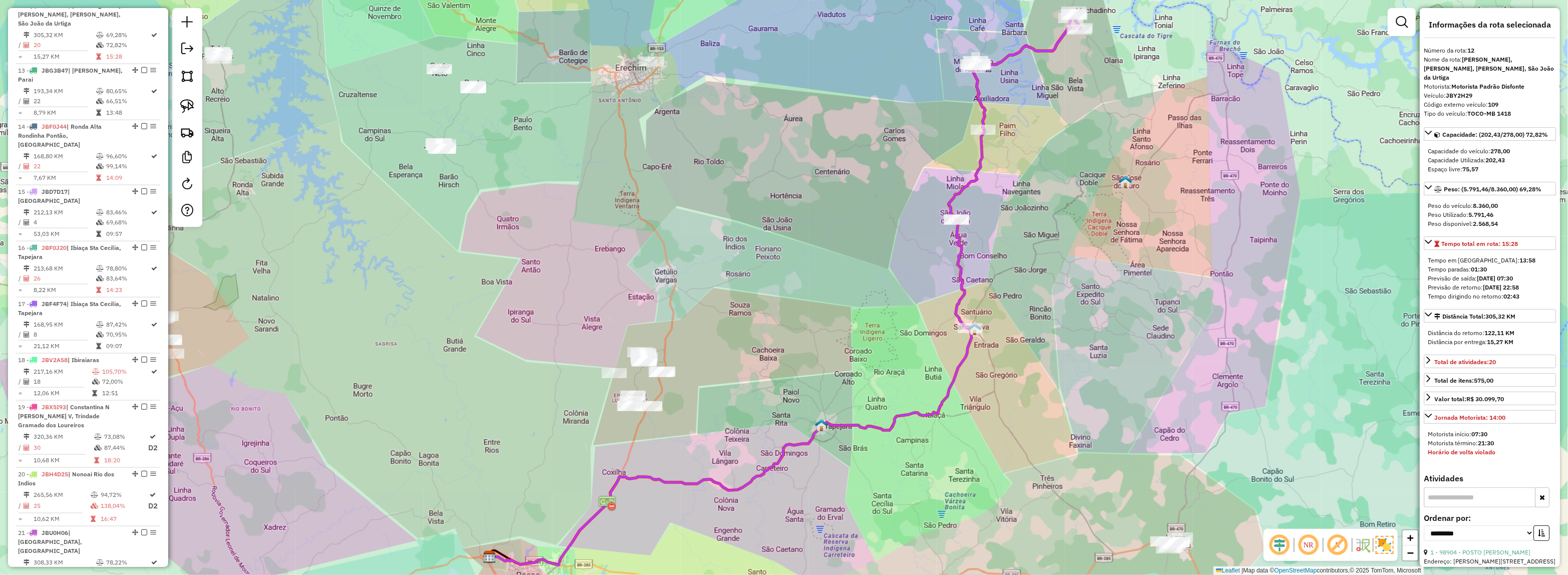
drag, startPoint x: 1340, startPoint y: 547, endPoint x: 1303, endPoint y: 438, distance: 115.1
click at [1339, 547] on em at bounding box center [1338, 545] width 24 height 24
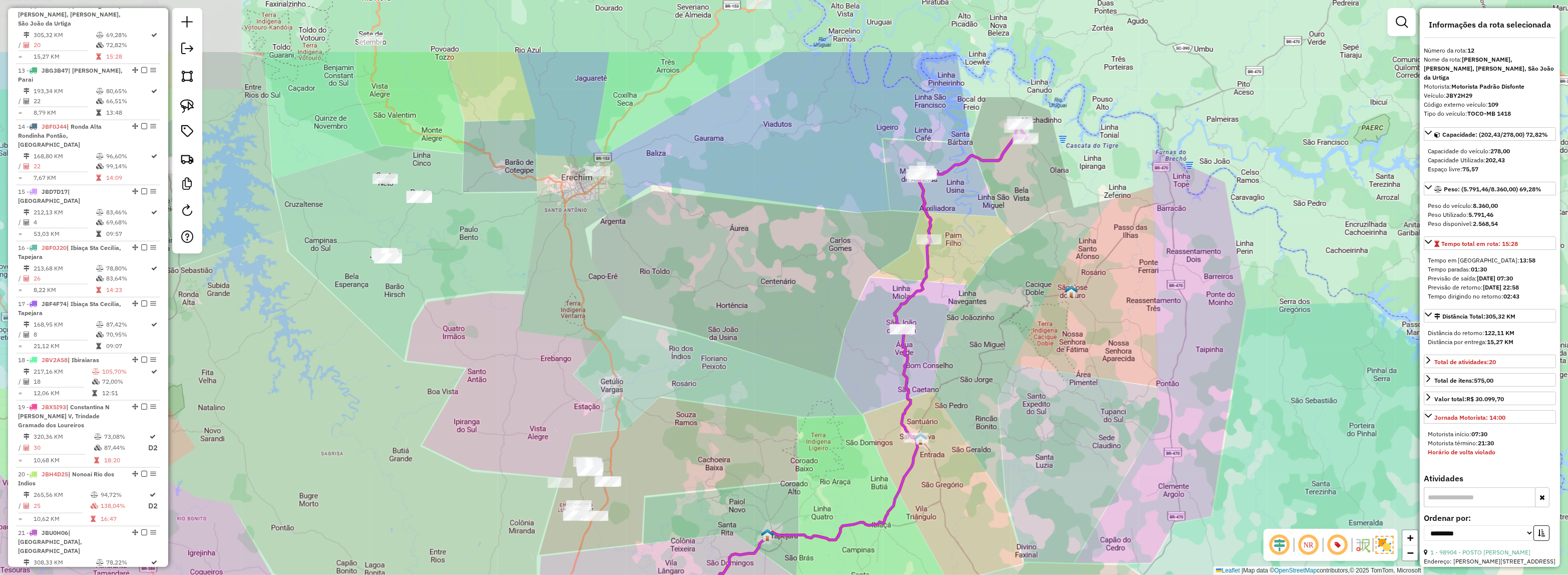
drag, startPoint x: 1076, startPoint y: 158, endPoint x: 921, endPoint y: 396, distance: 284.0
click at [924, 394] on div "Janela de atendimento Grade de atendimento Capacidade Transportadoras Veículos …" at bounding box center [784, 287] width 1568 height 575
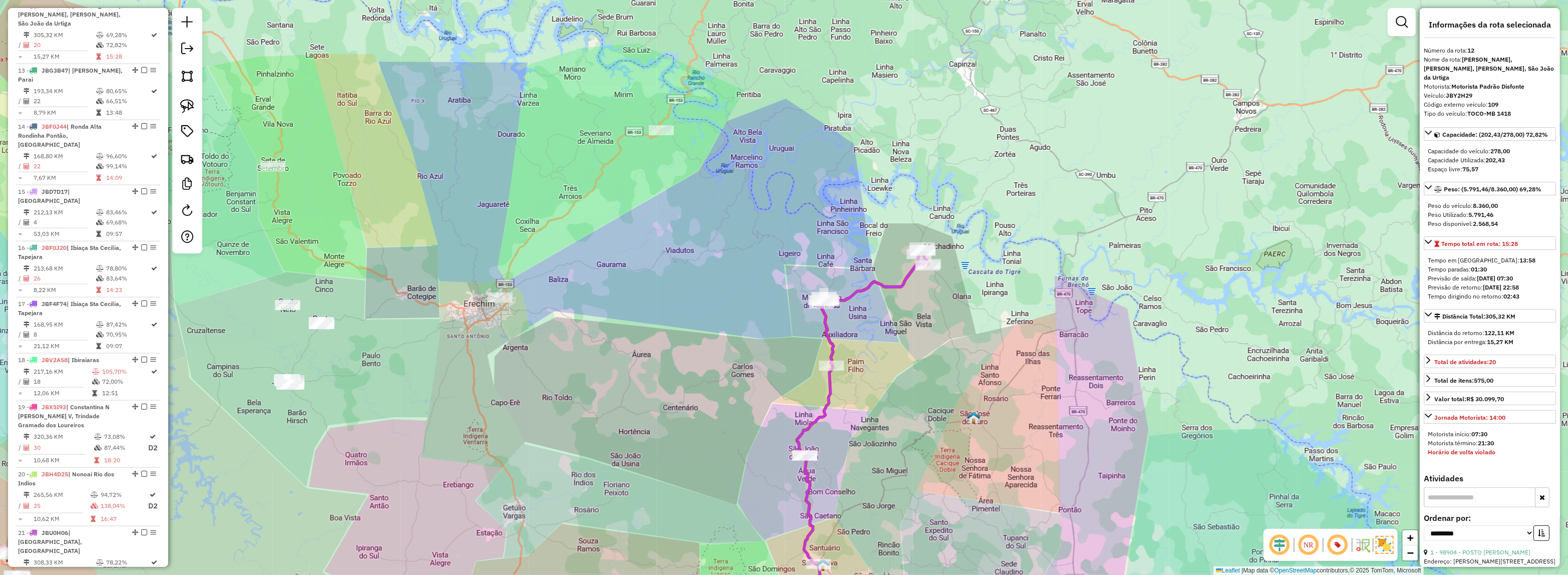
click at [1334, 543] on em at bounding box center [1338, 545] width 24 height 24
click at [1310, 549] on em at bounding box center [1309, 545] width 24 height 24
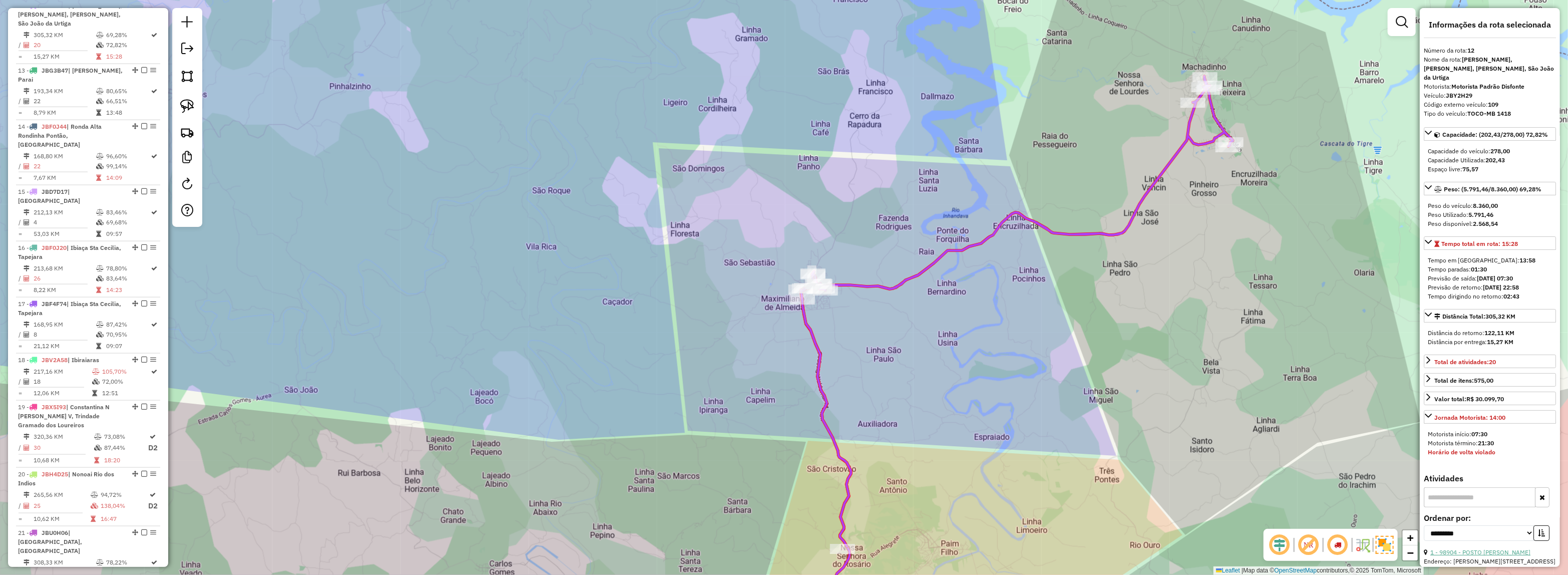
click at [1493, 548] on link "1 - 98904 - POSTO [PERSON_NAME]" at bounding box center [1480, 552] width 100 height 8
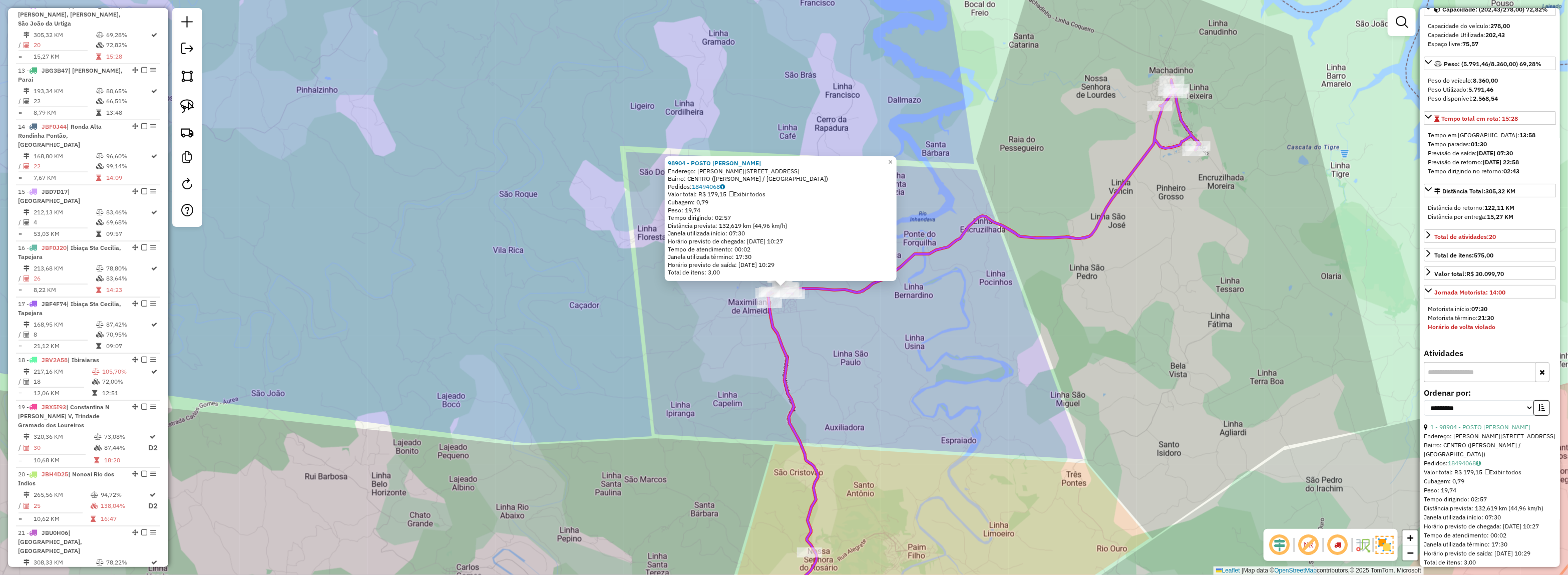
scroll to position [250, 0]
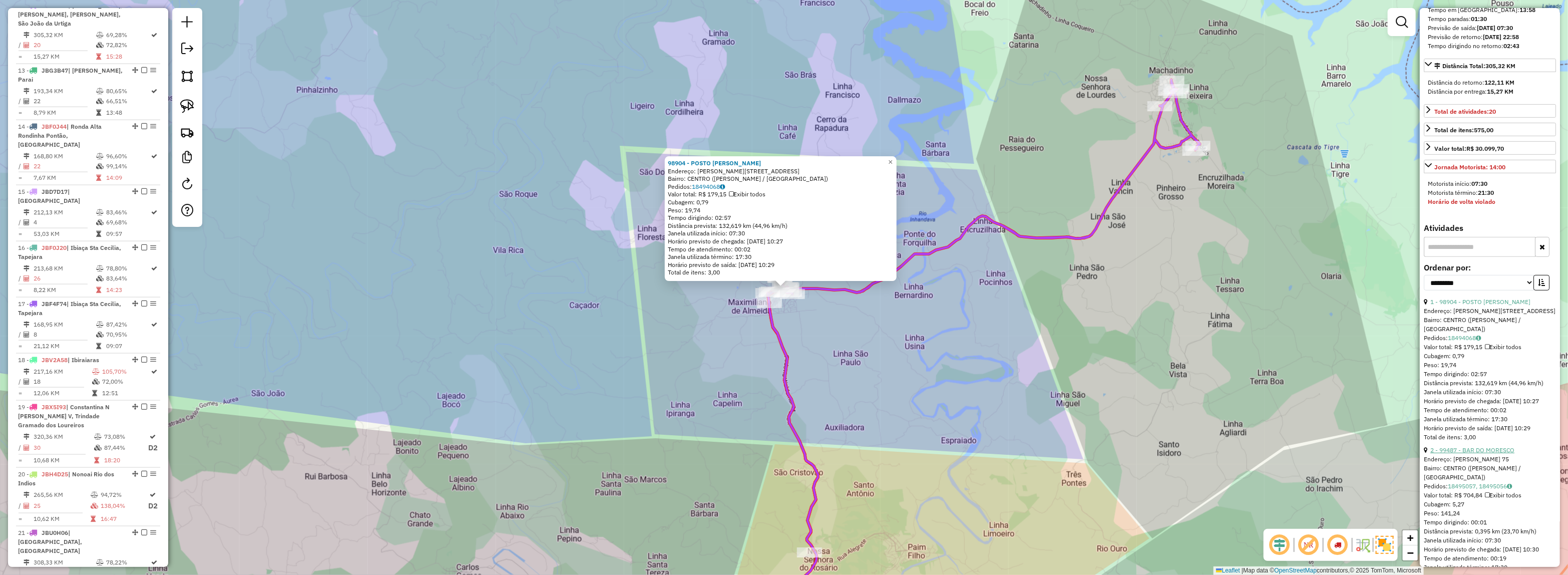
click at [1467, 453] on link "2 - 99487 - BAR DO MORESCO" at bounding box center [1472, 450] width 84 height 8
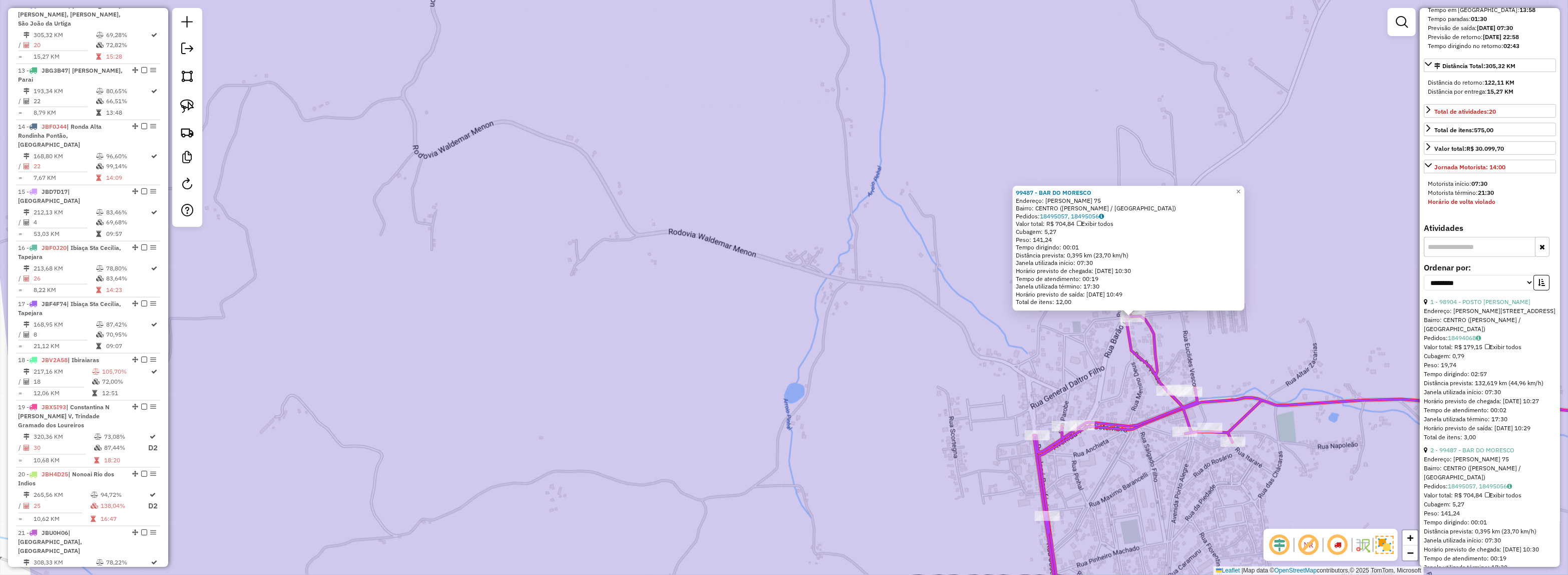
drag, startPoint x: 997, startPoint y: 370, endPoint x: 671, endPoint y: 280, distance: 338.2
click at [663, 280] on div "Rota 12 - Placa JBY2H29 9367 - BEBIDAS CERIOTTI 99487 - BAR DO MORESCO Endereço…" at bounding box center [784, 287] width 1568 height 575
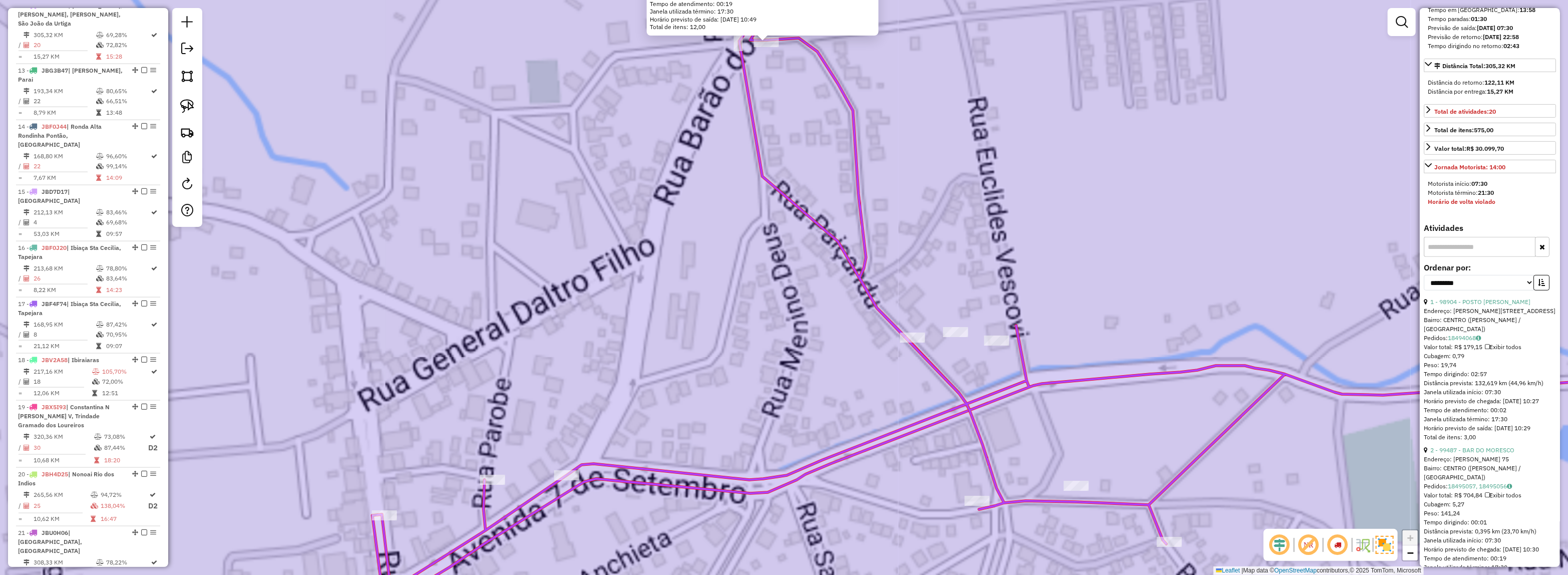
click at [790, 284] on div "99487 - BAR DO MORESCO Endereço: [PERSON_NAME] 75 Bairro: CENTRO ([PERSON_NAME]…" at bounding box center [784, 287] width 1568 height 575
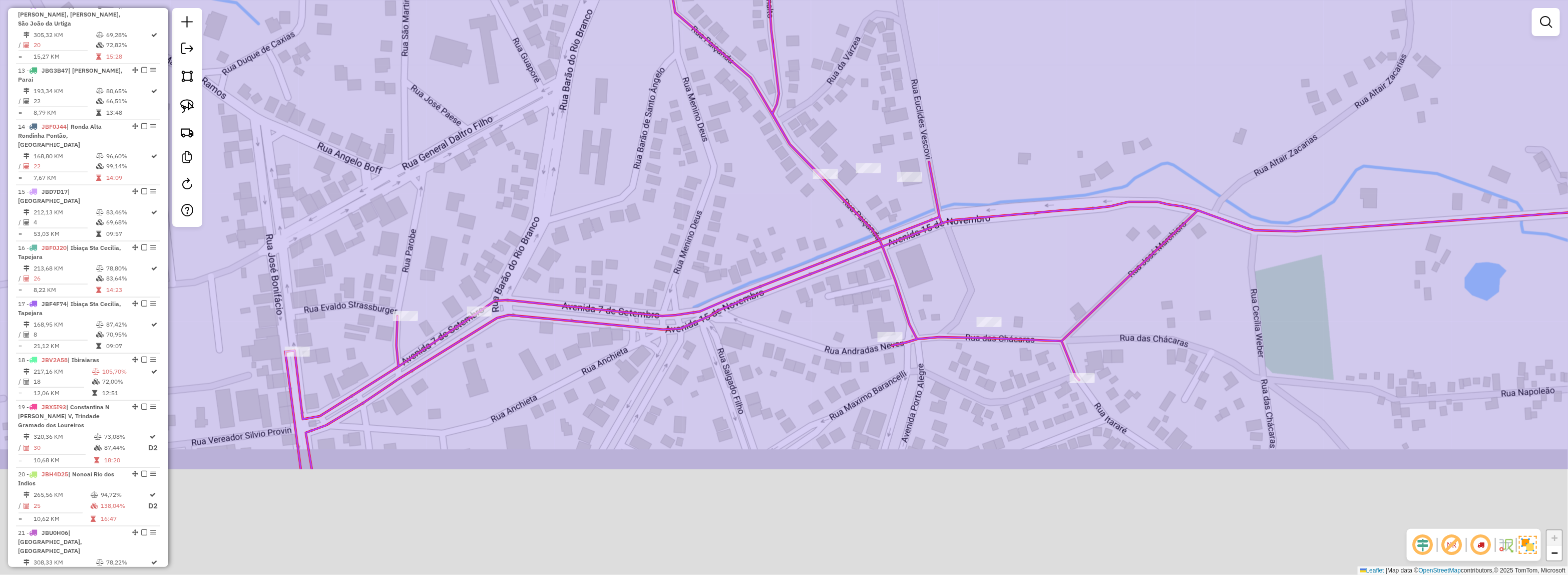
drag, startPoint x: 793, startPoint y: 285, endPoint x: 707, endPoint y: 63, distance: 238.1
click at [707, 63] on div "Janela de atendimento Grade de atendimento Capacidade Transportadoras Veículos …" at bounding box center [784, 287] width 1568 height 575
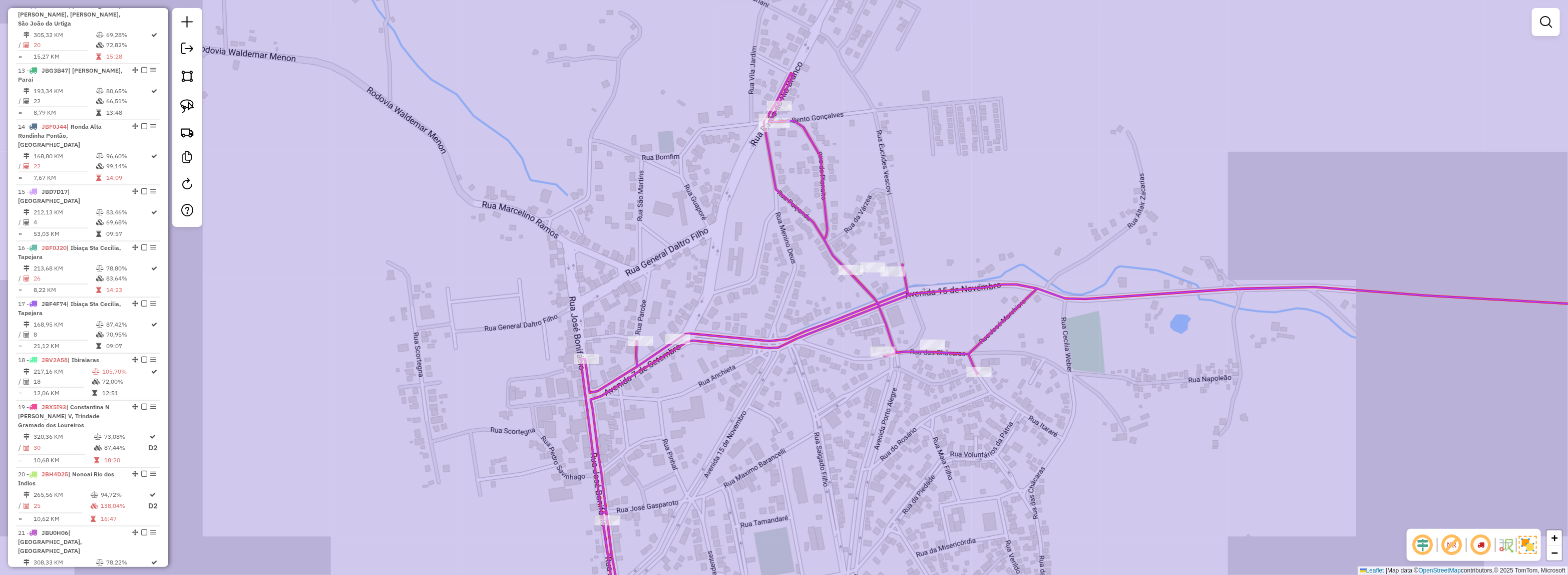
click at [870, 259] on div "Janela de atendimento Grade de atendimento Capacidade Transportadoras Veículos …" at bounding box center [784, 287] width 1568 height 575
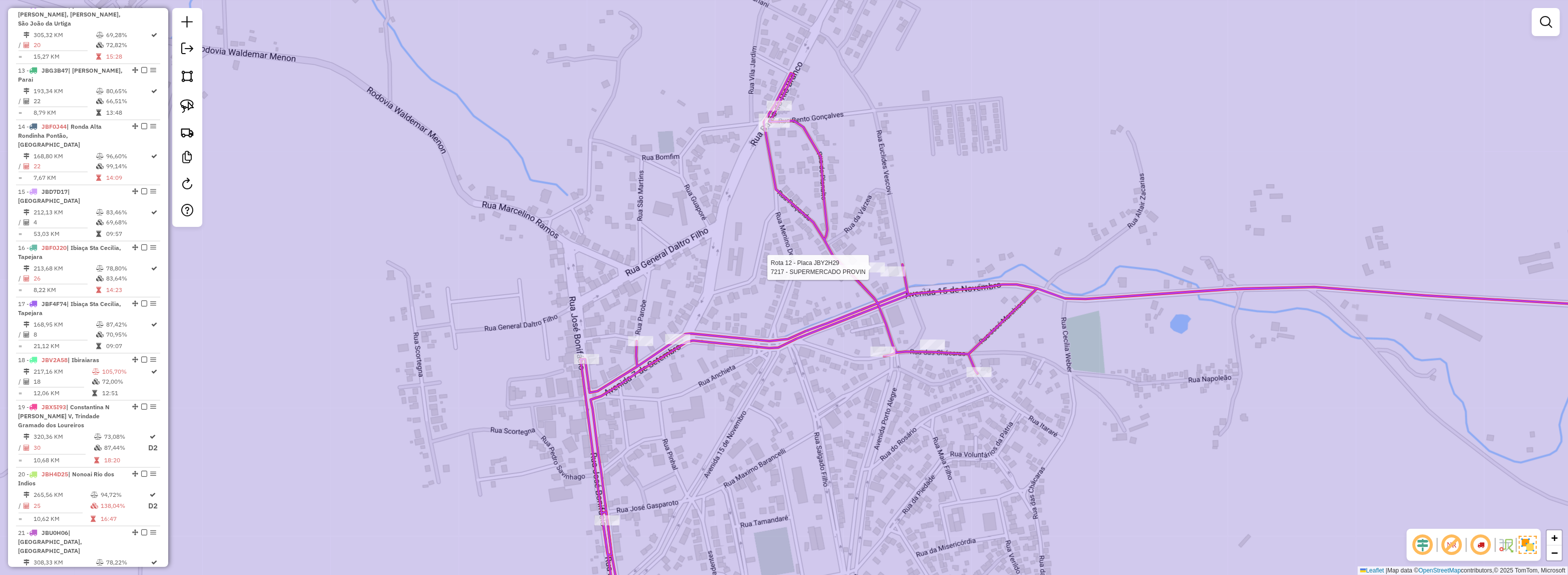
select select "**********"
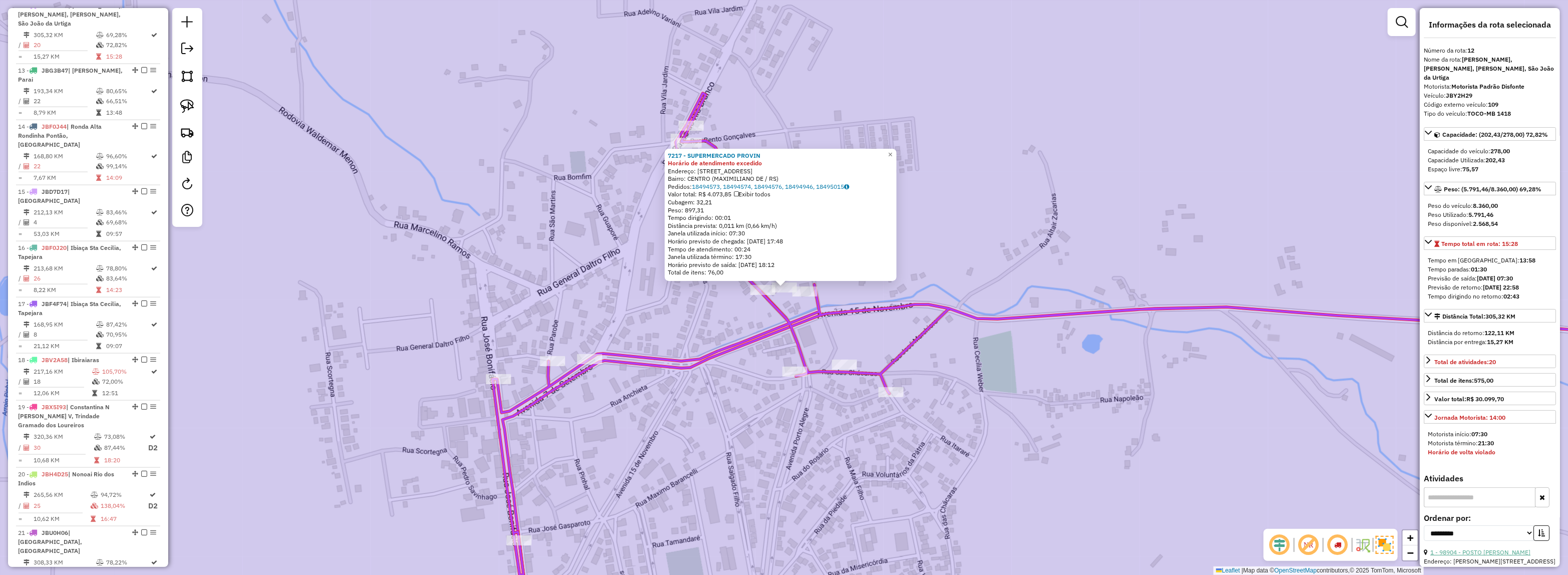
click at [1460, 548] on link "1 - 98904 - POSTO [PERSON_NAME]" at bounding box center [1480, 552] width 100 height 8
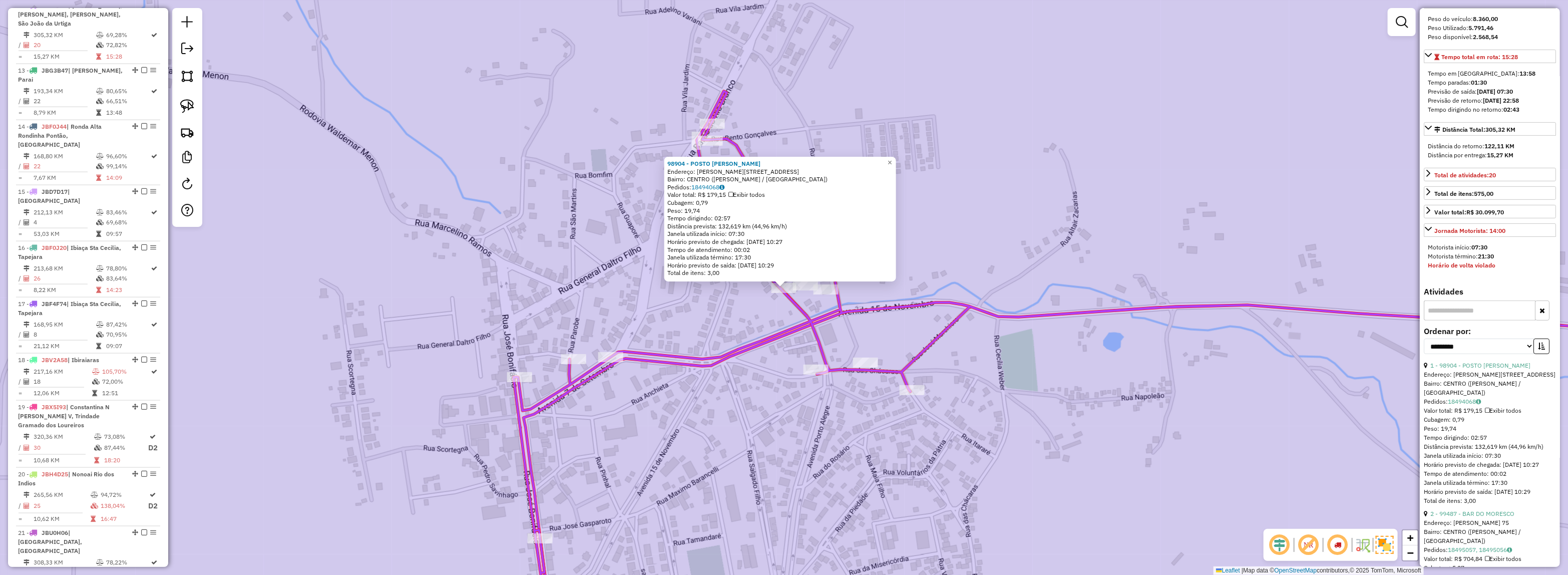
scroll to position [188, 0]
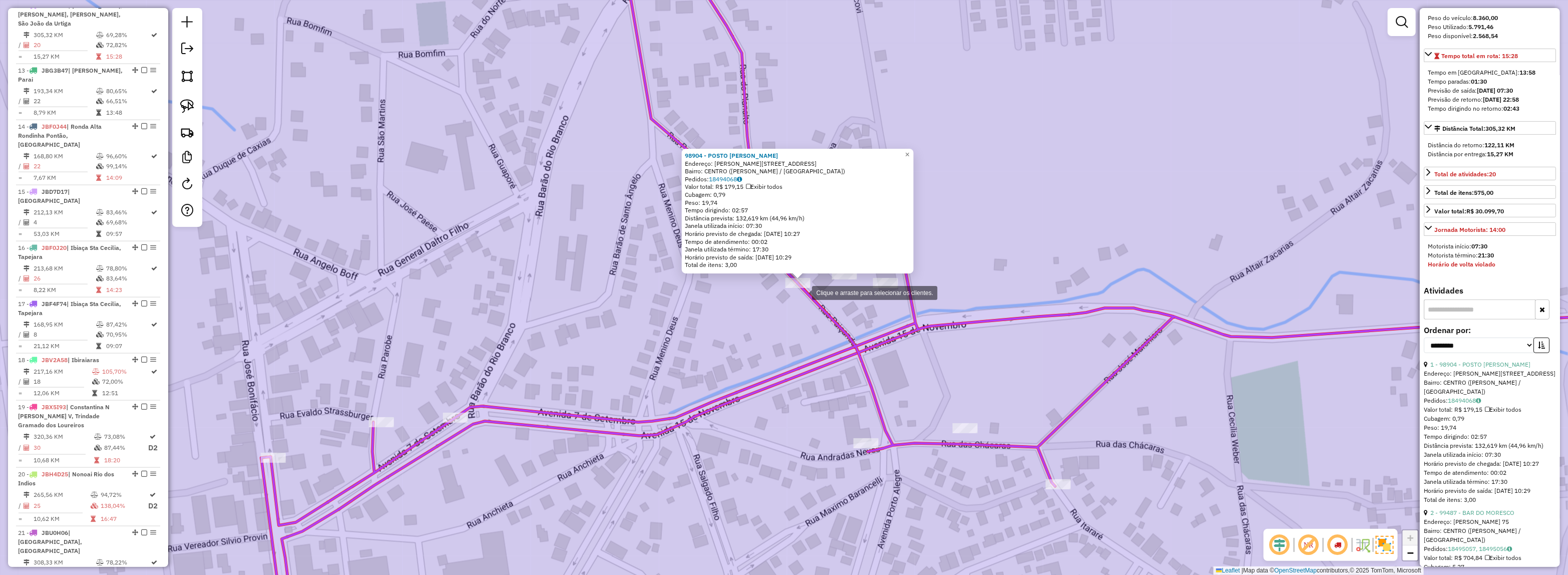
click at [800, 288] on div at bounding box center [798, 283] width 25 height 10
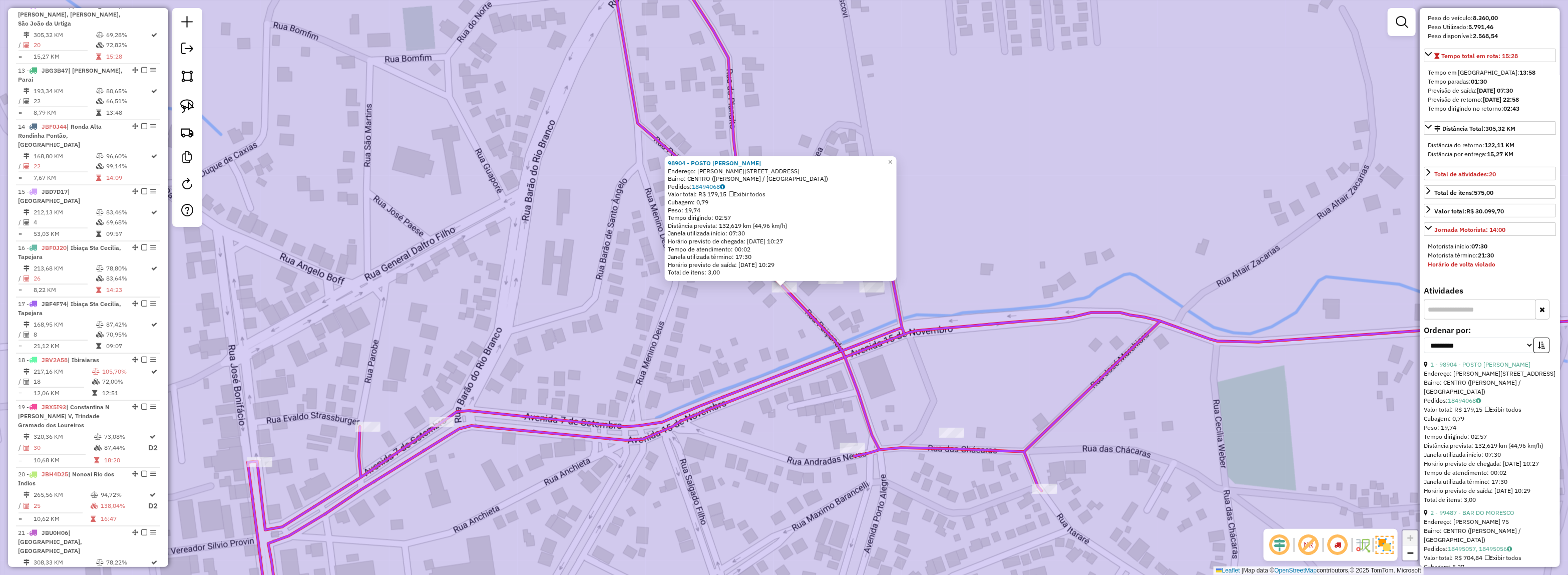
click at [795, 313] on div "98904 - POSTO [PERSON_NAME]: [PERSON_NAME] 140 Bairro: CENTRO ([PERSON_NAME] / …" at bounding box center [784, 287] width 1568 height 575
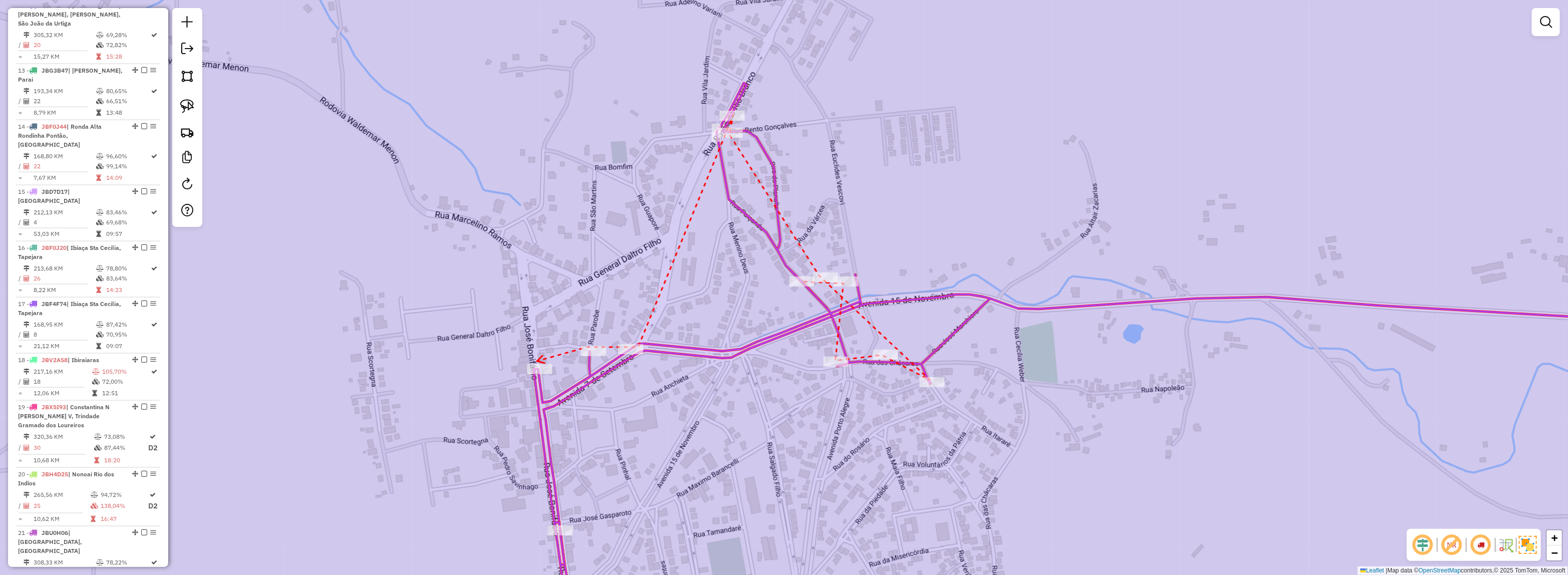
click at [537, 361] on icon at bounding box center [541, 359] width 8 height 8
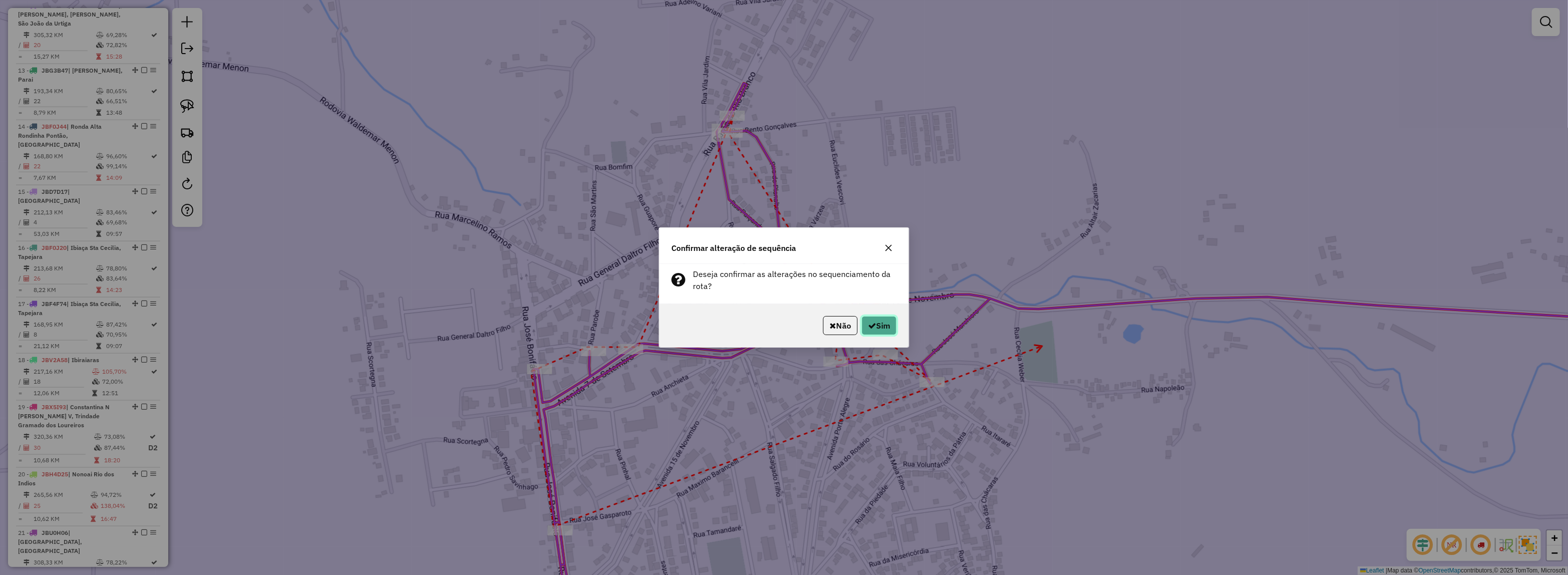
click at [882, 324] on button "Sim" at bounding box center [879, 326] width 35 height 19
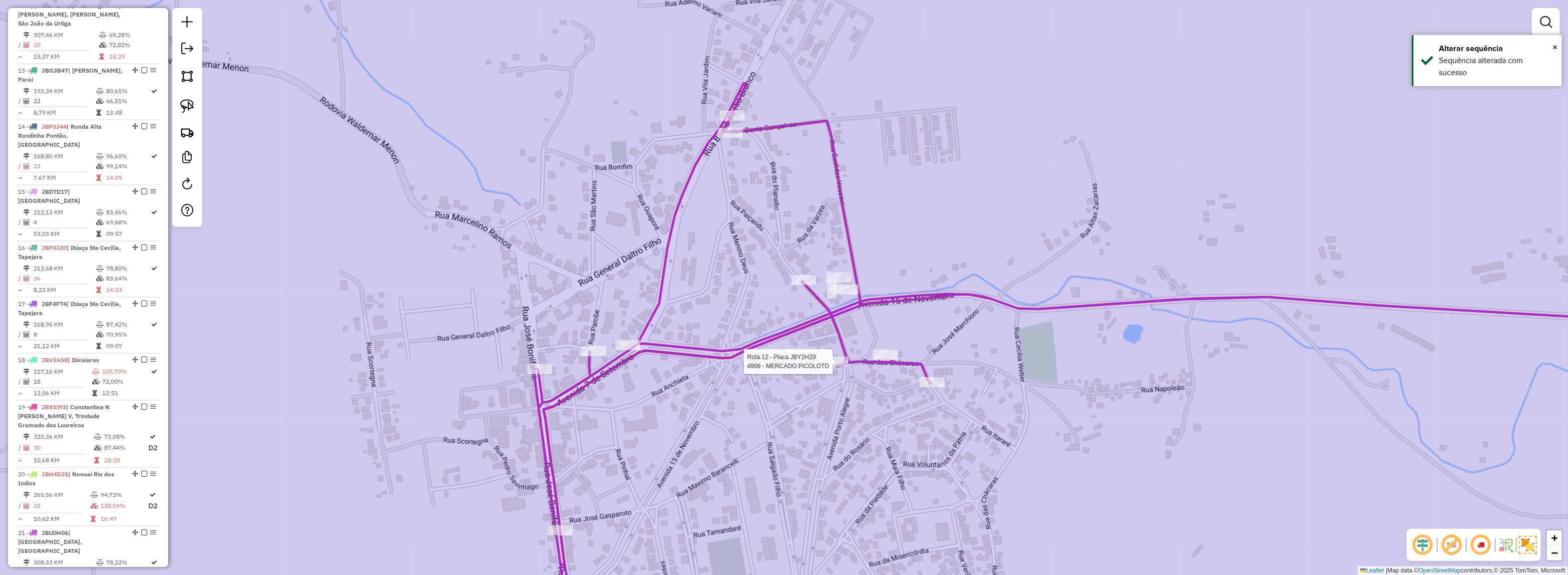
select select "**********"
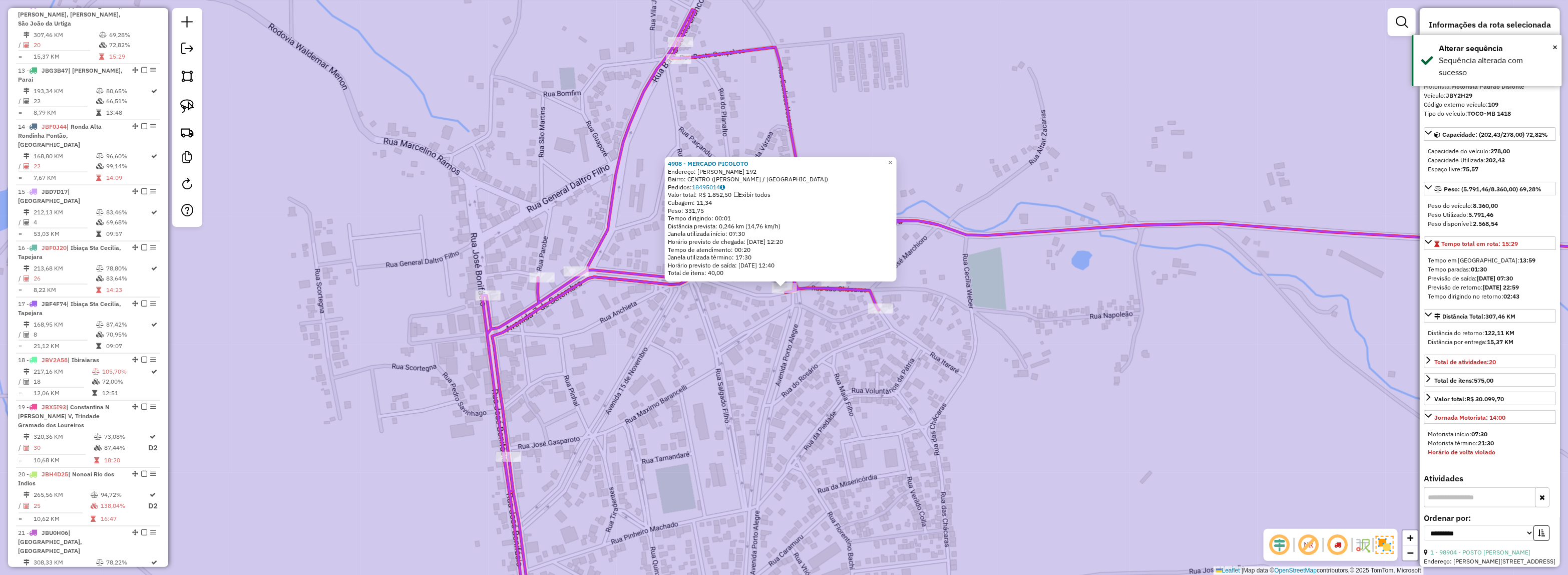
click at [1387, 547] on img at bounding box center [1384, 545] width 18 height 18
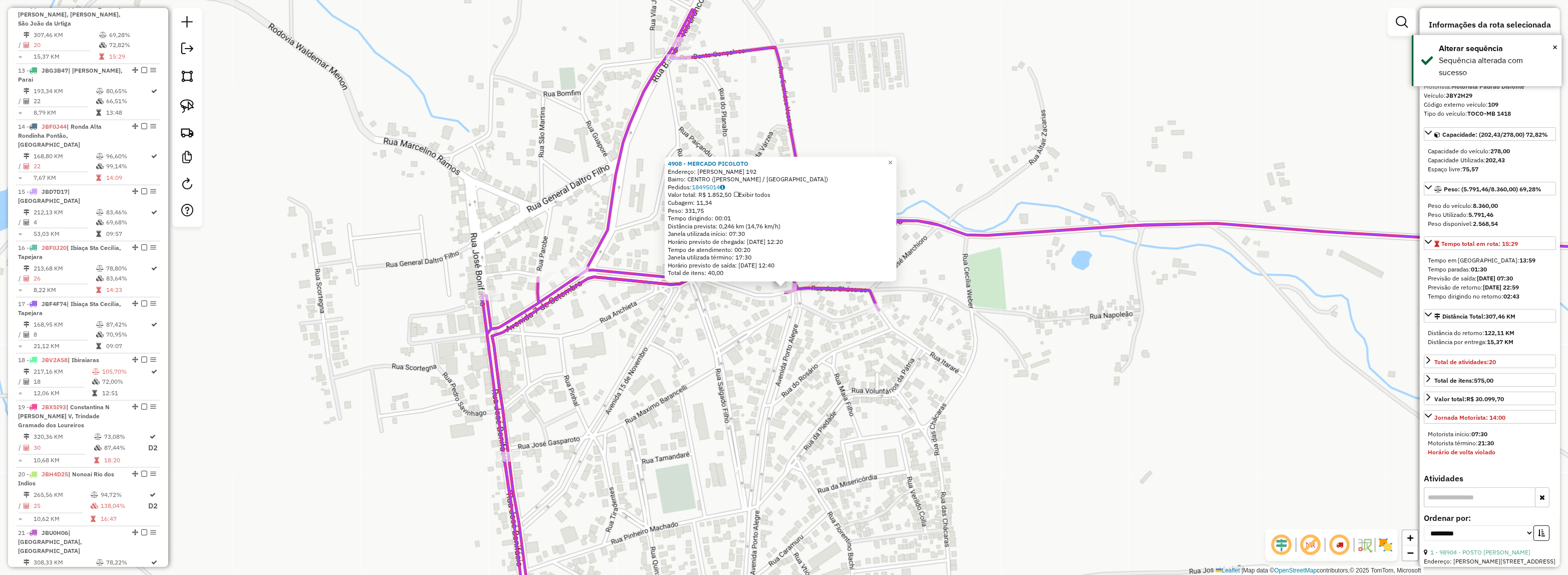
click at [1387, 547] on img at bounding box center [1385, 544] width 16 height 16
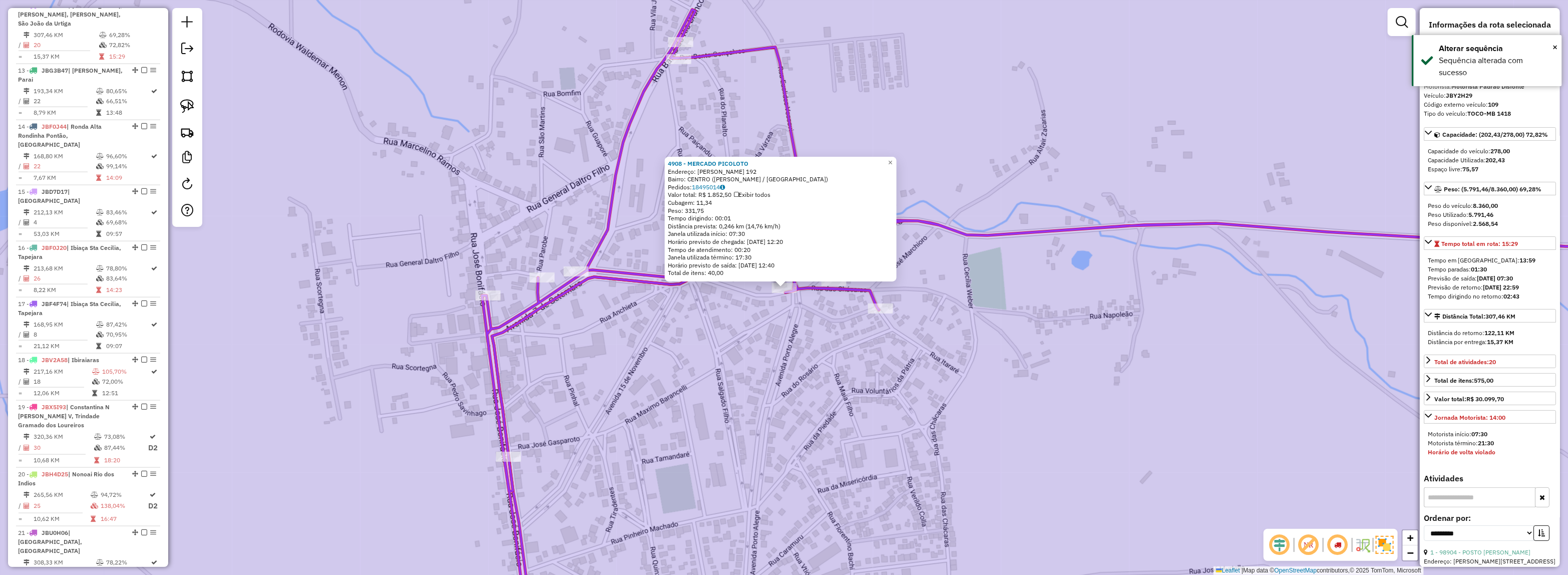
click at [1341, 542] on em at bounding box center [1338, 545] width 24 height 24
click at [610, 294] on div "4908 - MERCADO PICOLOTO Endereço: [PERSON_NAME] 192 Bairro: CENTRO ([PERSON_NAM…" at bounding box center [784, 287] width 1568 height 575
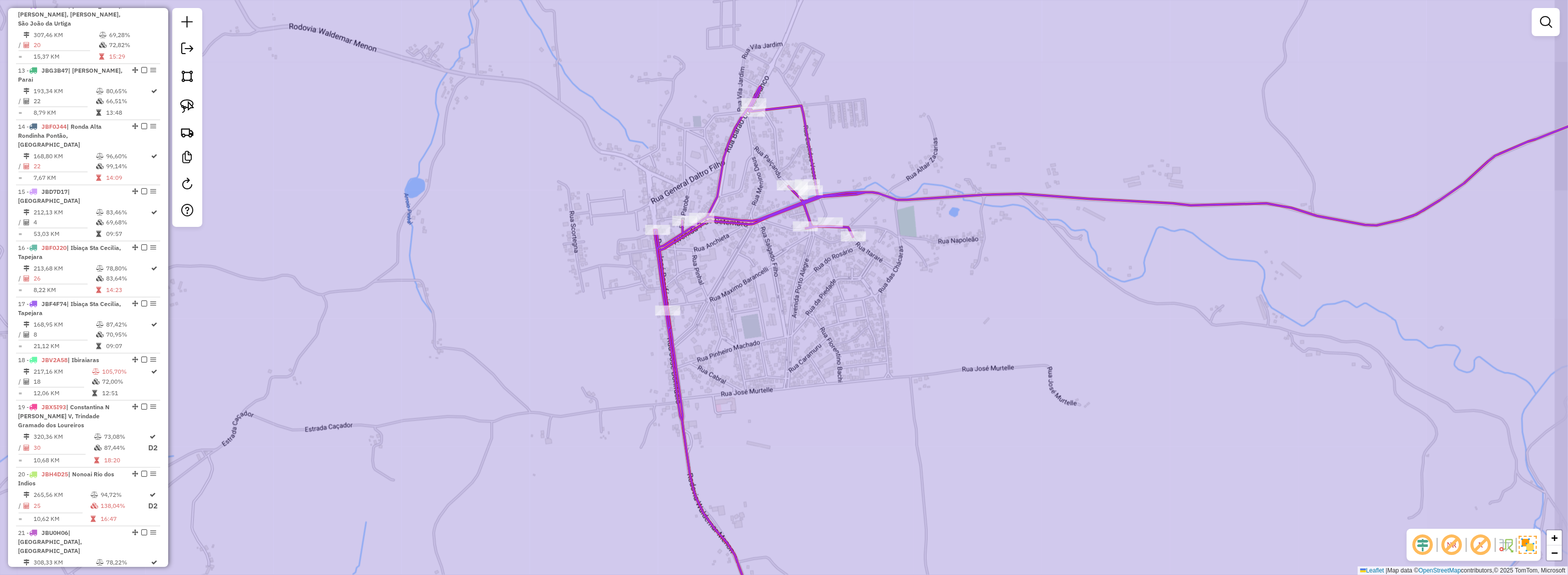
drag, startPoint x: 724, startPoint y: 219, endPoint x: 794, endPoint y: 311, distance: 115.6
click at [794, 311] on icon at bounding box center [1191, 326] width 1074 height 629
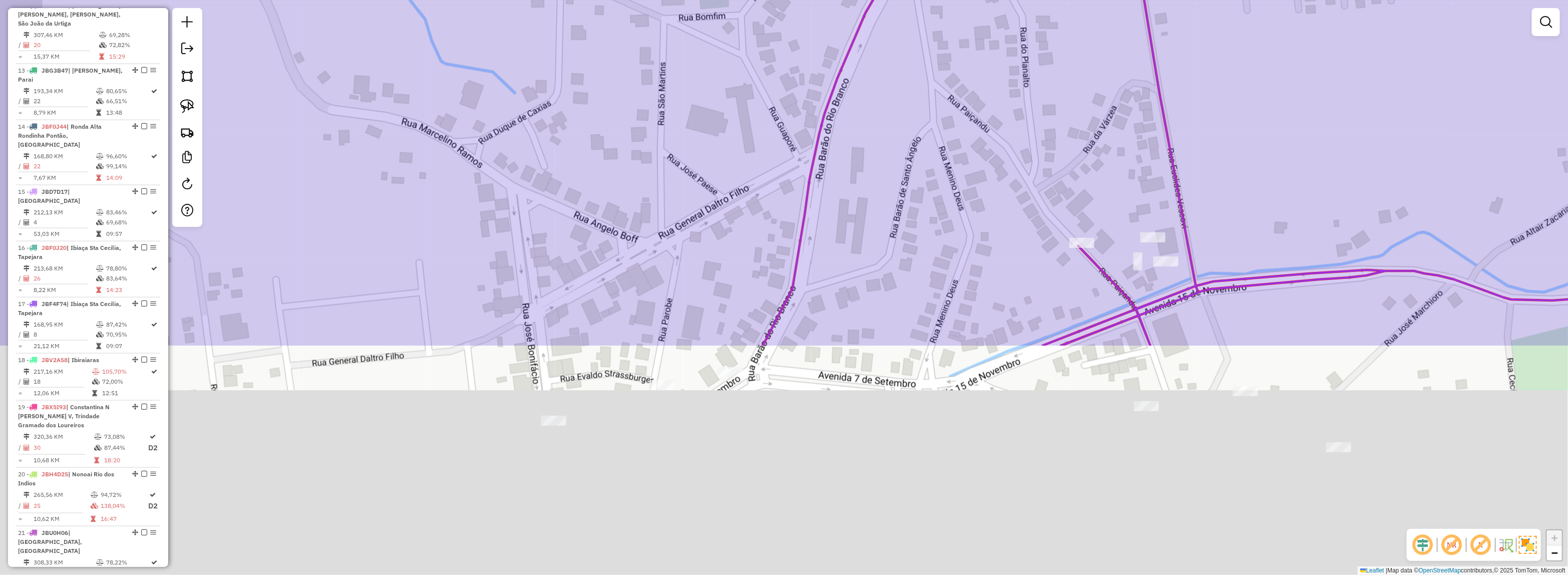
drag, startPoint x: 860, startPoint y: 367, endPoint x: 958, endPoint y: 98, distance: 286.3
click at [957, 99] on div "Janela de atendimento Grade de atendimento Capacidade Transportadoras Veículos …" at bounding box center [784, 287] width 1568 height 575
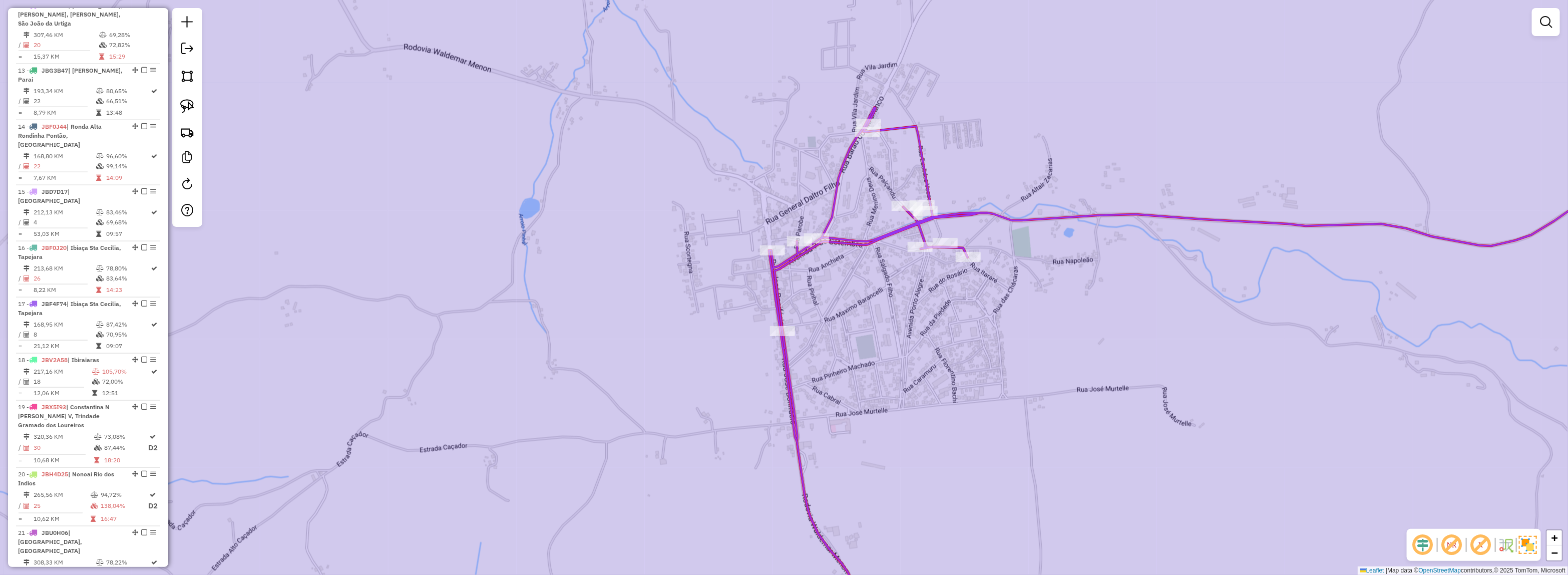
drag, startPoint x: 853, startPoint y: 275, endPoint x: 734, endPoint y: 375, distance: 155.4
click at [734, 375] on div "Janela de atendimento Grade de atendimento Capacidade Transportadoras Veículos …" at bounding box center [784, 287] width 1568 height 575
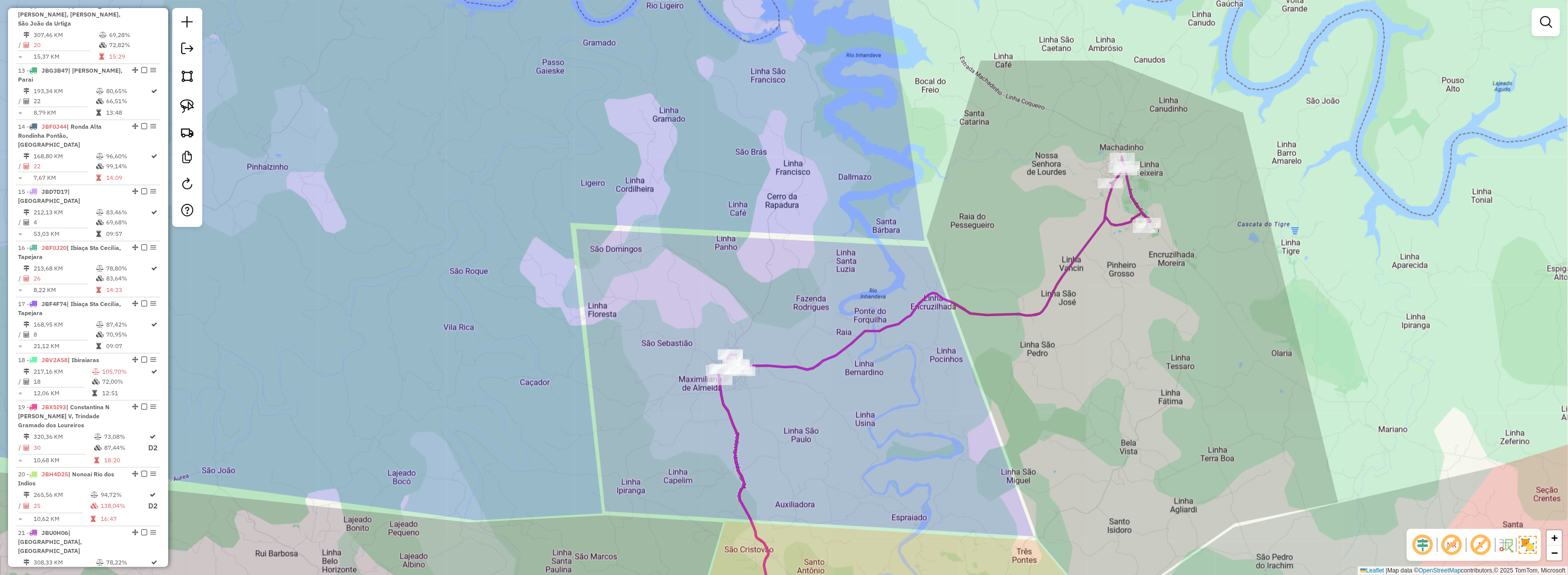
click at [866, 296] on div "Janela de atendimento Grade de atendimento Capacidade Transportadoras Veículos …" at bounding box center [784, 287] width 1568 height 575
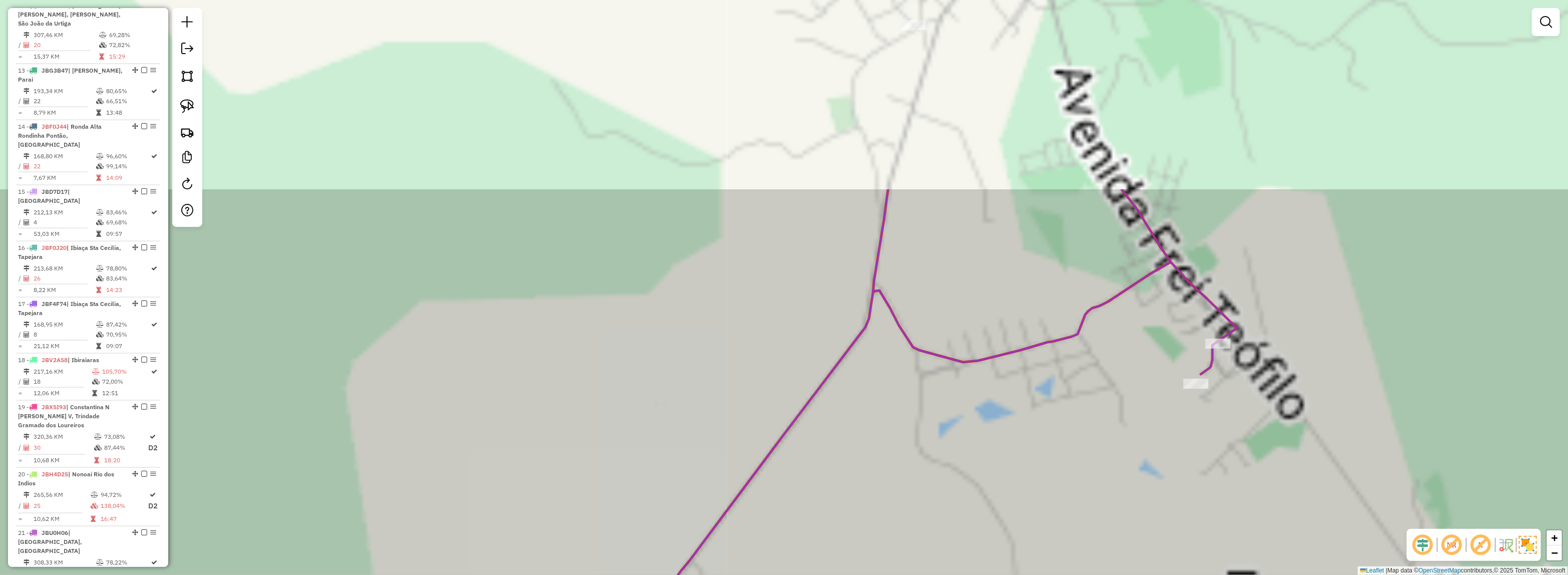
drag, startPoint x: 877, startPoint y: 414, endPoint x: 797, endPoint y: 521, distance: 133.6
click at [797, 521] on div "Janela de atendimento Grade de atendimento Capacidade Transportadoras Veículos …" at bounding box center [784, 287] width 1568 height 575
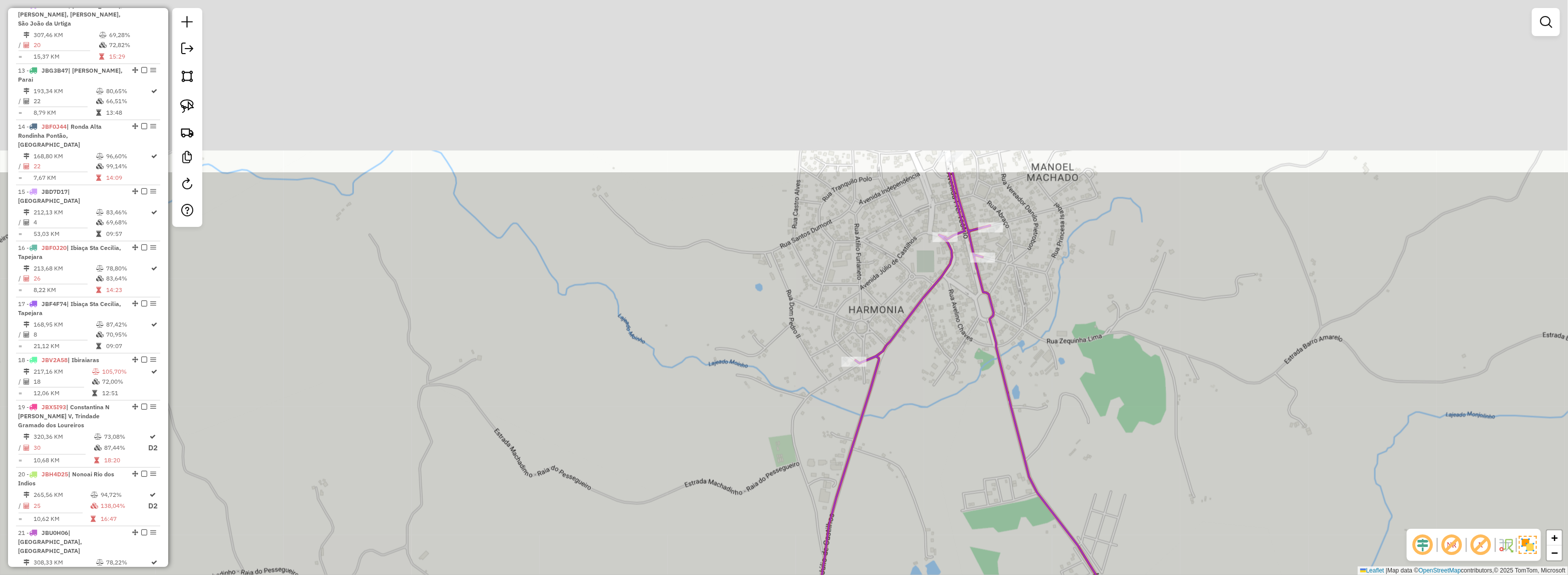
drag, startPoint x: 872, startPoint y: 348, endPoint x: 883, endPoint y: 466, distance: 118.5
click at [891, 486] on div "Janela de atendimento Grade de atendimento Capacidade Transportadoras Veículos …" at bounding box center [784, 287] width 1568 height 575
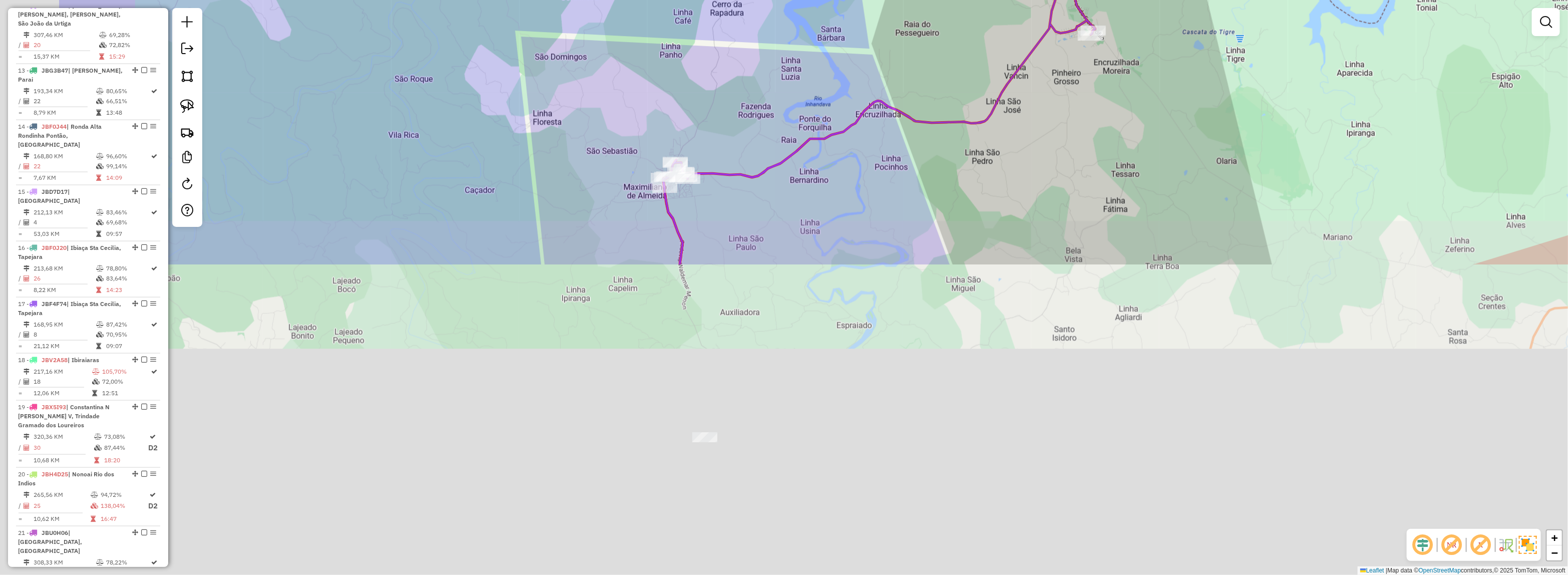
drag, startPoint x: 884, startPoint y: 253, endPoint x: 975, endPoint y: 108, distance: 171.2
click at [975, 108] on div "Janela de atendimento Grade de atendimento Capacidade Transportadoras Veículos …" at bounding box center [784, 287] width 1568 height 575
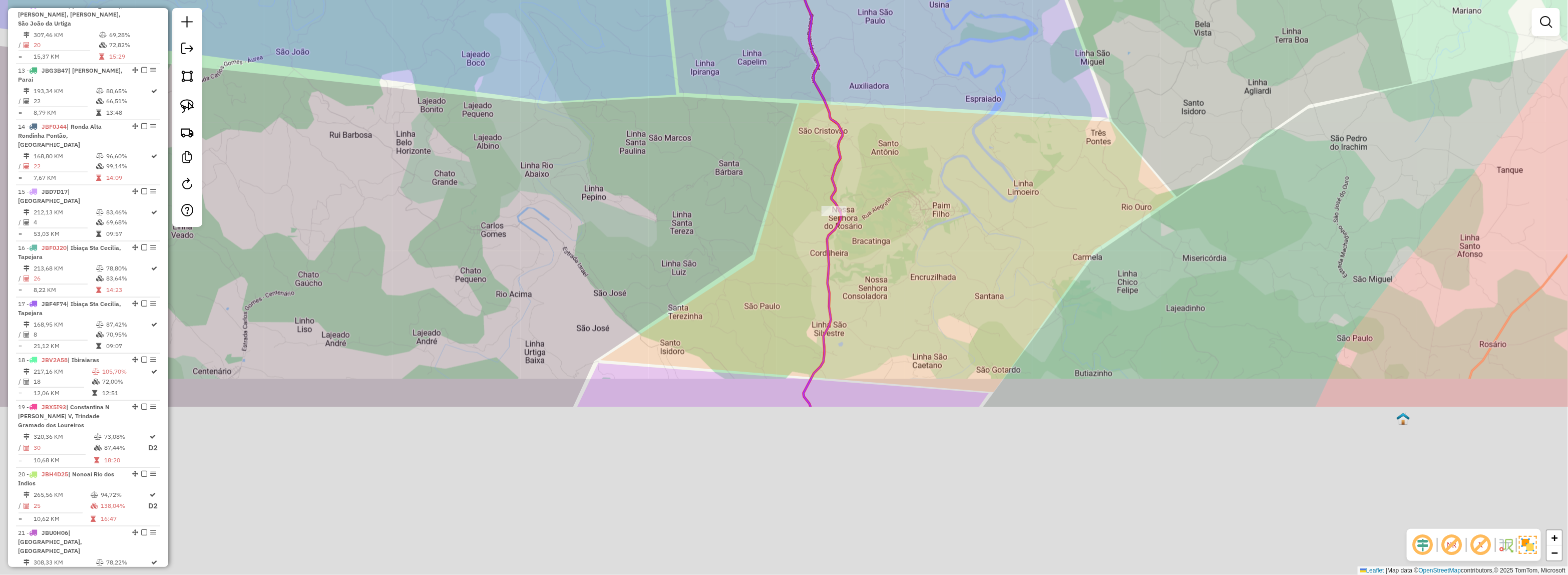
drag, startPoint x: 859, startPoint y: 186, endPoint x: 900, endPoint y: 130, distance: 69.4
click at [900, 128] on div "Janela de atendimento Grade de atendimento Capacidade Transportadoras Veículos …" at bounding box center [784, 287] width 1568 height 575
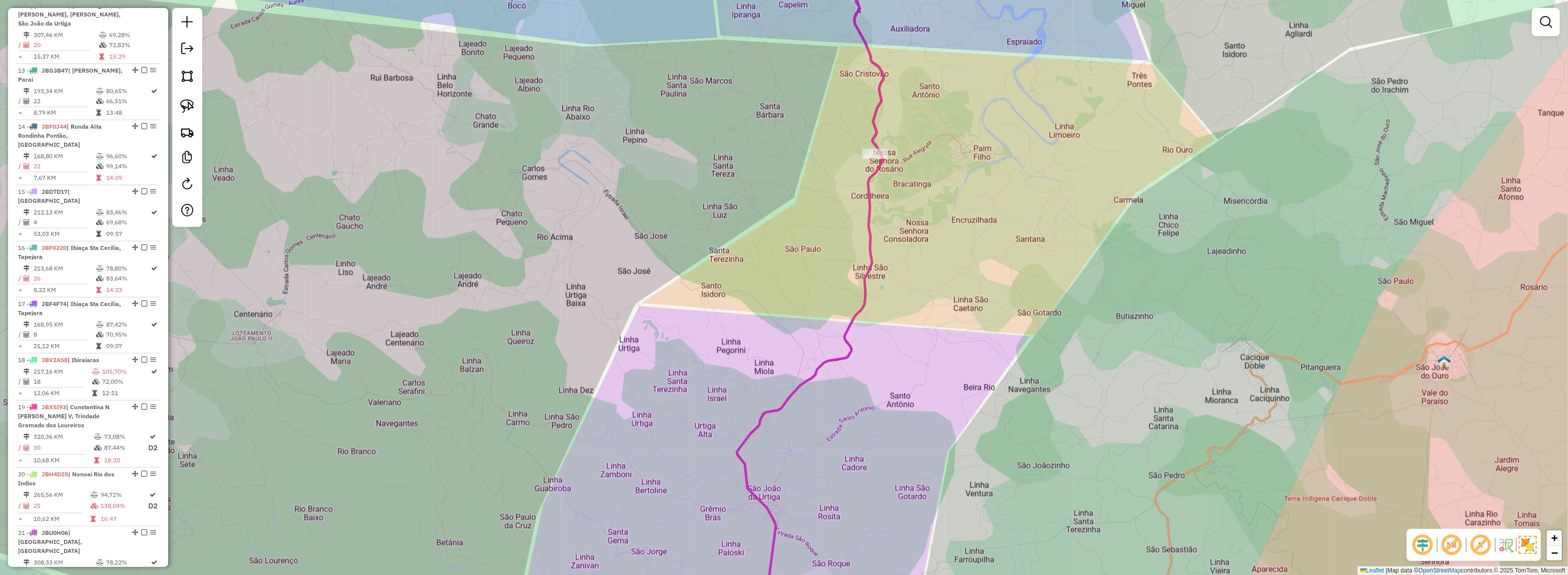
drag, startPoint x: 997, startPoint y: 59, endPoint x: 1027, endPoint y: 11, distance: 56.6
click at [1027, 11] on div "Janela de atendimento Grade de atendimento Capacidade Transportadoras Veículos …" at bounding box center [784, 287] width 1568 height 575
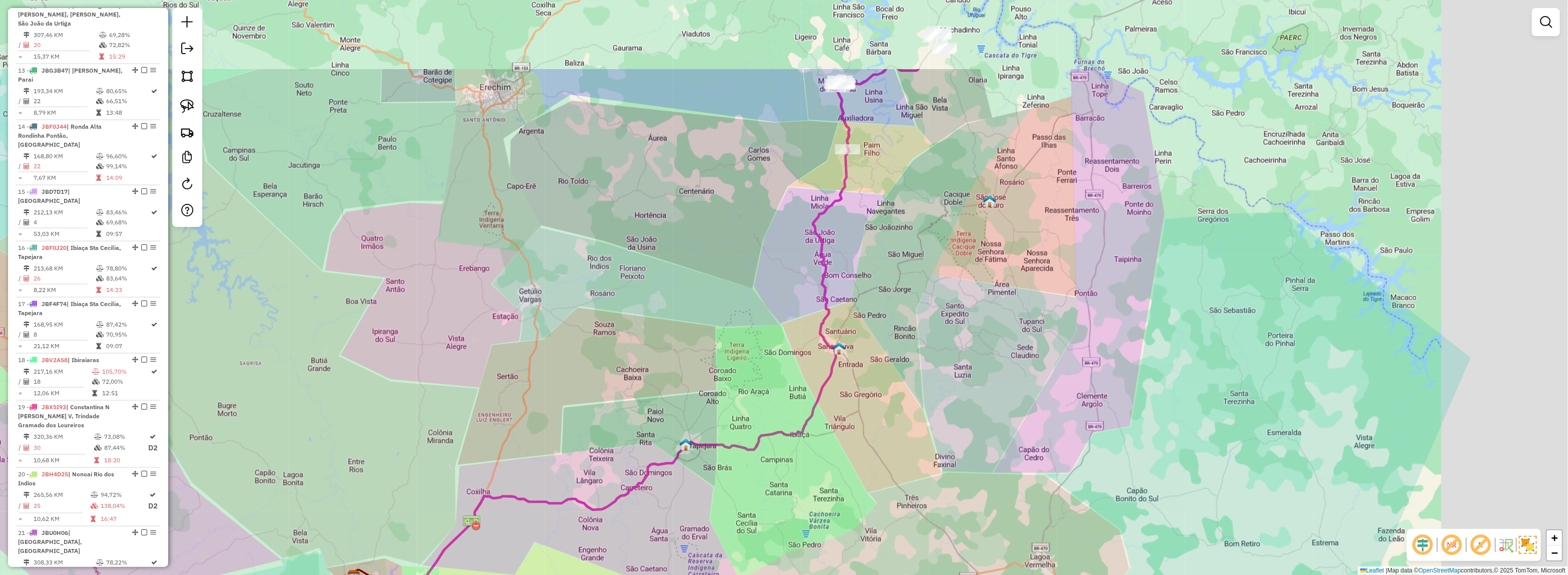
drag, startPoint x: 953, startPoint y: 262, endPoint x: 807, endPoint y: 375, distance: 184.6
click at [809, 377] on div "Janela de atendimento Grade de atendimento Capacidade Transportadoras Veículos …" at bounding box center [784, 287] width 1568 height 575
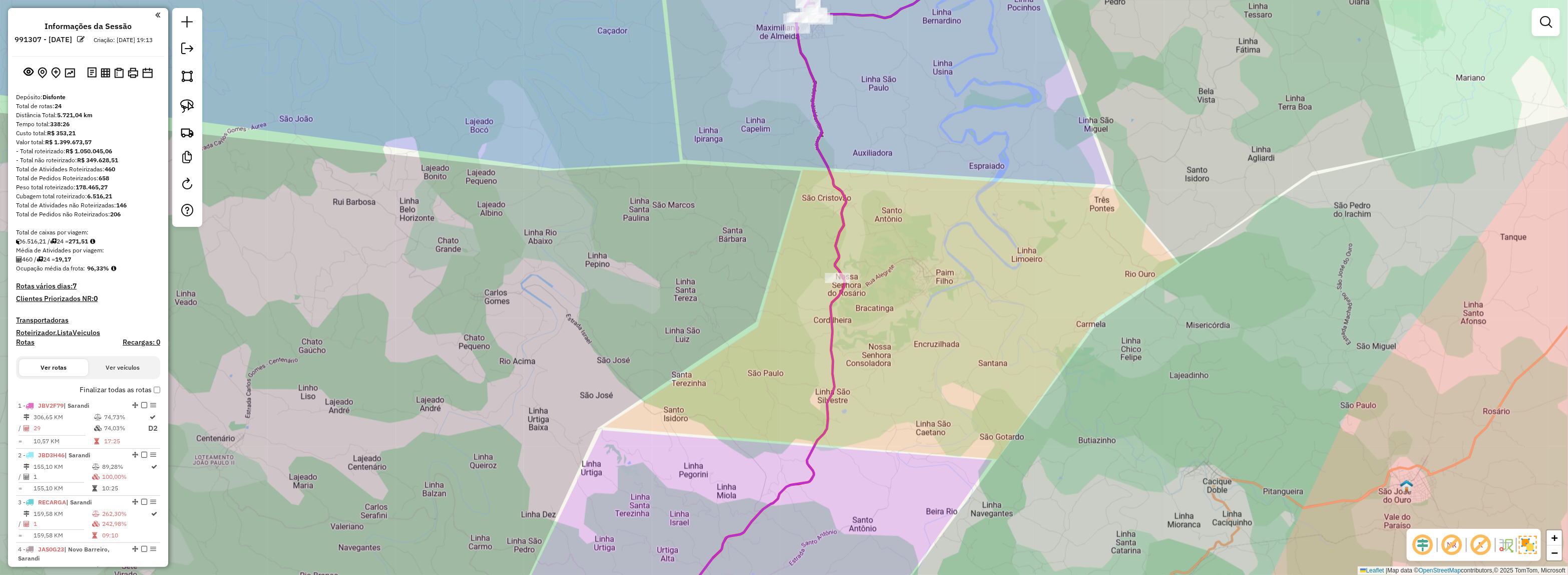
scroll to position [992, 0]
